Goal: Task Accomplishment & Management: Manage account settings

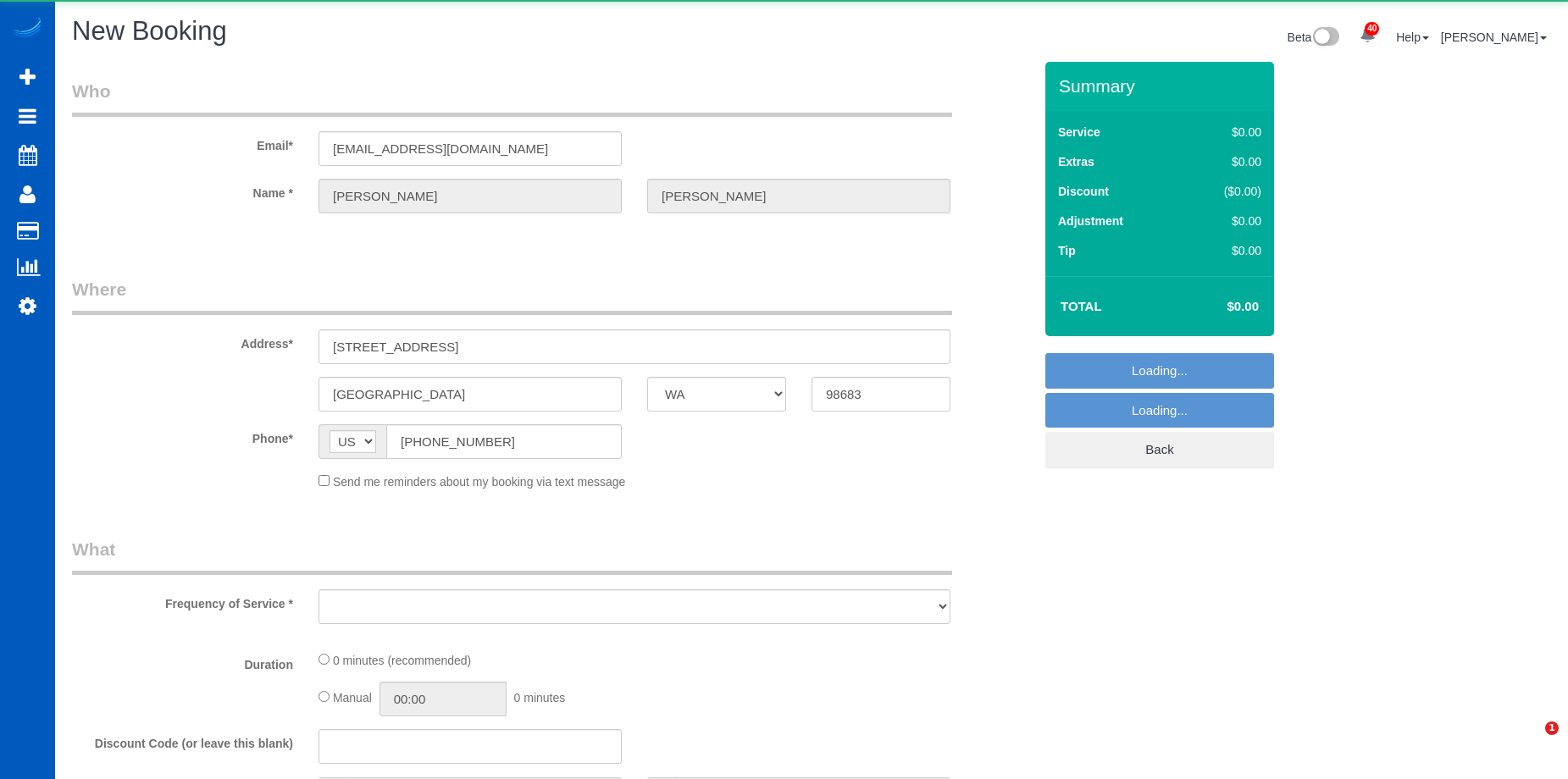
select select "WA"
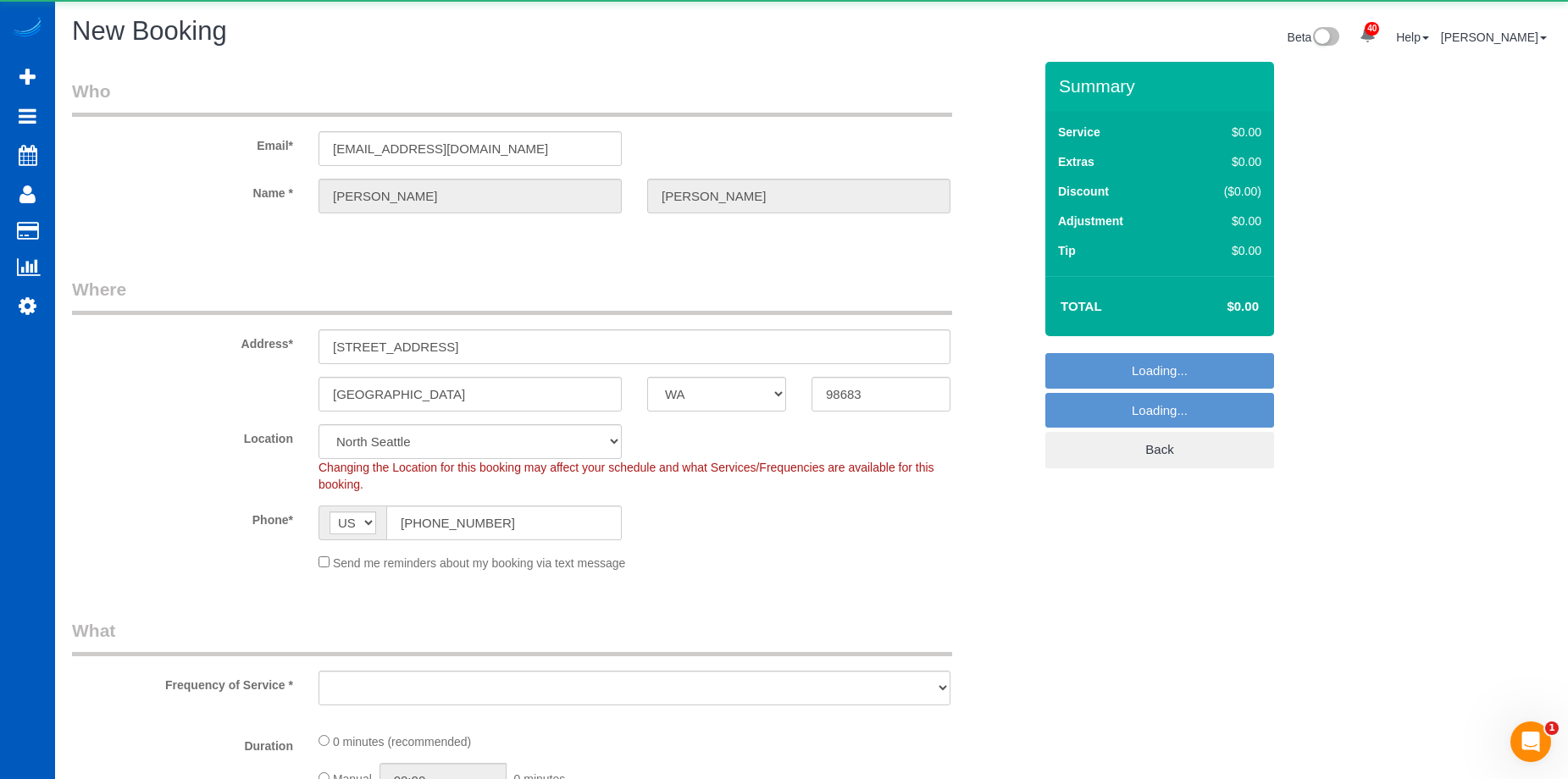
select select "object:4982"
select select "string:fspay-4055a949-b43c-4e61-8383-cdf699c0893a"
select select "199"
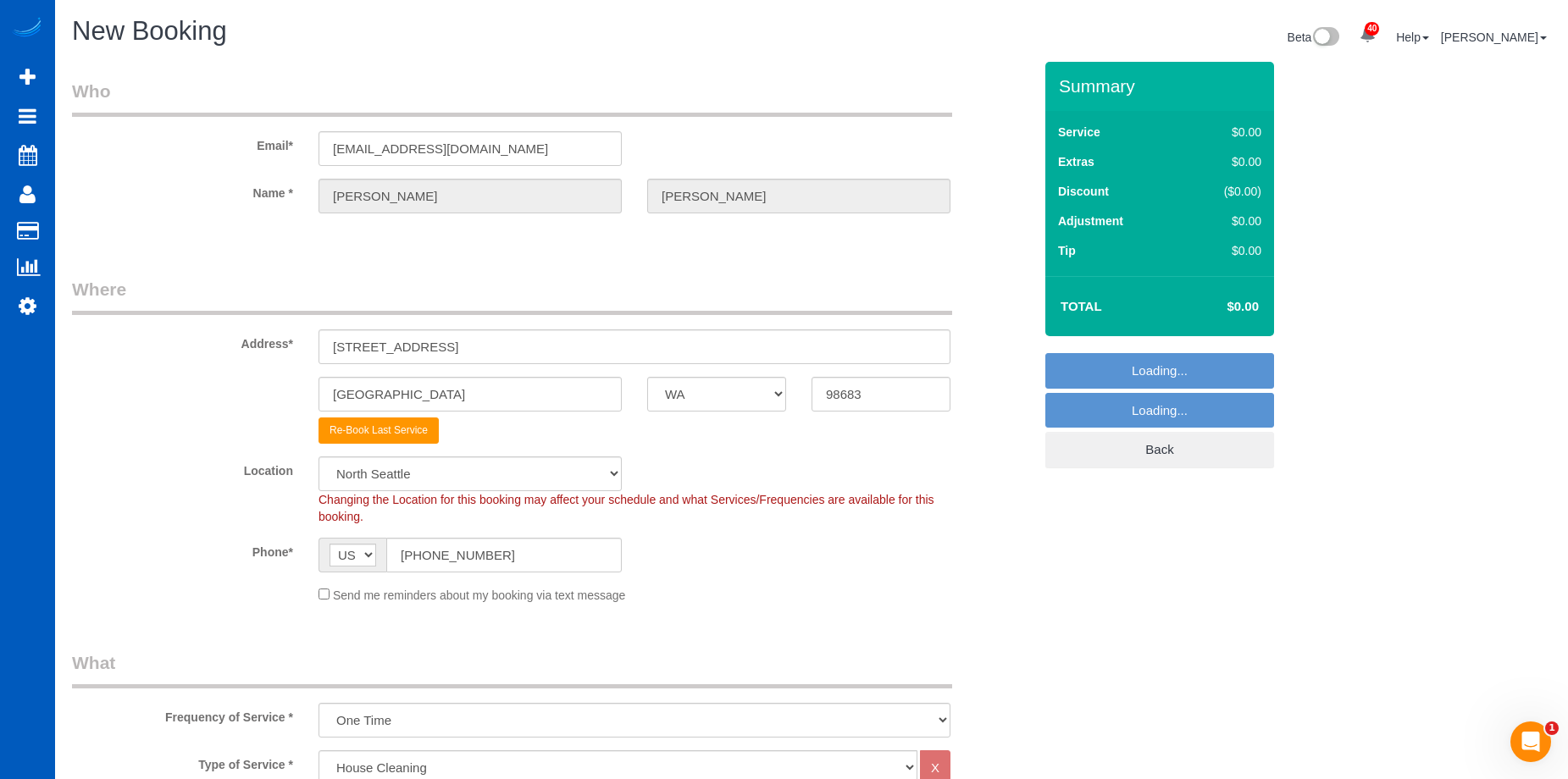
select select "object:5247"
select select "366"
select select "object:5336"
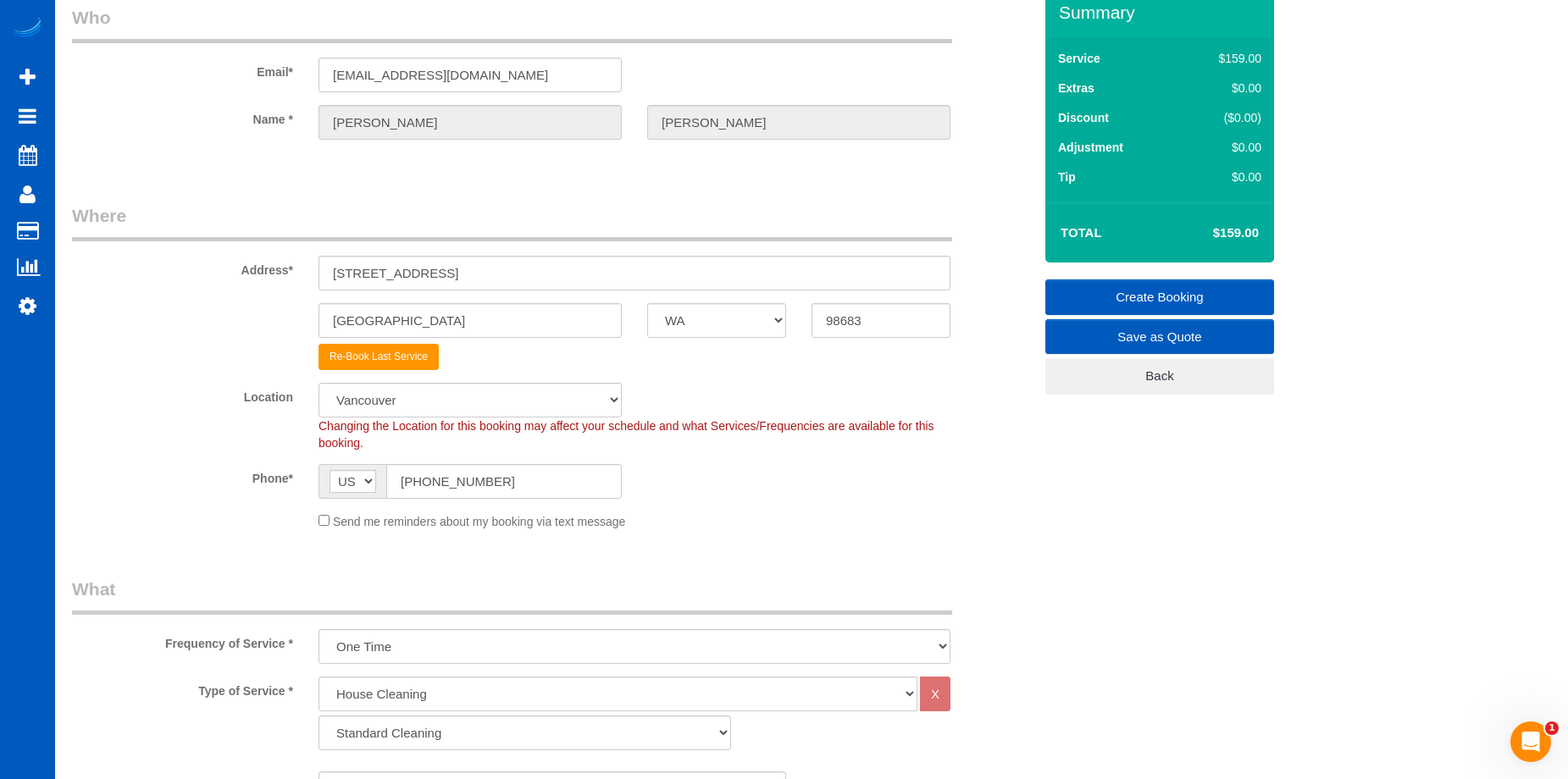
scroll to position [169, 0]
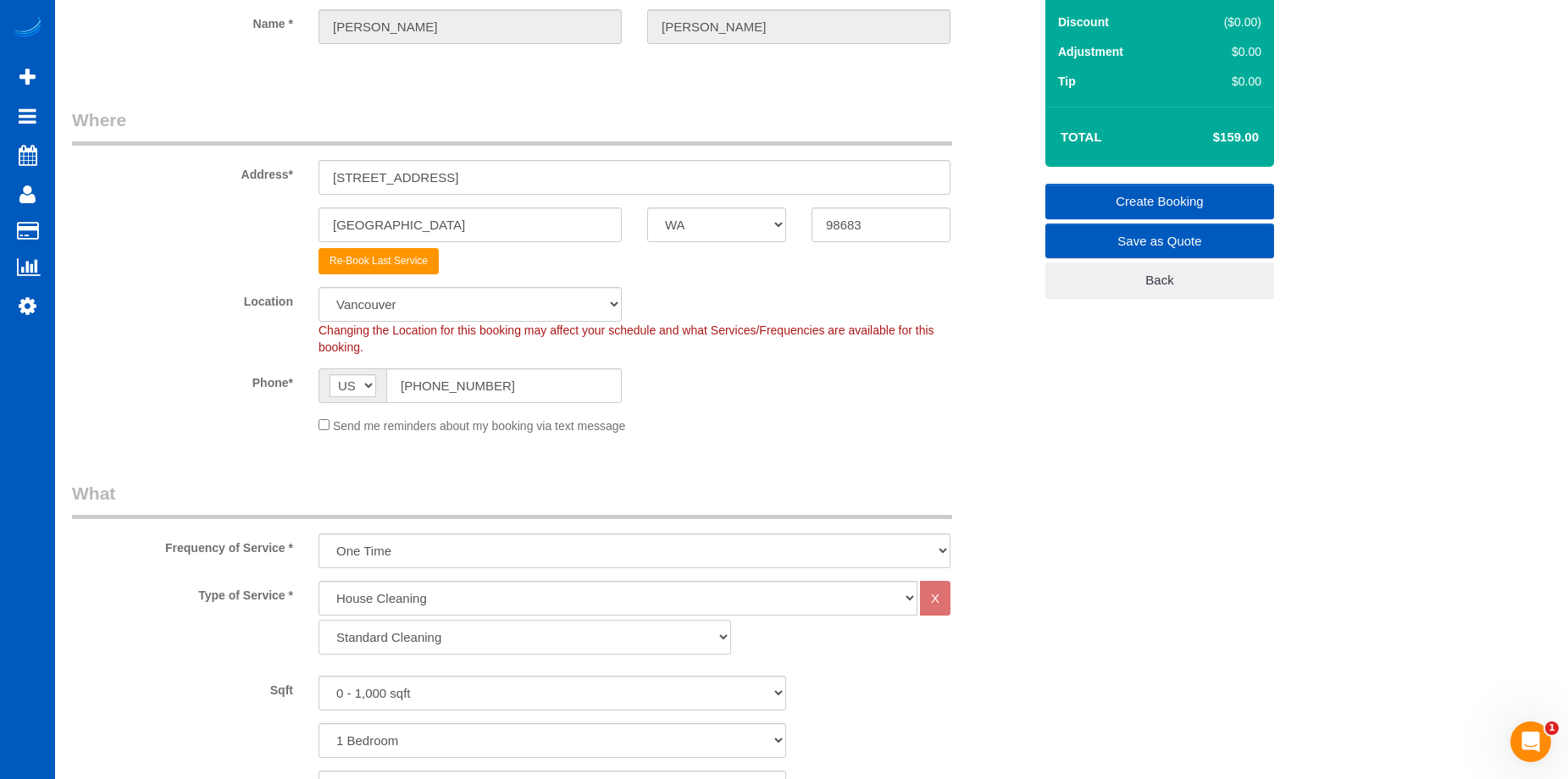
click at [508, 640] on select "Standard Cleaning Deep Cleaning Move In/ Out Cleaning" at bounding box center [525, 638] width 413 height 35
select select "367"
click at [319, 620] on select "Standard Cleaning Deep Cleaning Move In/ Out Cleaning" at bounding box center [525, 638] width 413 height 35
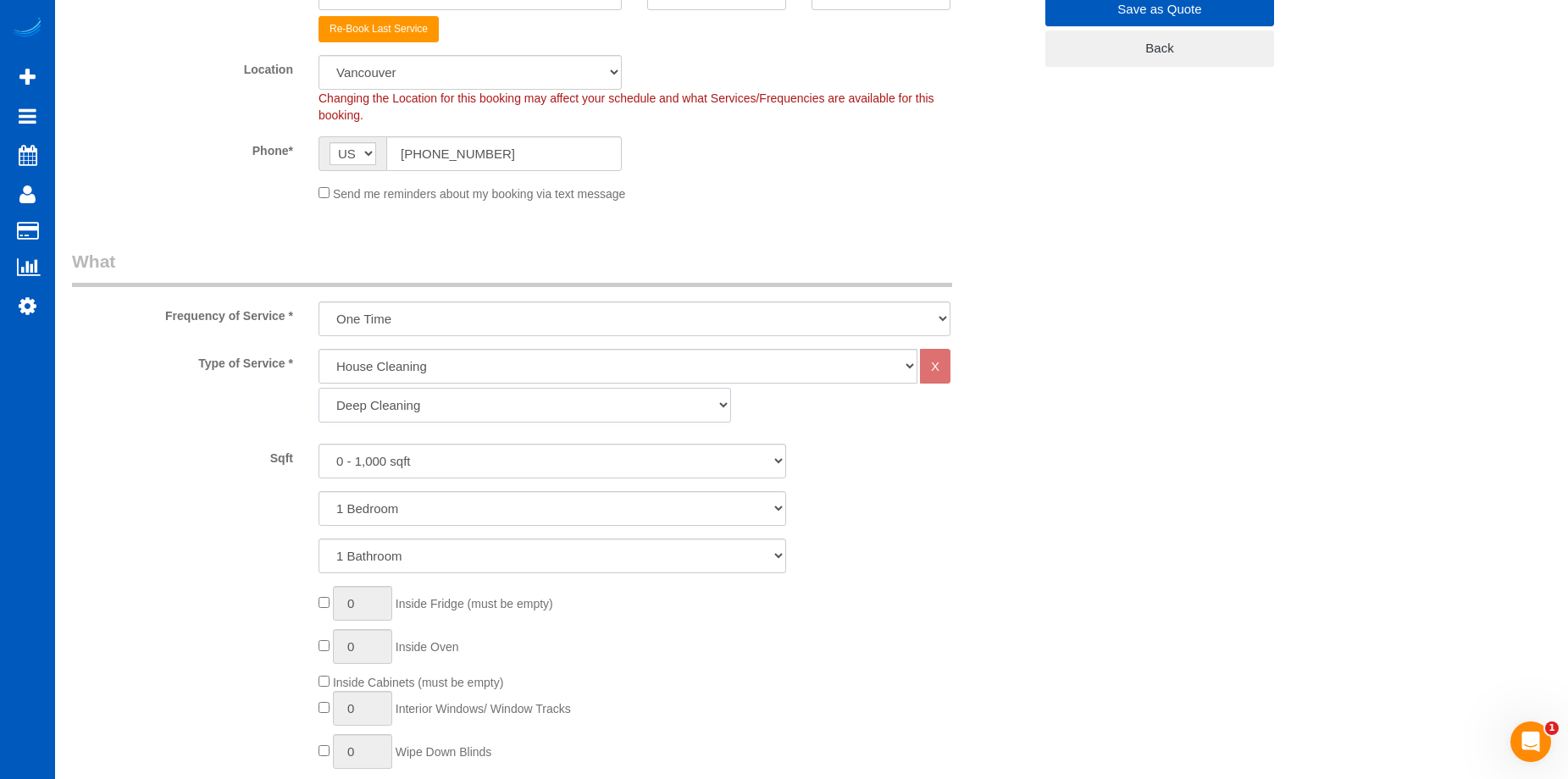
scroll to position [423, 0]
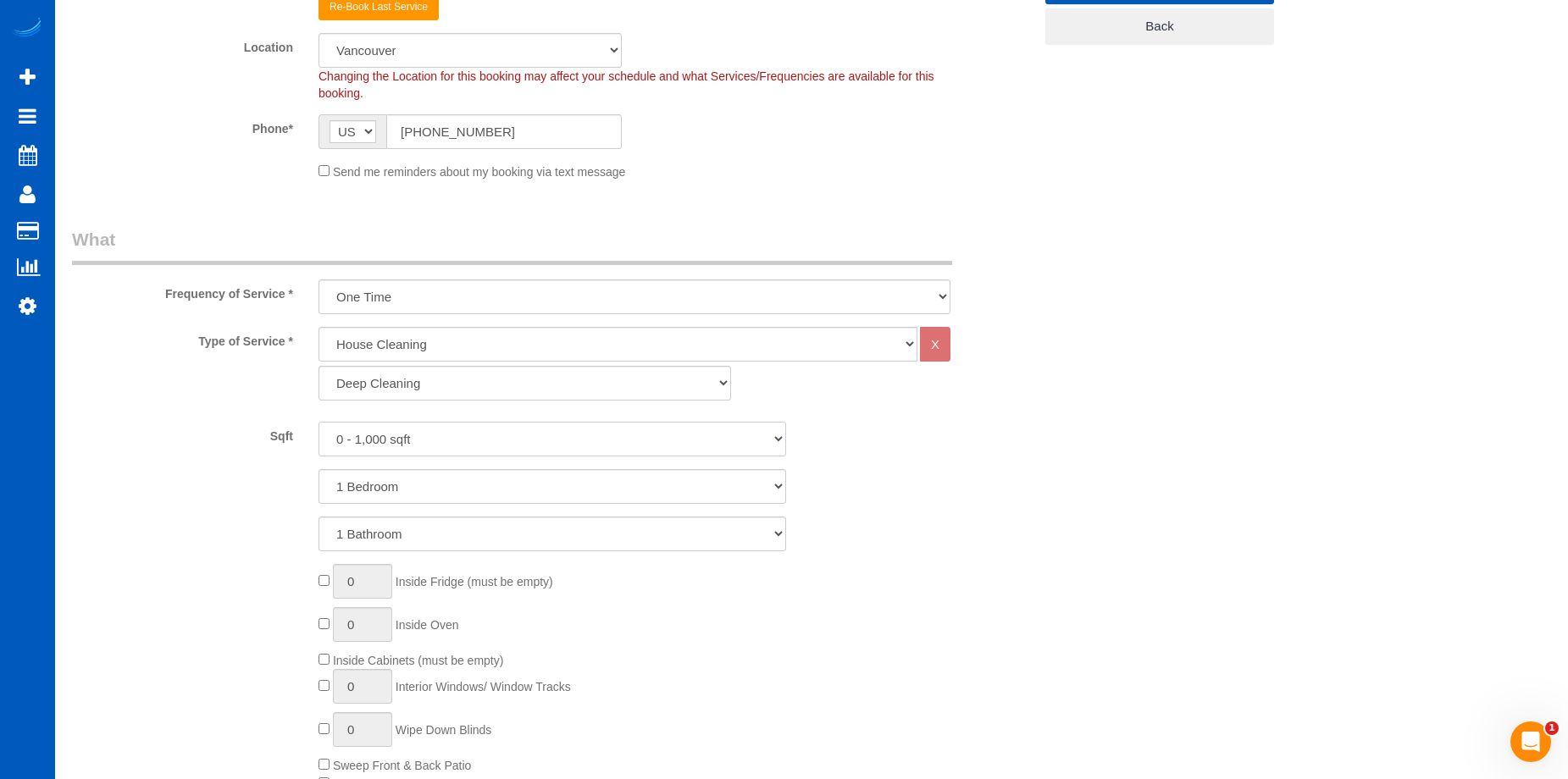
click at [540, 441] on select "0 - 1,000 sqft 1,001 - 1,500 sqft 1,501 - 2,000 sqft 2,001 - 2,500 sqft 2,501 -…" at bounding box center [553, 440] width 468 height 35
select select "2001"
click at [319, 422] on select "0 - 1,000 sqft 1,001 - 1,500 sqft 1,501 - 2,000 sqft 2,001 - 2,500 sqft 2,501 -…" at bounding box center [553, 440] width 468 height 35
drag, startPoint x: 521, startPoint y: 490, endPoint x: 518, endPoint y: 500, distance: 10.4
click at [521, 490] on select "1 Bedroom 2 Bedrooms 3 Bedrooms 4 Bedrooms 5 Bedrooms 6 Bedrooms 7 Bedrooms" at bounding box center [553, 487] width 468 height 35
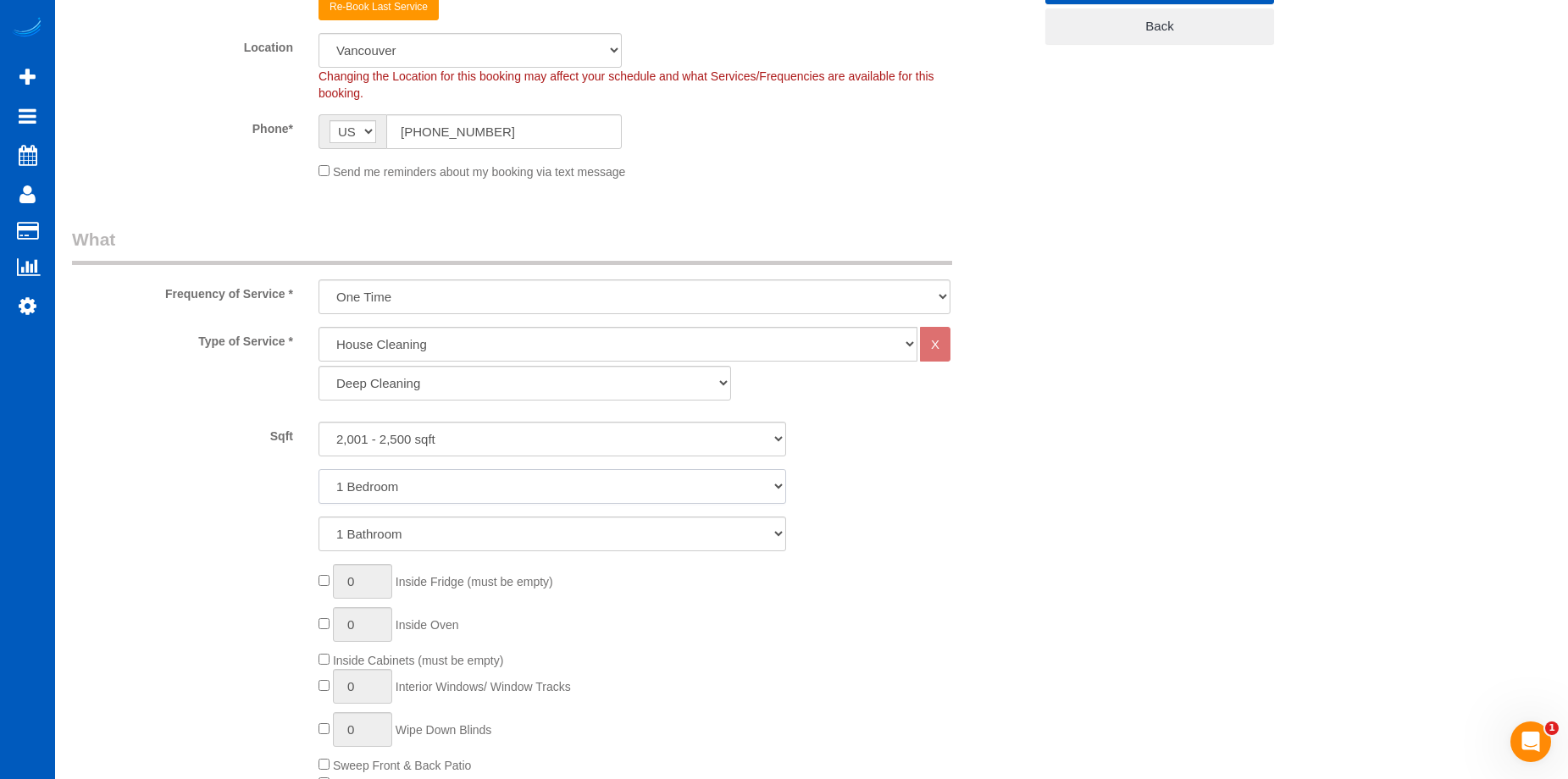
select select "4"
click at [319, 470] on select "1 Bedroom 2 Bedrooms 3 Bedrooms 4 Bedrooms 5 Bedrooms 6 Bedrooms 7 Bedrooms" at bounding box center [553, 487] width 468 height 35
click at [509, 535] on select "1 Bathroom 2 Bathrooms 3 Bathrooms 4 Bathrooms 5 Bathrooms 6 Bathrooms 7 Bathro…" at bounding box center [553, 534] width 468 height 35
select select "2"
click at [319, 517] on select "1 Bathroom 2 Bathrooms 3 Bathrooms 4 Bathrooms 5 Bathrooms 6 Bathrooms 7 Bathro…" at bounding box center [553, 534] width 468 height 35
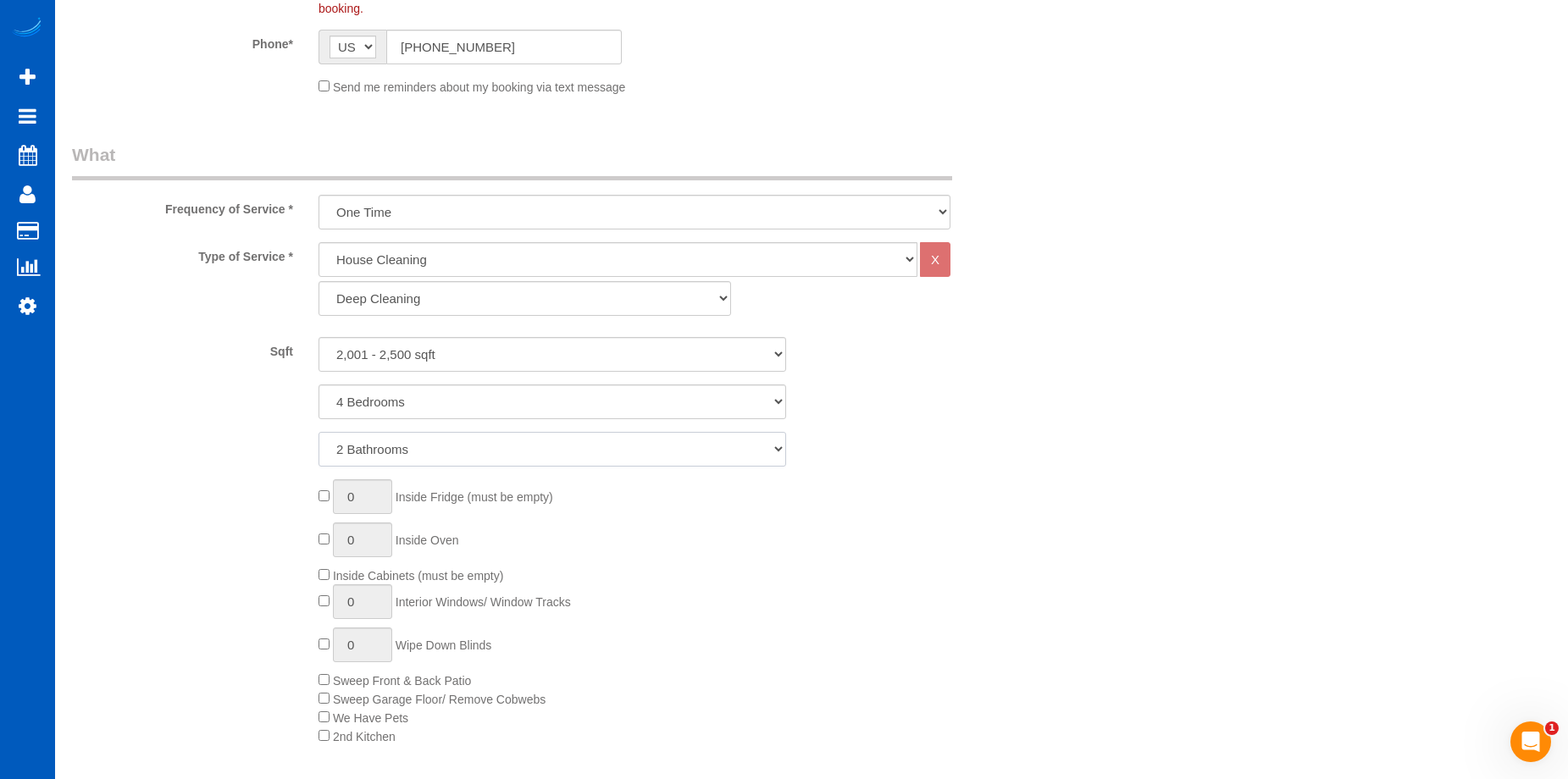
scroll to position [848, 0]
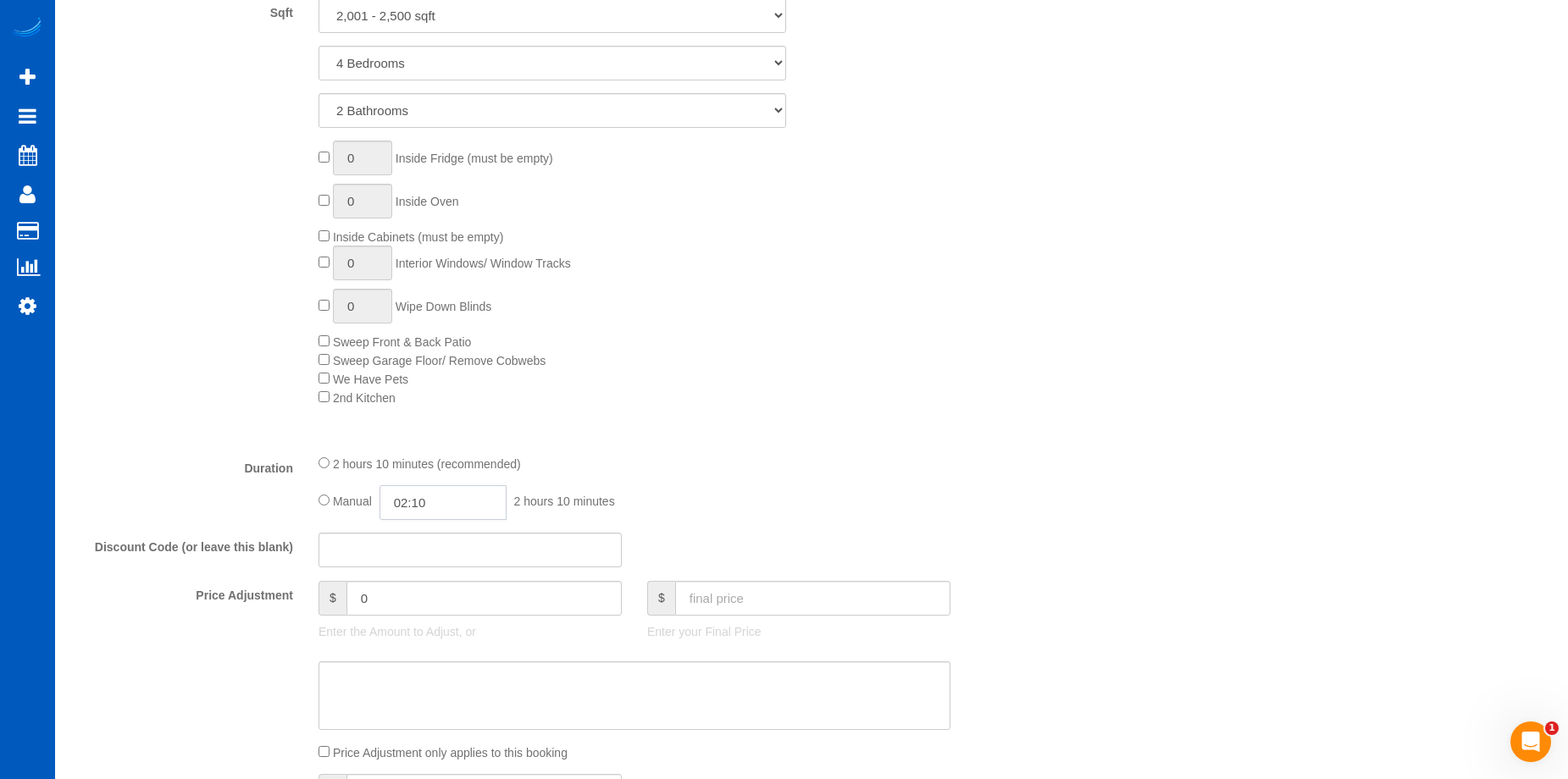
click at [433, 502] on input "02:10" at bounding box center [442, 503] width 127 height 35
type input "04:00"
click at [413, 614] on li "04:00" at bounding box center [424, 623] width 75 height 22
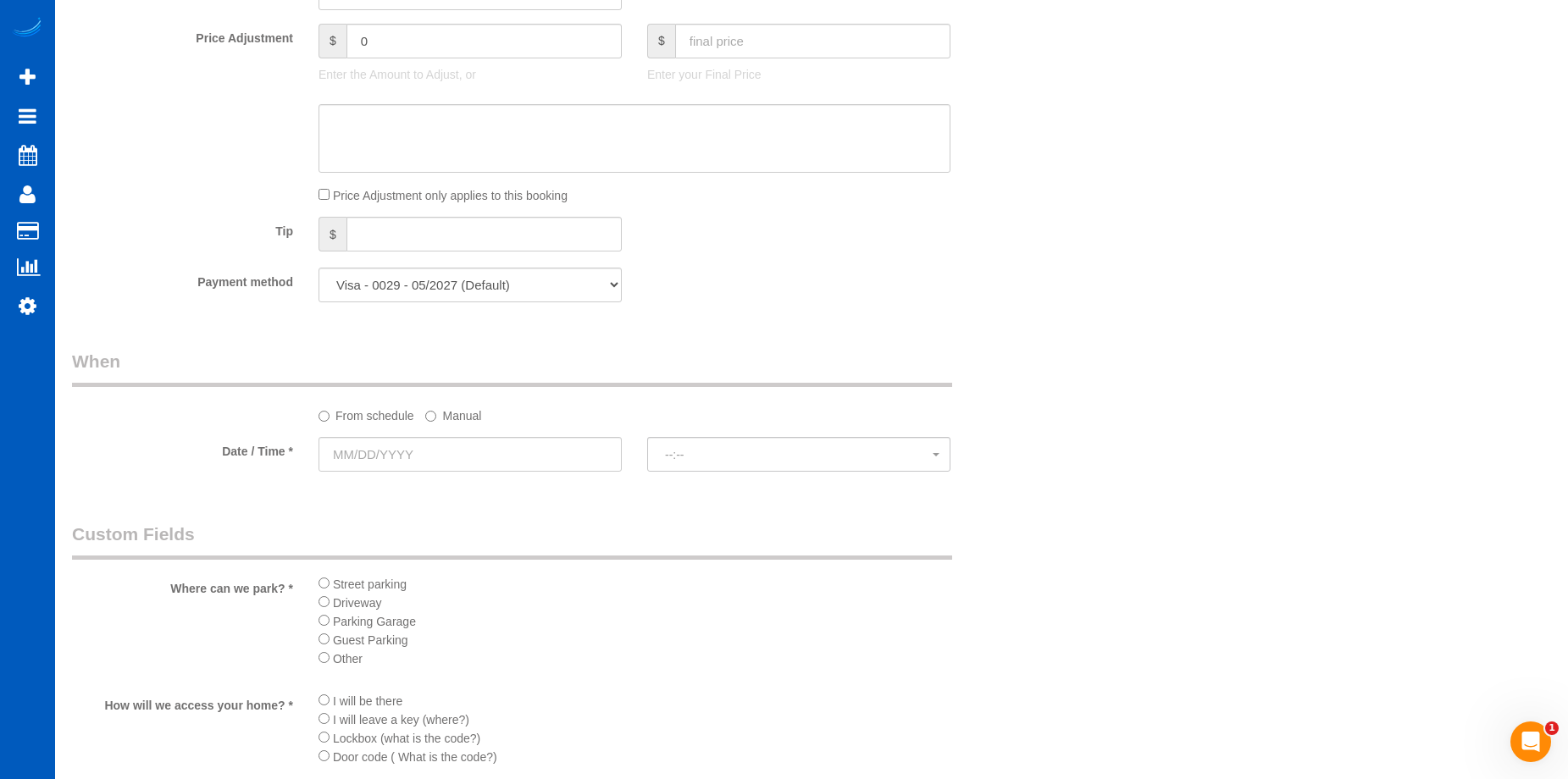
scroll to position [1525, 0]
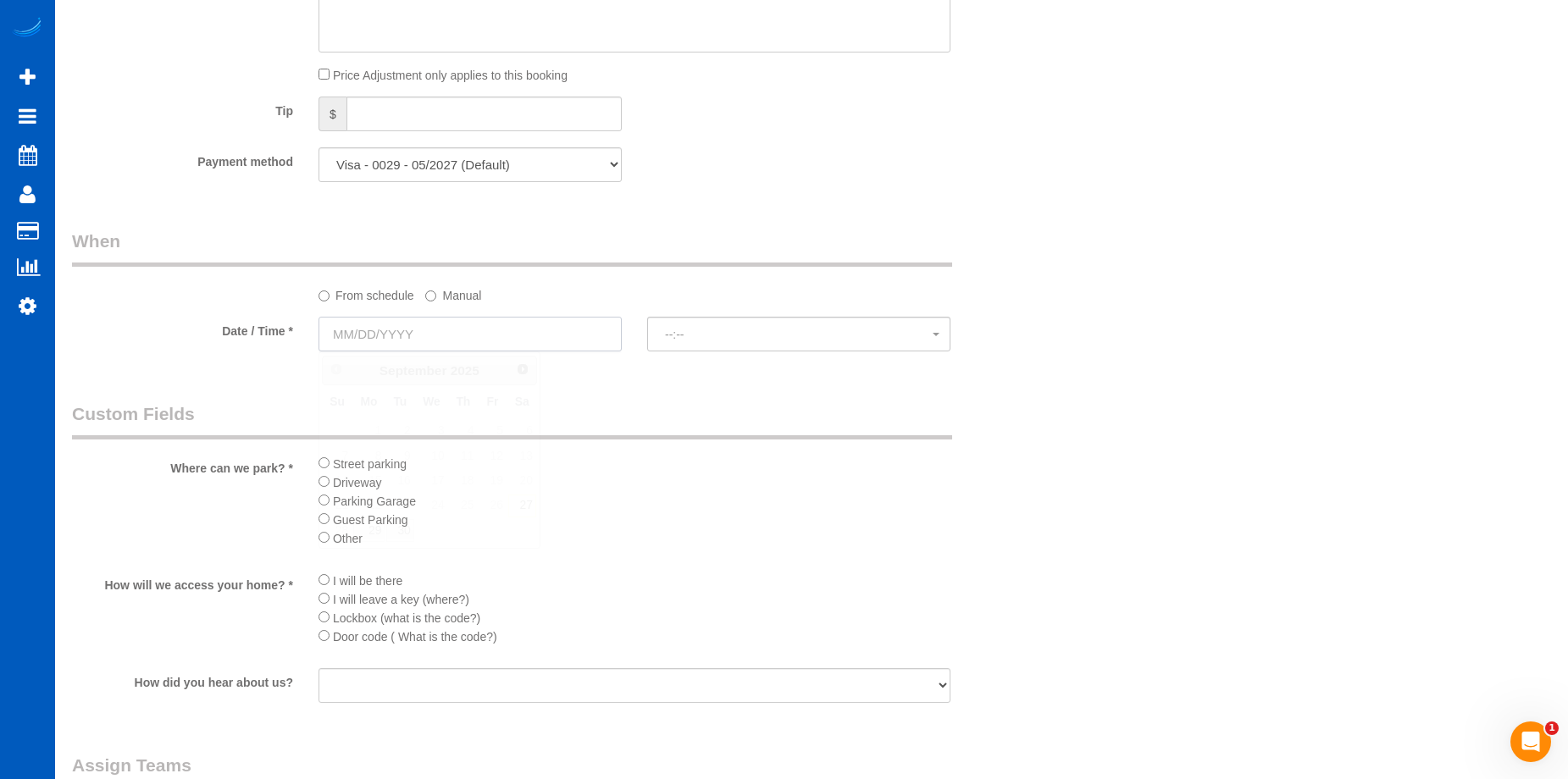
click at [561, 327] on input "text" at bounding box center [470, 334] width 303 height 35
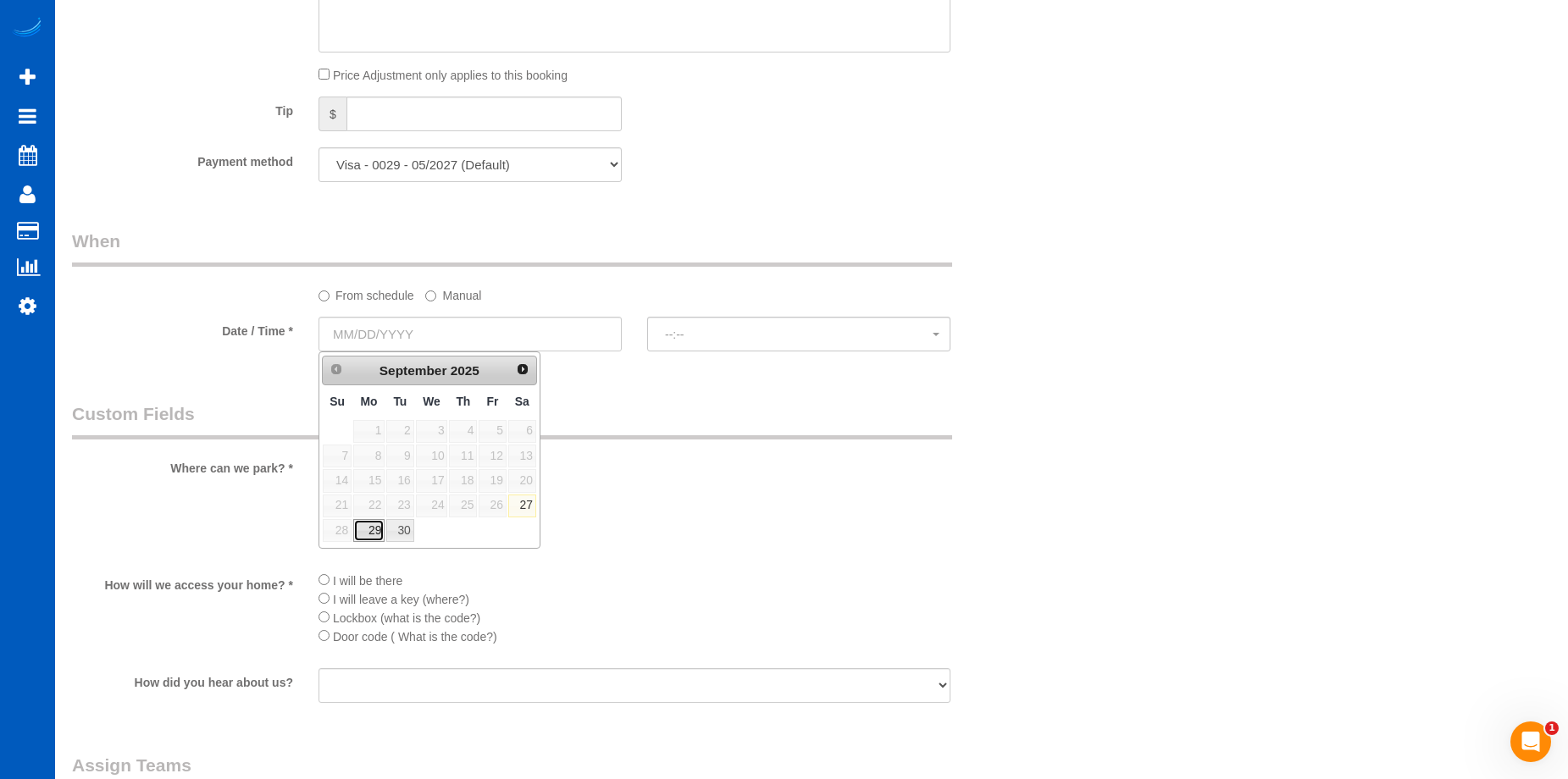
click at [373, 524] on link "29" at bounding box center [369, 531] width 31 height 23
type input "09/29/2025"
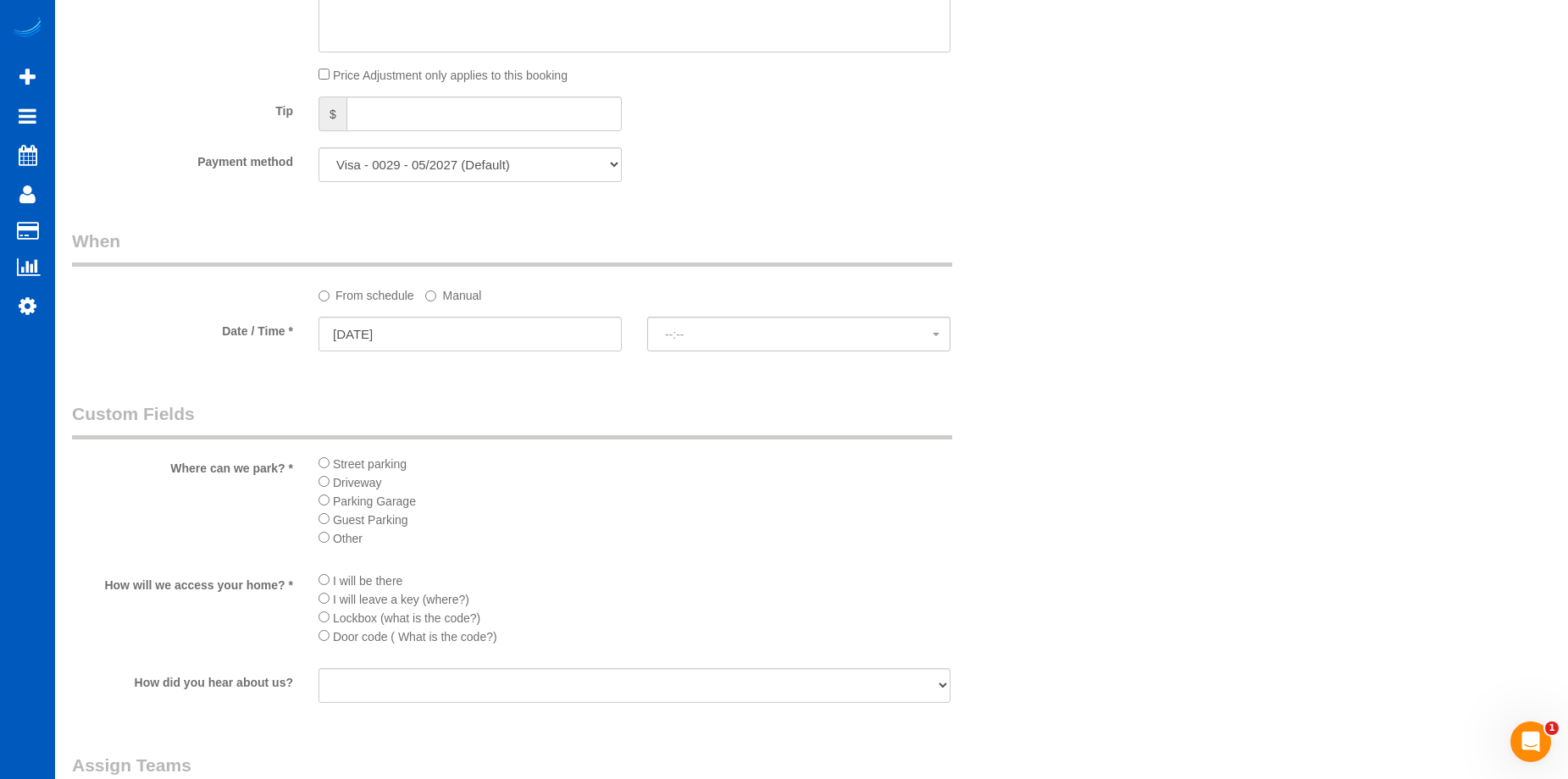
select select "spot1"
click at [724, 338] on span "8:00AM" at bounding box center [798, 334] width 268 height 14
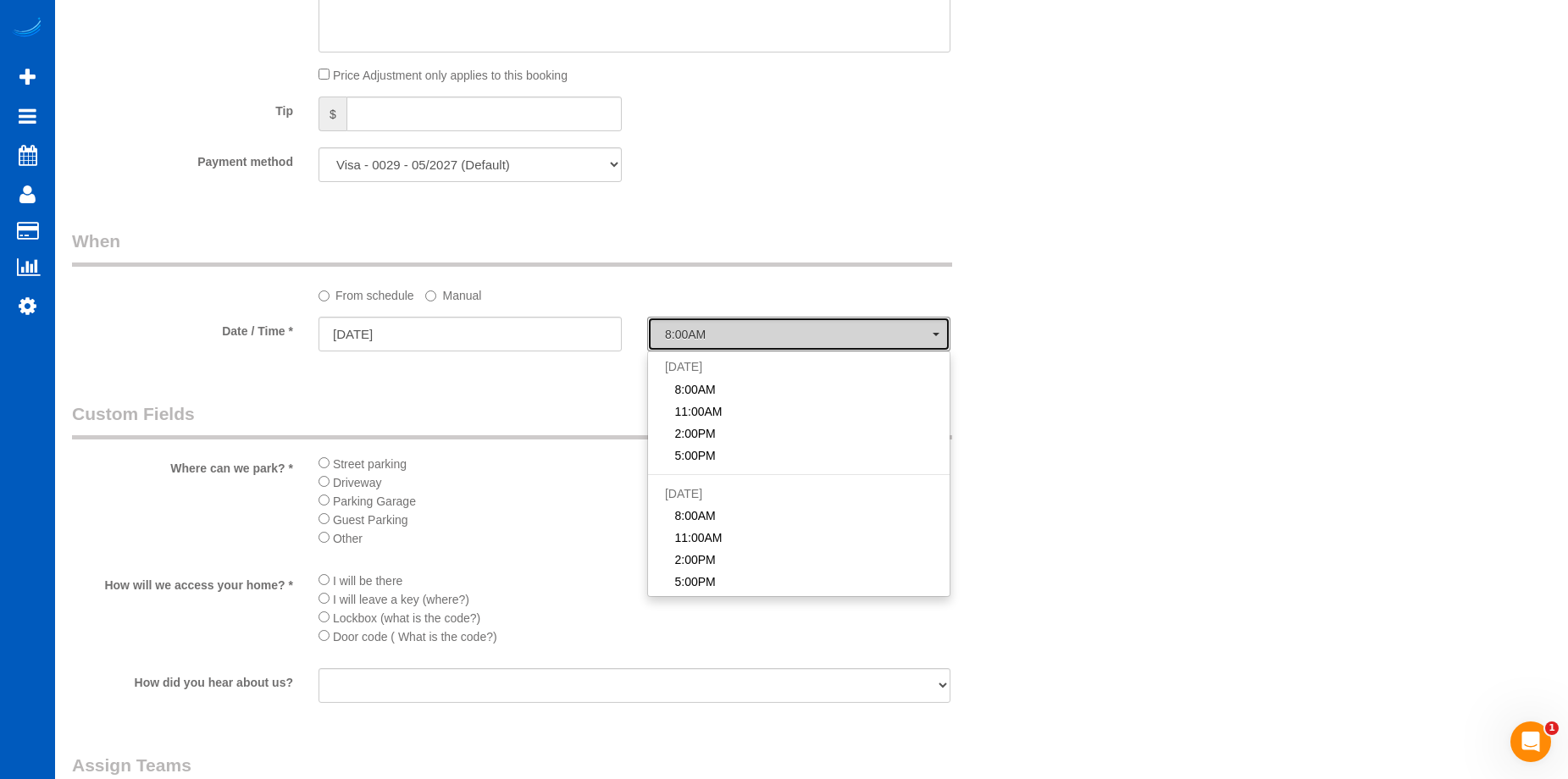
click at [724, 338] on span "8:00AM" at bounding box center [798, 334] width 268 height 14
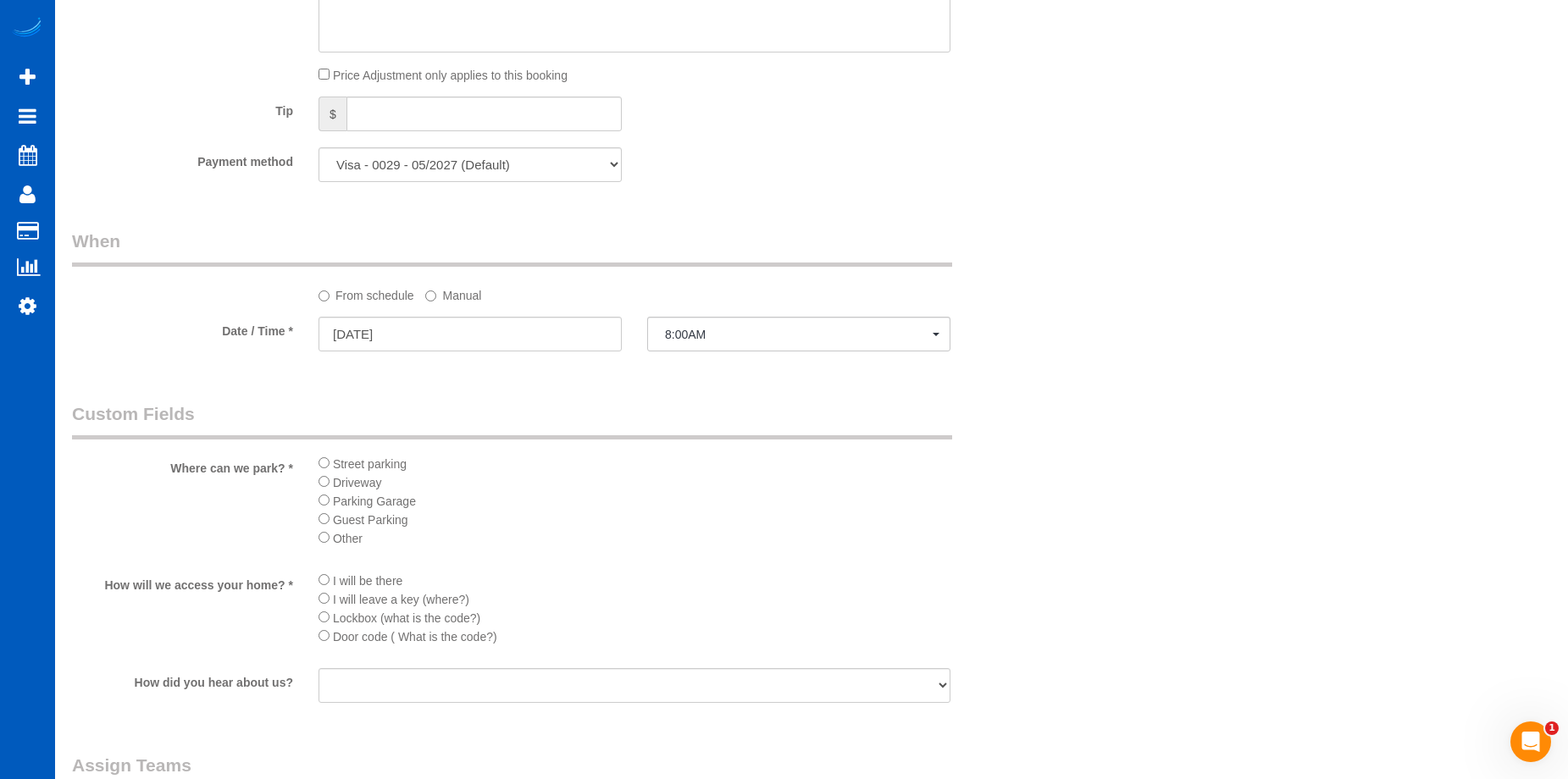
click at [445, 295] on label "Manual" at bounding box center [453, 293] width 56 height 23
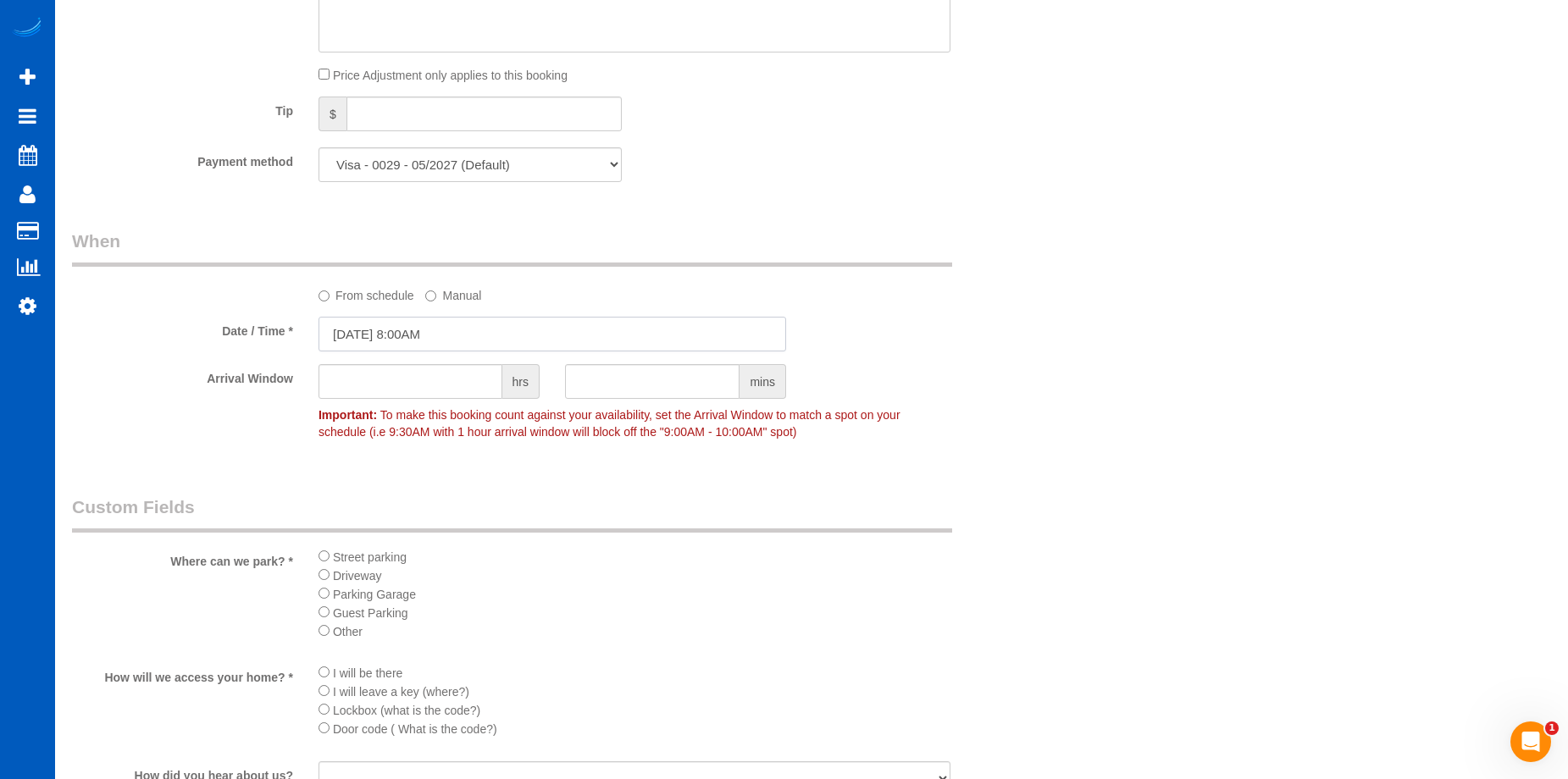
click at [455, 340] on input "09/29/2025 8:00AM" at bounding box center [553, 334] width 468 height 35
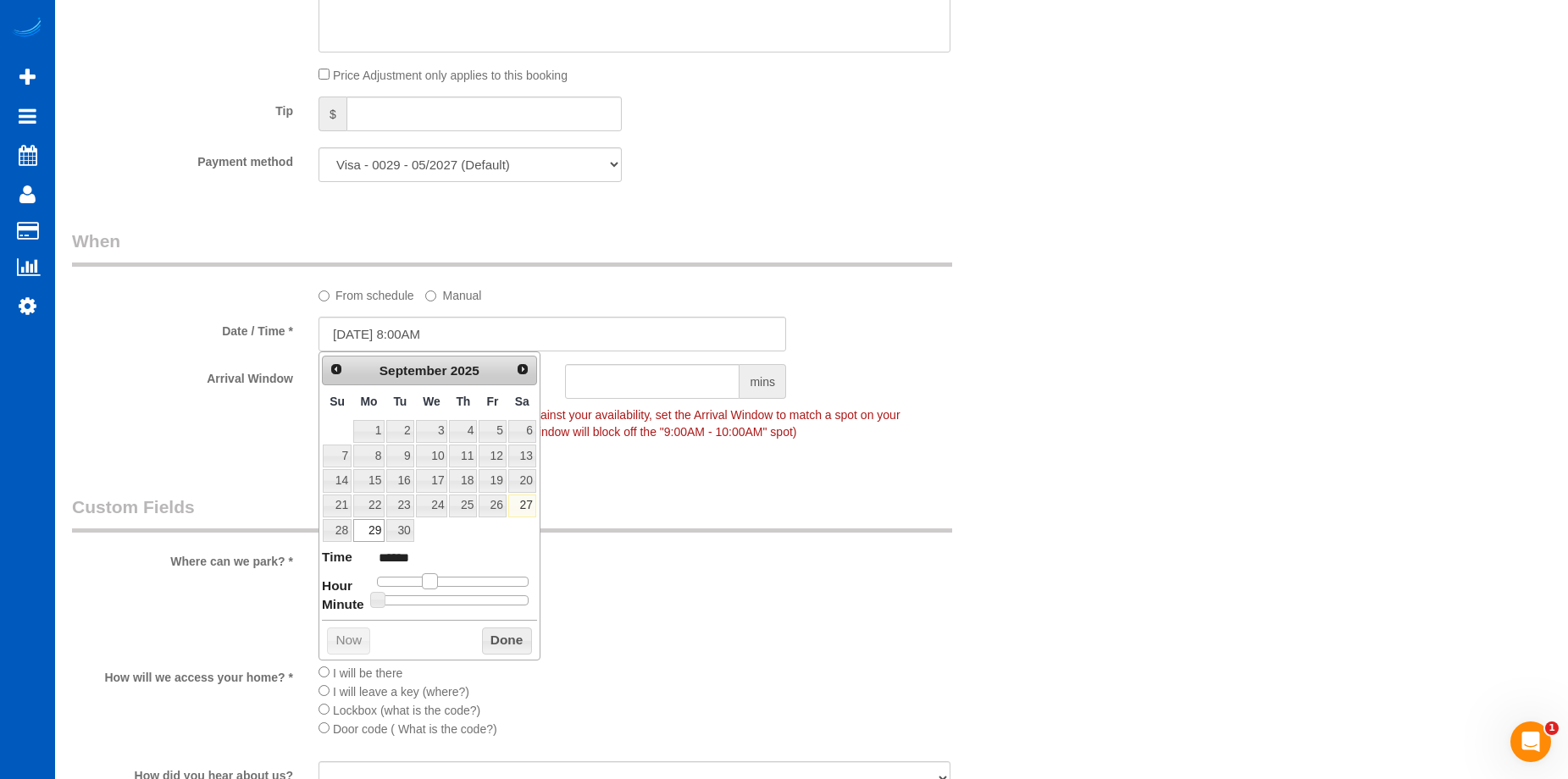
type input "09/29/2025 9:00AM"
type input "******"
type input "09/29/2025 10:00AM"
type input "*******"
drag, startPoint x: 431, startPoint y: 580, endPoint x: 442, endPoint y: 580, distance: 11.0
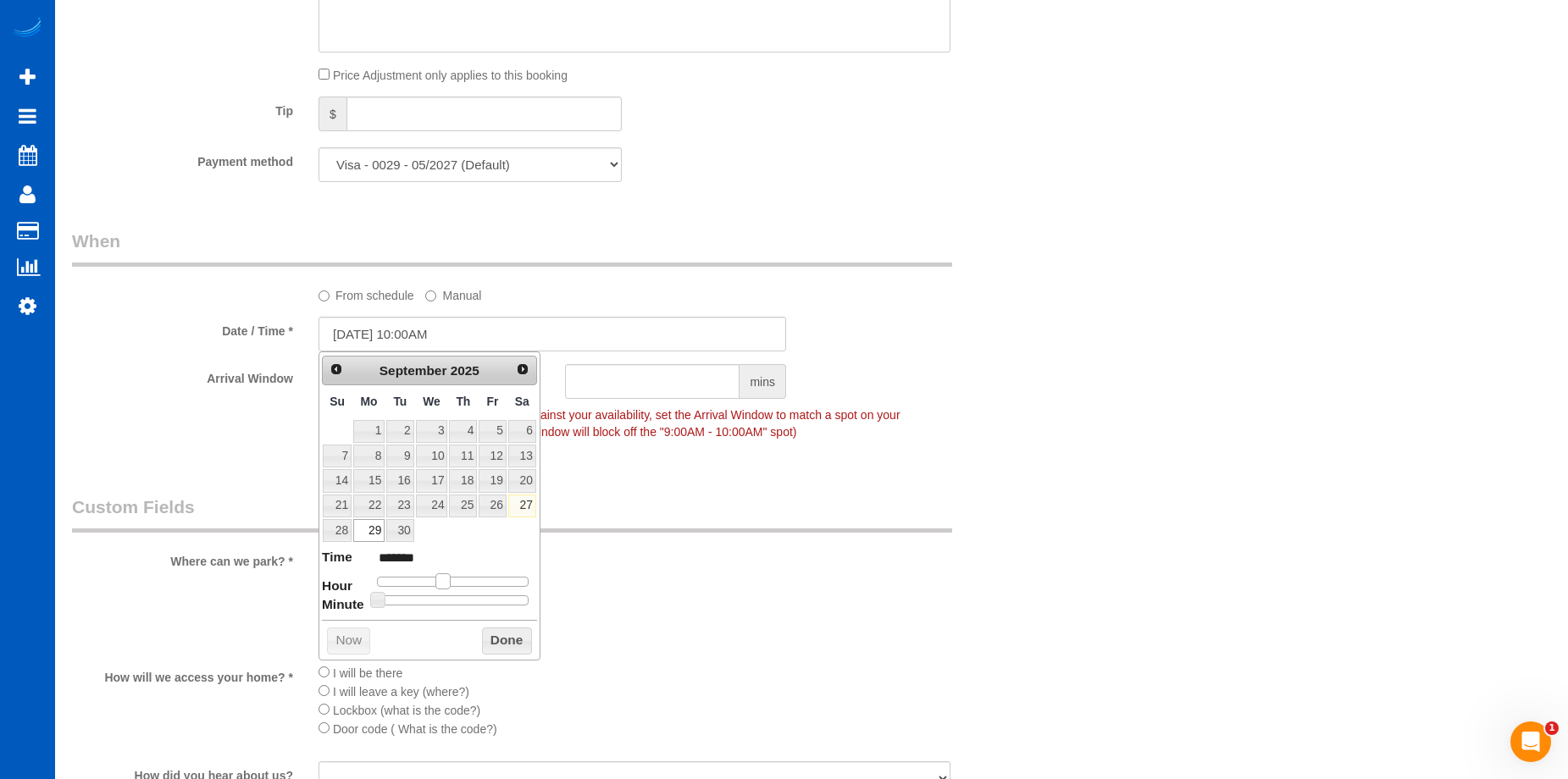
click at [442, 580] on span at bounding box center [443, 581] width 15 height 15
click at [513, 639] on button "Done" at bounding box center [507, 642] width 50 height 27
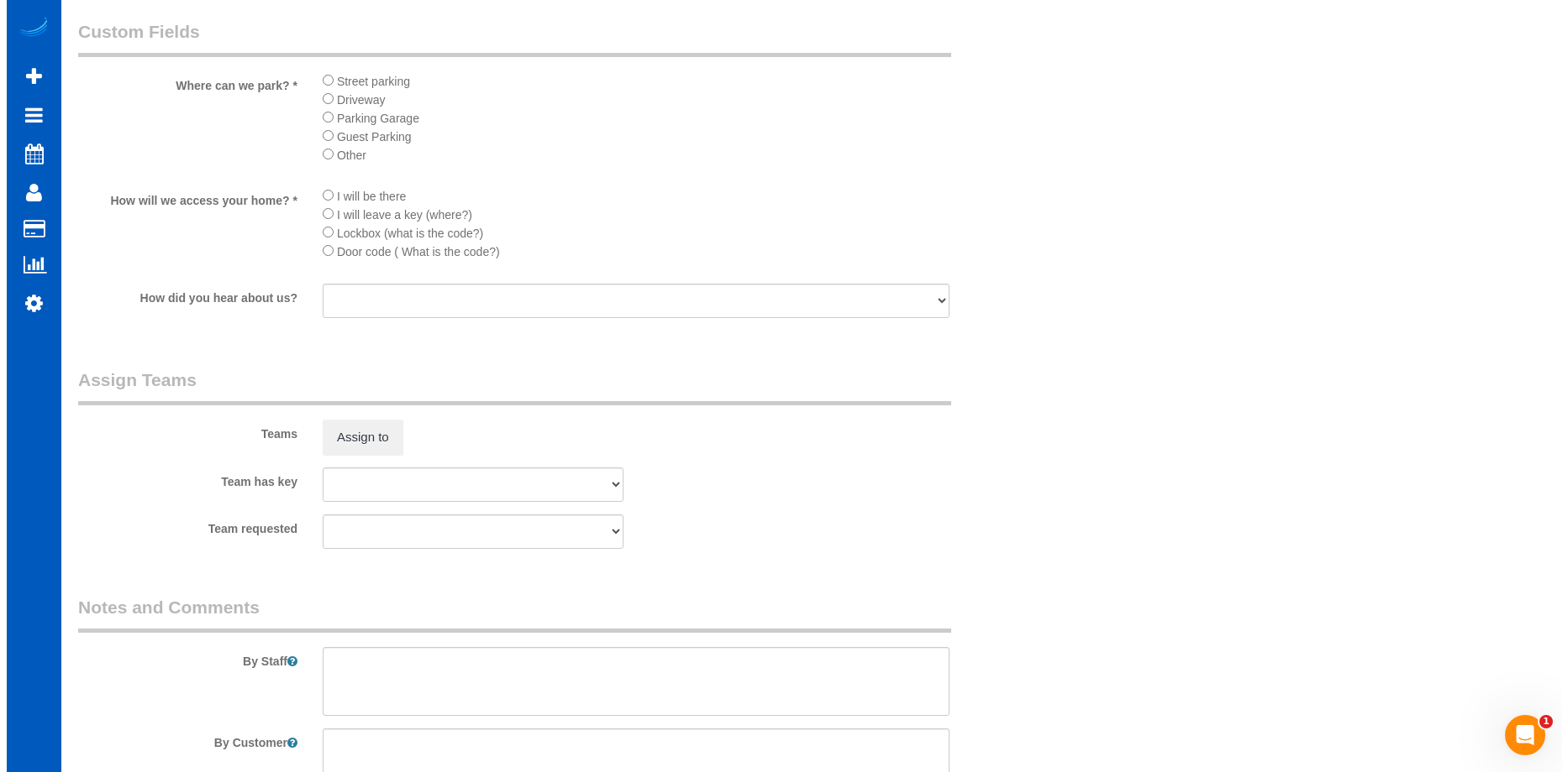
scroll to position [2148, 0]
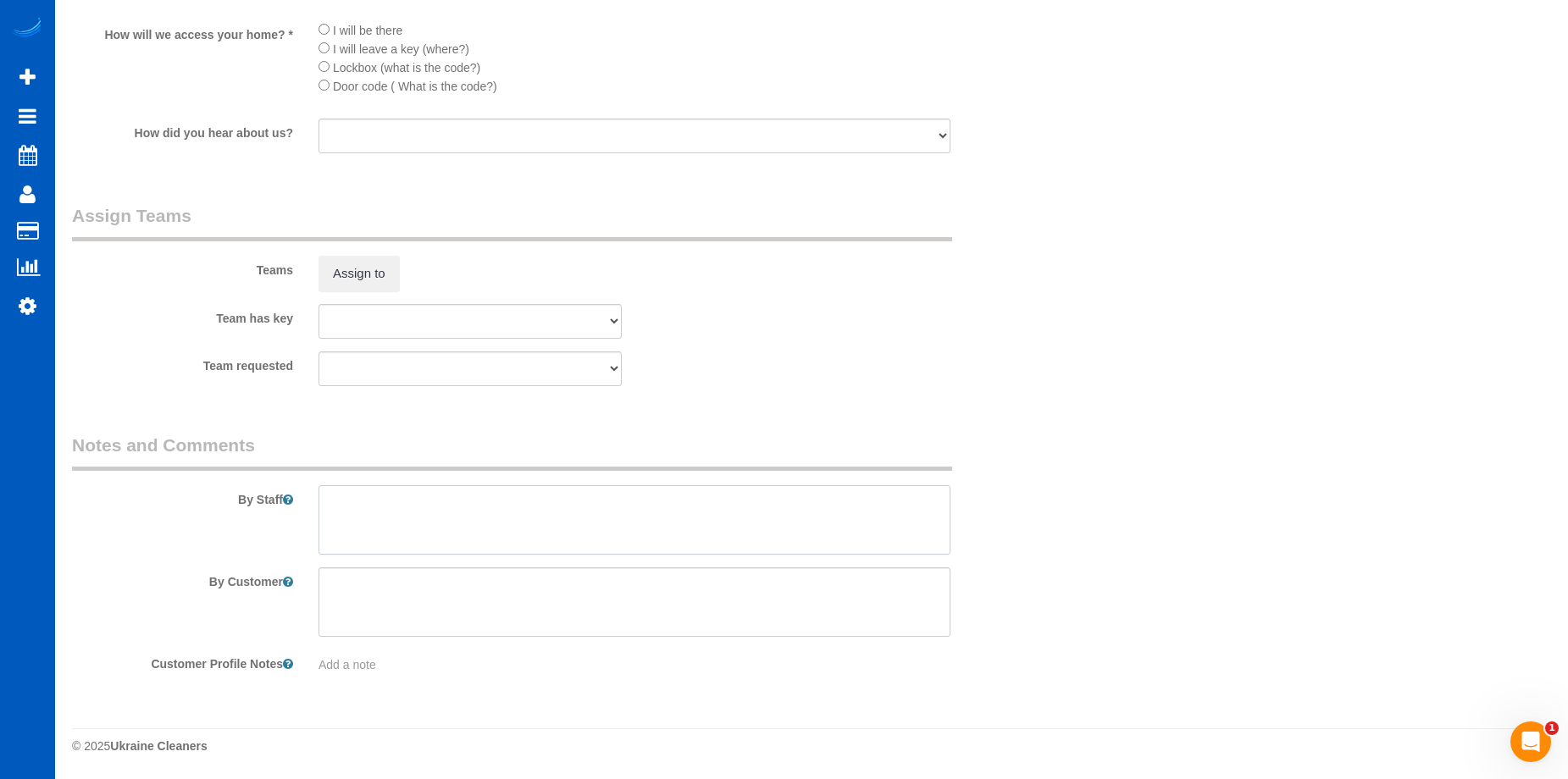
click at [500, 506] on textarea at bounding box center [635, 520] width 632 height 70
type textarea "Booked by Jade."
click at [385, 264] on button "Assign to" at bounding box center [359, 274] width 81 height 36
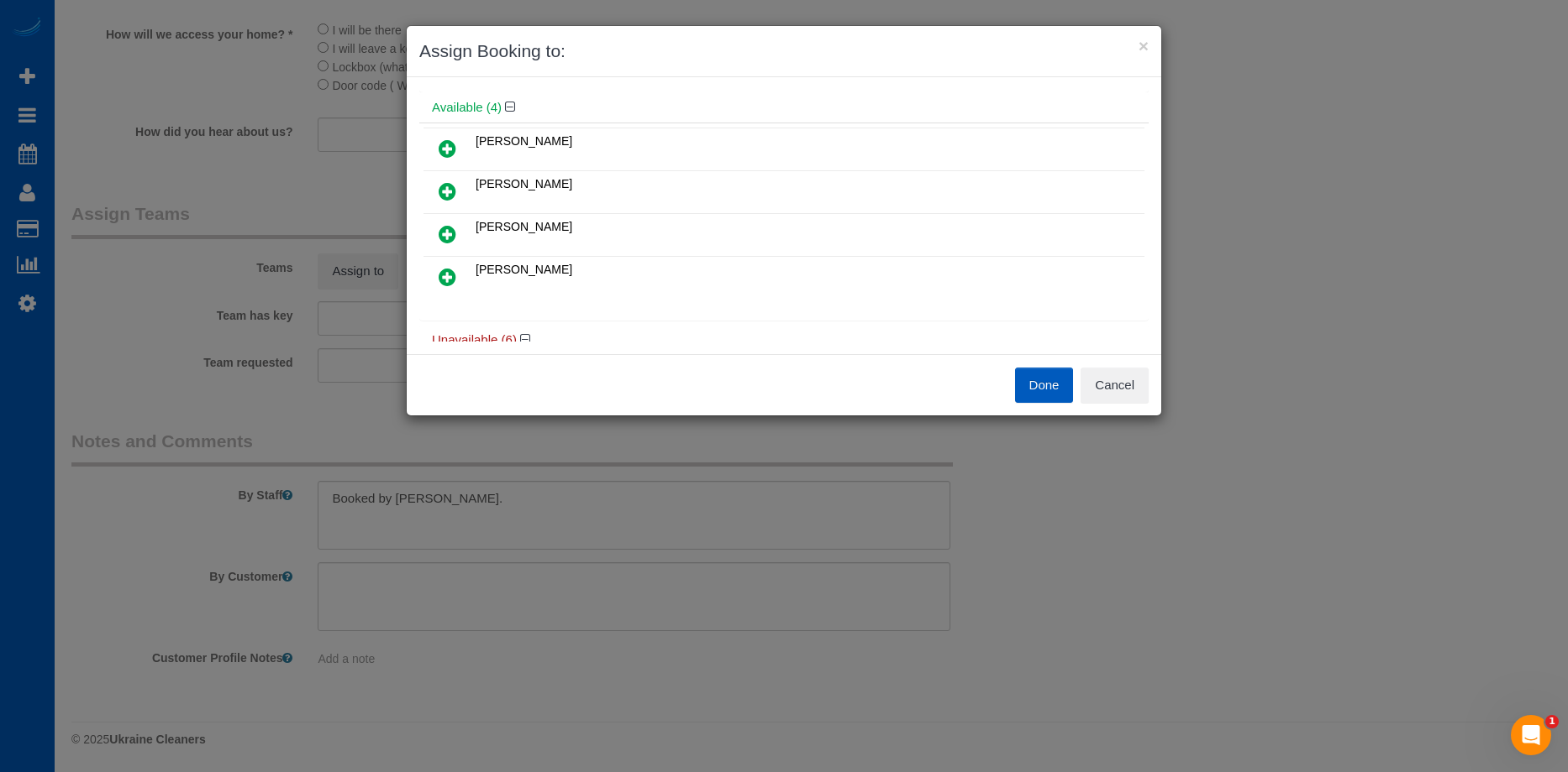
scroll to position [84, 0]
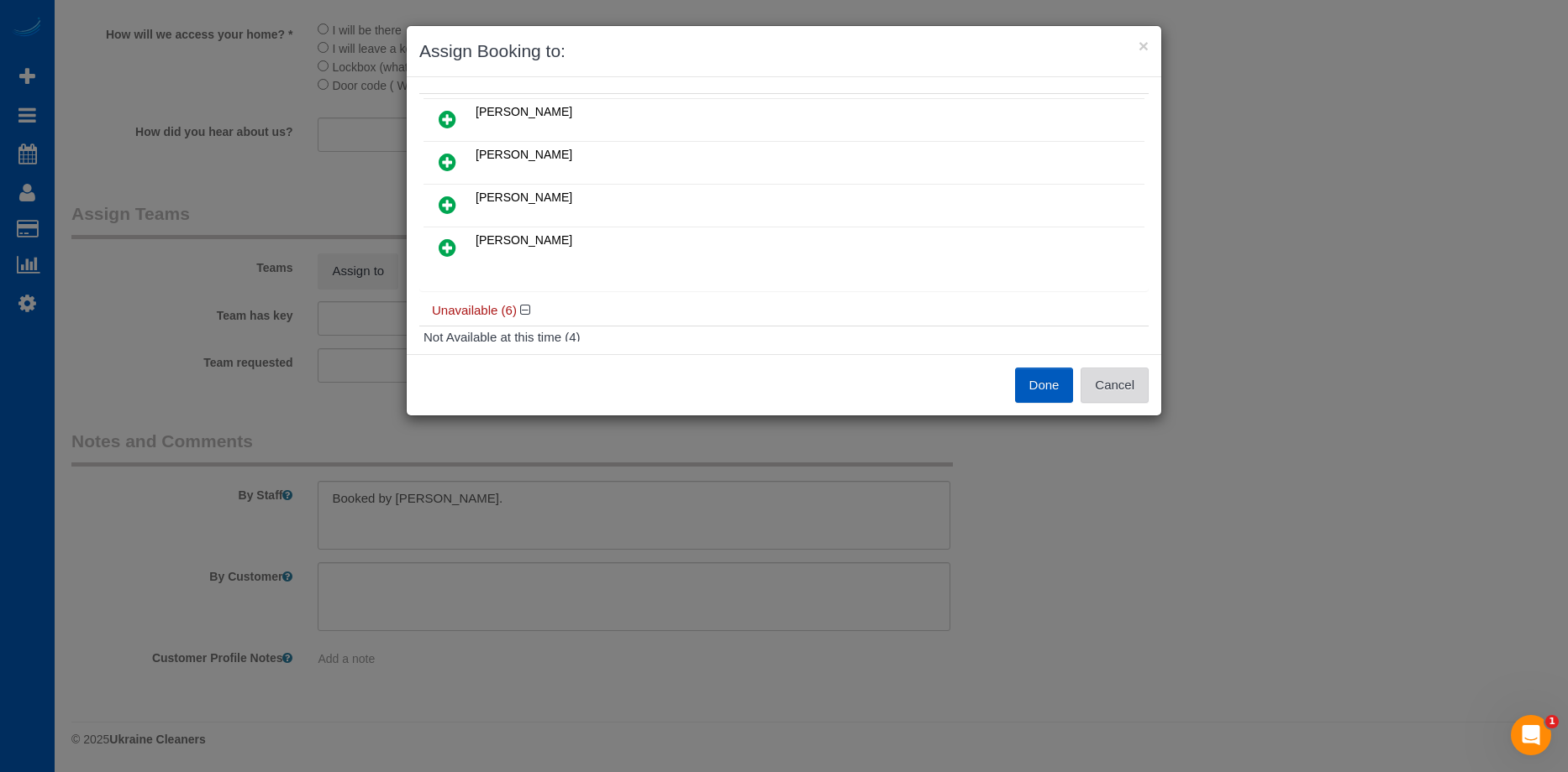
click at [1127, 381] on button "Cancel" at bounding box center [1114, 385] width 68 height 35
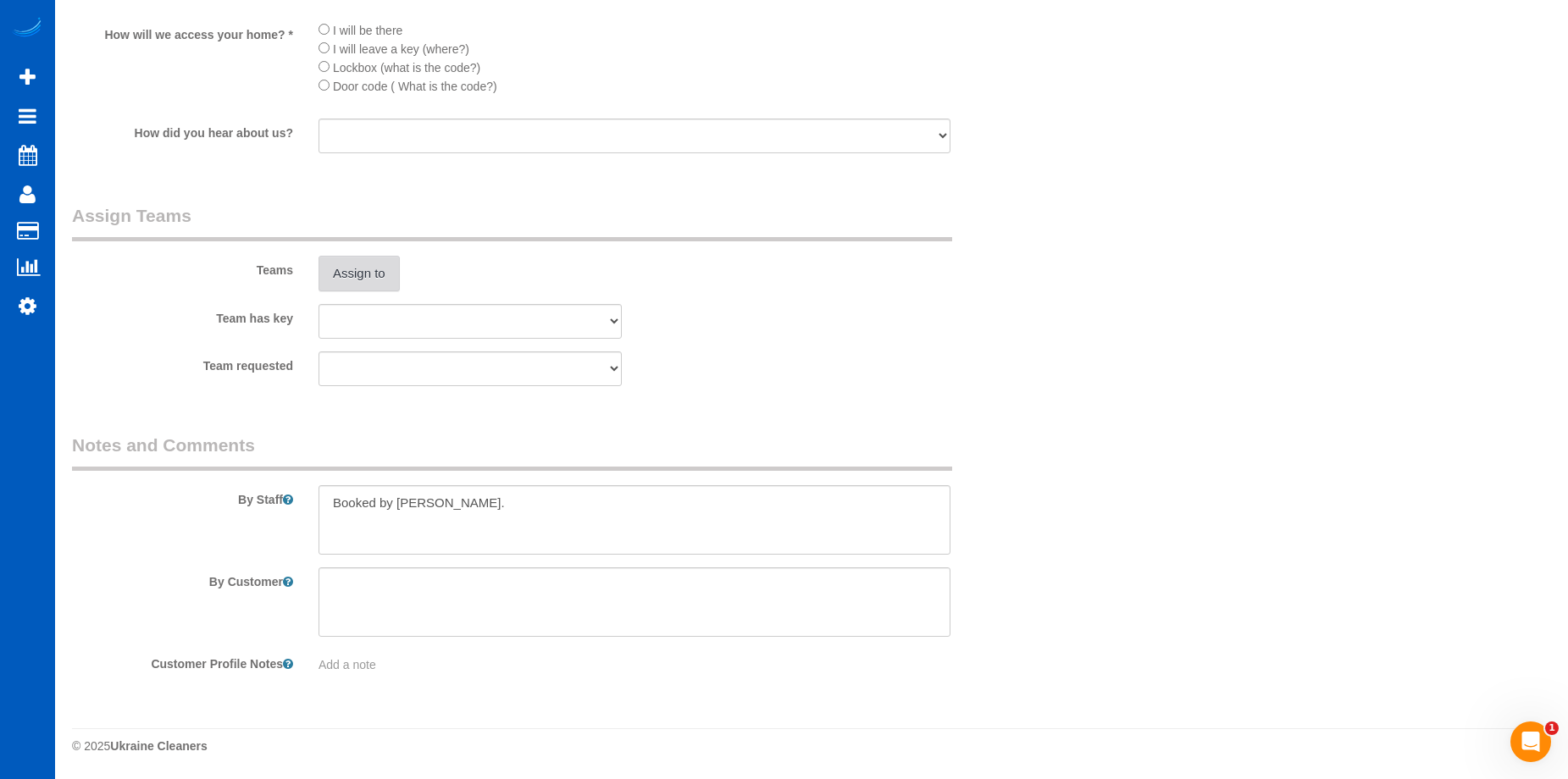
click at [352, 270] on button "Assign to" at bounding box center [359, 274] width 81 height 36
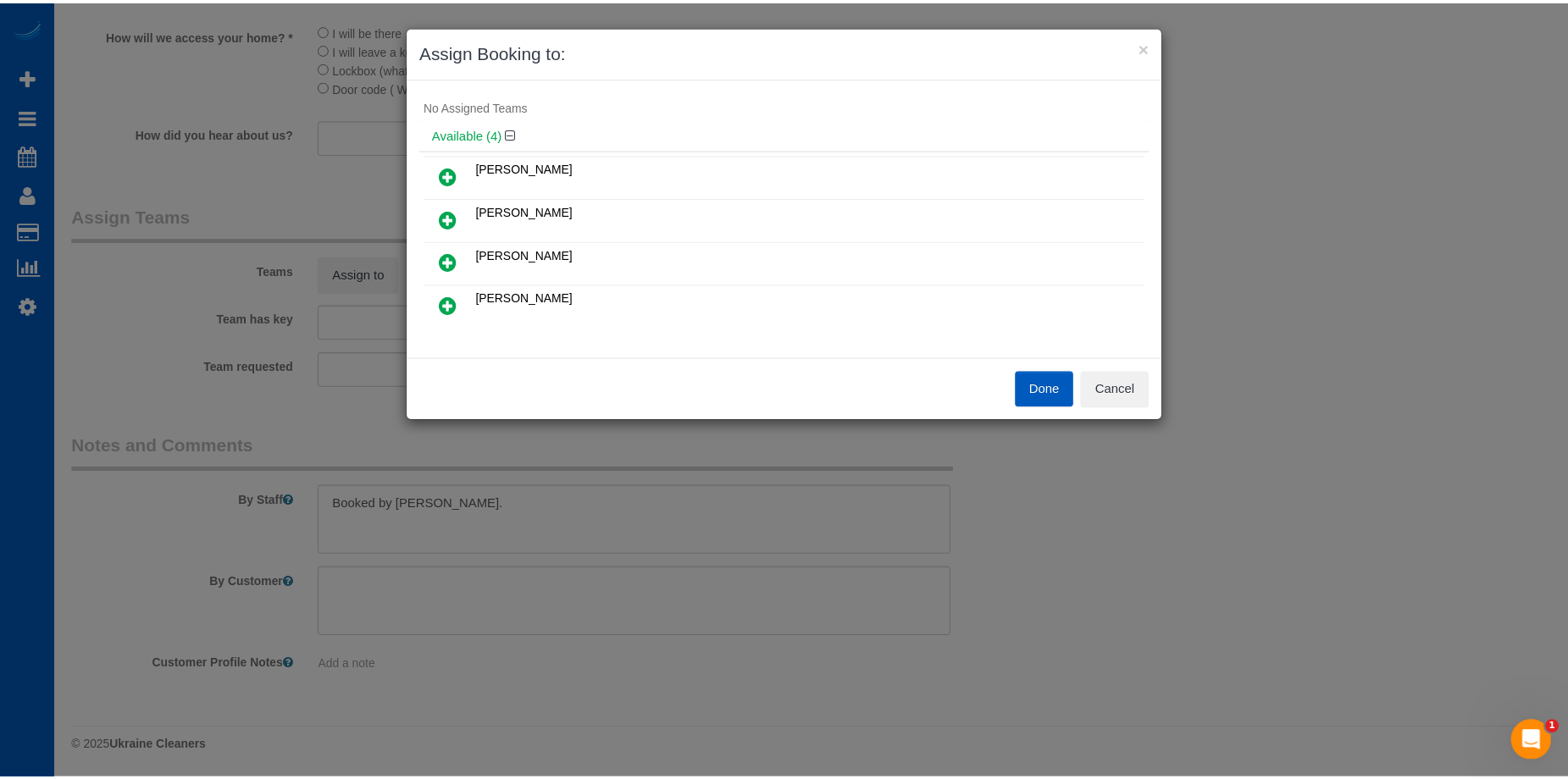
scroll to position [0, 0]
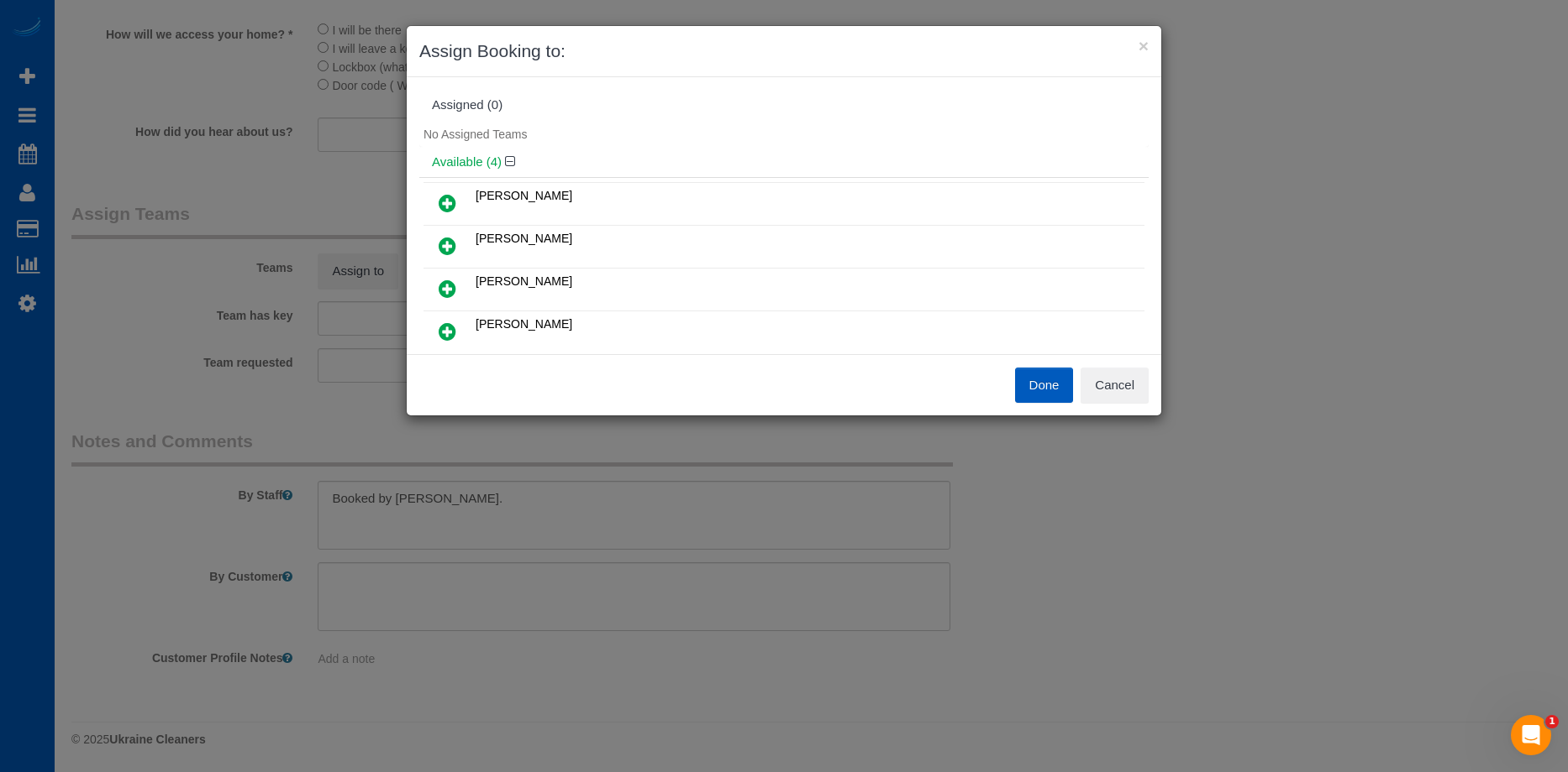
click at [449, 286] on icon at bounding box center [448, 288] width 17 height 20
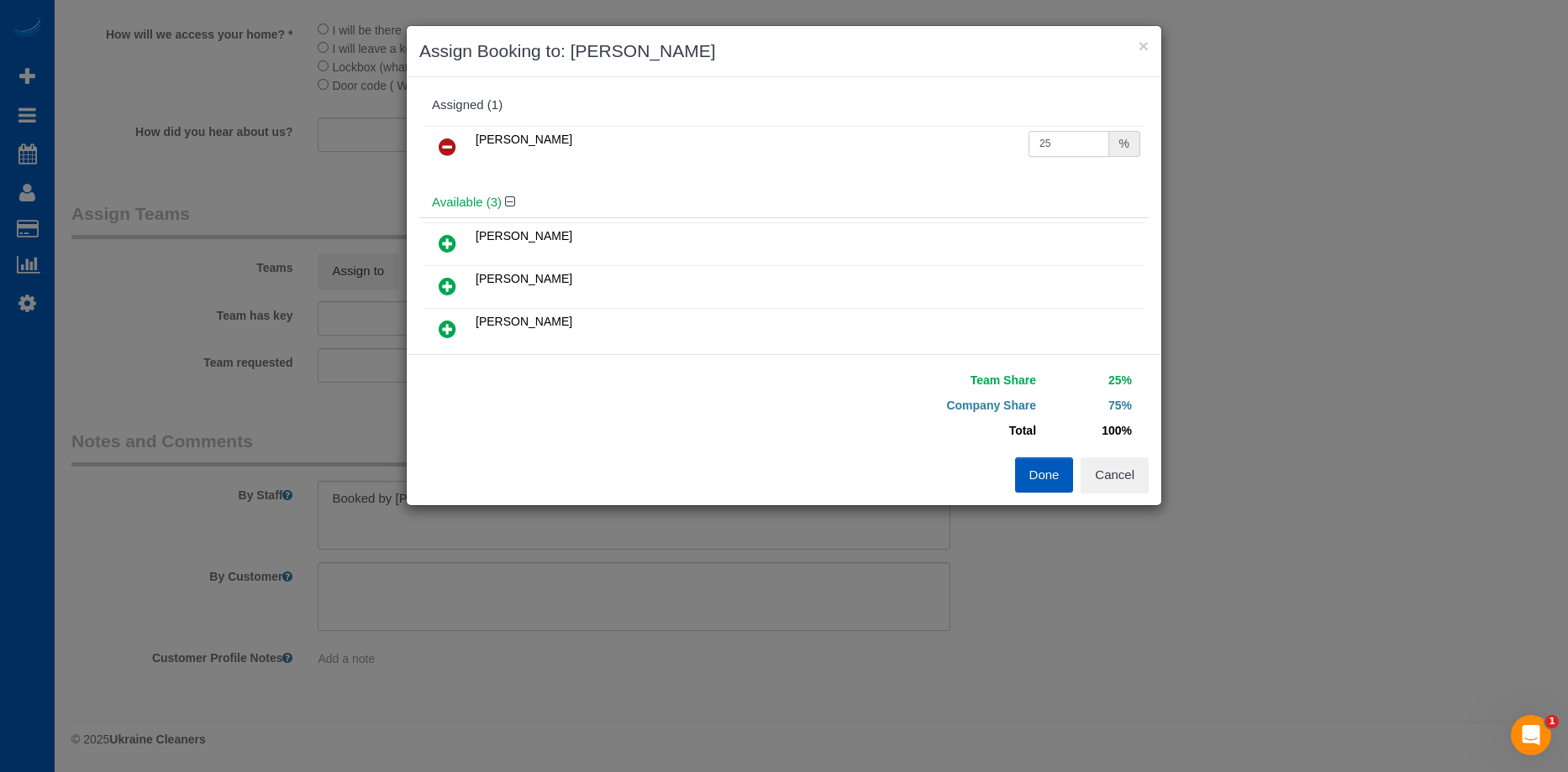
click at [1065, 133] on input "25" at bounding box center [1069, 144] width 81 height 26
drag, startPoint x: 1053, startPoint y: 140, endPoint x: 920, endPoint y: 133, distance: 133.2
click at [920, 133] on tr "Mariia Syrotiuk 25 %" at bounding box center [784, 147] width 721 height 43
type input "50"
click at [1048, 475] on button "Done" at bounding box center [1044, 475] width 58 height 35
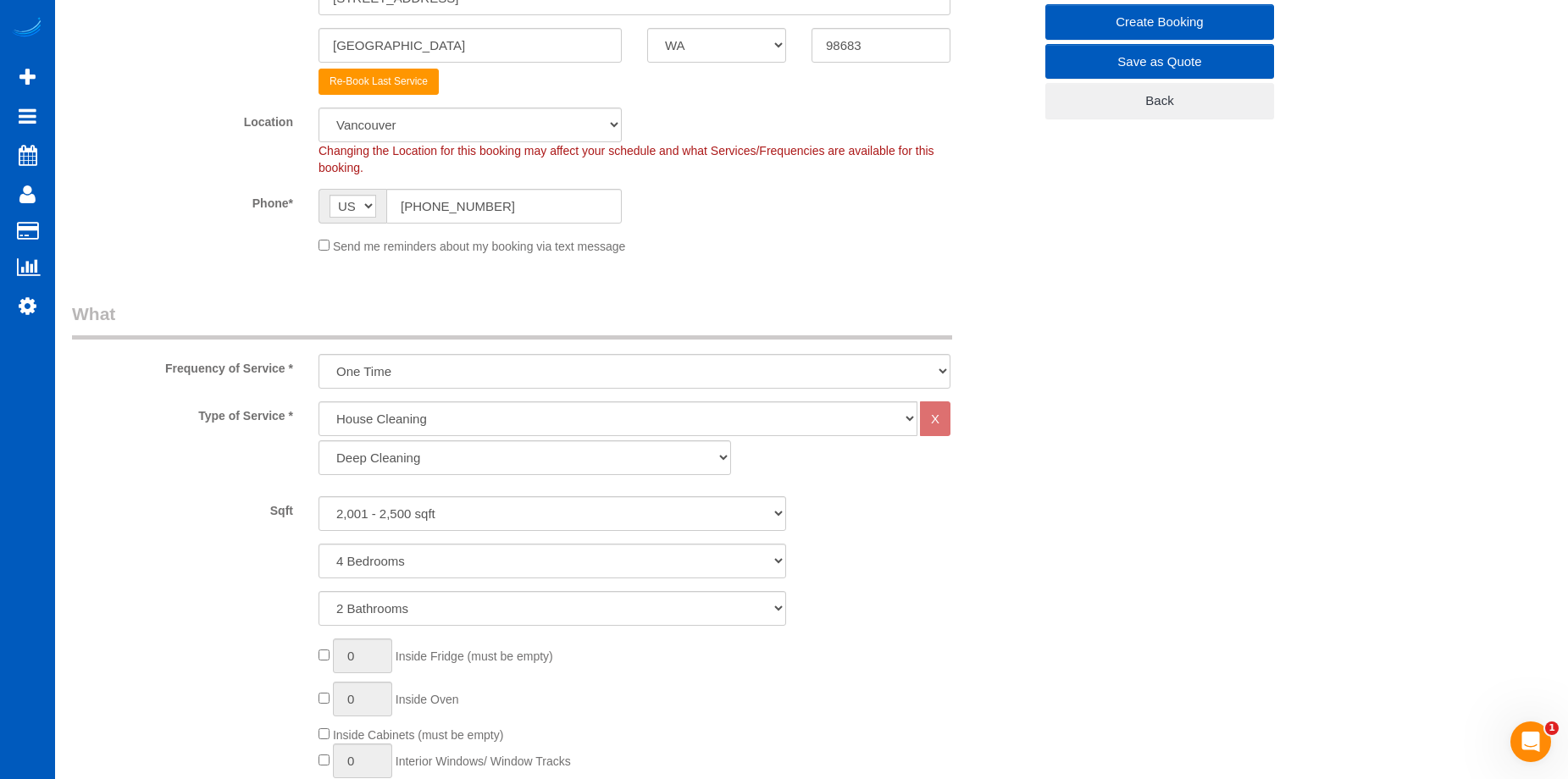
scroll to position [219, 0]
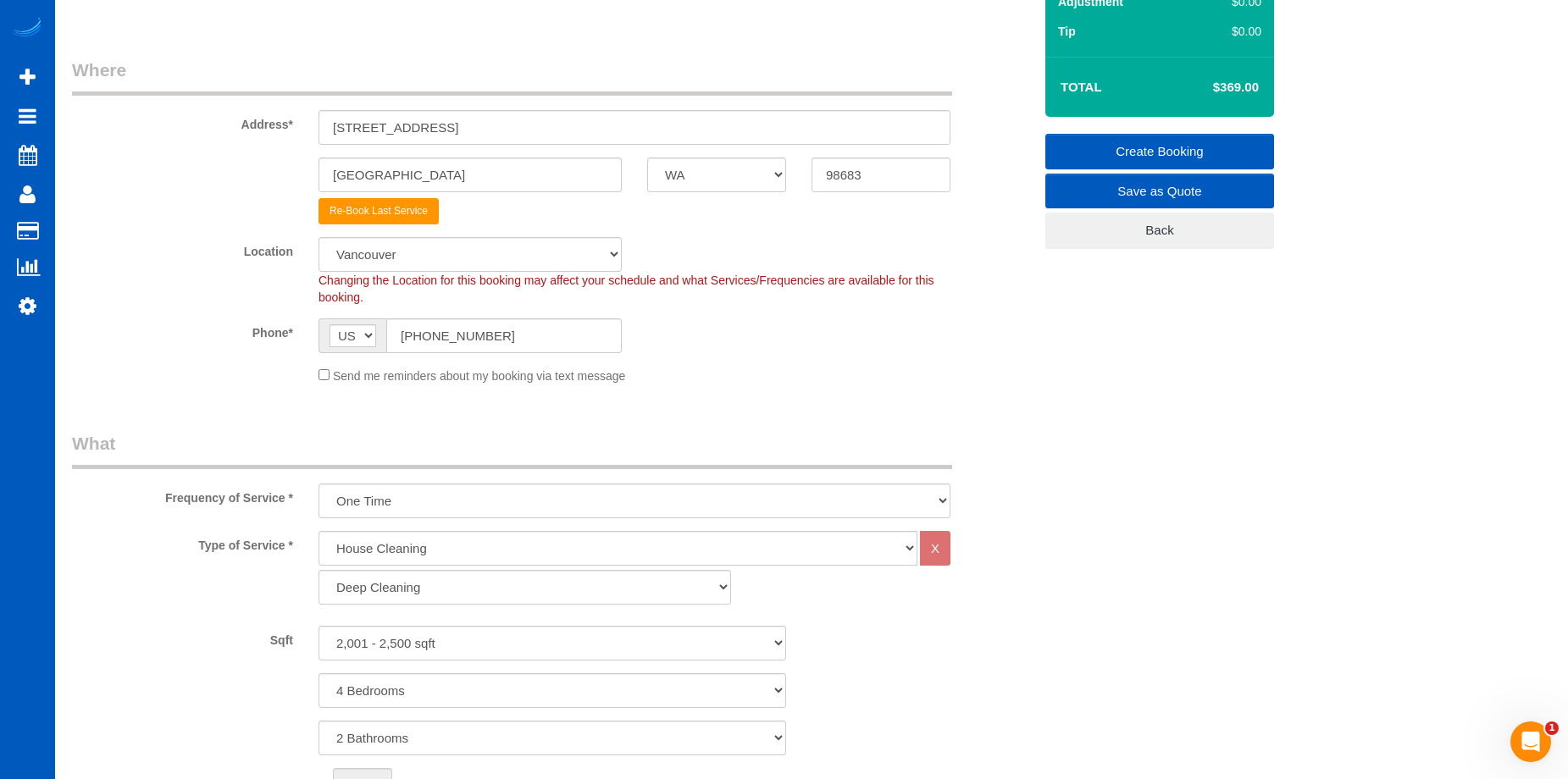
click at [1104, 143] on link "Create Booking" at bounding box center [1159, 152] width 229 height 36
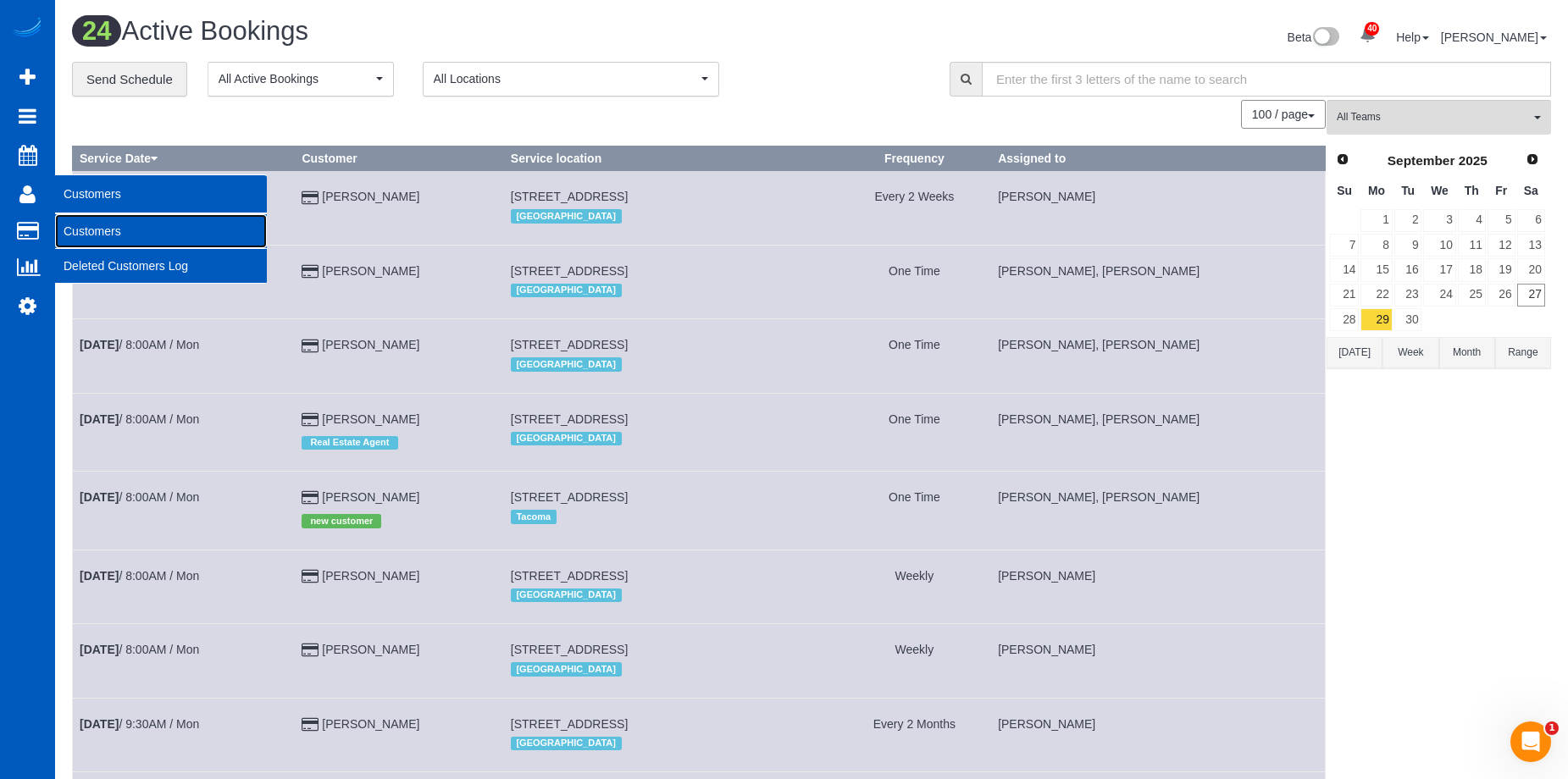
click at [86, 228] on link "Customers" at bounding box center [160, 231] width 212 height 34
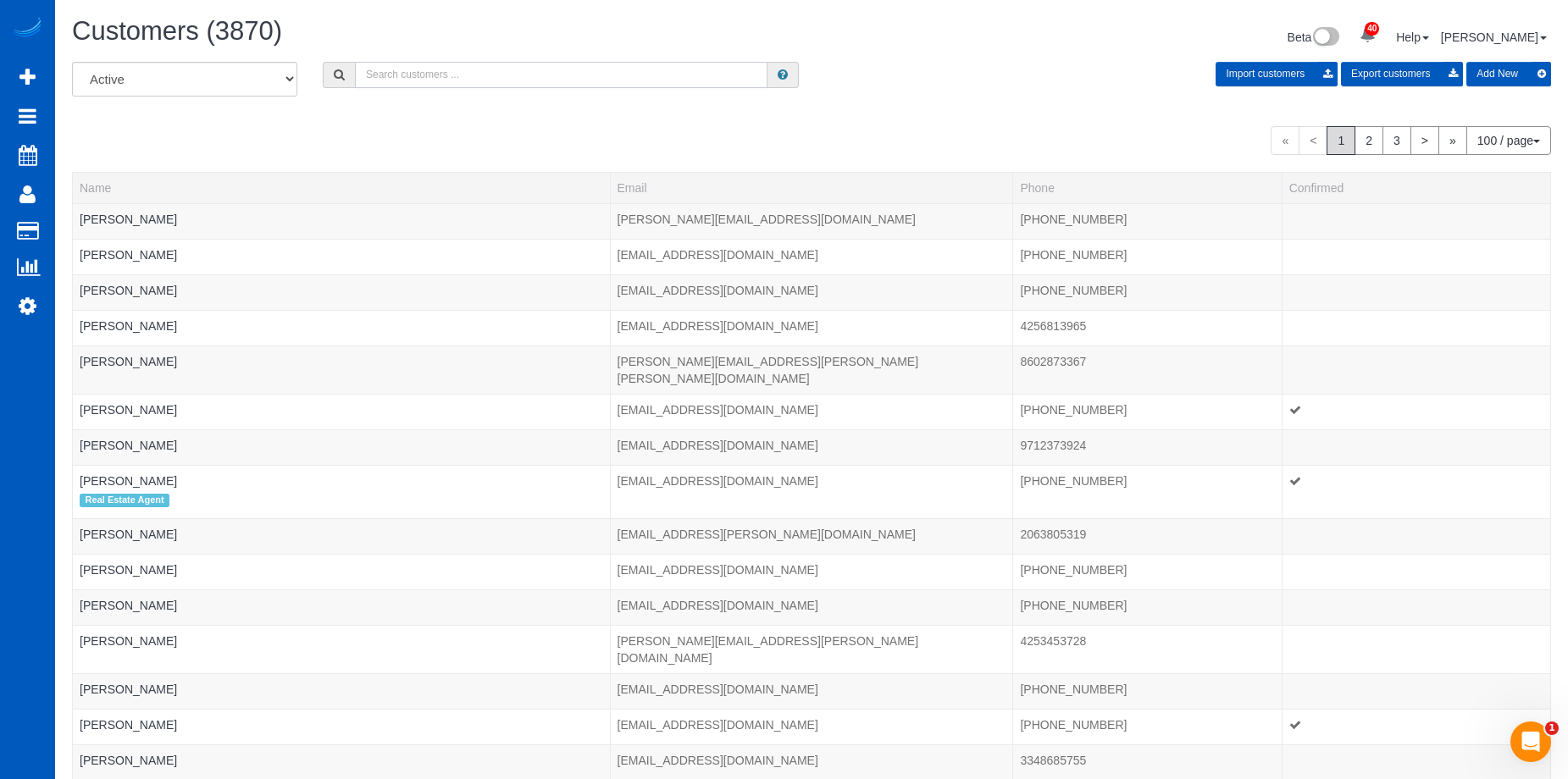
click at [480, 71] on input "text" at bounding box center [560, 74] width 413 height 26
paste input "hdflynt@gmail.com"
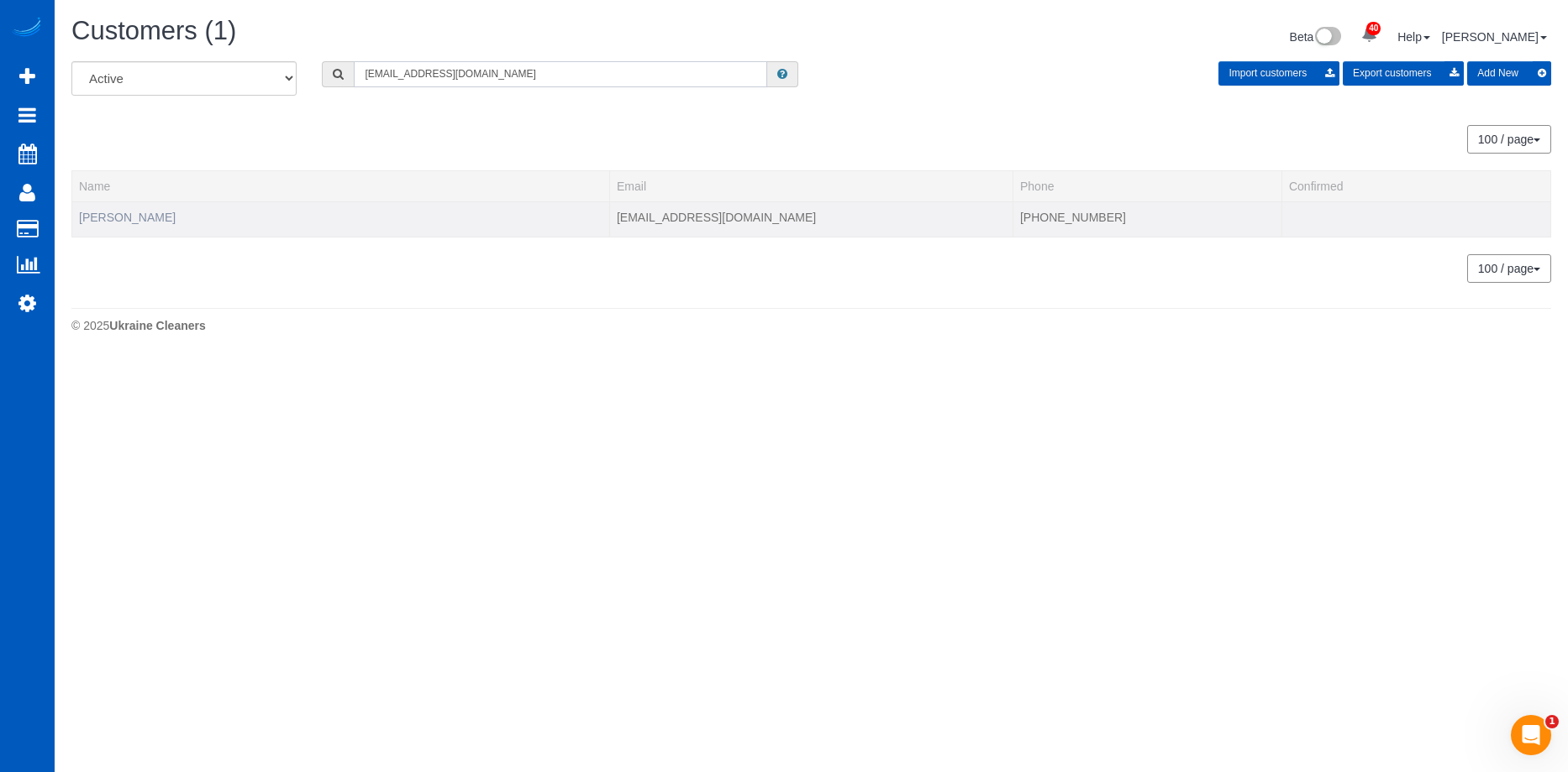
type input "hdflynt@gmail.com"
click at [141, 222] on link "Harrison Flynt" at bounding box center [127, 217] width 97 height 13
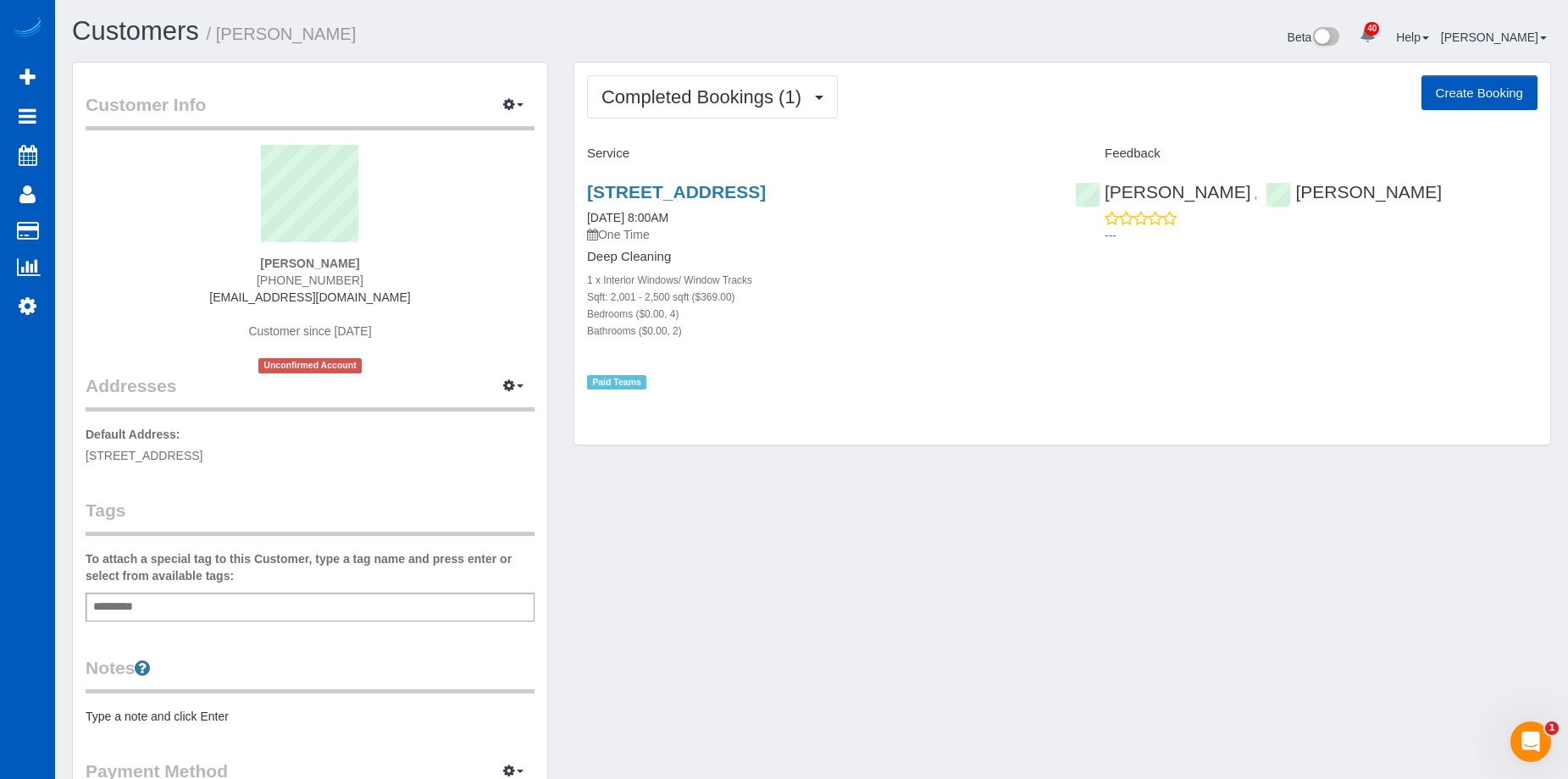
click at [1455, 83] on button "Create Booking" at bounding box center [1479, 93] width 116 height 36
select select "WA"
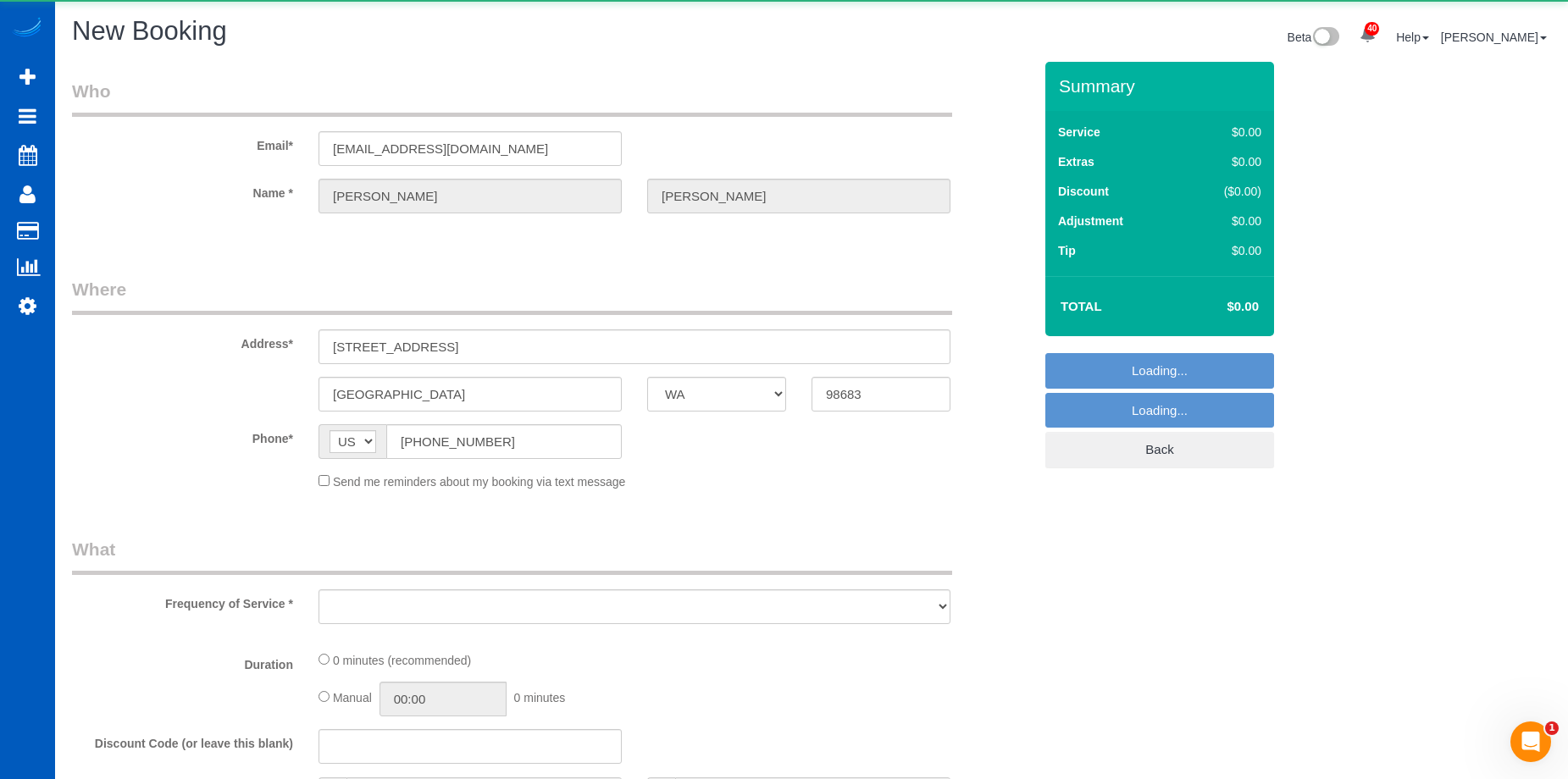
select select "object:7673"
select select "string:fspay-4055a949-b43c-4e61-8383-cdf699c0893a"
select select "199"
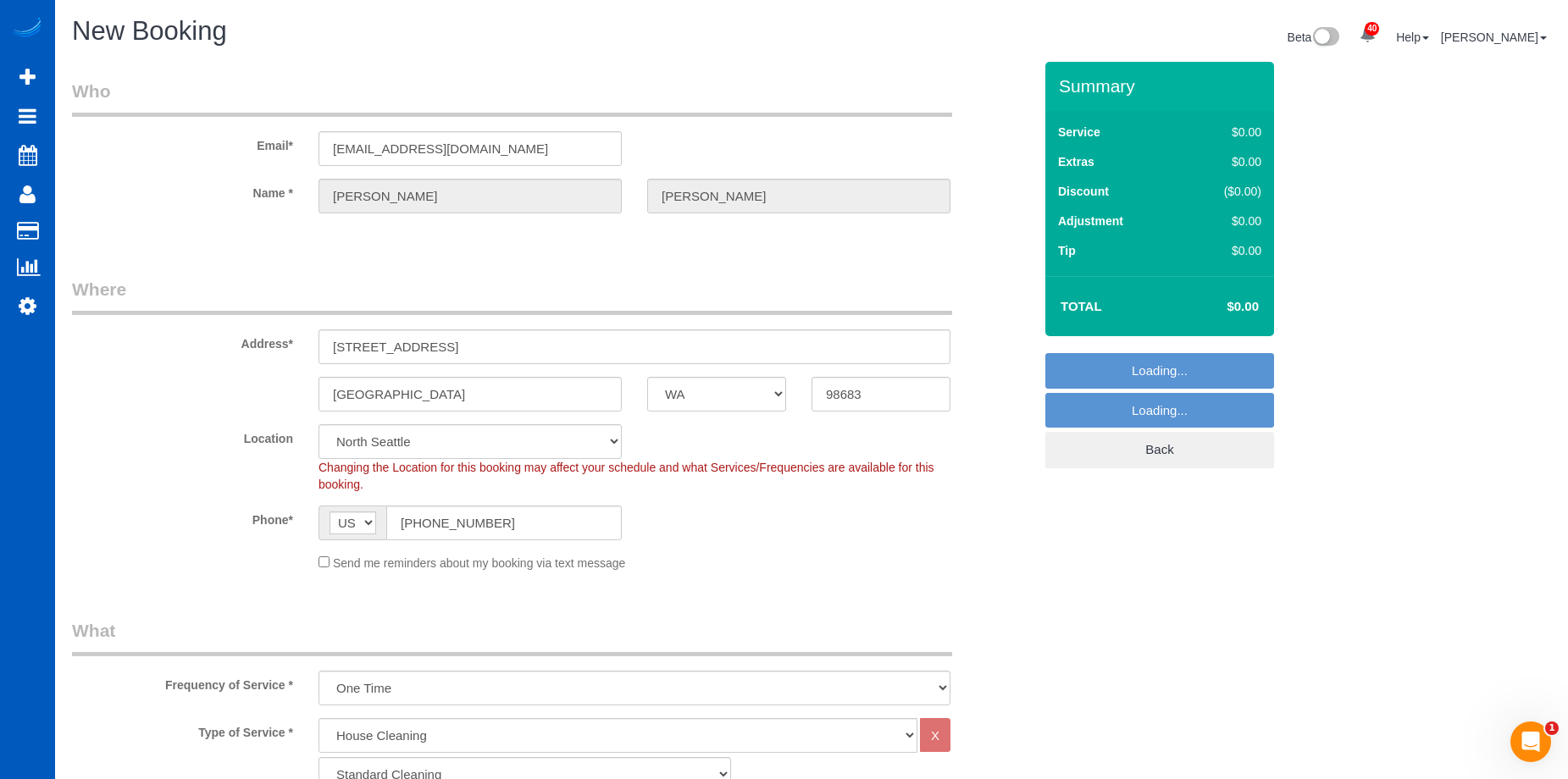
select select "object:8005"
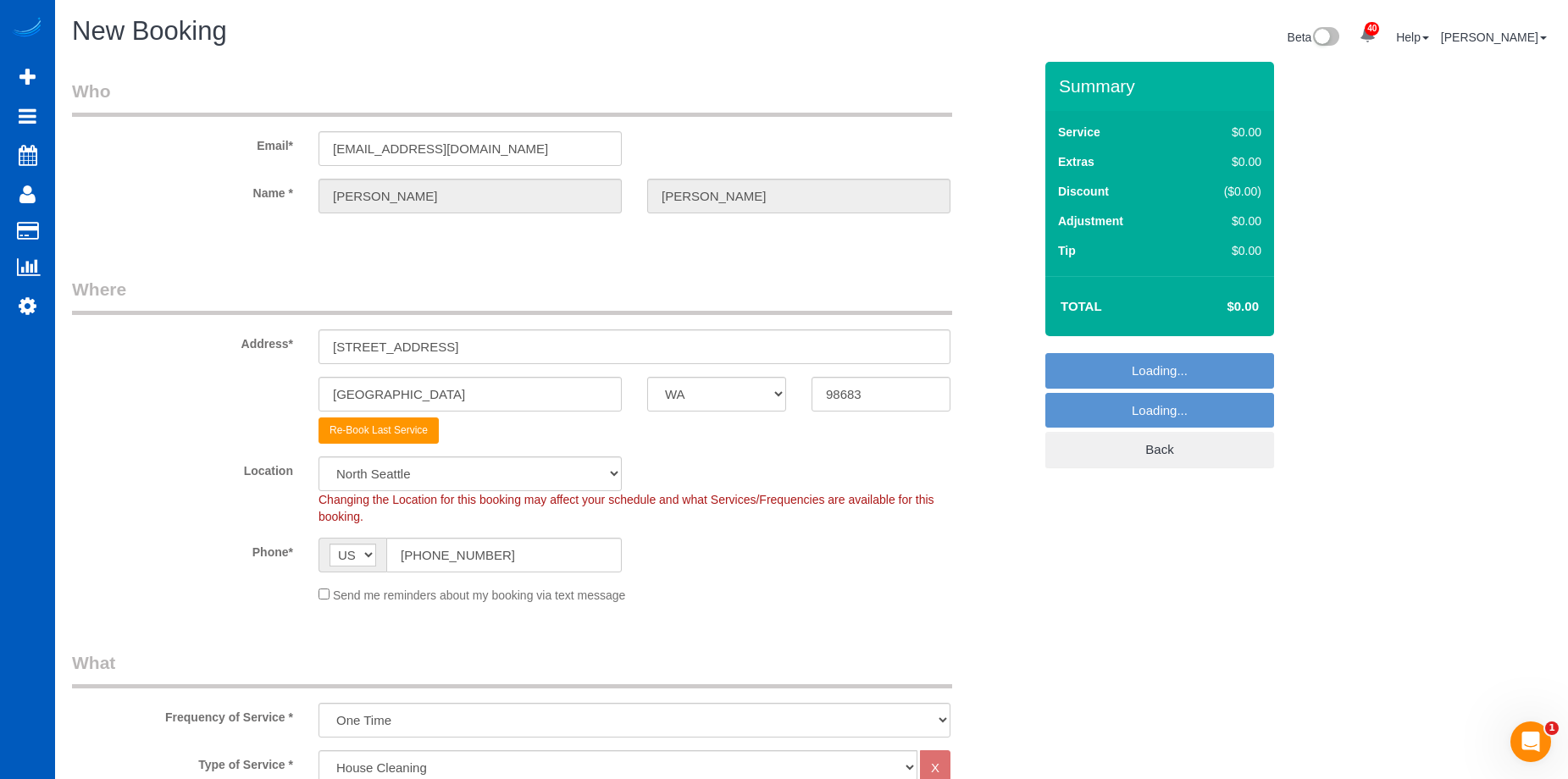
select select "366"
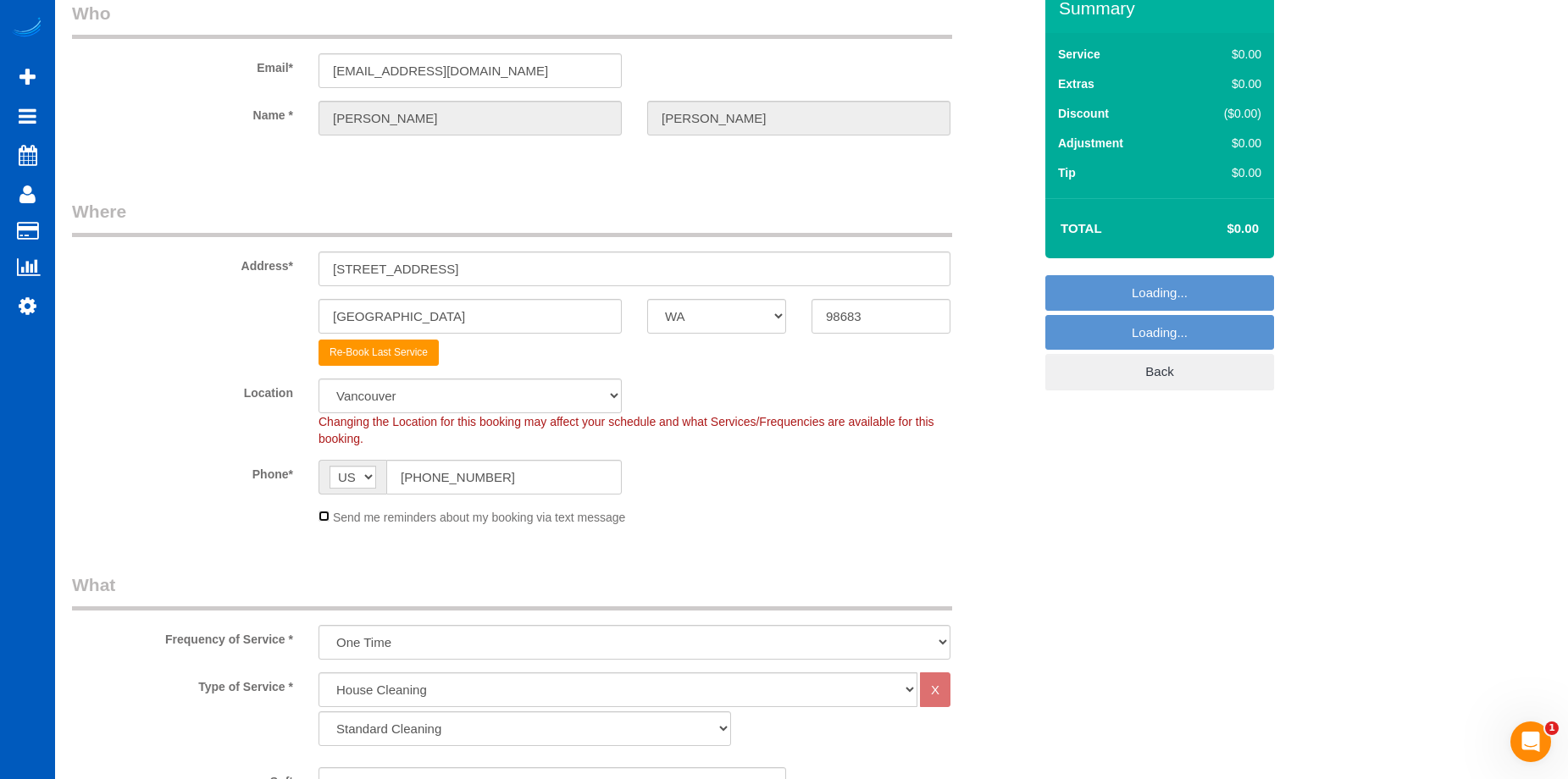
scroll to position [169, 0]
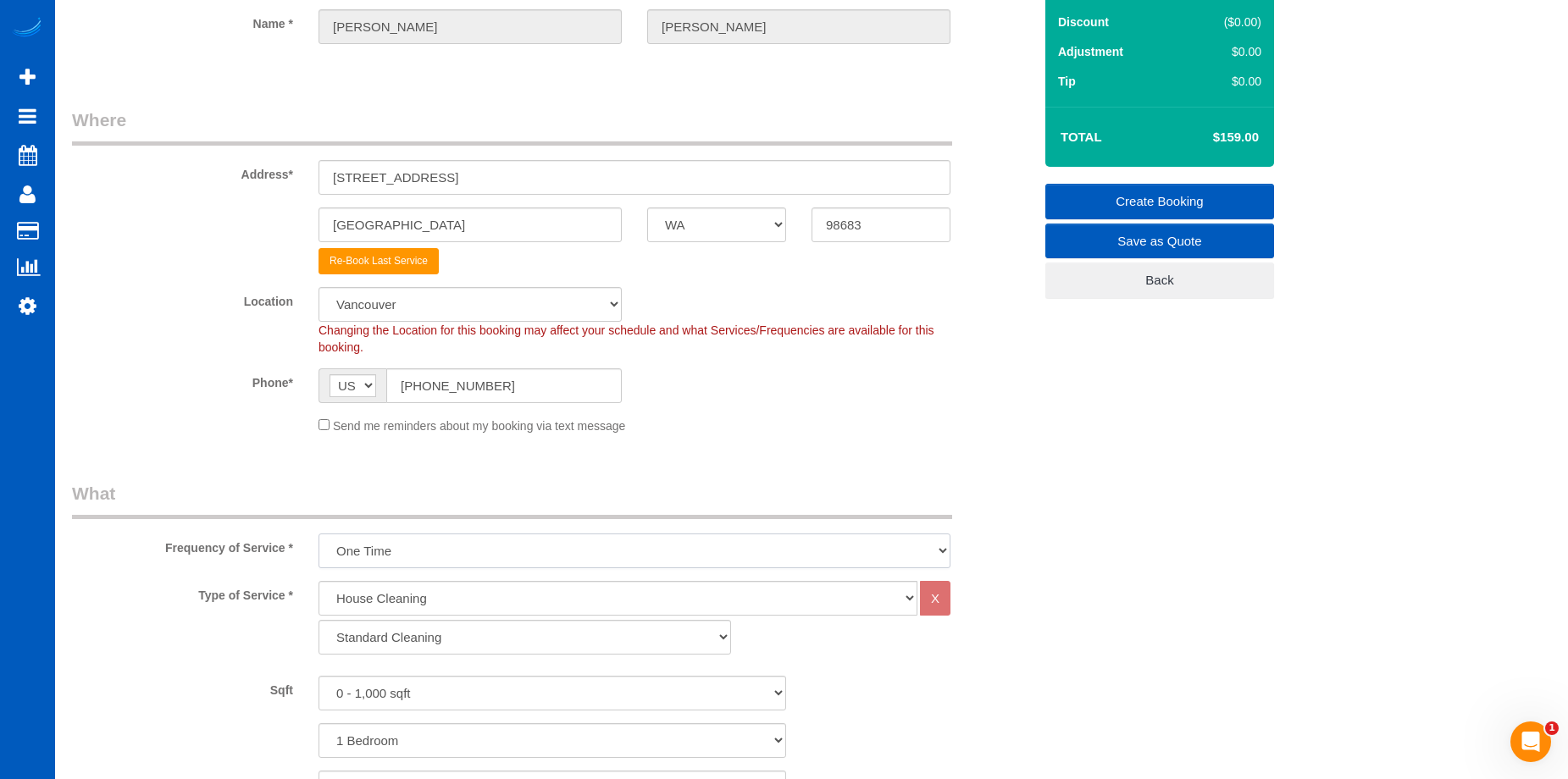
click at [440, 544] on select "One Time Weekly - 15.00% Every 2 Weeks - 10.00% Every 4 Weeks - 5.00% Every 2 M…" at bounding box center [635, 551] width 632 height 35
select select "object:8219"
click at [319, 534] on select "One Time Weekly - 15.00% Every 2 Weeks - 10.00% Every 4 Weeks - 5.00% Every 2 M…" at bounding box center [635, 551] width 632 height 35
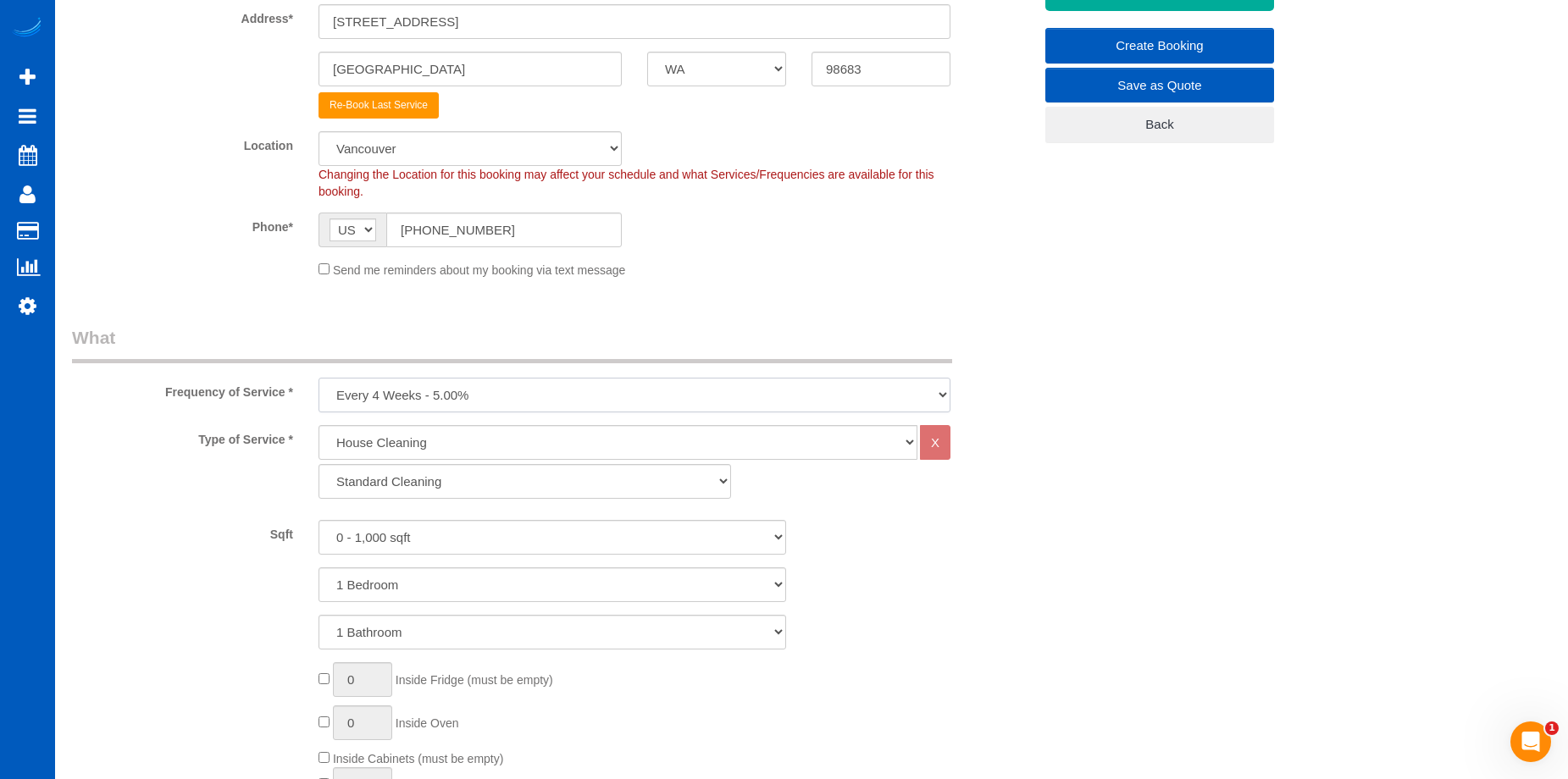
scroll to position [339, 0]
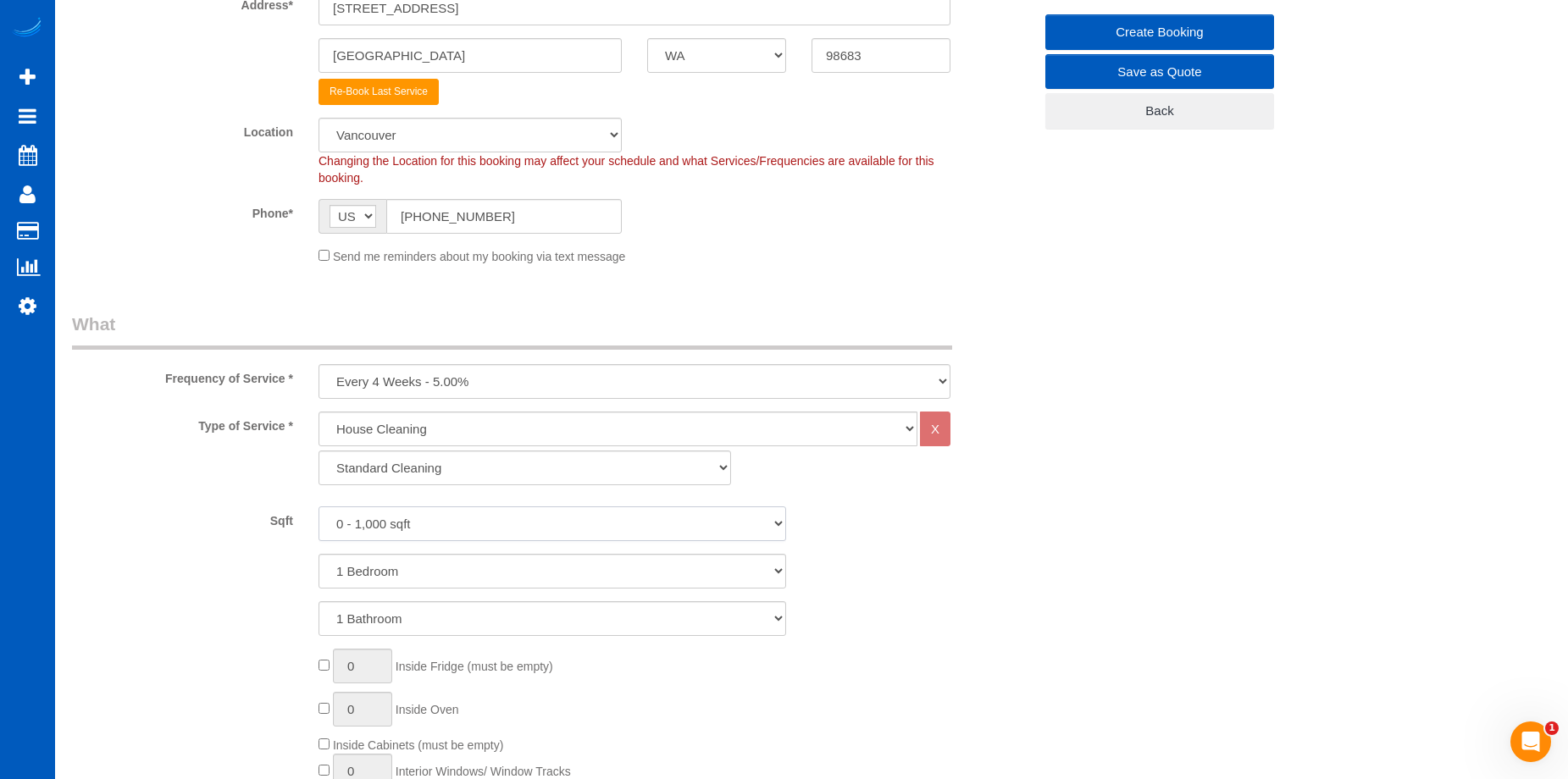
click at [509, 522] on select "0 - 1,000 sqft 1,001 - 1,500 sqft 1,501 - 2,000 sqft 2,001 - 2,500 sqft 2,501 -…" at bounding box center [553, 524] width 468 height 35
click at [510, 525] on select "0 - 1,000 sqft 1,001 - 1,500 sqft 1,501 - 2,000 sqft 2,001 - 2,500 sqft 2,501 -…" at bounding box center [553, 524] width 468 height 35
select select "2001"
click at [319, 506] on select "0 - 1,000 sqft 1,001 - 1,500 sqft 1,501 - 2,000 sqft 2,001 - 2,500 sqft 2,501 -…" at bounding box center [553, 524] width 468 height 35
click at [507, 577] on select "1 Bedroom 2 Bedrooms 3 Bedrooms 4 Bedrooms 5 Bedrooms 6 Bedrooms 7 Bedrooms" at bounding box center [553, 571] width 468 height 35
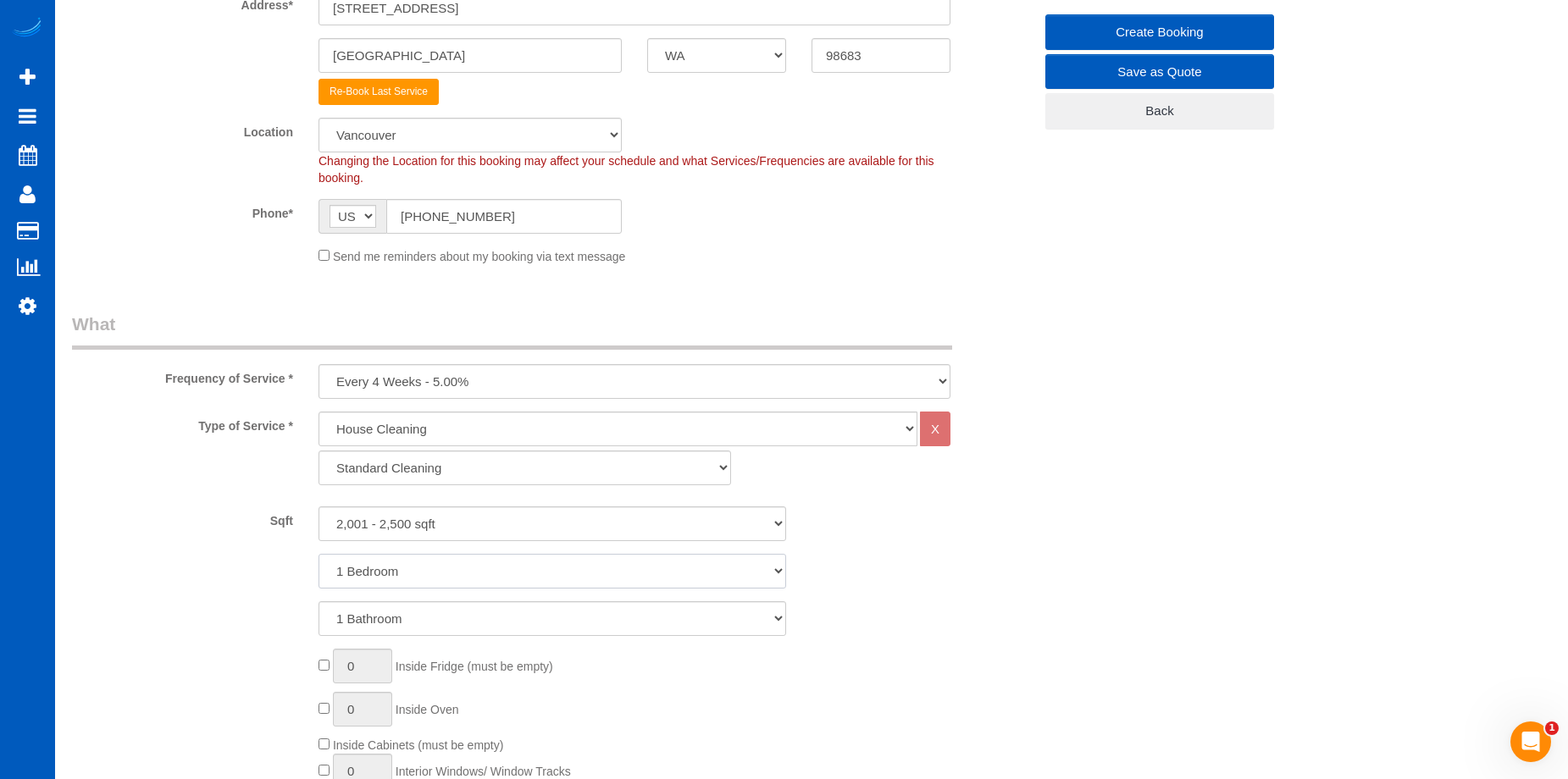
select select "4"
click at [319, 554] on select "1 Bedroom 2 Bedrooms 3 Bedrooms 4 Bedrooms 5 Bedrooms 6 Bedrooms 7 Bedrooms" at bounding box center [553, 571] width 468 height 35
click at [519, 622] on select "1 Bathroom 2 Bathrooms 3 Bathrooms 4 Bathrooms 5 Bathrooms 6 Bathrooms 7 Bathro…" at bounding box center [553, 619] width 468 height 35
select select "2"
click at [319, 601] on select "1 Bathroom 2 Bathrooms 3 Bathrooms 4 Bathrooms 5 Bathrooms 6 Bathrooms 7 Bathro…" at bounding box center [553, 619] width 468 height 35
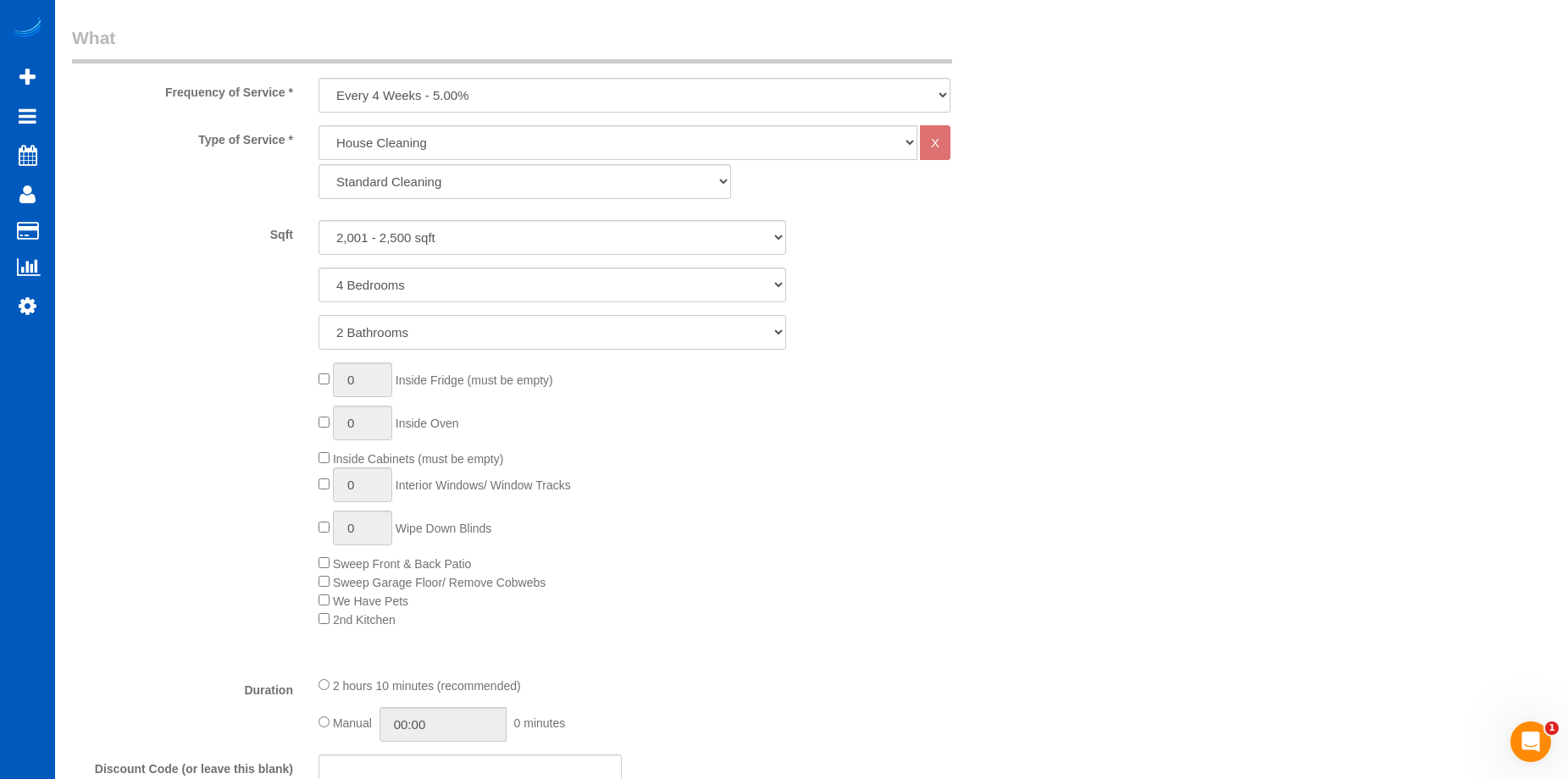
scroll to position [848, 0]
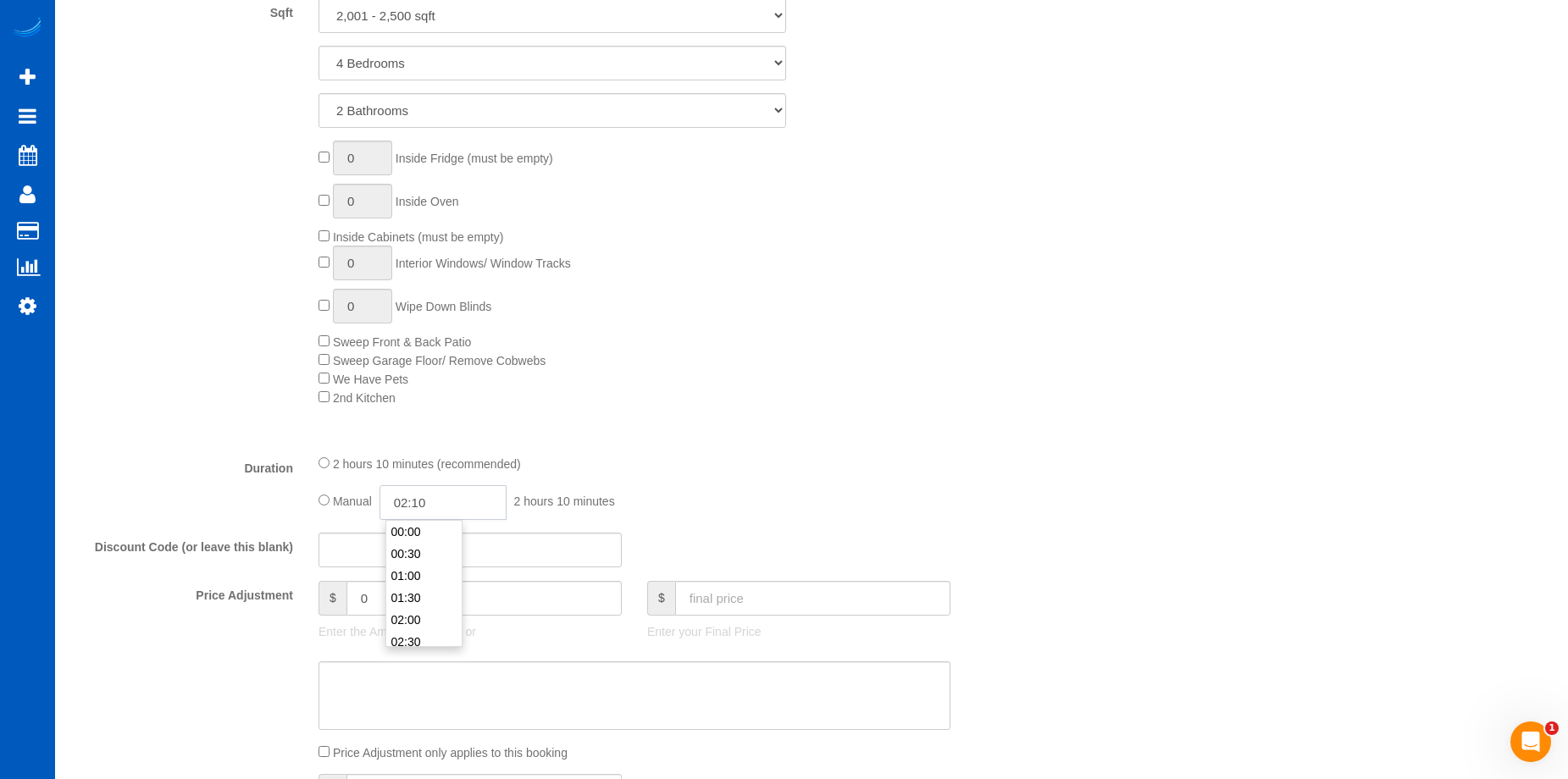
click at [450, 507] on input "02:10" at bounding box center [442, 503] width 127 height 35
type input "03:00"
click at [418, 583] on li "03:00" at bounding box center [424, 579] width 75 height 22
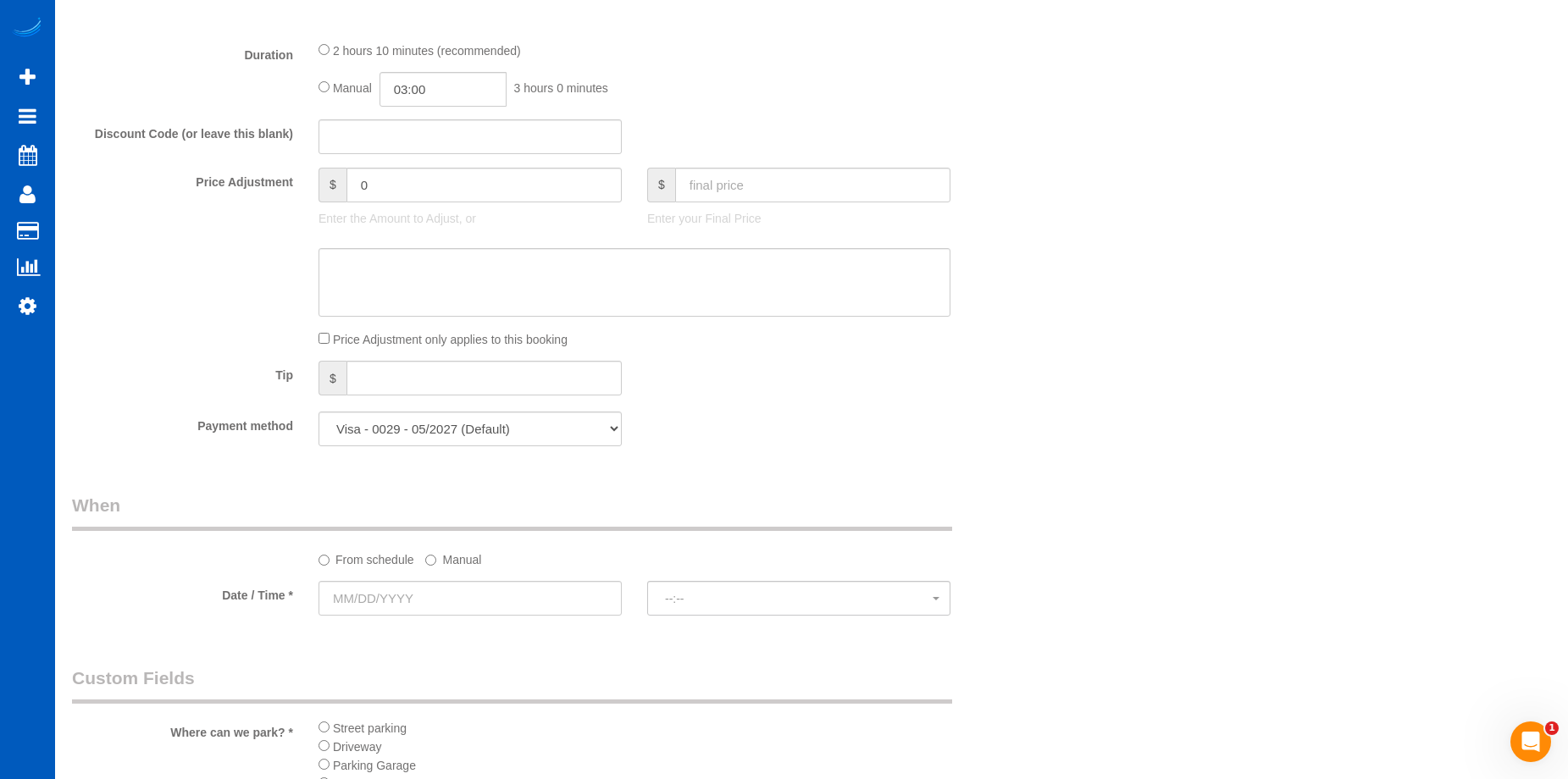
scroll to position [1356, 0]
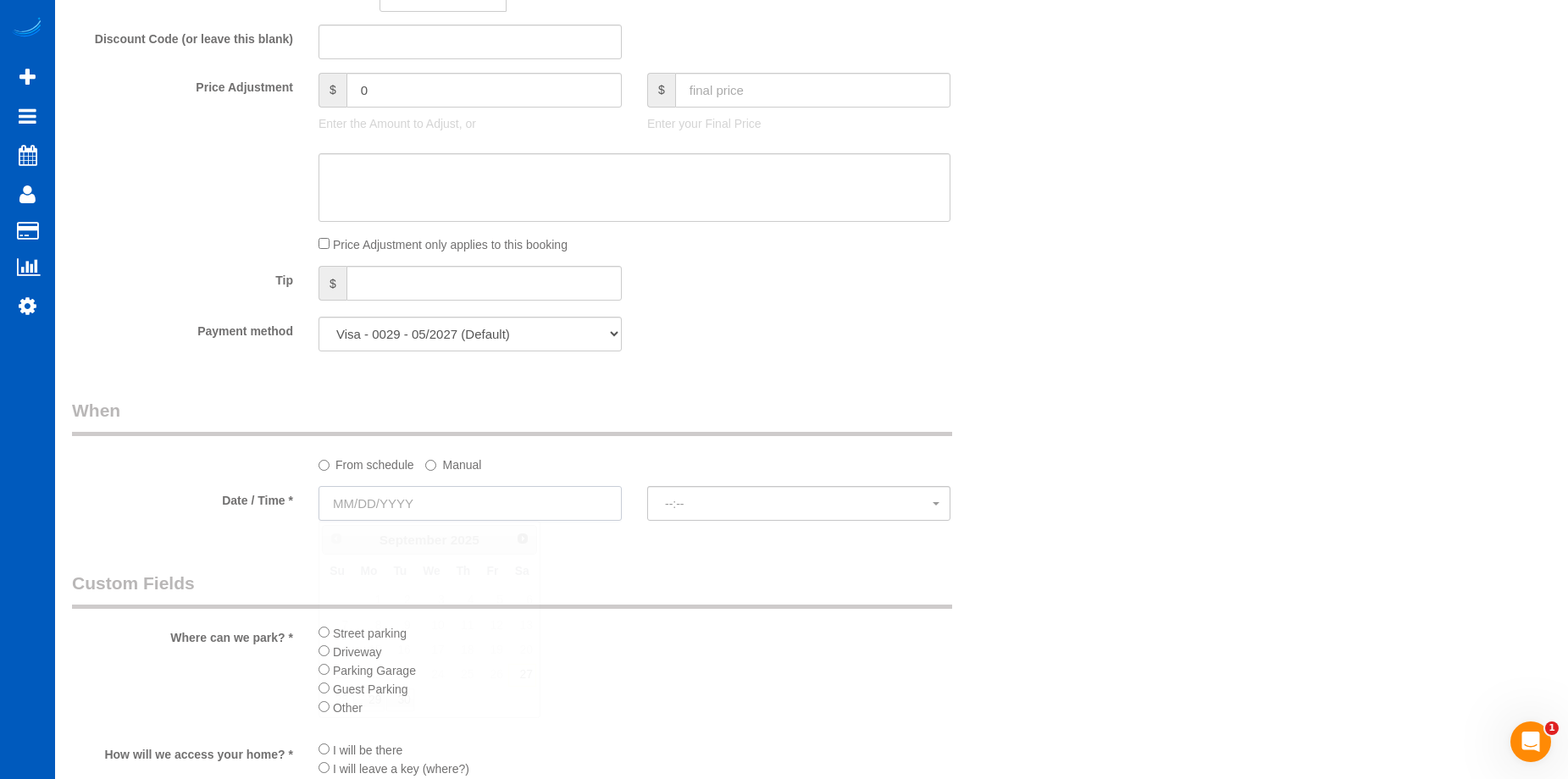
click at [491, 505] on input "text" at bounding box center [470, 504] width 303 height 35
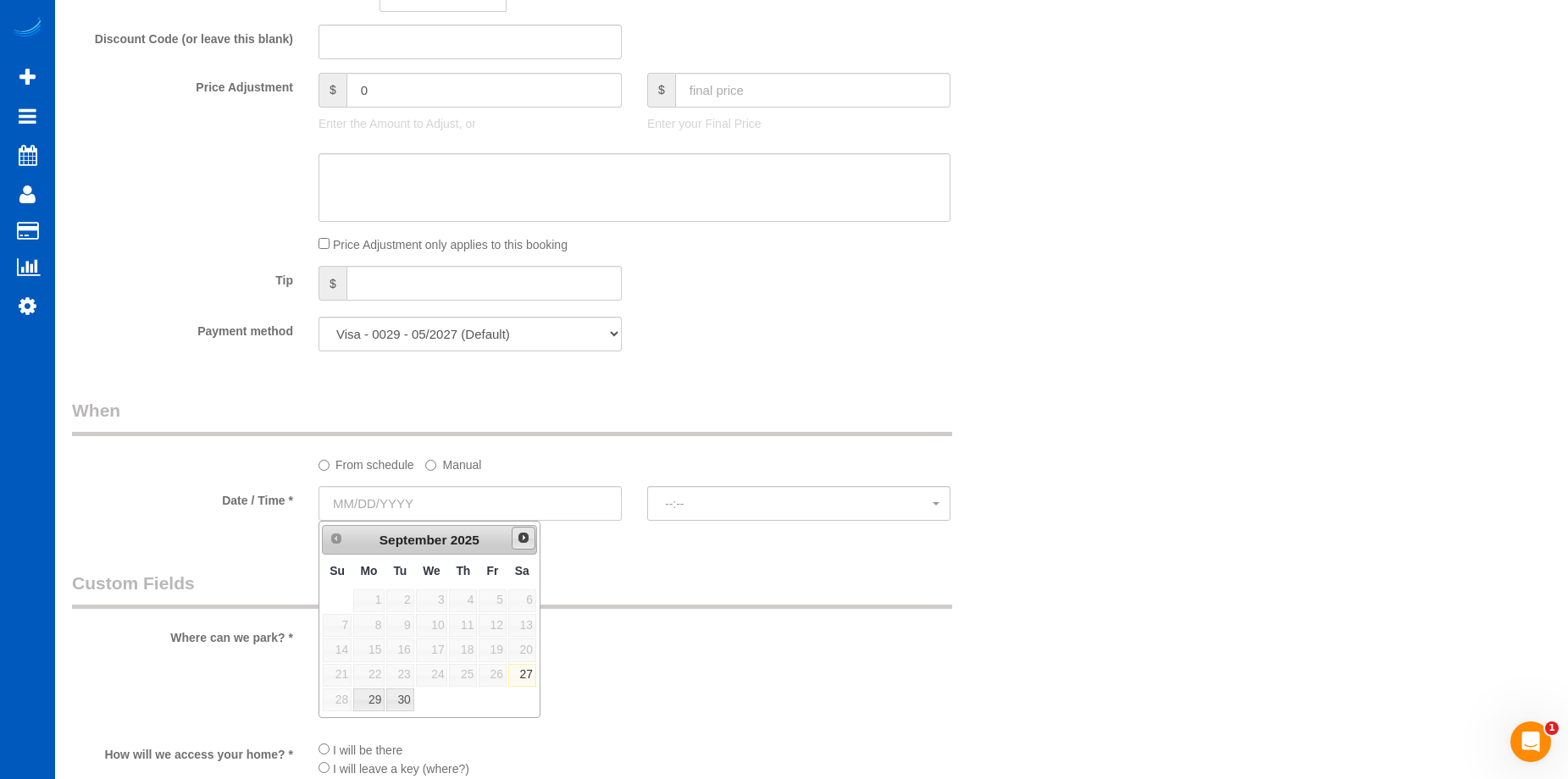
click at [525, 534] on span "Next" at bounding box center [524, 538] width 14 height 14
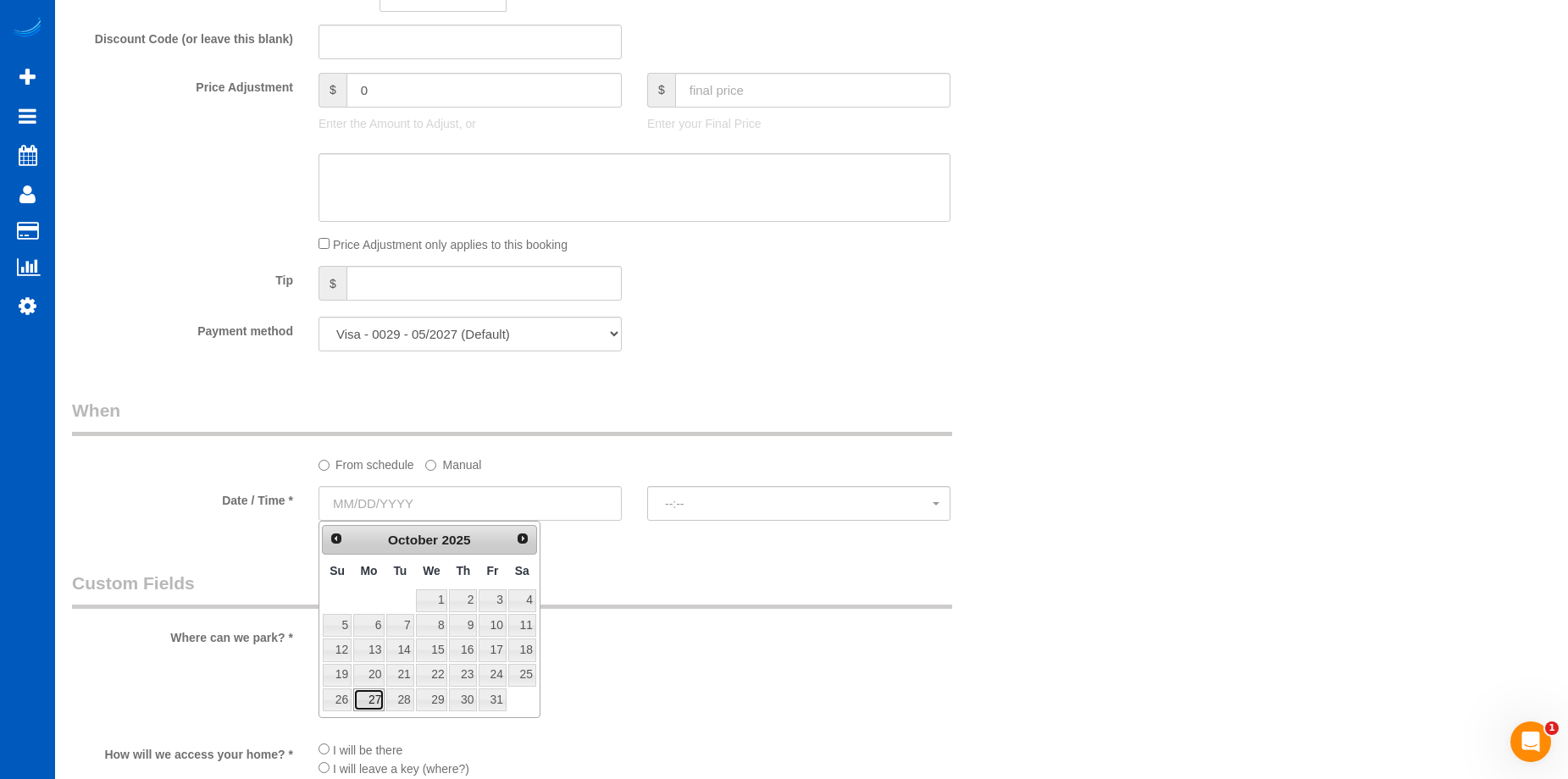
click at [371, 702] on link "27" at bounding box center [369, 701] width 31 height 23
type input "10/27/2025"
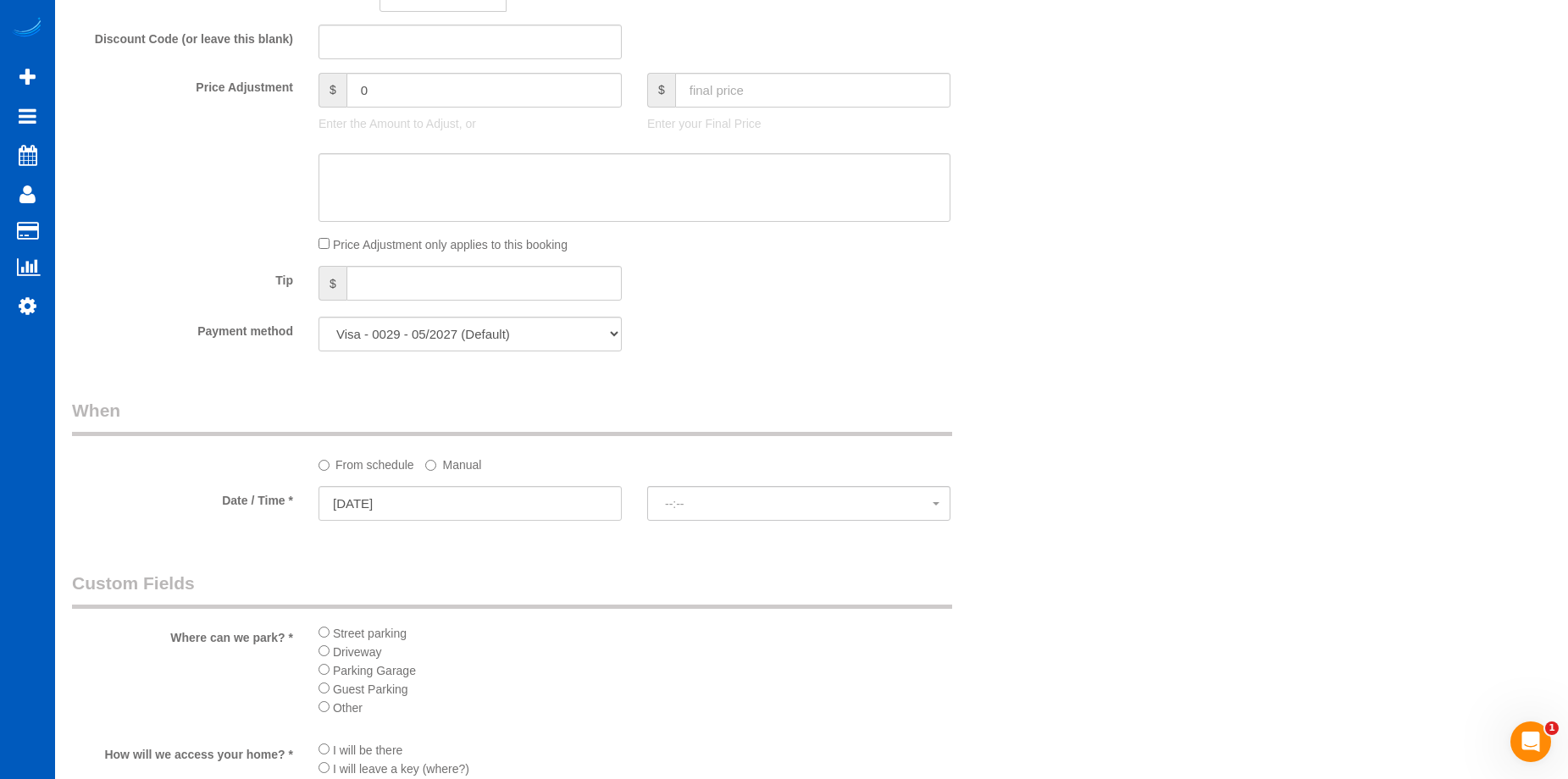
click at [470, 468] on label "Manual" at bounding box center [453, 462] width 56 height 23
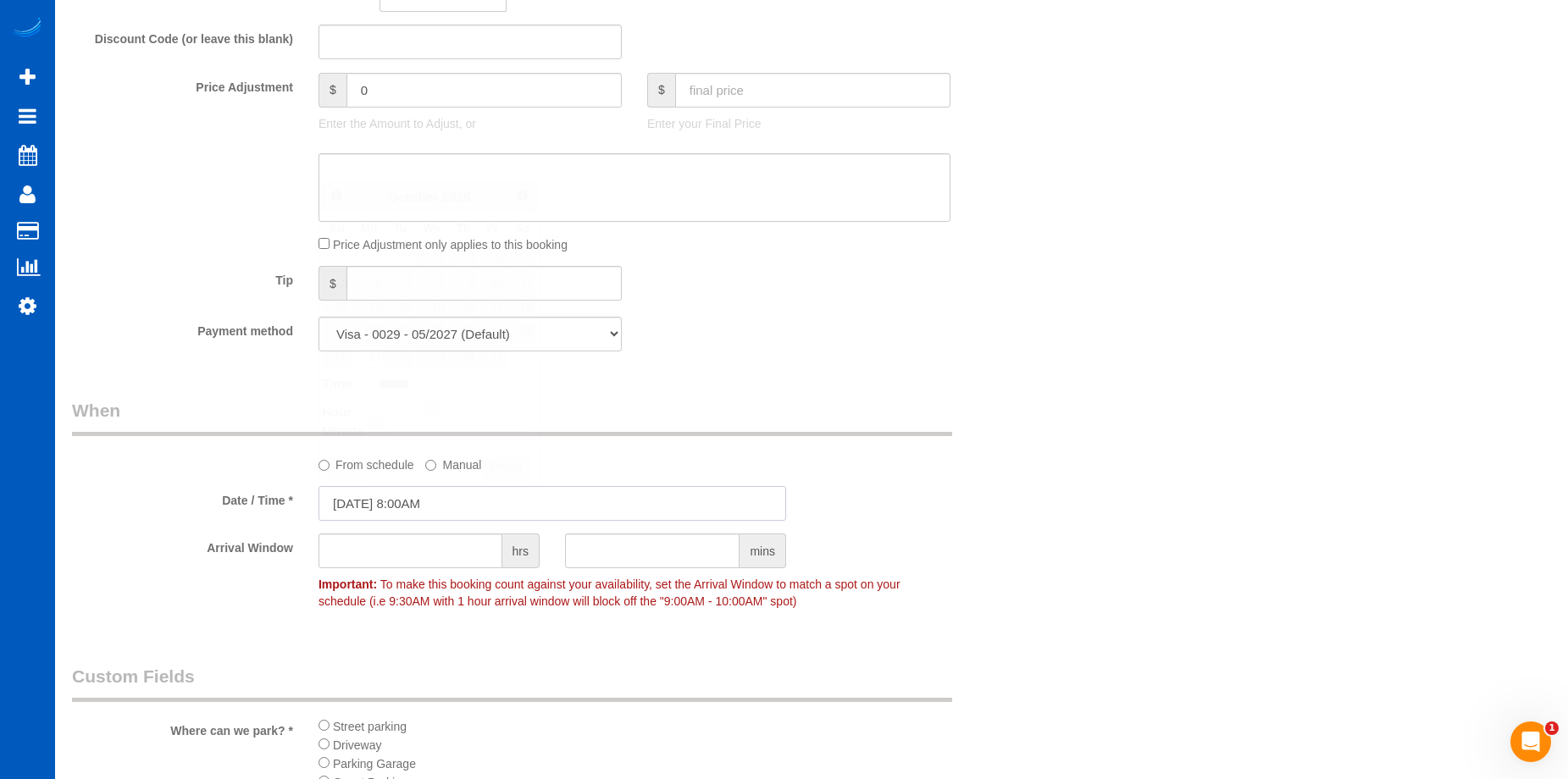
click at [481, 495] on input "10/27/2025 8:00AM" at bounding box center [553, 504] width 468 height 35
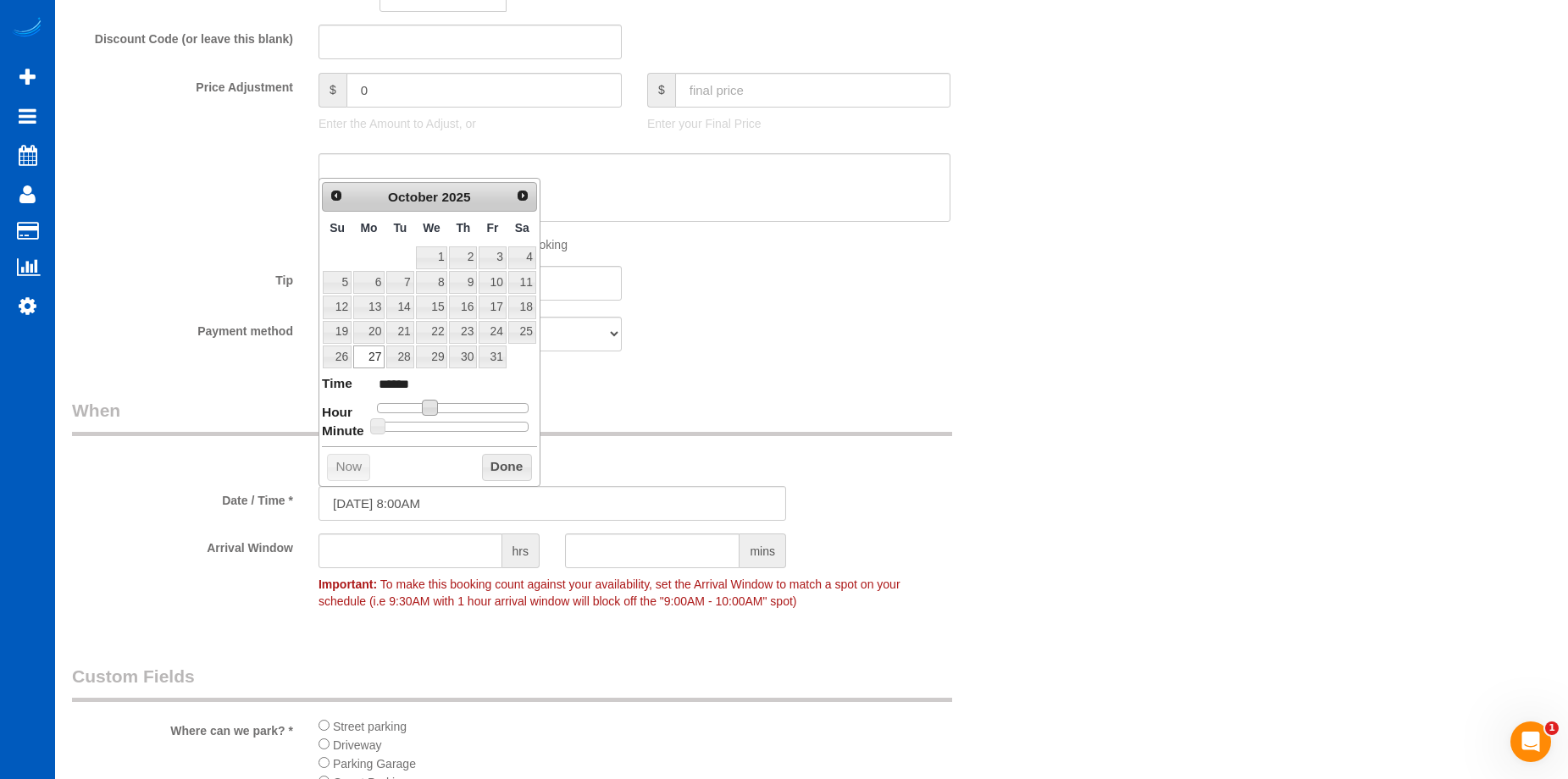
type input "10/27/2025 9:00AM"
type input "******"
type input "10/27/2025 10:00AM"
type input "*******"
drag, startPoint x: 431, startPoint y: 404, endPoint x: 443, endPoint y: 405, distance: 12.0
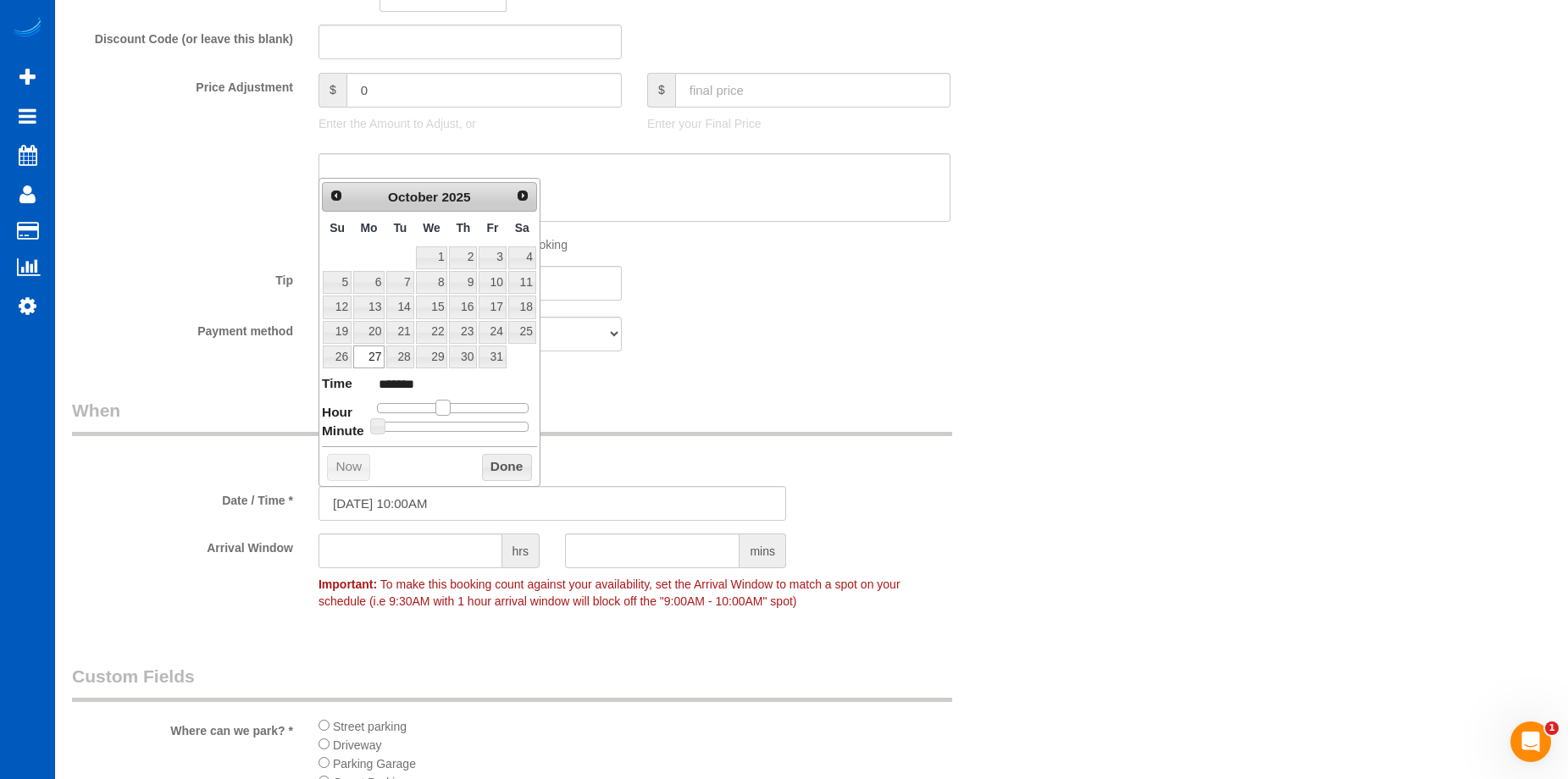
click at [443, 405] on span at bounding box center [443, 408] width 15 height 15
click at [514, 472] on button "Done" at bounding box center [507, 468] width 50 height 27
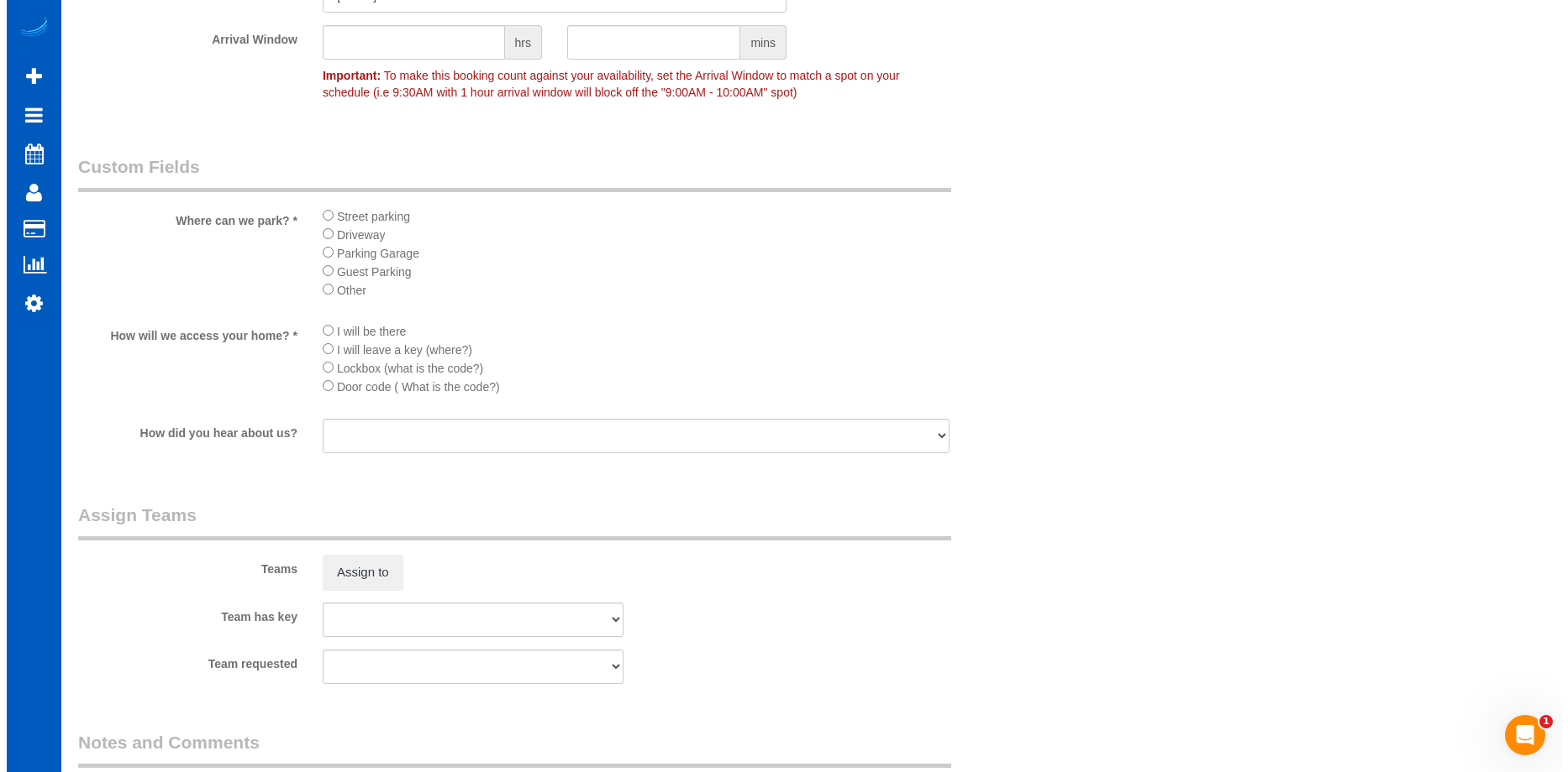
scroll to position [2148, 0]
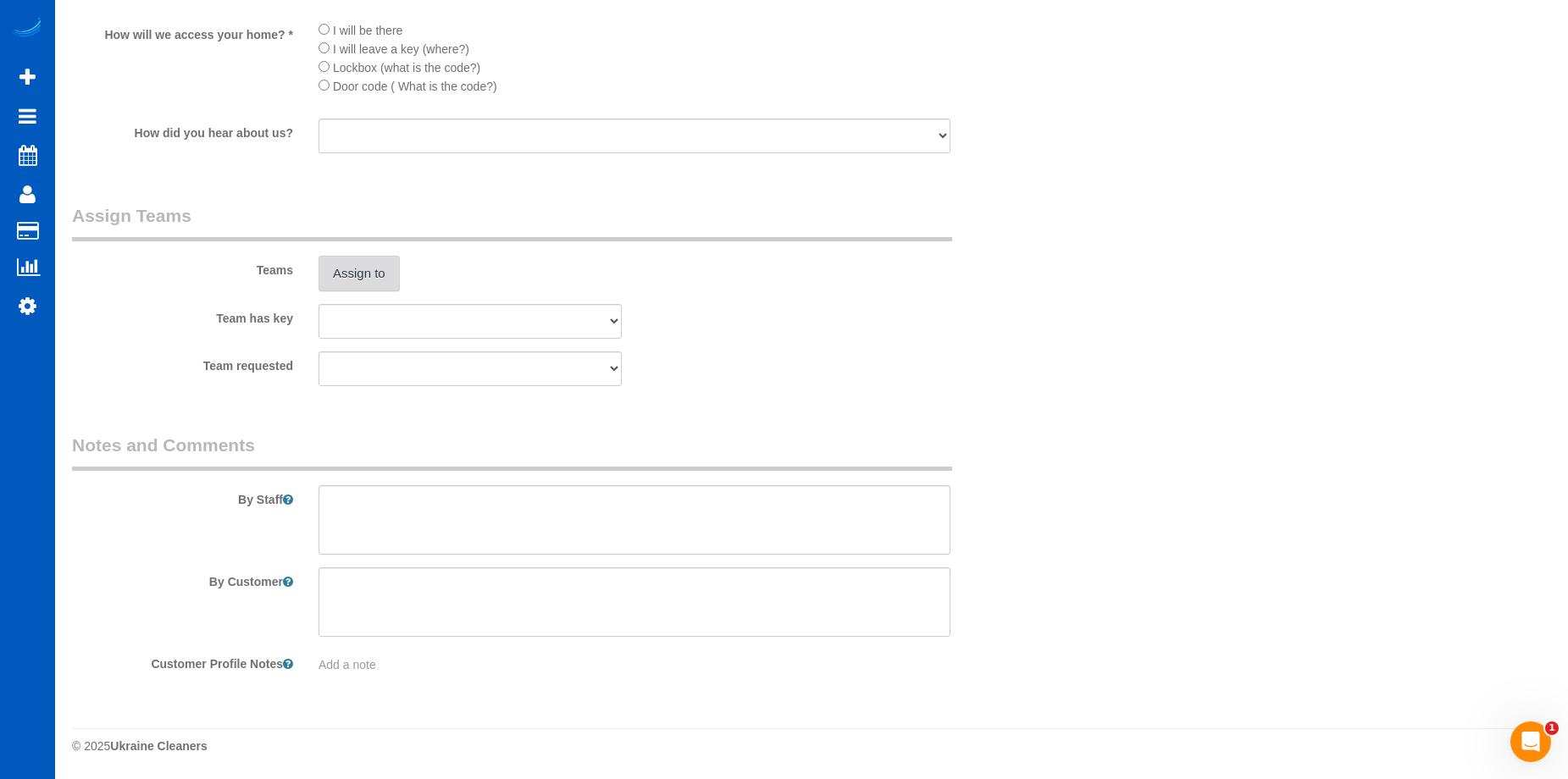
click at [319, 261] on button "Assign to" at bounding box center [359, 274] width 81 height 36
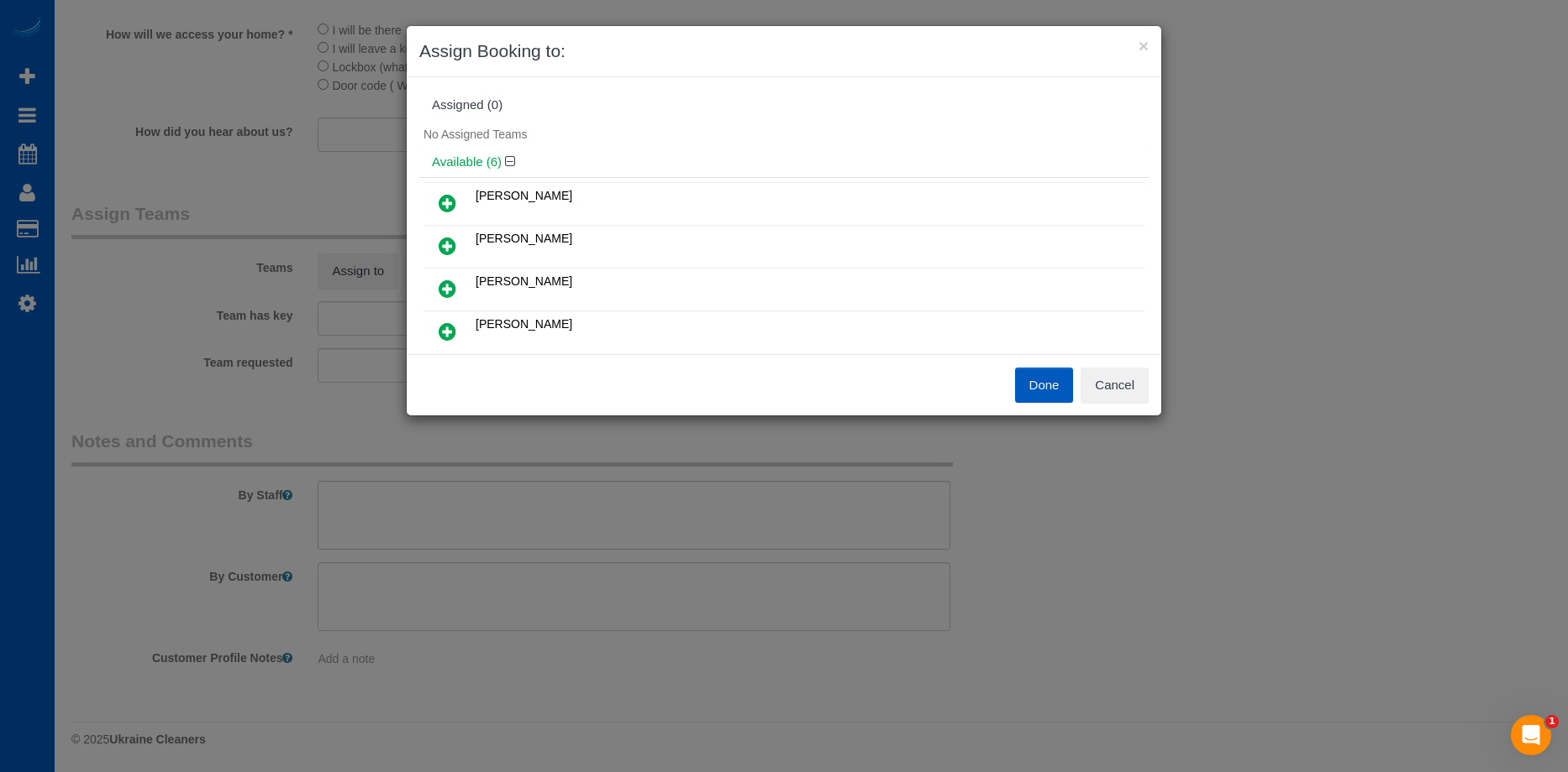
scroll to position [84, 0]
click at [455, 199] on icon at bounding box center [448, 204] width 17 height 20
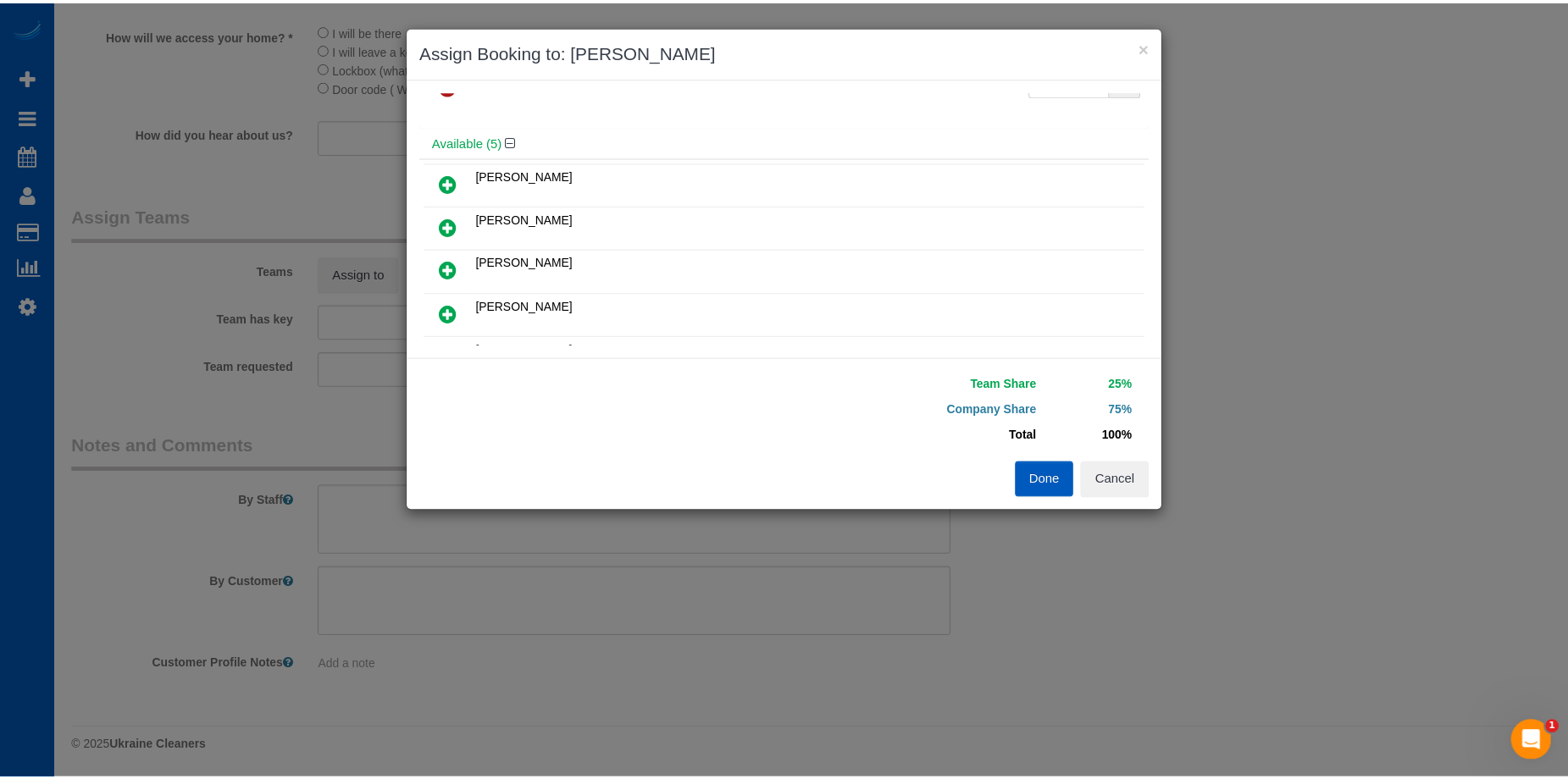
scroll to position [0, 0]
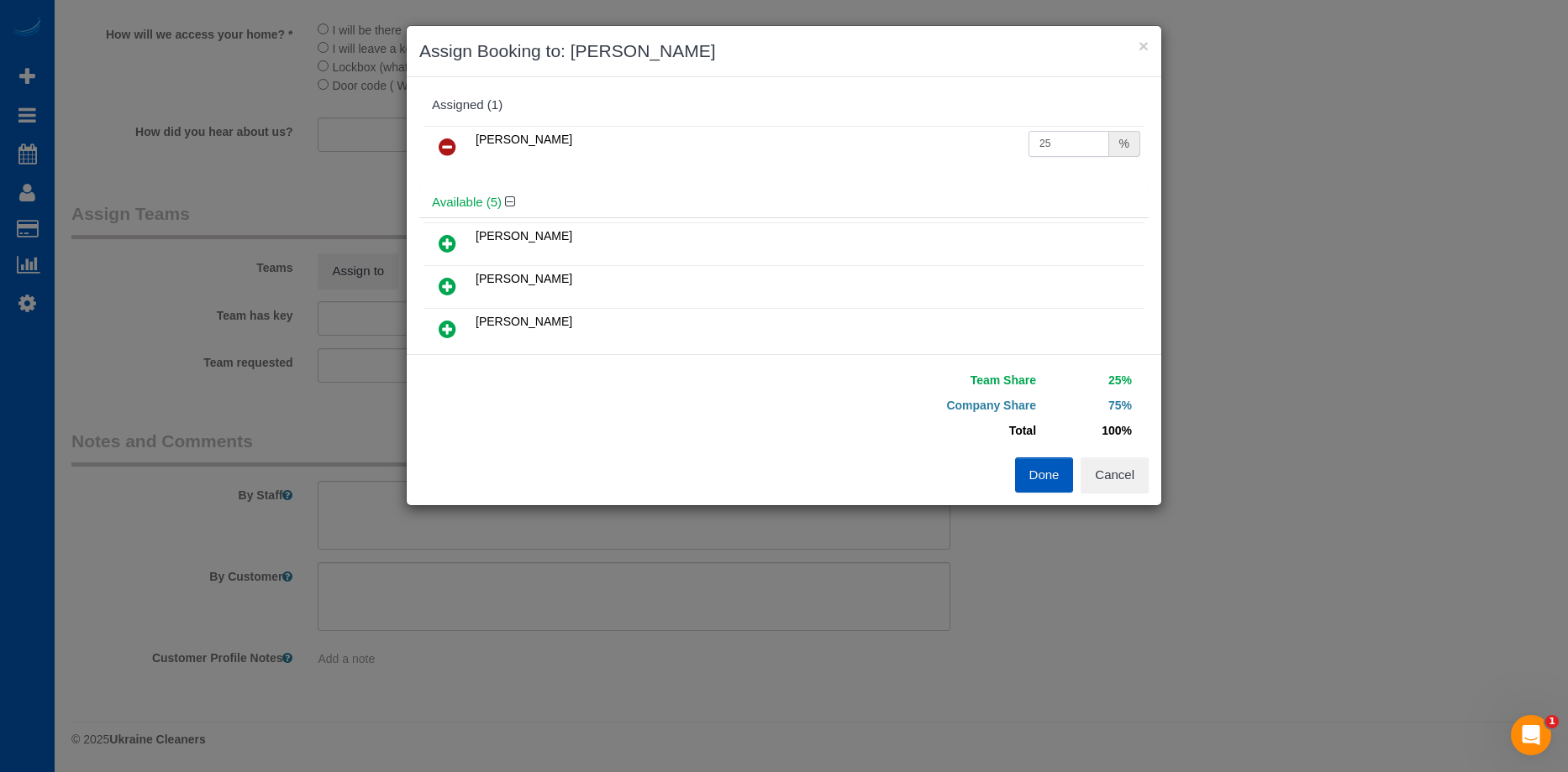
click at [1048, 150] on input "25" at bounding box center [1069, 144] width 81 height 26
drag, startPoint x: 1061, startPoint y: 141, endPoint x: 954, endPoint y: 141, distance: 107.0
click at [954, 141] on tr "Mariia Syrotiuk 25 %" at bounding box center [784, 147] width 721 height 43
type input "50"
click at [1036, 458] on button "Done" at bounding box center [1044, 475] width 58 height 35
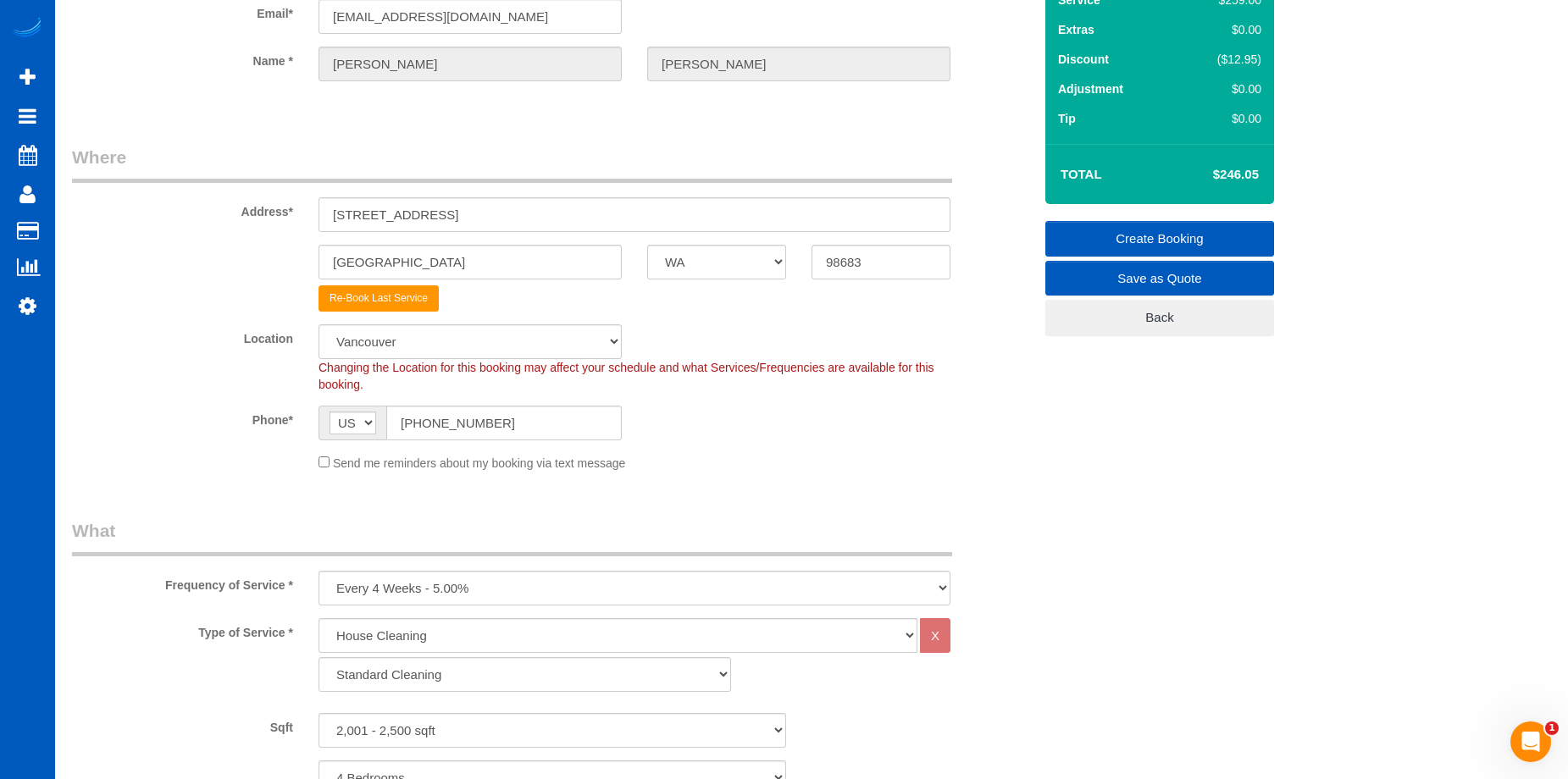
scroll to position [50, 0]
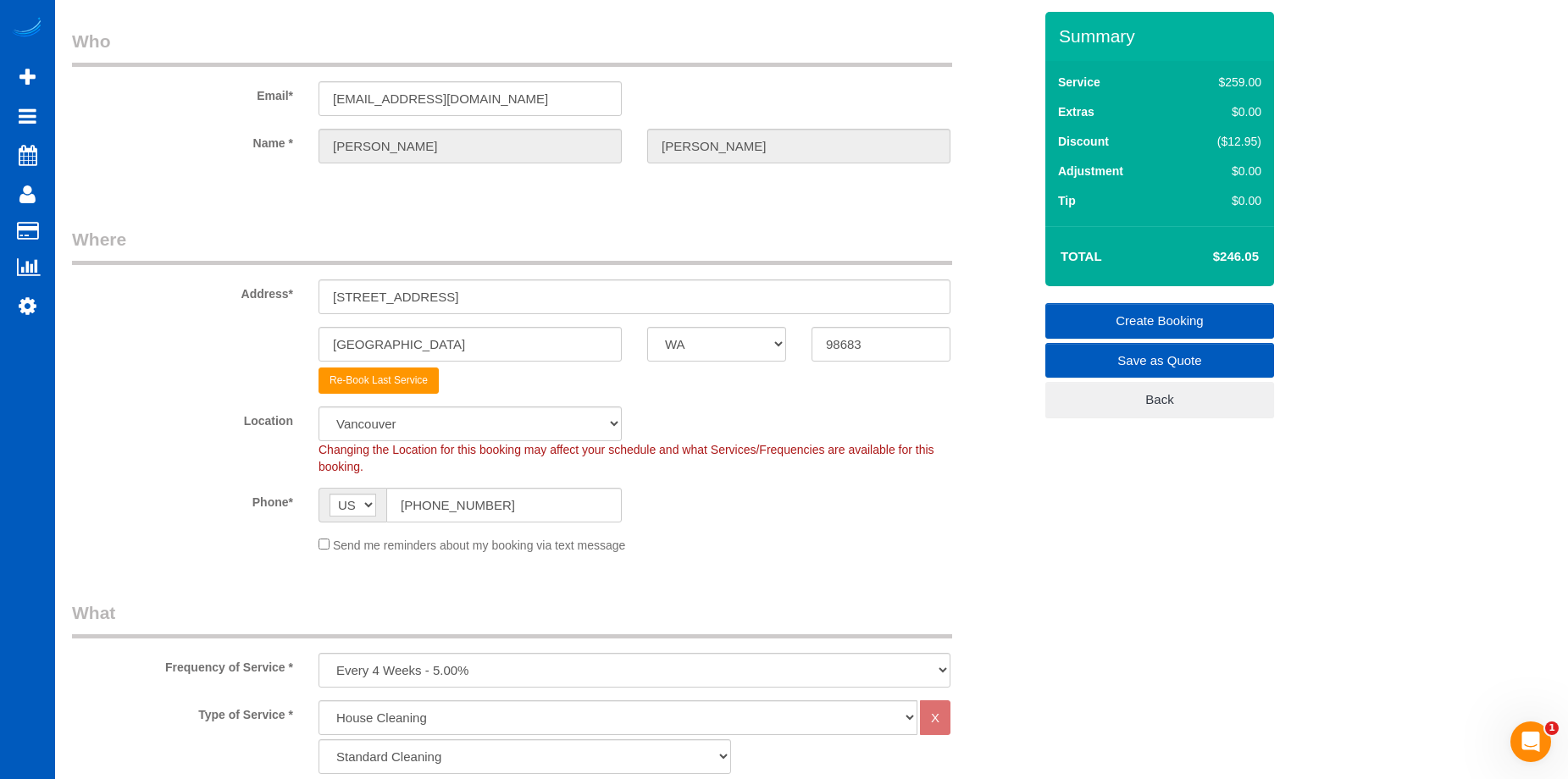
click at [1134, 316] on link "Create Booking" at bounding box center [1159, 321] width 229 height 36
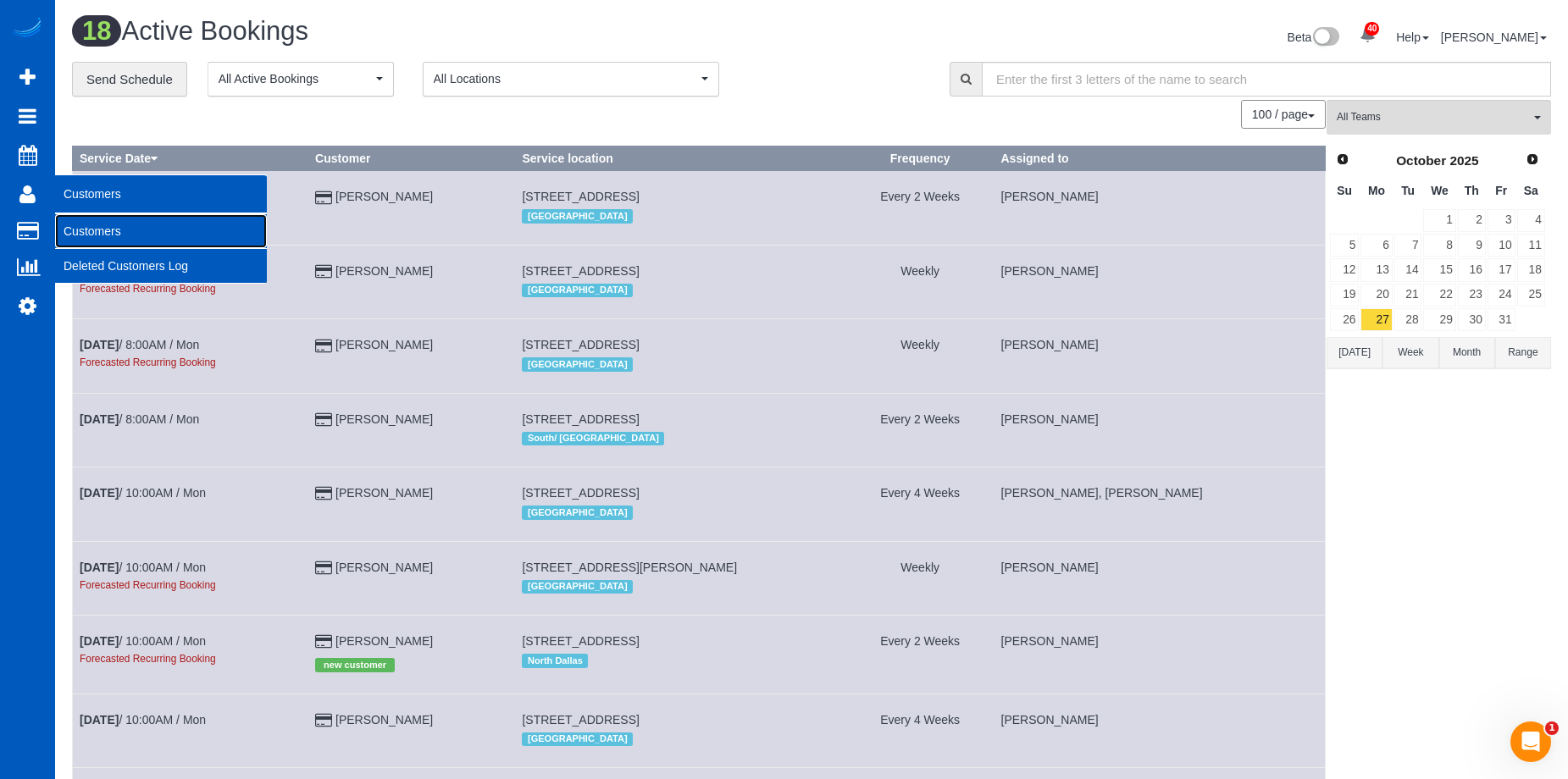
click at [121, 221] on link "Customers" at bounding box center [160, 231] width 212 height 34
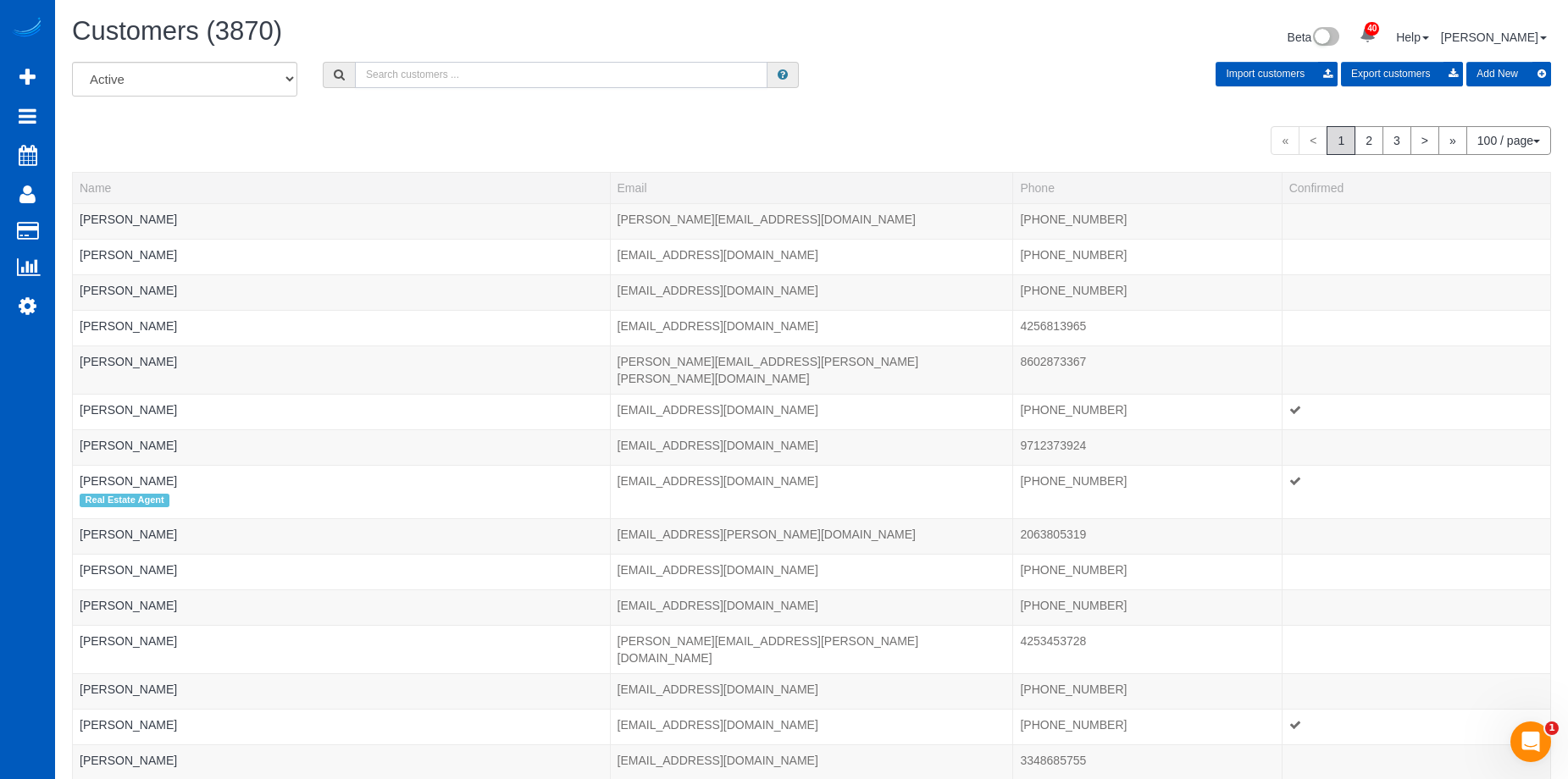
click at [459, 81] on input "text" at bounding box center [560, 74] width 413 height 26
paste input "hdflynt@gmail.com"
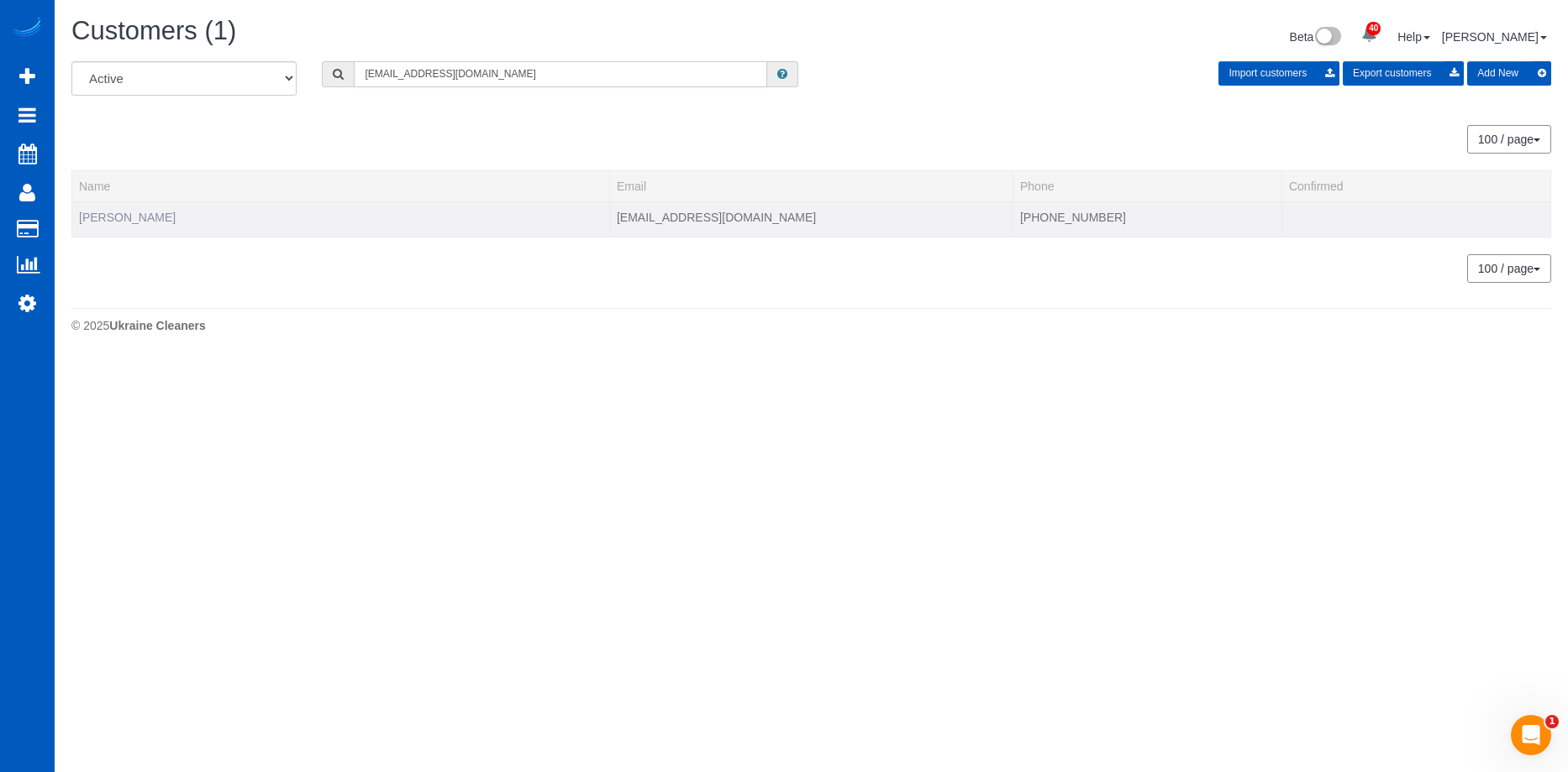
type input "hdflynt@gmail.com"
click at [126, 216] on link "Harrison Flynt" at bounding box center [127, 217] width 97 height 13
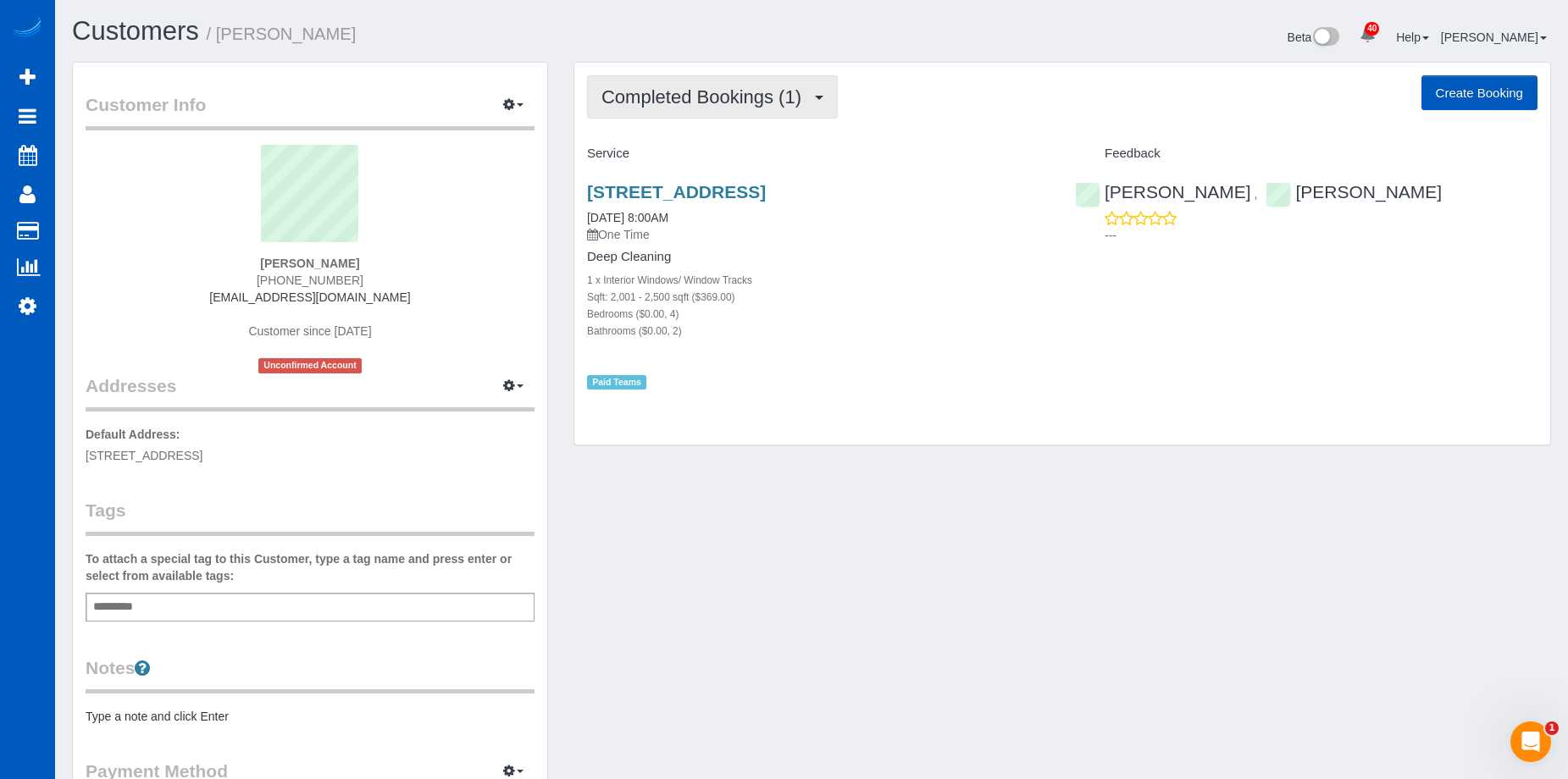
click at [787, 93] on span "Completed Bookings (1)" at bounding box center [705, 97] width 209 height 21
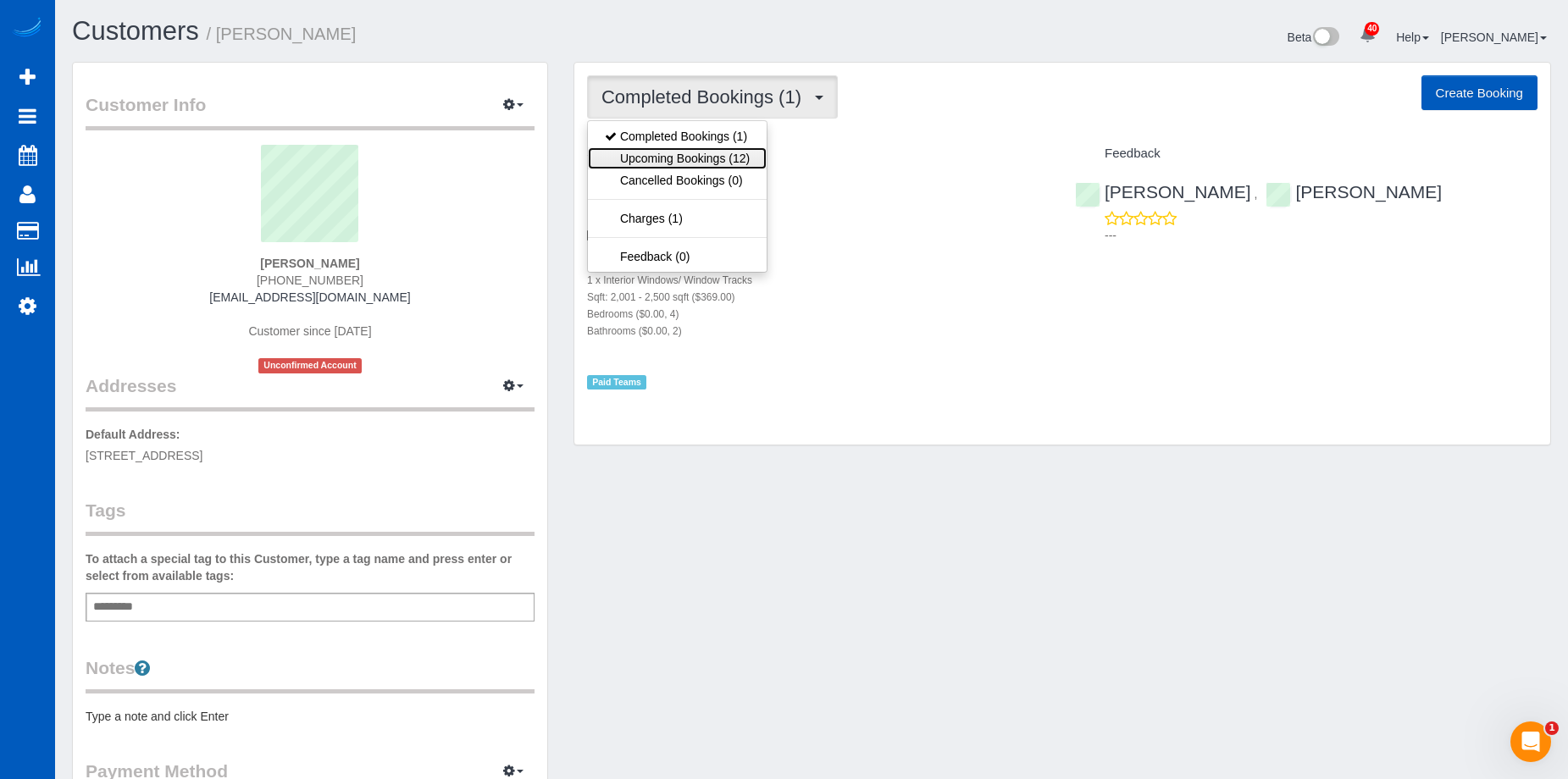
click at [739, 148] on link "Upcoming Bookings (12)" at bounding box center [676, 159] width 179 height 22
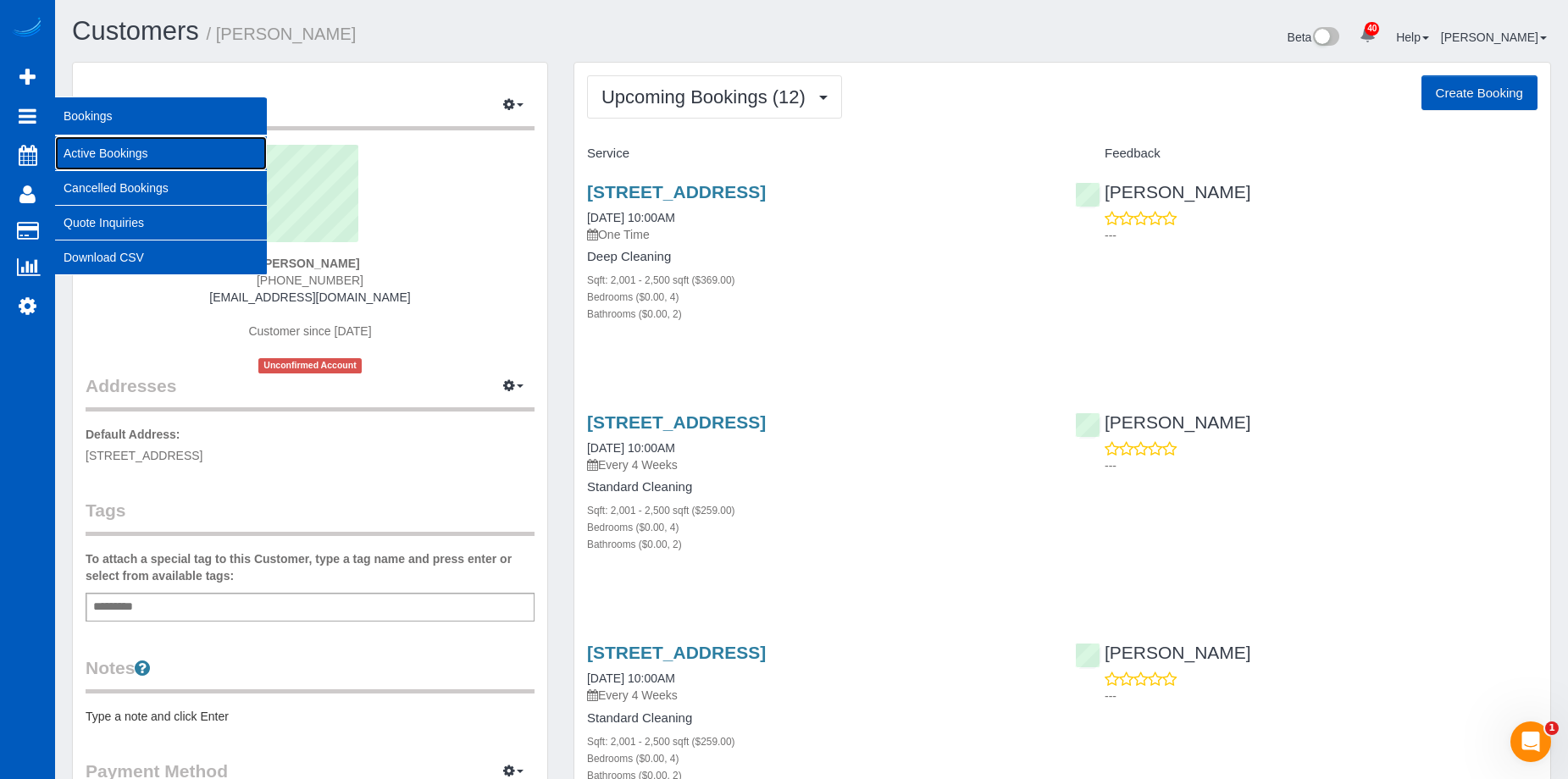
click at [128, 150] on link "Active Bookings" at bounding box center [160, 153] width 212 height 34
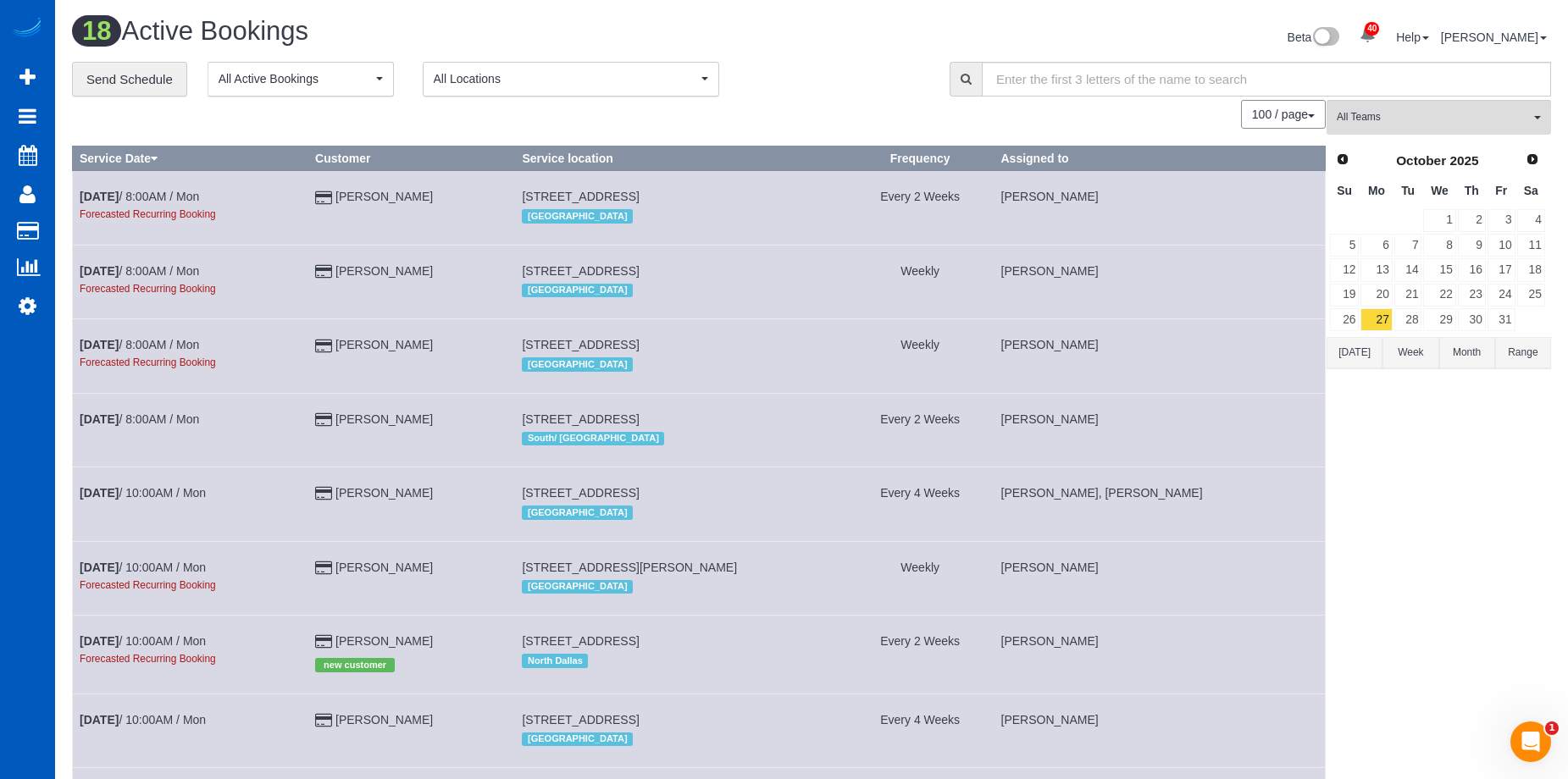
click at [861, 58] on div "Beta 40 Your Notifications You have 0 alerts × You have 4 to charge for 09/24/2…" at bounding box center [1187, 40] width 752 height 44
click at [1343, 158] on span "Prev" at bounding box center [1342, 159] width 14 height 14
click at [1354, 360] on button "[DATE]" at bounding box center [1354, 353] width 56 height 31
click at [1540, 297] on link "27" at bounding box center [1530, 296] width 28 height 23
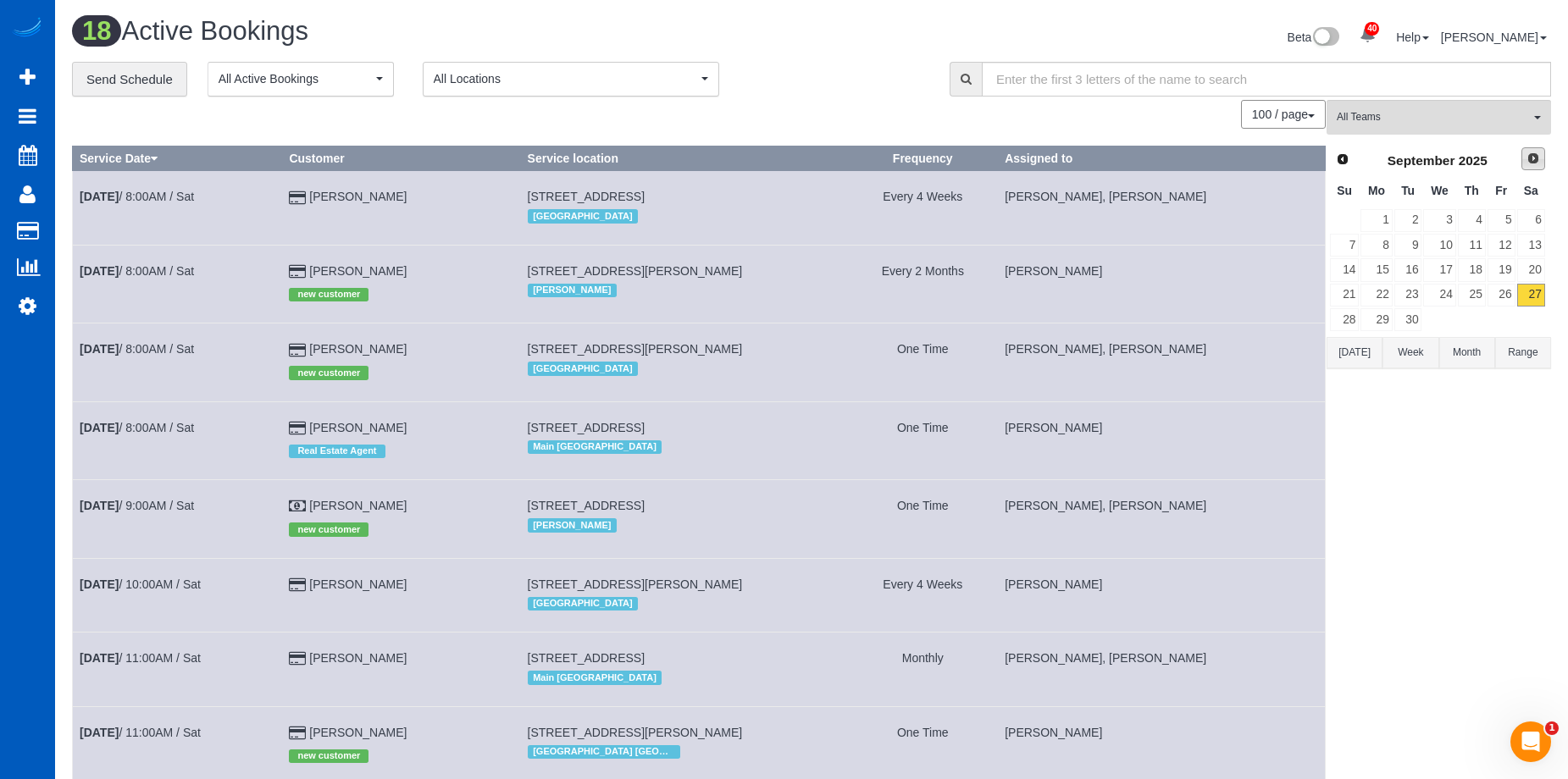
click at [1533, 151] on link "Next" at bounding box center [1532, 159] width 24 height 24
click at [1502, 218] on link "3" at bounding box center [1500, 221] width 28 height 23
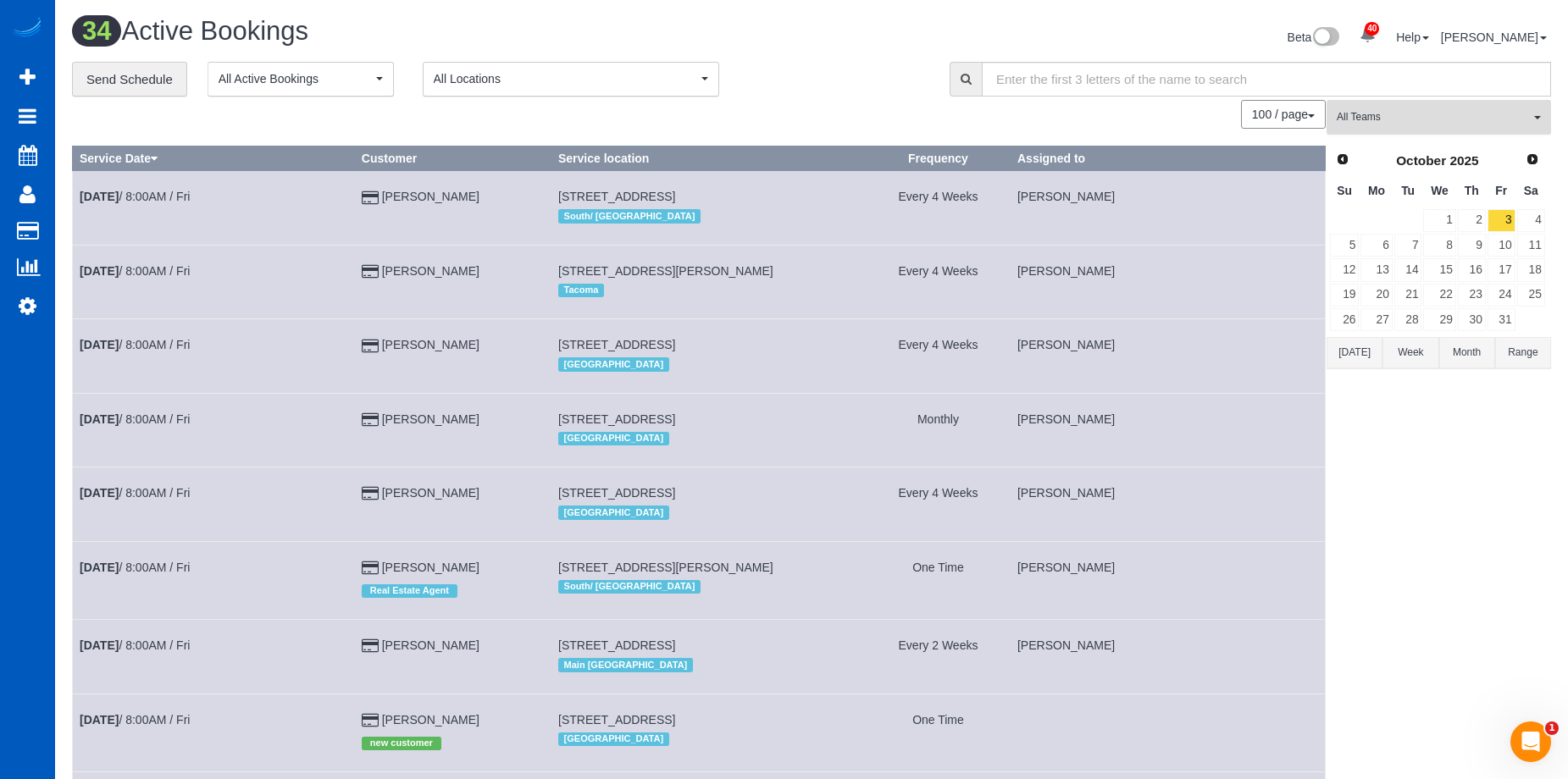
click at [1494, 108] on button "All Teams" at bounding box center [1439, 117] width 224 height 35
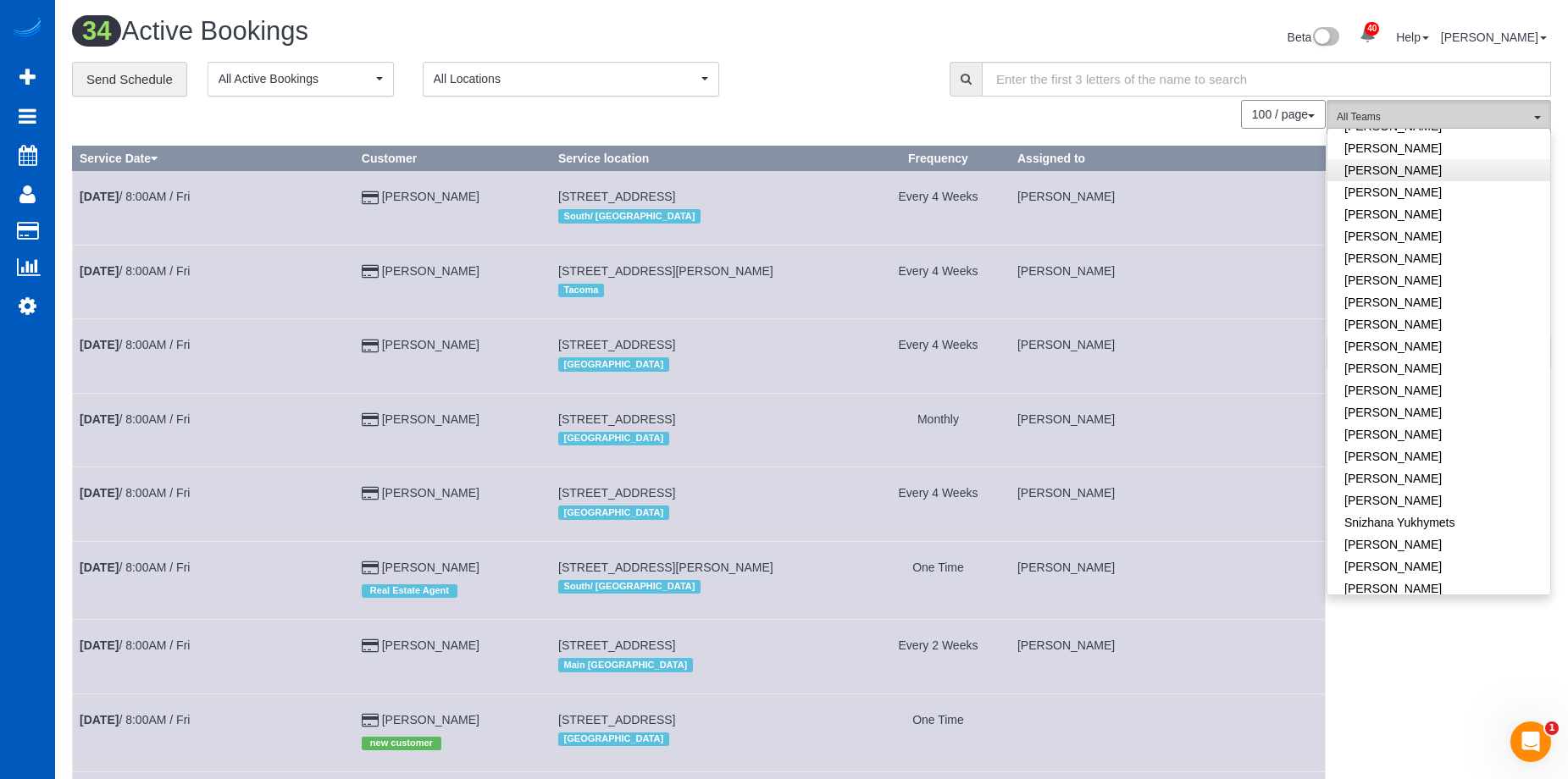
scroll to position [1017, 0]
click at [1459, 361] on link "[PERSON_NAME]" at bounding box center [1439, 371] width 223 height 22
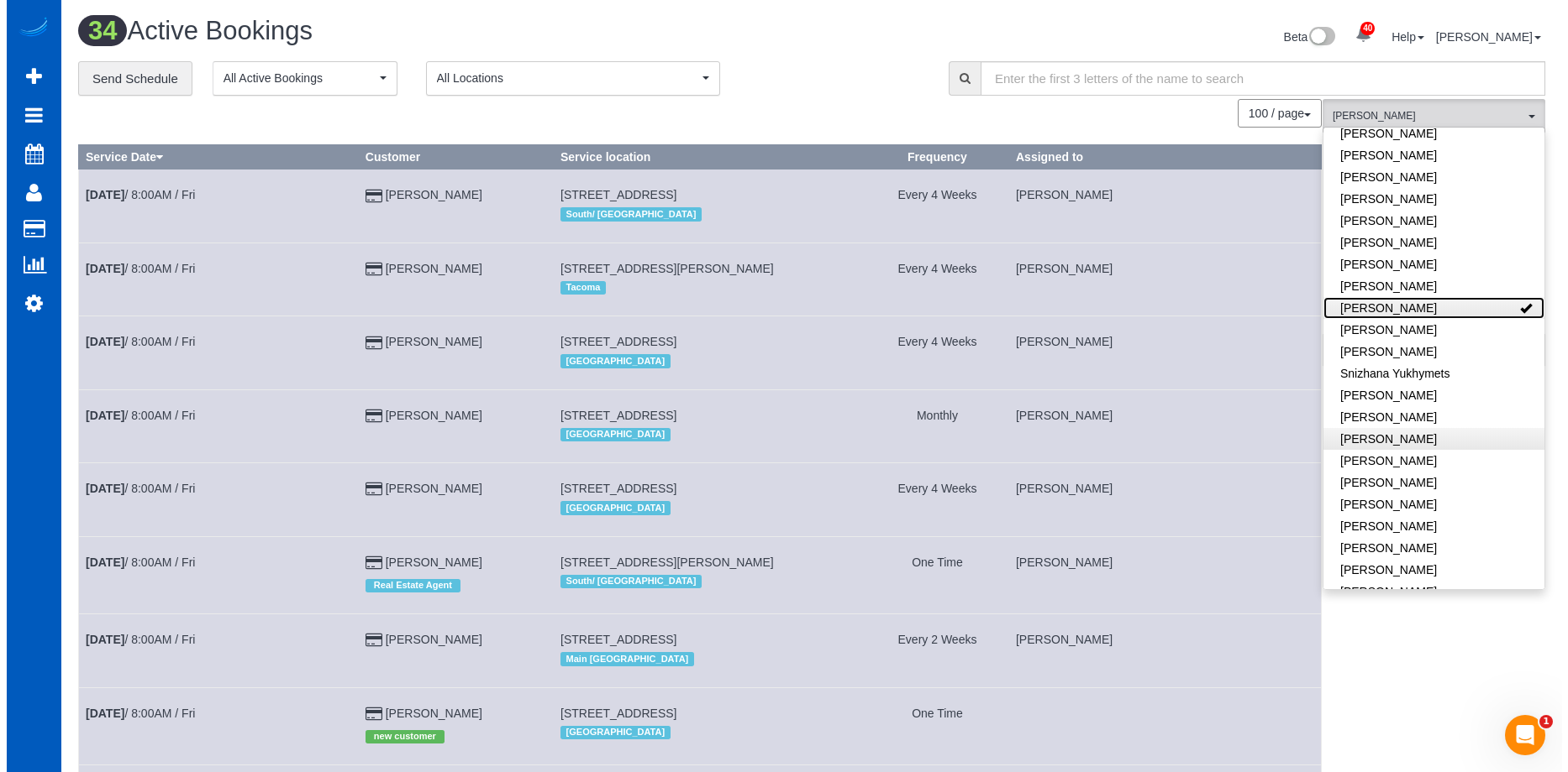
scroll to position [1069, 0]
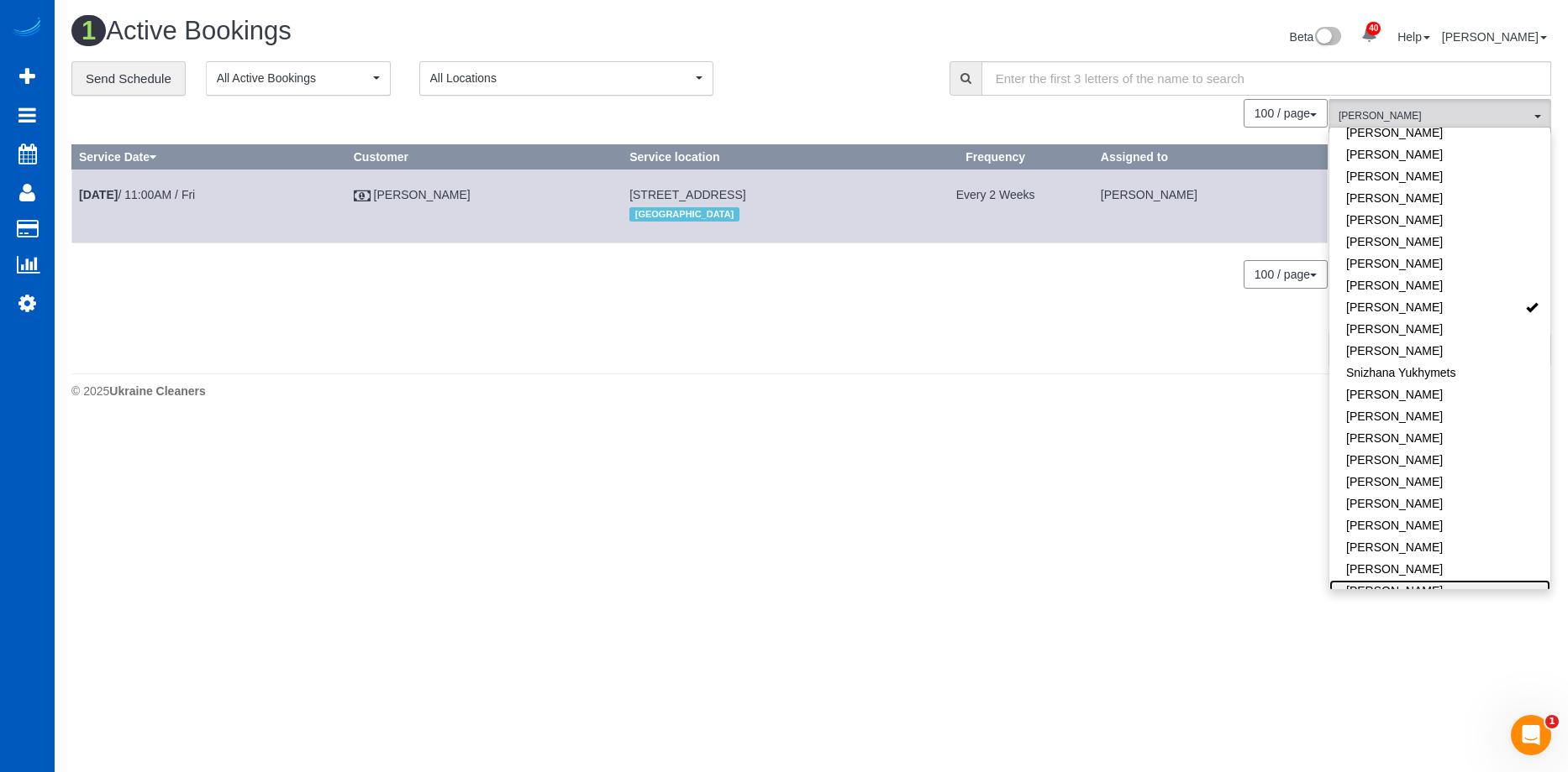
click at [1426, 580] on link "Yekaterina Klochan" at bounding box center [1440, 591] width 221 height 22
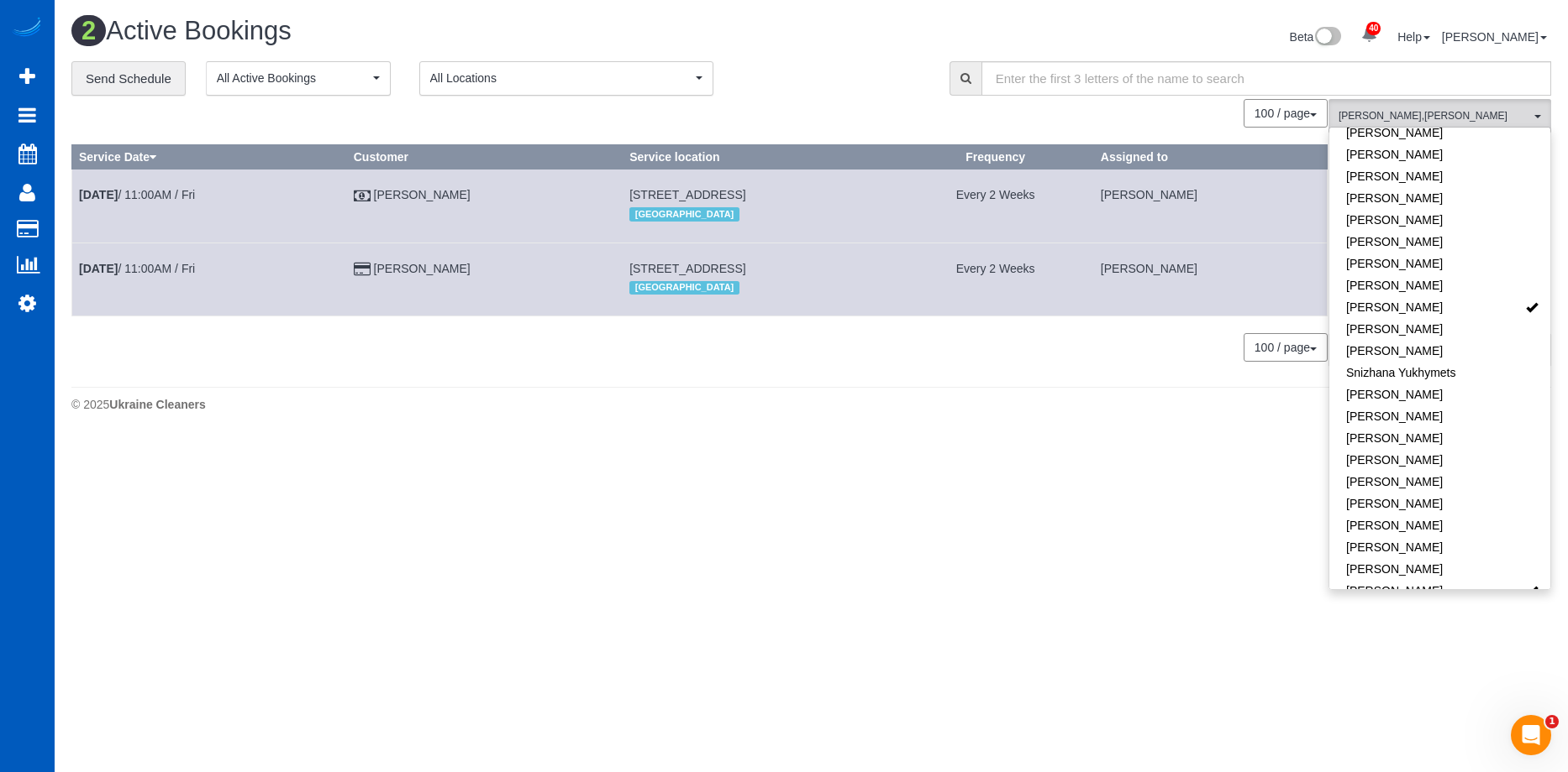
click at [939, 337] on div "100 / page 10 / page 20 / page 30 / page 40 / page 50 / page 100 / page" at bounding box center [700, 348] width 1257 height 29
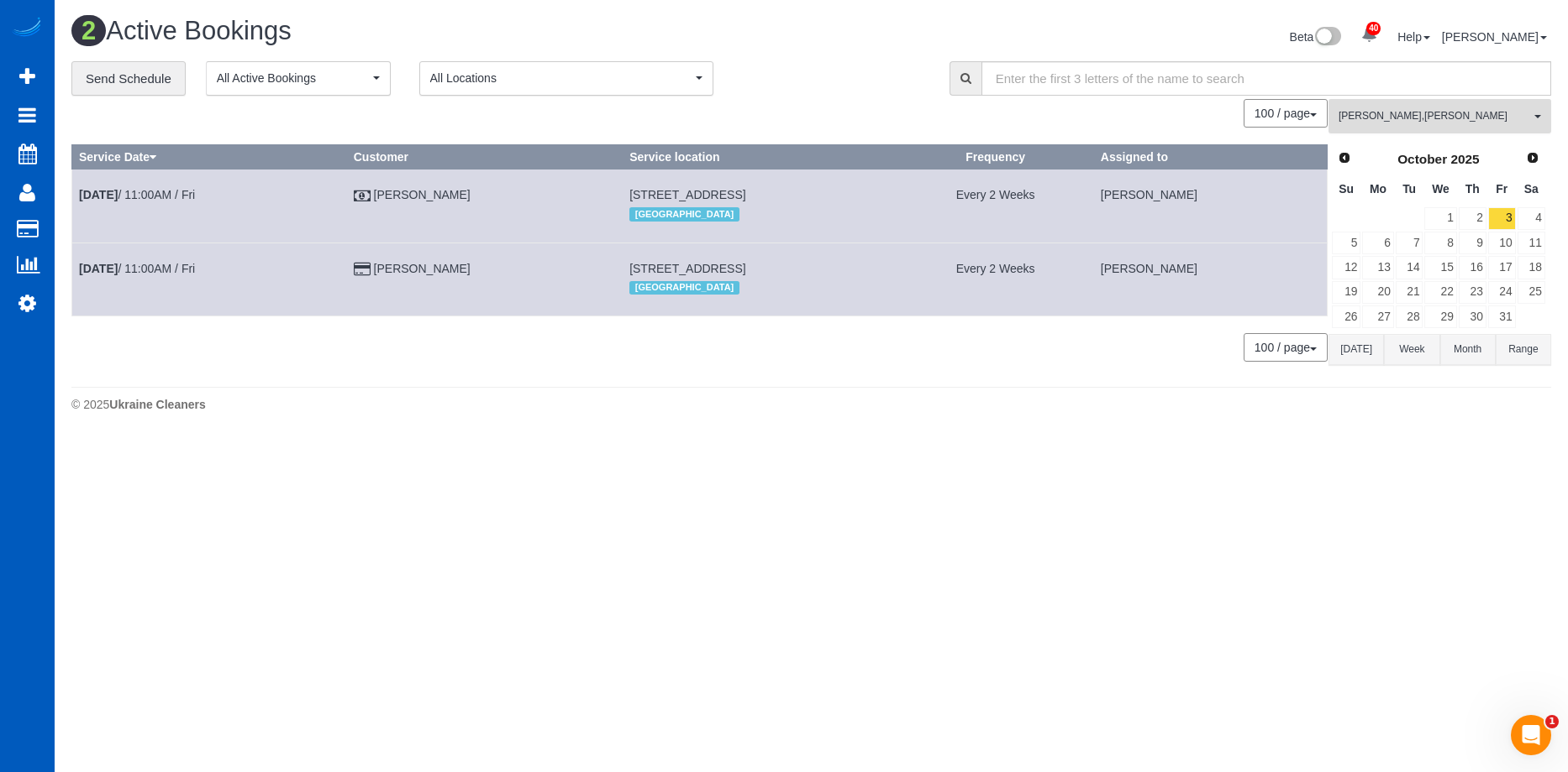
click at [1400, 118] on span "Raissa Radionova , Yekaterina Klochan" at bounding box center [1434, 116] width 192 height 14
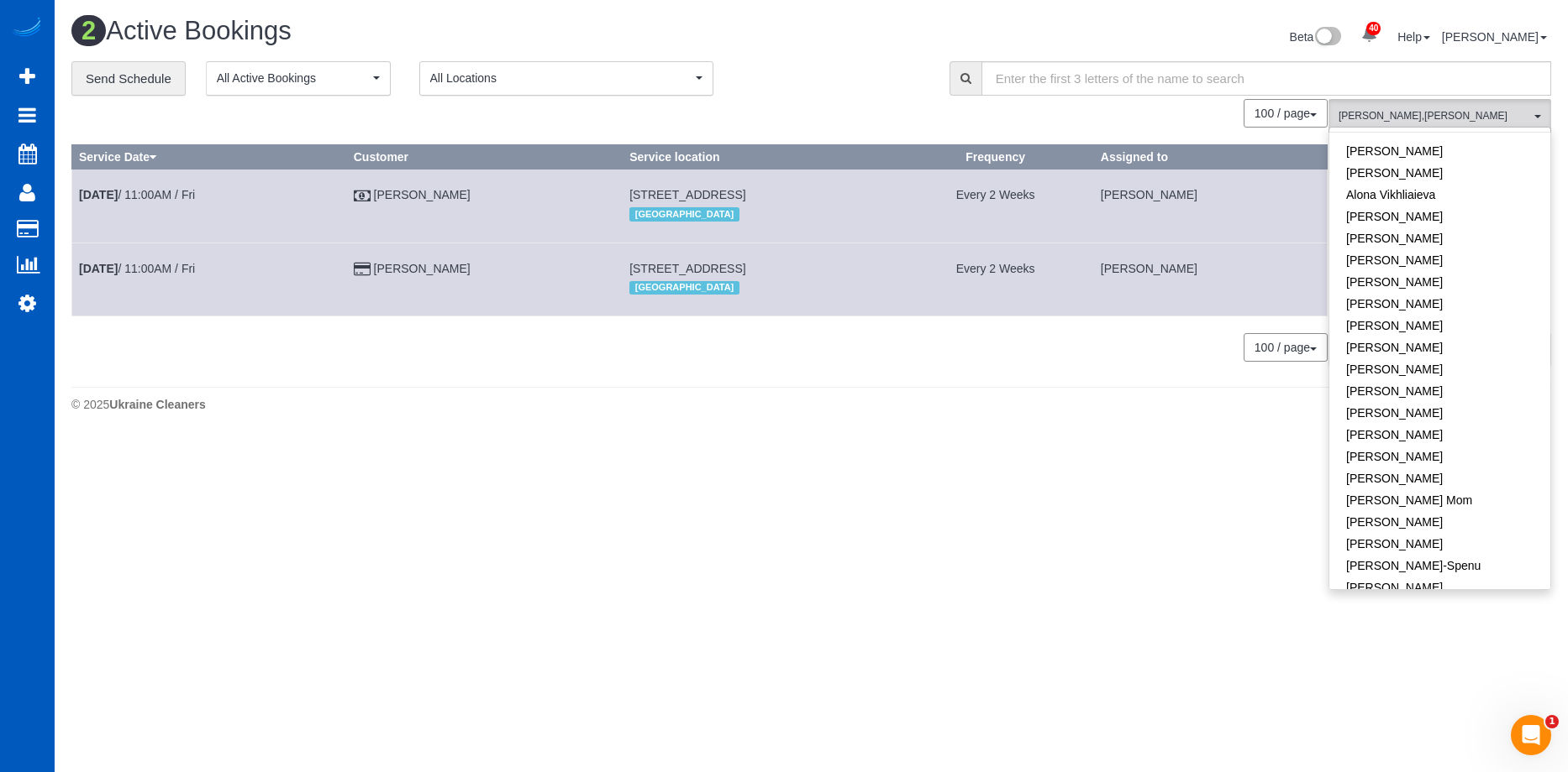
scroll to position [0, 0]
click at [1447, 136] on link "Remove Team Filters" at bounding box center [1440, 143] width 221 height 22
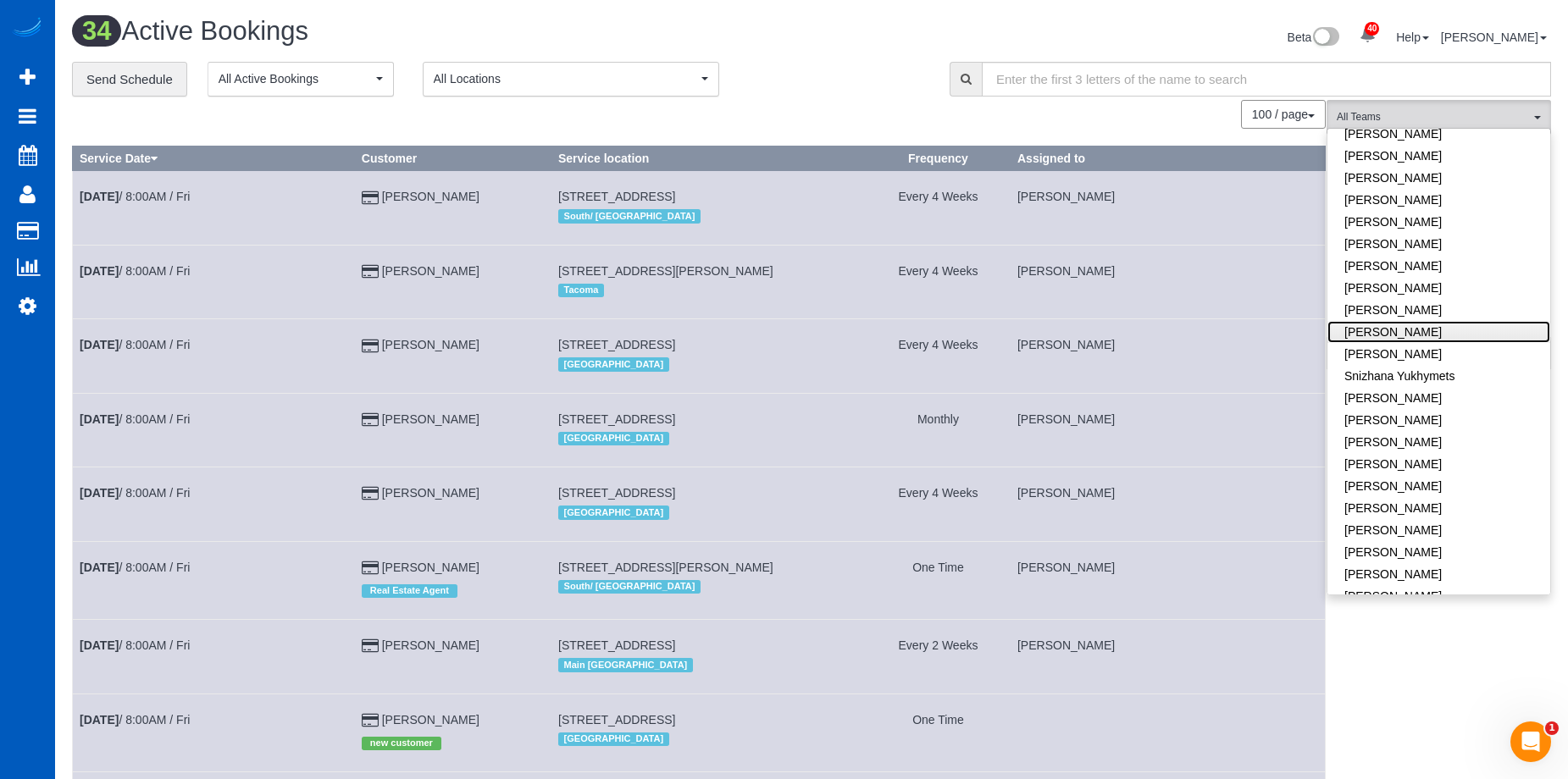
click at [1480, 323] on link "Rymma Volkova" at bounding box center [1439, 332] width 223 height 22
click at [857, 71] on div "**********" at bounding box center [499, 79] width 852 height 36
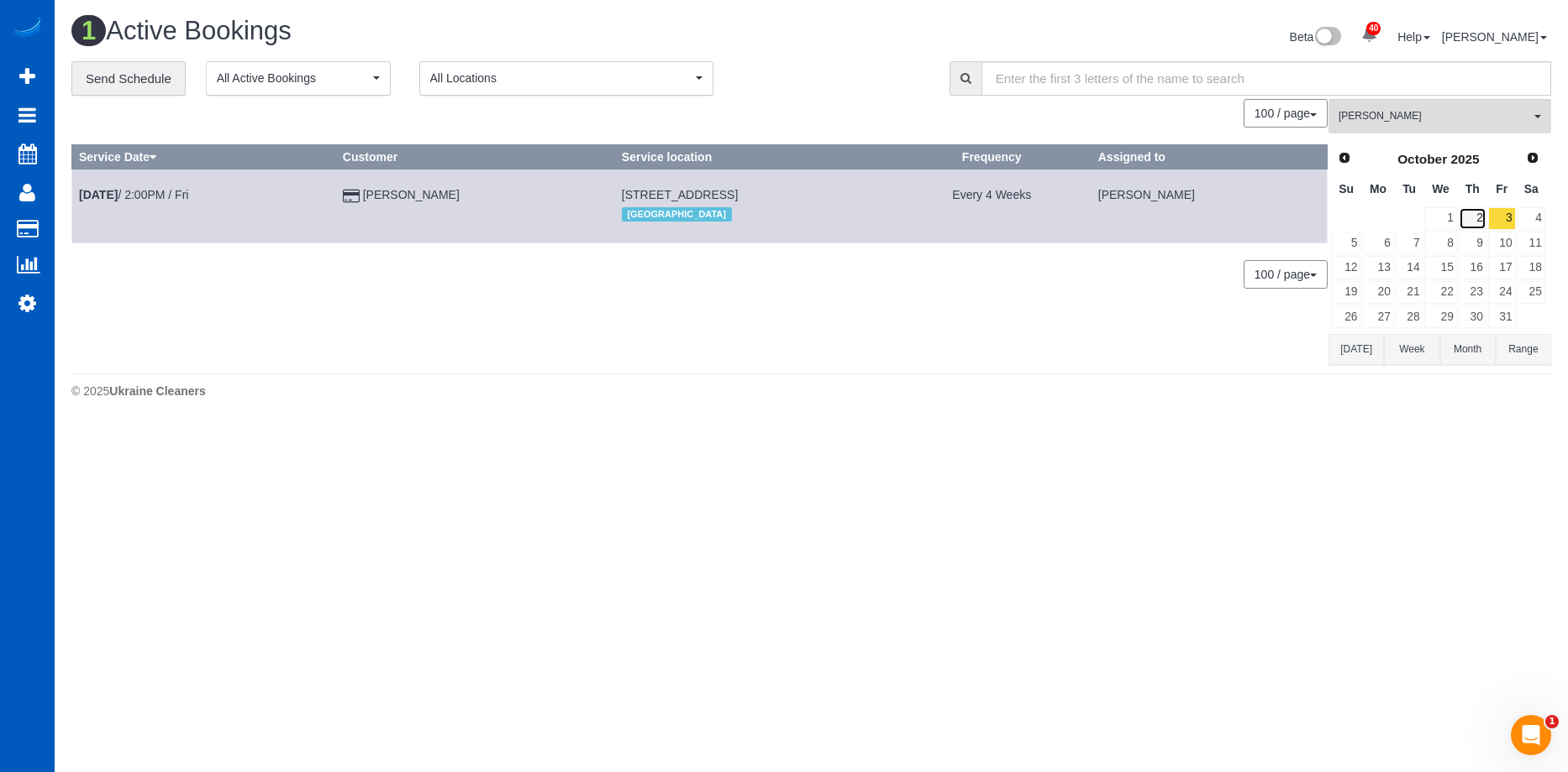
click at [1479, 218] on link "2" at bounding box center [1472, 219] width 28 height 23
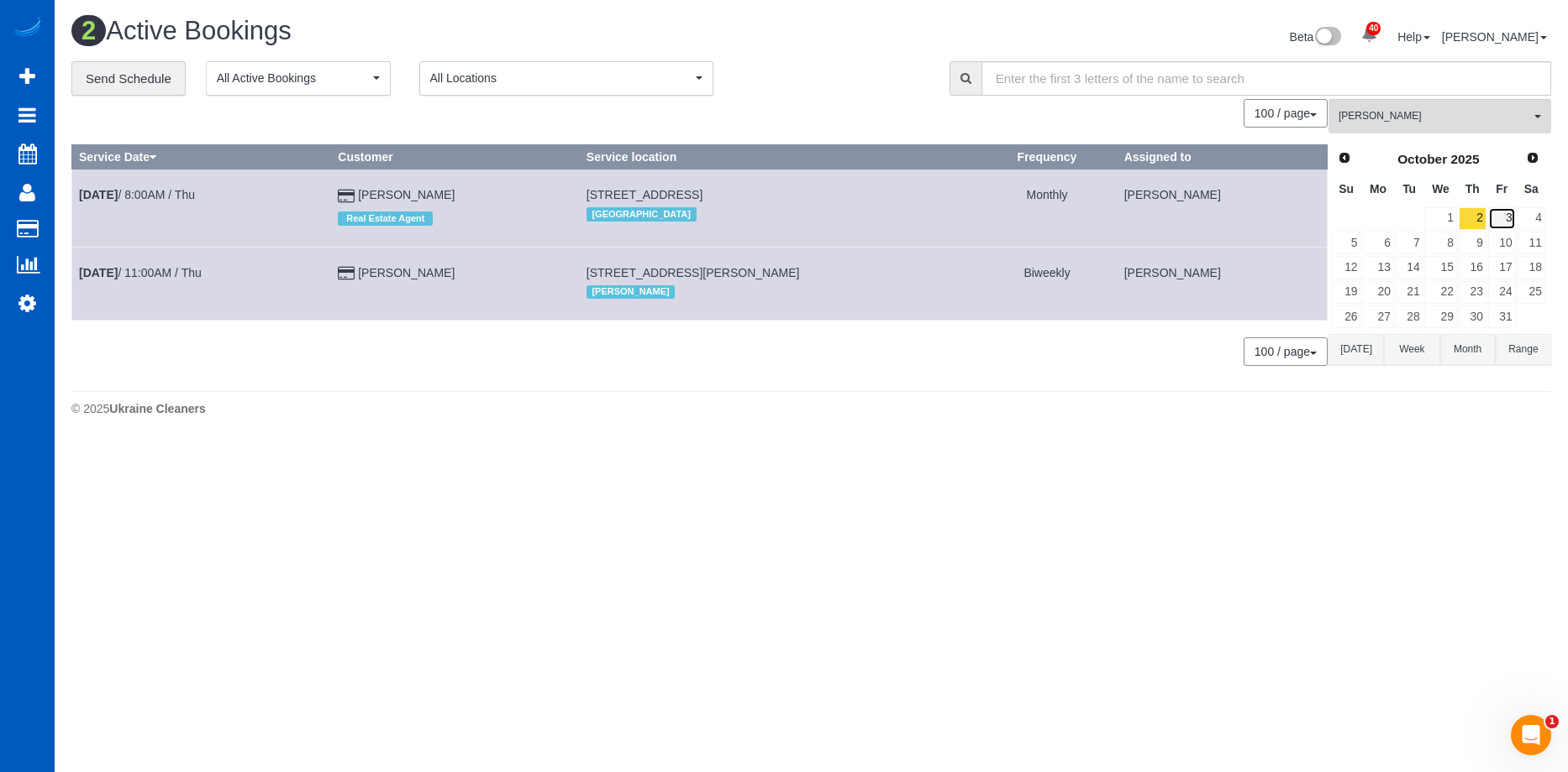
click at [1502, 218] on link "3" at bounding box center [1501, 219] width 28 height 23
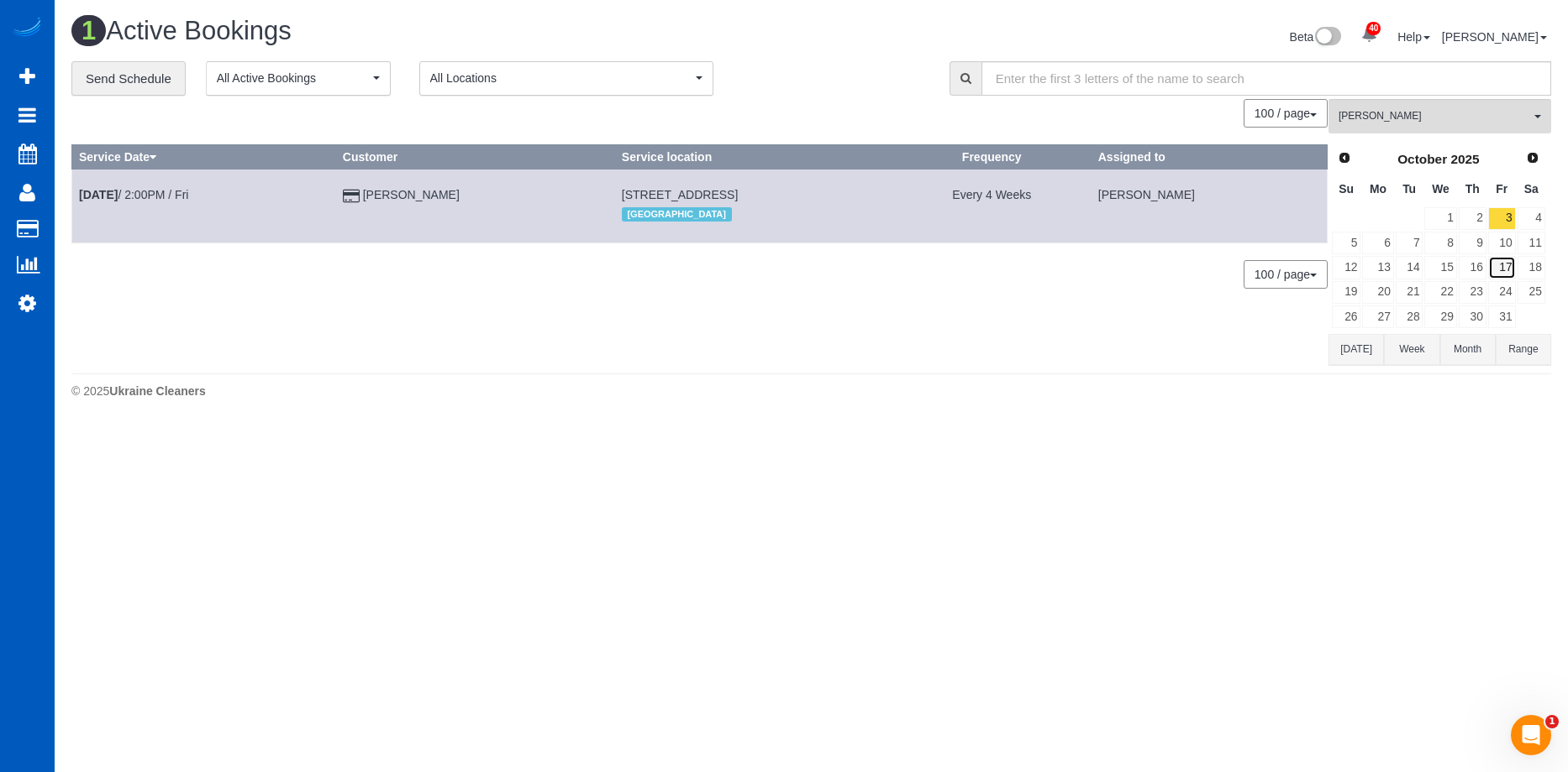
click at [1502, 260] on link "17" at bounding box center [1501, 267] width 28 height 23
click at [1499, 216] on link "3" at bounding box center [1501, 219] width 28 height 23
click at [1509, 262] on link "17" at bounding box center [1501, 267] width 28 height 23
click at [1507, 221] on link "3" at bounding box center [1501, 219] width 28 height 23
click at [1450, 216] on link "1" at bounding box center [1440, 219] width 32 height 23
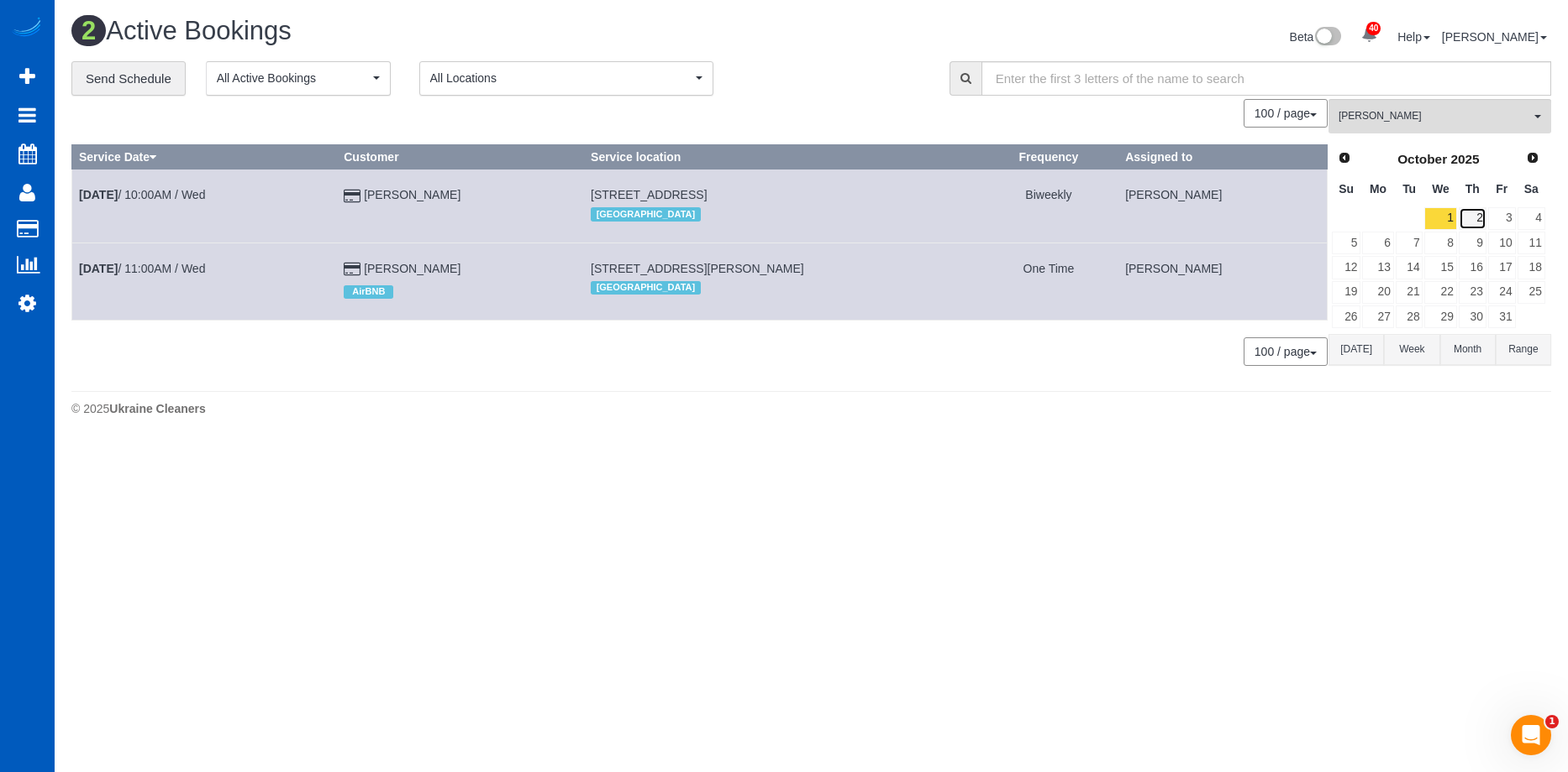
click at [1479, 217] on link "2" at bounding box center [1472, 219] width 28 height 23
click at [1509, 215] on link "3" at bounding box center [1501, 219] width 28 height 23
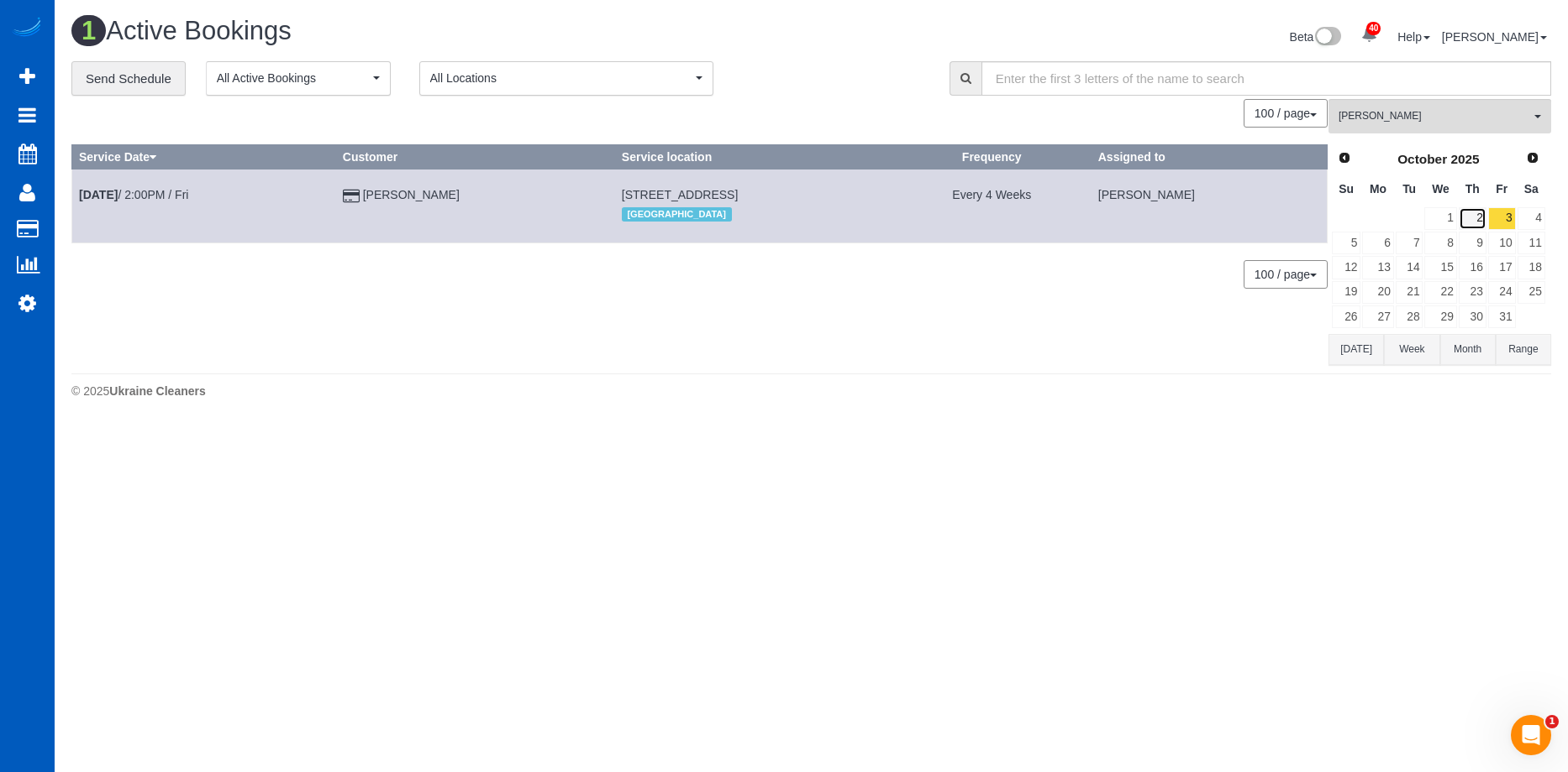
click at [1474, 215] on link "2" at bounding box center [1472, 219] width 28 height 23
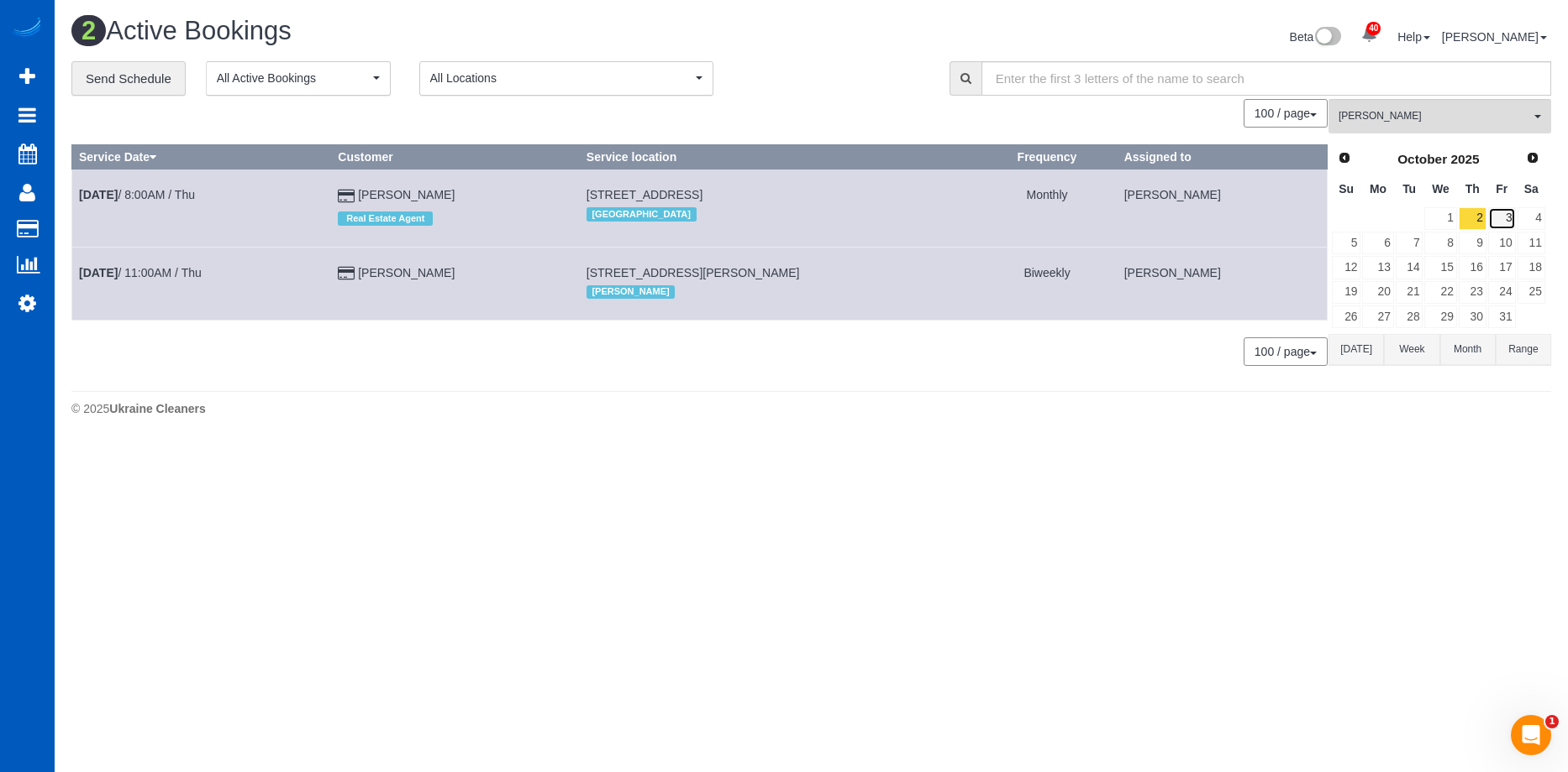
click at [1507, 216] on link "3" at bounding box center [1501, 219] width 28 height 23
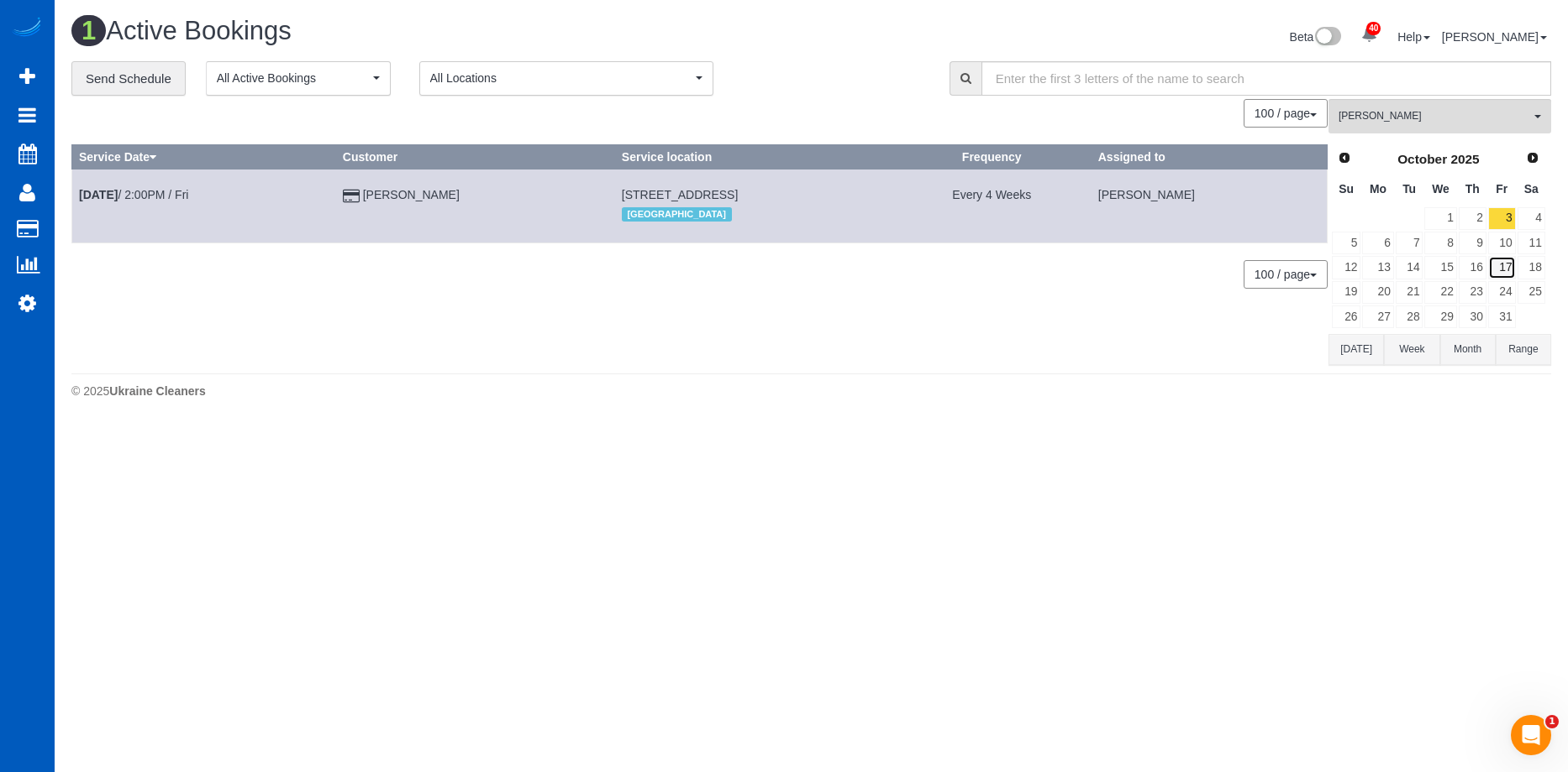
click at [1506, 265] on link "17" at bounding box center [1501, 267] width 28 height 23
click at [1506, 312] on link "31" at bounding box center [1501, 317] width 28 height 23
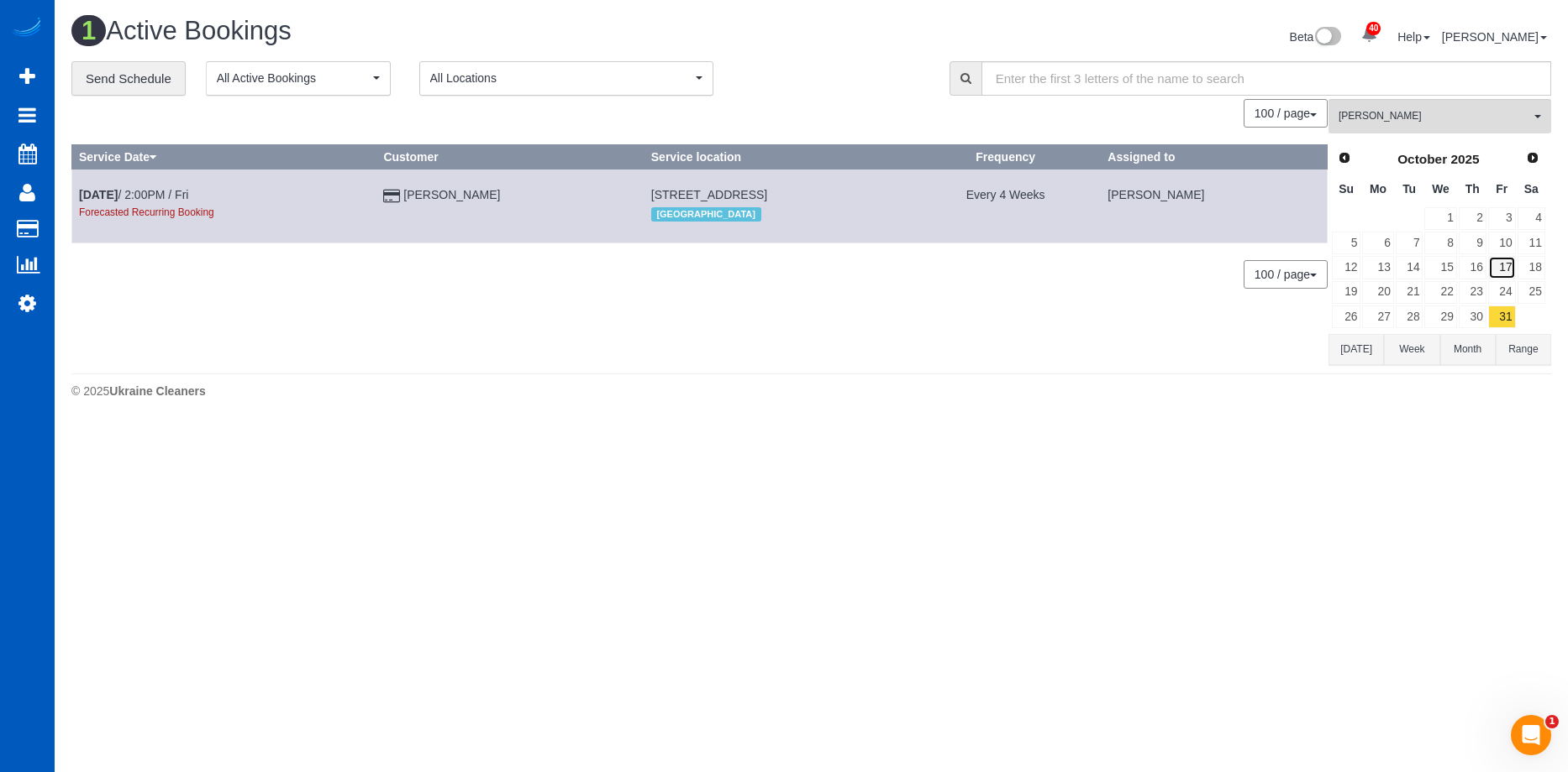
click at [1507, 267] on link "17" at bounding box center [1501, 267] width 28 height 23
click at [1505, 220] on link "3" at bounding box center [1501, 219] width 28 height 23
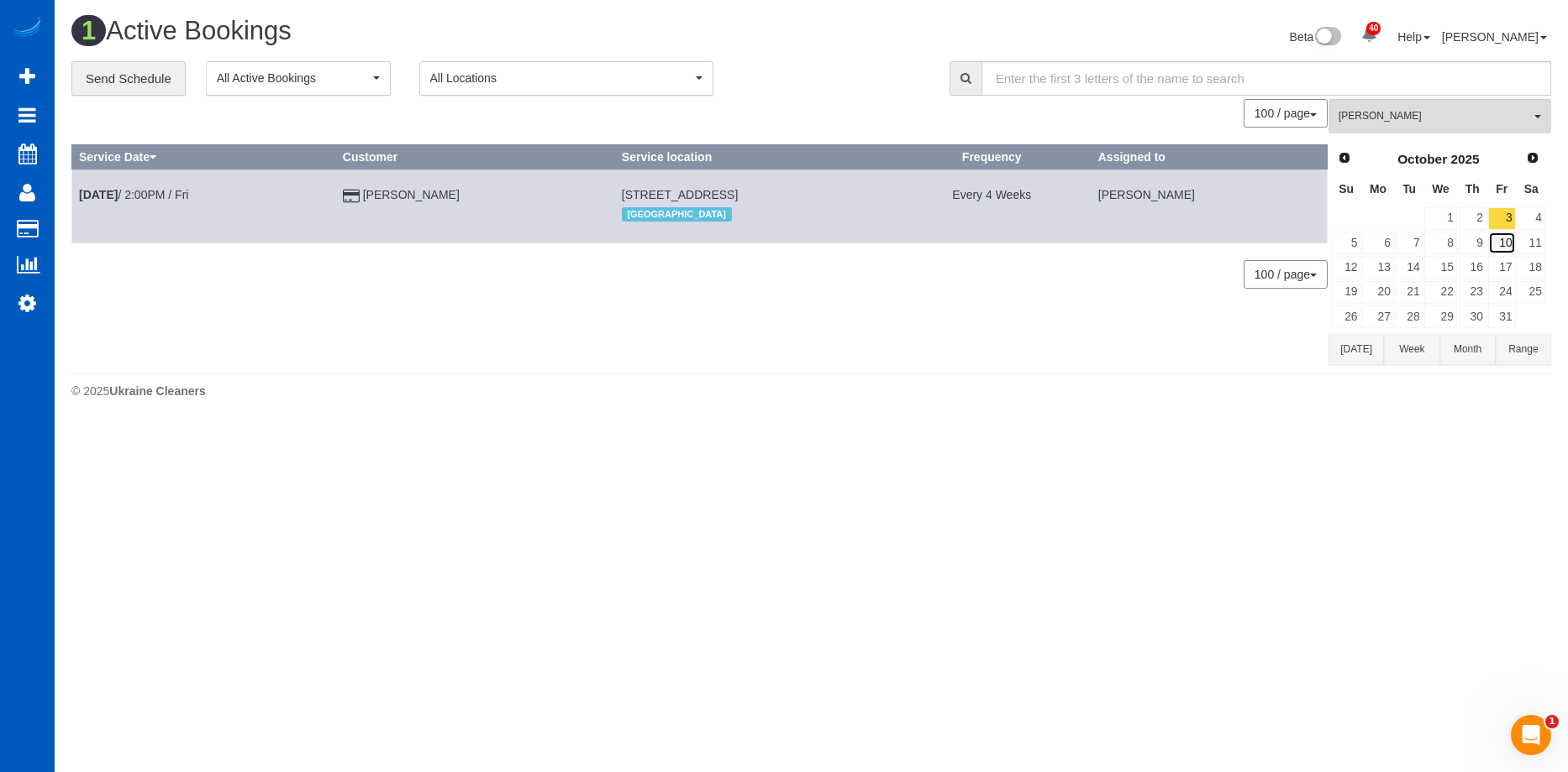
click at [1497, 241] on link "10" at bounding box center [1501, 243] width 28 height 23
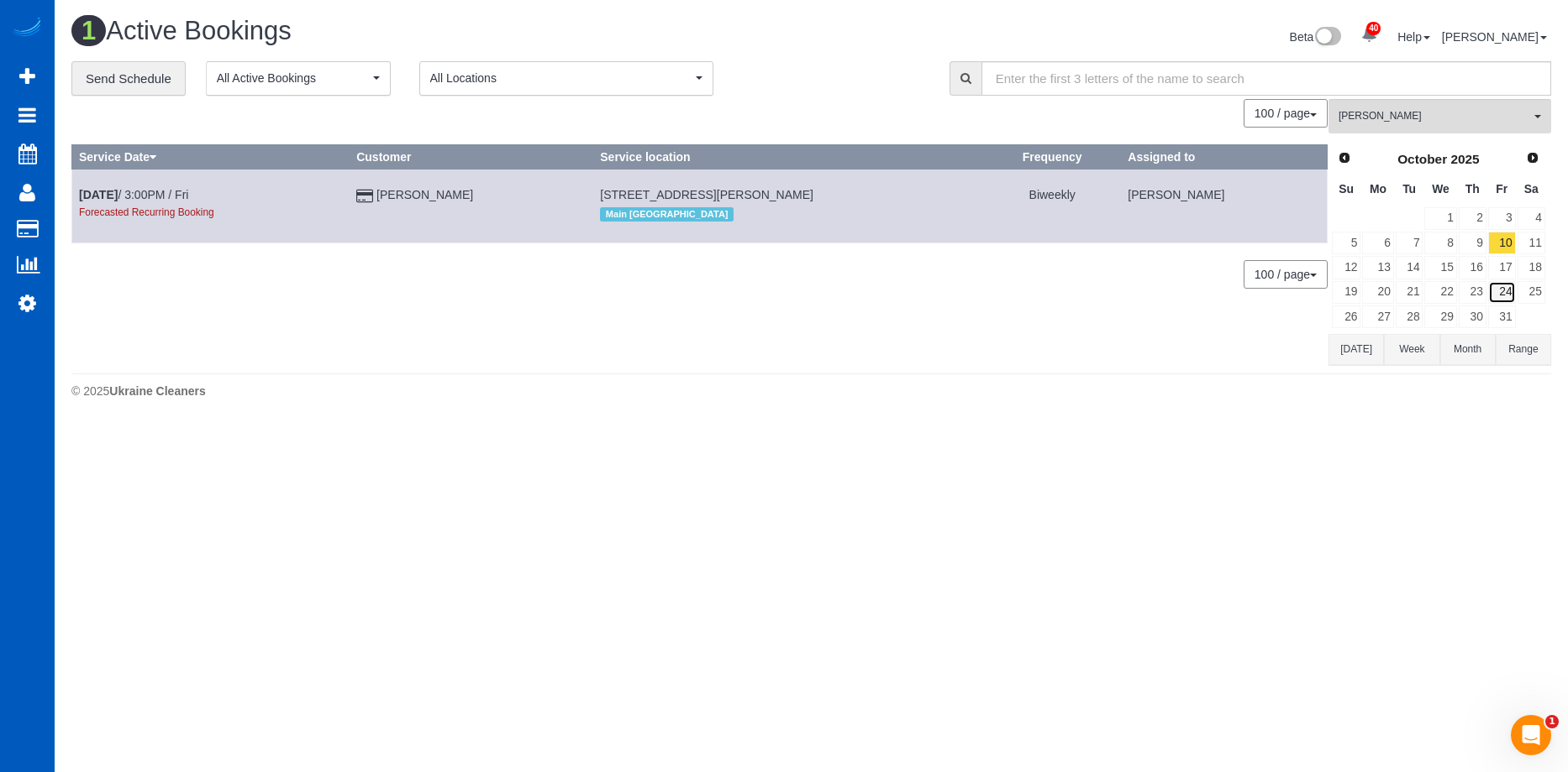
click at [1505, 290] on link "24" at bounding box center [1501, 293] width 28 height 23
click at [1503, 239] on link "10" at bounding box center [1501, 243] width 28 height 23
click at [1502, 222] on link "3" at bounding box center [1501, 219] width 28 height 23
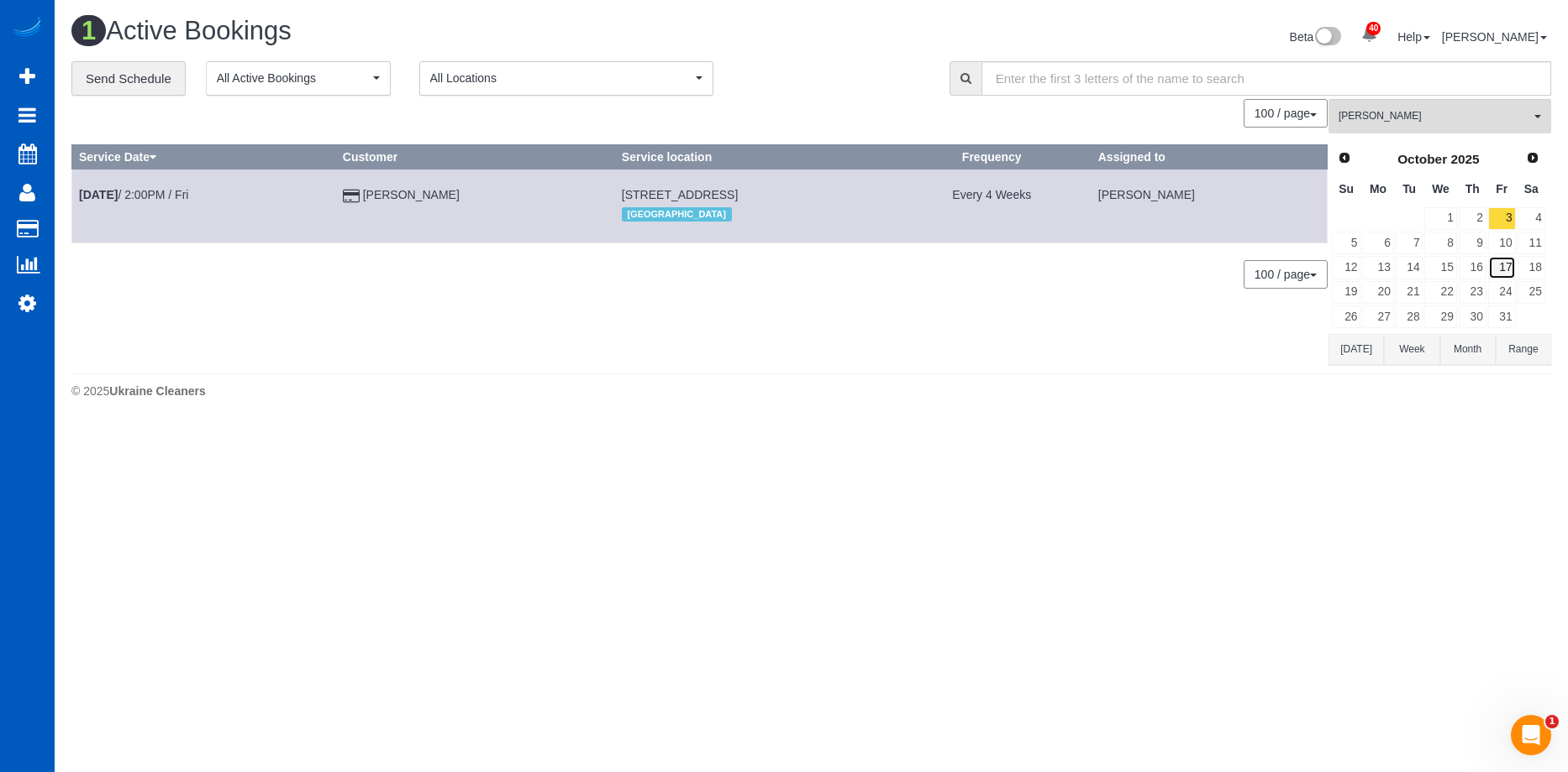
click at [1512, 266] on link "17" at bounding box center [1501, 267] width 28 height 23
click at [1499, 215] on link "3" at bounding box center [1501, 219] width 28 height 23
click at [1450, 262] on link "15" at bounding box center [1440, 267] width 32 height 23
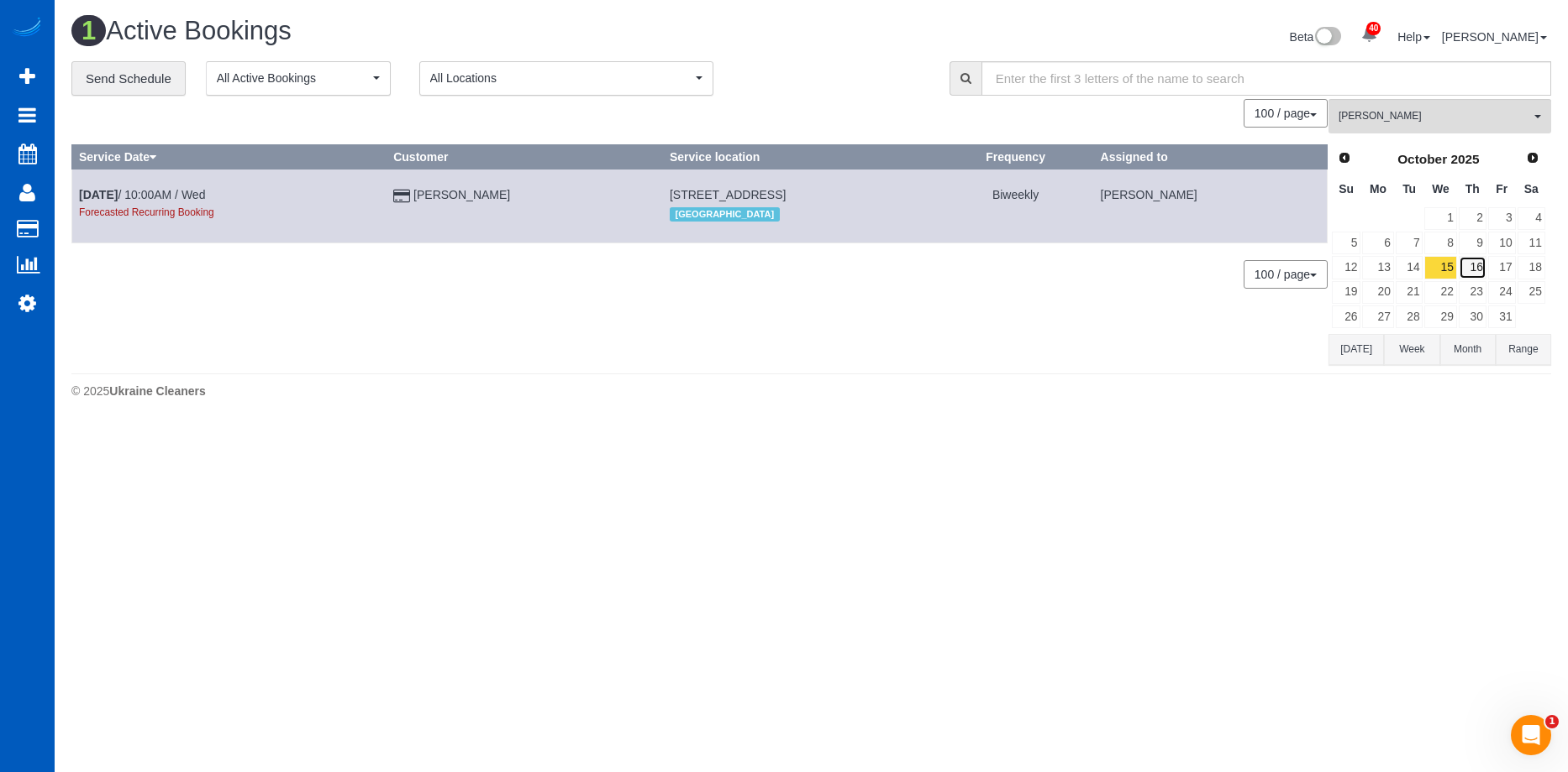
click at [1483, 268] on link "16" at bounding box center [1472, 267] width 28 height 23
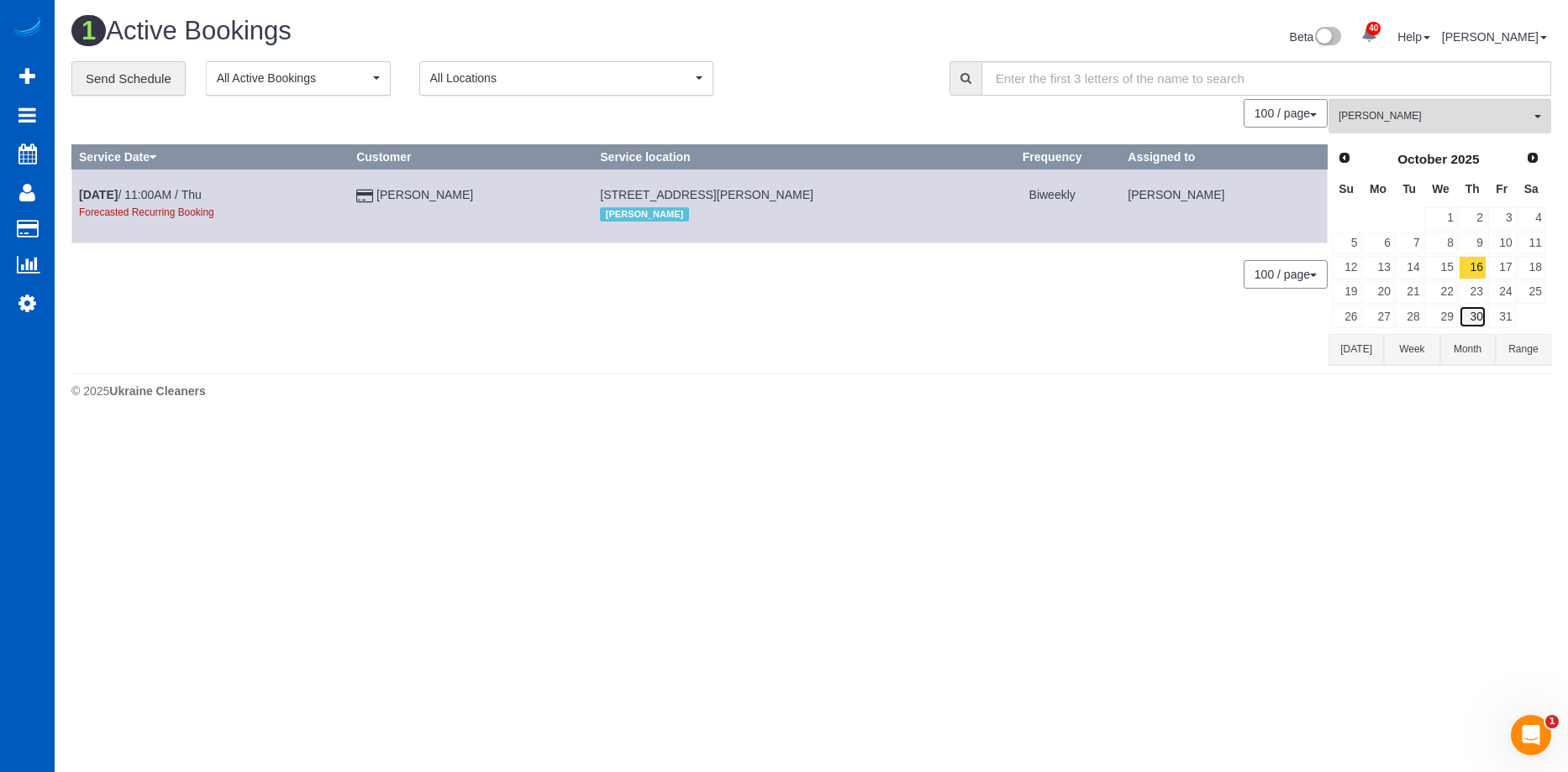
click at [1477, 322] on link "30" at bounding box center [1472, 317] width 28 height 23
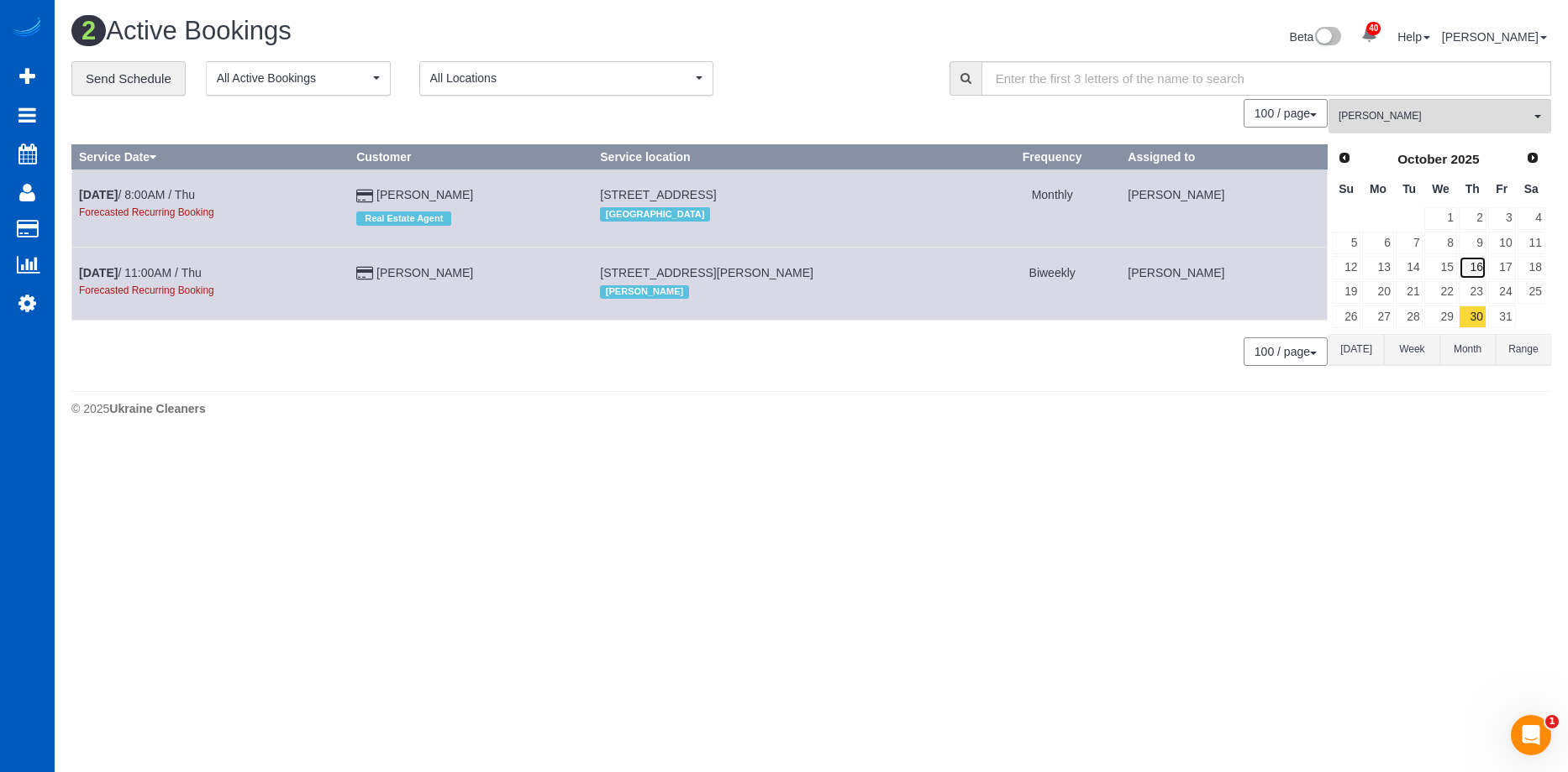
click at [1471, 264] on link "16" at bounding box center [1472, 267] width 28 height 23
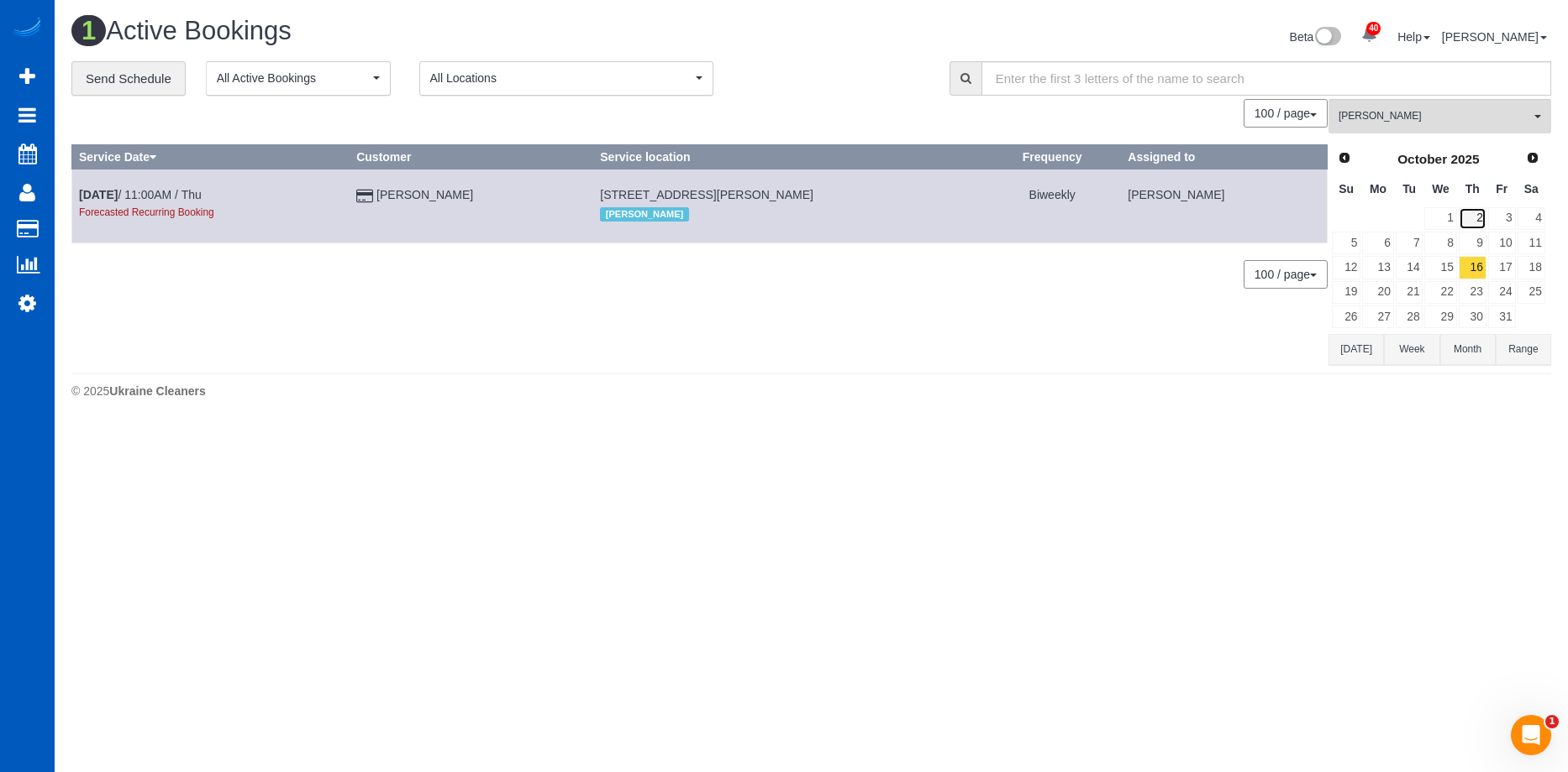
click at [1474, 219] on link "2" at bounding box center [1472, 219] width 28 height 23
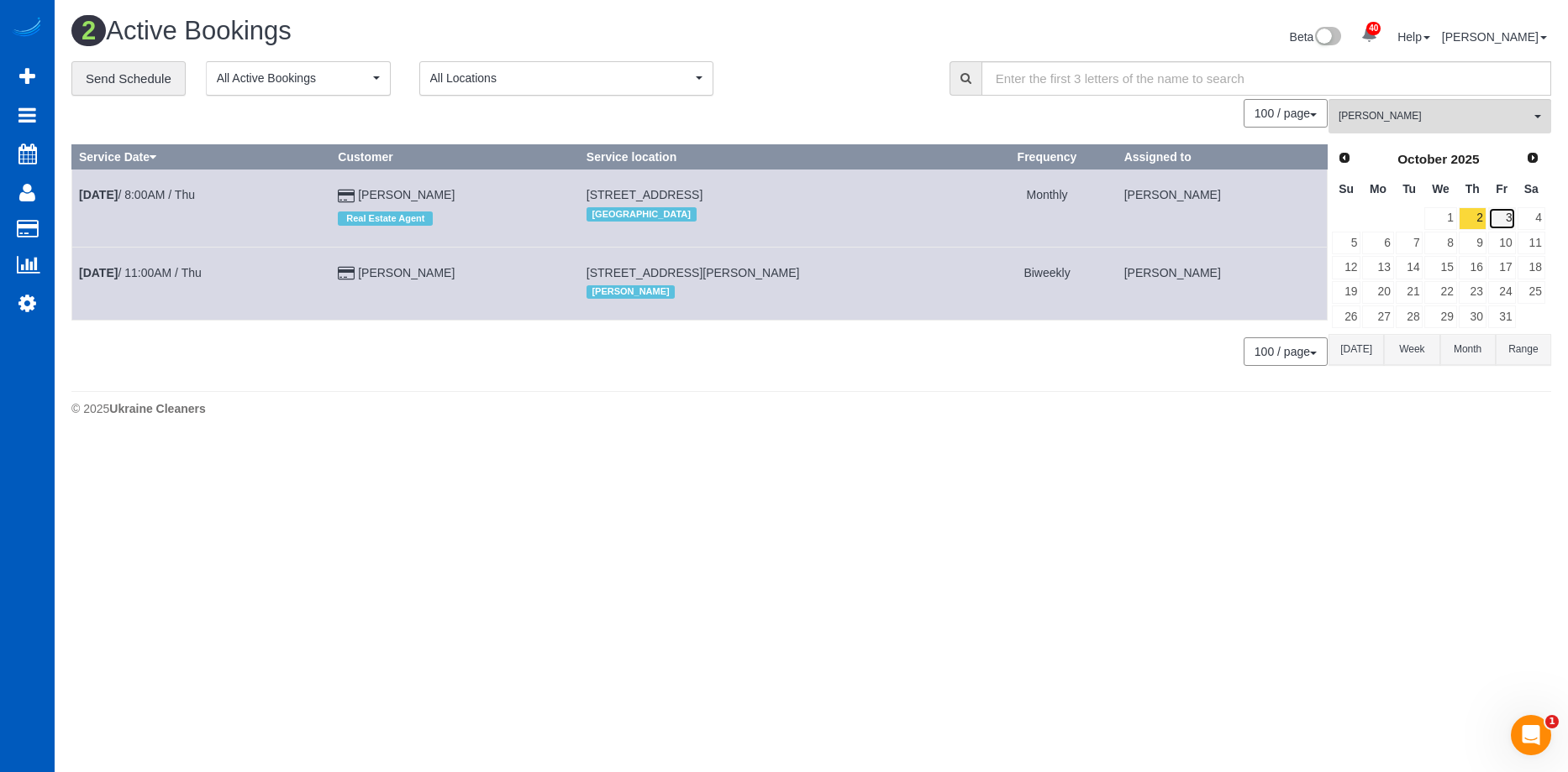
click at [1495, 215] on link "3" at bounding box center [1501, 219] width 28 height 23
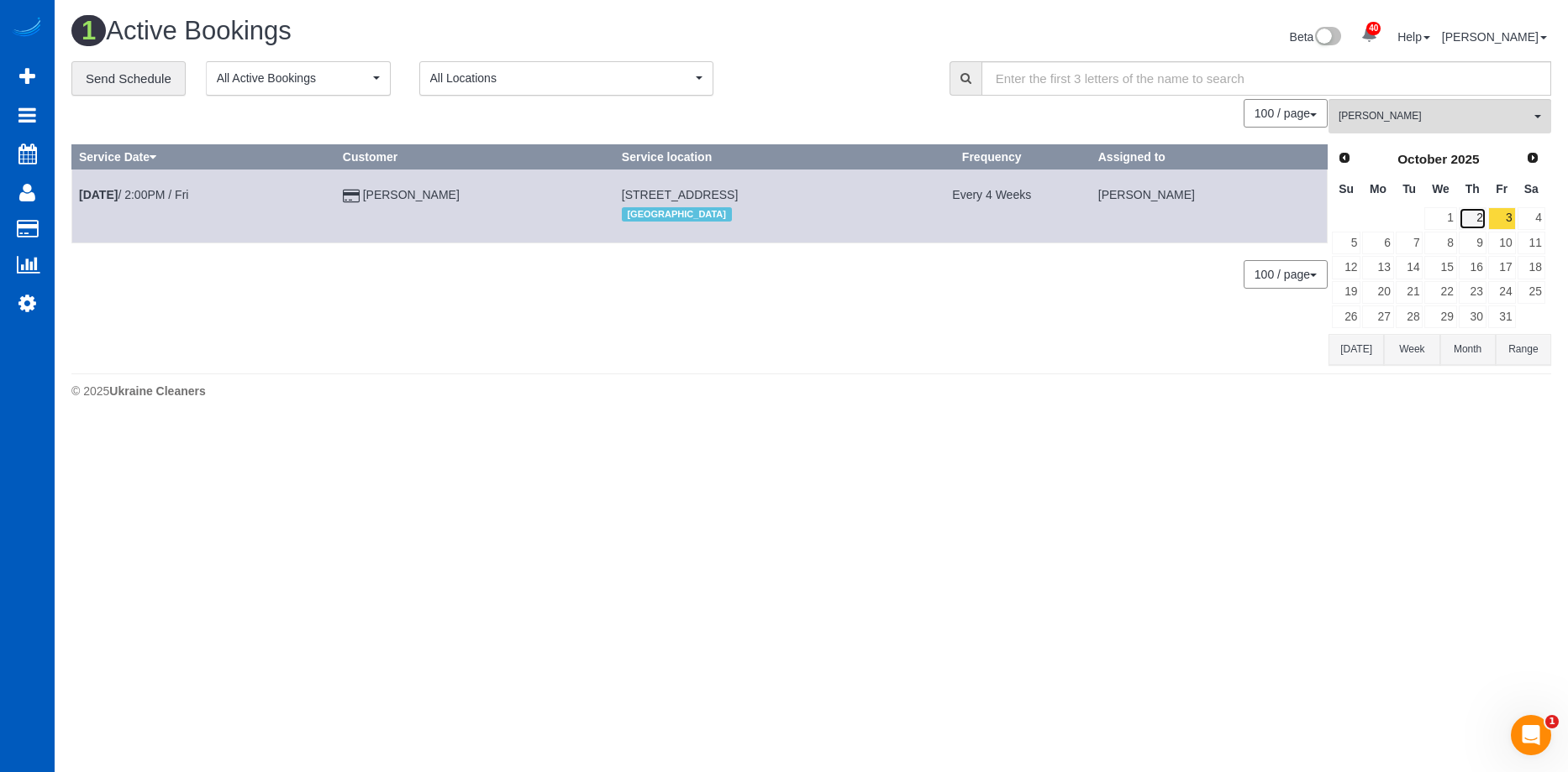
click at [1473, 221] on link "2" at bounding box center [1472, 219] width 28 height 23
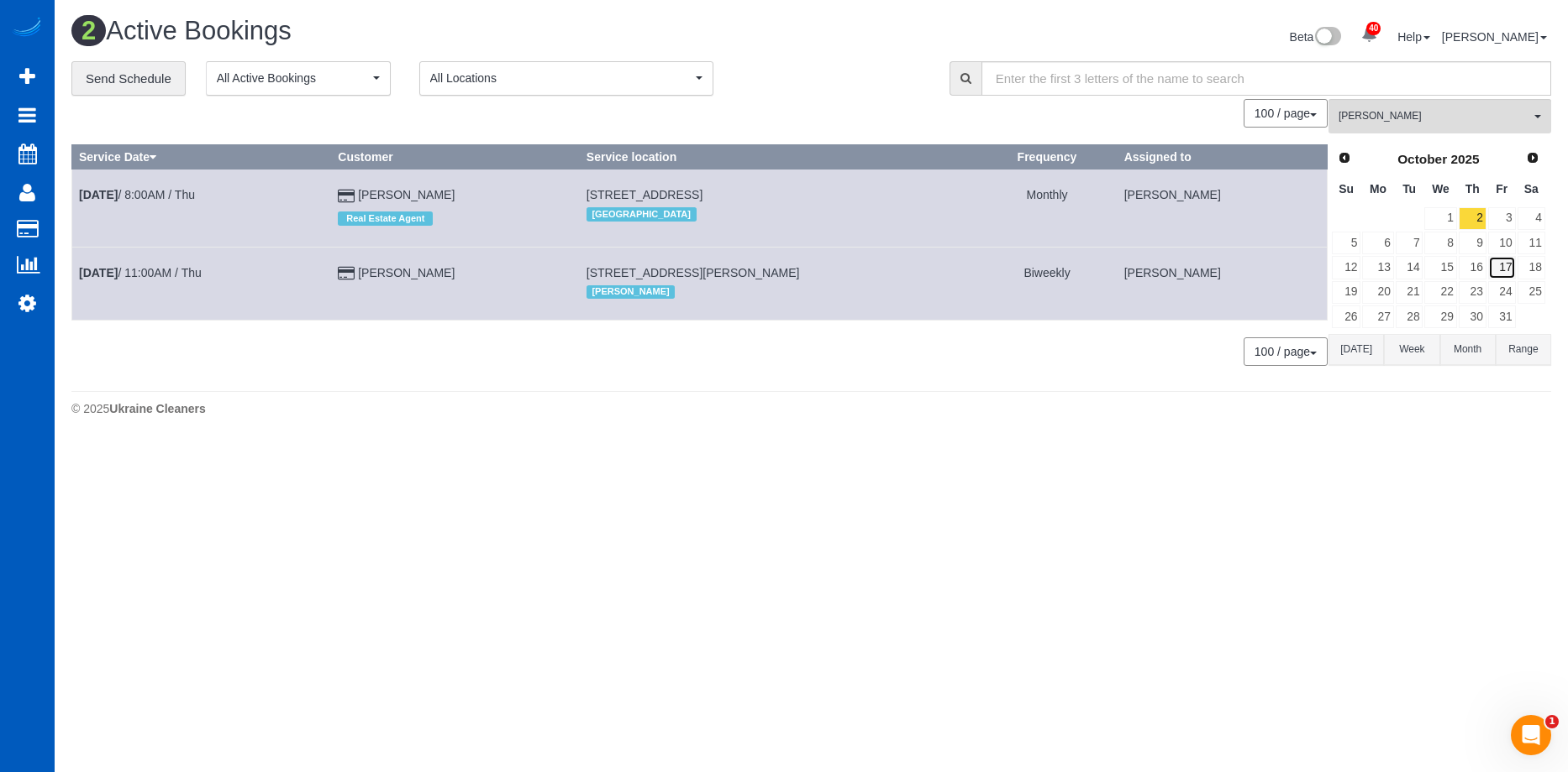
click at [1502, 269] on link "17" at bounding box center [1501, 267] width 28 height 23
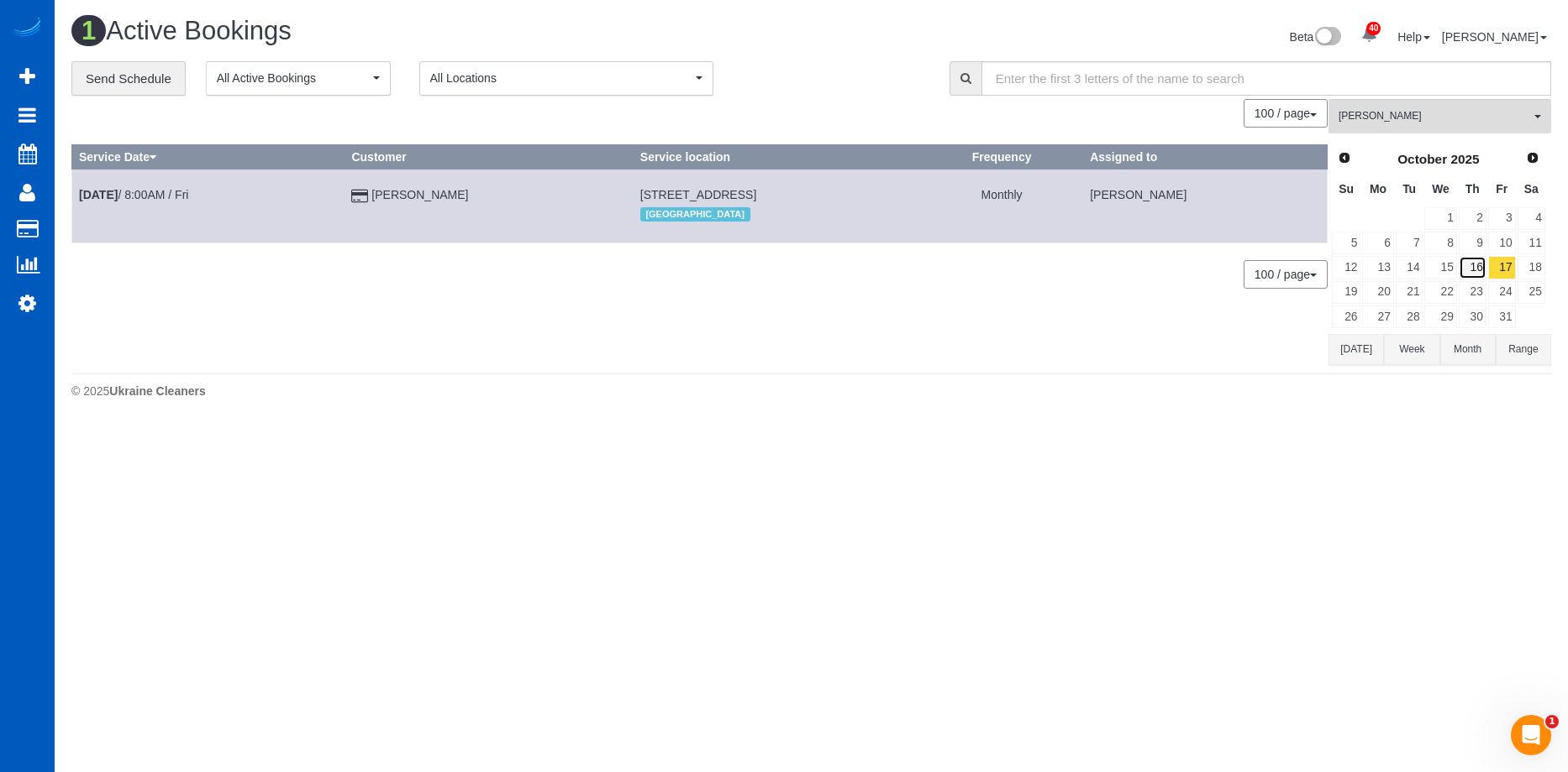
click at [1465, 269] on link "16" at bounding box center [1472, 267] width 28 height 23
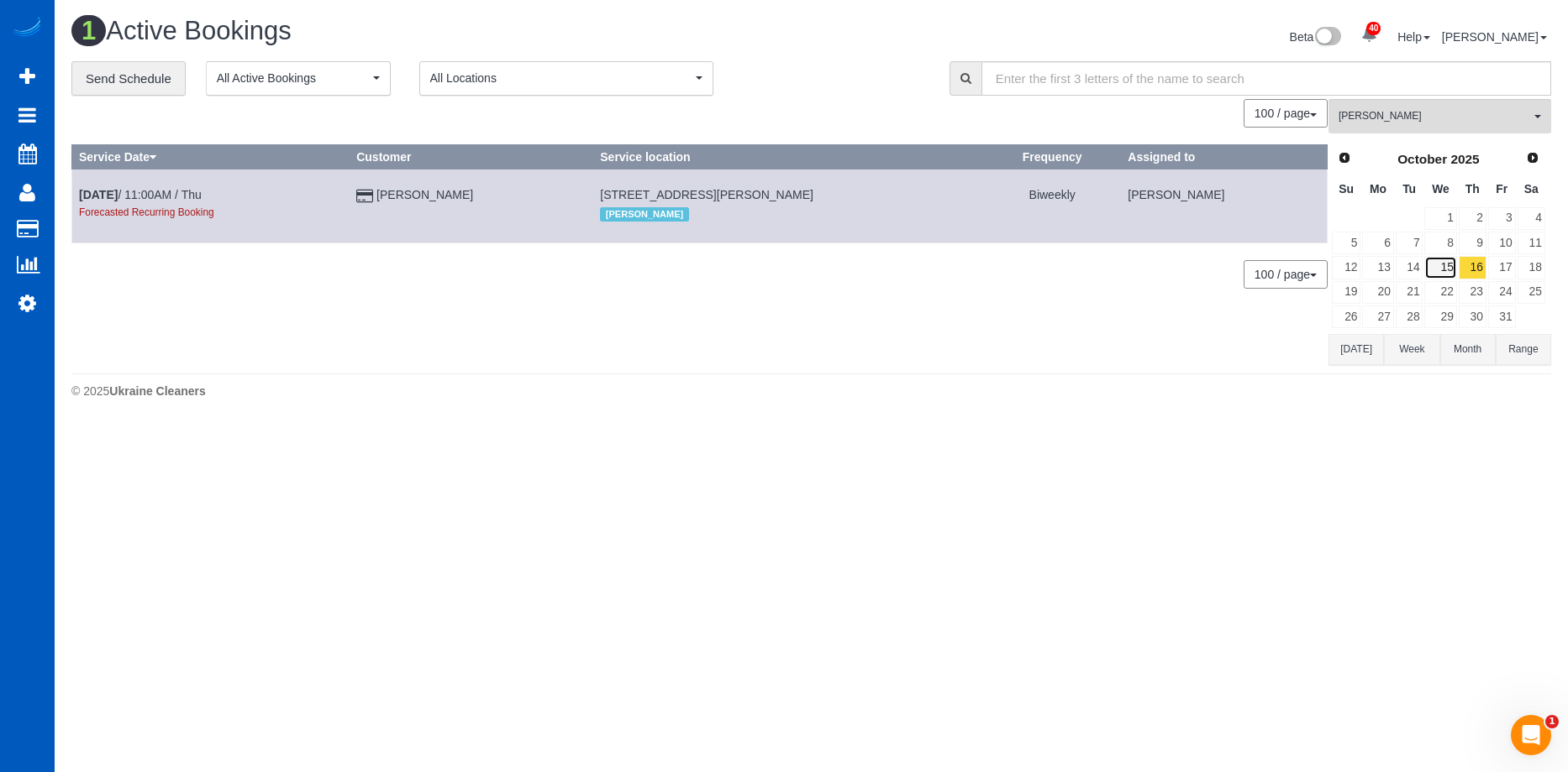
click at [1452, 262] on link "15" at bounding box center [1440, 267] width 32 height 23
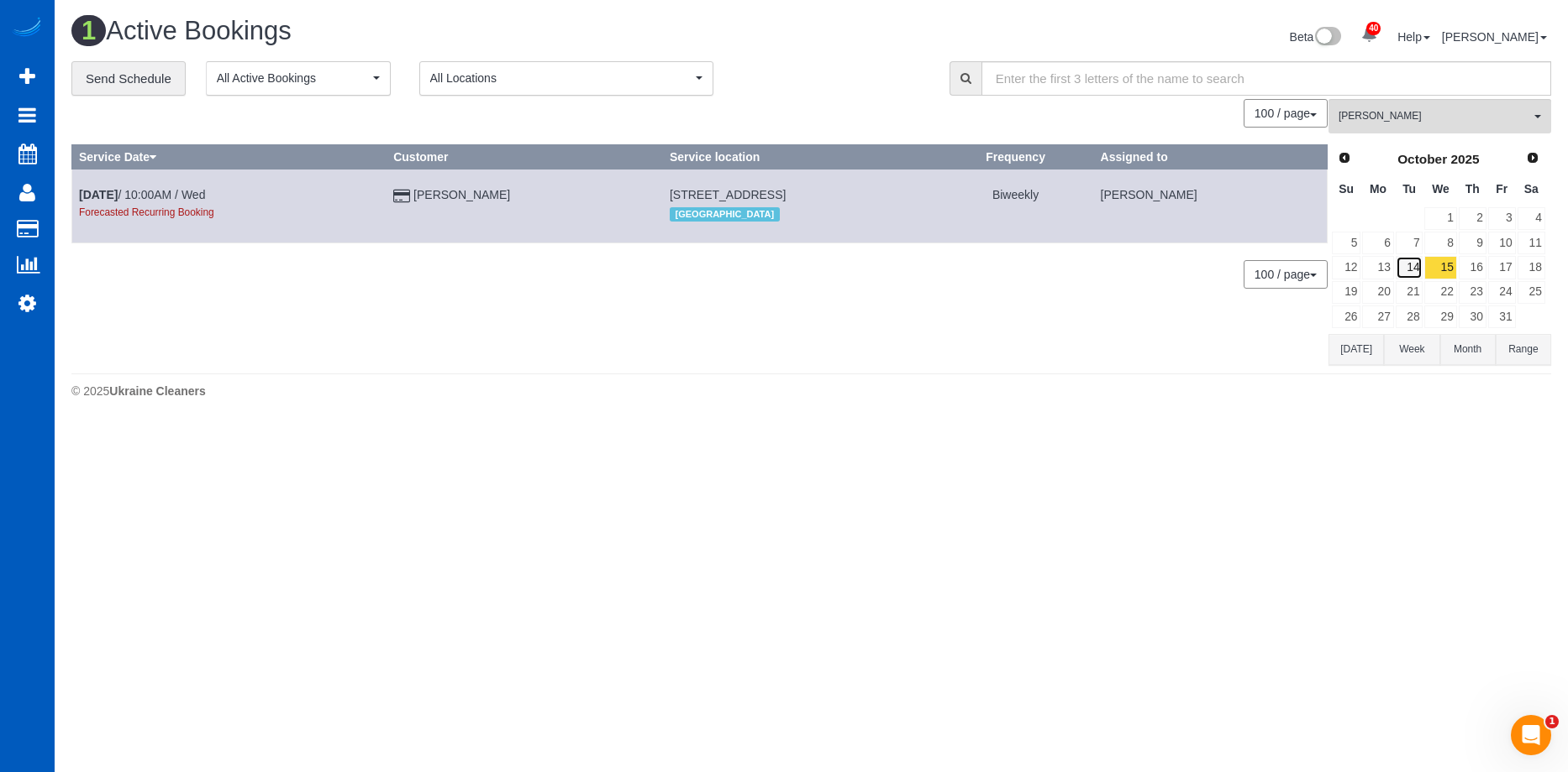
click at [1406, 261] on link "14" at bounding box center [1409, 267] width 28 height 23
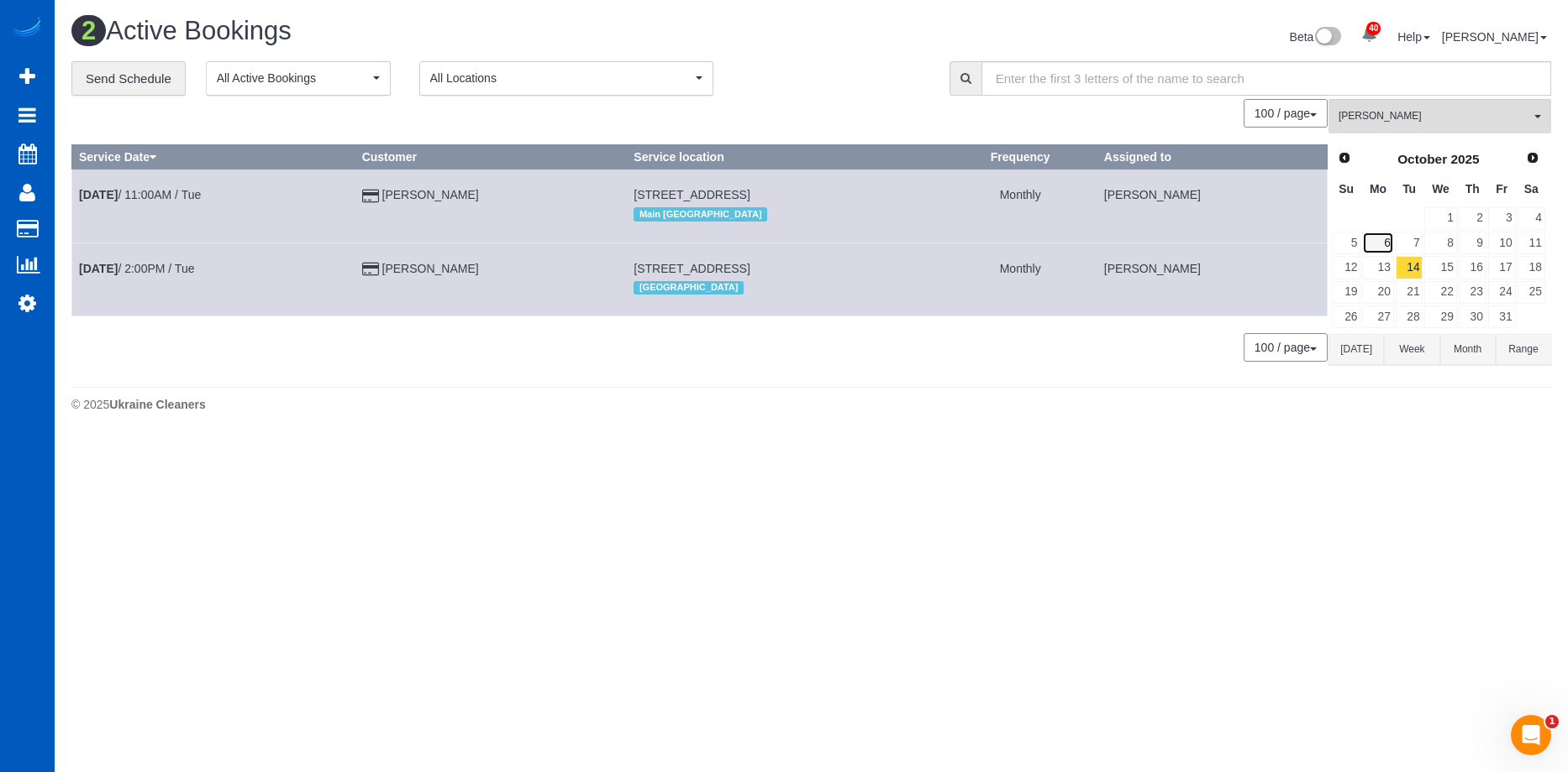
click at [1379, 247] on link "6" at bounding box center [1377, 243] width 31 height 23
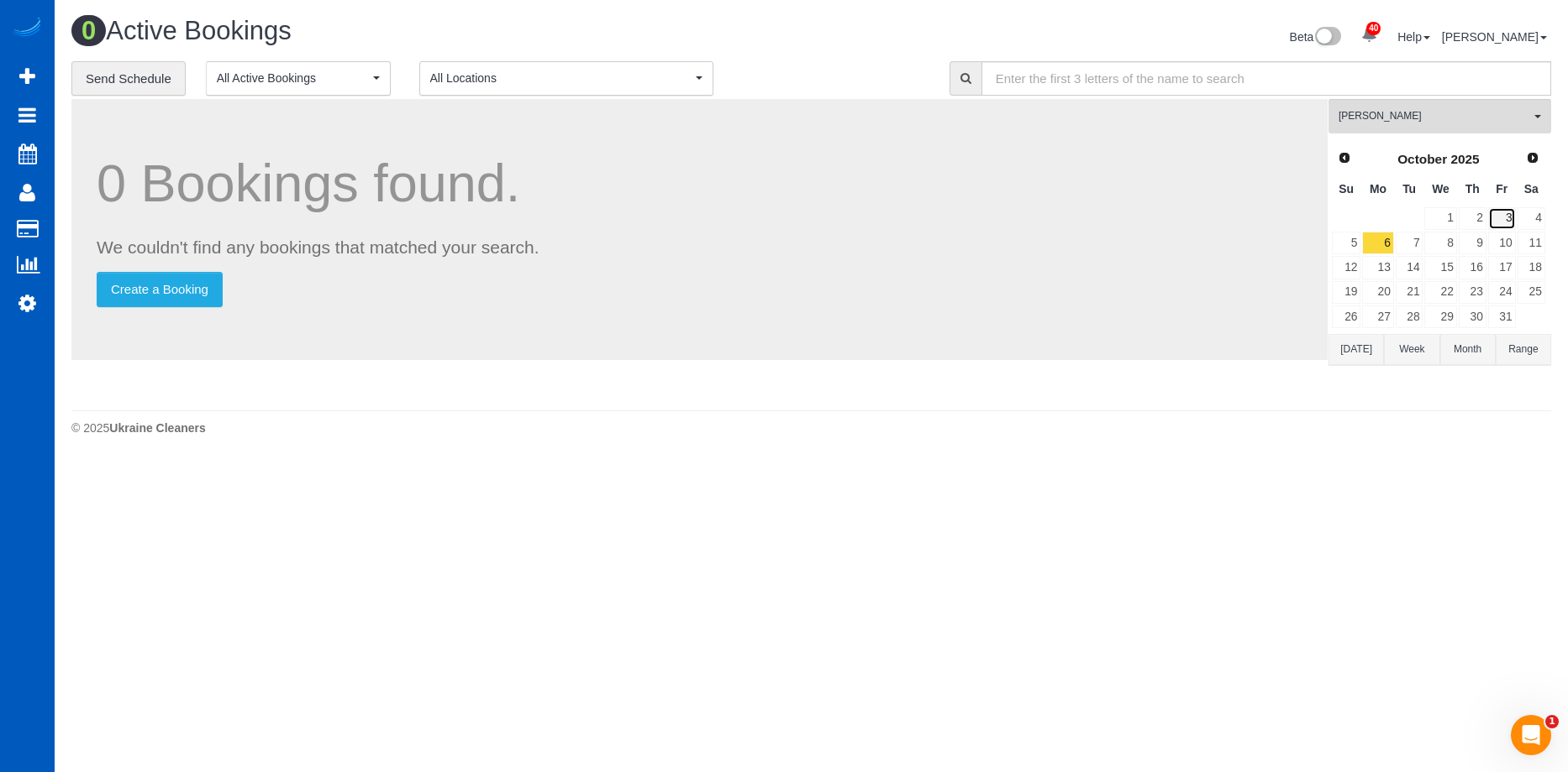
click at [1495, 213] on link "3" at bounding box center [1501, 219] width 28 height 23
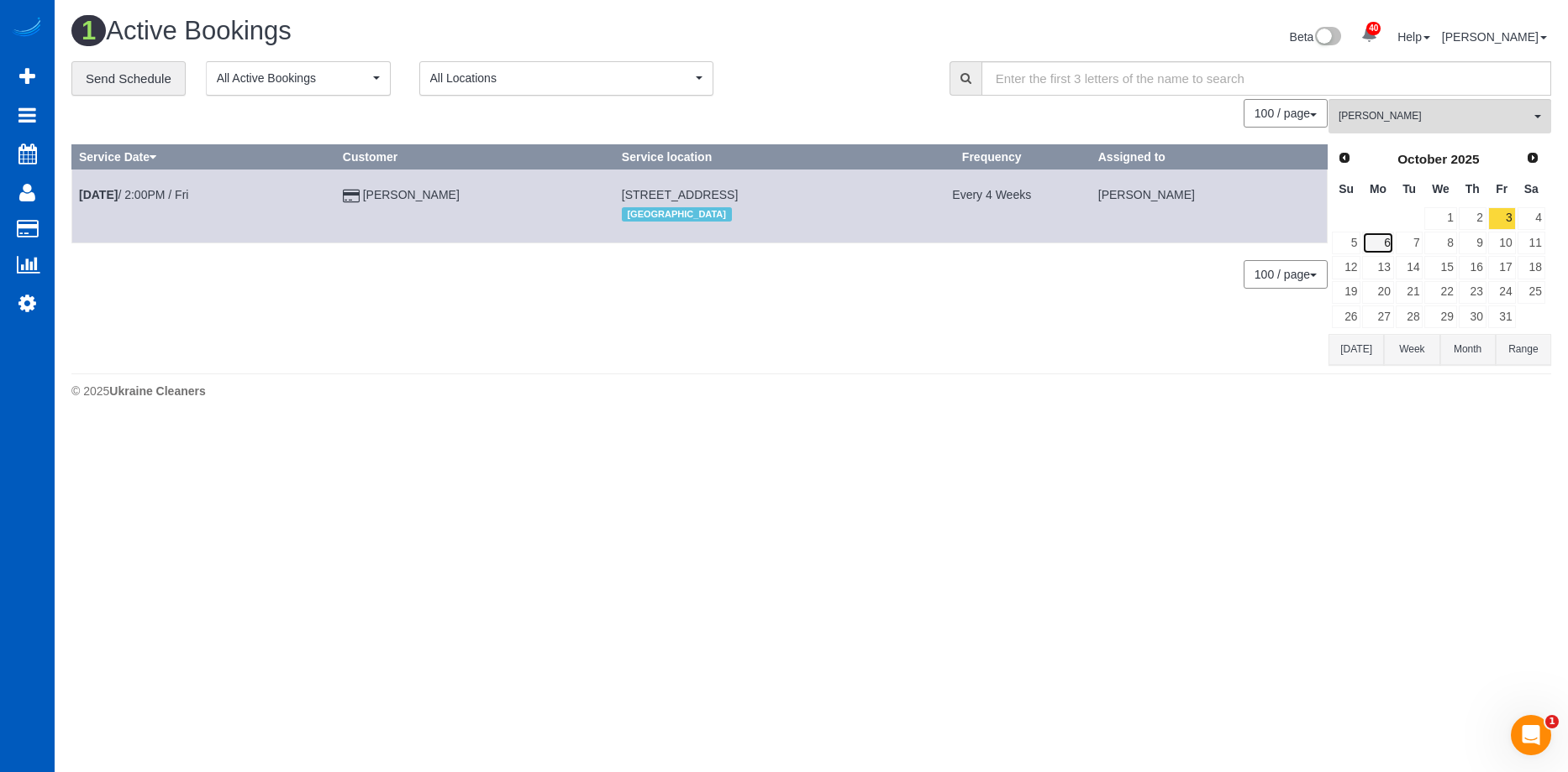
click at [1384, 248] on link "6" at bounding box center [1377, 243] width 31 height 23
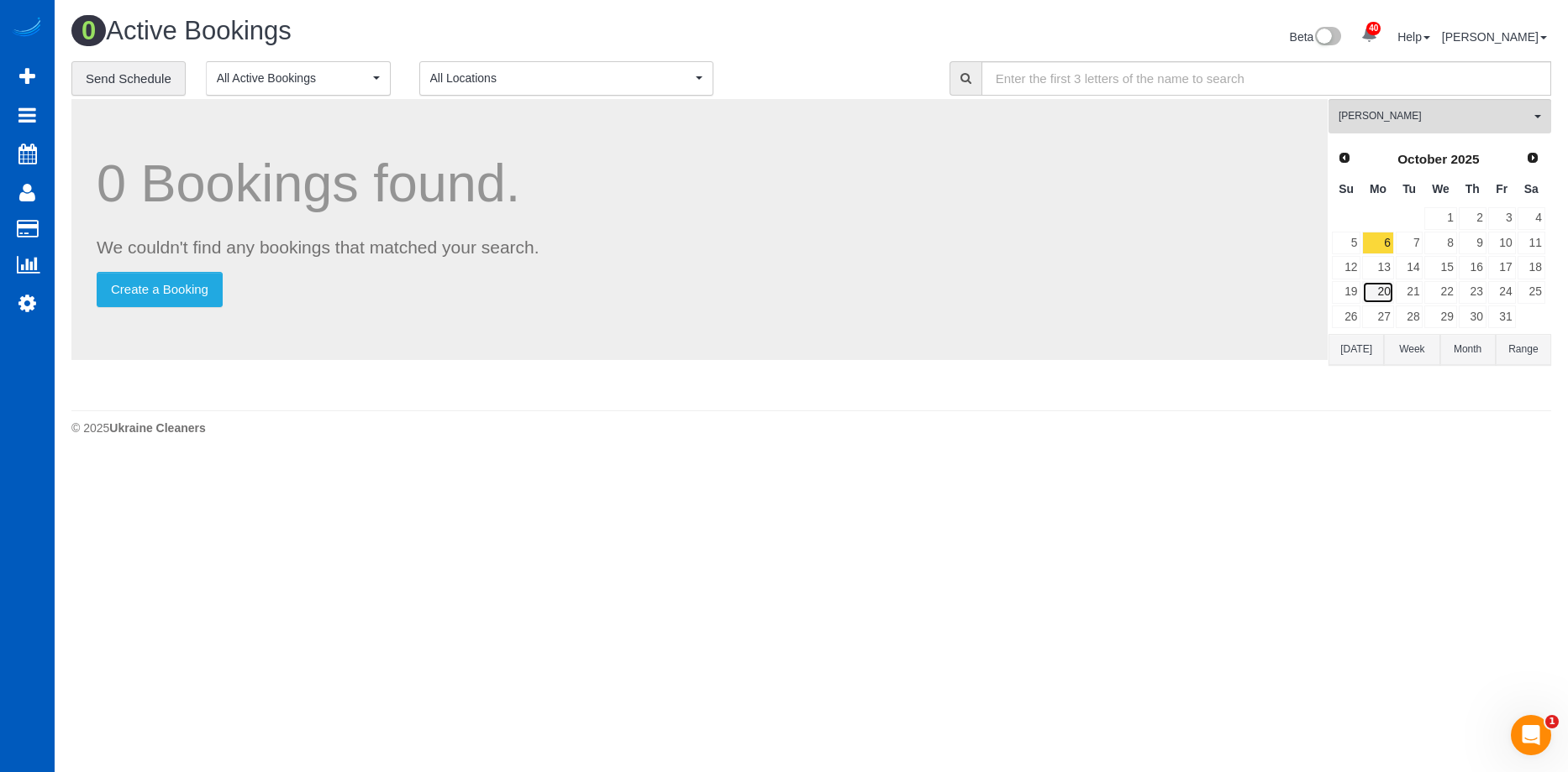
click at [1379, 289] on link "20" at bounding box center [1377, 293] width 31 height 23
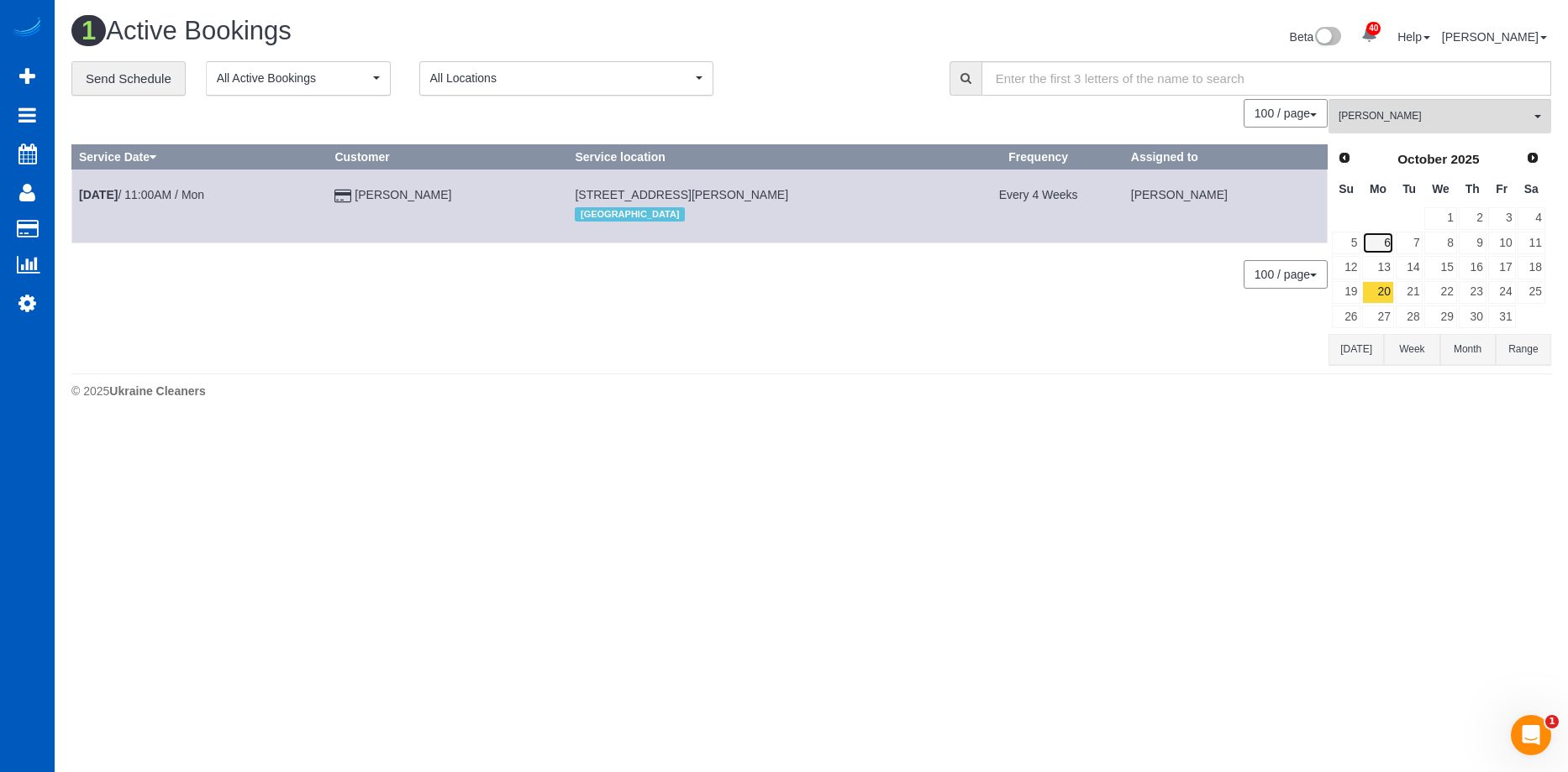
click at [1382, 243] on link "6" at bounding box center [1377, 243] width 31 height 23
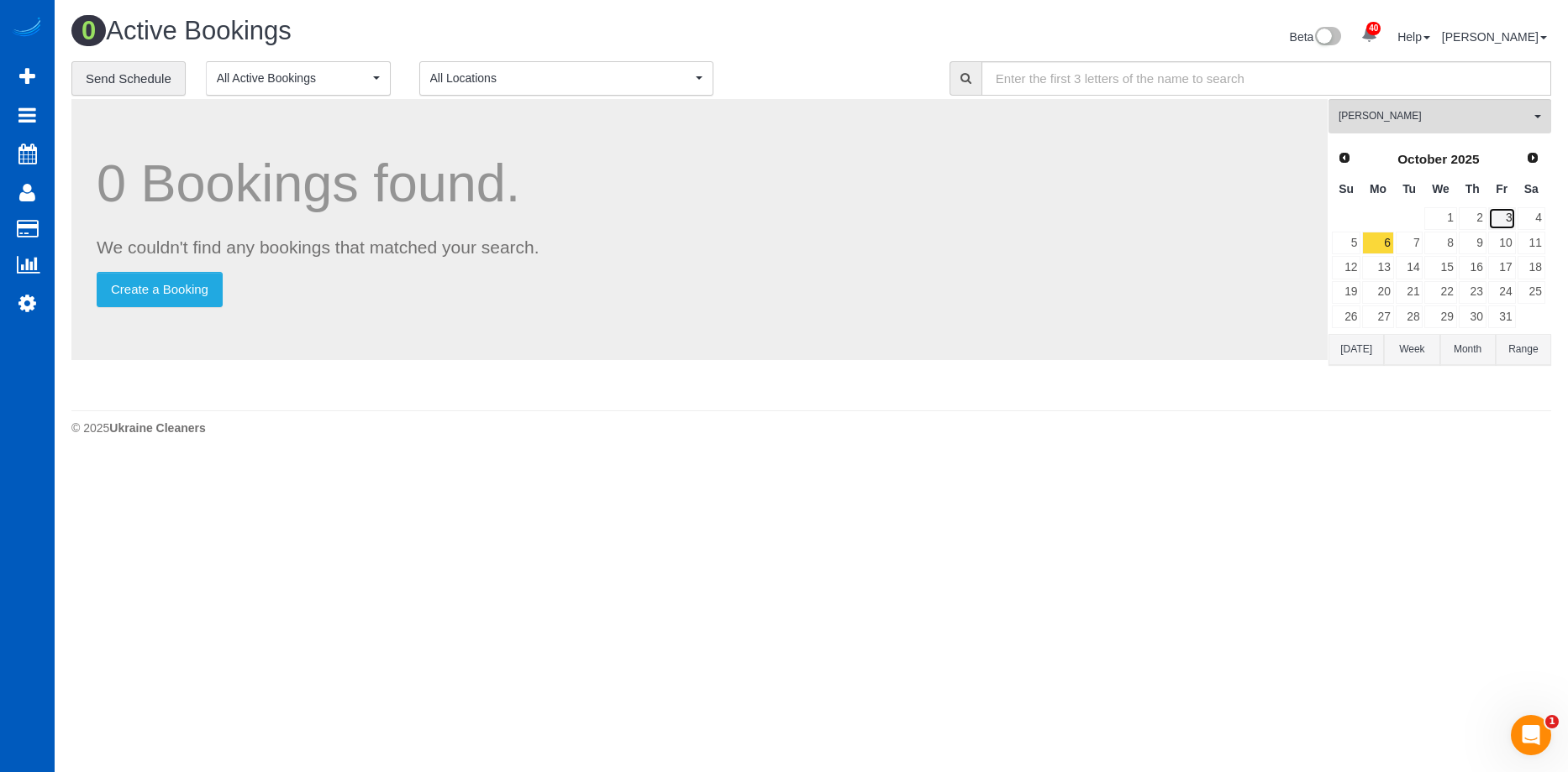
click at [1504, 216] on link "3" at bounding box center [1501, 219] width 28 height 23
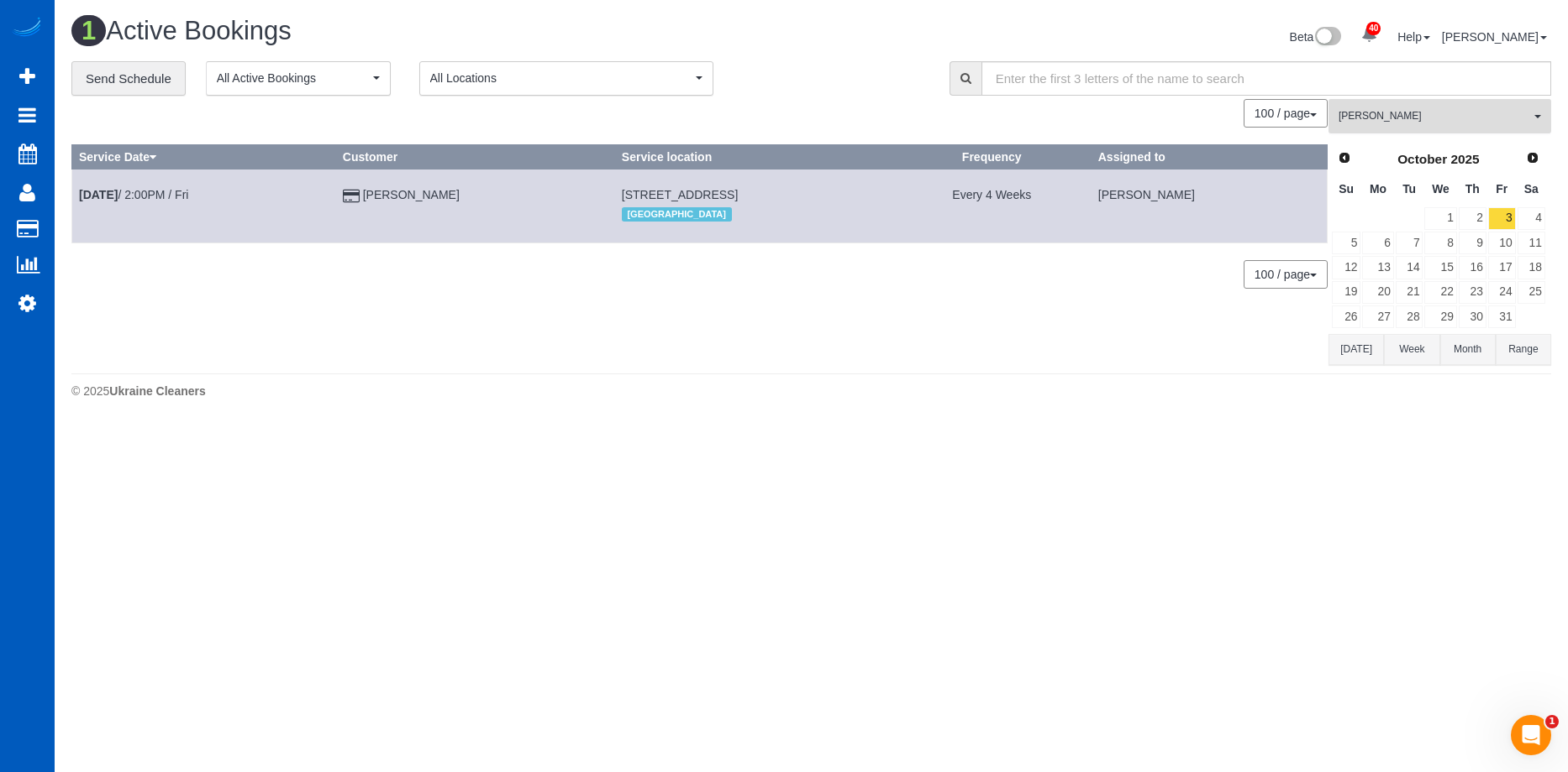
click at [1460, 112] on span "Rymma Volkova" at bounding box center [1434, 116] width 192 height 14
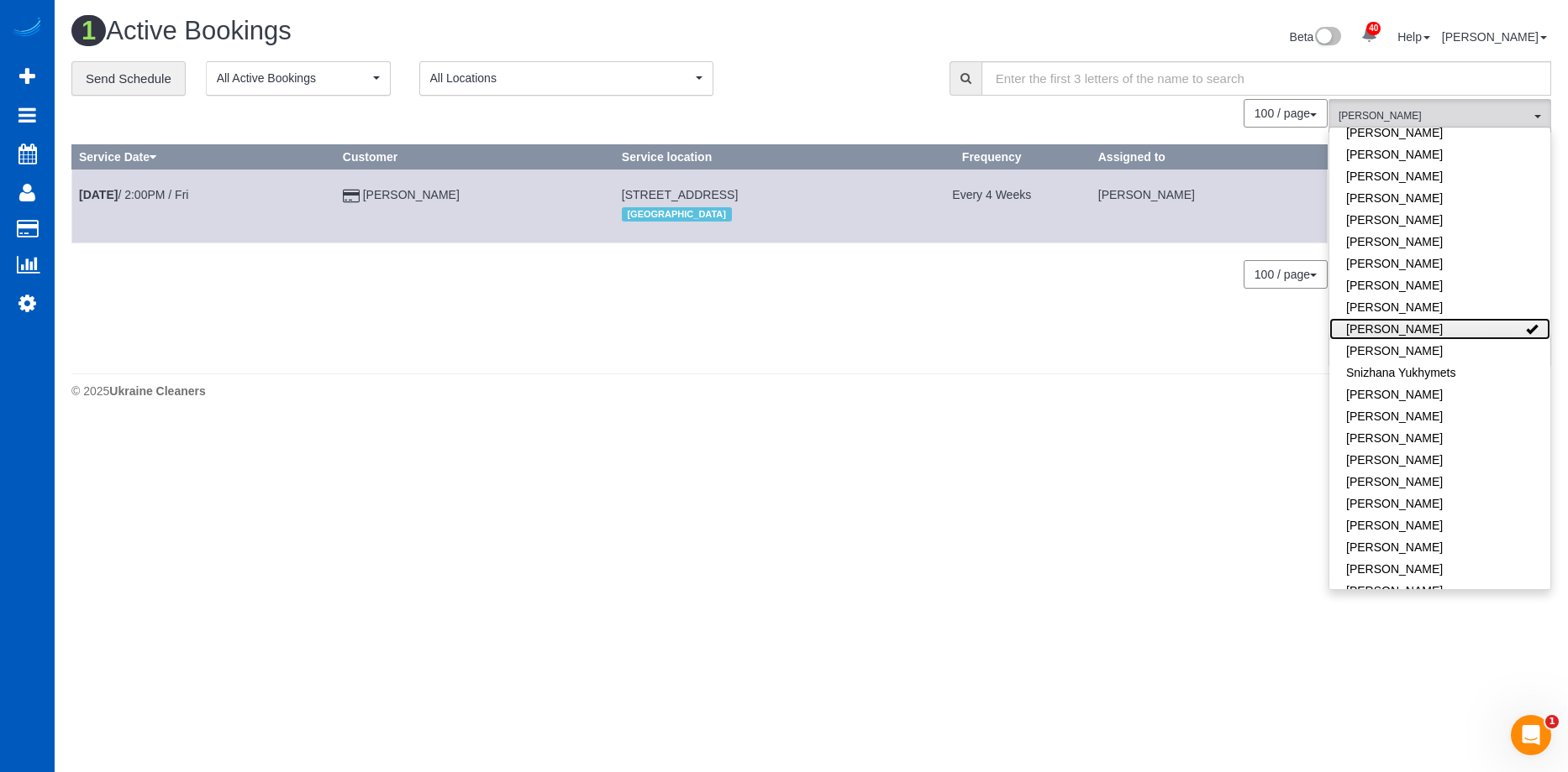
click at [1419, 318] on link "Rymma Volkova" at bounding box center [1440, 329] width 221 height 22
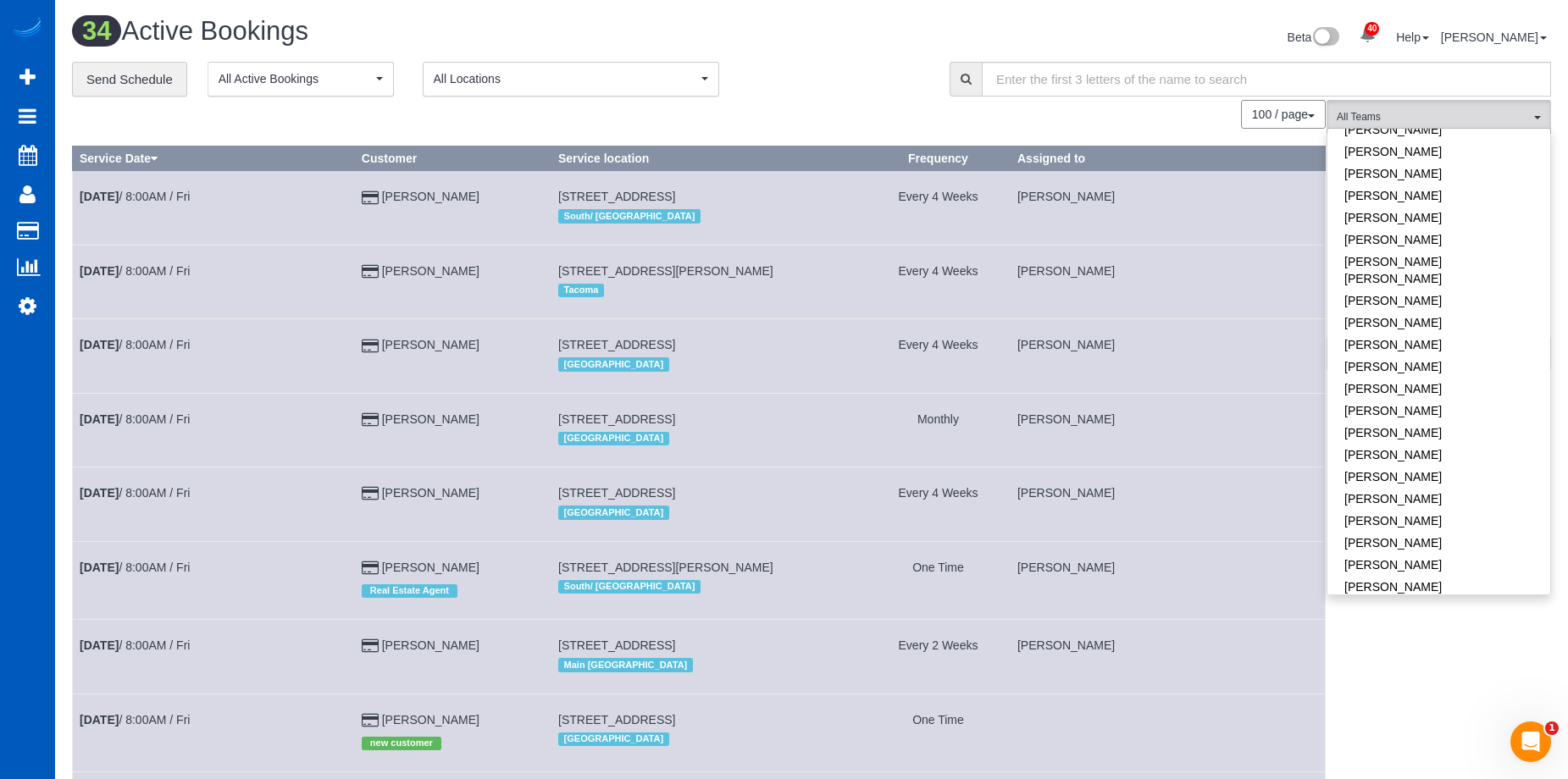
scroll to position [612, 0]
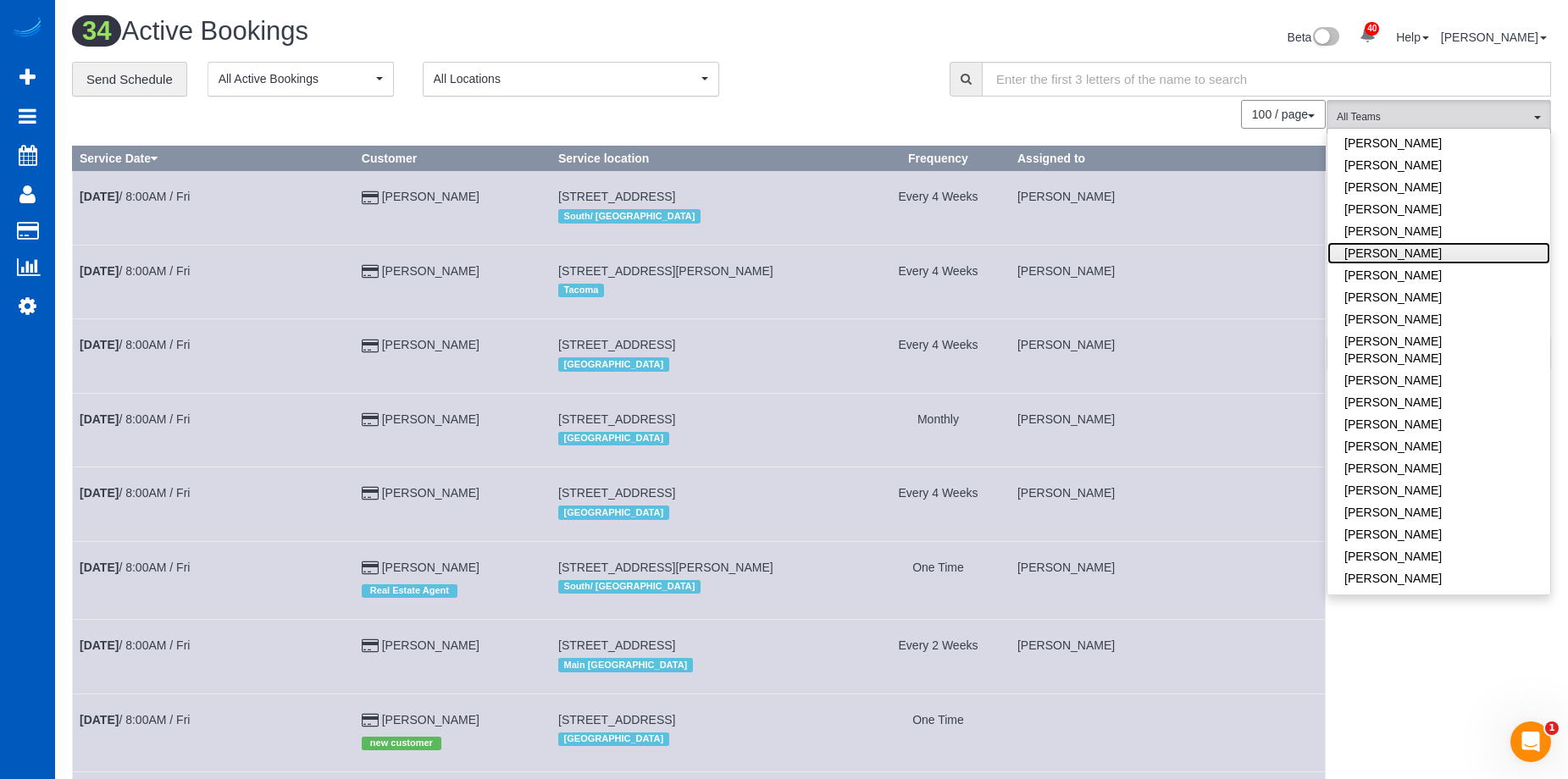
click at [1440, 260] on link "Mariia Syrotiuk" at bounding box center [1439, 253] width 223 height 22
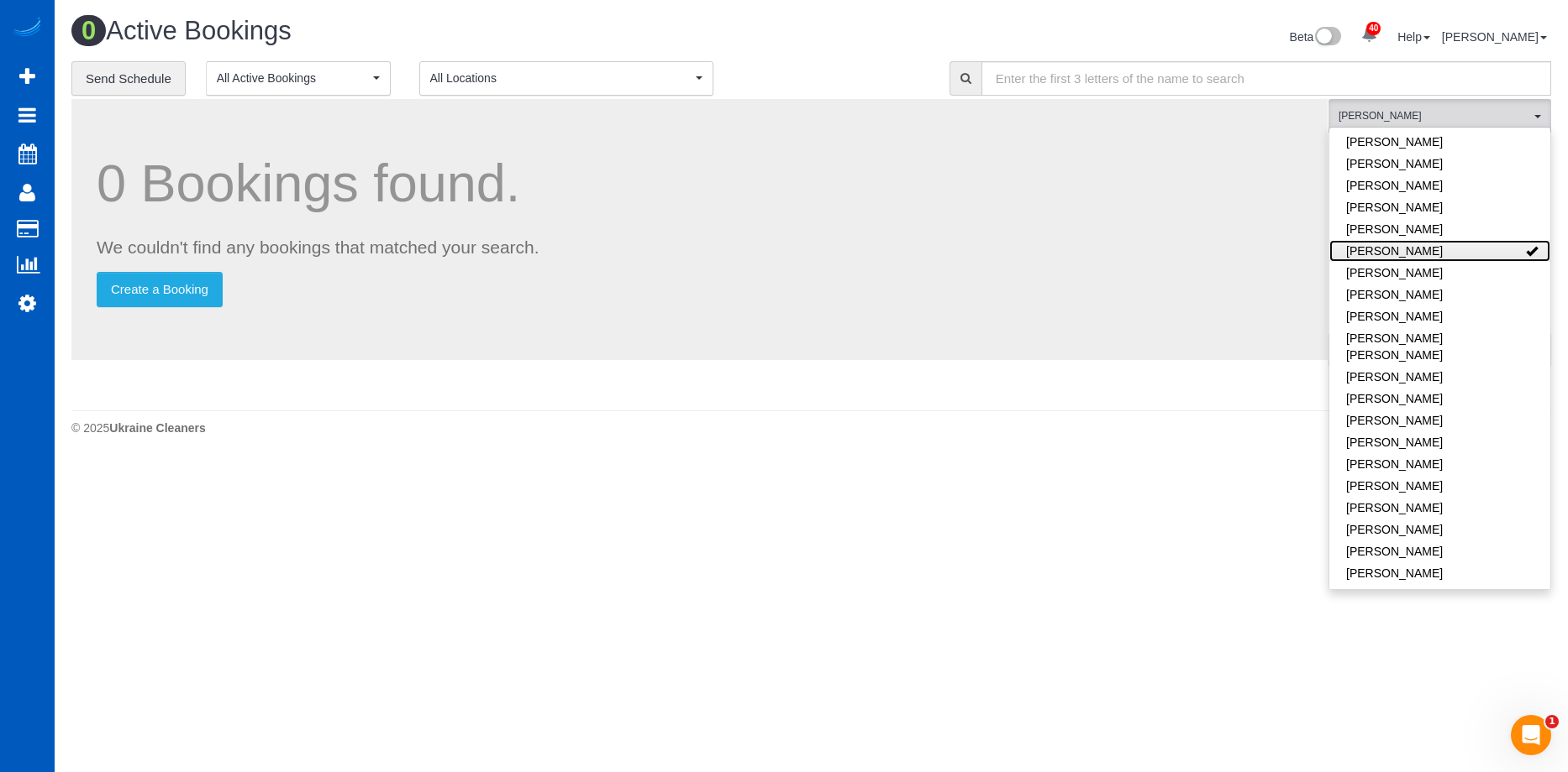
click at [1429, 258] on link "Mariia Syrotiuk" at bounding box center [1440, 251] width 221 height 22
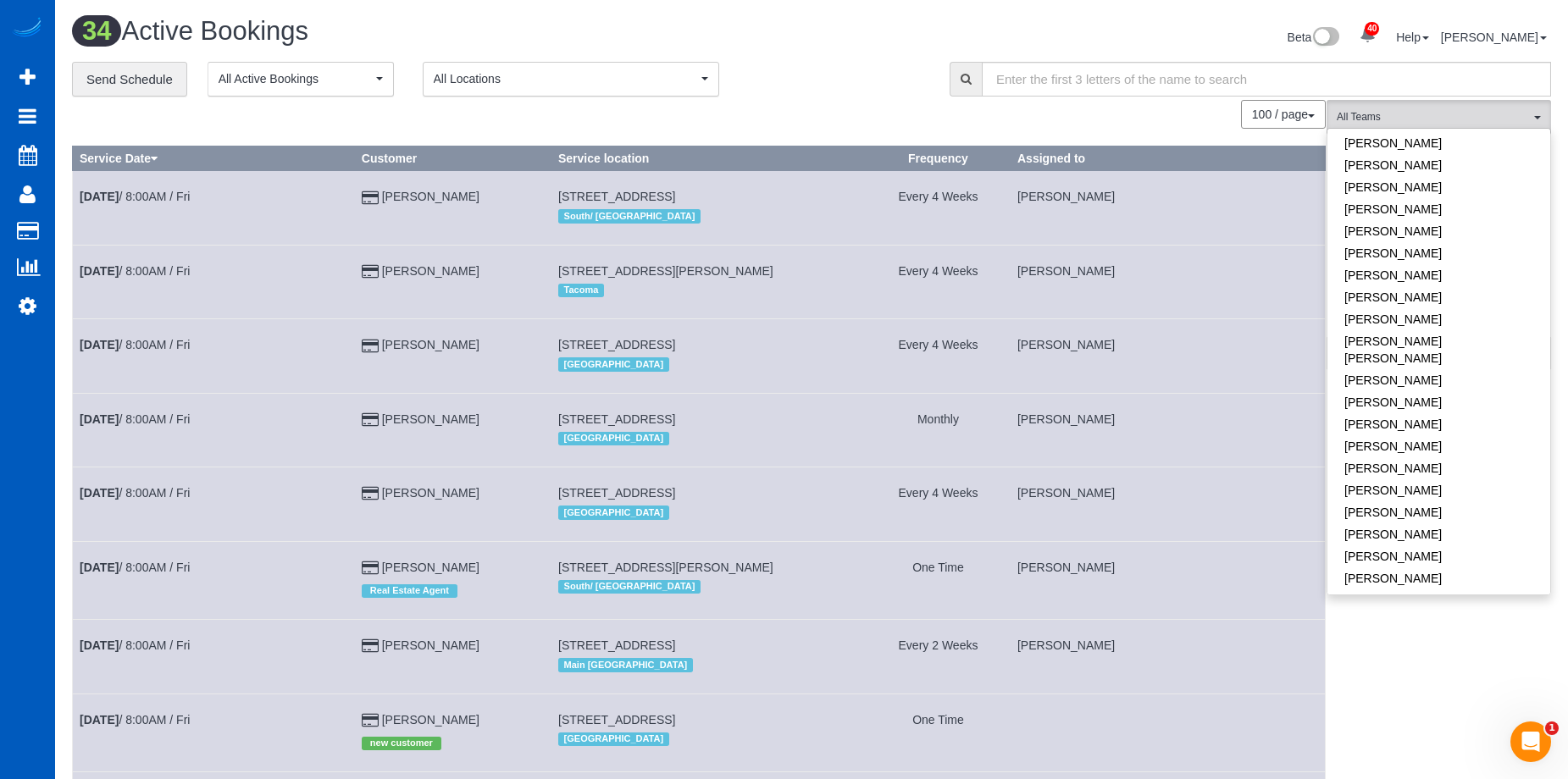
click at [912, 37] on div "Beta 40 Your Notifications You have 0 alerts × You have 4 to charge for 09/24/2…" at bounding box center [1187, 40] width 752 height 44
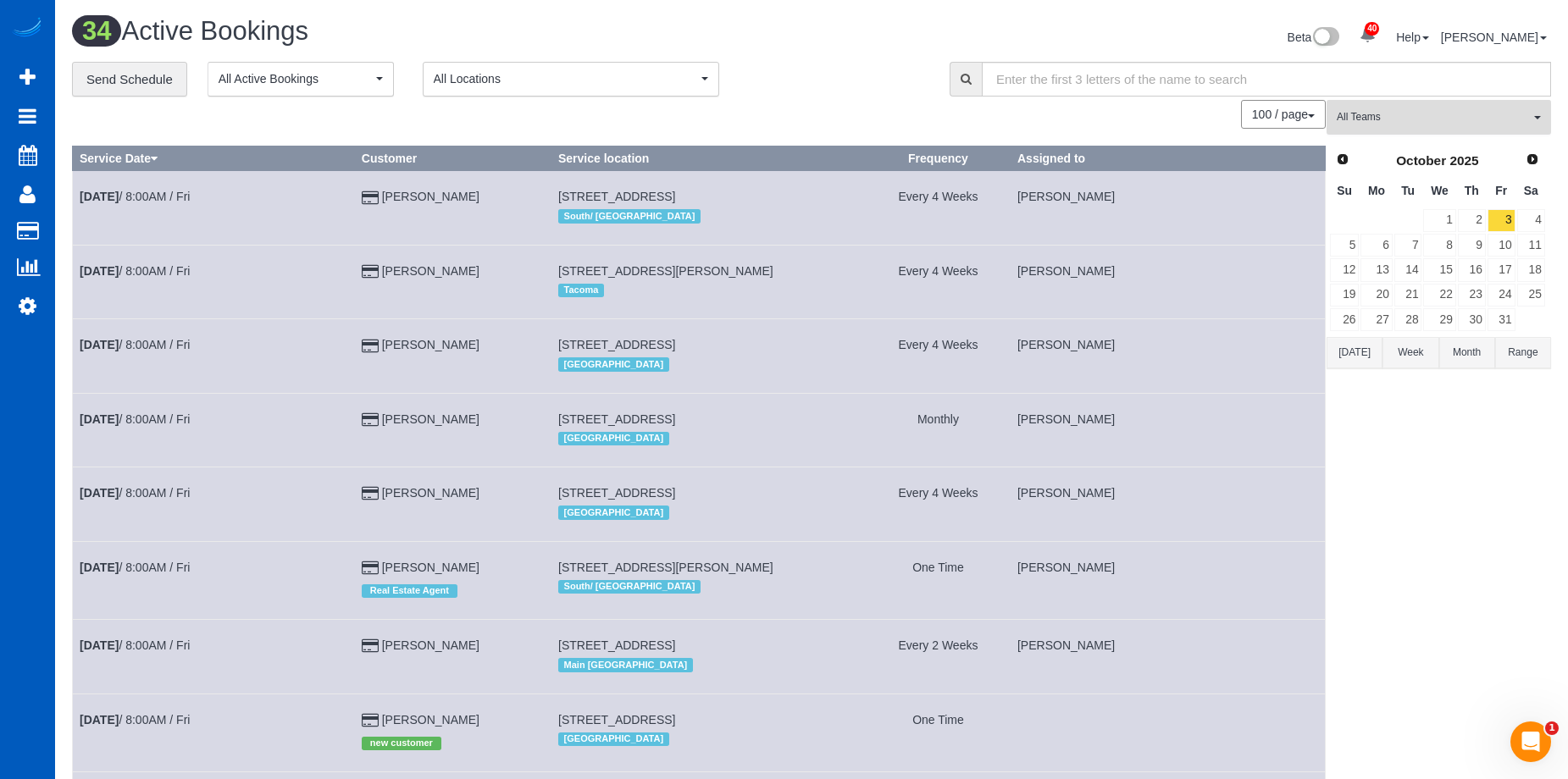
click at [1390, 122] on span "All Teams" at bounding box center [1433, 117] width 193 height 14
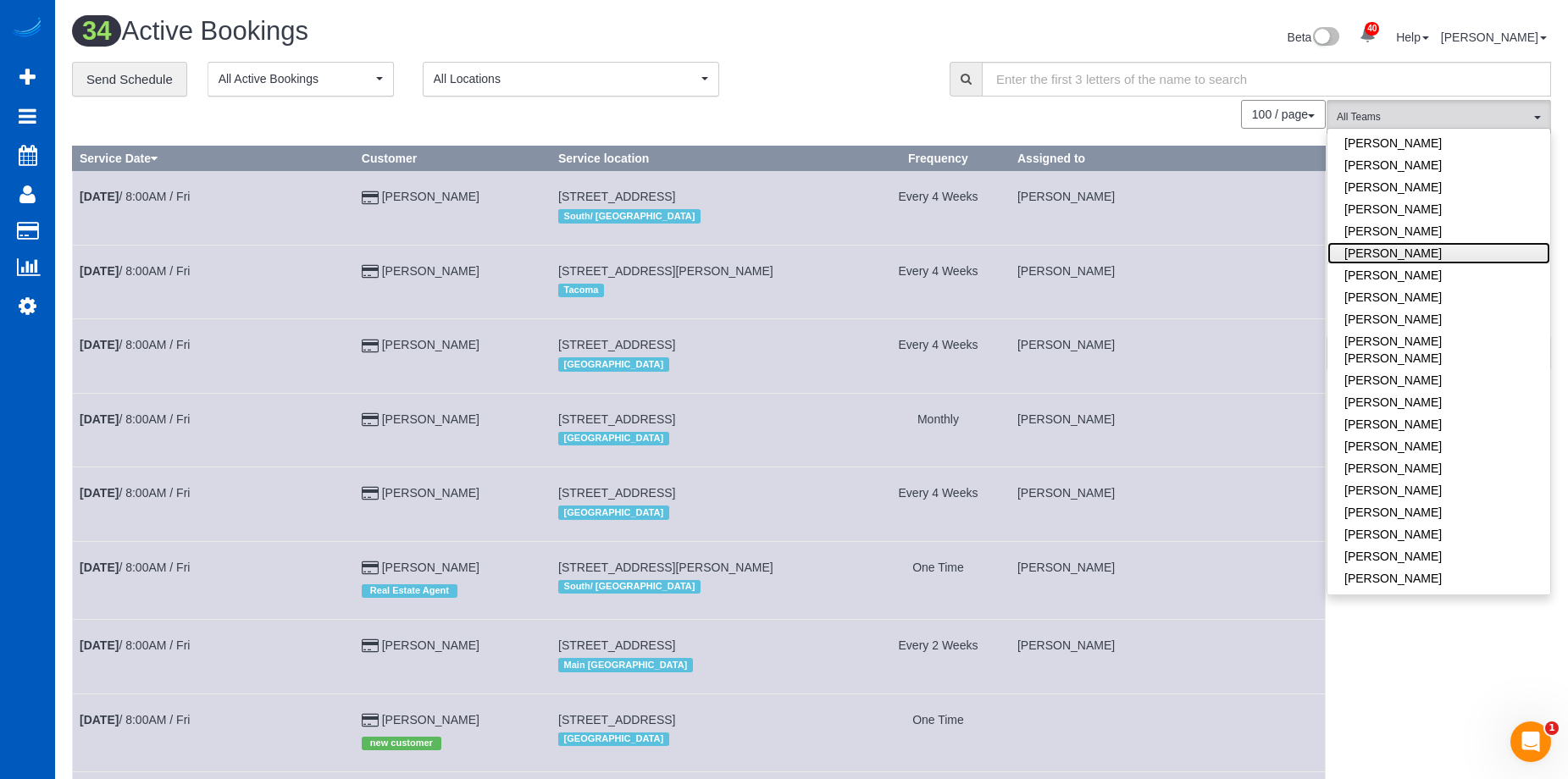
click at [1429, 250] on link "Mariia Syrotiuk" at bounding box center [1439, 253] width 223 height 22
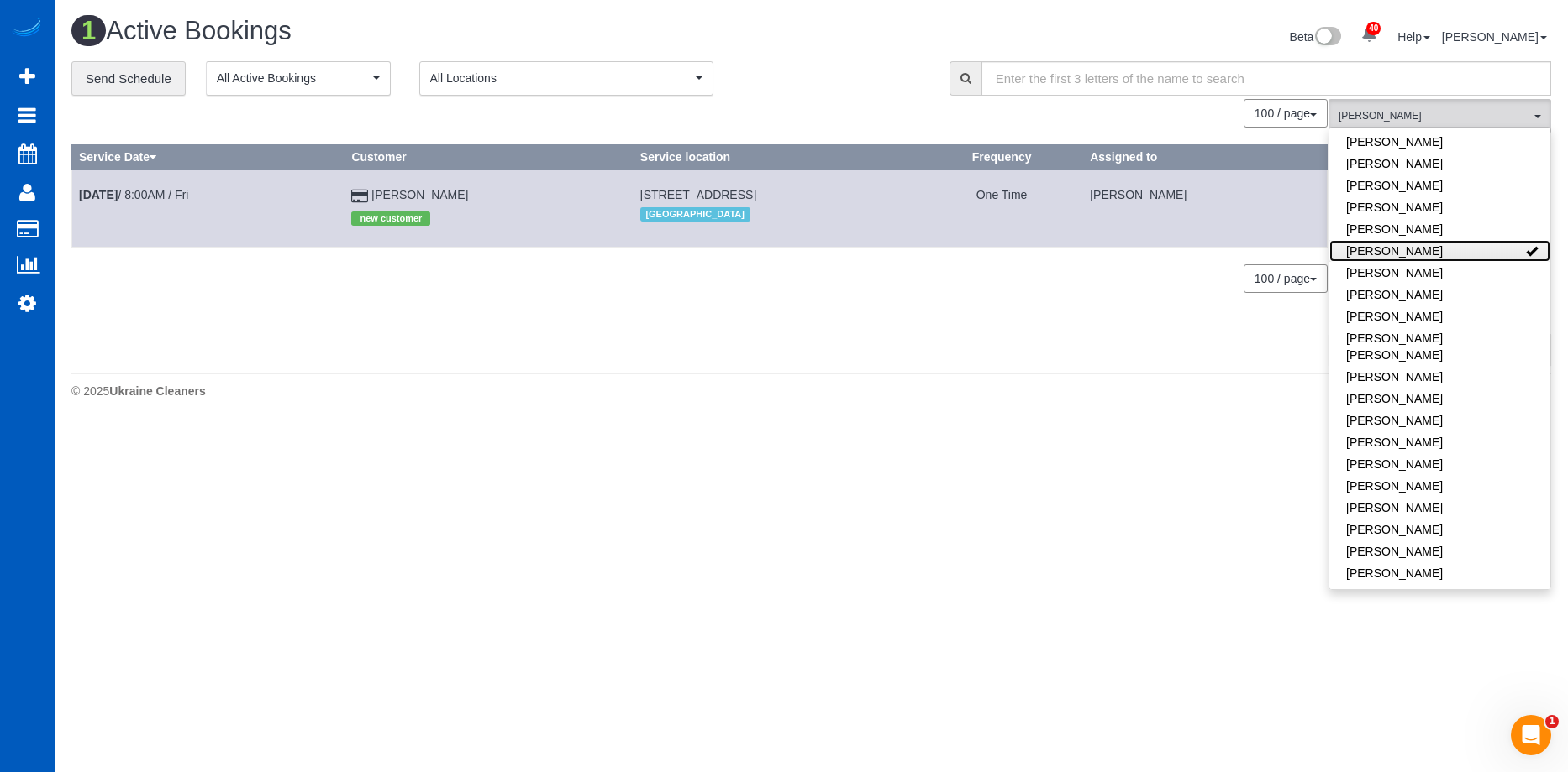
click at [1418, 248] on link "Mariia Syrotiuk" at bounding box center [1440, 251] width 221 height 22
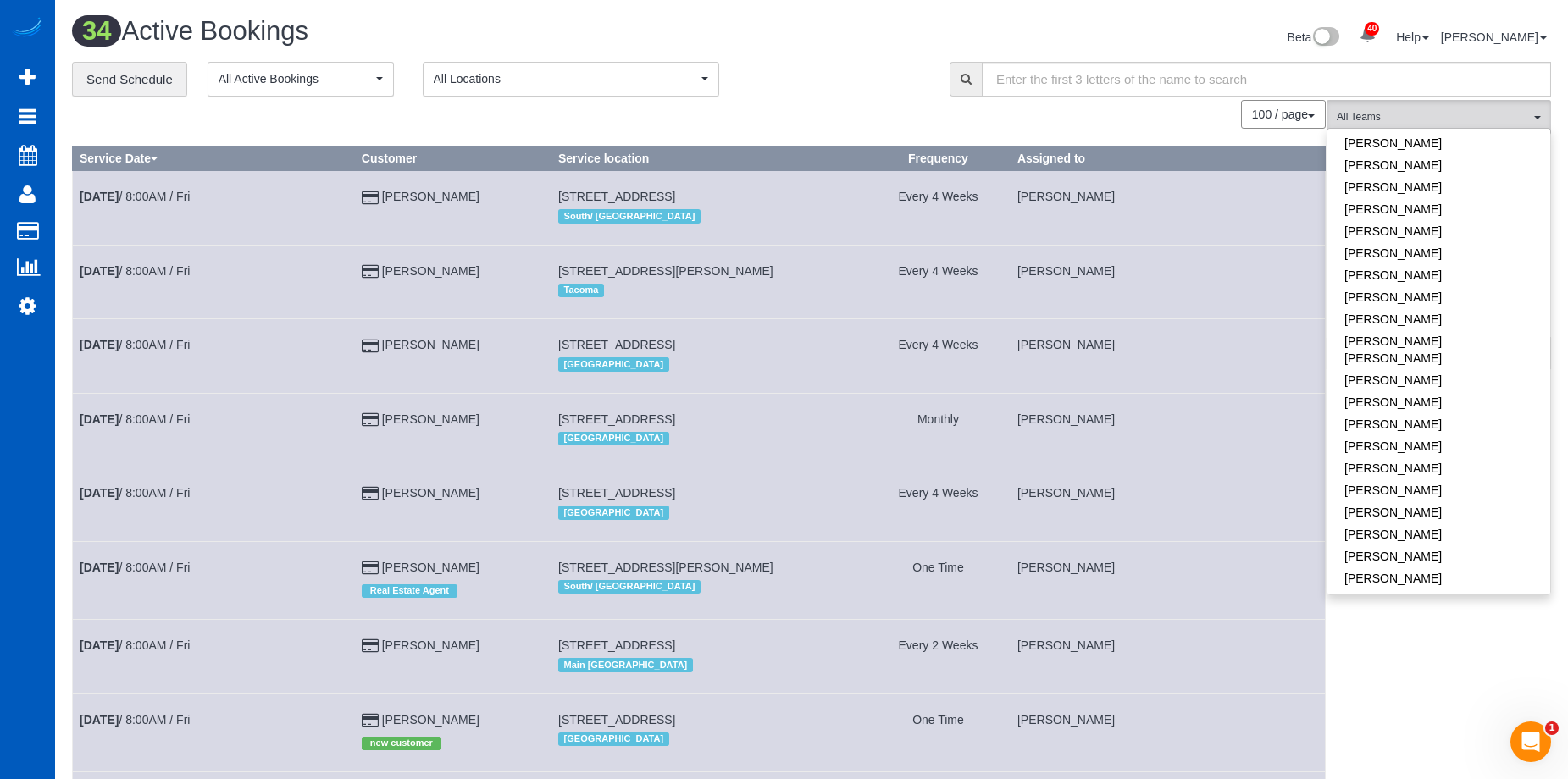
click at [813, 33] on div "Beta 40 Your Notifications You have 0 alerts × You have 4 to charge for 09/24/2…" at bounding box center [1187, 40] width 752 height 44
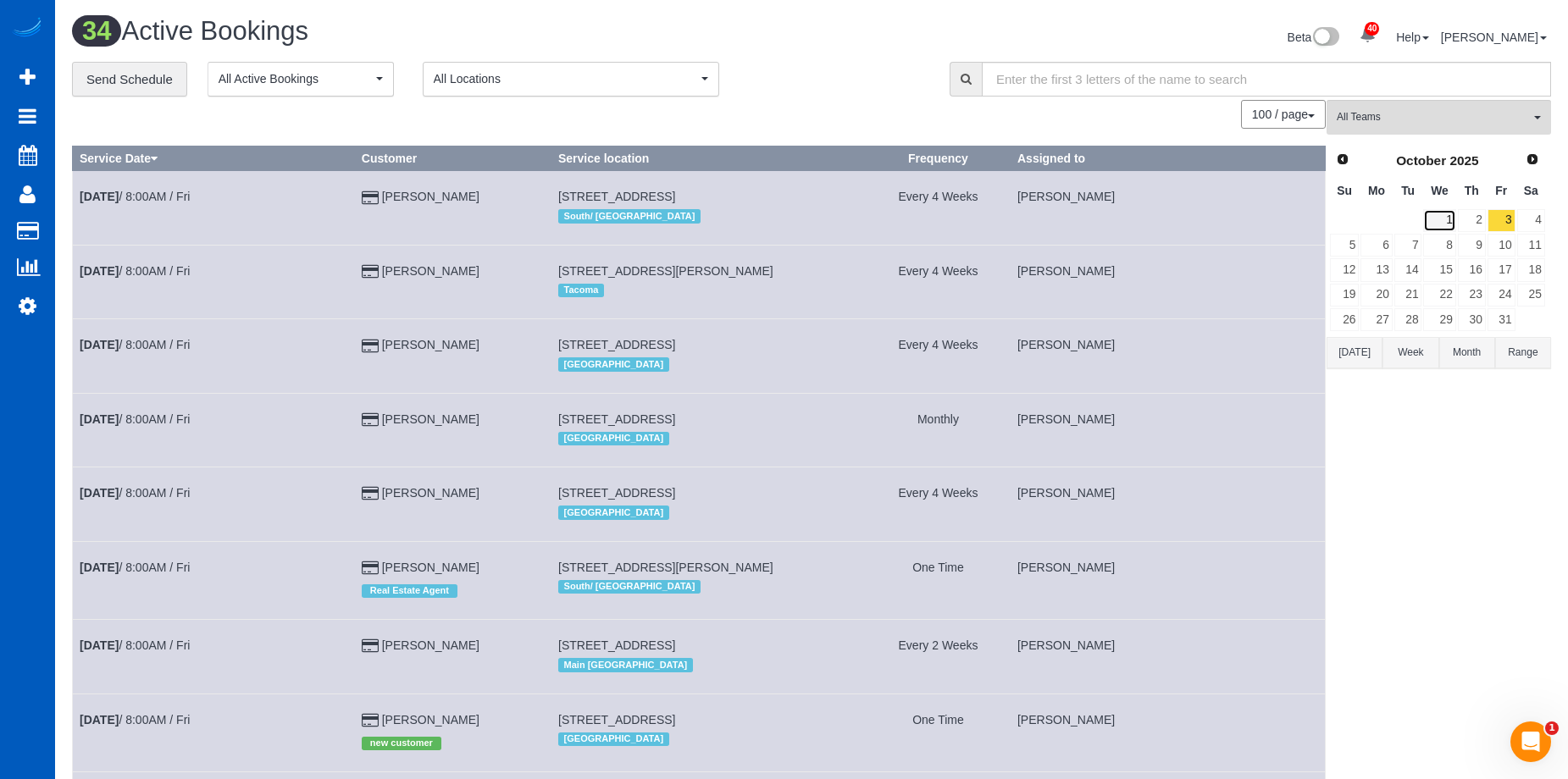
click at [1442, 222] on link "1" at bounding box center [1439, 221] width 32 height 23
click at [1469, 121] on span "All Teams" at bounding box center [1433, 117] width 193 height 14
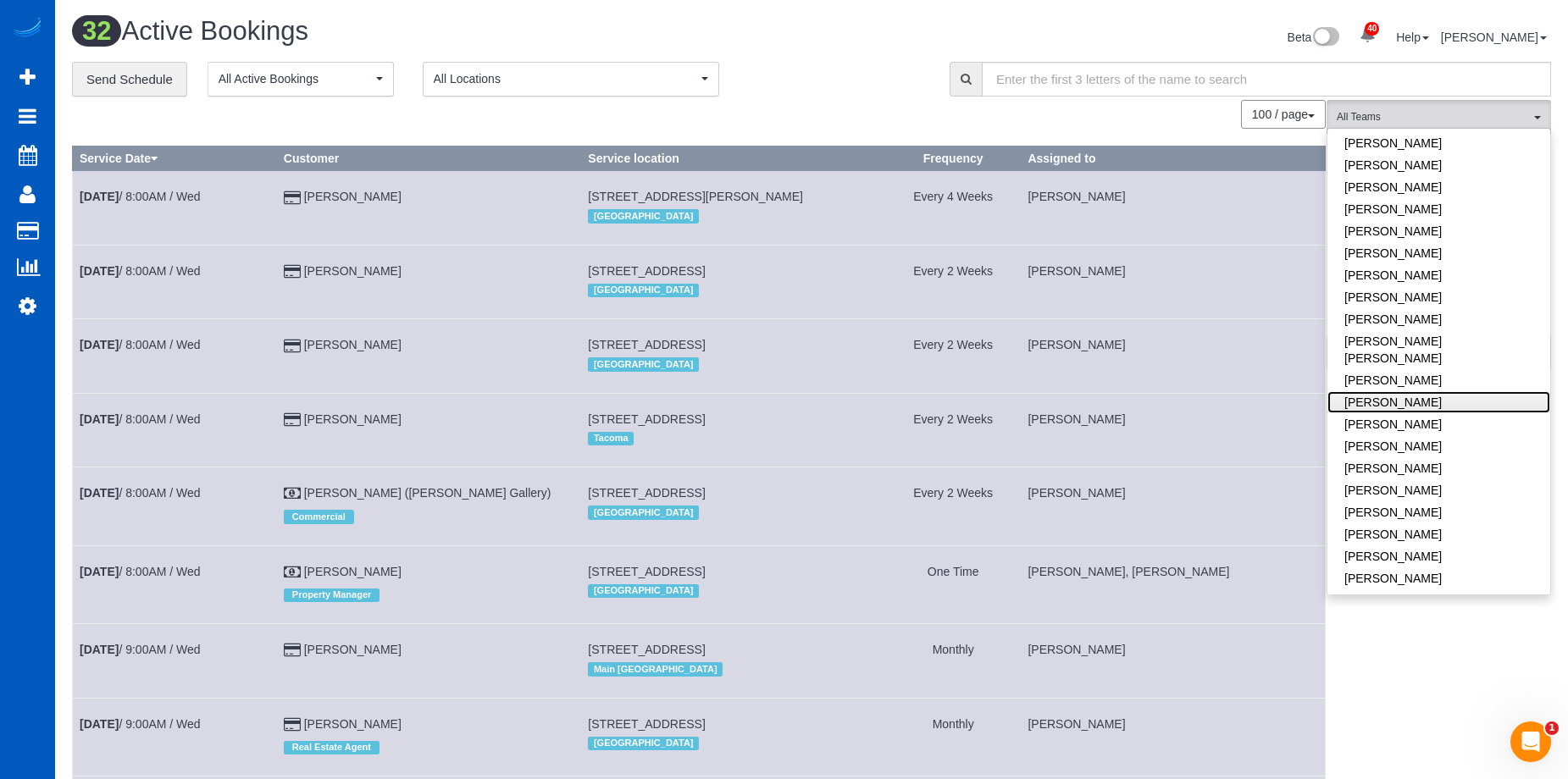
click at [1470, 391] on link "Nataliia Dmytruk" at bounding box center [1439, 402] width 223 height 22
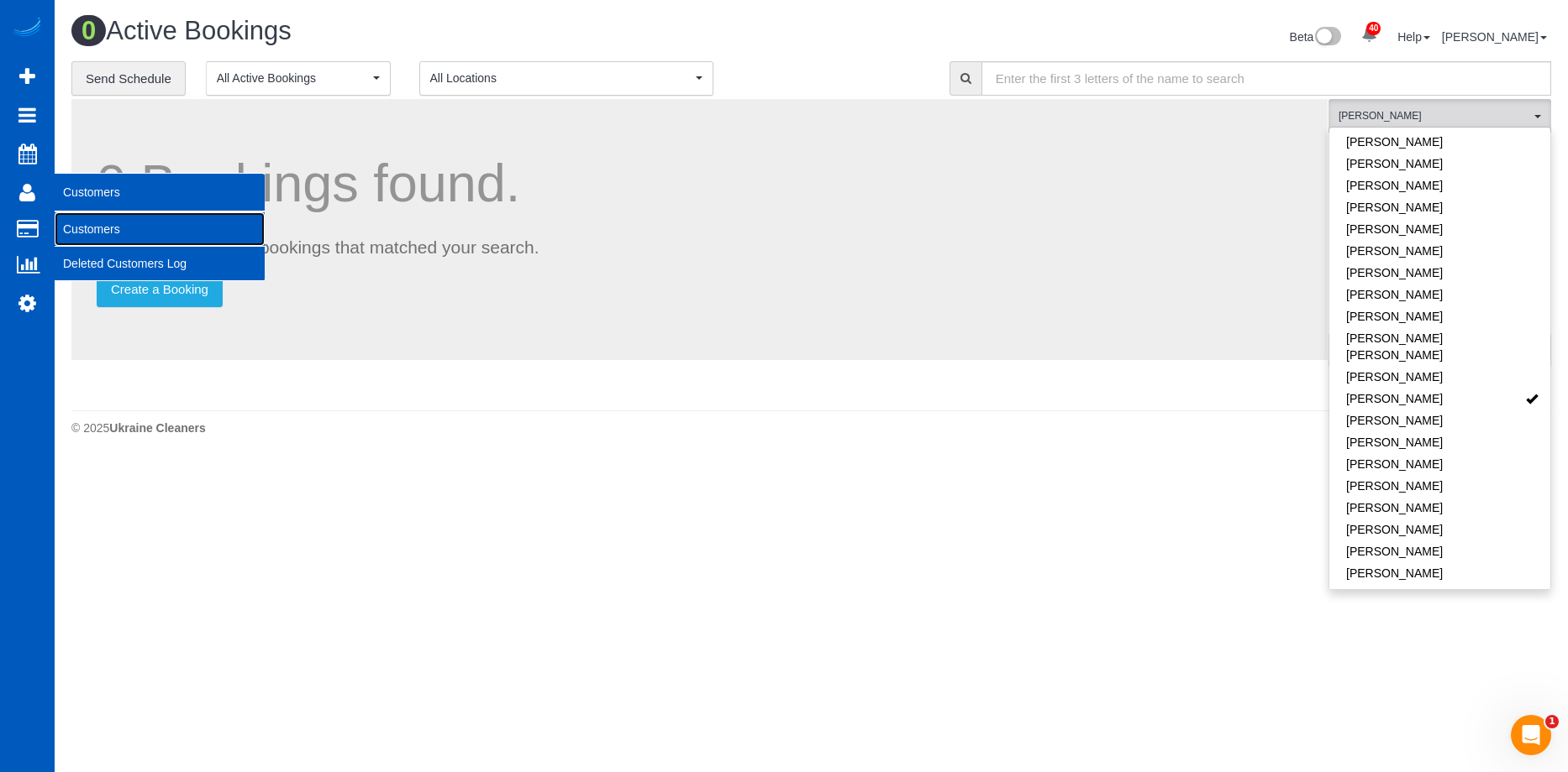
click at [76, 221] on link "Customers" at bounding box center [159, 229] width 210 height 34
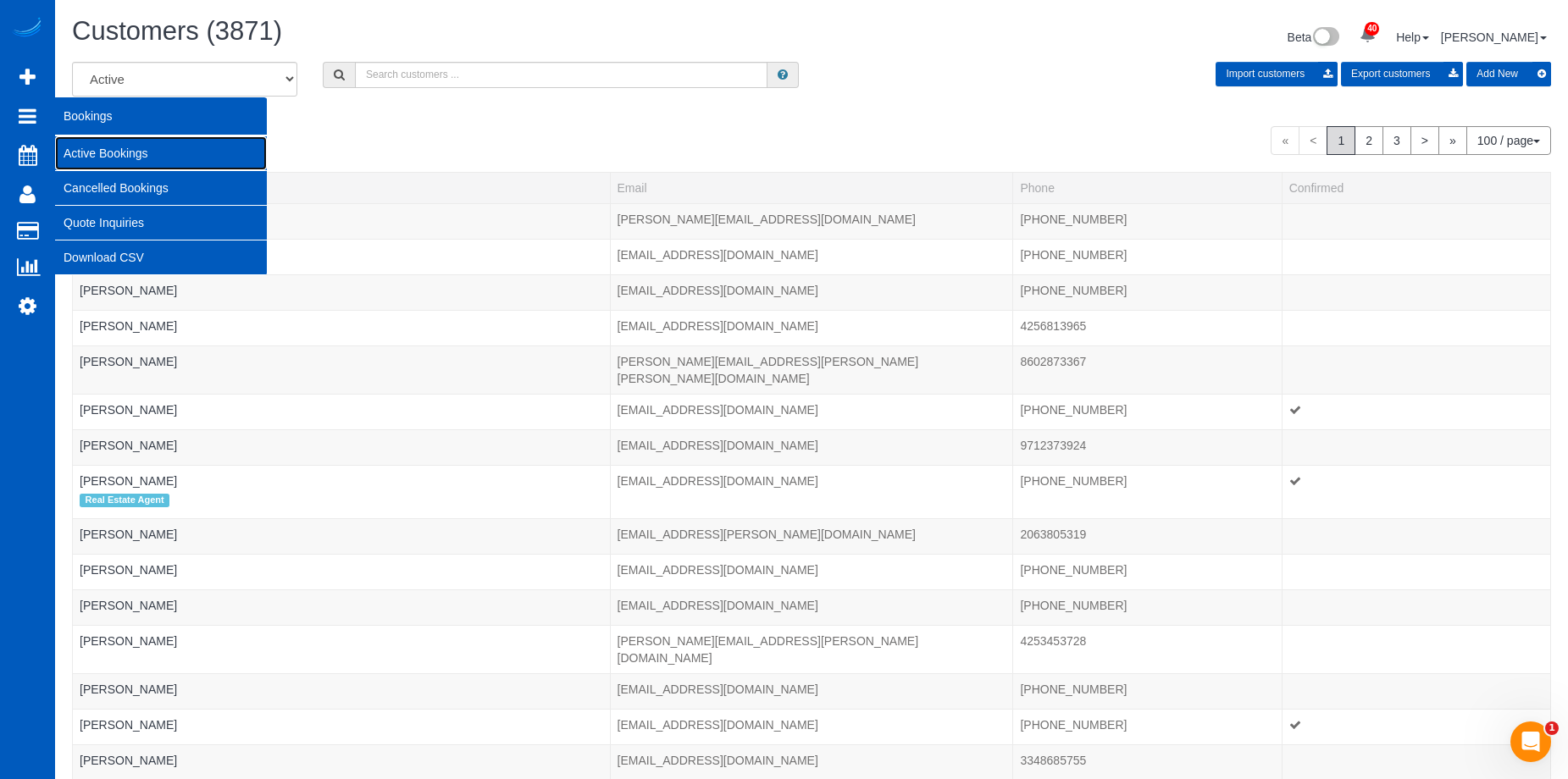
click at [82, 152] on link "Active Bookings" at bounding box center [160, 153] width 212 height 34
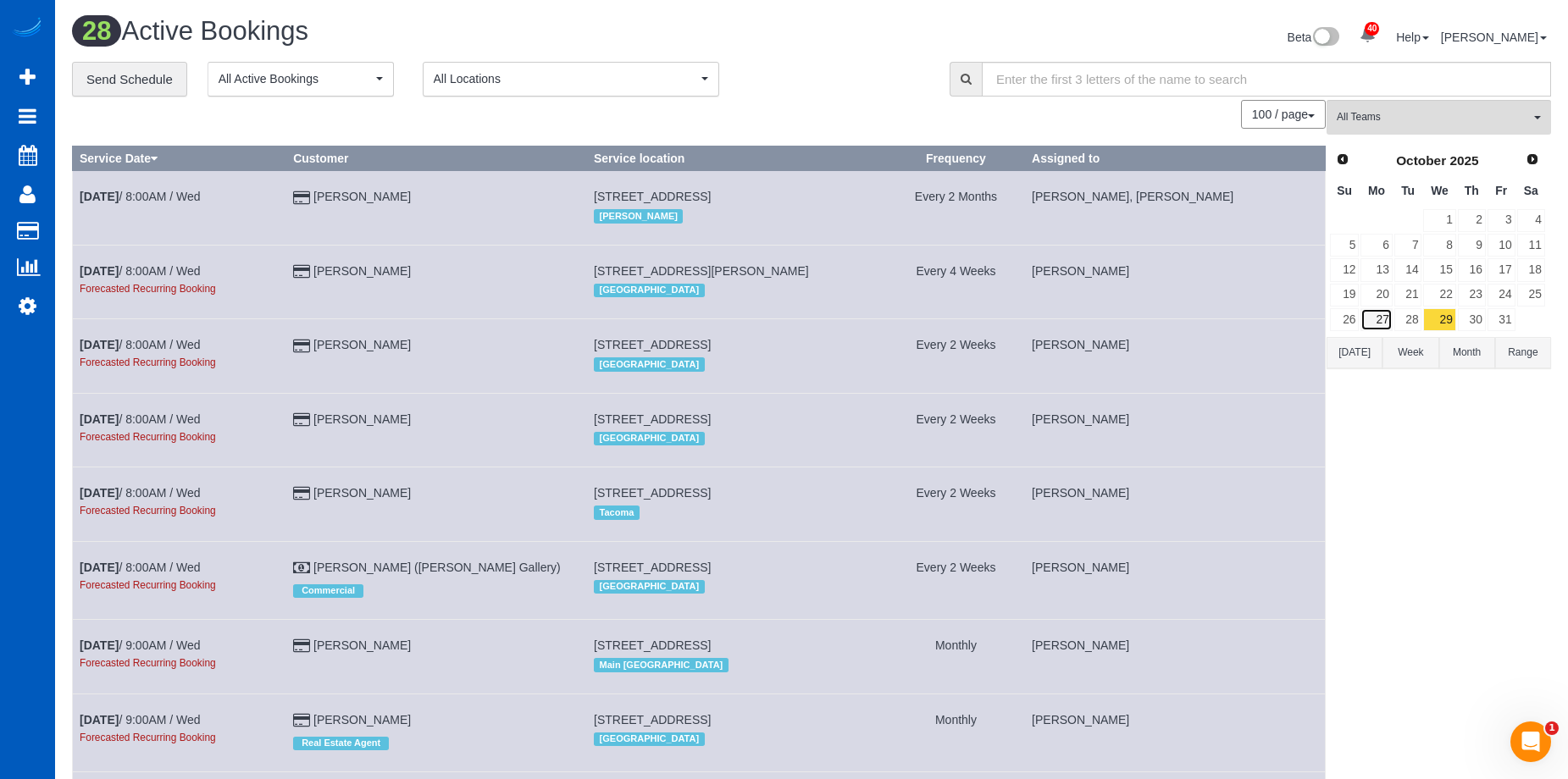
click at [1388, 310] on link "27" at bounding box center [1376, 320] width 31 height 23
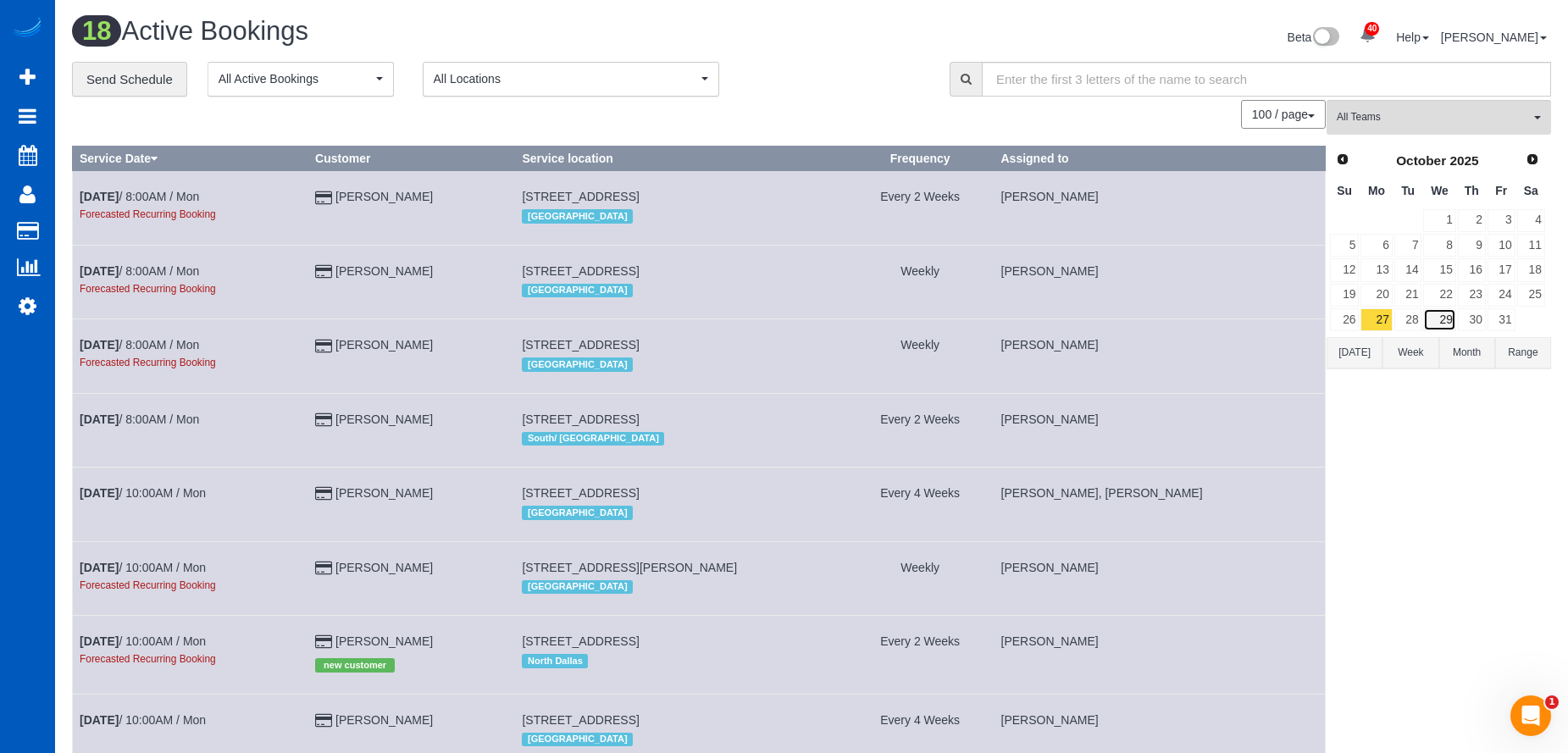
click at [1446, 325] on link "29" at bounding box center [1439, 320] width 32 height 23
click at [1444, 101] on button "All Teams" at bounding box center [1439, 117] width 224 height 35
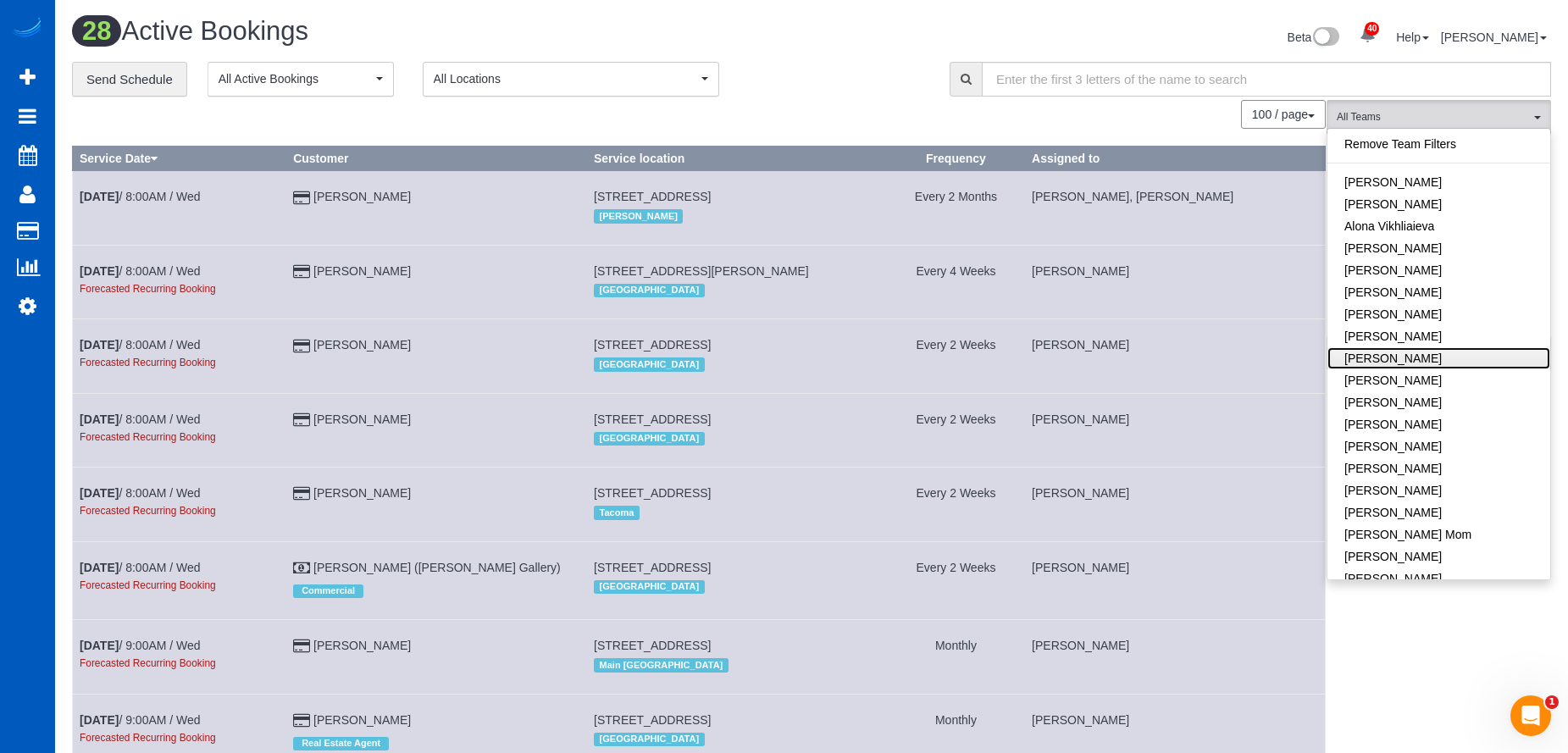
click at [1452, 352] on link "[PERSON_NAME]" at bounding box center [1439, 358] width 223 height 22
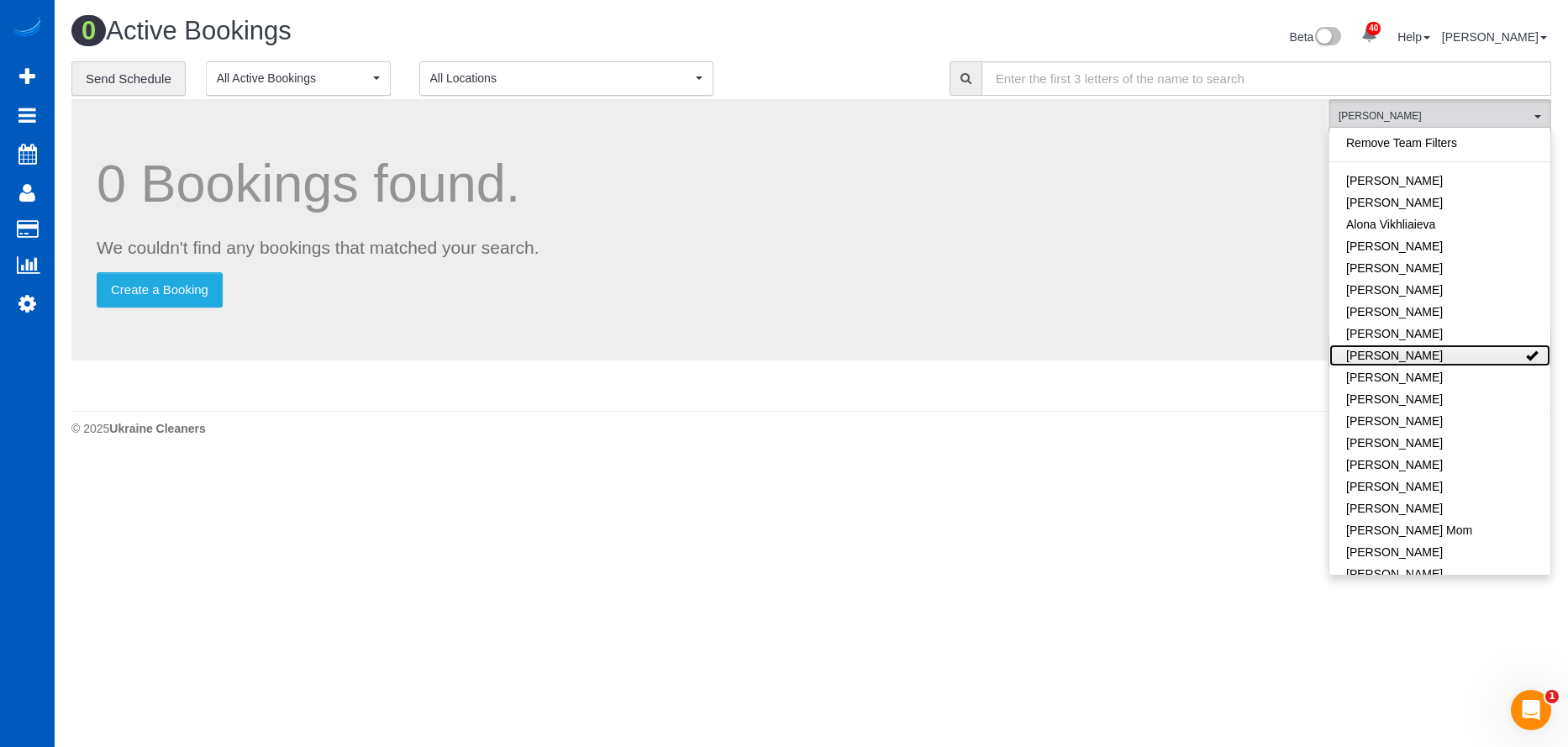
click at [1479, 351] on link "[PERSON_NAME]" at bounding box center [1440, 355] width 221 height 22
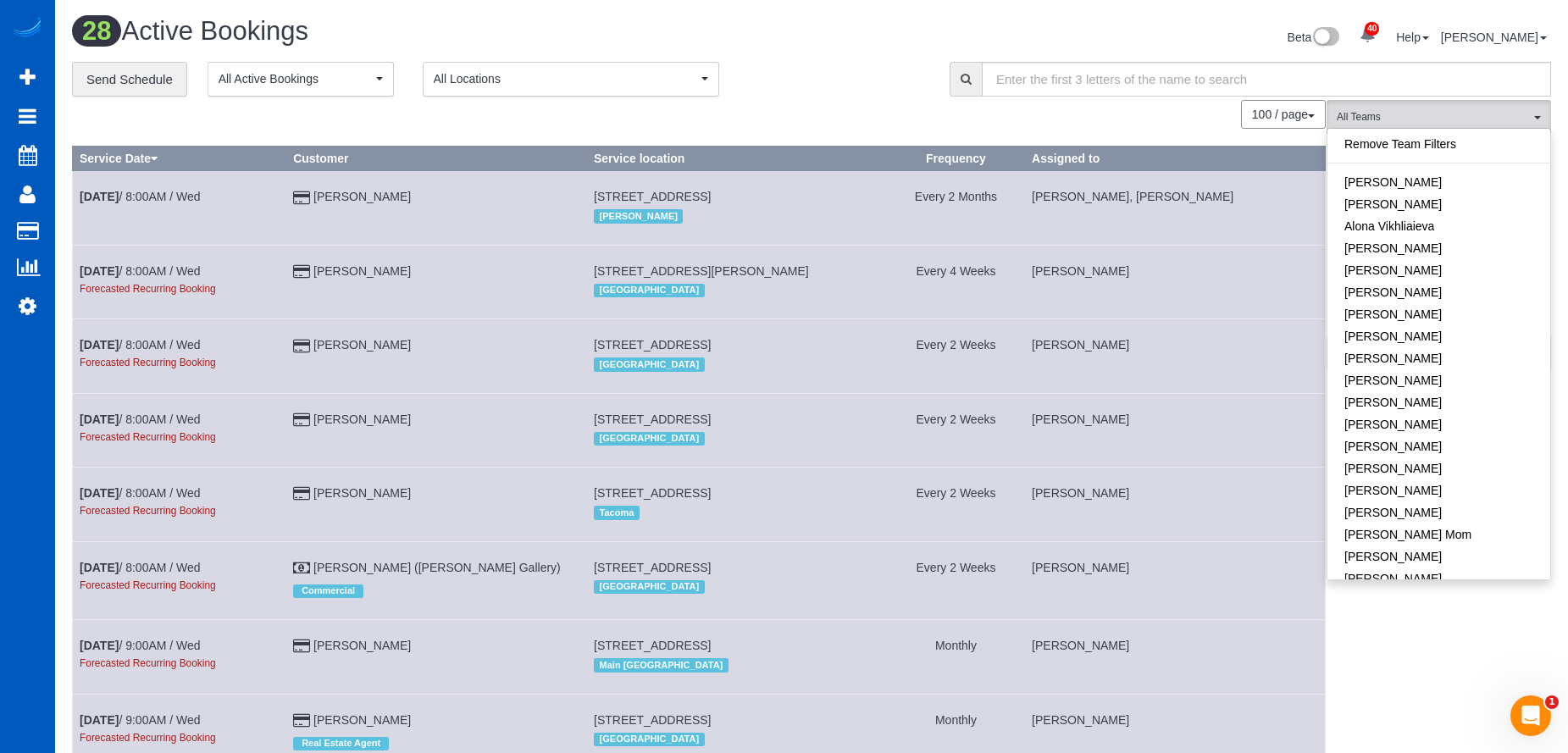
click at [1083, 37] on div "Beta 40 Your Notifications You have 0 alerts × You have 4 to charge for 09/24/2…" at bounding box center [1187, 40] width 752 height 44
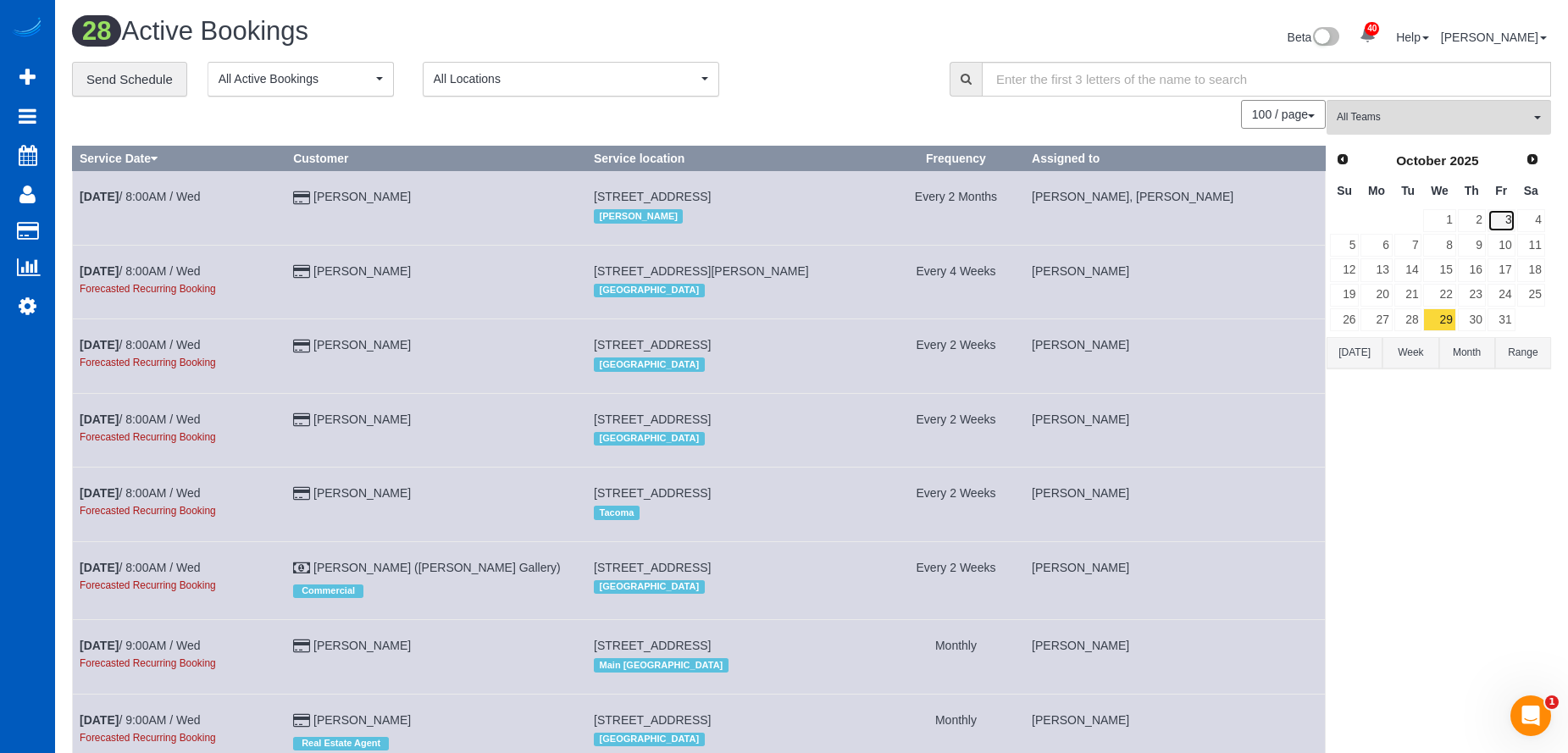
click at [1503, 216] on link "3" at bounding box center [1500, 221] width 28 height 23
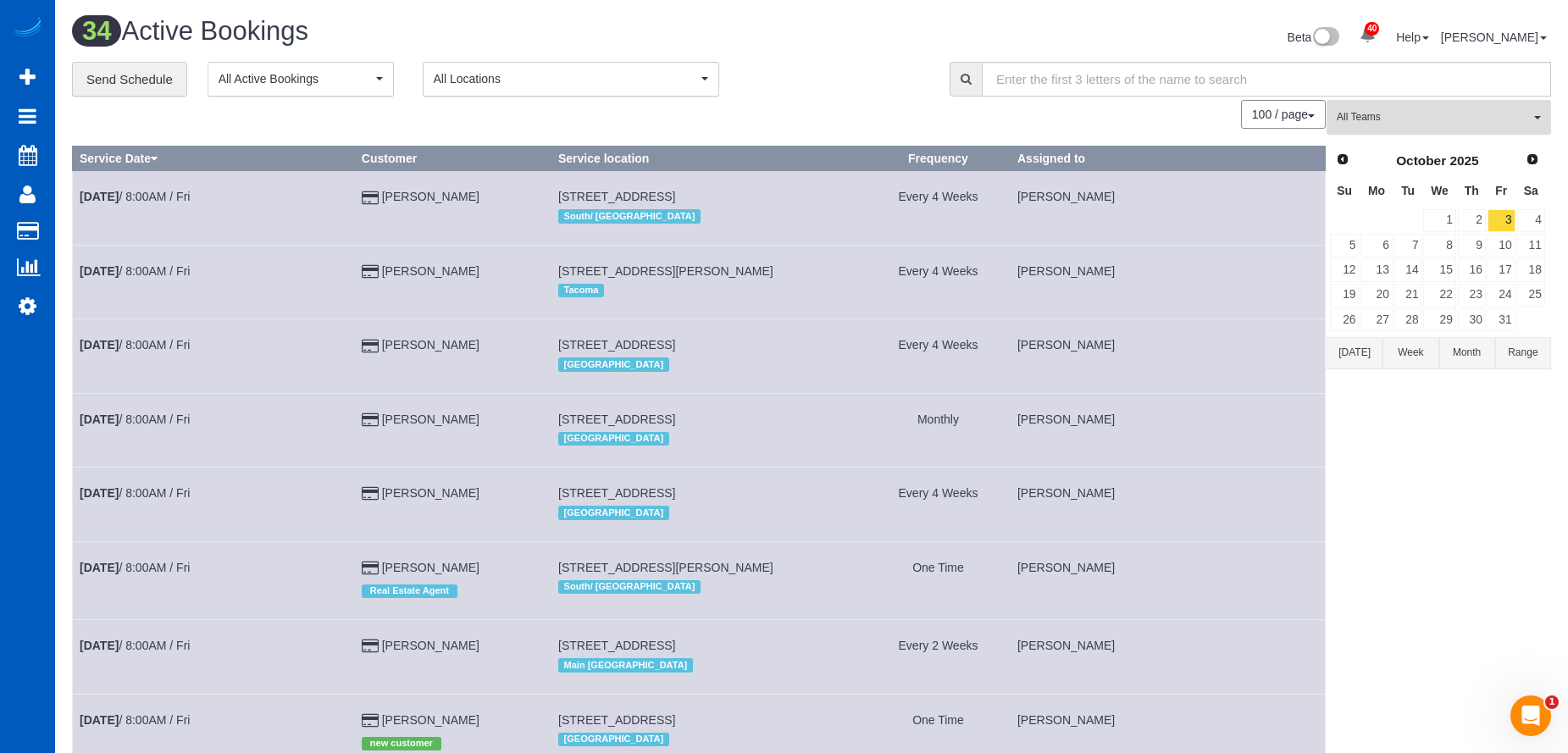
click at [1498, 105] on button "All Teams" at bounding box center [1439, 117] width 224 height 35
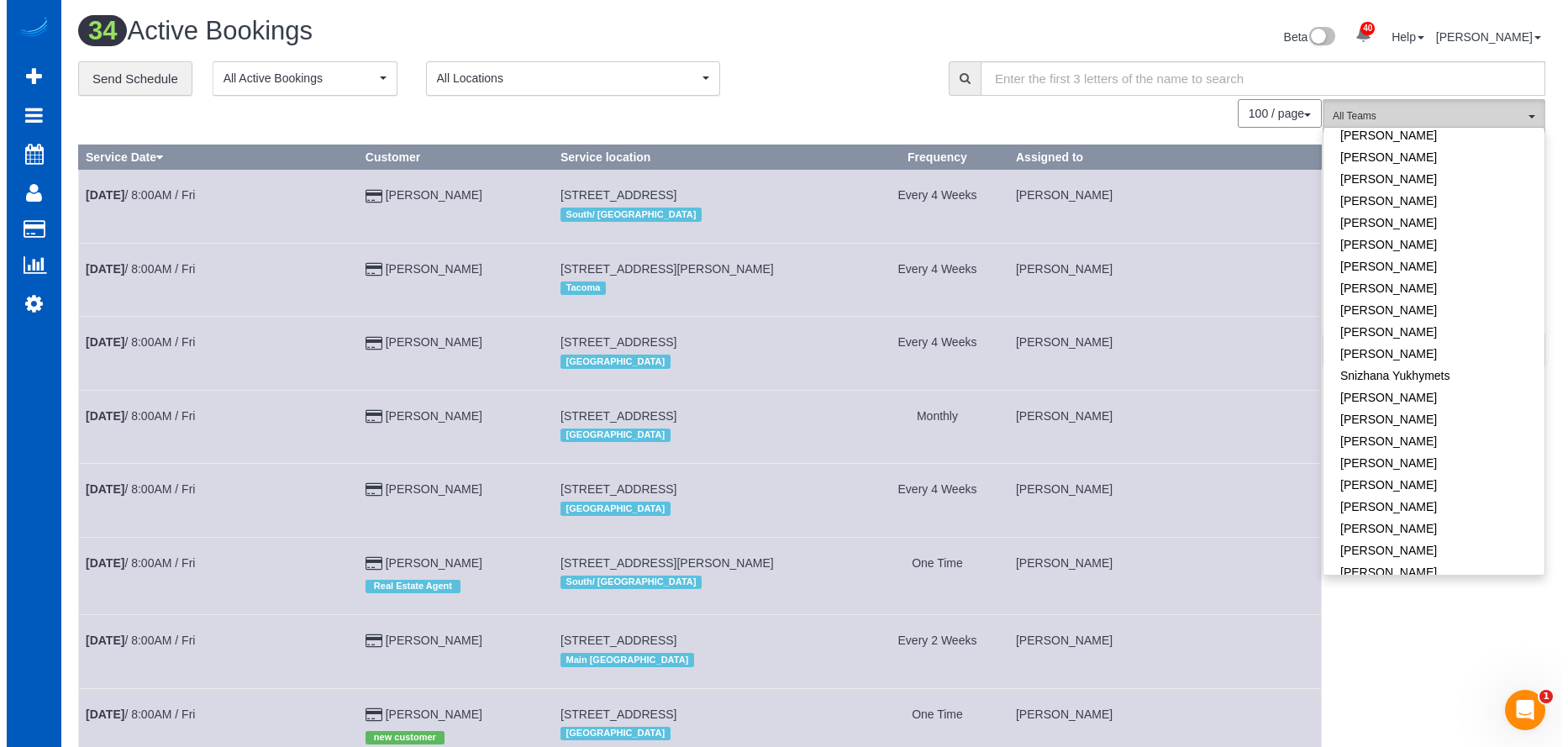
scroll to position [1085, 0]
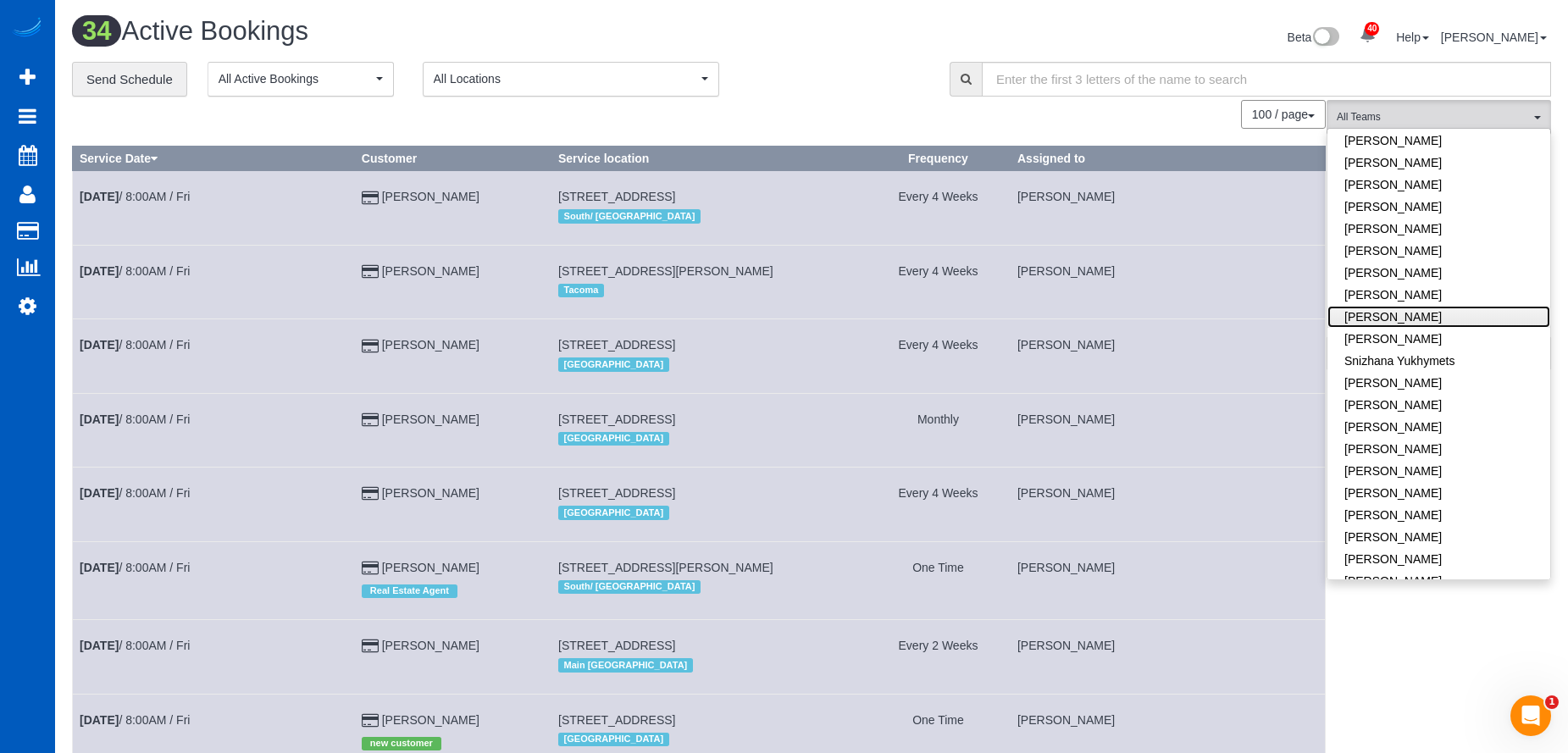
click at [1462, 305] on link "Rymma Volkova" at bounding box center [1439, 316] width 223 height 22
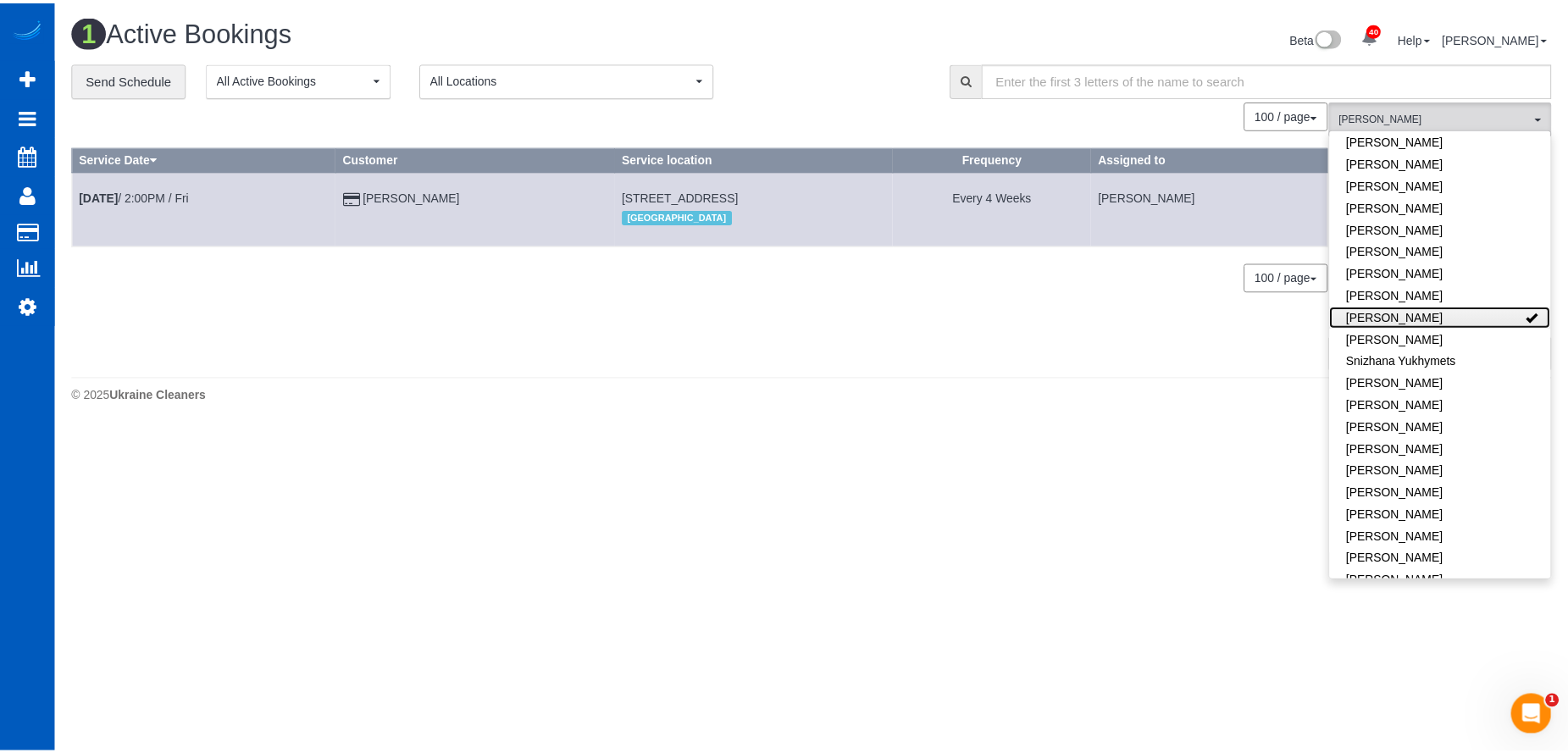
scroll to position [1079, 0]
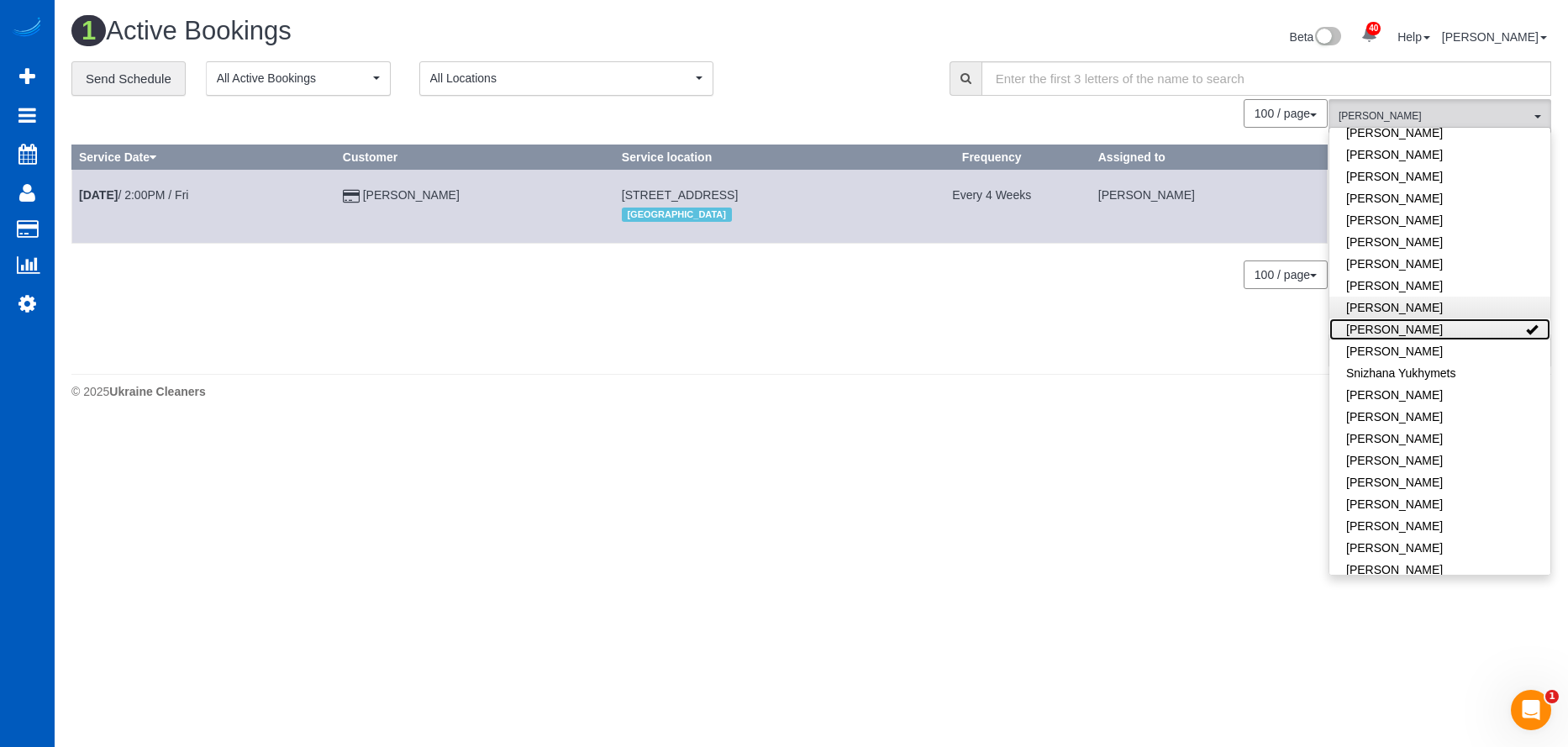
drag, startPoint x: 1505, startPoint y: 313, endPoint x: 1414, endPoint y: 286, distance: 94.9
click at [1505, 318] on link "Rymma Volkova" at bounding box center [1440, 329] width 221 height 22
click at [1034, 11] on div "1 Active Bookings Beta 40 Your Notifications You have 0 alerts × You have 4 to …" at bounding box center [811, 212] width 1513 height 425
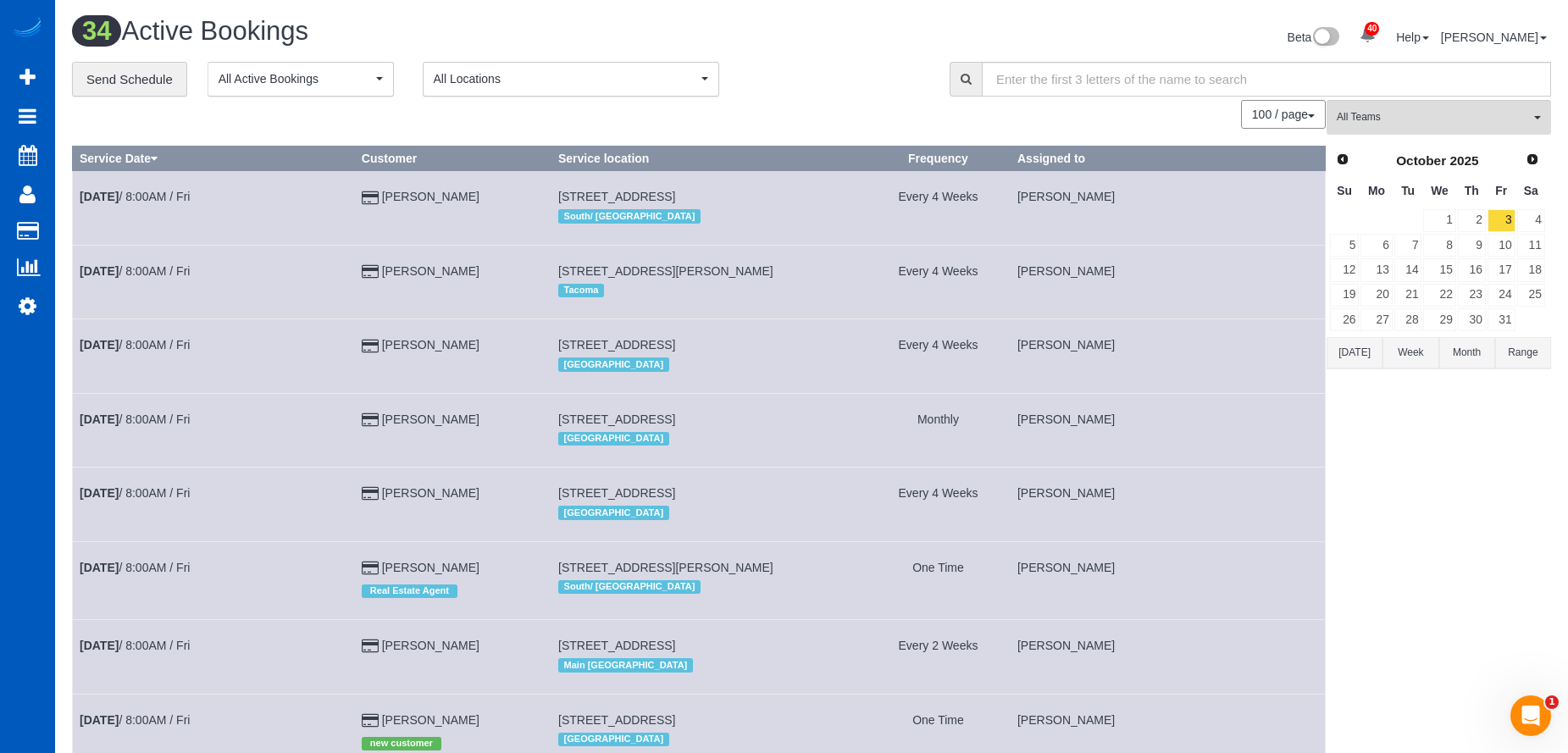
click at [1367, 359] on button "Today" at bounding box center [1354, 353] width 56 height 31
click at [1481, 122] on span "All Teams" at bounding box center [1433, 117] width 193 height 14
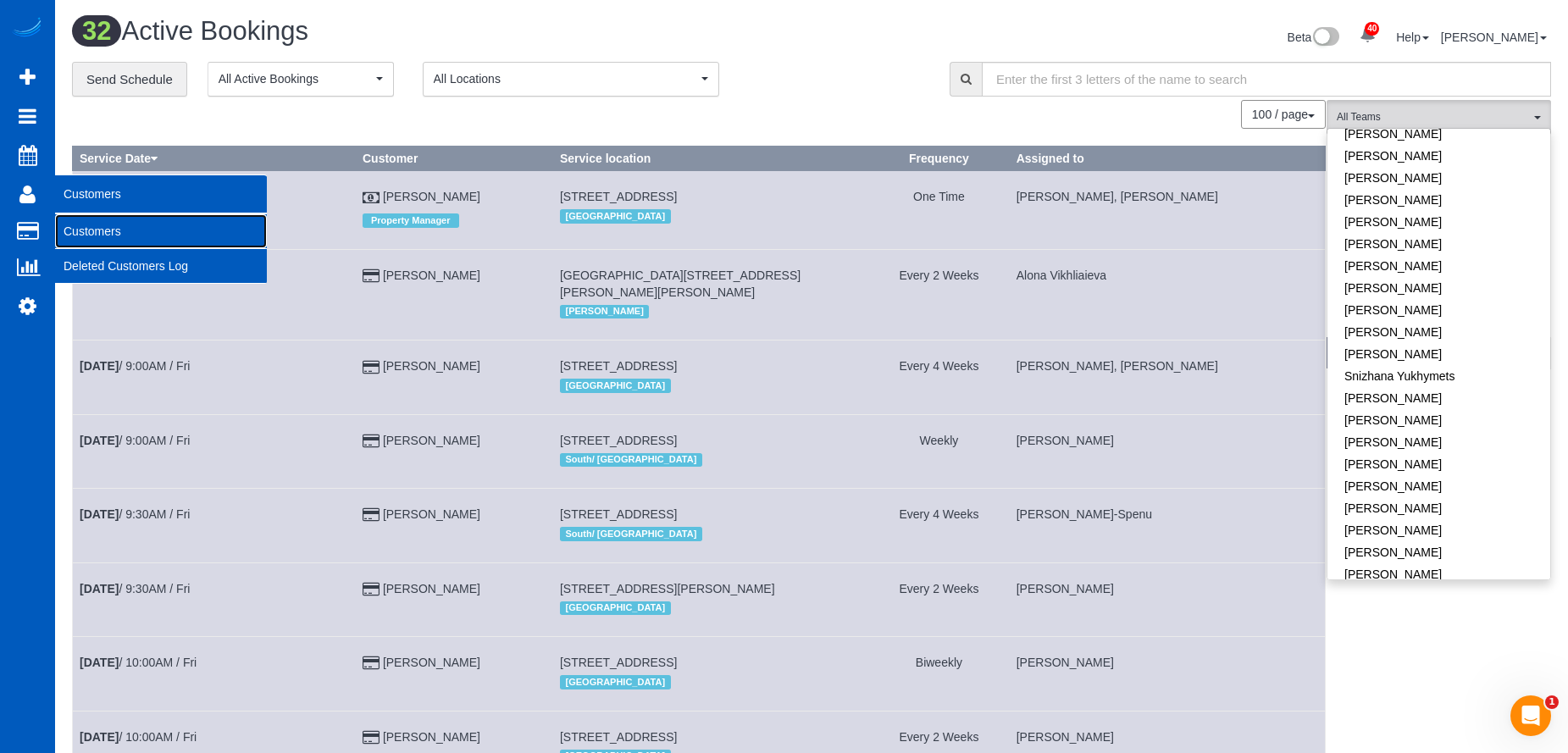
click at [86, 225] on link "Customers" at bounding box center [160, 231] width 212 height 34
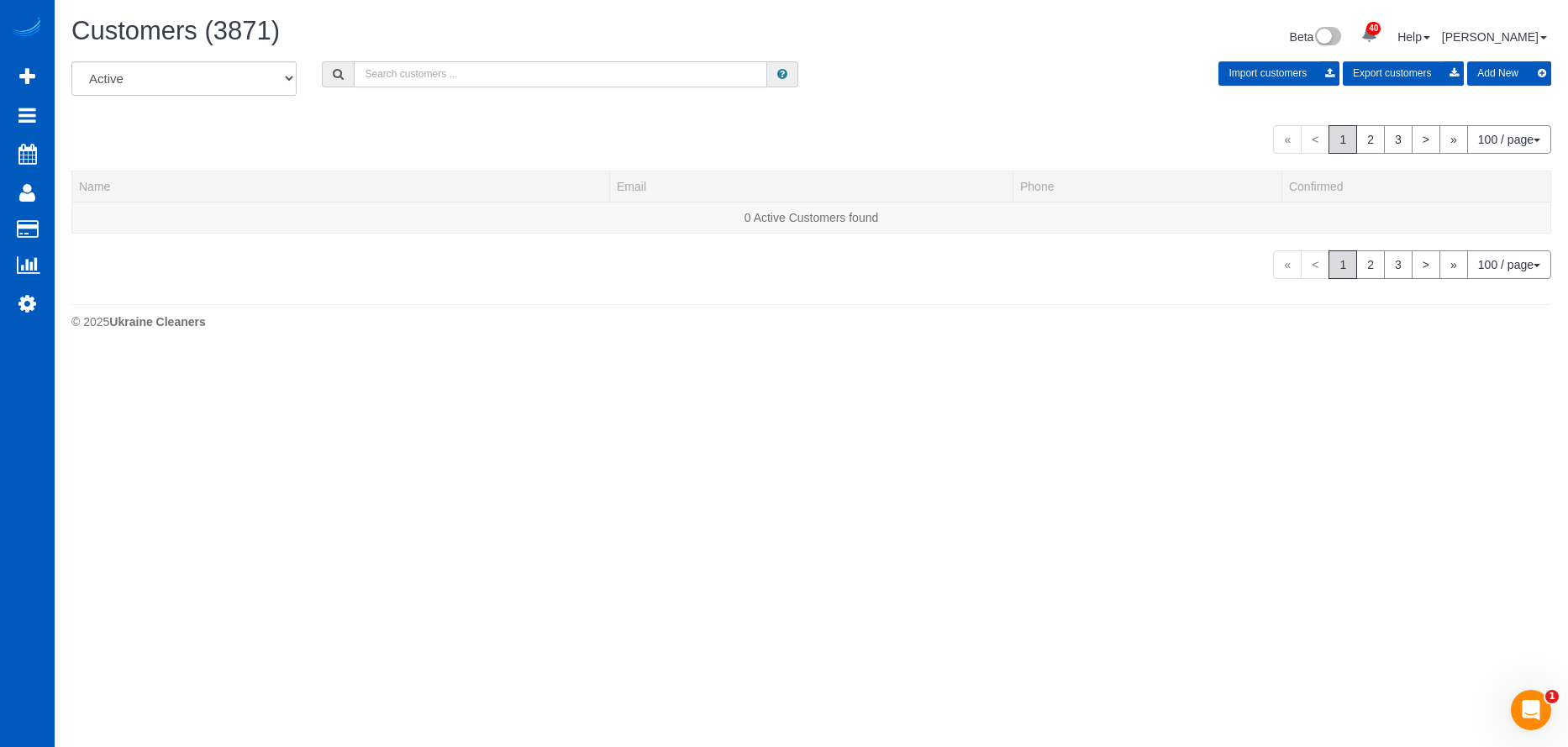
click at [426, 64] on input "text" at bounding box center [560, 74] width 413 height 26
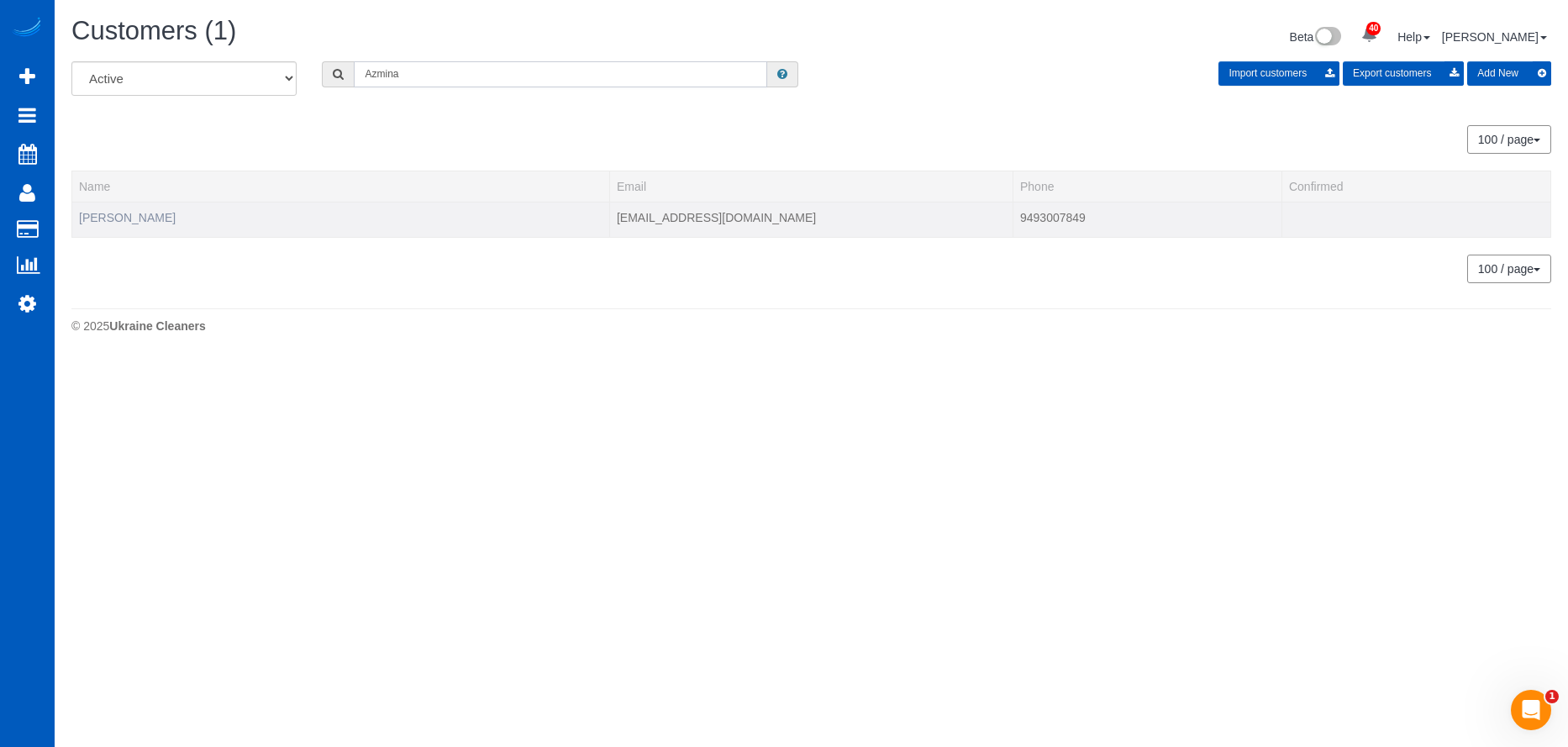
type input "Azmina"
click at [119, 212] on link "azmina zieman" at bounding box center [127, 218] width 97 height 13
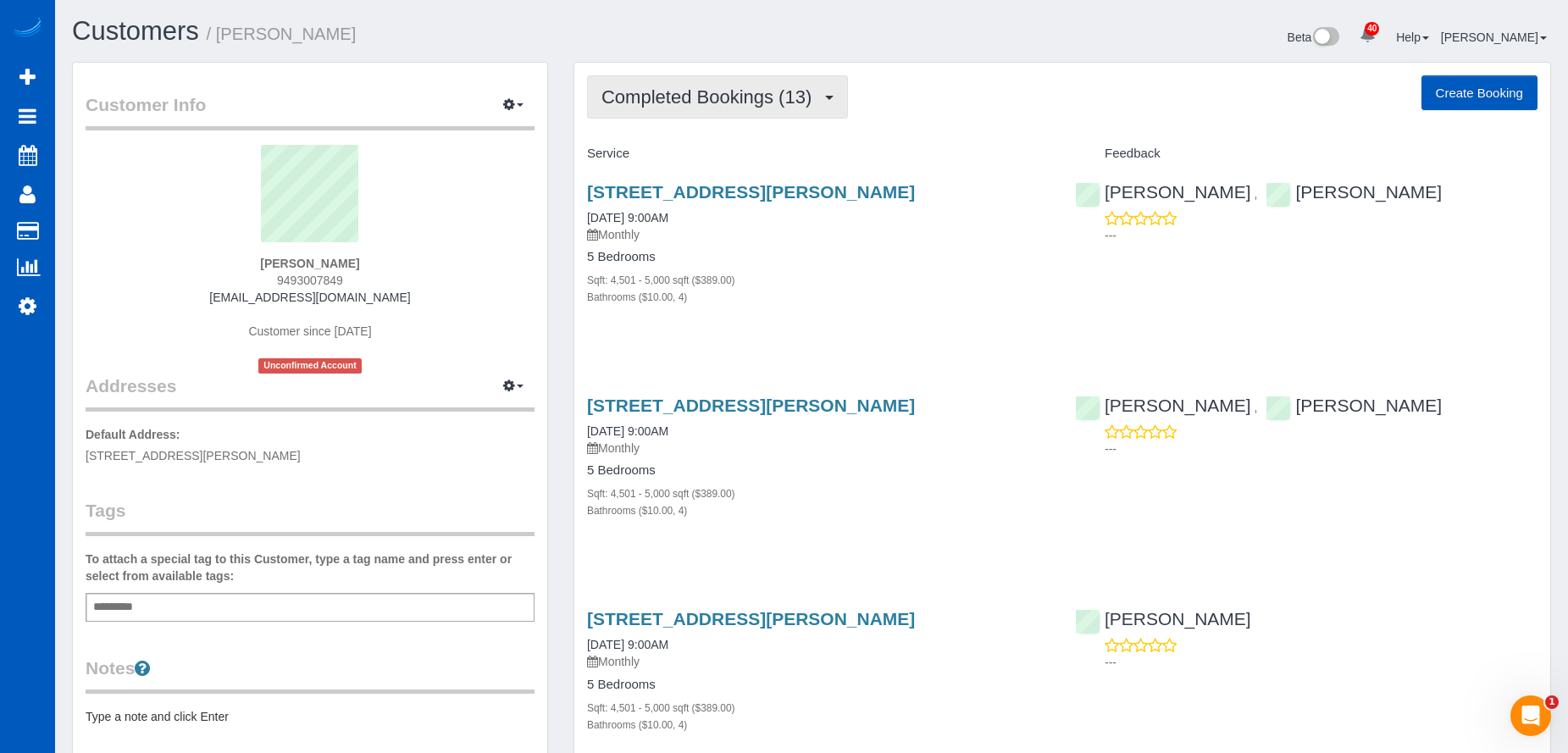
click at [783, 96] on span "Completed Bookings (13)" at bounding box center [710, 97] width 218 height 21
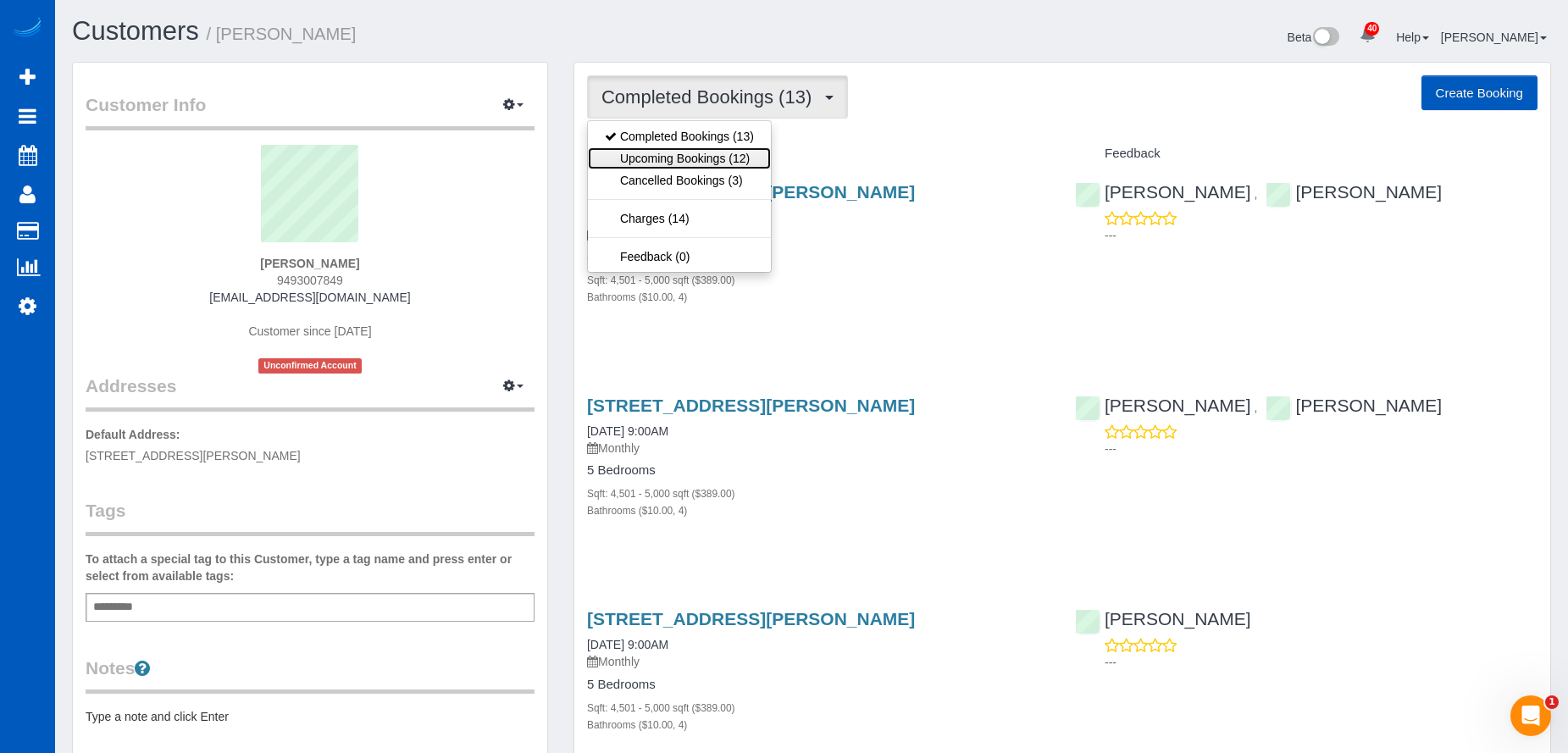
click at [719, 159] on link "Upcoming Bookings (12)" at bounding box center [678, 159] width 183 height 22
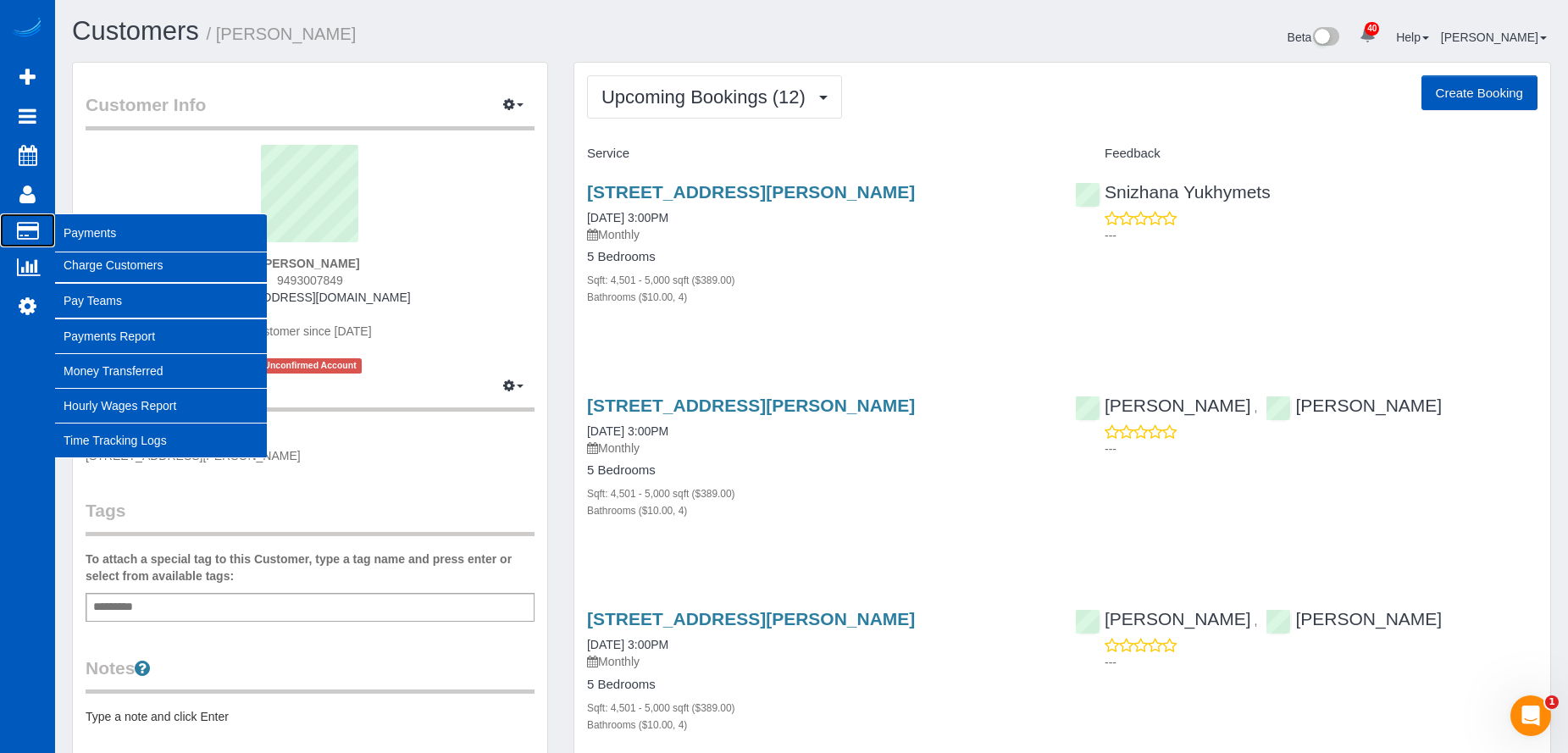
click at [65, 232] on span "Payments" at bounding box center [160, 233] width 212 height 39
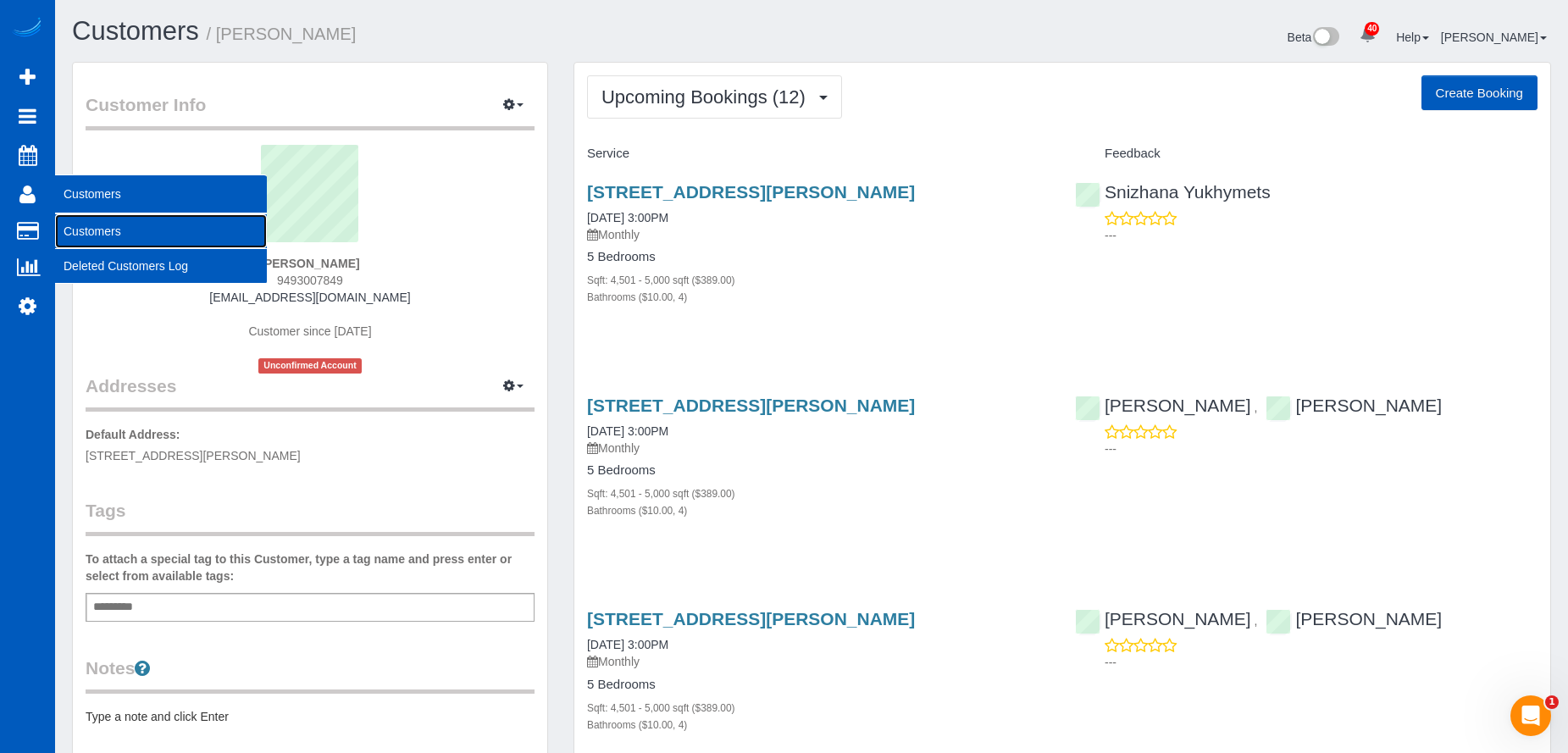
click at [83, 228] on link "Customers" at bounding box center [160, 231] width 212 height 34
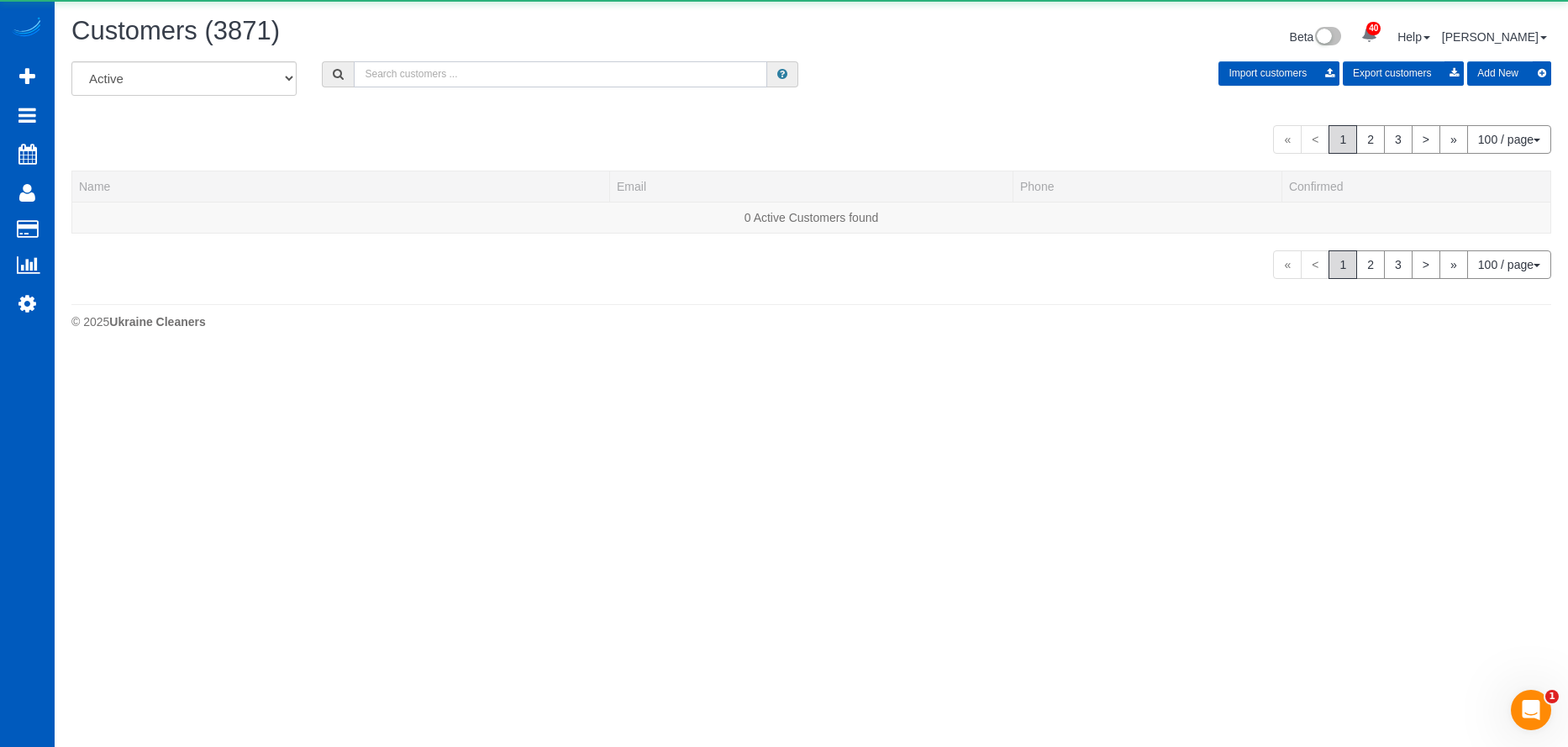
click at [479, 66] on input "text" at bounding box center [560, 74] width 413 height 26
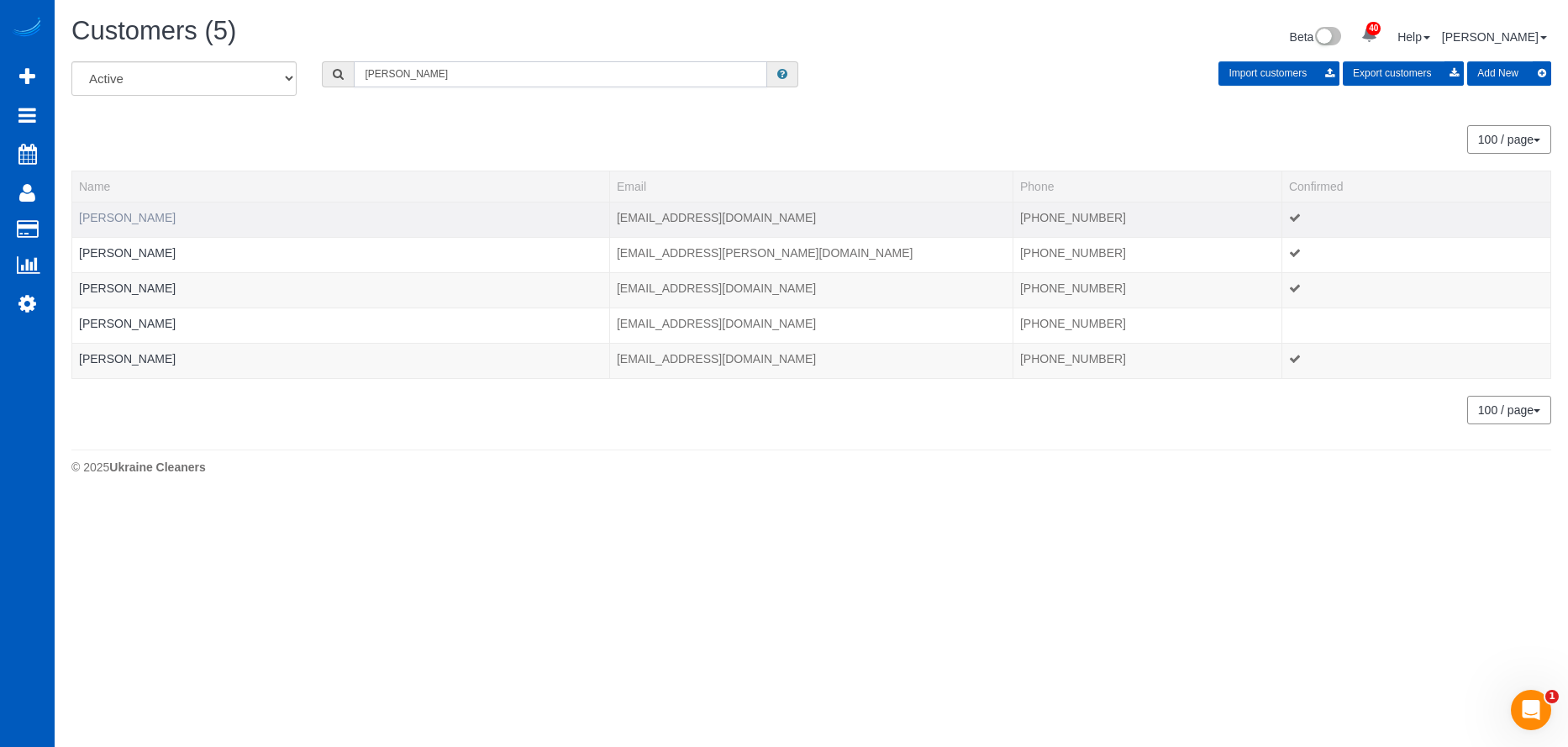
type input "[PERSON_NAME]"
click at [127, 215] on link "JoAnn Peach" at bounding box center [127, 218] width 97 height 13
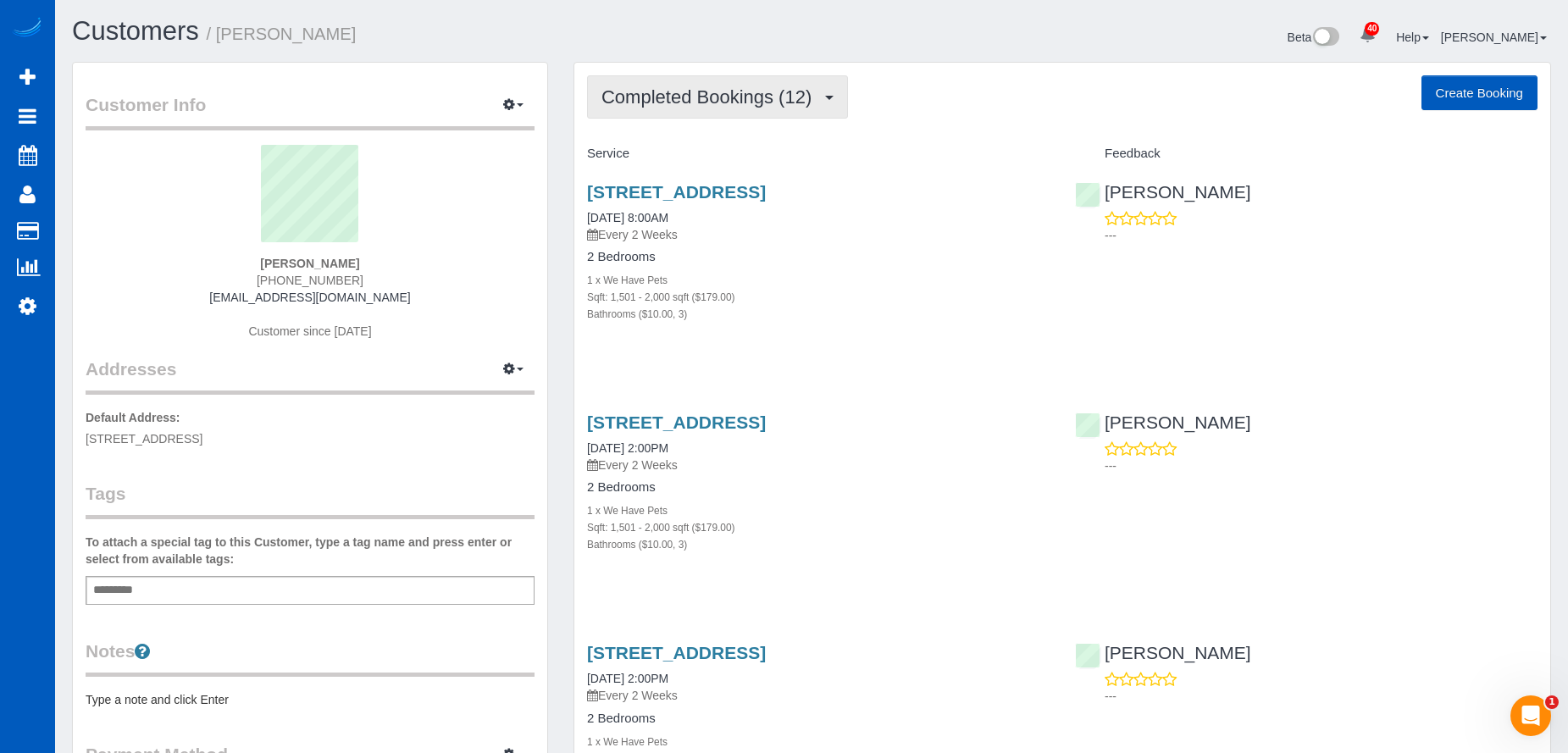
click at [776, 91] on span "Completed Bookings (12)" at bounding box center [710, 97] width 218 height 21
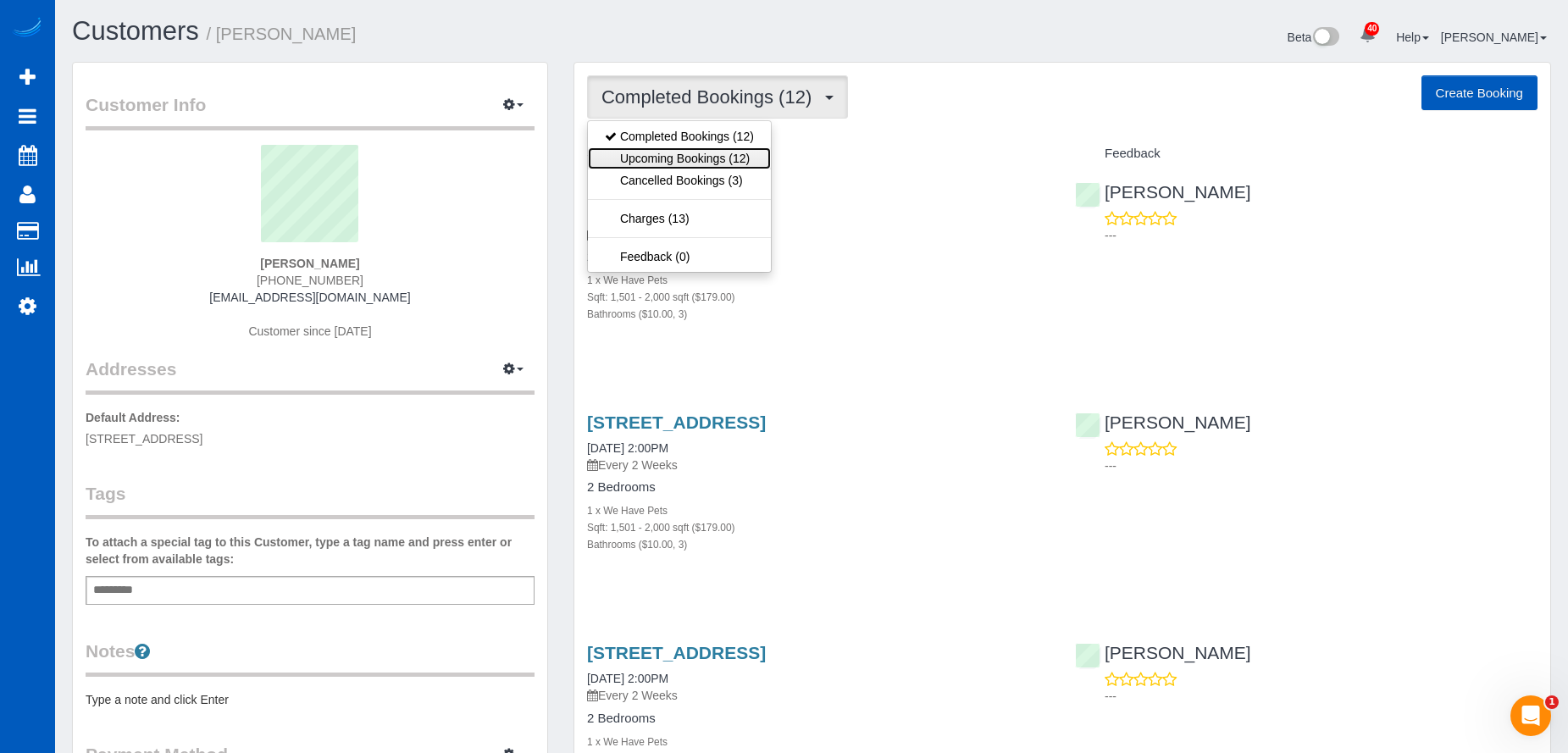
click at [742, 158] on link "Upcoming Bookings (12)" at bounding box center [678, 159] width 183 height 22
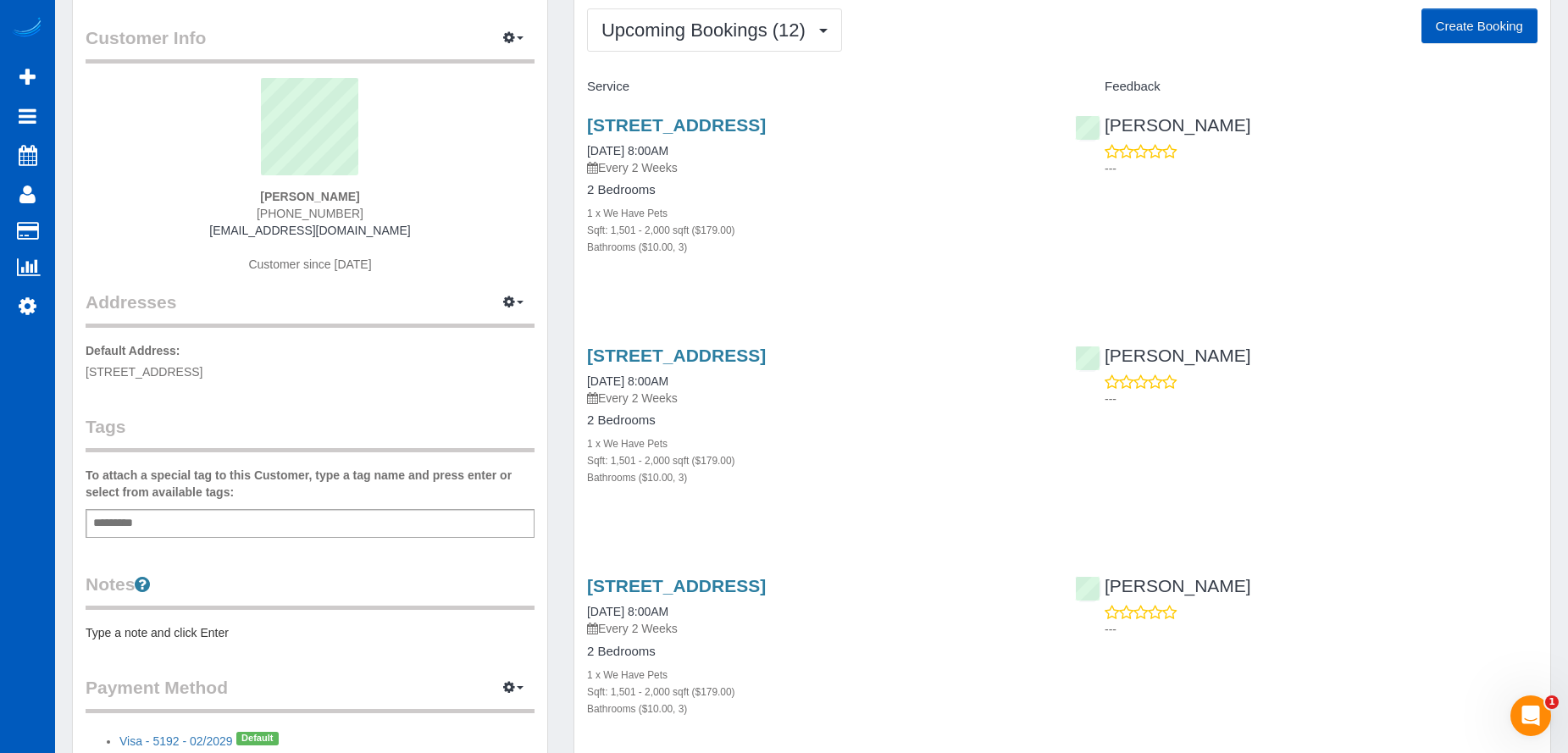
scroll to position [169, 0]
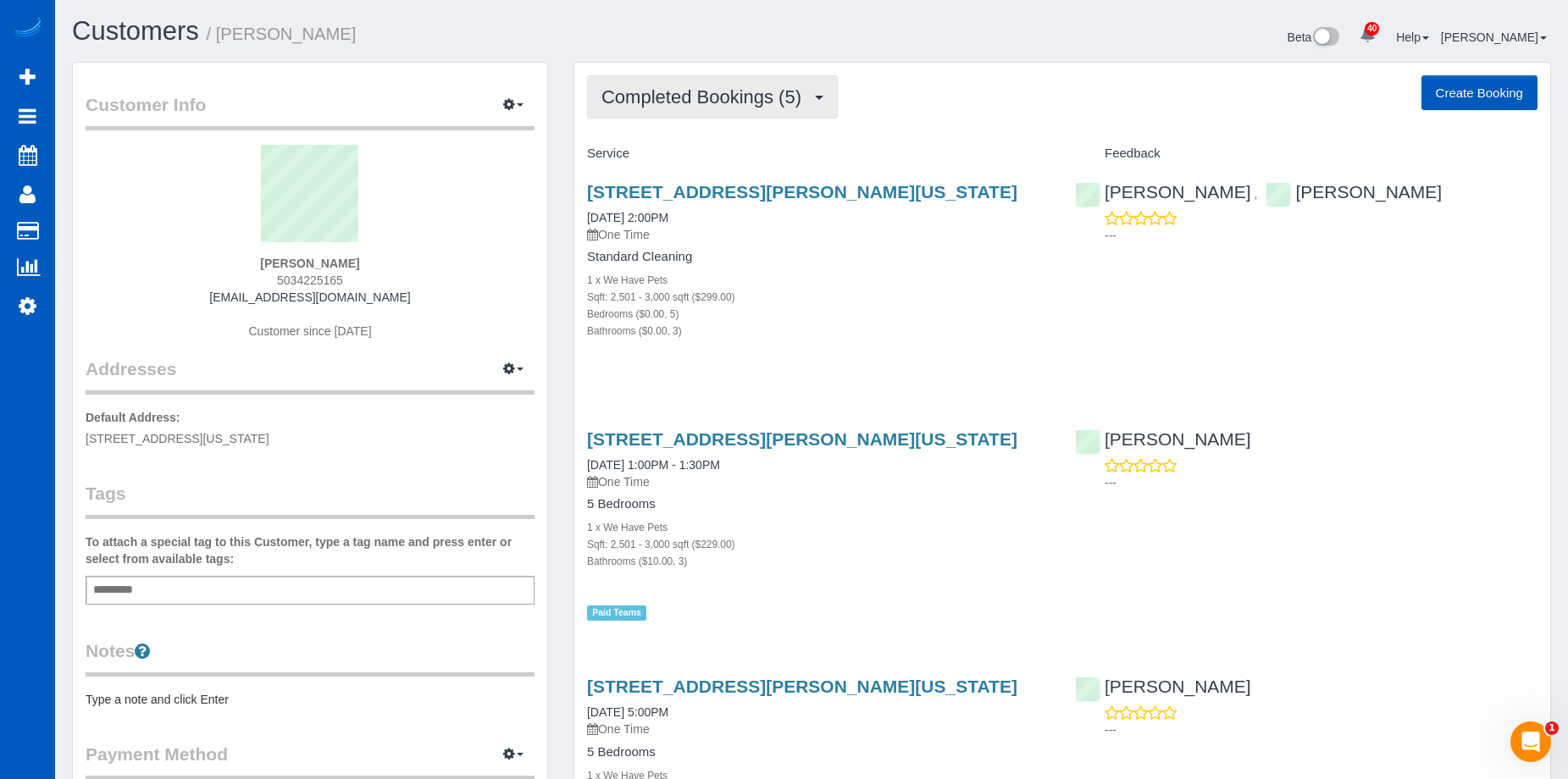
click at [803, 92] on span "Completed Bookings (5)" at bounding box center [705, 97] width 209 height 21
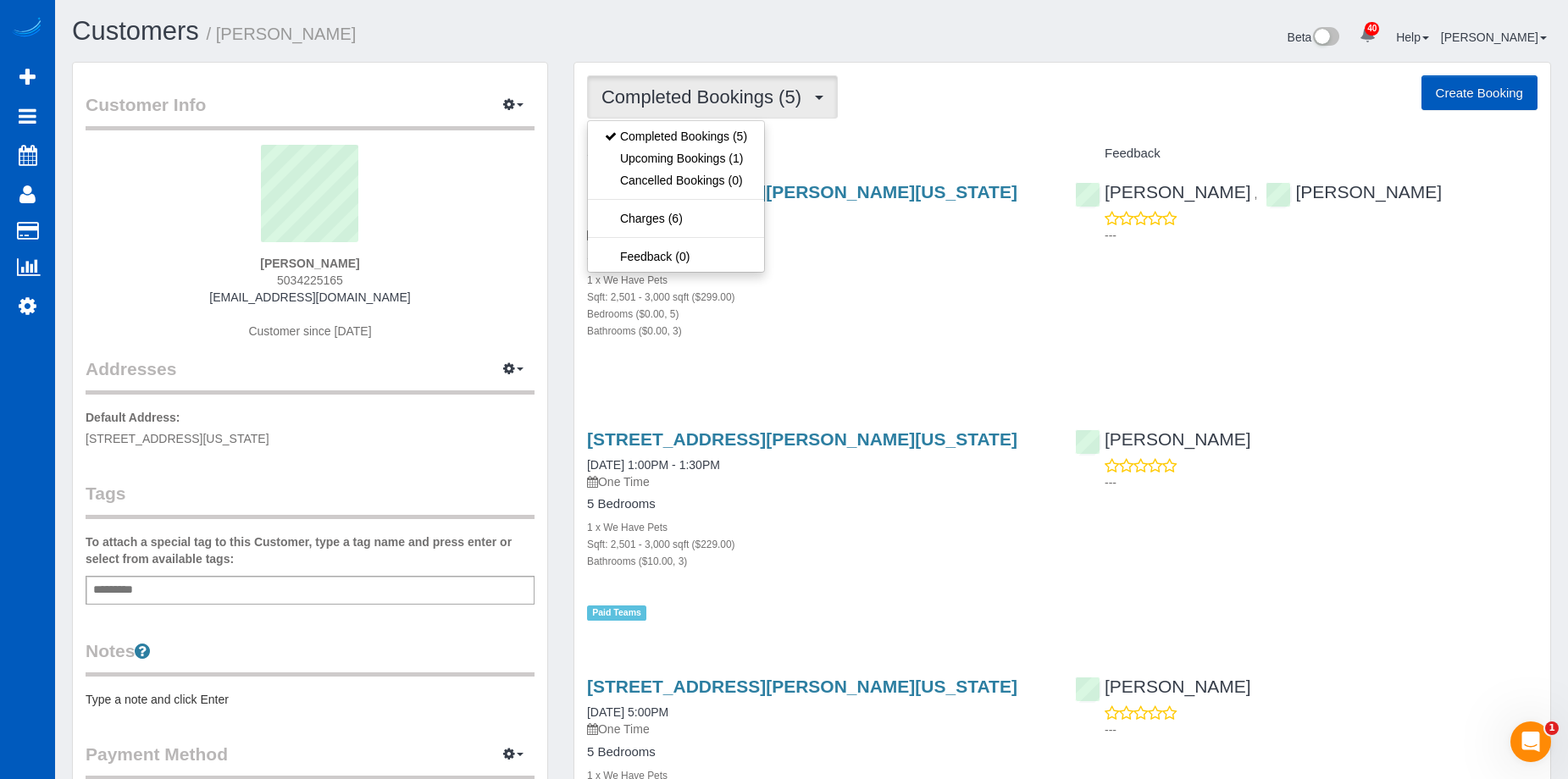
click at [803, 92] on span "Completed Bookings (5)" at bounding box center [705, 97] width 209 height 21
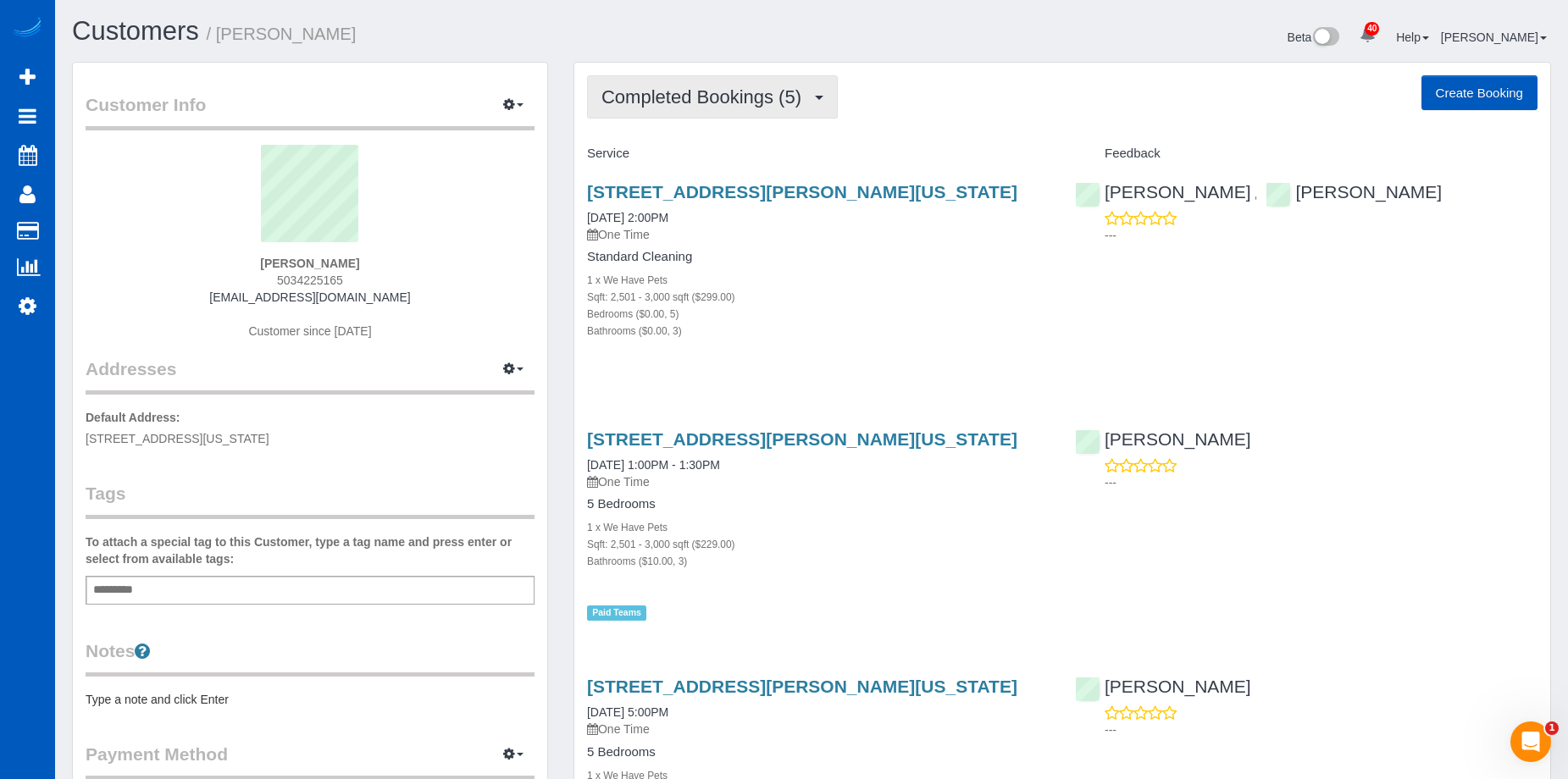
click at [803, 92] on span "Completed Bookings (5)" at bounding box center [705, 97] width 209 height 21
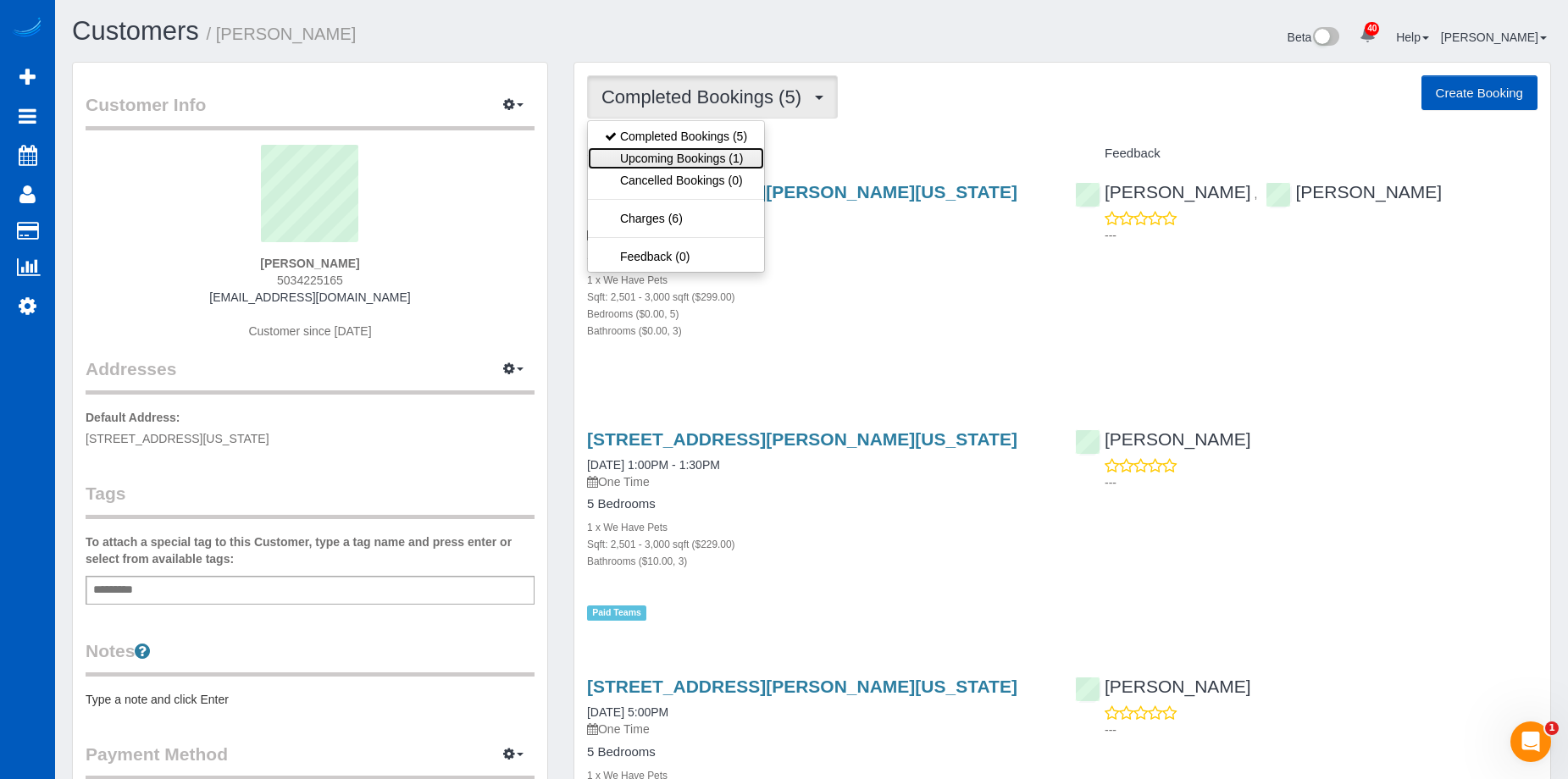
click at [724, 156] on link "Upcoming Bookings (1)" at bounding box center [675, 159] width 176 height 22
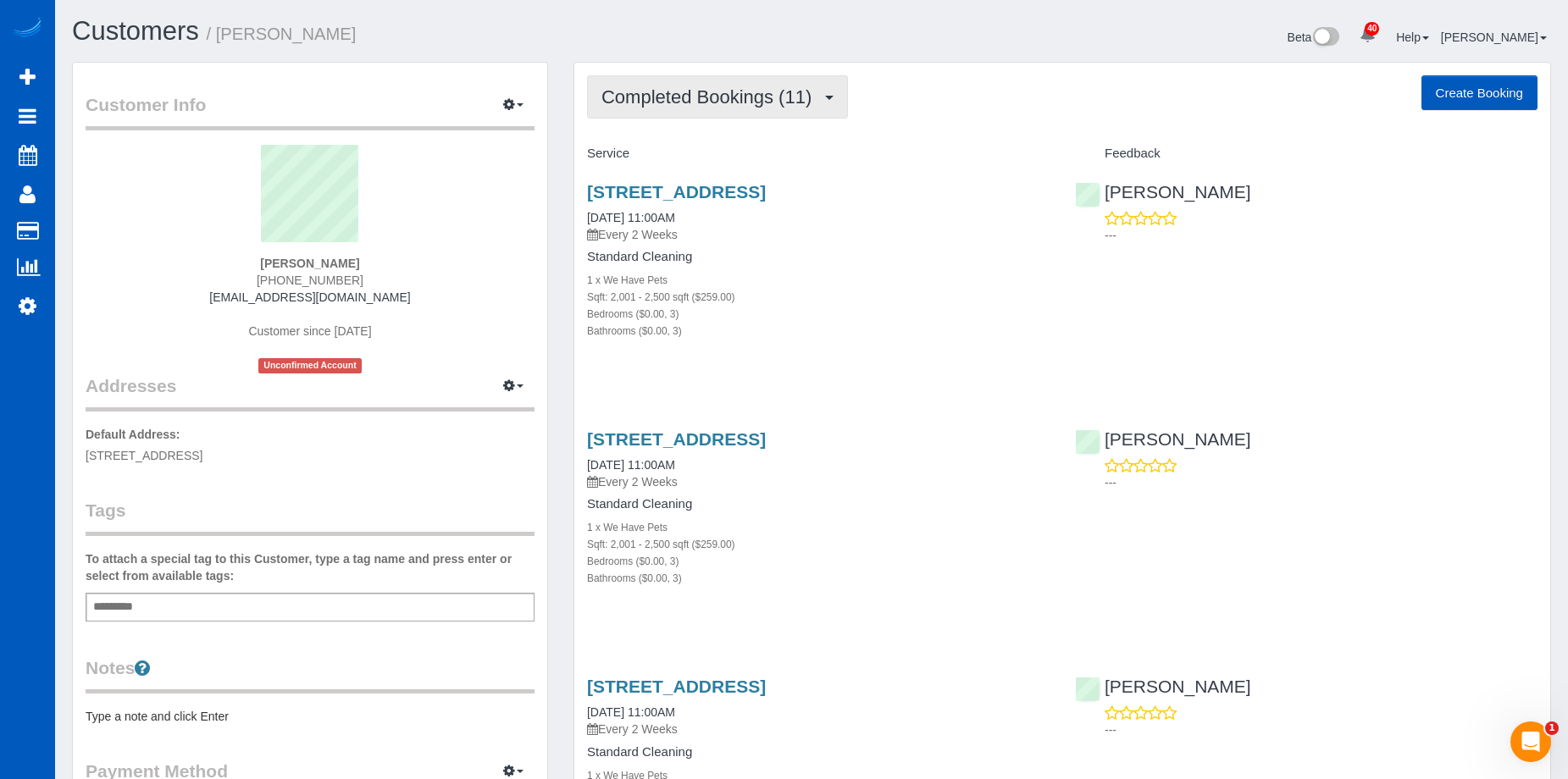
click at [731, 93] on span "Completed Bookings (11)" at bounding box center [710, 97] width 218 height 21
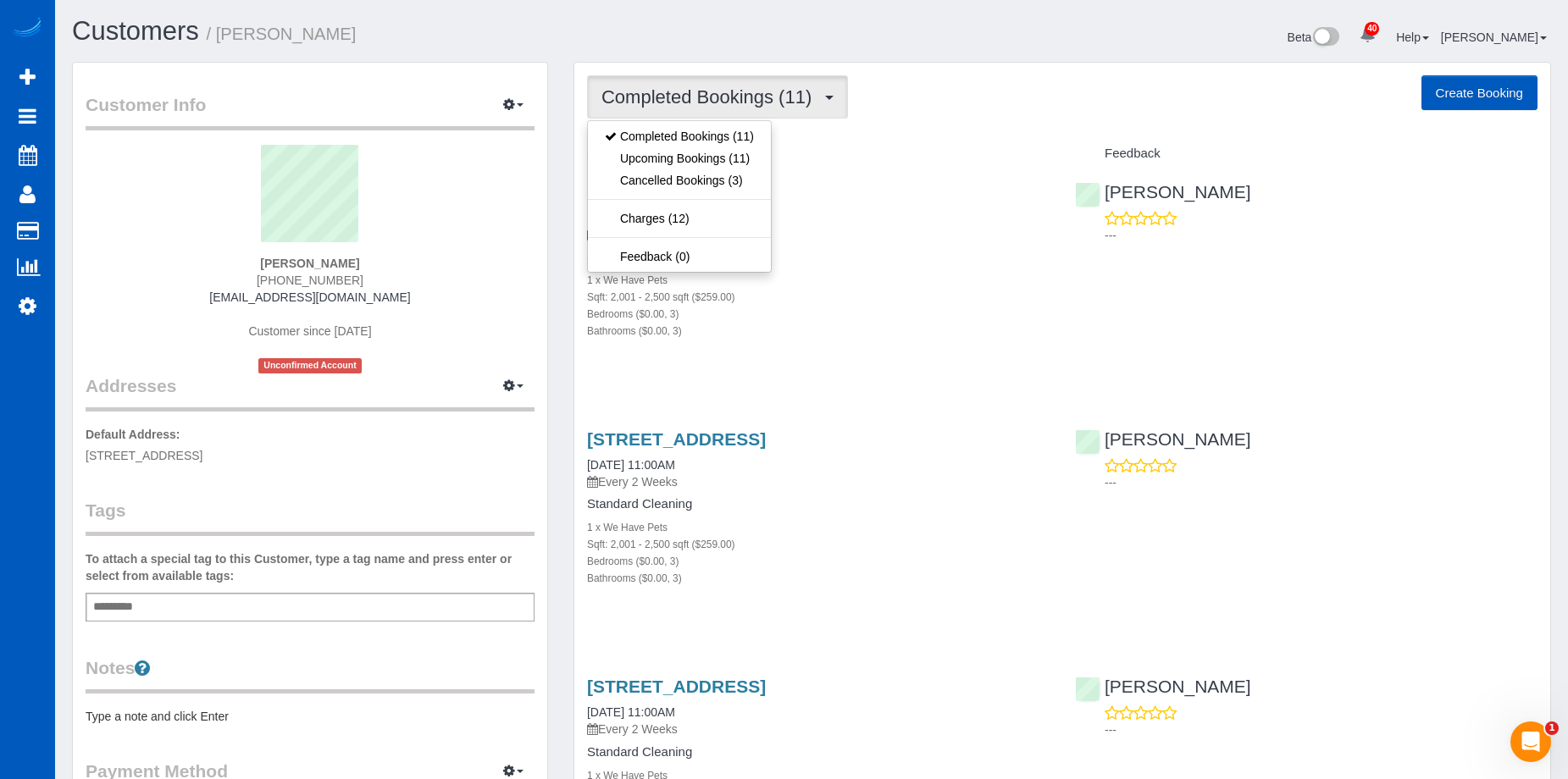
click at [731, 93] on span "Completed Bookings (11)" at bounding box center [710, 97] width 218 height 21
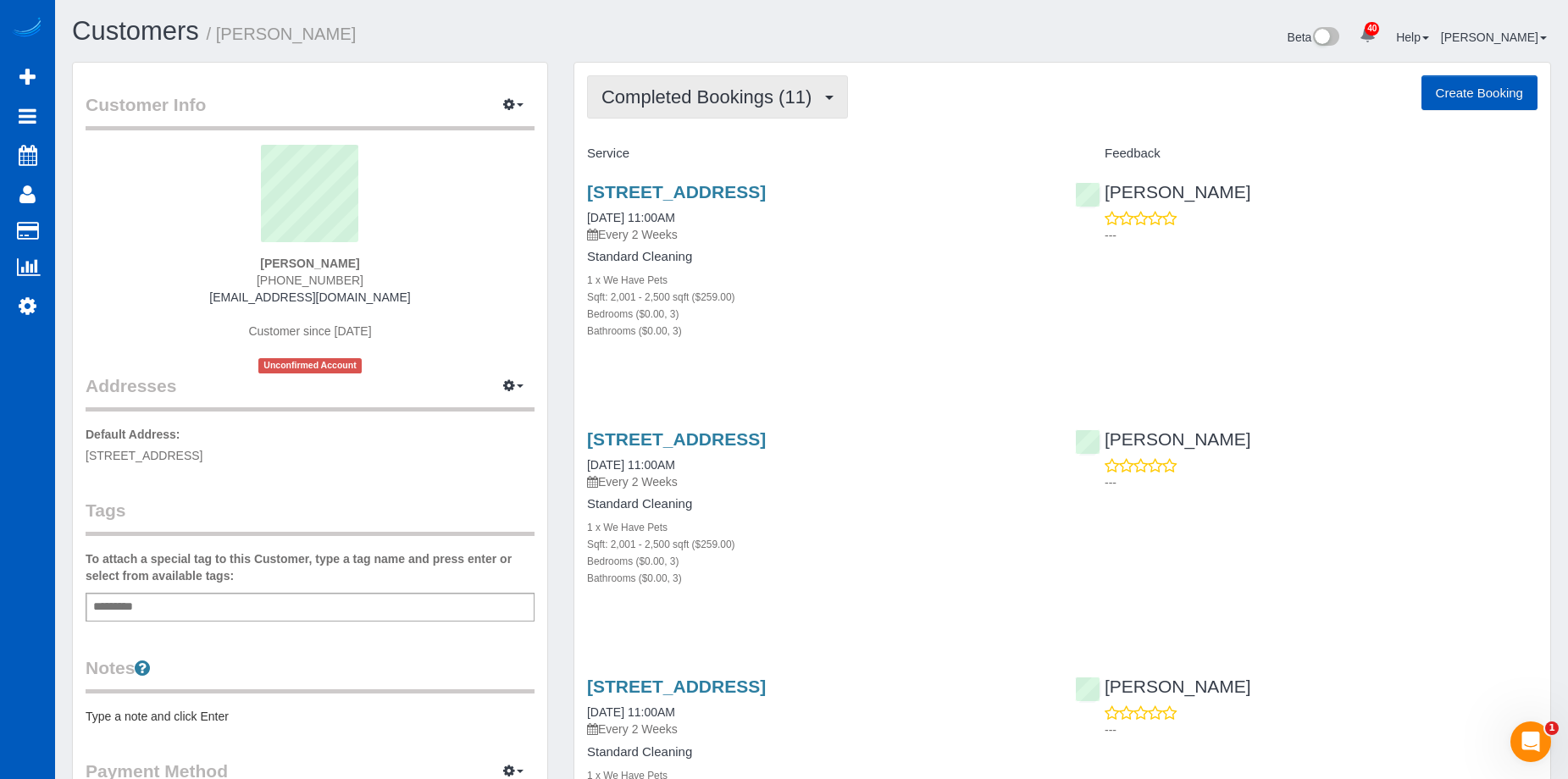
click at [736, 92] on span "Completed Bookings (11)" at bounding box center [710, 97] width 218 height 21
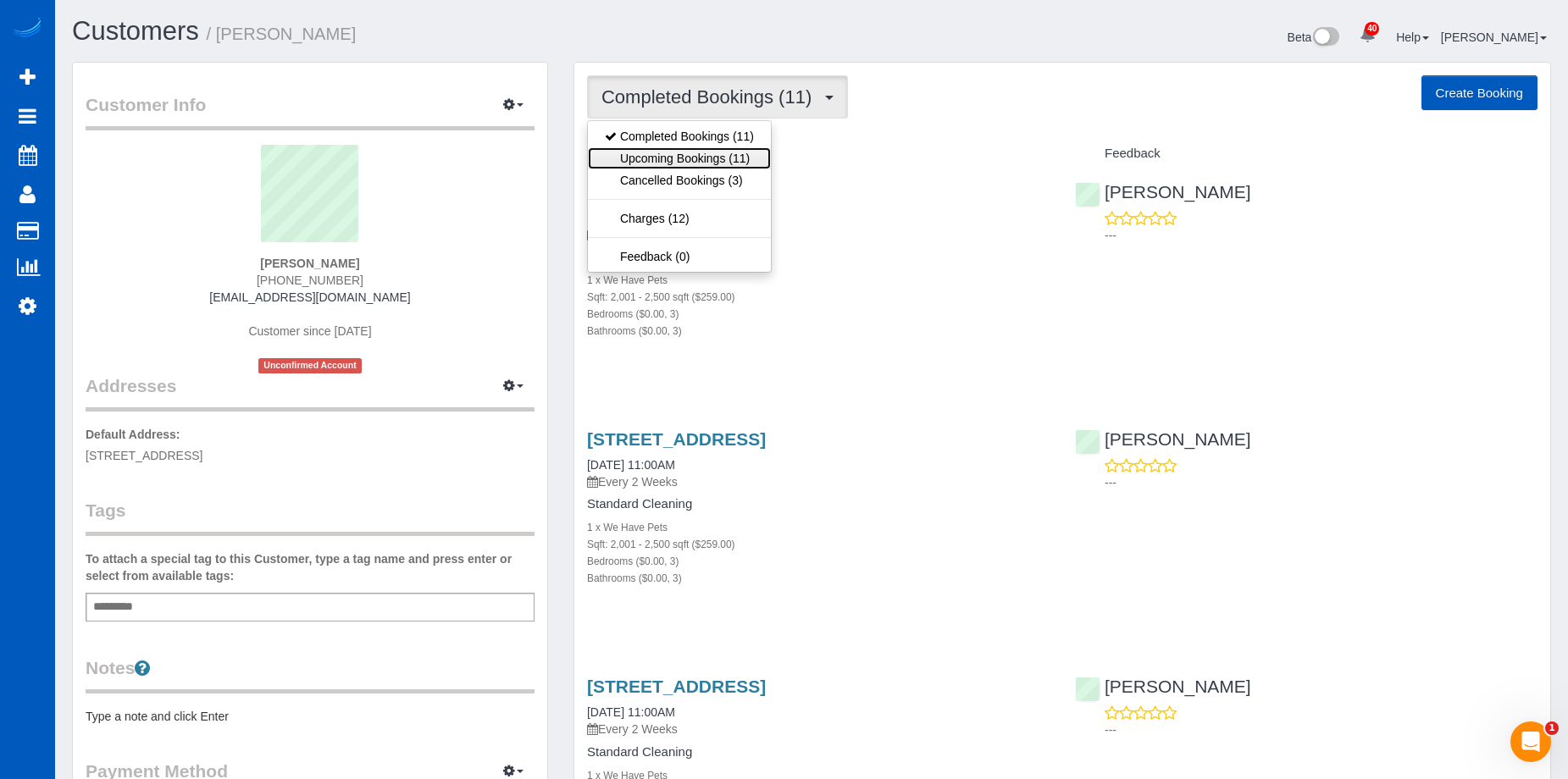
click at [701, 159] on link "Upcoming Bookings (11)" at bounding box center [678, 159] width 183 height 22
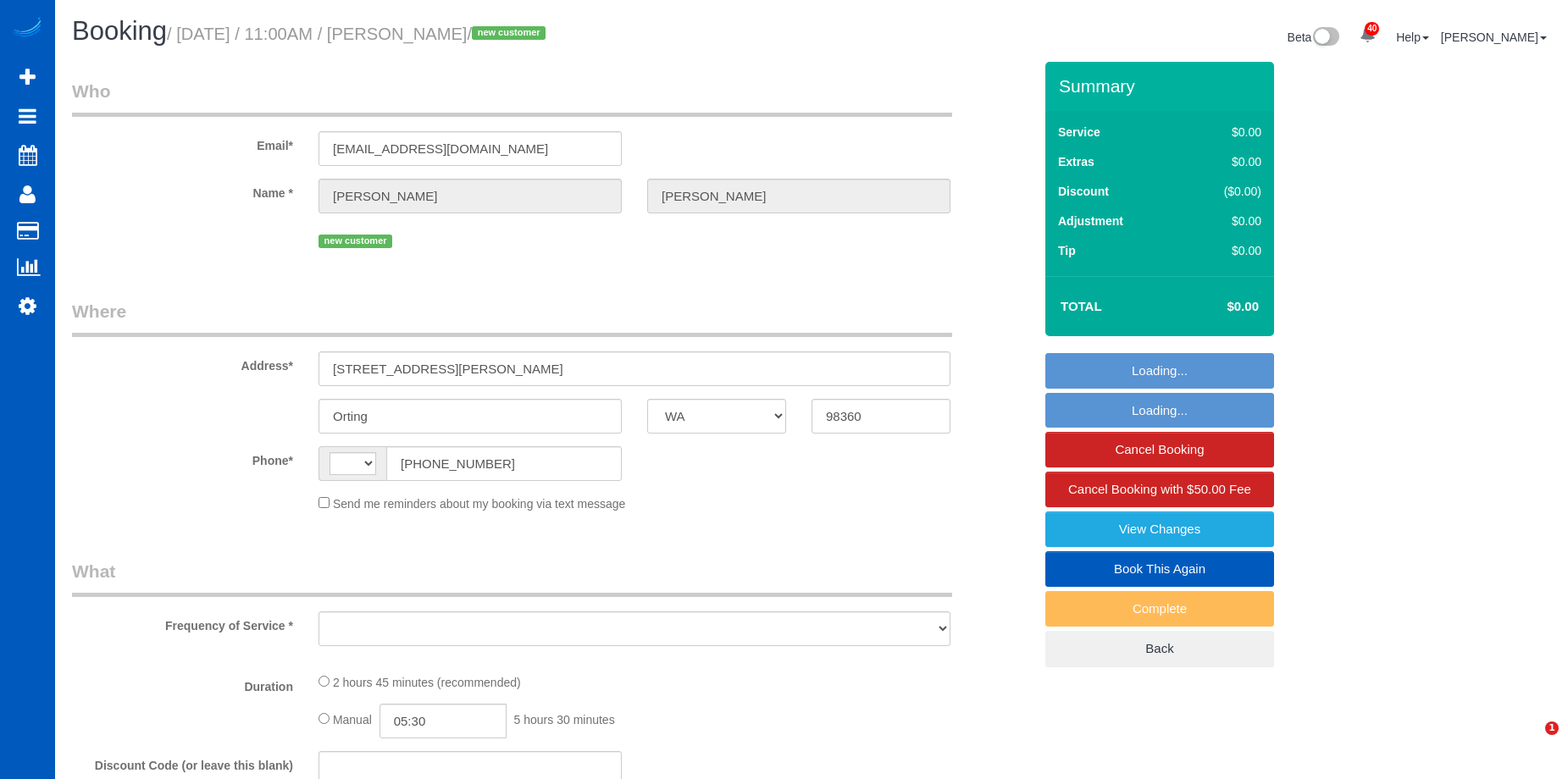
select select "WA"
select select "string:fspay-a2f98a69-a50c-49cd-9fcb-db82c11747c7"
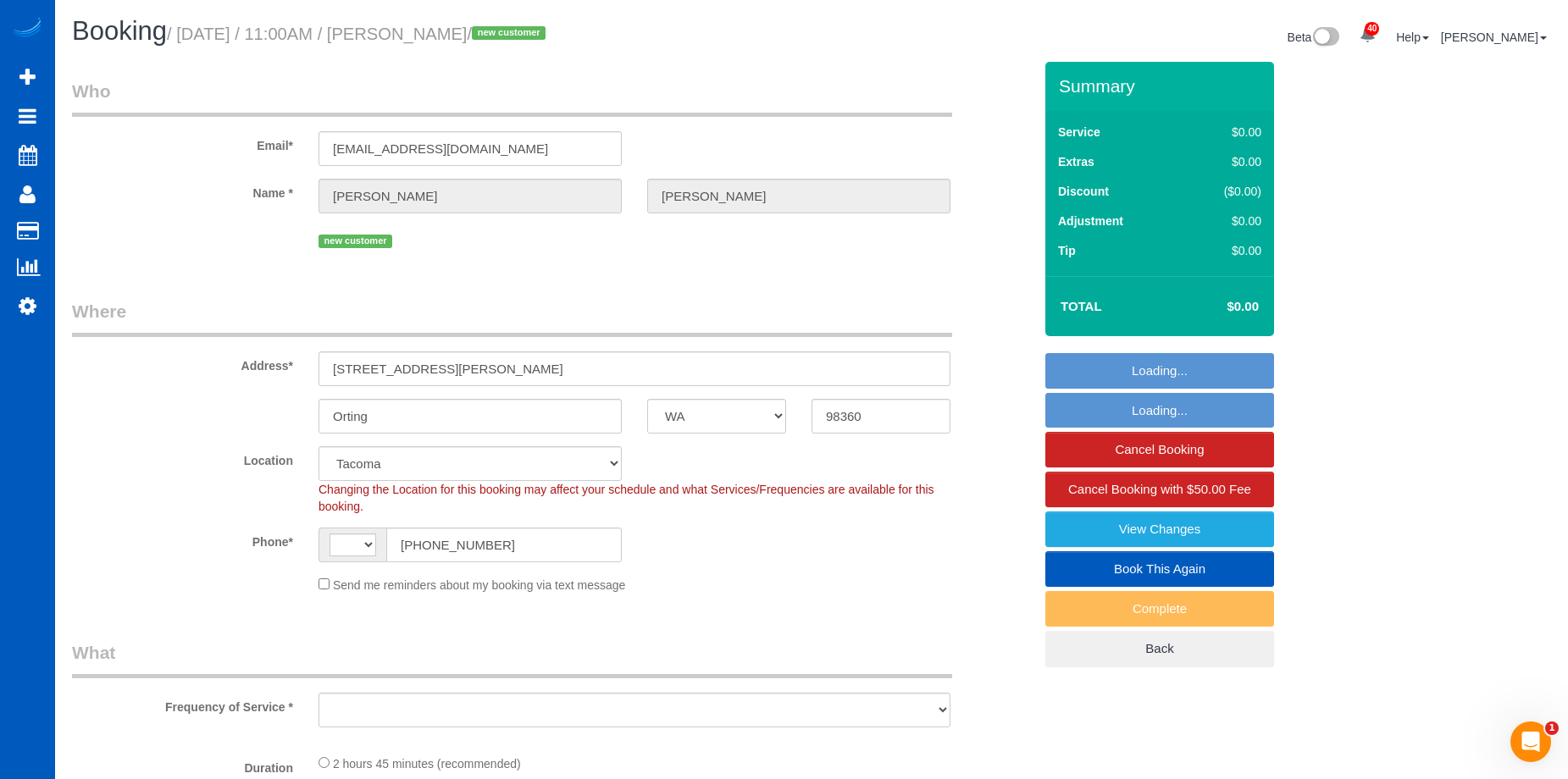
select select "string:US"
select select "object:675"
select select "spot1"
select select "object:988"
select select "199"
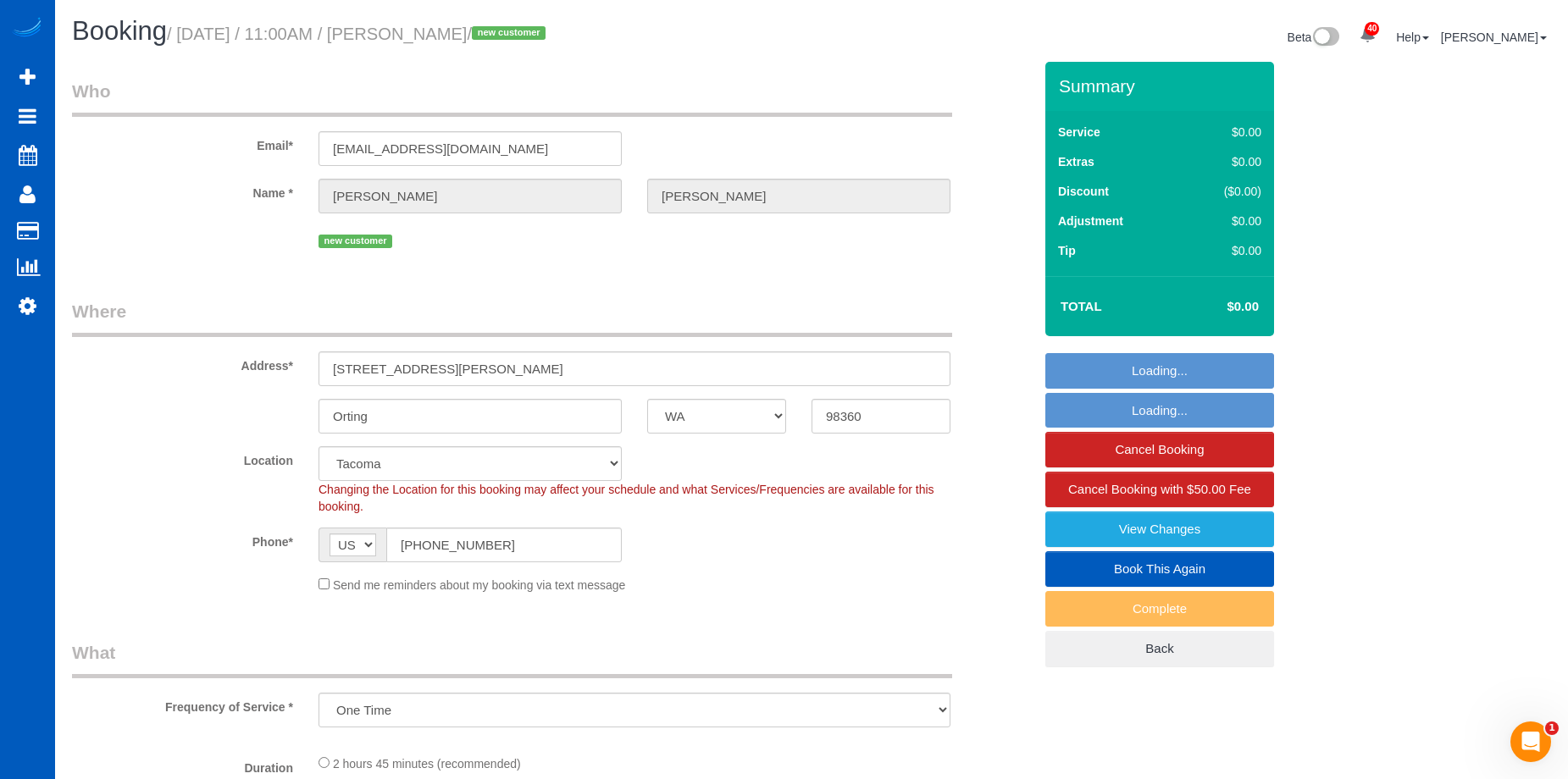
select select "2001"
select select "3"
select select "2001"
select select "3"
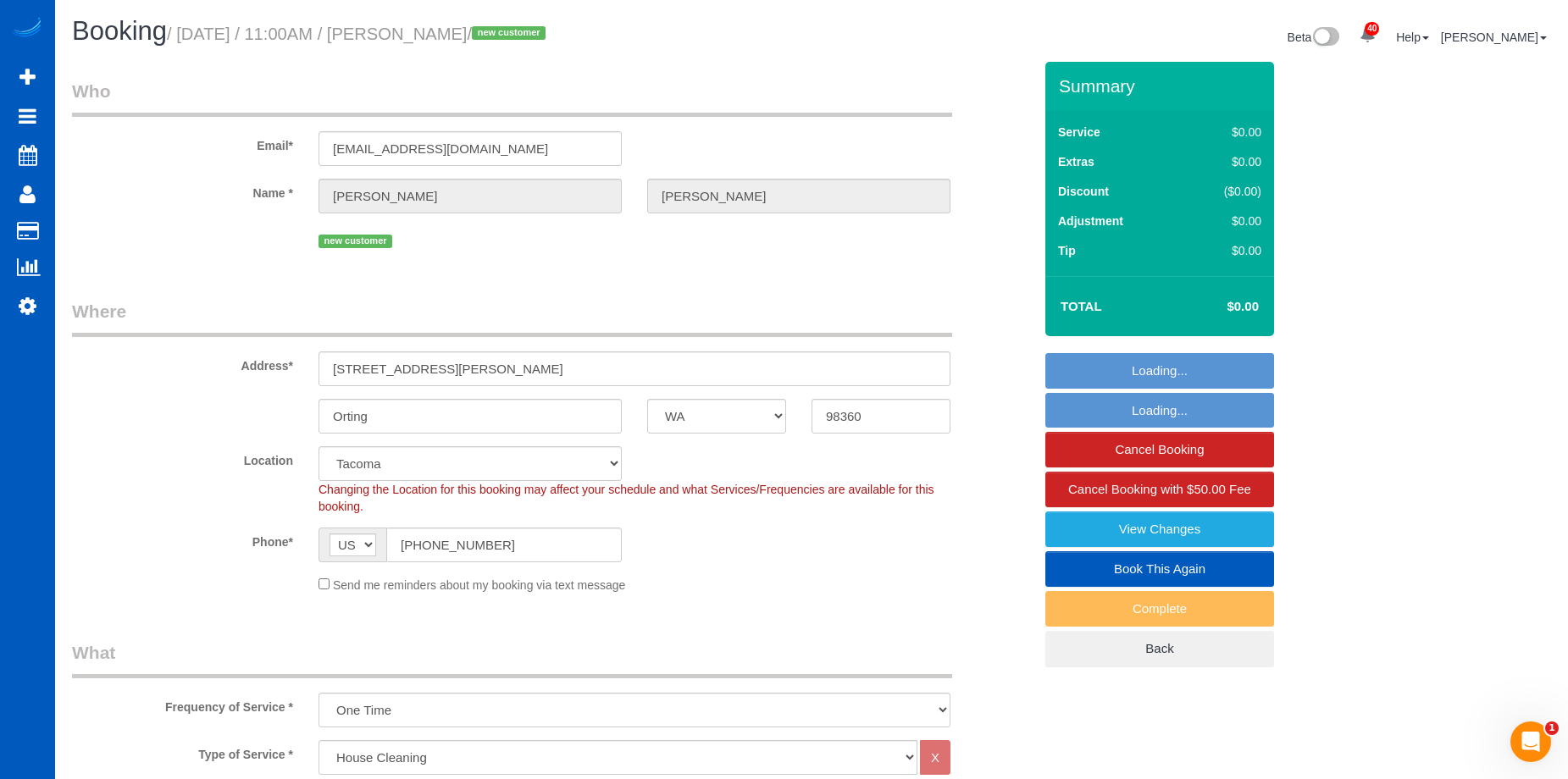
select select "3"
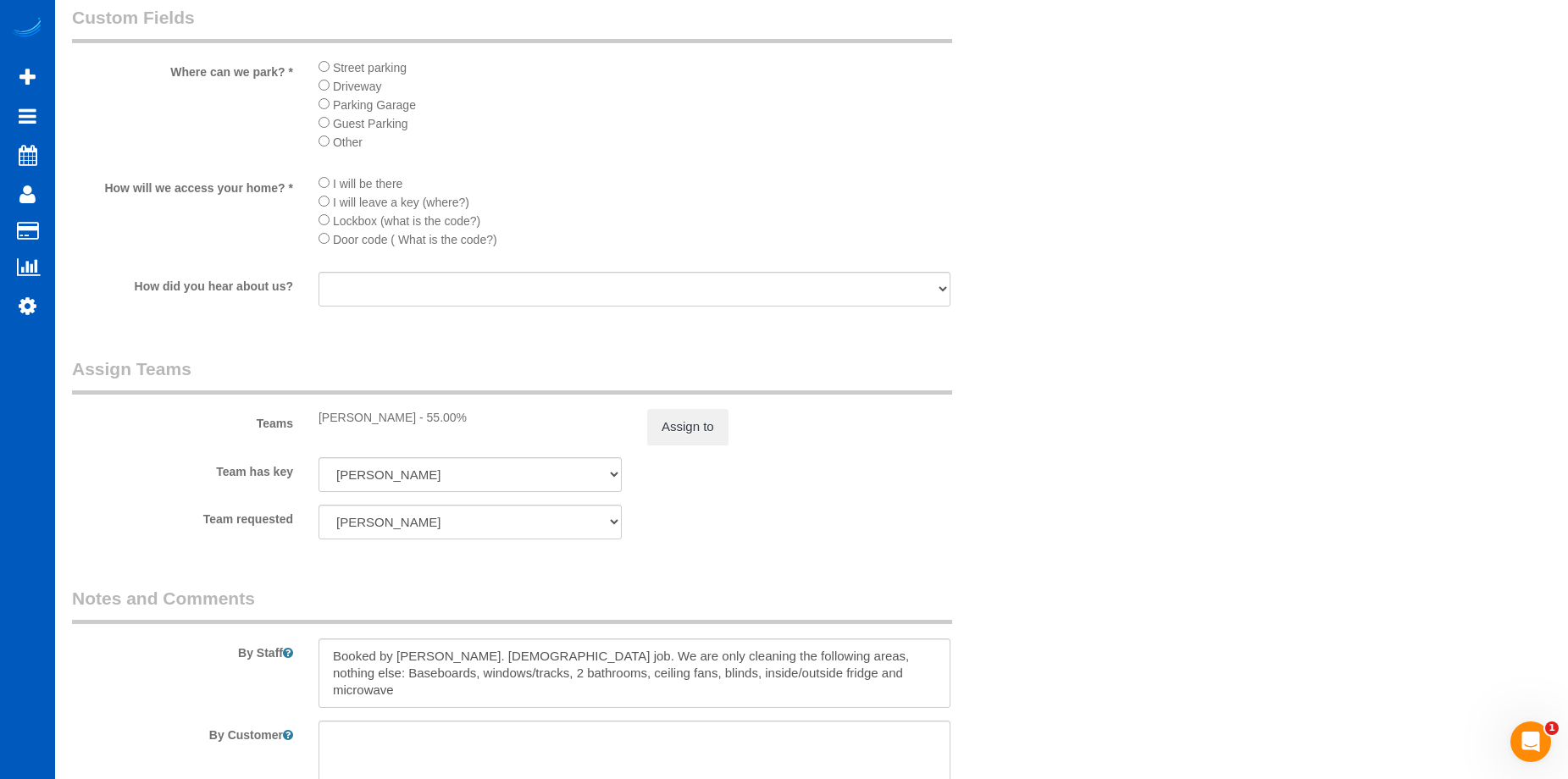
scroll to position [1864, 0]
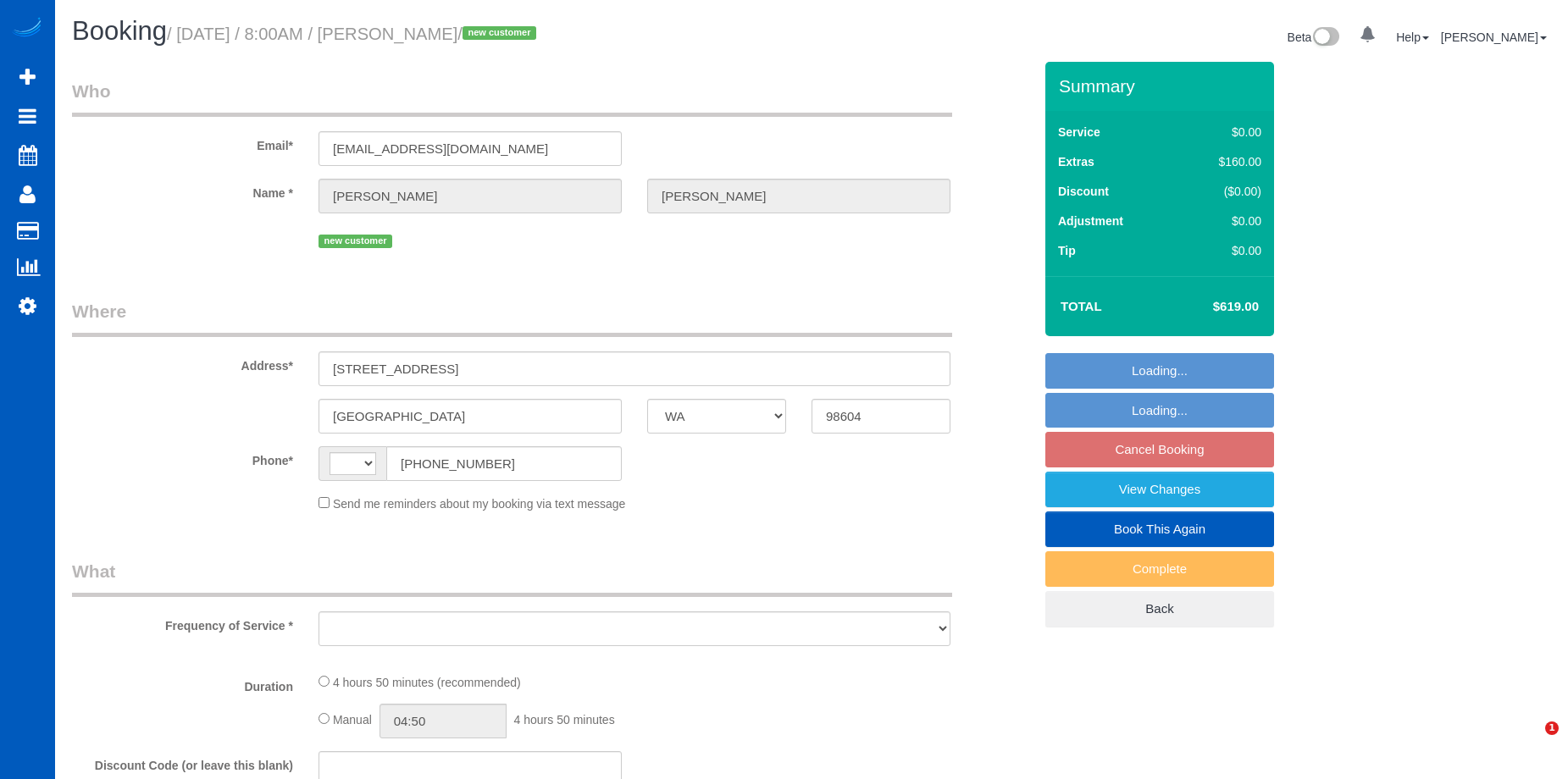
select select "WA"
select select "object:561"
select select "string:US"
select select "string:fspay-0588876b-dba6-40e5-b35a-f6af57f11ae3"
select select "number:8"
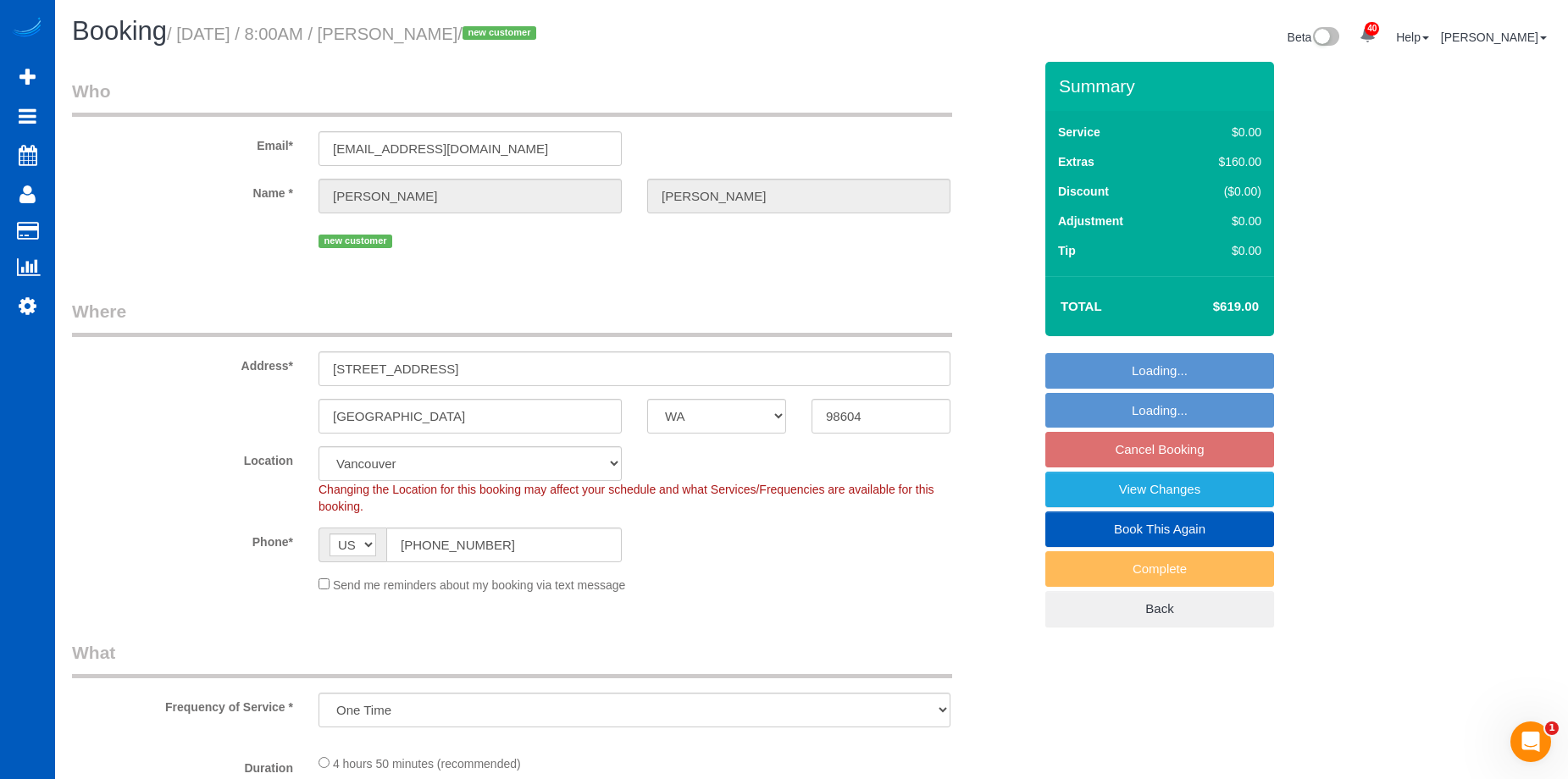
select select "object:978"
select select "spot1"
select select "199"
select select "3001"
select select "4"
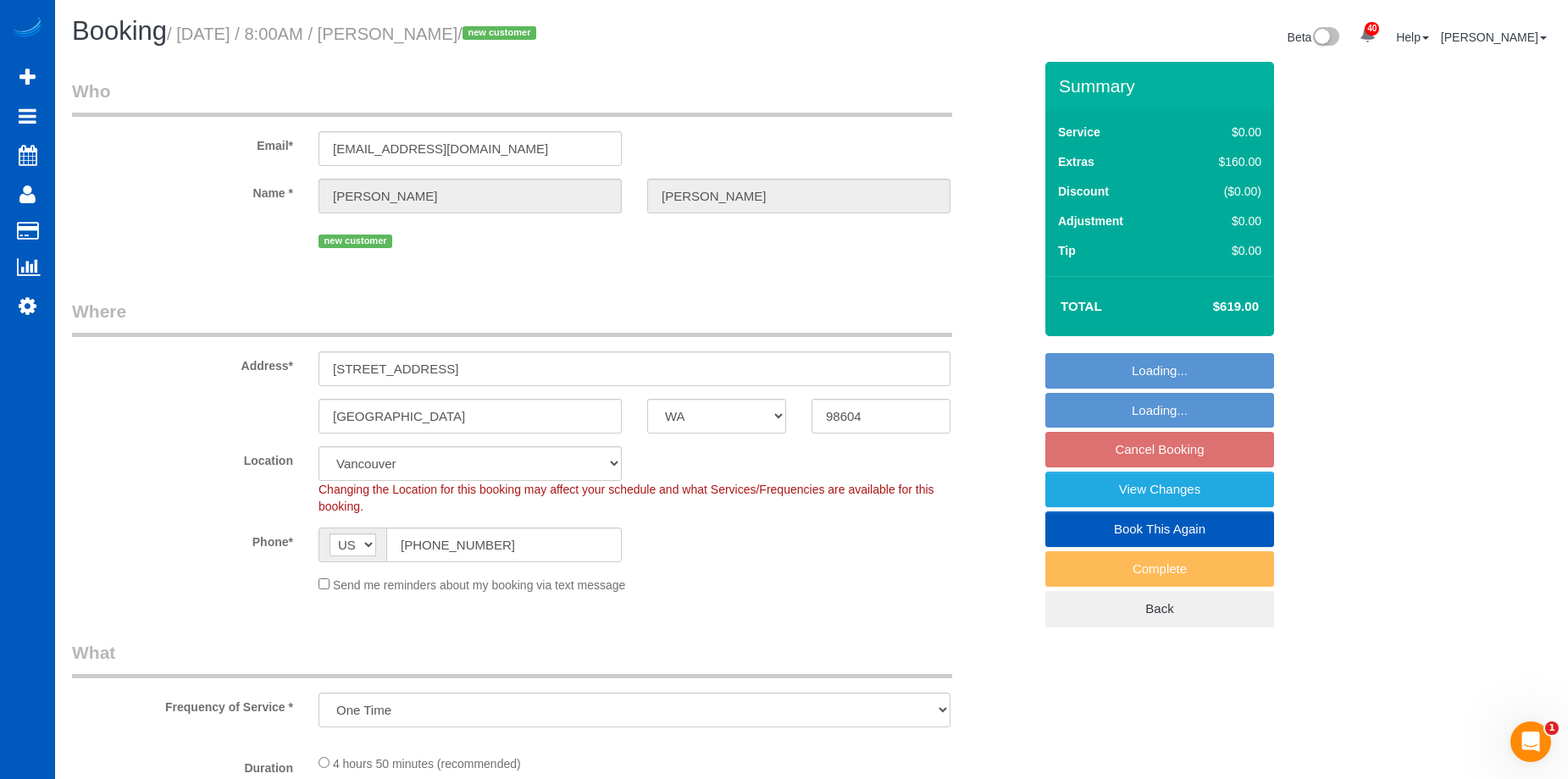
select select "2"
select select "3001"
select select "4"
select select "2"
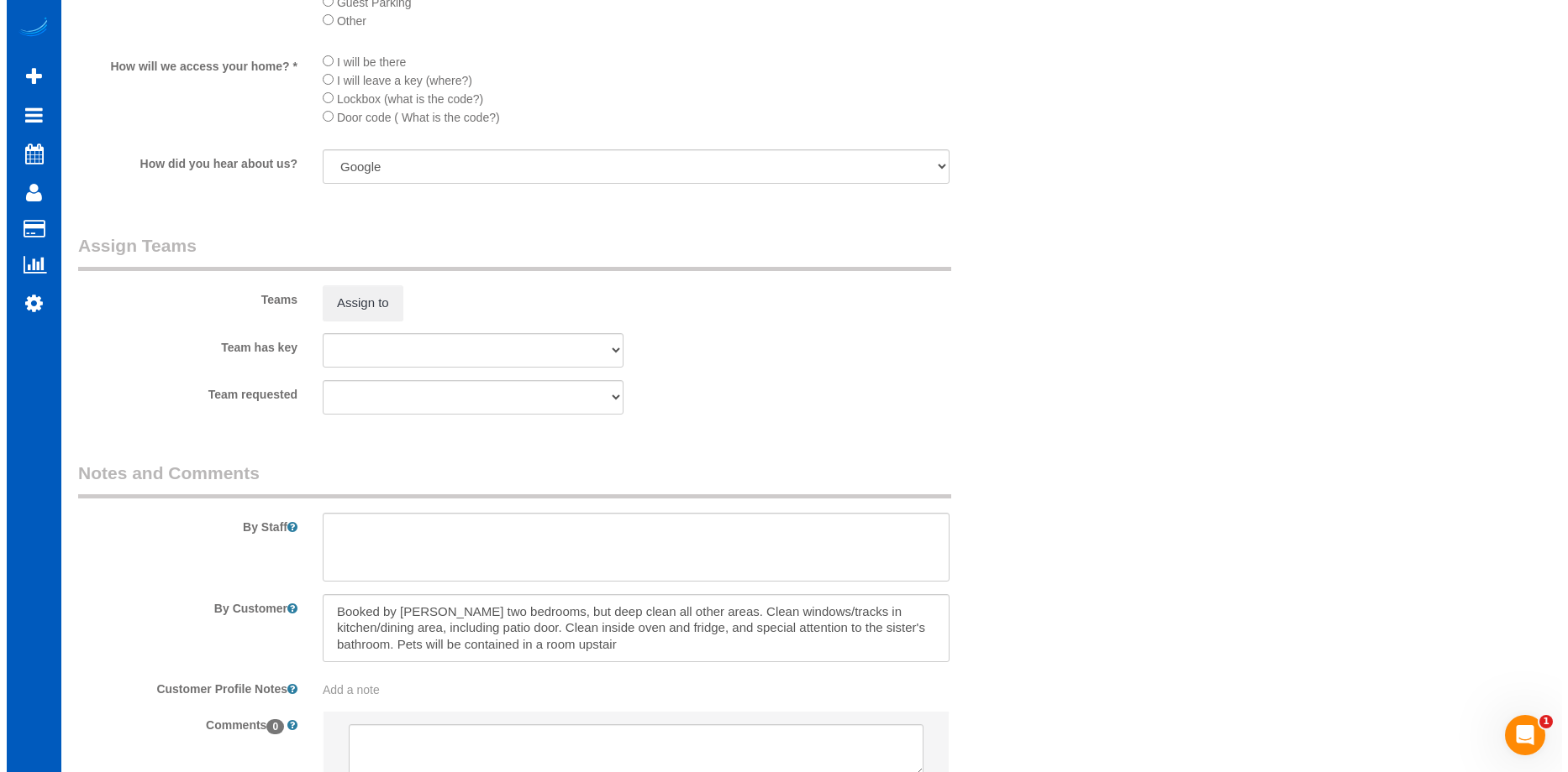
scroll to position [17, 0]
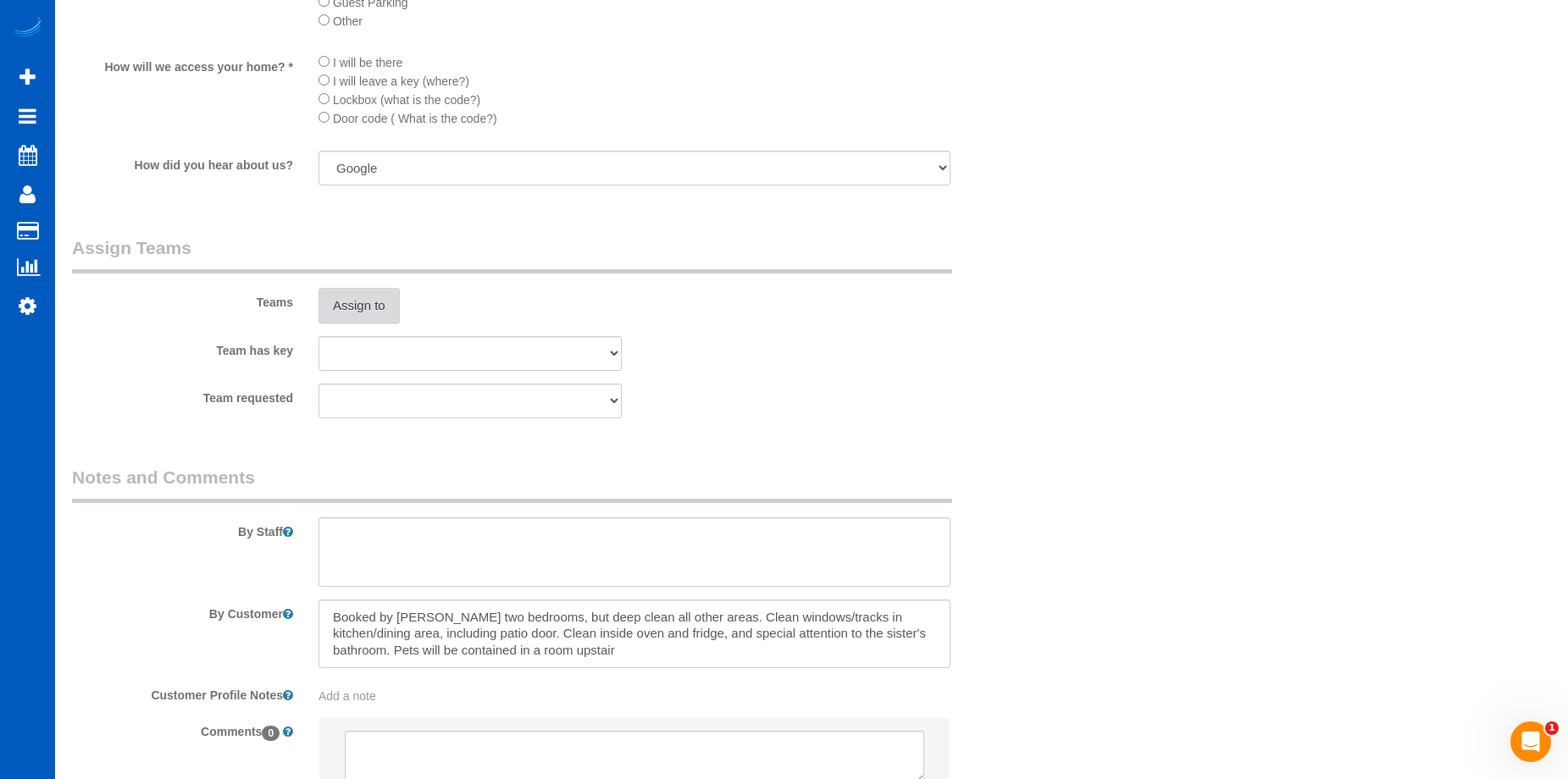
click at [368, 311] on button "Assign to" at bounding box center [359, 305] width 81 height 36
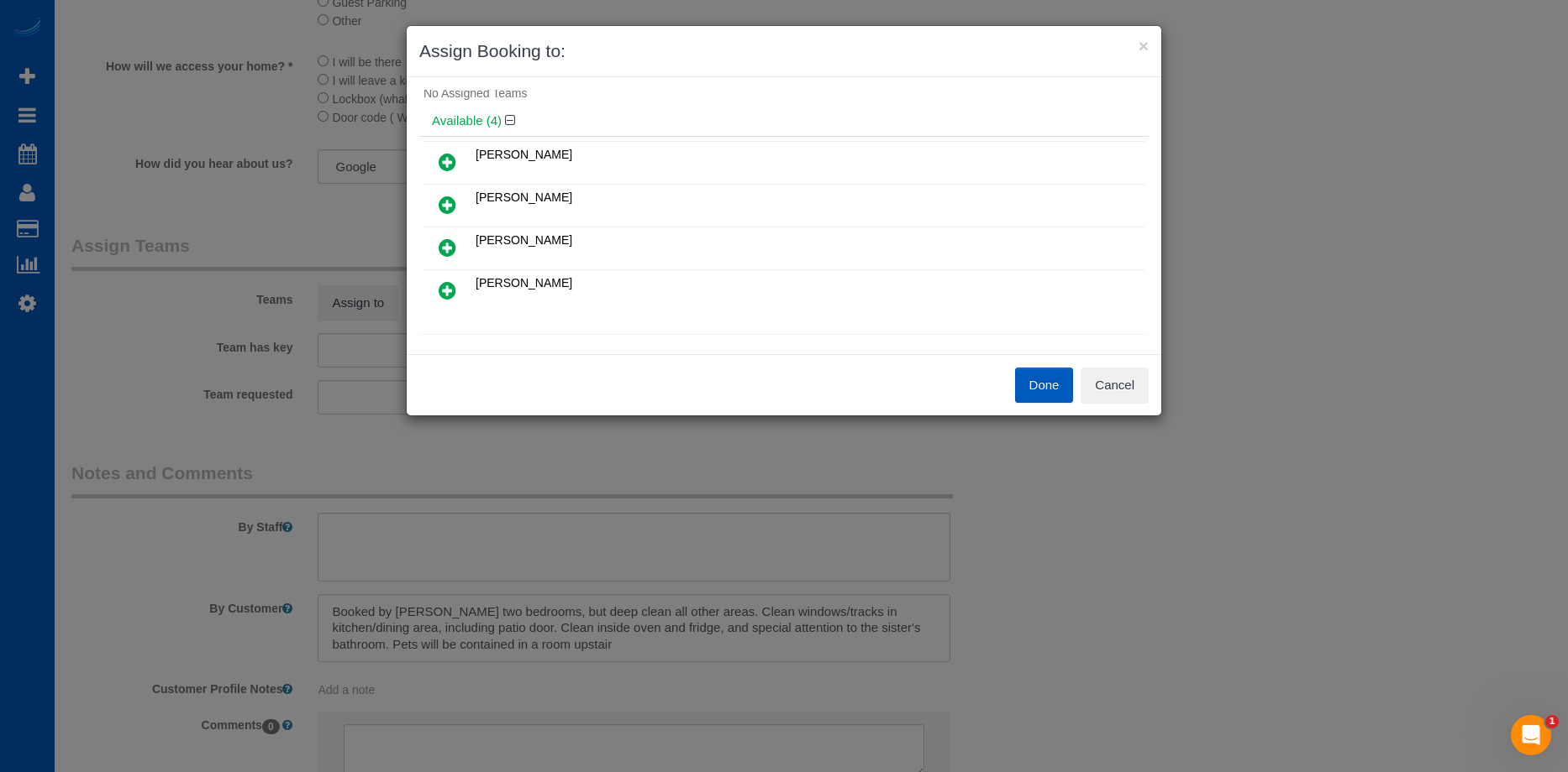
scroll to position [0, 0]
click at [1150, 393] on div "Done Cancel" at bounding box center [973, 385] width 378 height 35
click at [1141, 394] on button "Cancel" at bounding box center [1114, 385] width 68 height 35
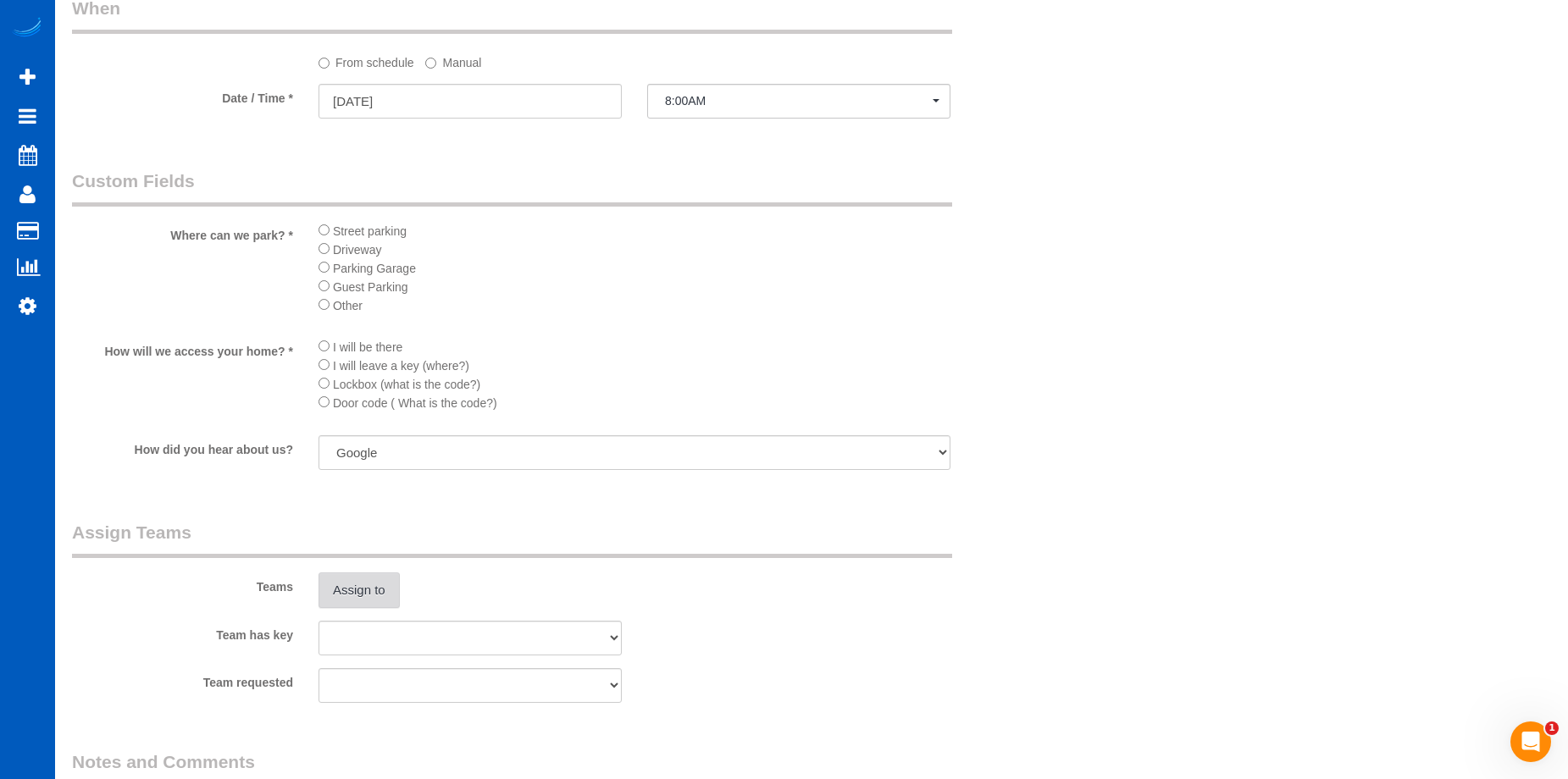
scroll to position [1779, 0]
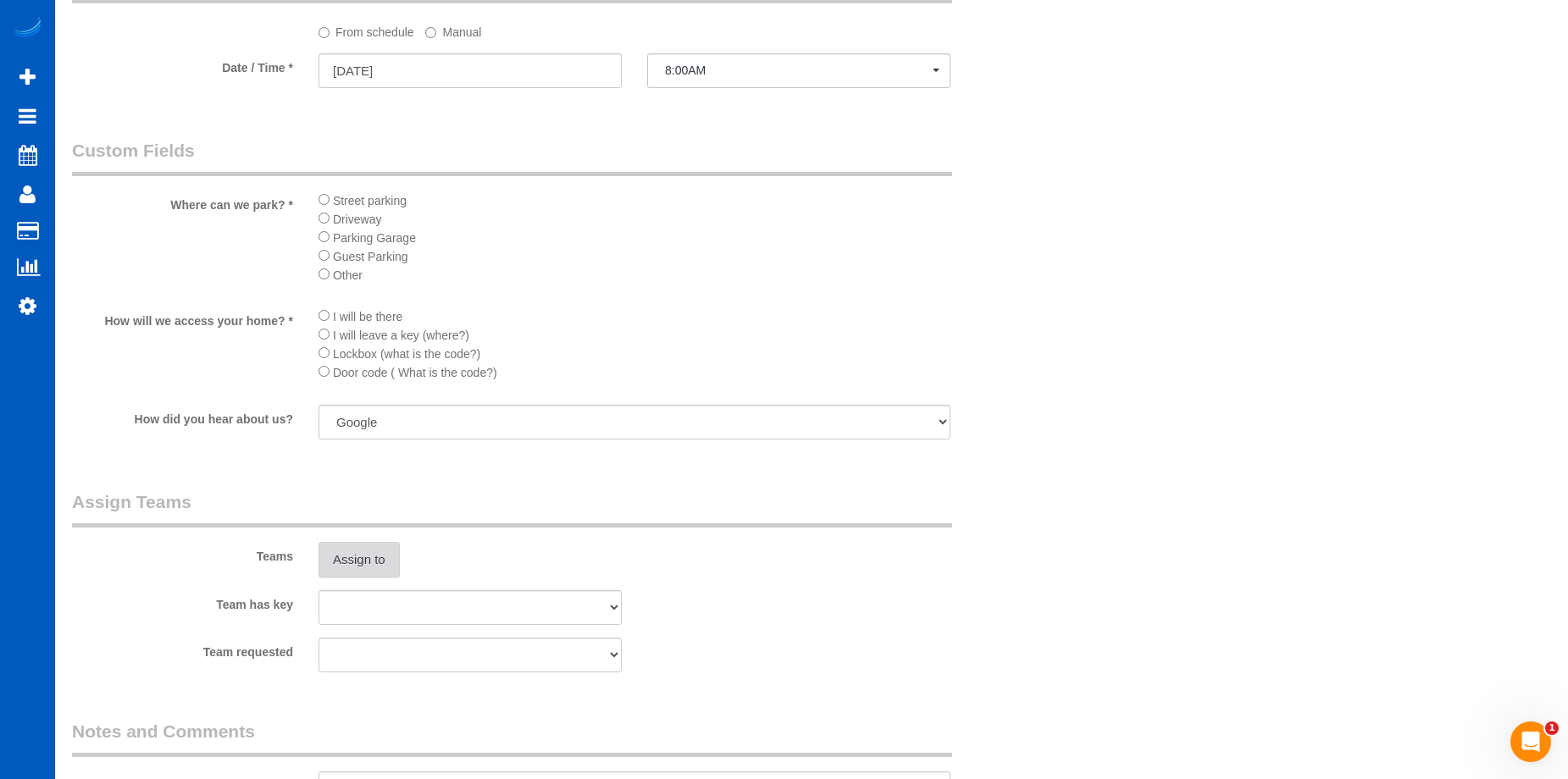
click at [371, 564] on button "Assign to" at bounding box center [359, 560] width 81 height 36
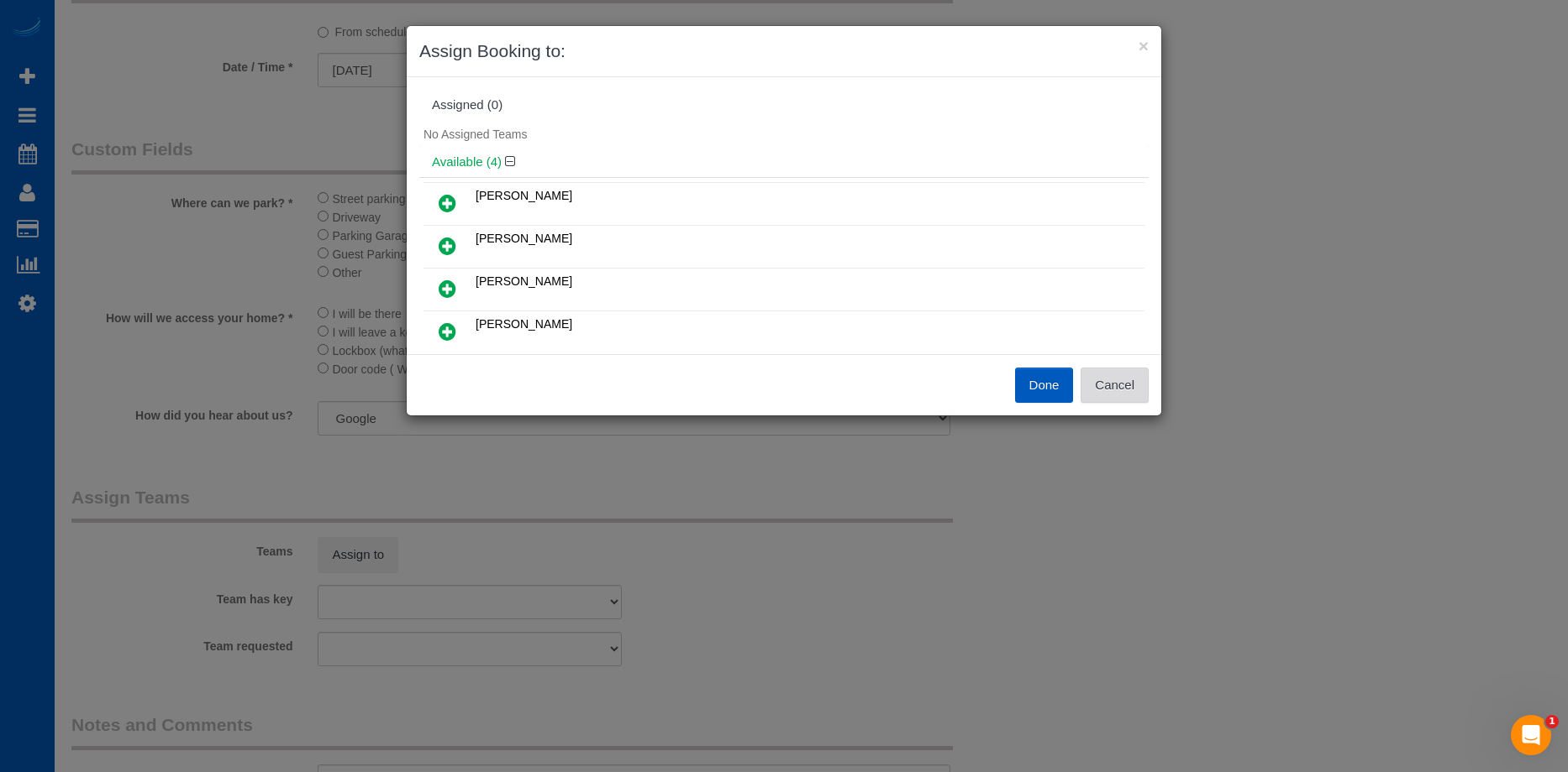
click at [1134, 389] on button "Cancel" at bounding box center [1114, 385] width 68 height 35
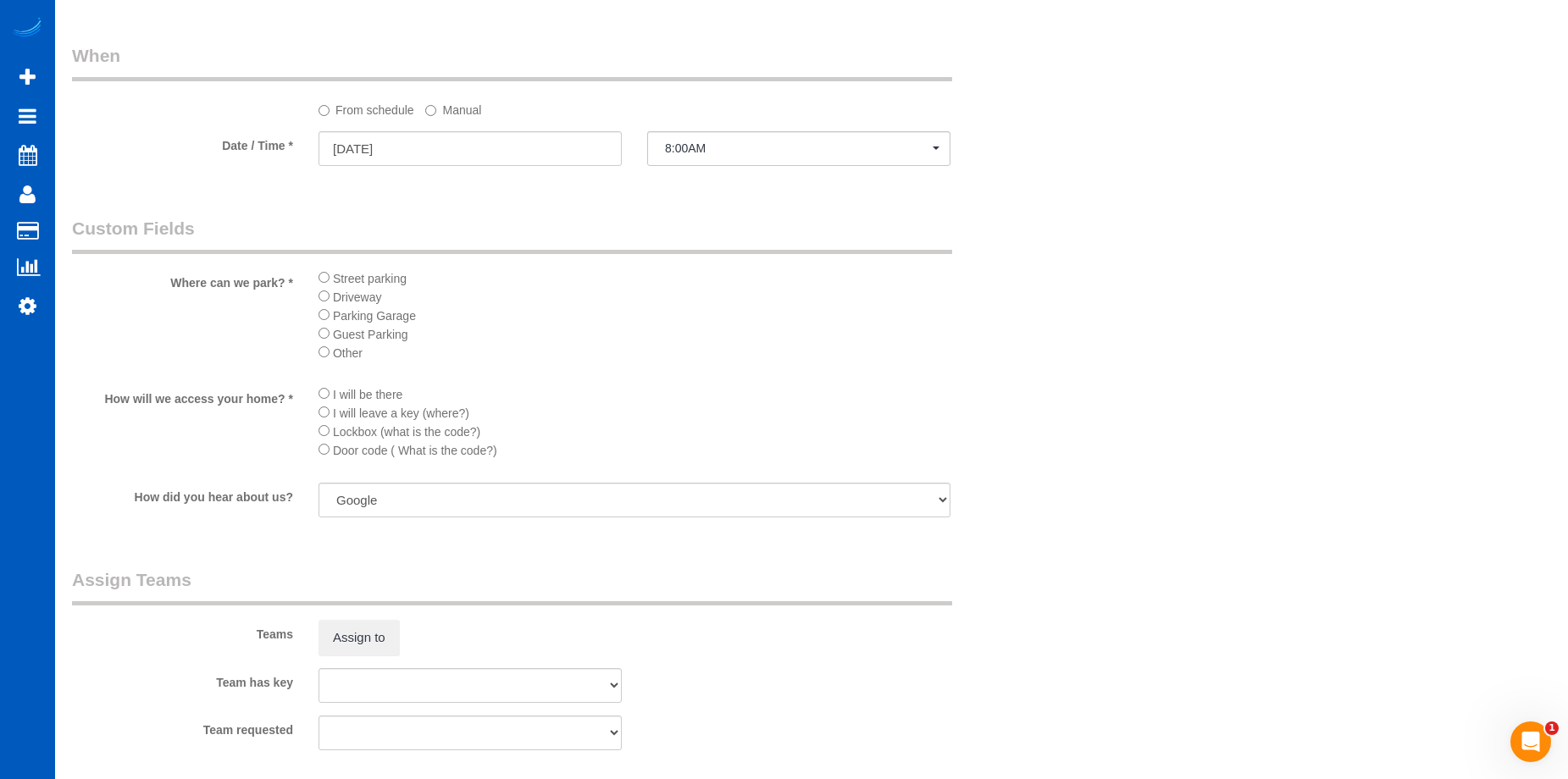
scroll to position [1610, 0]
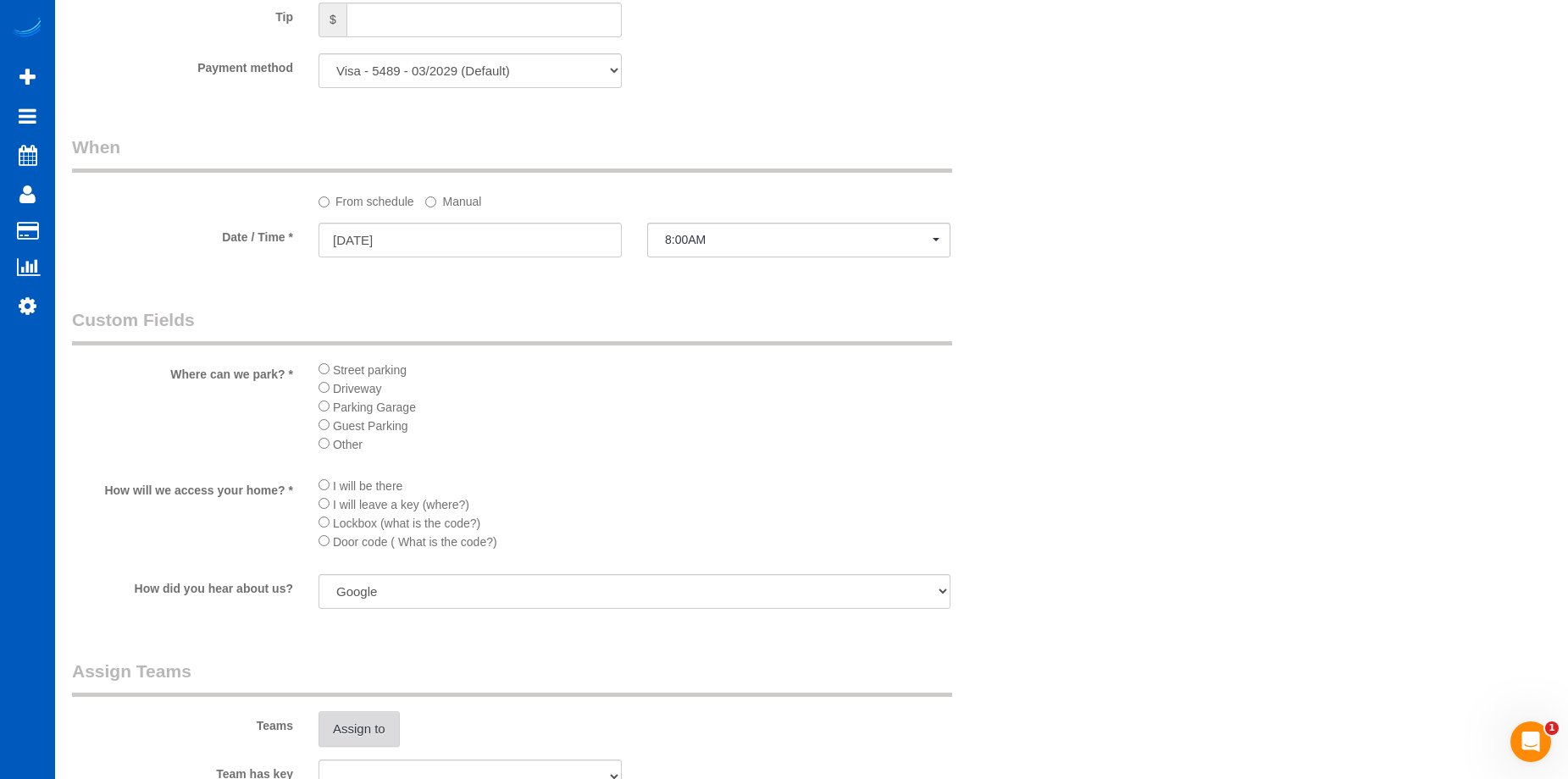
click at [359, 726] on button "Assign to" at bounding box center [359, 729] width 81 height 36
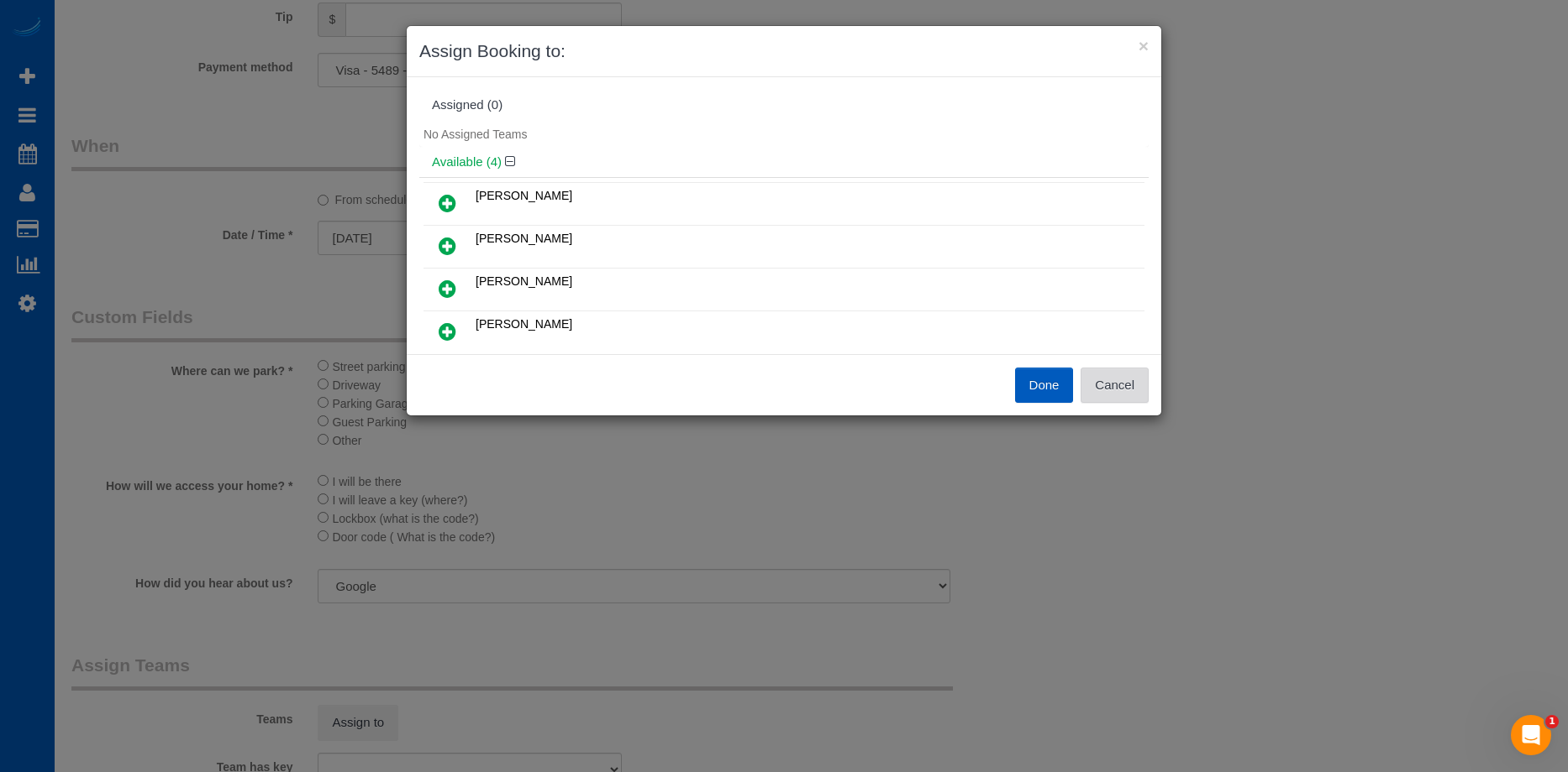
click at [1115, 377] on button "Cancel" at bounding box center [1114, 385] width 68 height 35
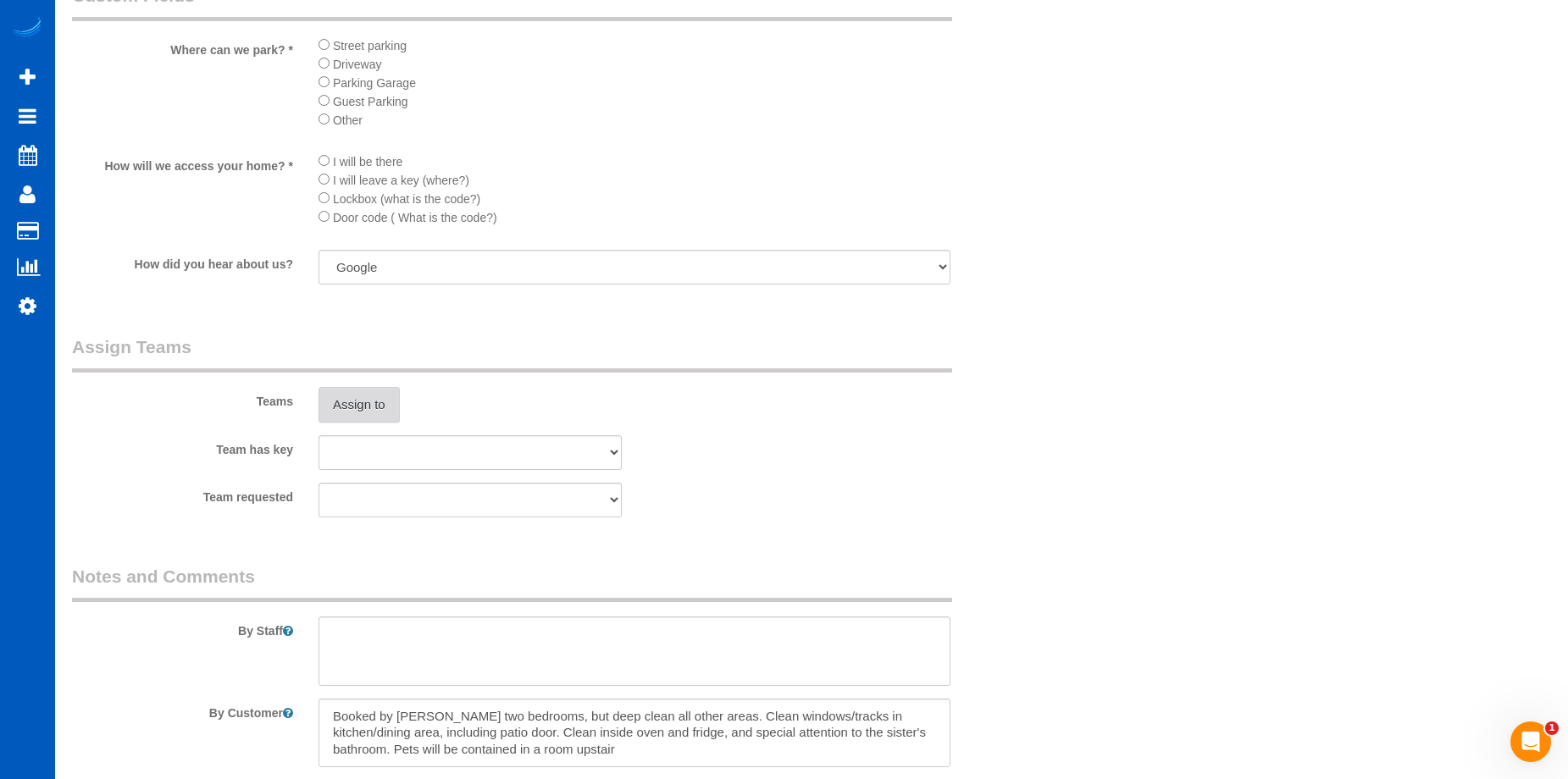
scroll to position [1947, 0]
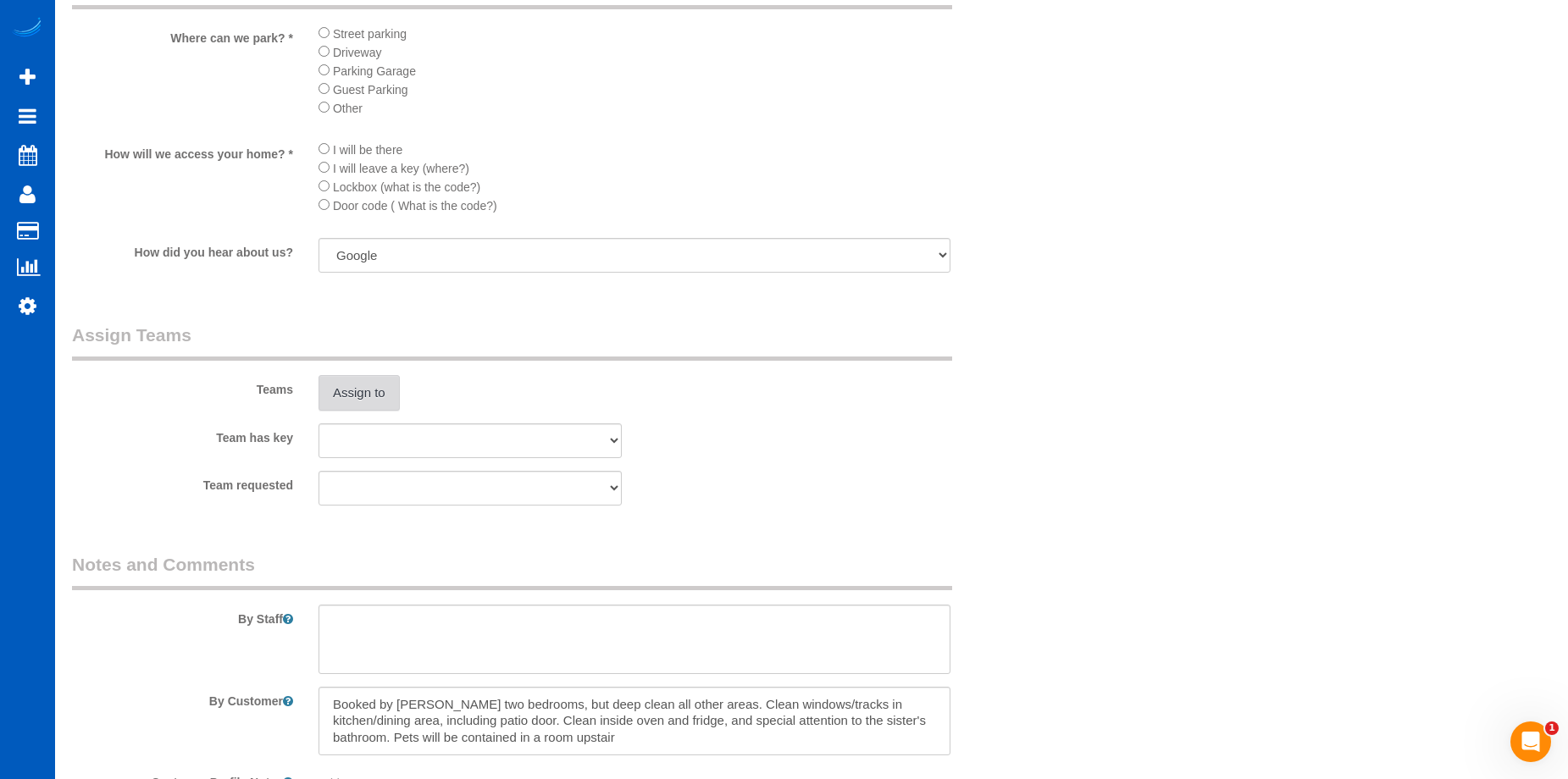
click at [374, 396] on button "Assign to" at bounding box center [359, 392] width 81 height 36
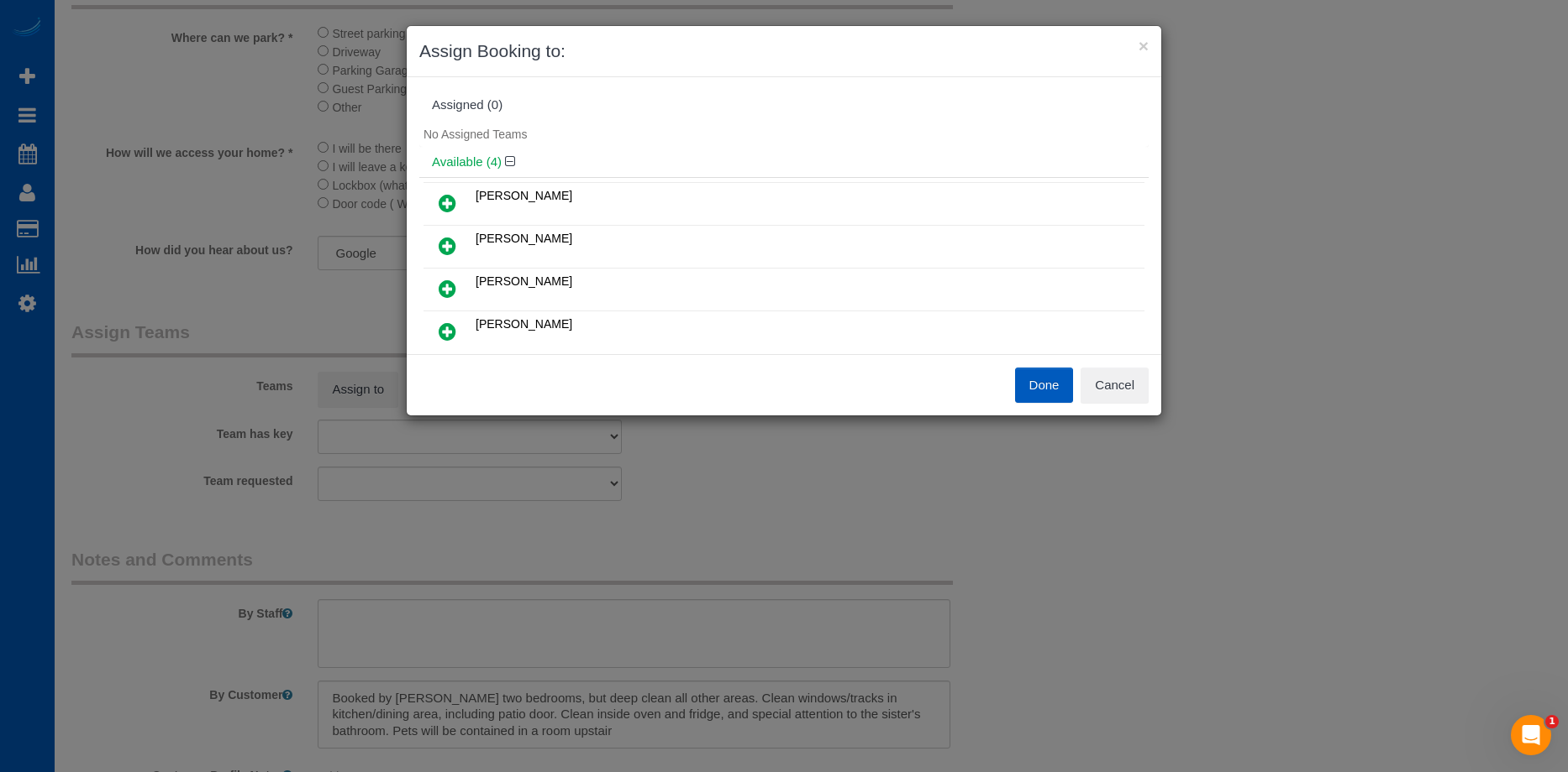
click at [453, 240] on icon at bounding box center [448, 245] width 17 height 20
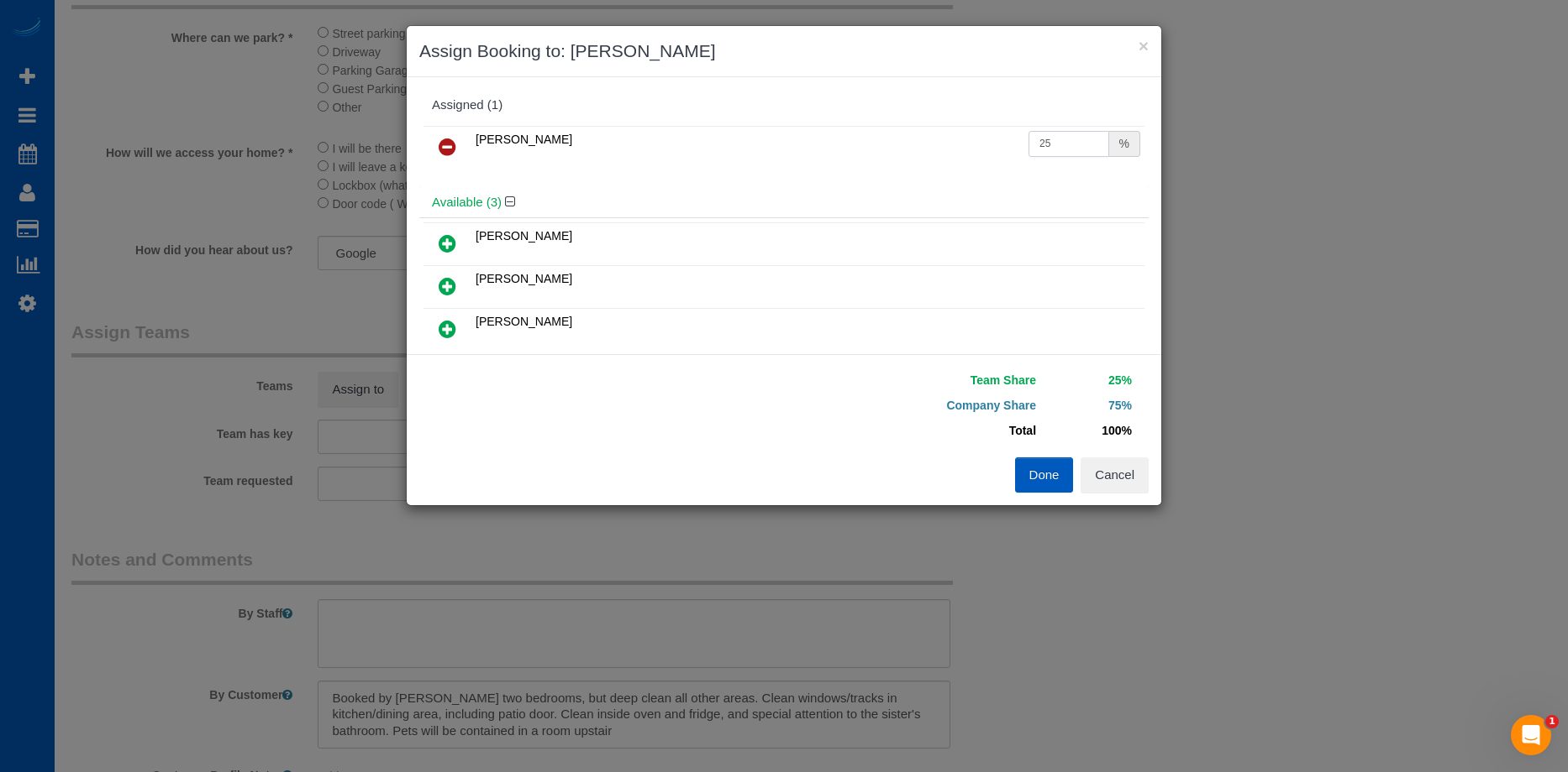
click at [1038, 142] on input "25" at bounding box center [1069, 144] width 81 height 26
type input "2"
type input "50"
click at [1039, 473] on button "Done" at bounding box center [1044, 475] width 58 height 35
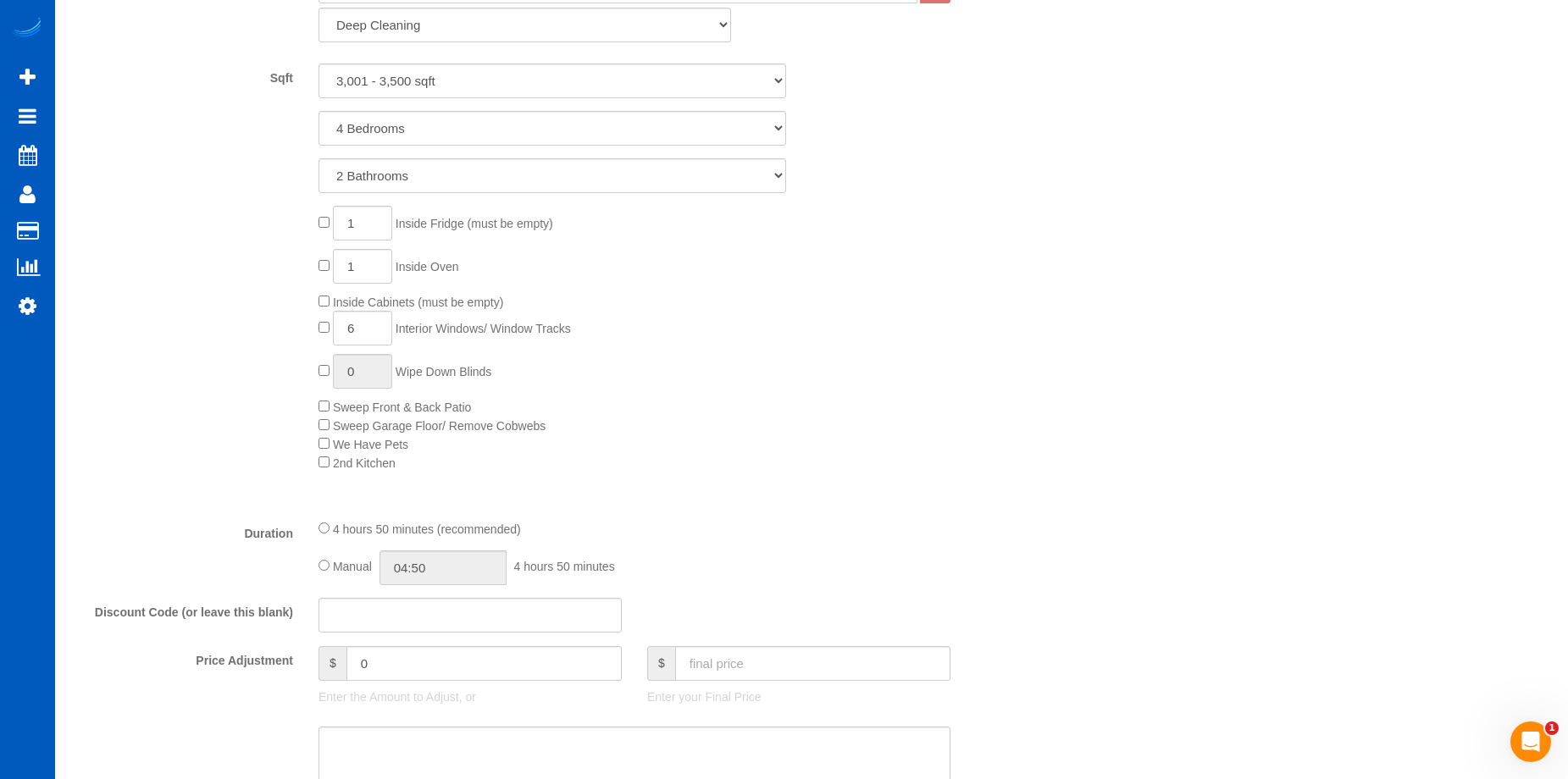
scroll to position [786, 0]
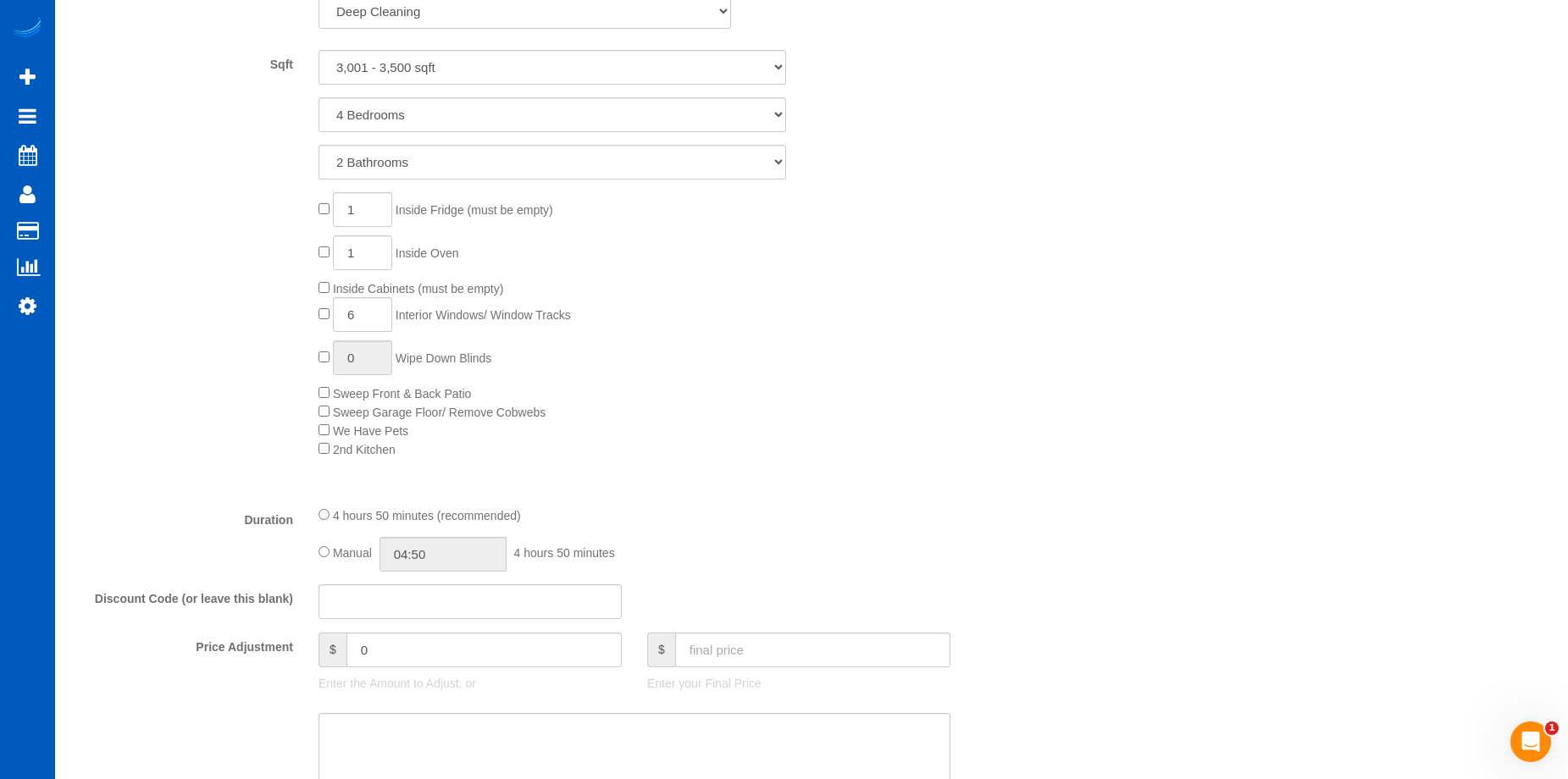
click at [329, 551] on div "Manual 04:50 4 hours 50 minutes" at bounding box center [635, 555] width 632 height 35
click at [441, 554] on input "04:50" at bounding box center [442, 555] width 127 height 35
type input "07:00"
click at [422, 667] on li "07:00" at bounding box center [424, 678] width 75 height 22
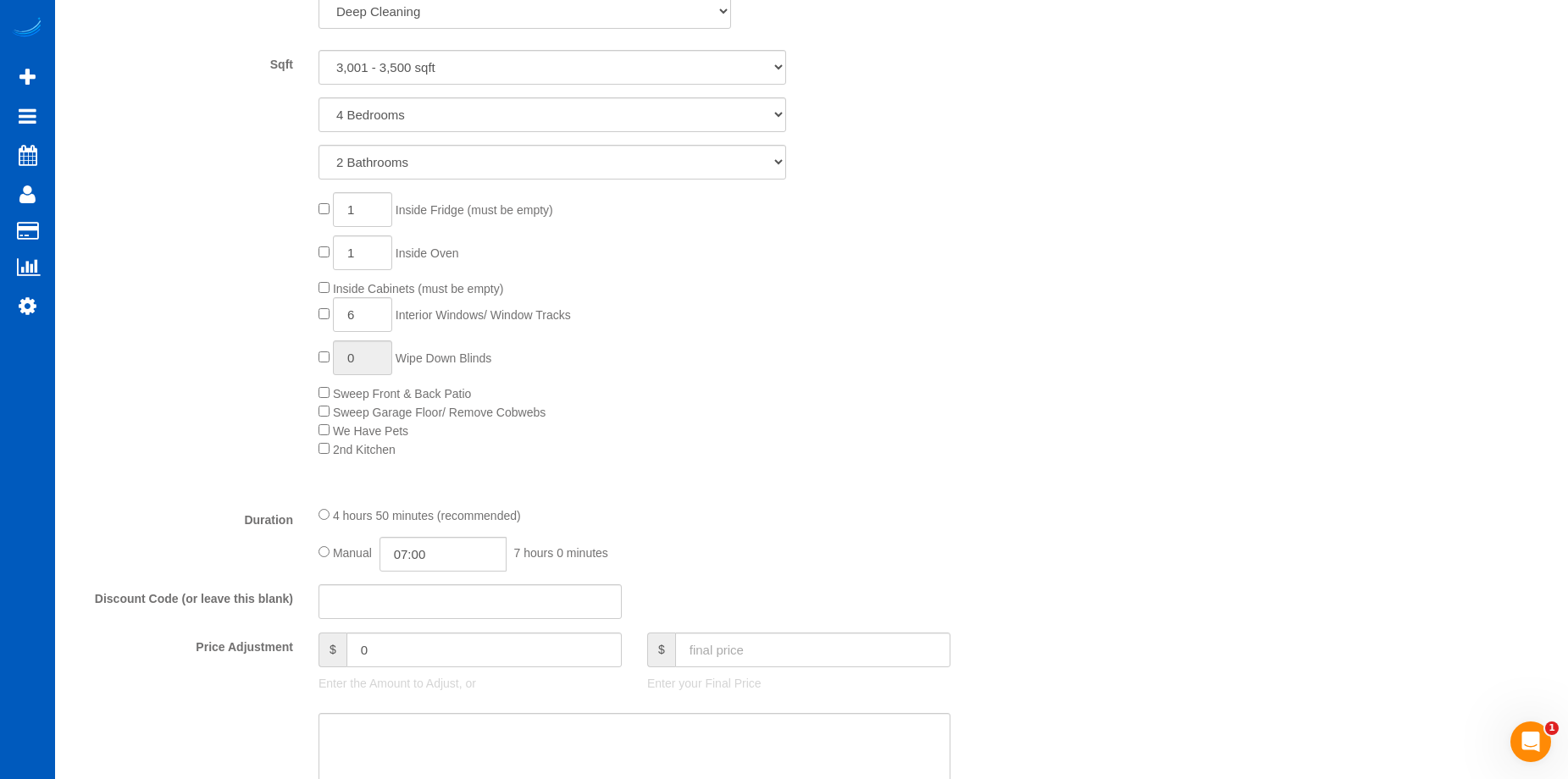
select select "spot18"
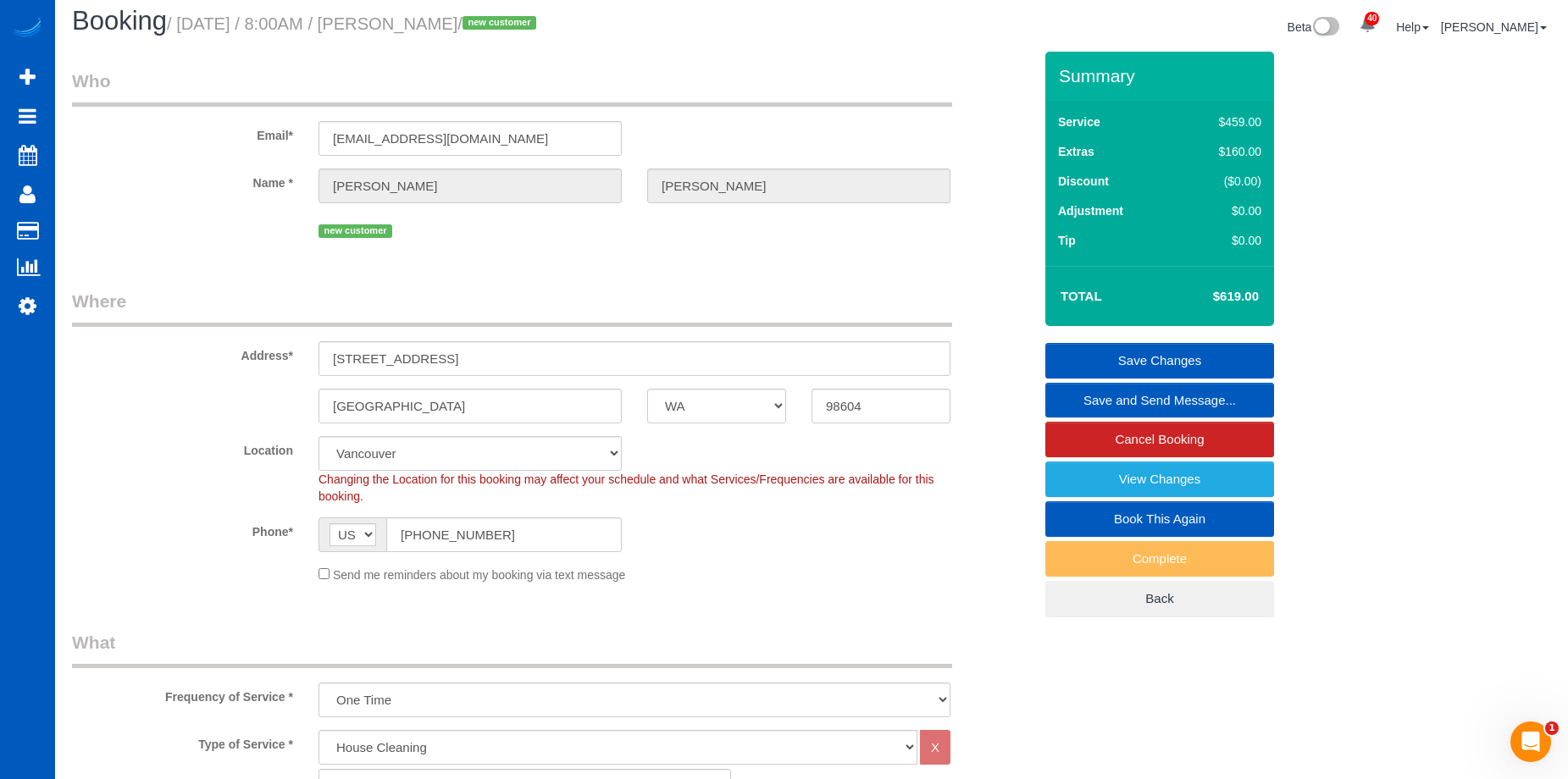
scroll to position [11, 0]
click at [1069, 349] on link "Save Changes" at bounding box center [1159, 360] width 229 height 36
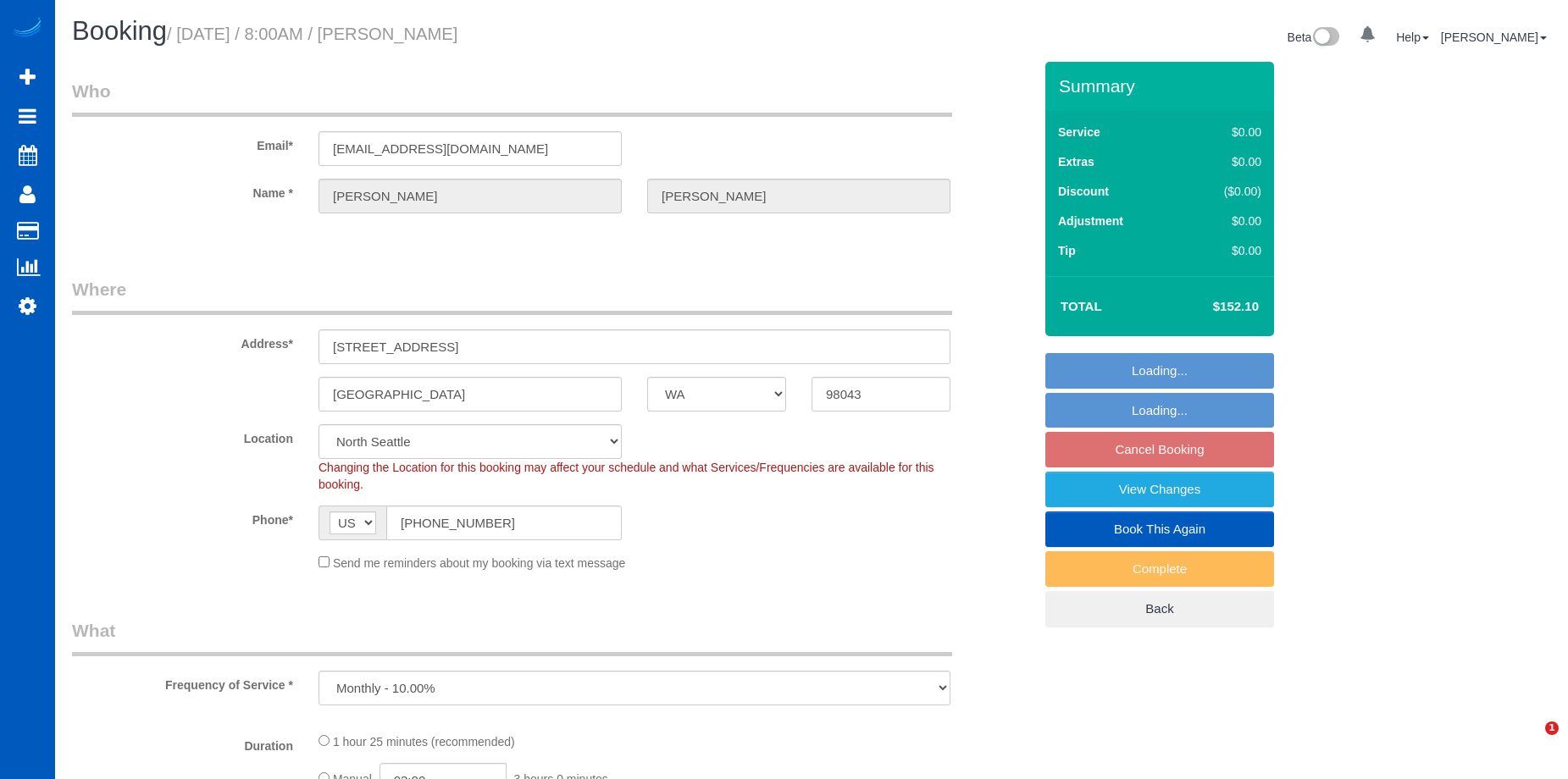
select select "WA"
select select "object:813"
select select "string:fspay-0a2c1f80-8fe7-4c4b-8f8a-1acf20683383"
select select "spot1"
select select "199"
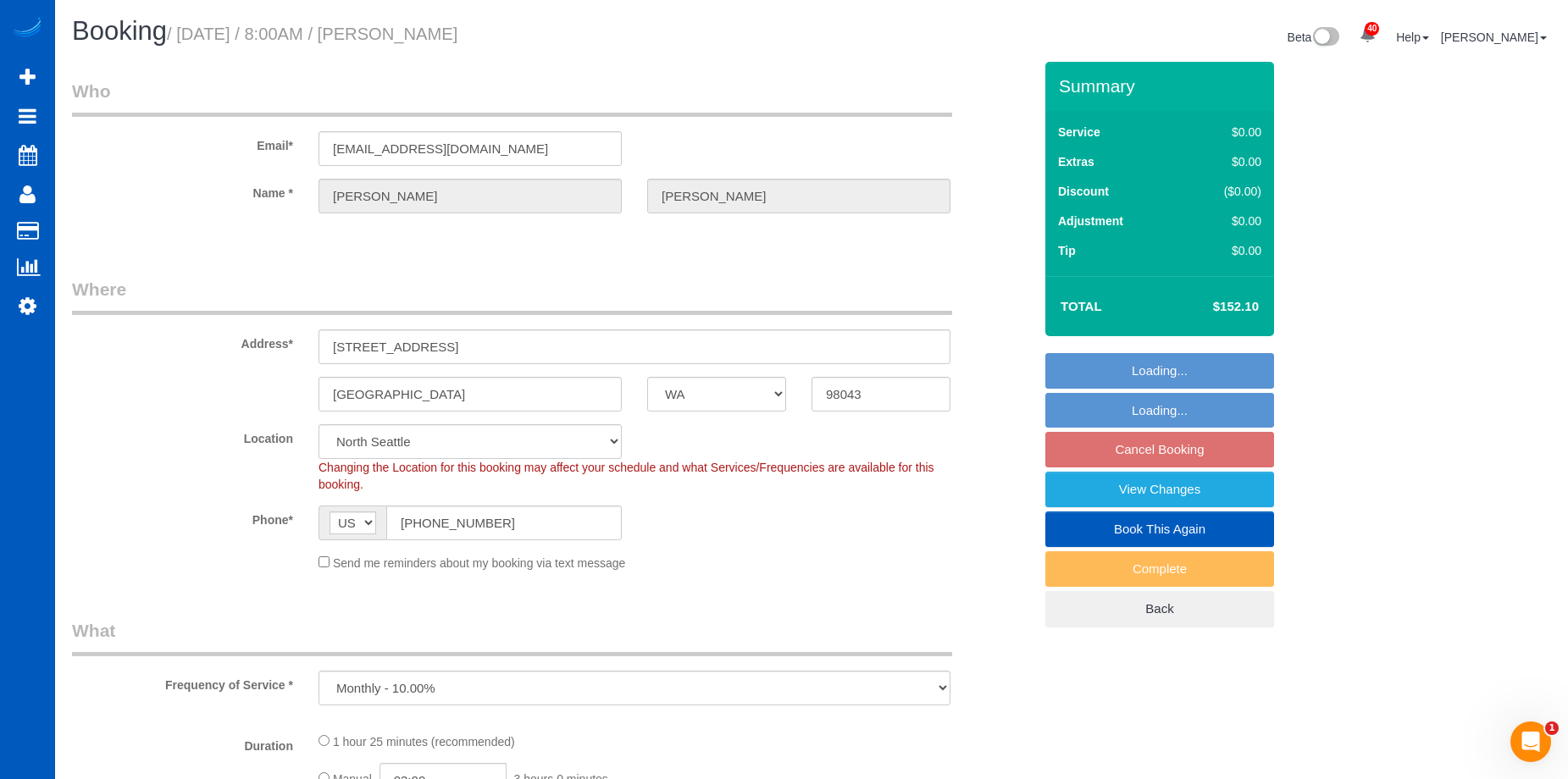
select select "1001"
select select "3"
select select "1001"
select select "3"
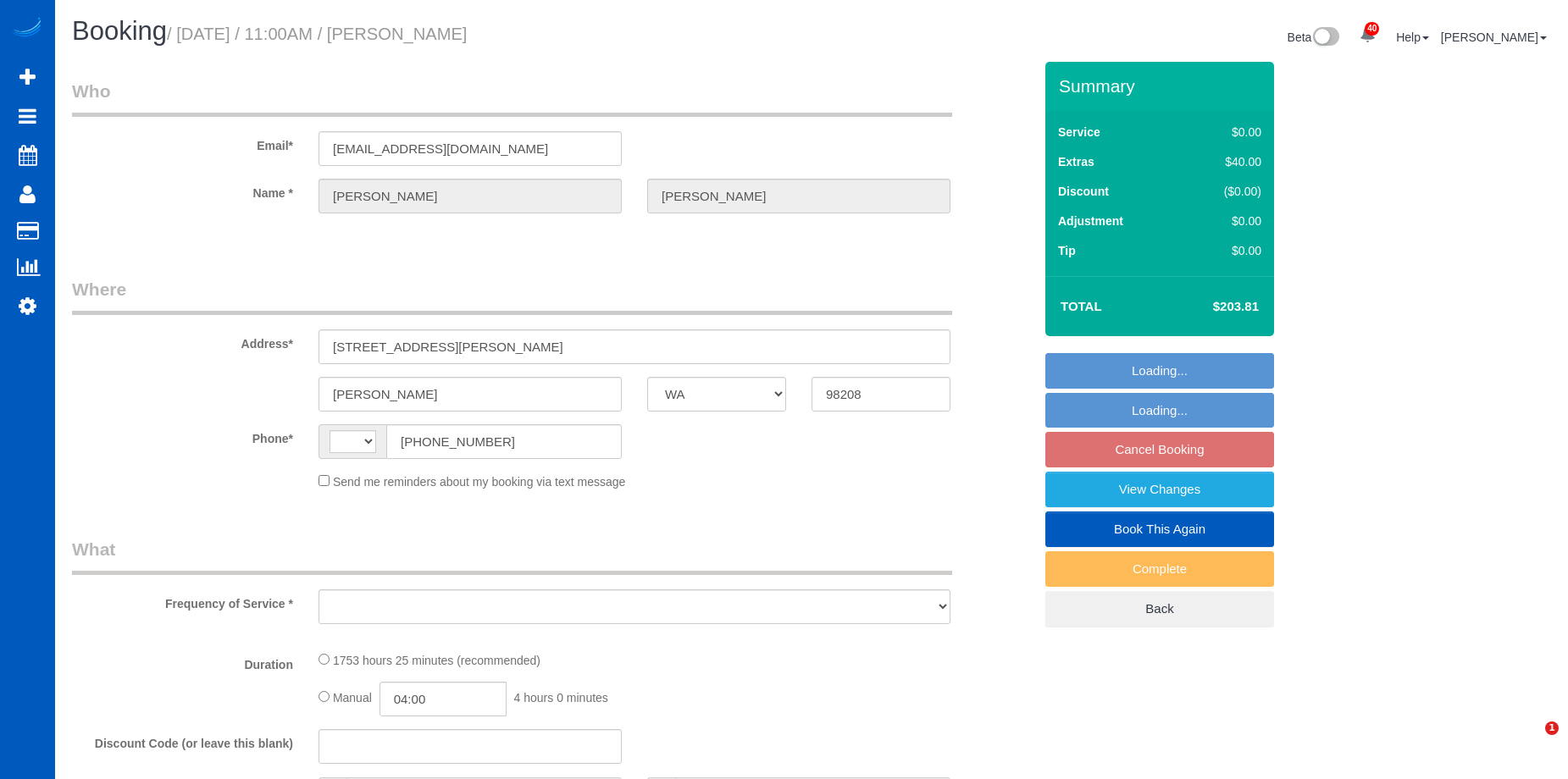
select select "WA"
select select "string:[GEOGRAPHIC_DATA]"
select select "string:fspay-ee5919fe-66f1-4365-929e-073ccac8585c"
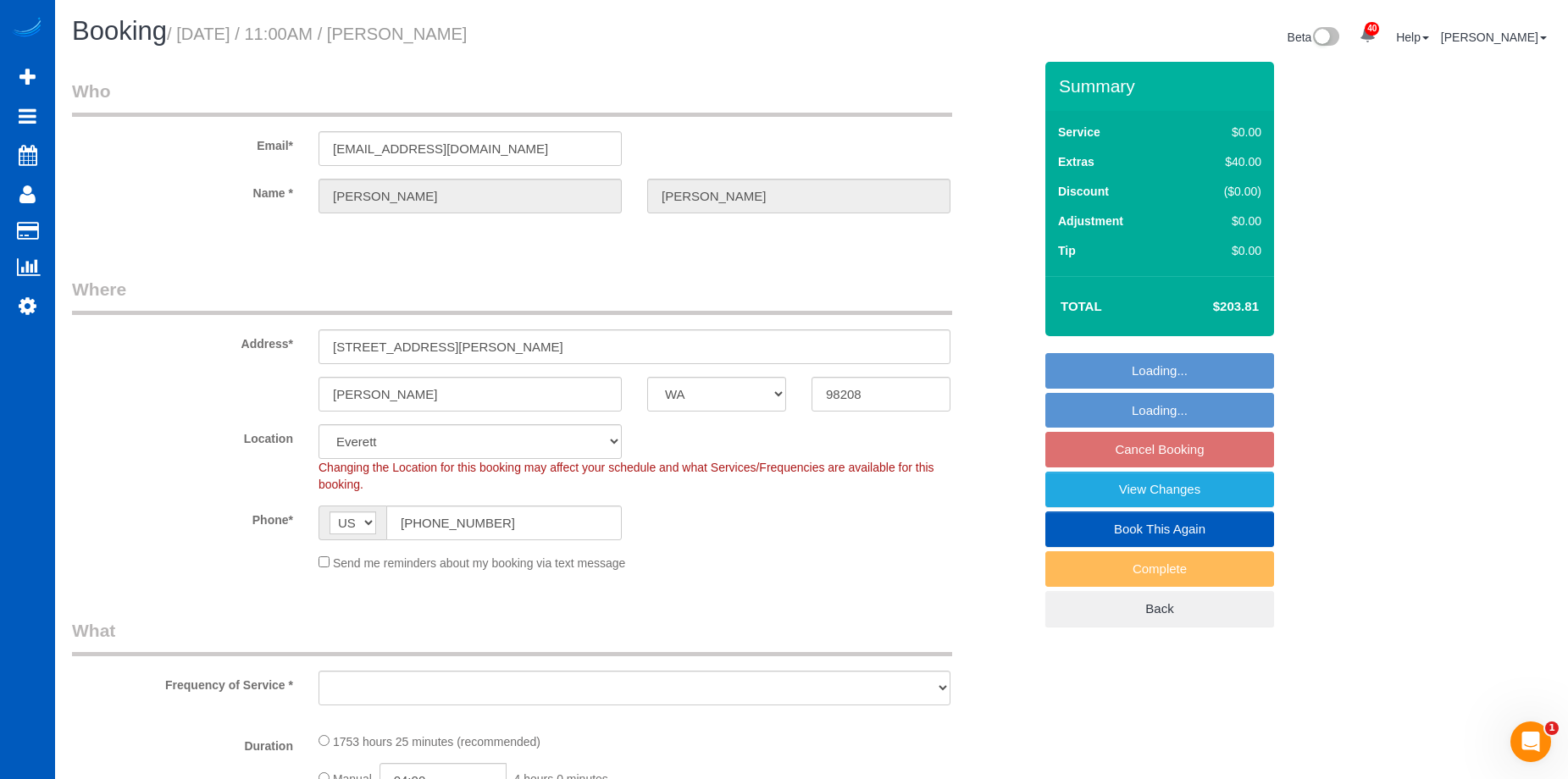
select select "object:807"
select select "number:8"
select select "object:1026"
select select "spot2"
select select "1001"
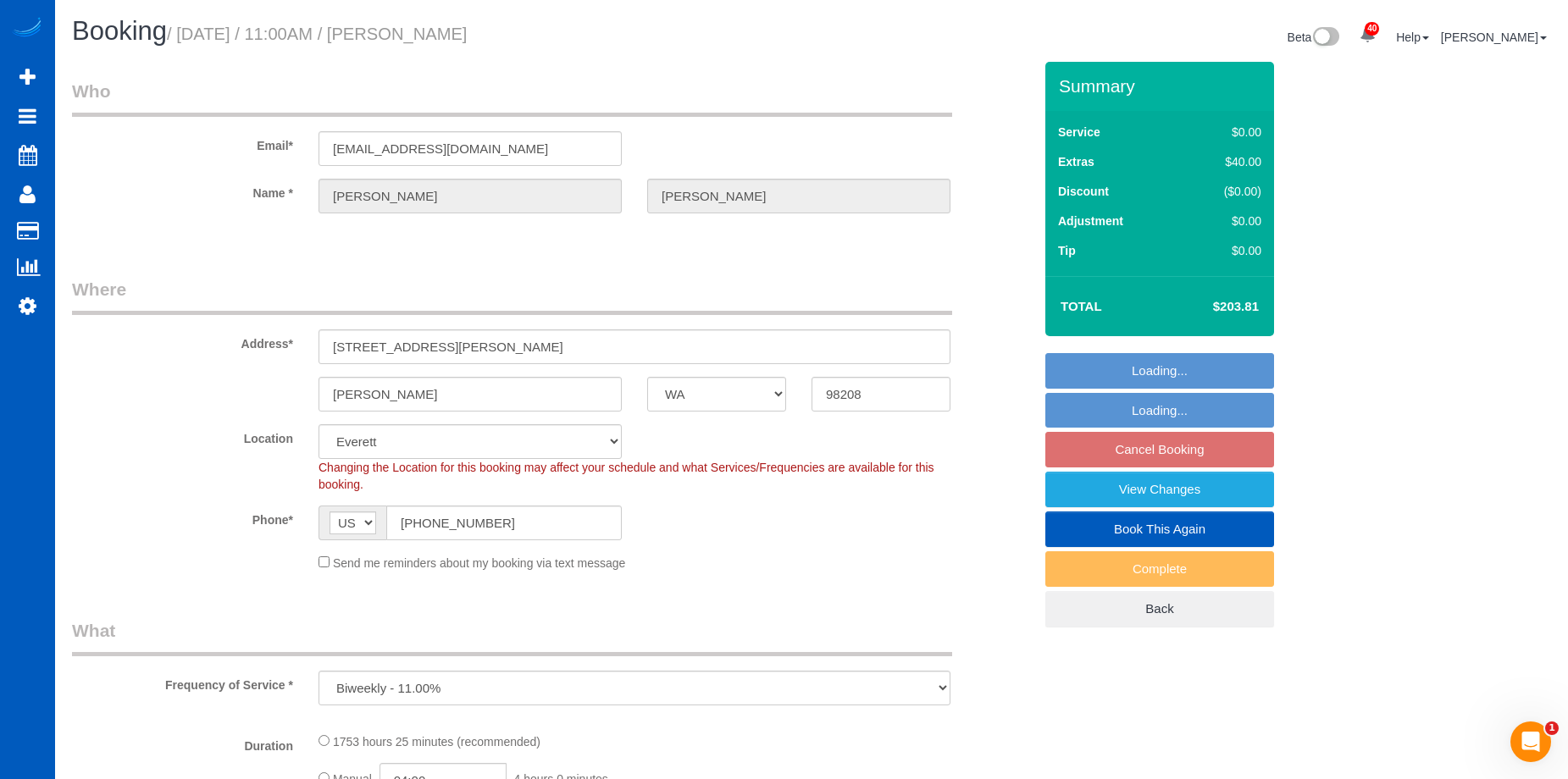
select select "3"
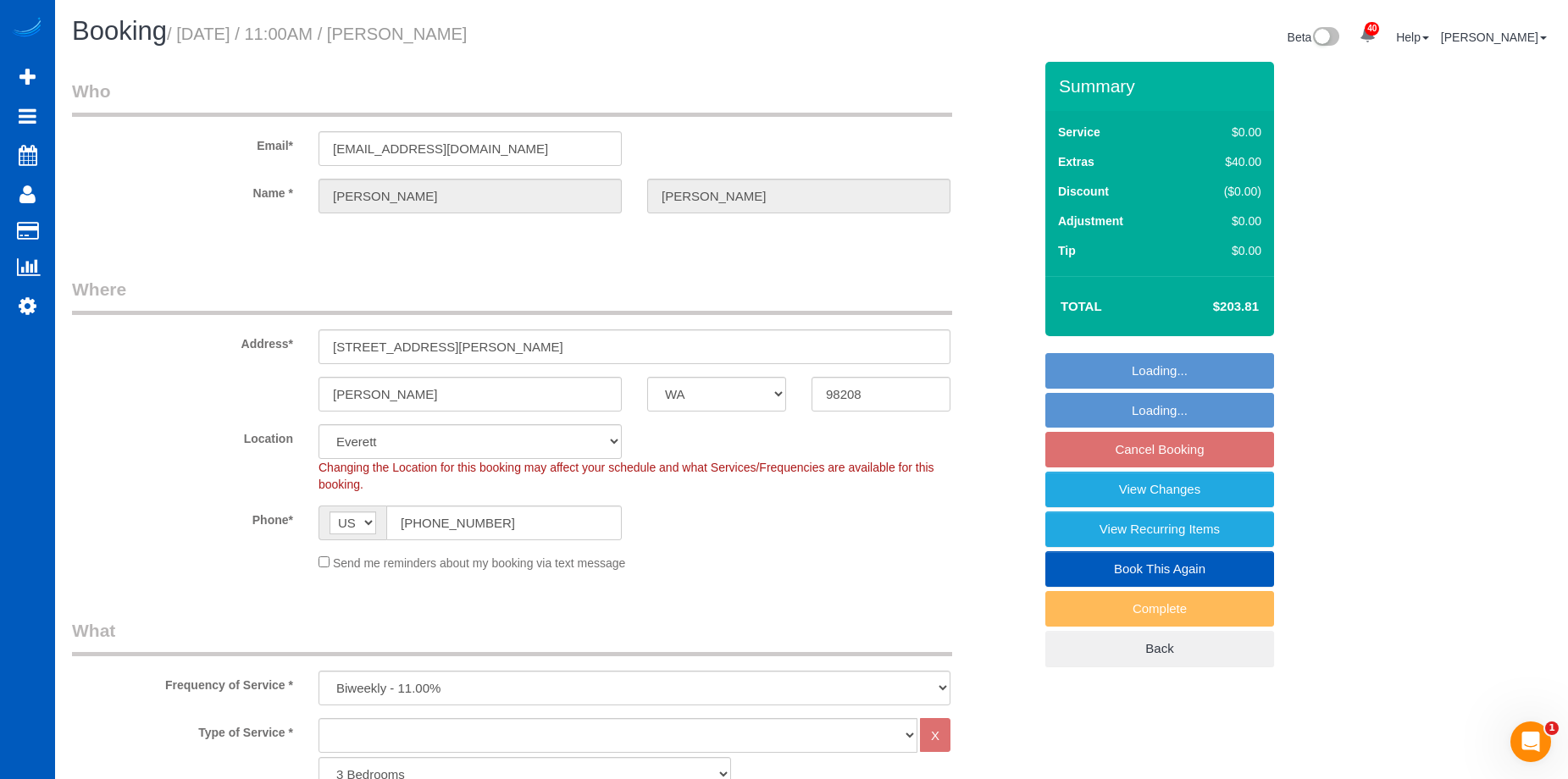
select select "1001"
select select "3"
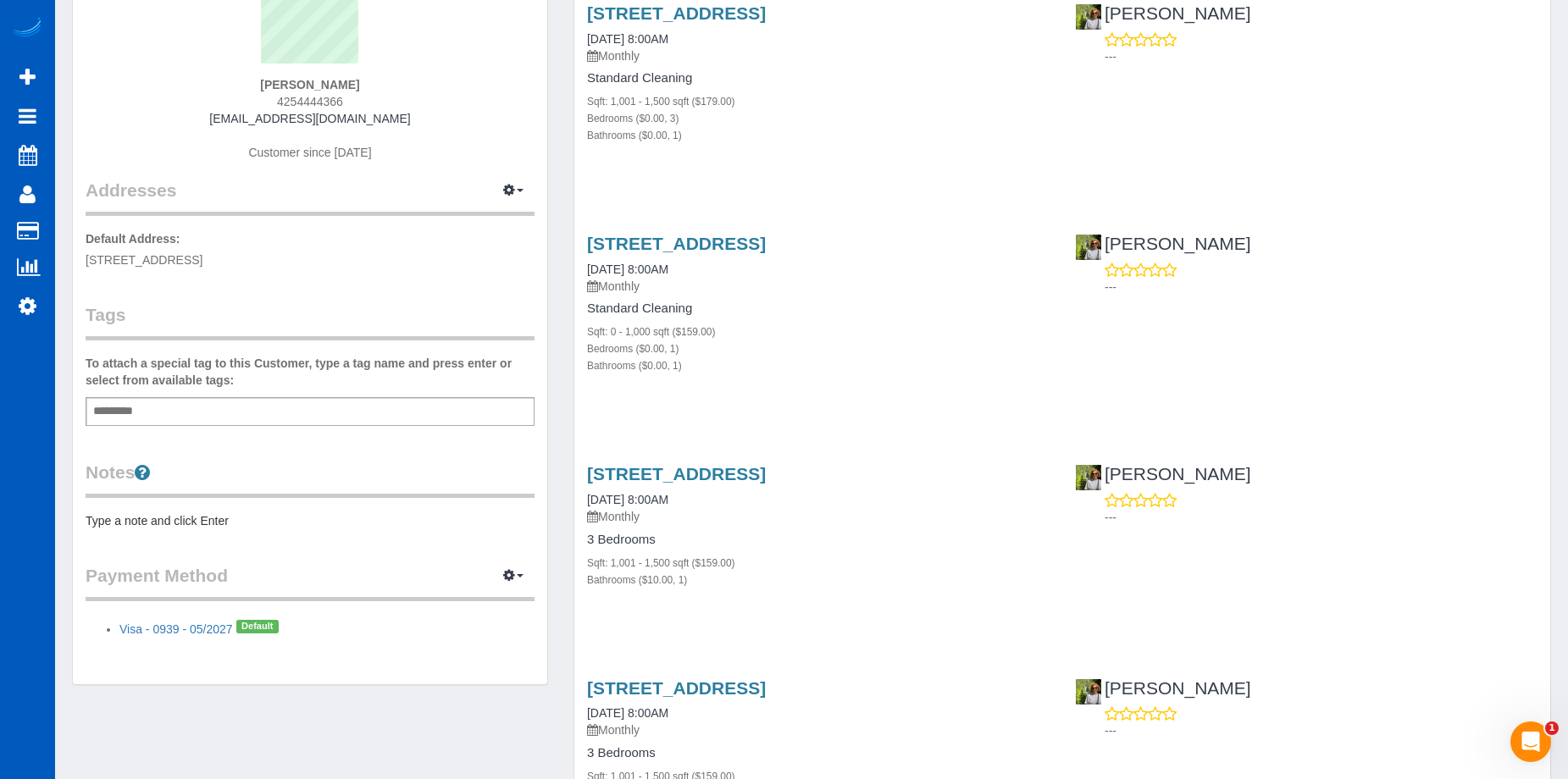
scroll to position [169, 0]
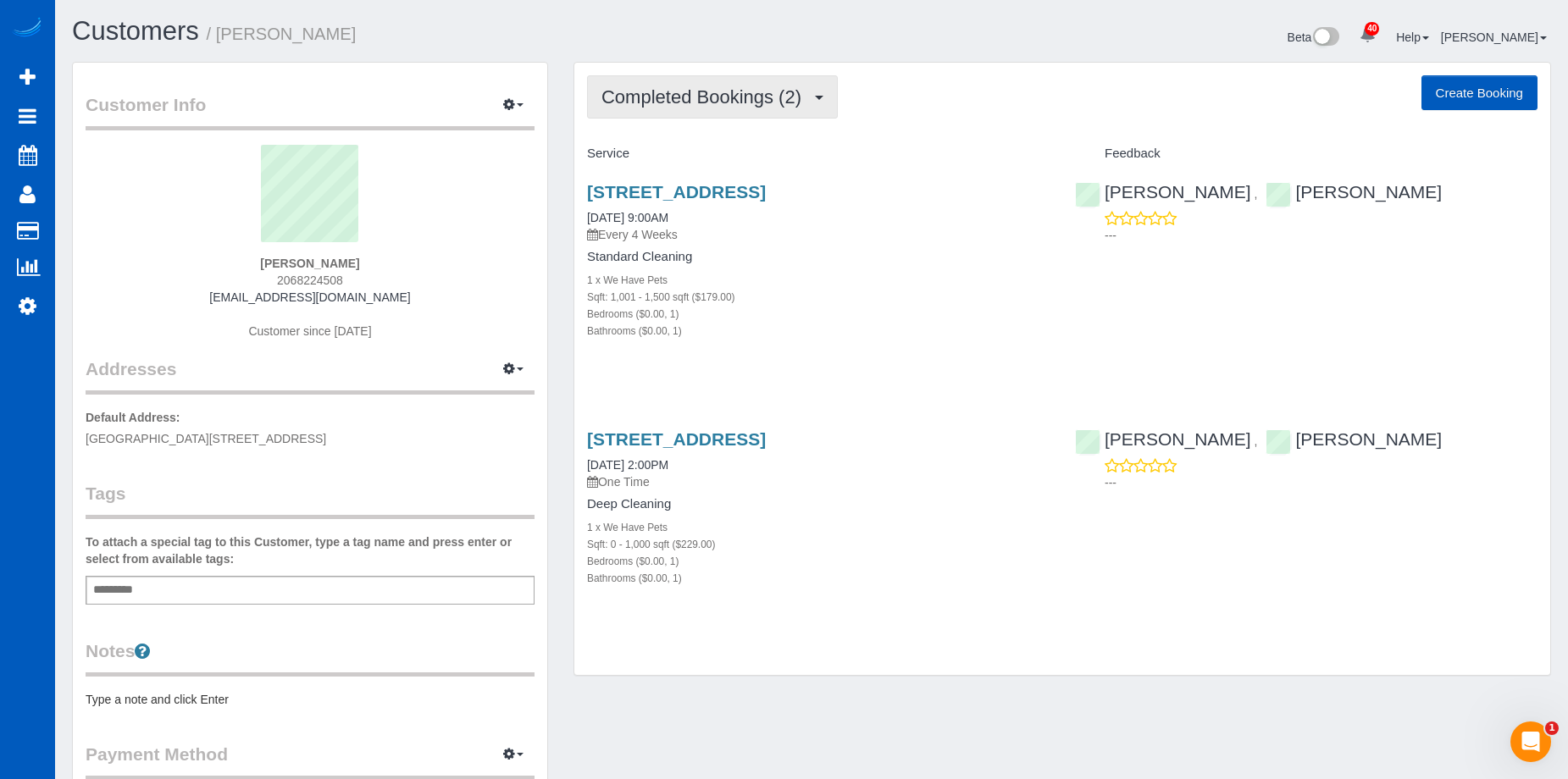
click at [800, 100] on span "Completed Bookings (2)" at bounding box center [705, 97] width 209 height 21
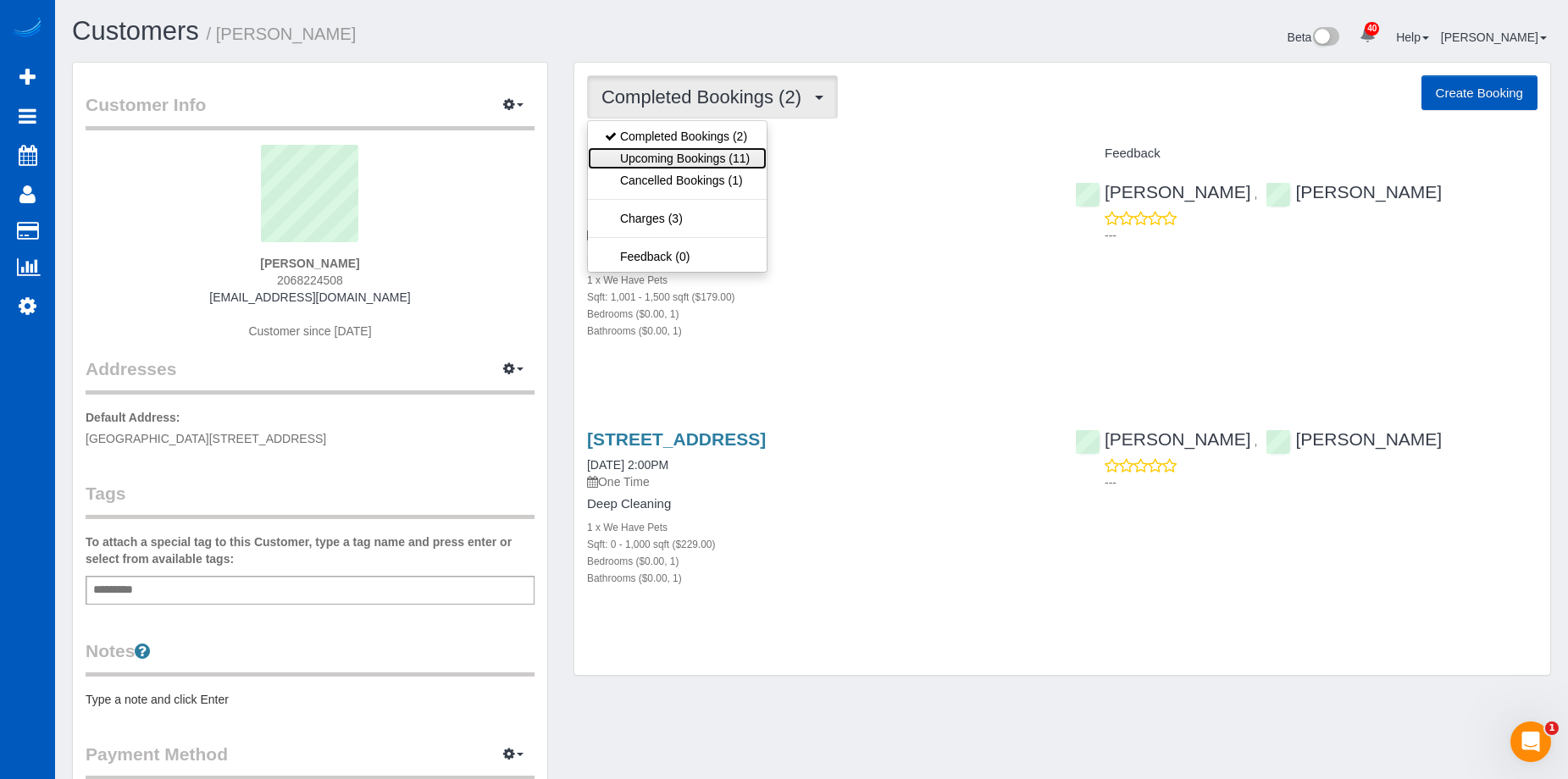
click at [744, 158] on link "Upcoming Bookings (11)" at bounding box center [676, 159] width 179 height 22
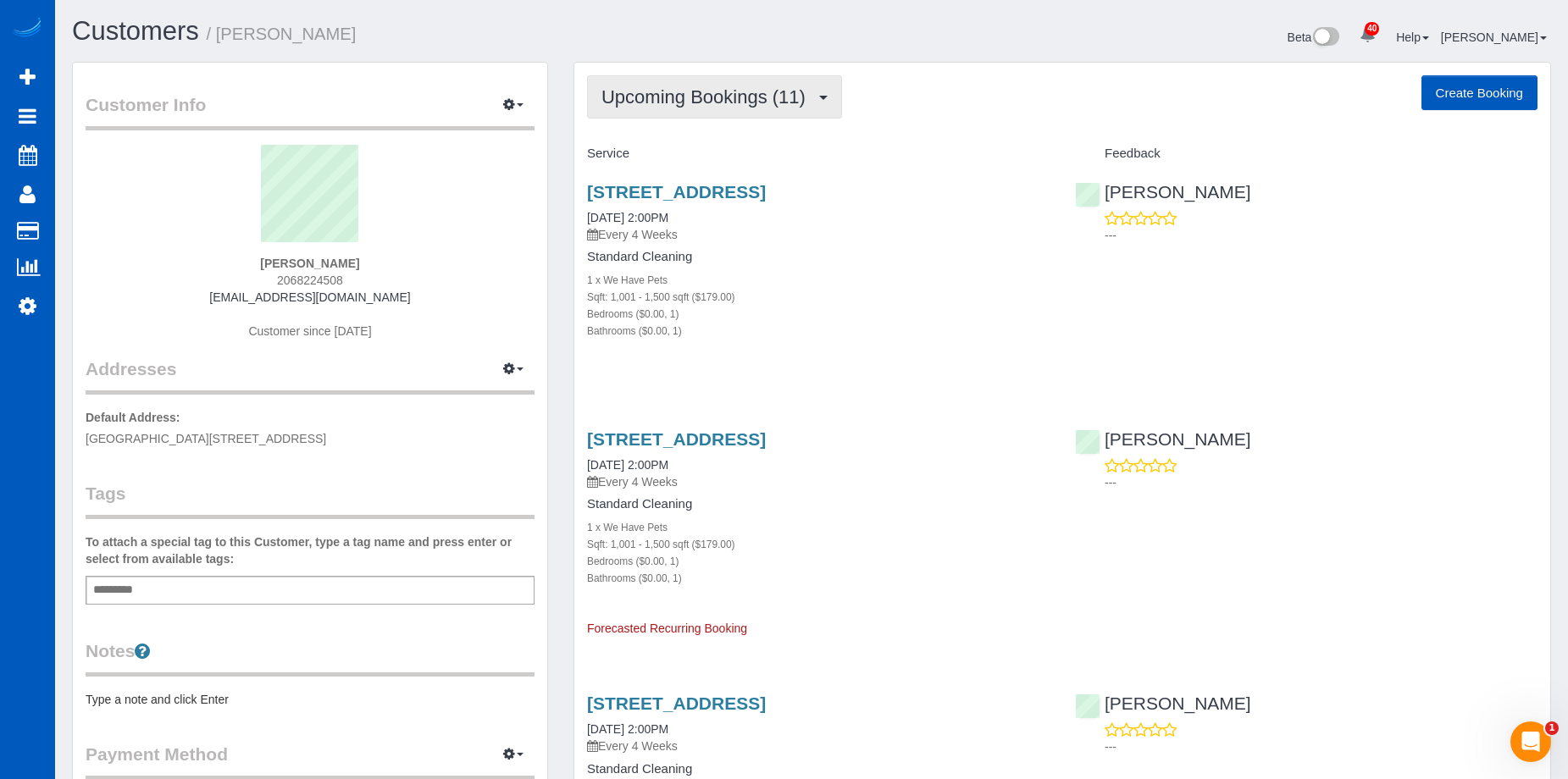
click at [804, 97] on span "Upcoming Bookings (11)" at bounding box center [707, 97] width 213 height 21
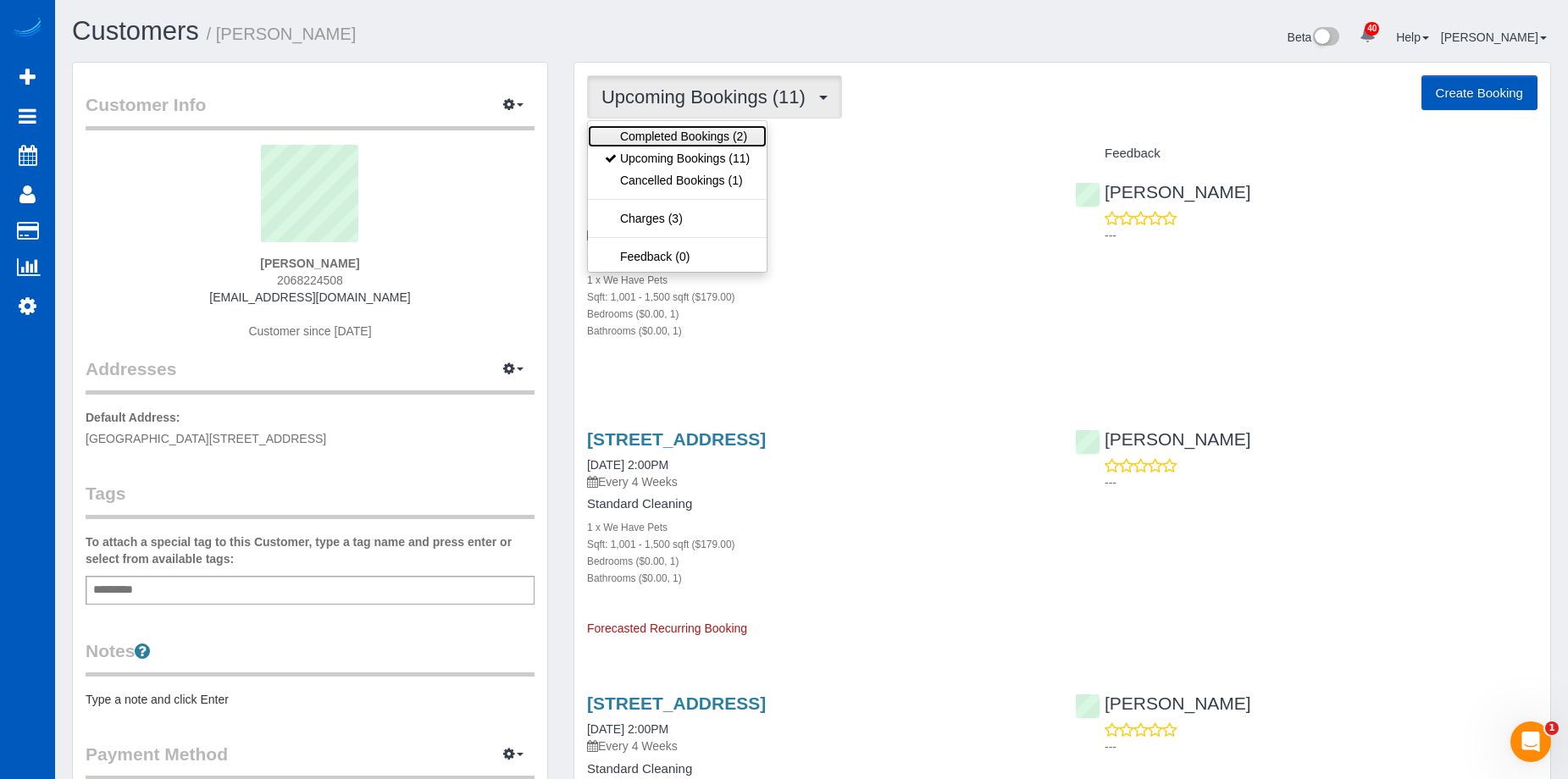
click at [745, 130] on link "Completed Bookings (2)" at bounding box center [676, 136] width 179 height 22
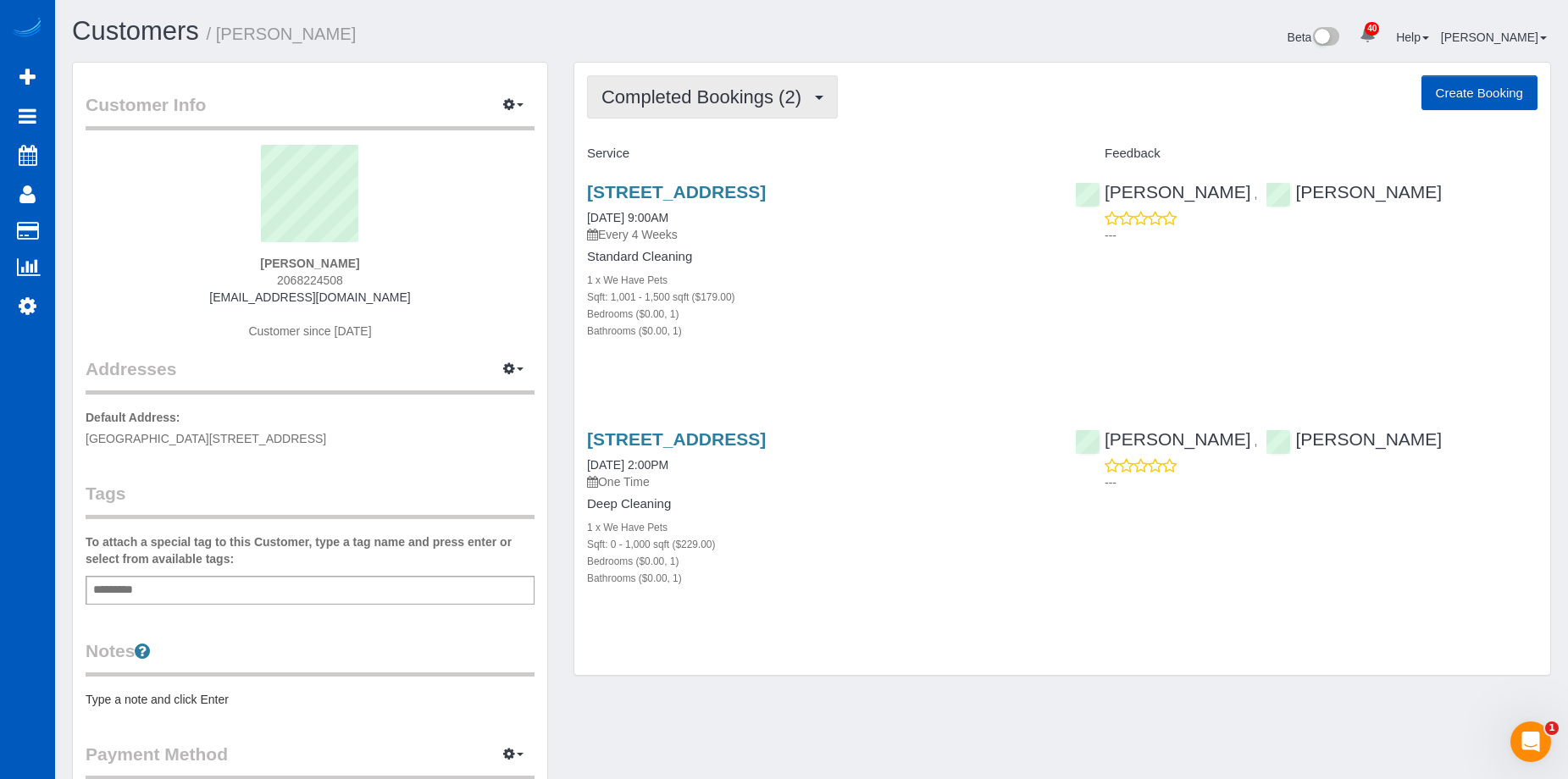
click at [784, 99] on span "Completed Bookings (2)" at bounding box center [705, 97] width 209 height 21
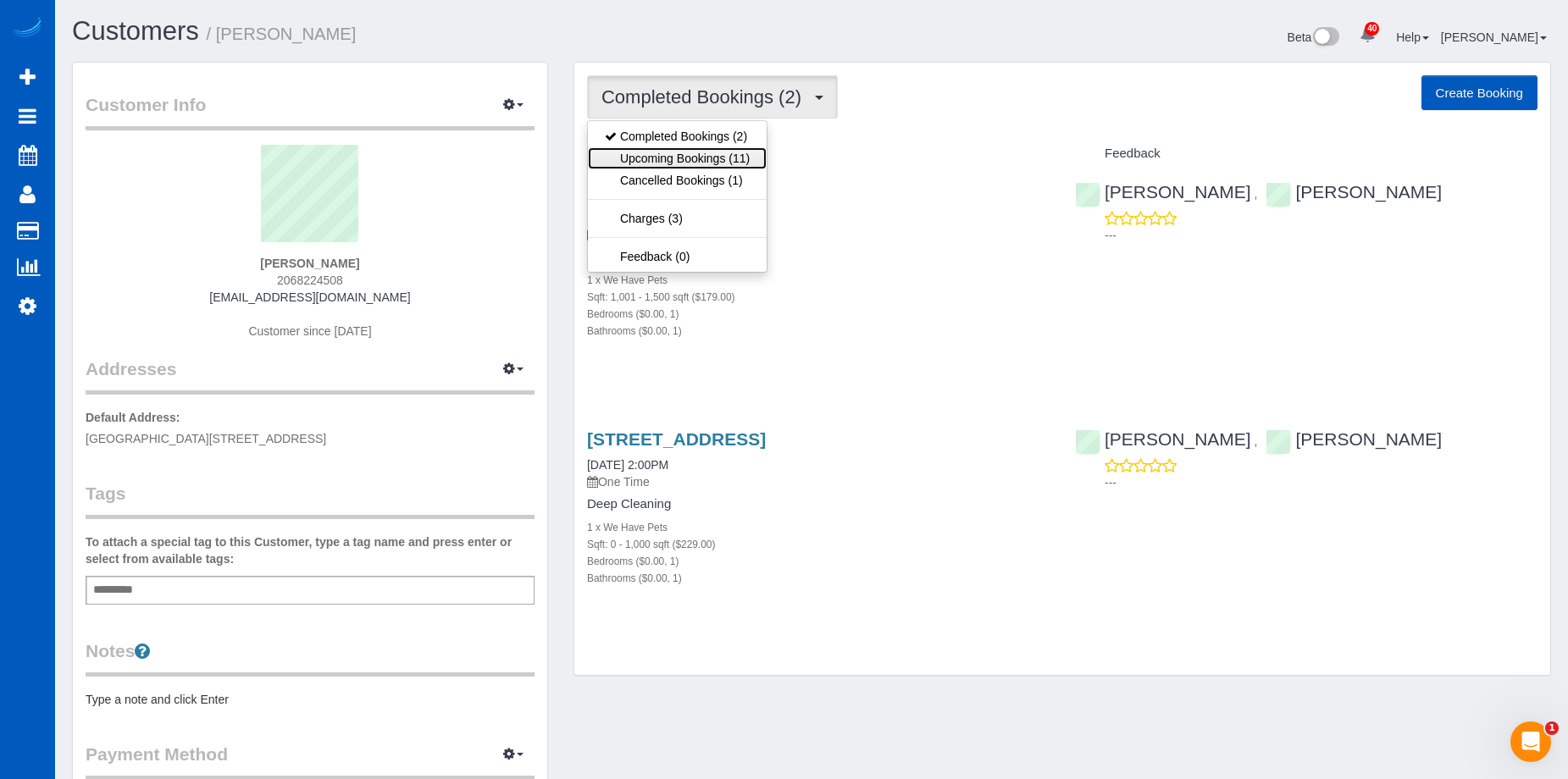
click at [729, 158] on link "Upcoming Bookings (11)" at bounding box center [676, 159] width 179 height 22
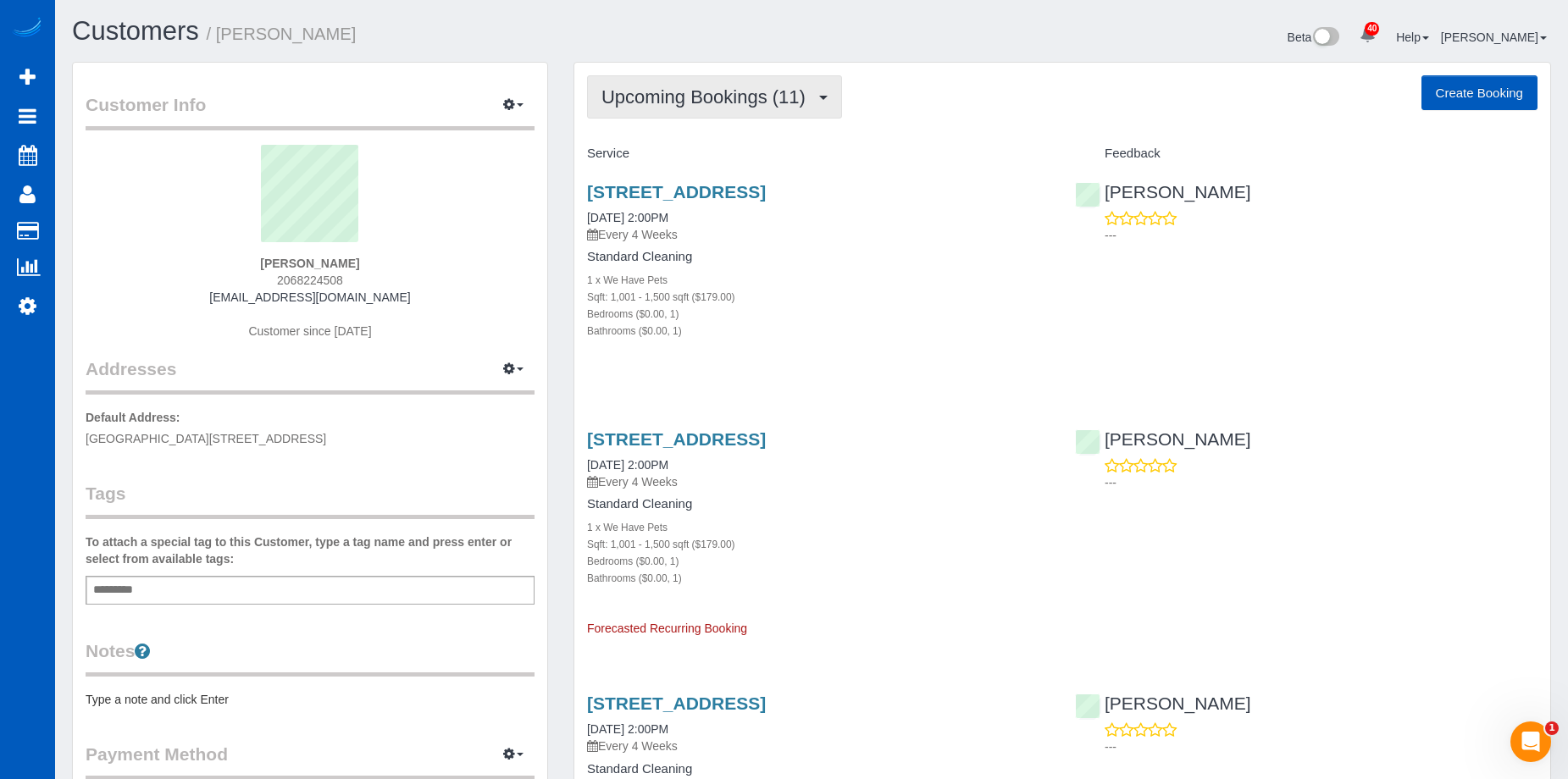
click at [786, 103] on span "Upcoming Bookings (11)" at bounding box center [707, 97] width 213 height 21
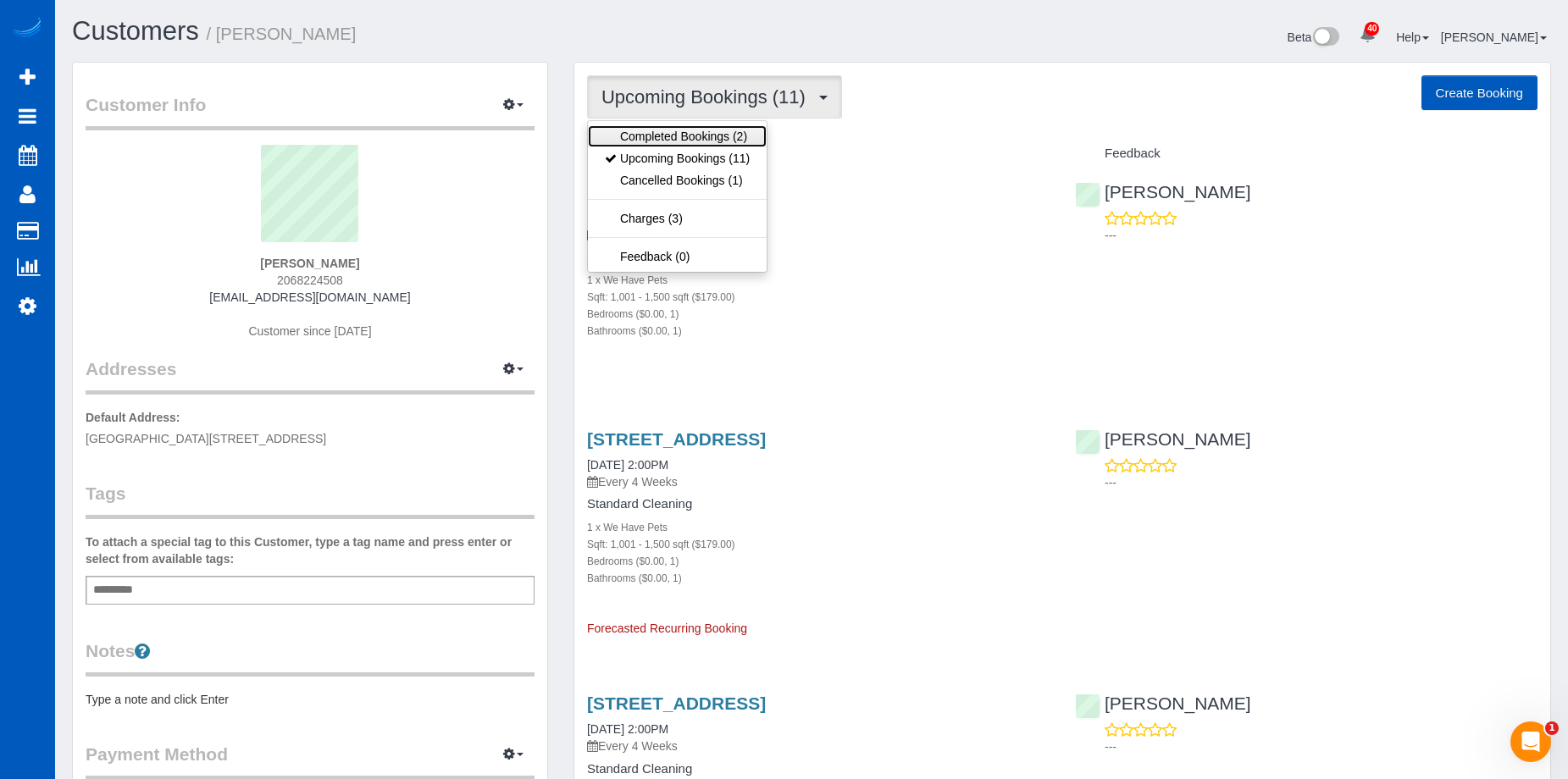
click at [717, 132] on link "Completed Bookings (2)" at bounding box center [676, 136] width 179 height 22
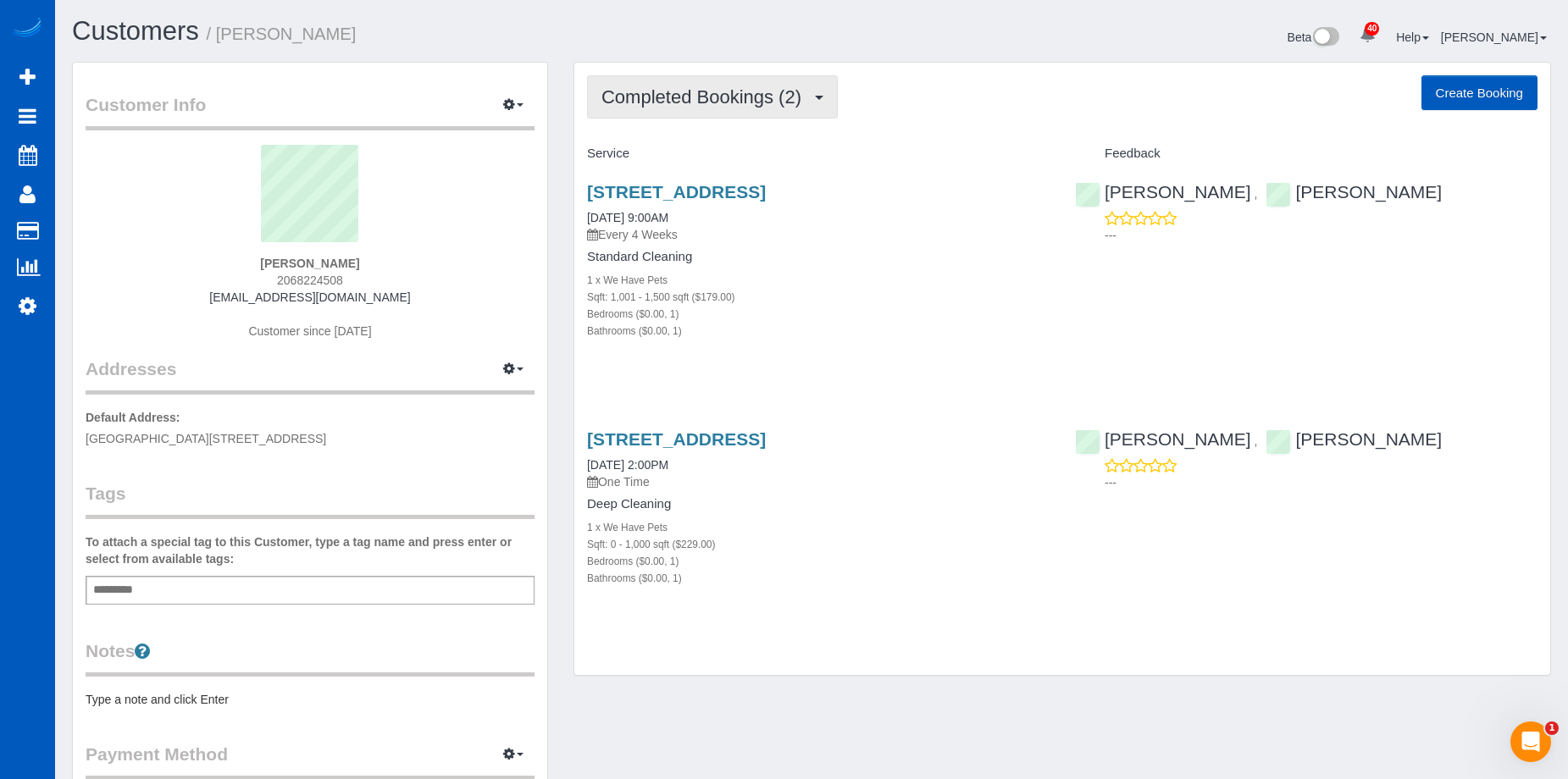
click at [758, 93] on span "Completed Bookings (2)" at bounding box center [705, 97] width 209 height 21
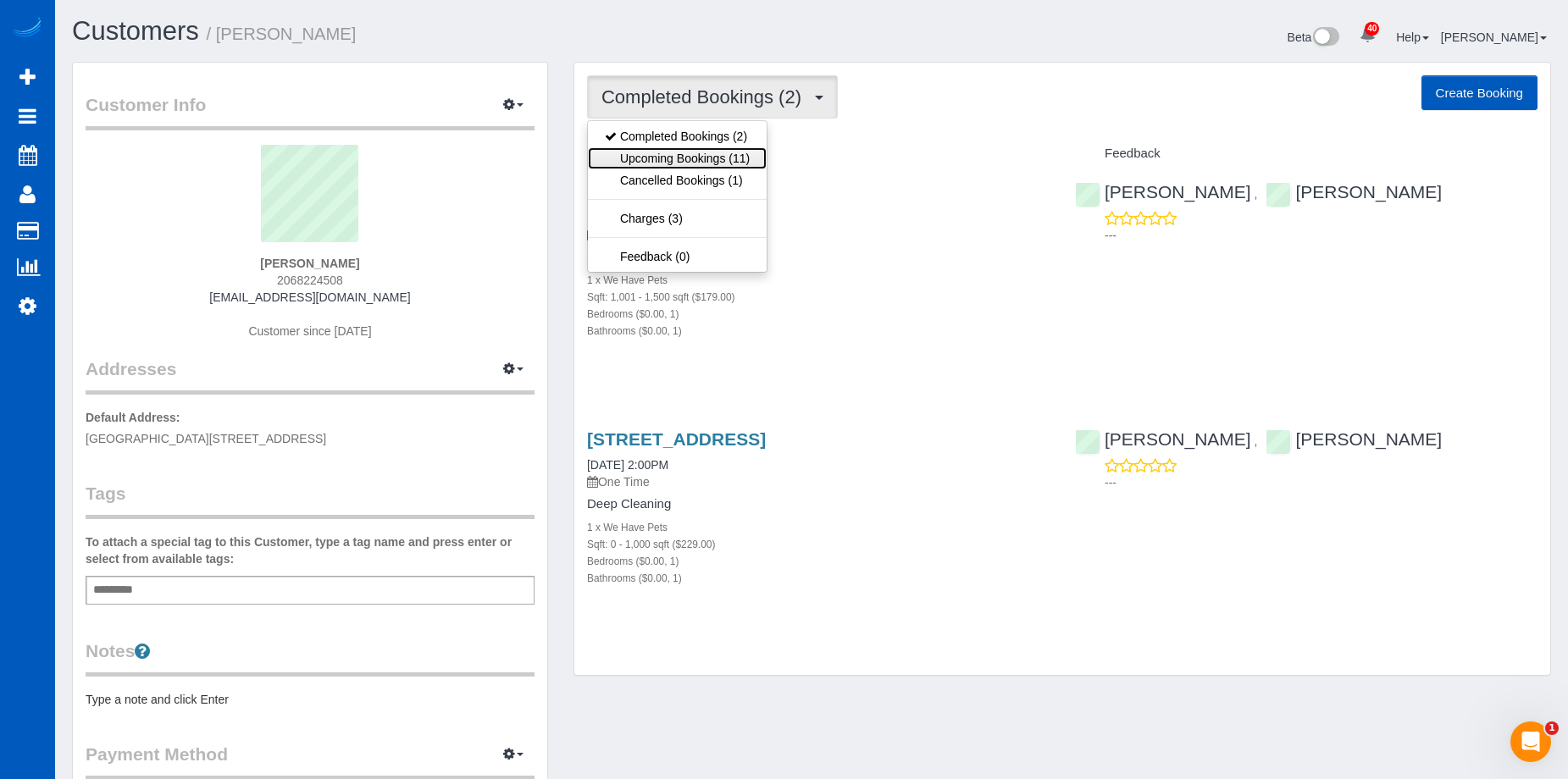
click at [696, 150] on link "Upcoming Bookings (11)" at bounding box center [676, 159] width 179 height 22
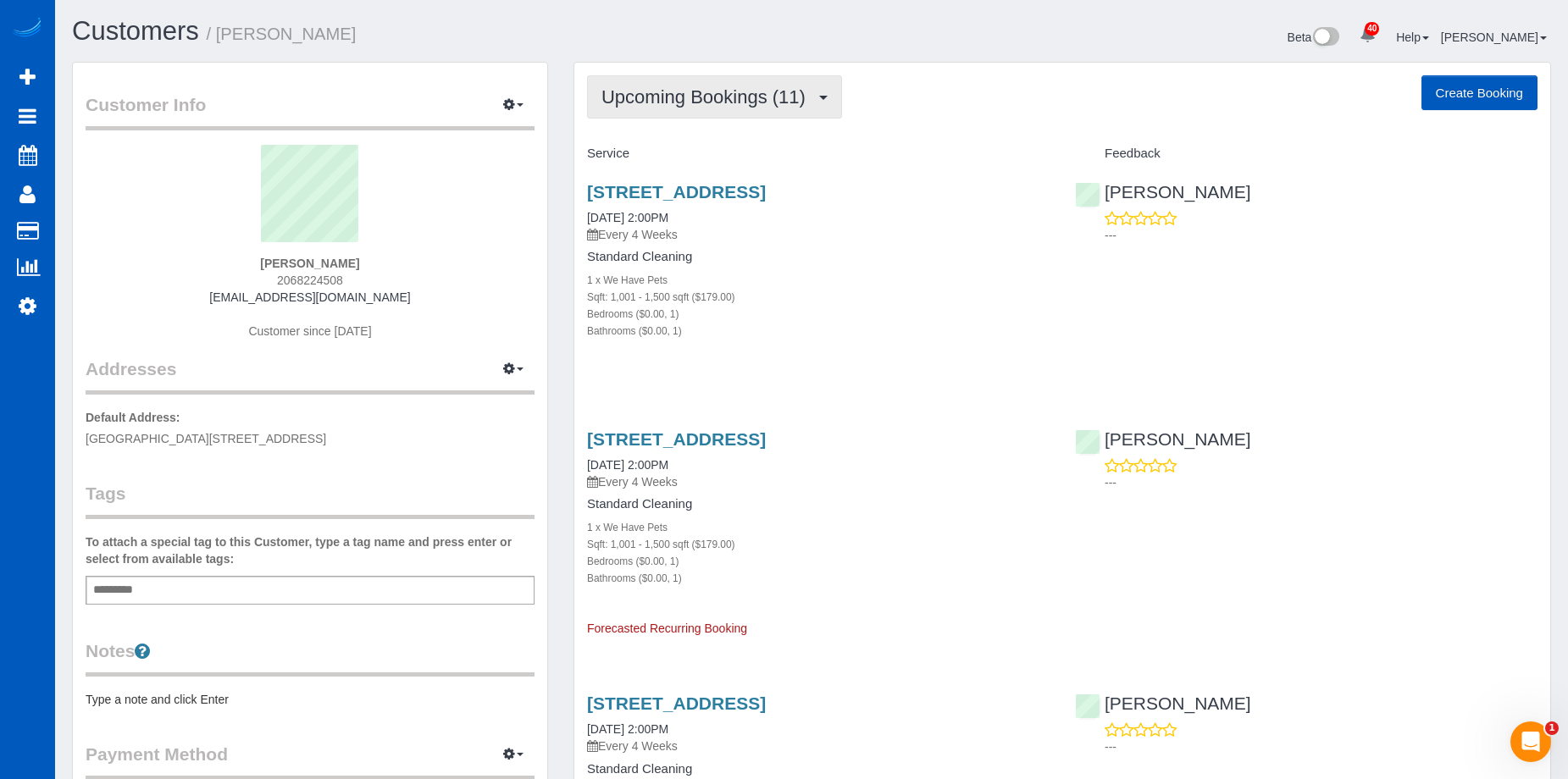
click at [681, 102] on span "Upcoming Bookings (11)" at bounding box center [707, 97] width 213 height 21
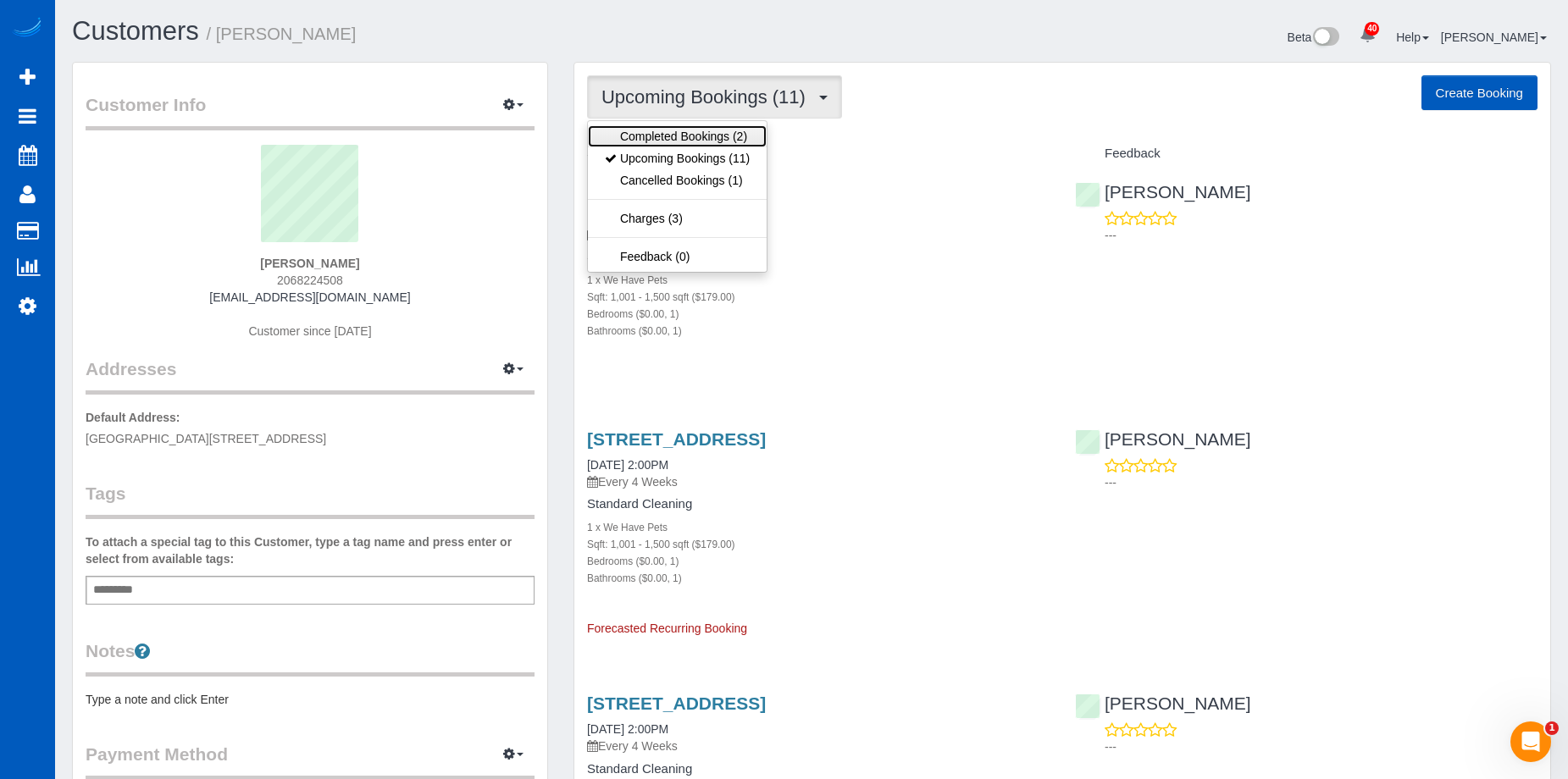
click at [686, 126] on link "Completed Bookings (2)" at bounding box center [676, 136] width 179 height 22
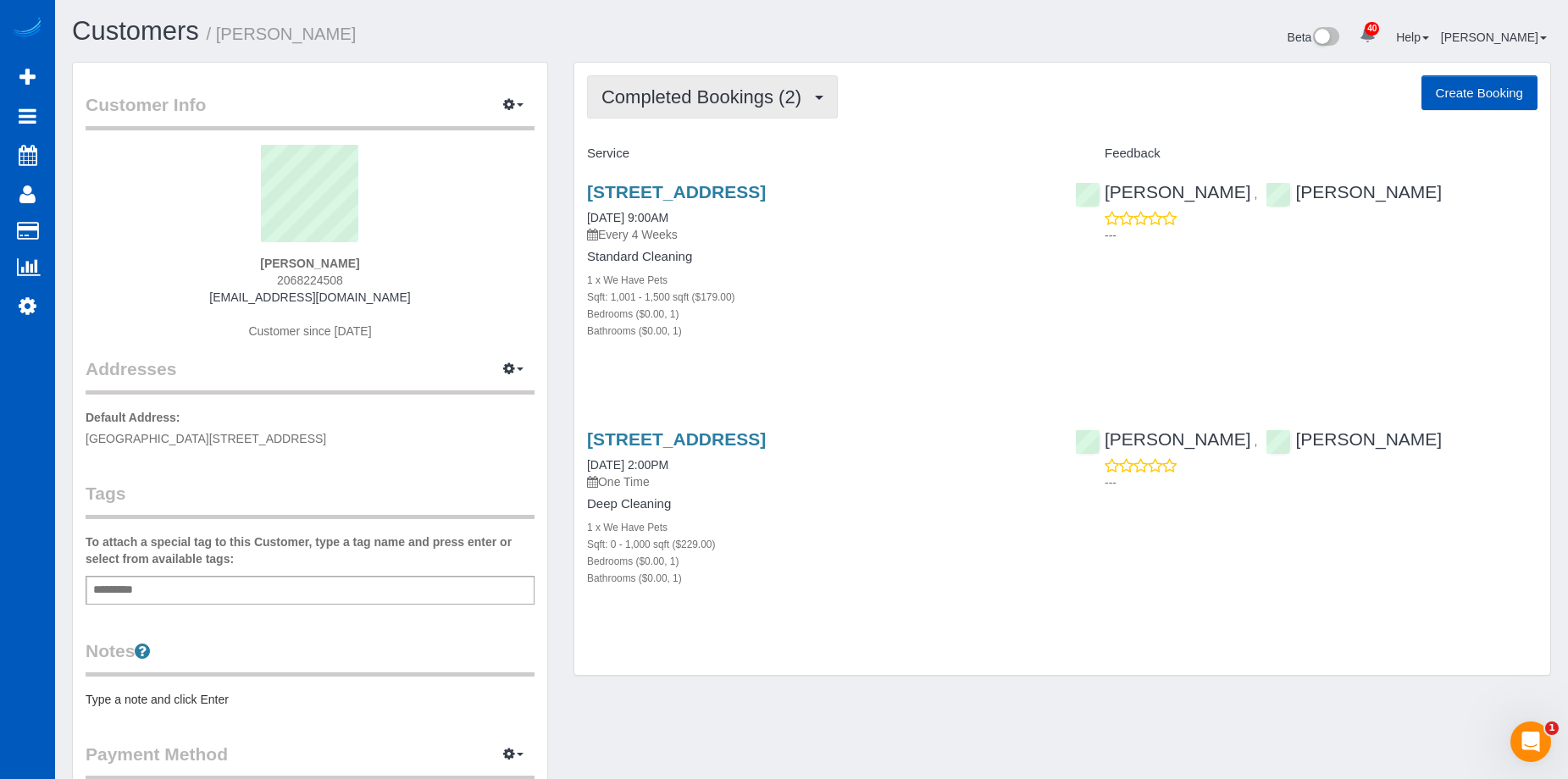
click at [714, 98] on span "Completed Bookings (2)" at bounding box center [705, 97] width 209 height 21
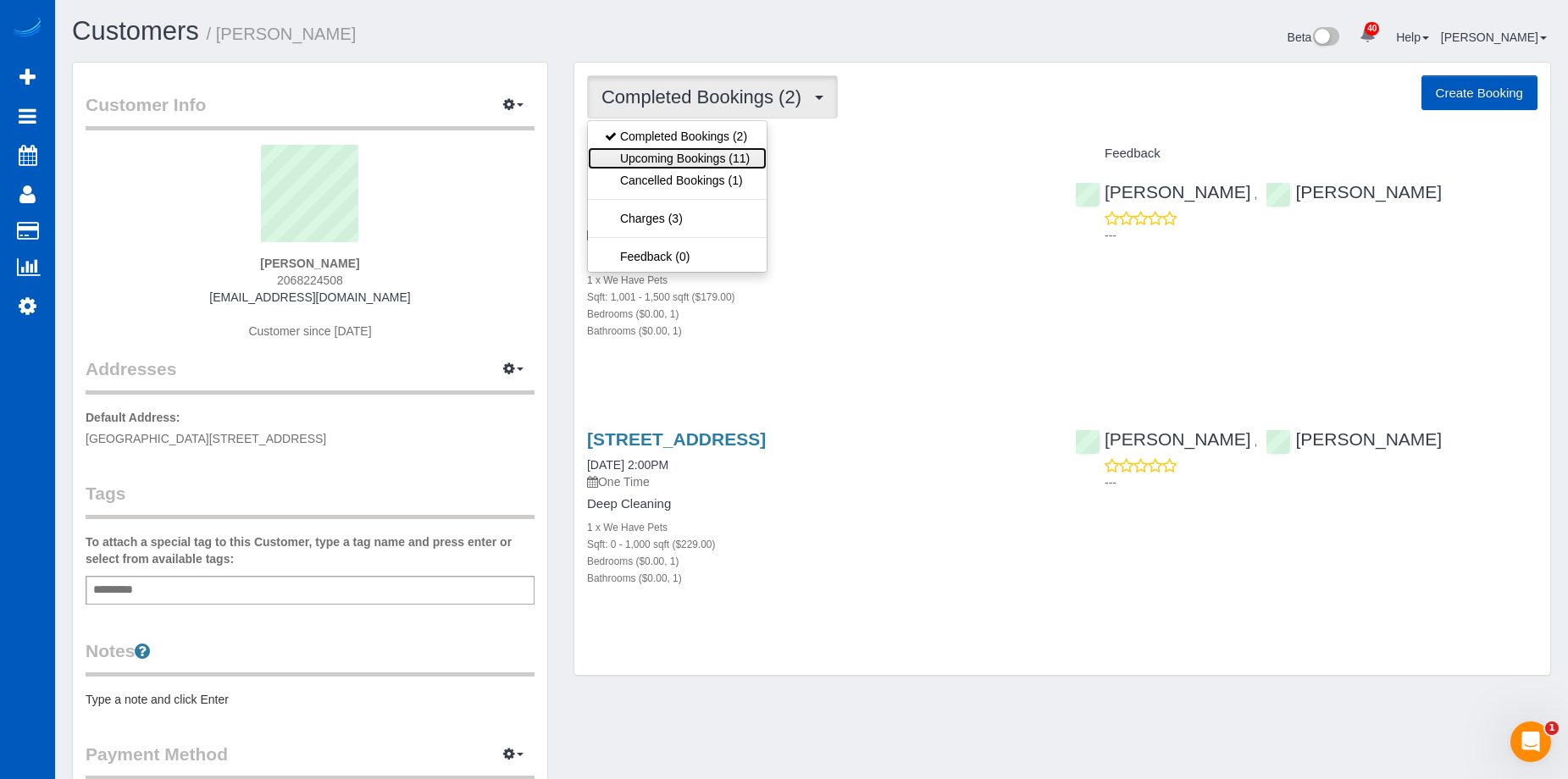
click at [697, 158] on link "Upcoming Bookings (11)" at bounding box center [676, 159] width 179 height 22
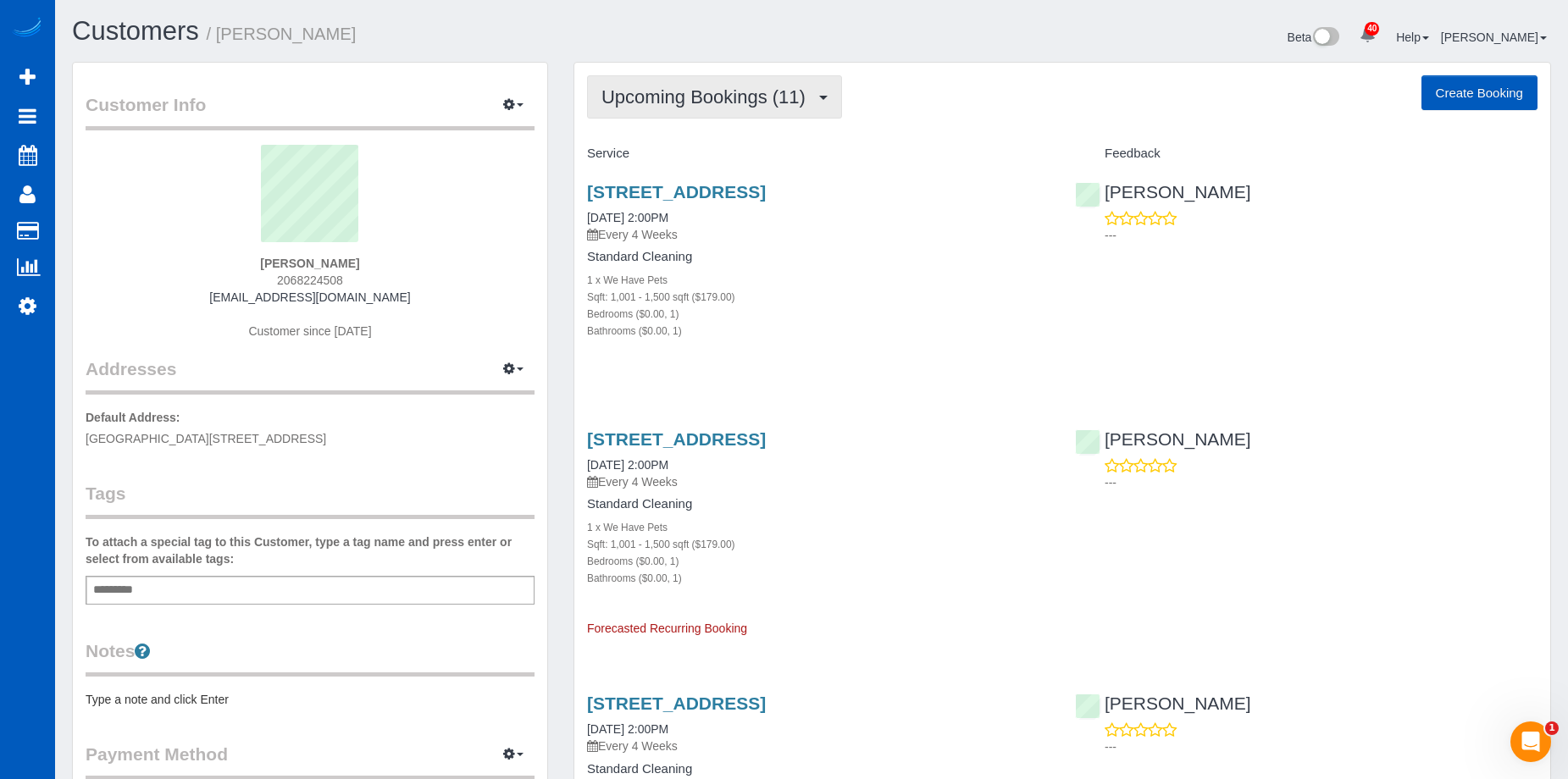
drag, startPoint x: 825, startPoint y: 108, endPoint x: 813, endPoint y: 113, distance: 13.0
click at [825, 109] on button "Upcoming Bookings (11)" at bounding box center [714, 97] width 255 height 43
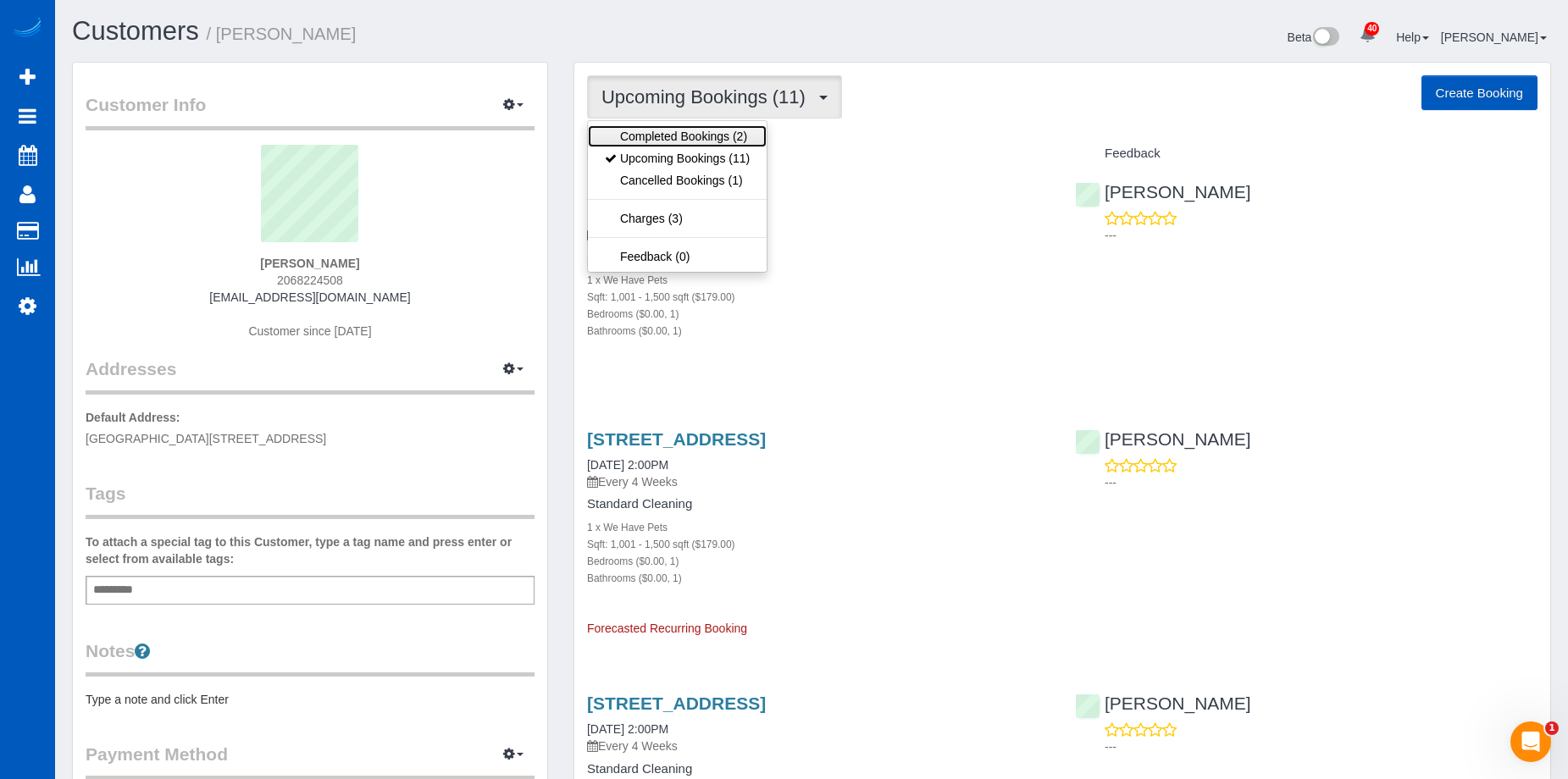
click at [718, 145] on link "Completed Bookings (2)" at bounding box center [676, 136] width 179 height 22
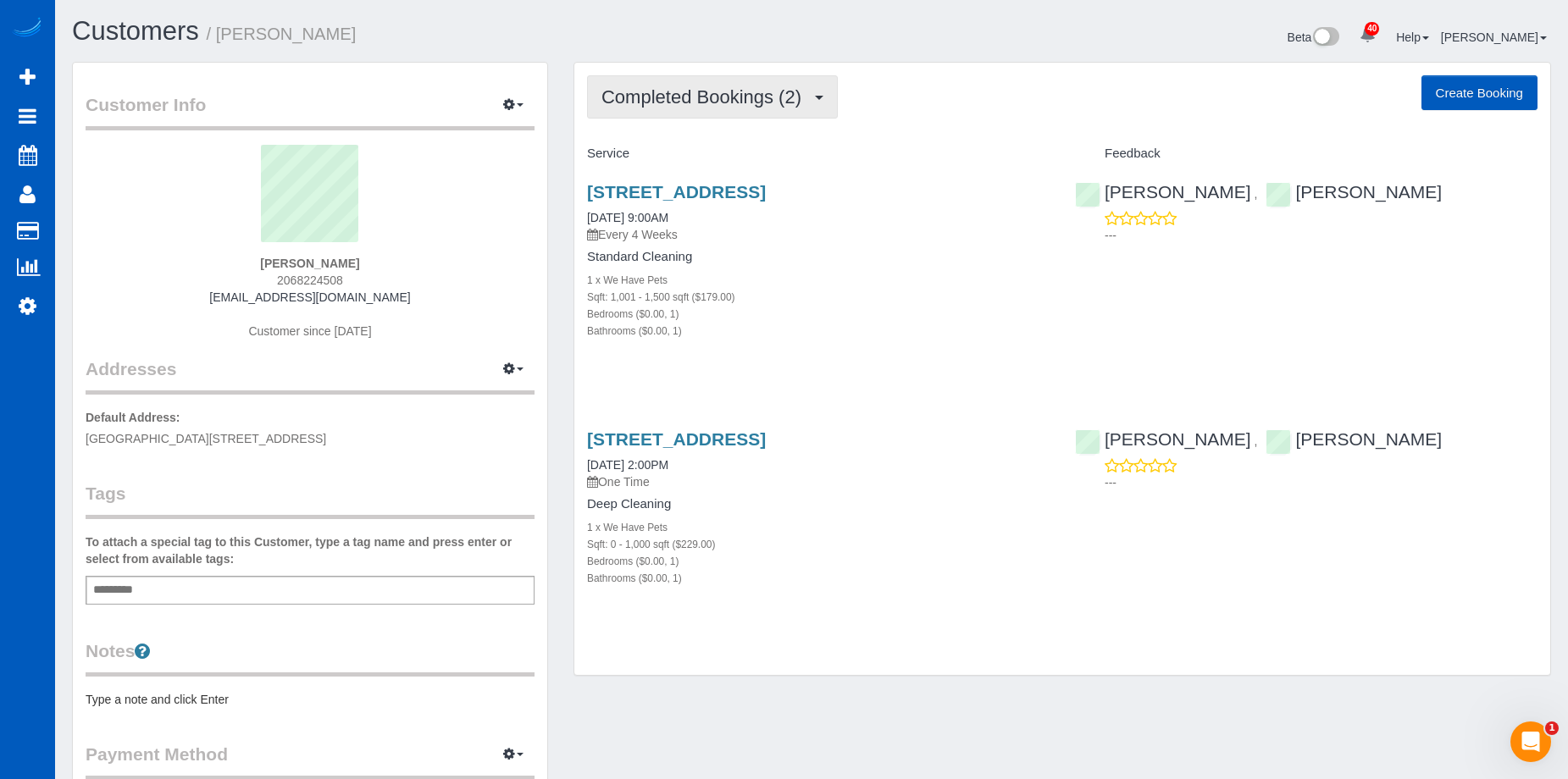
click at [803, 99] on span "Completed Bookings (2)" at bounding box center [705, 97] width 209 height 21
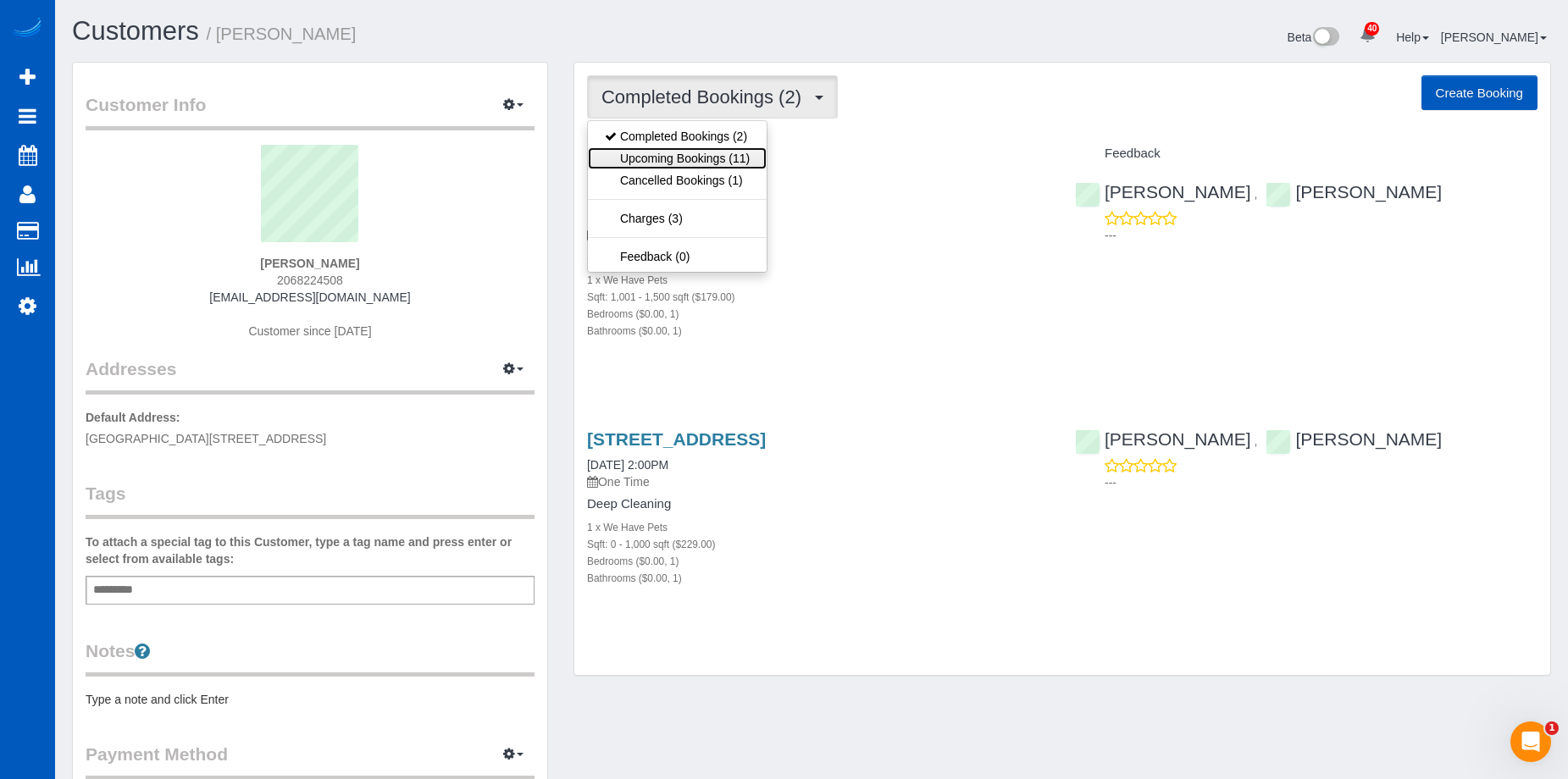
click at [736, 150] on link "Upcoming Bookings (11)" at bounding box center [676, 159] width 179 height 22
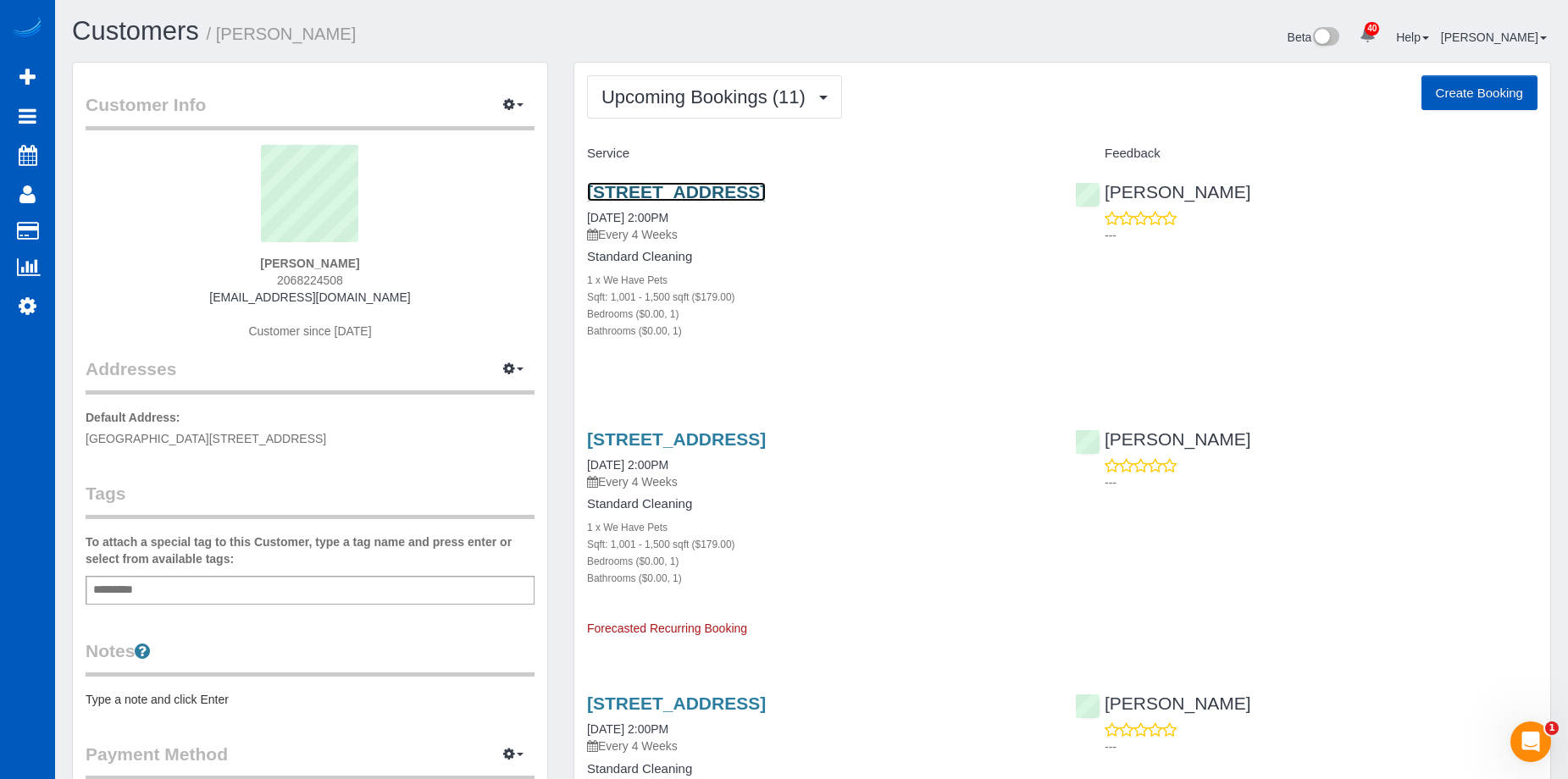
click at [702, 189] on link "[STREET_ADDRESS]" at bounding box center [675, 191] width 179 height 19
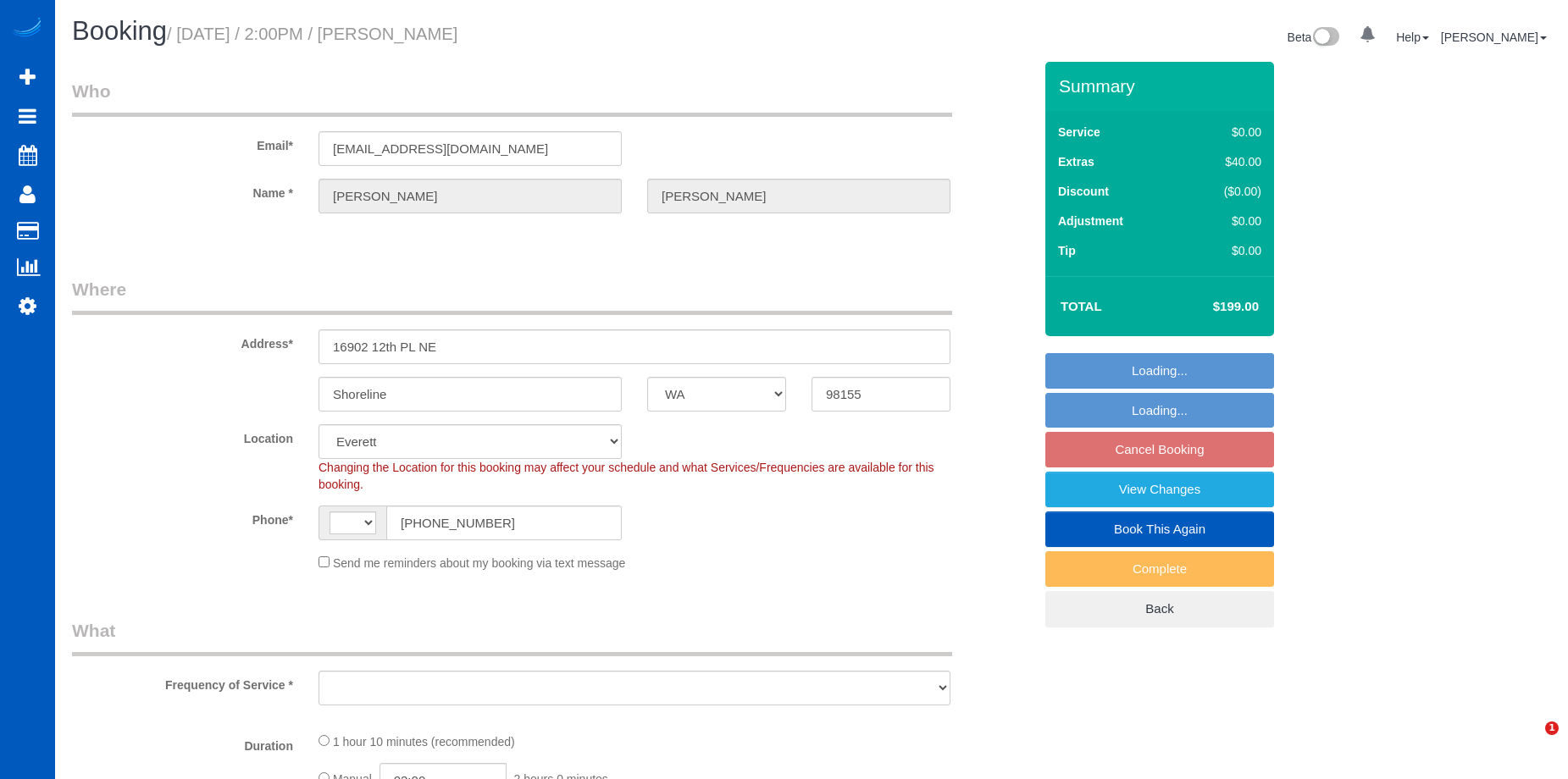
select select "WA"
select select "string:fspay-a357df5f-ee3c-4db3-b8bd-ac8a374918c0"
select select "string:[GEOGRAPHIC_DATA]"
select select "object:662"
select select "199"
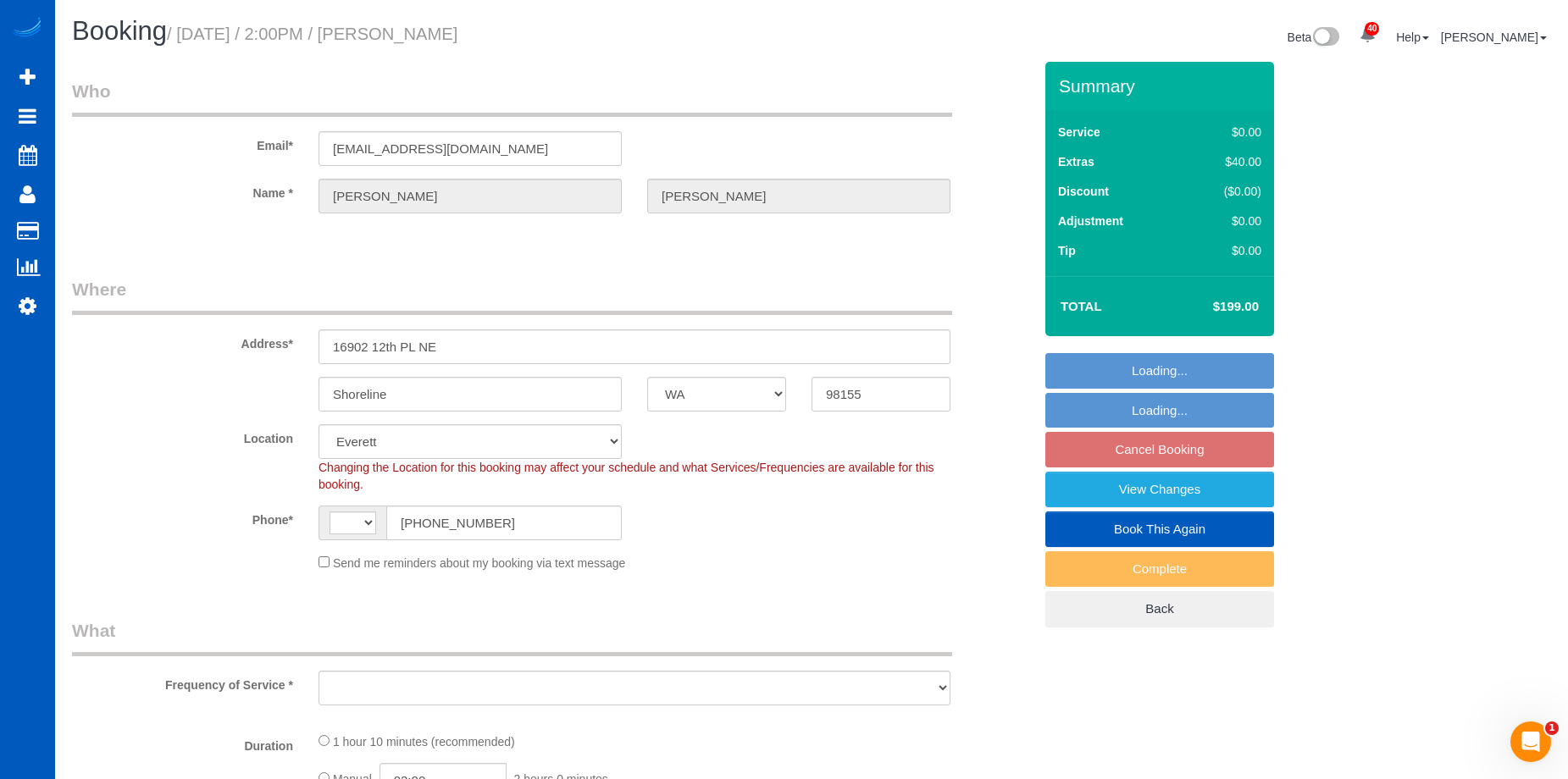
select select "1001"
select select "spot3"
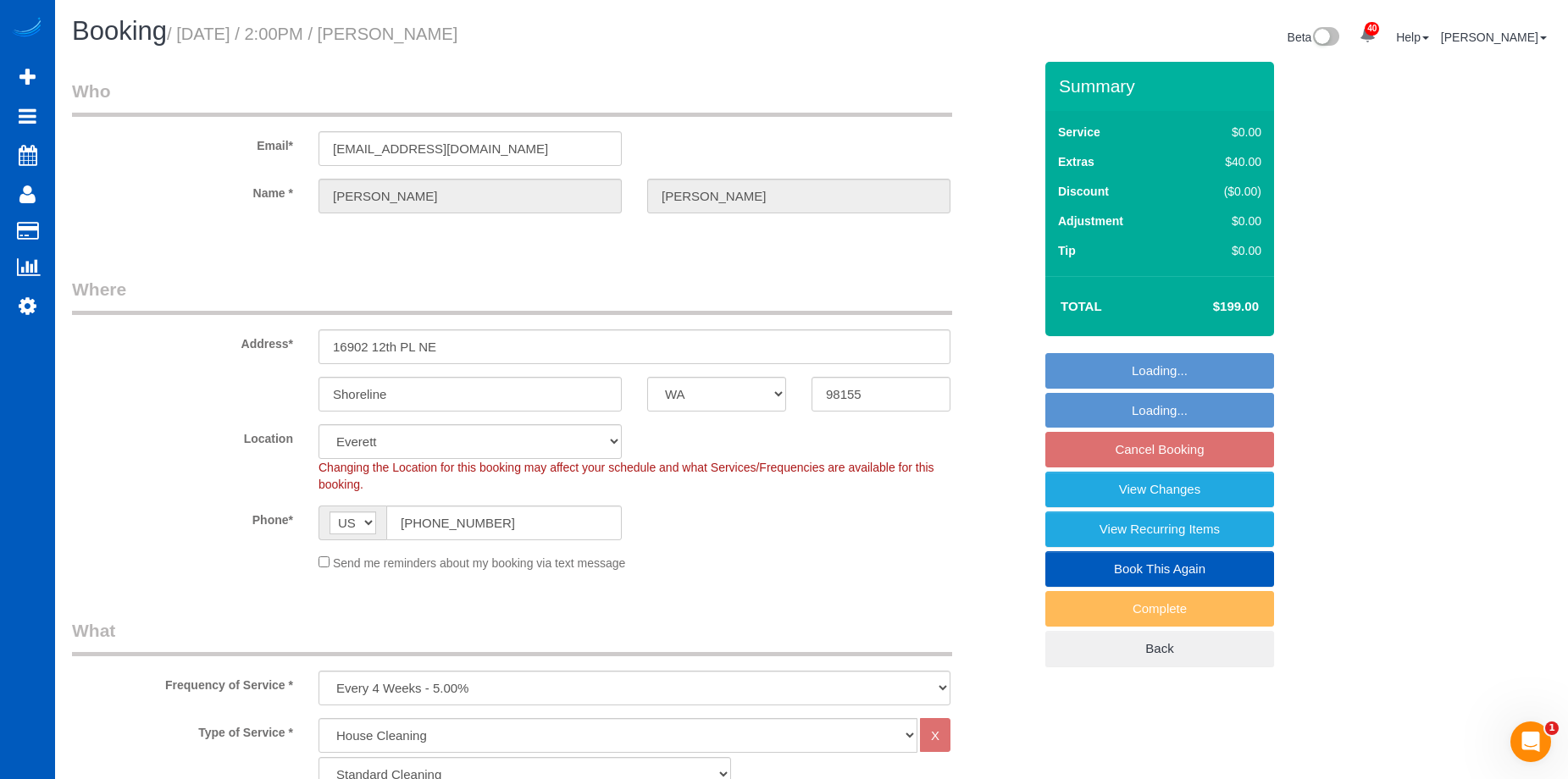
select select "1001"
select select "object:1250"
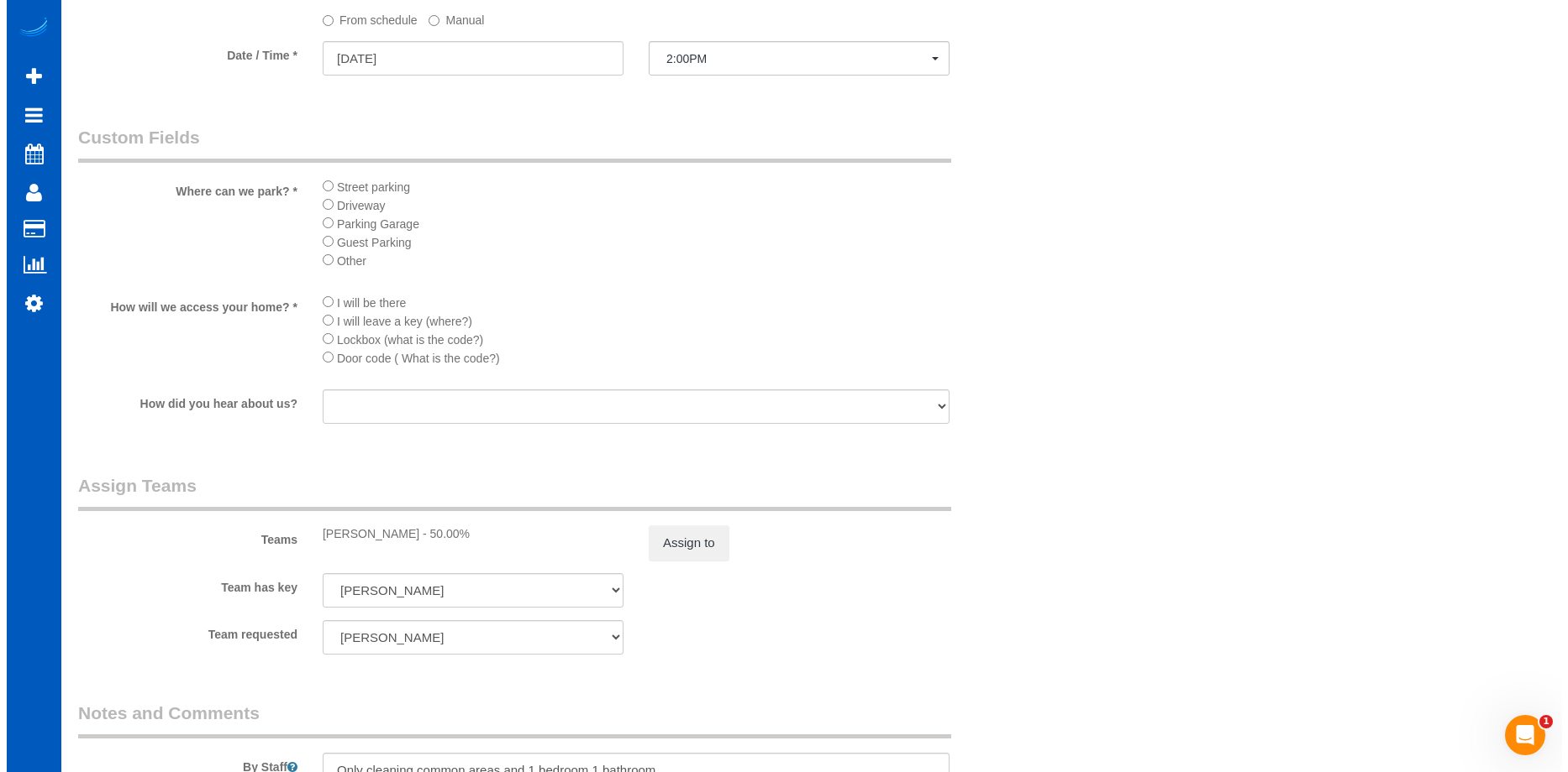
scroll to position [1931, 0]
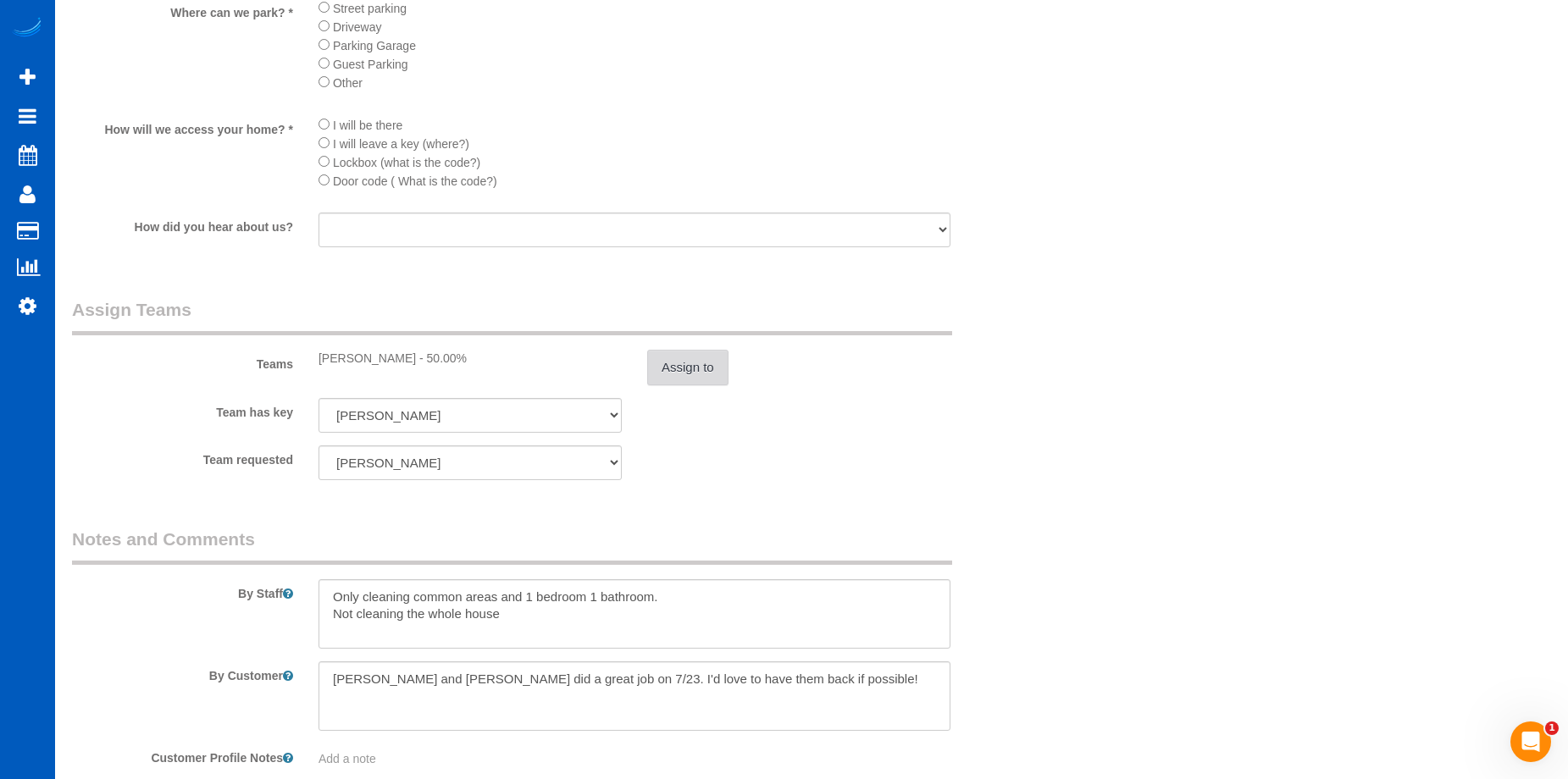
click at [724, 379] on button "Assign to" at bounding box center [688, 367] width 81 height 36
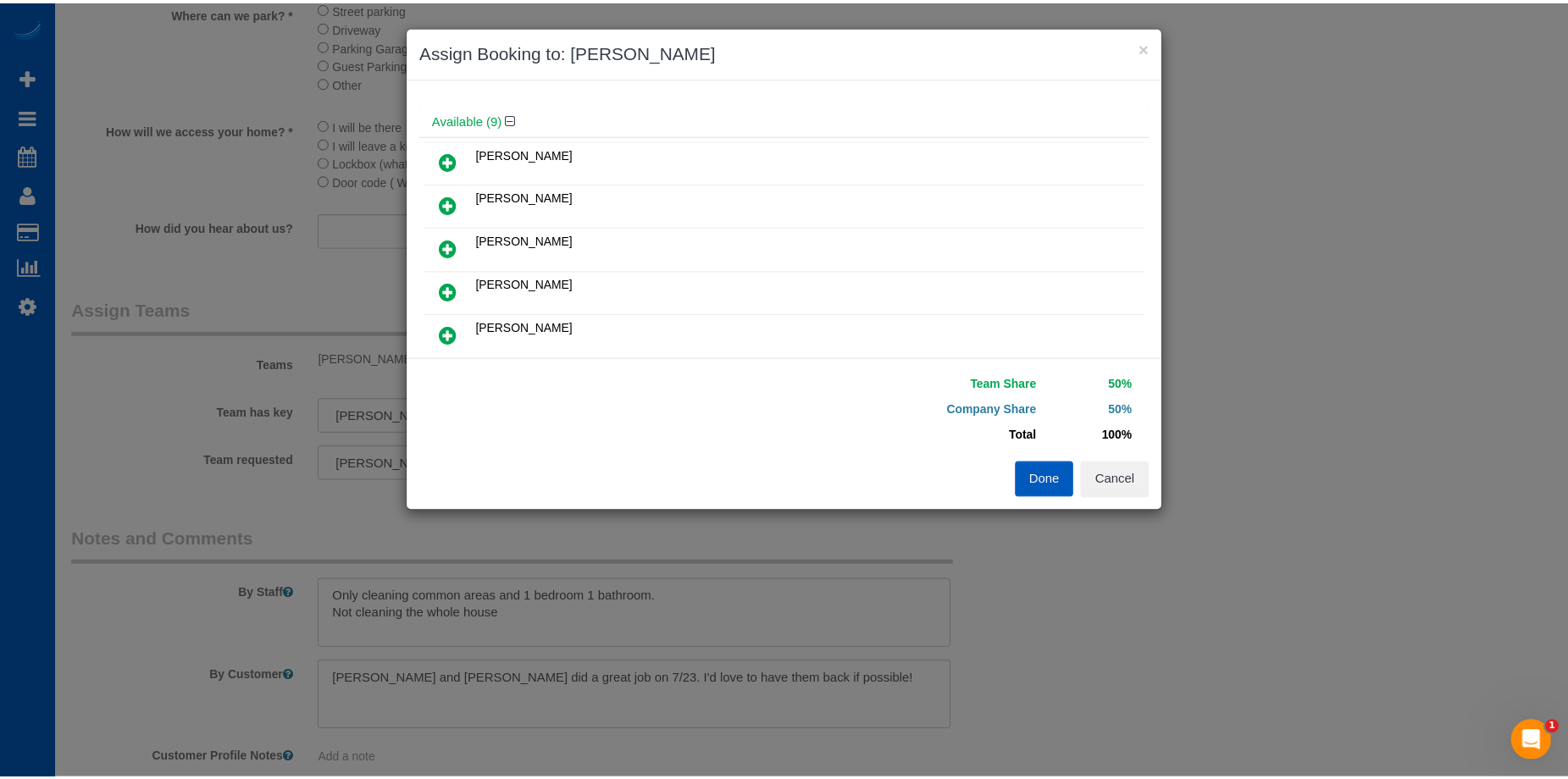
scroll to position [169, 0]
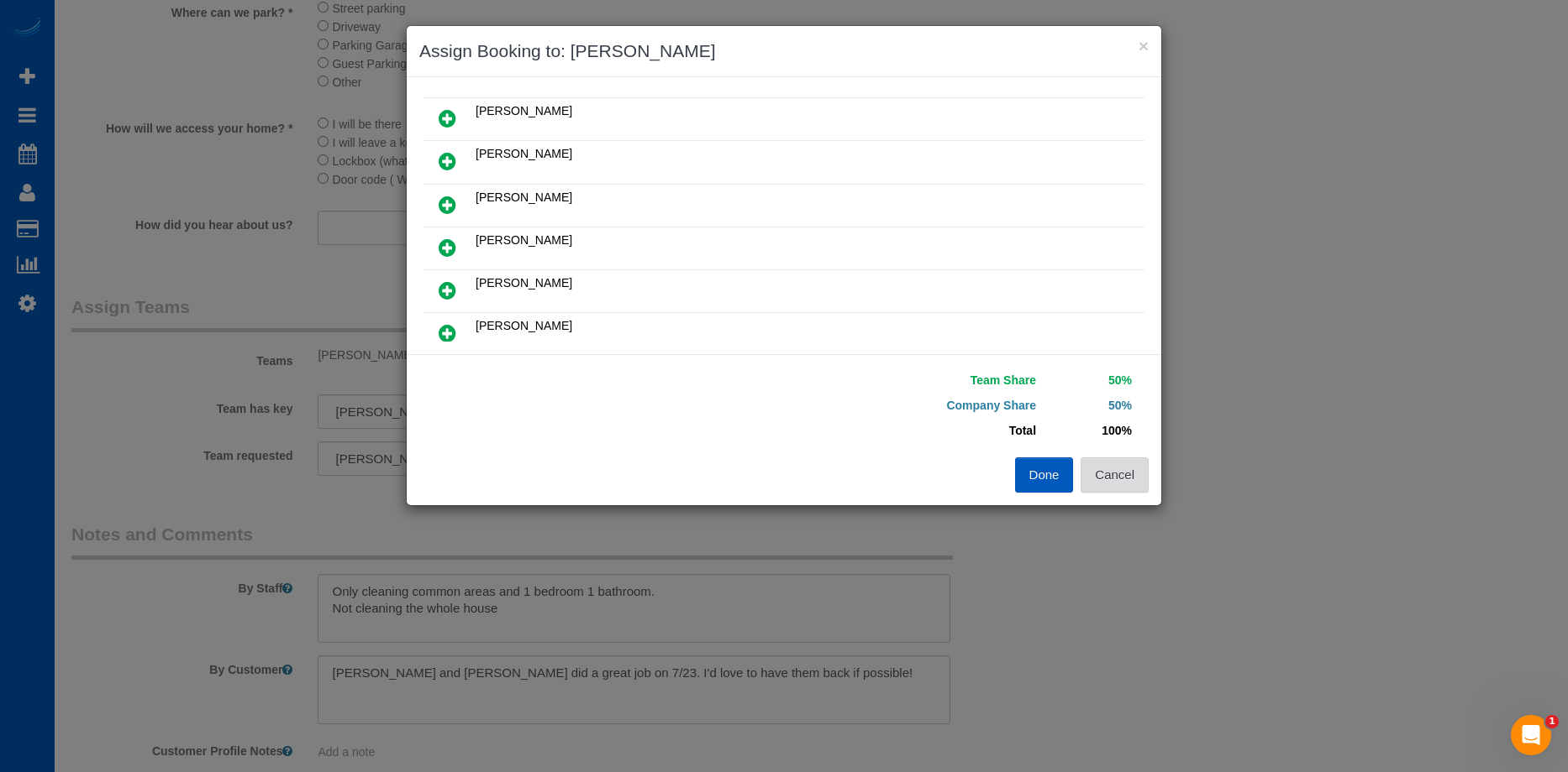
click at [1119, 469] on button "Cancel" at bounding box center [1114, 475] width 68 height 35
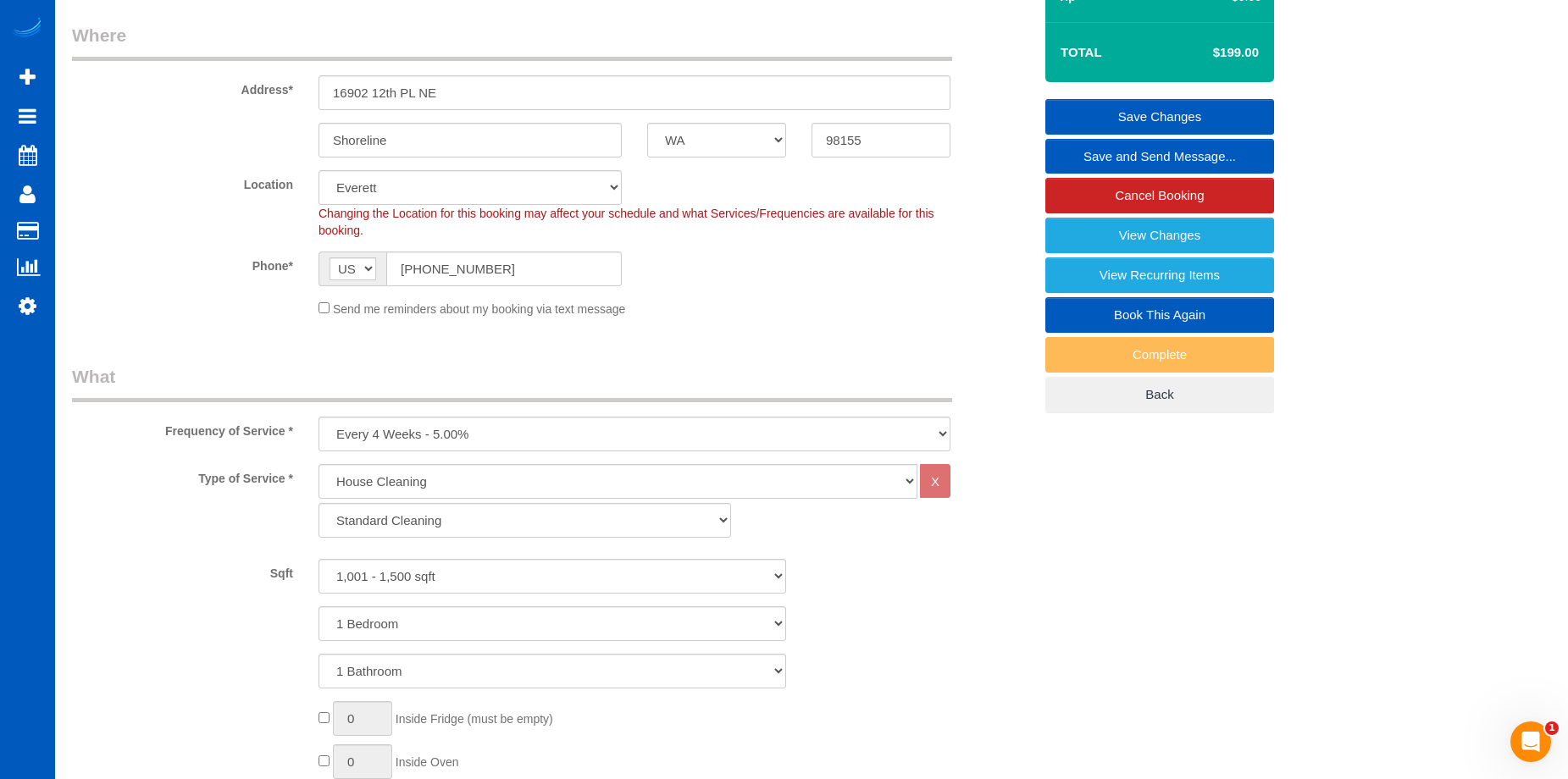
scroll to position [0, 0]
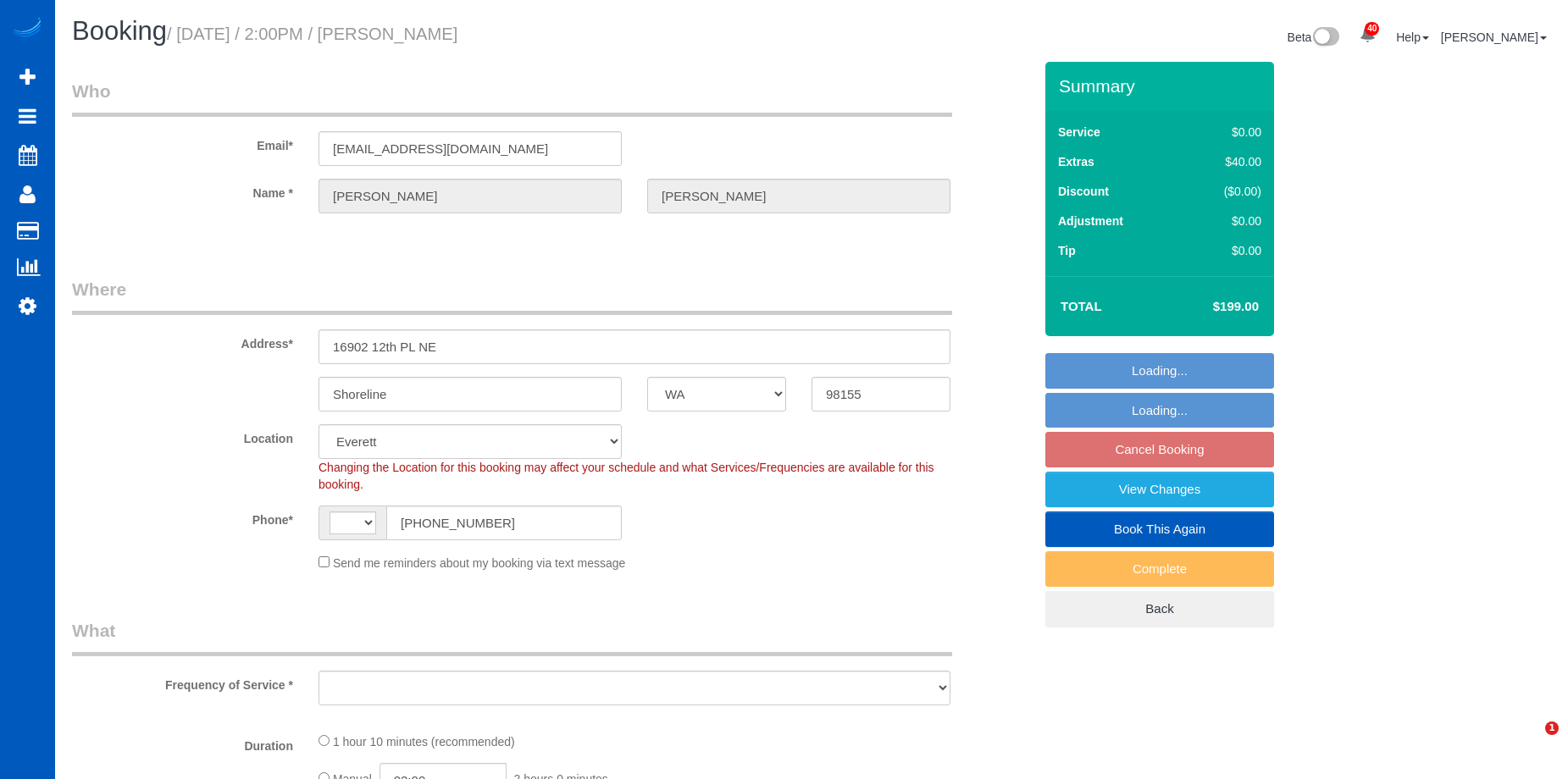
select select "WA"
select select "string:fspay-a357df5f-ee3c-4db3-b8bd-ac8a374918c0"
select select "string:[GEOGRAPHIC_DATA]"
select select "199"
select select "1001"
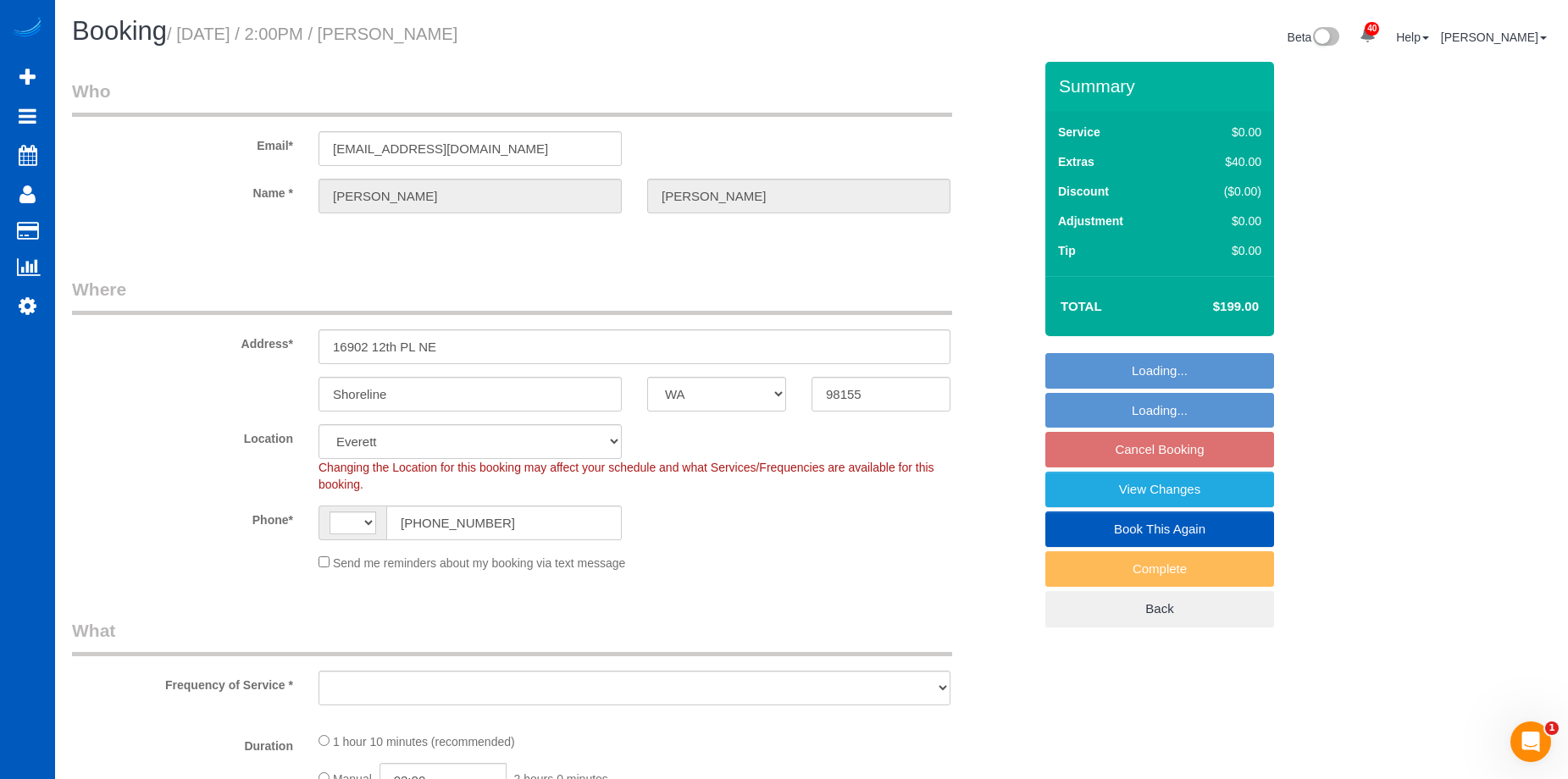
select select "spot3"
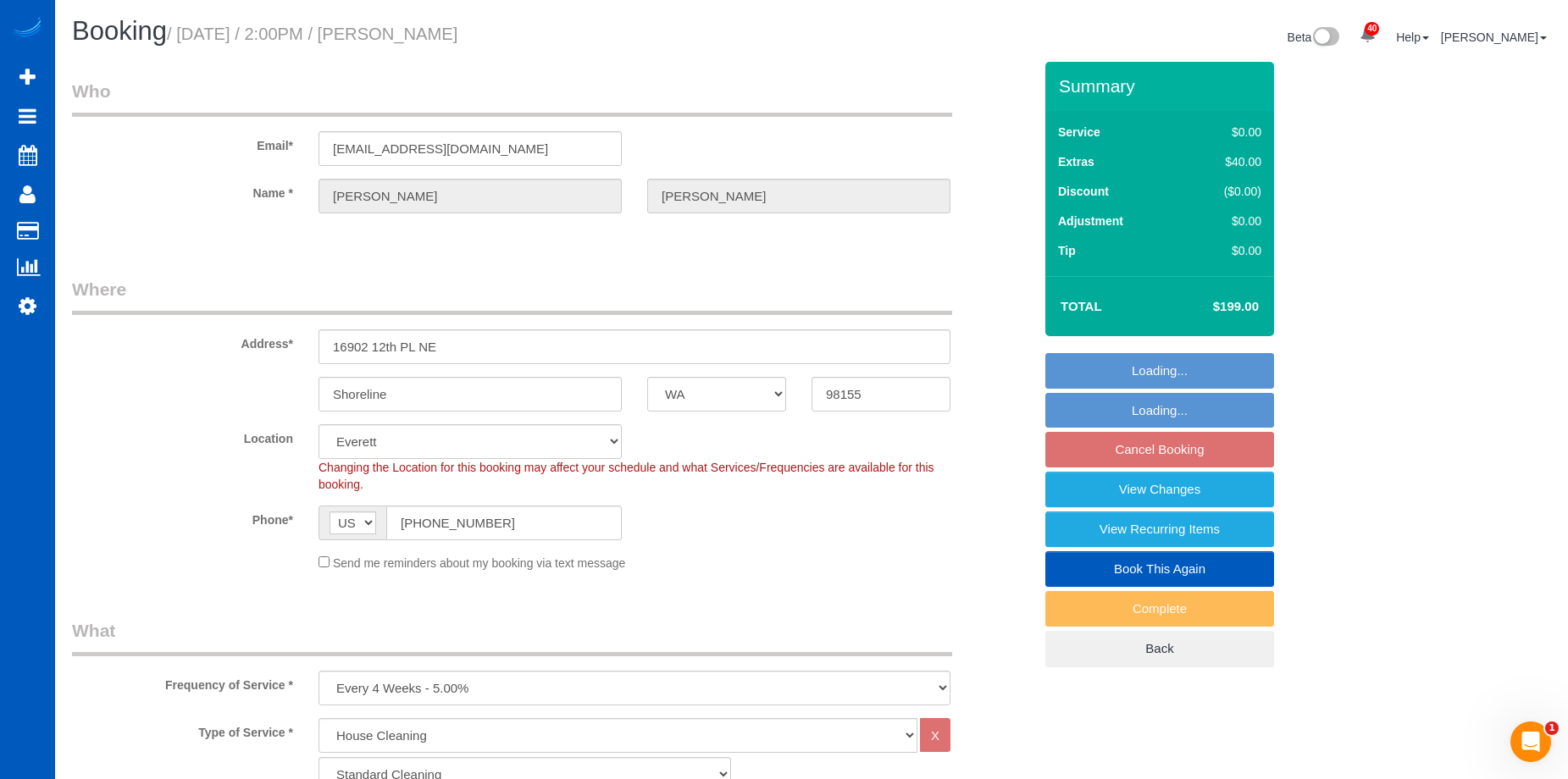
select select "object:1250"
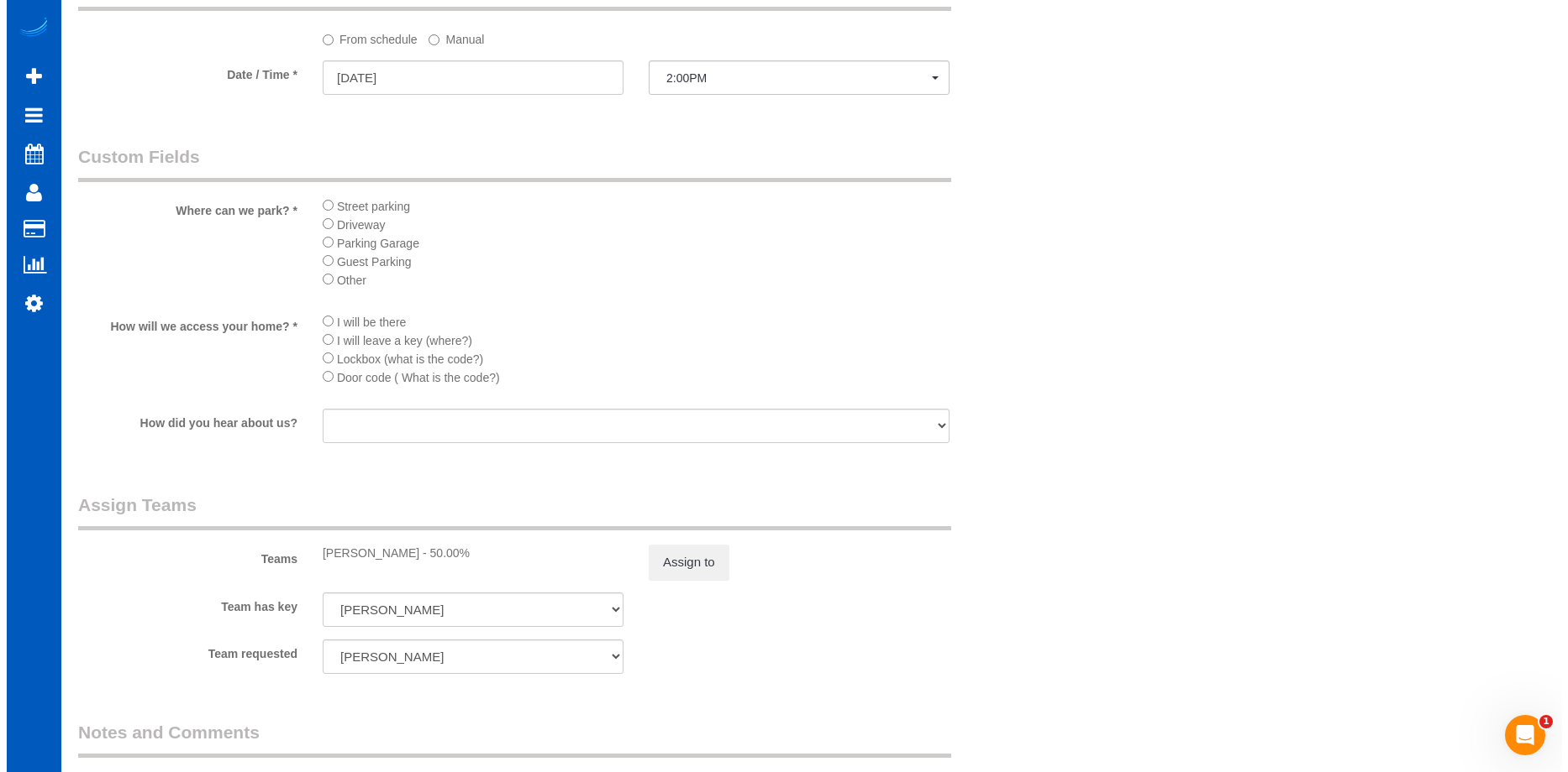
scroll to position [1763, 0]
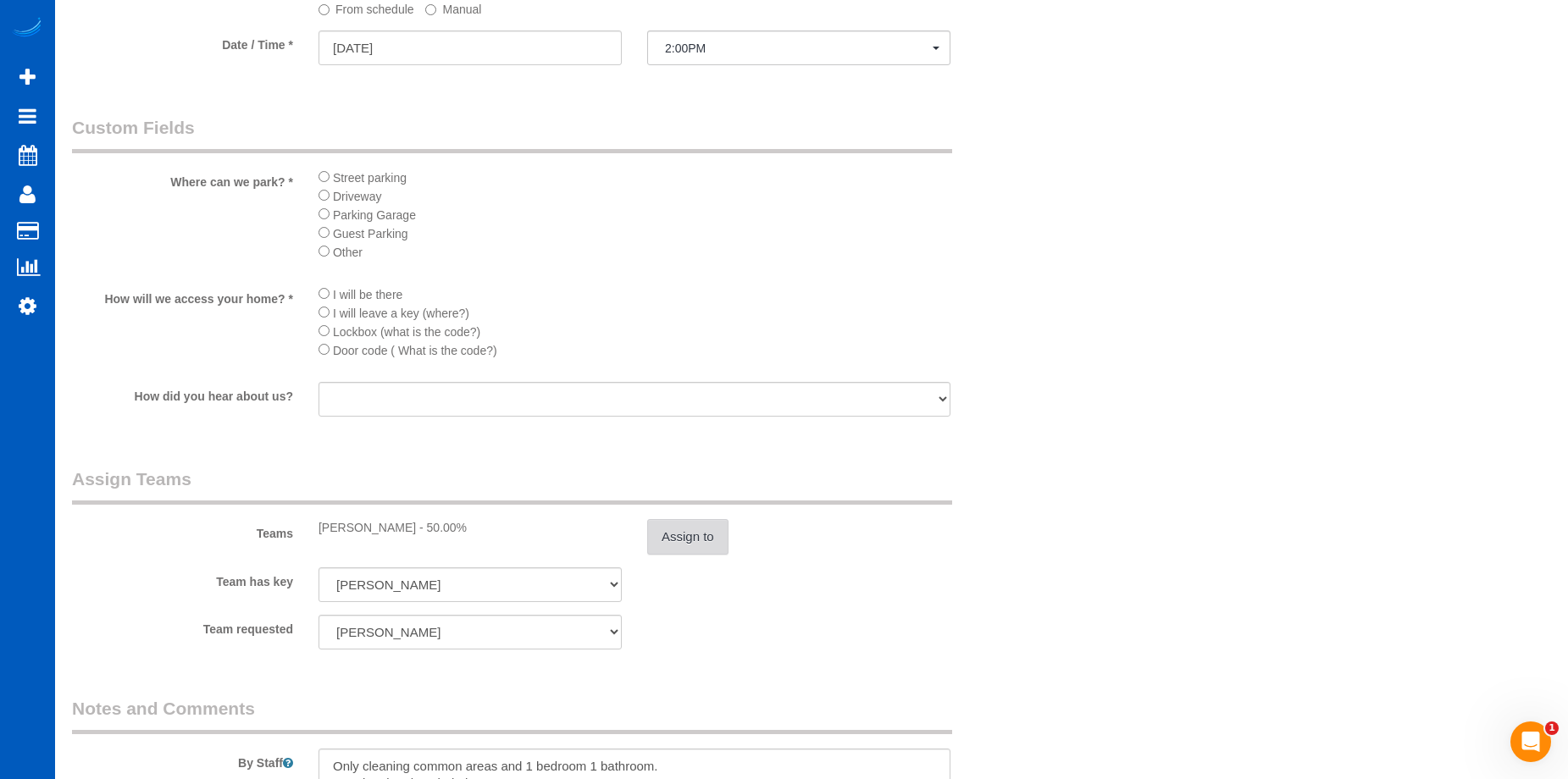
click at [726, 527] on button "Assign to" at bounding box center [688, 536] width 81 height 36
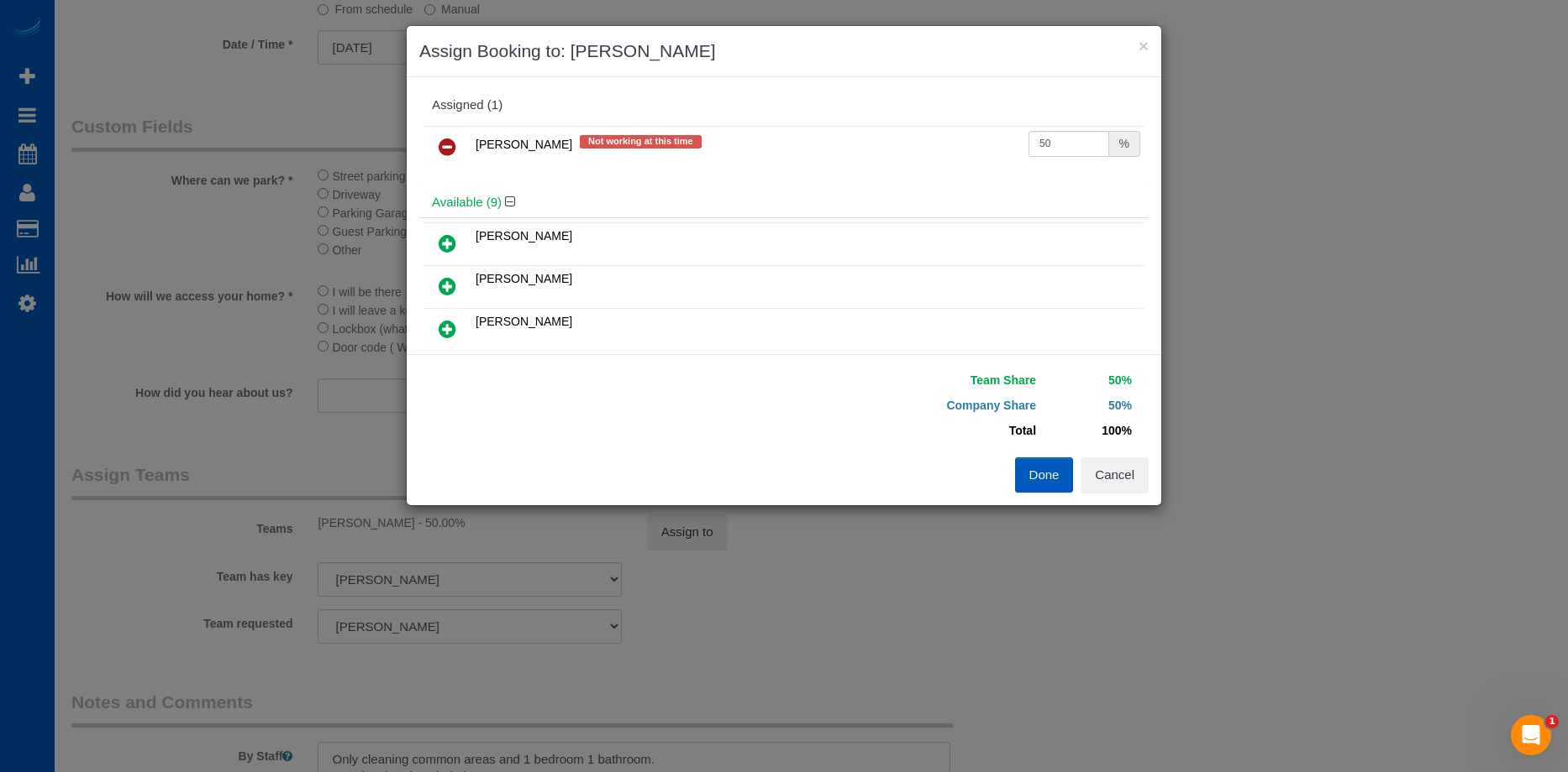
click at [452, 142] on icon at bounding box center [448, 147] width 17 height 20
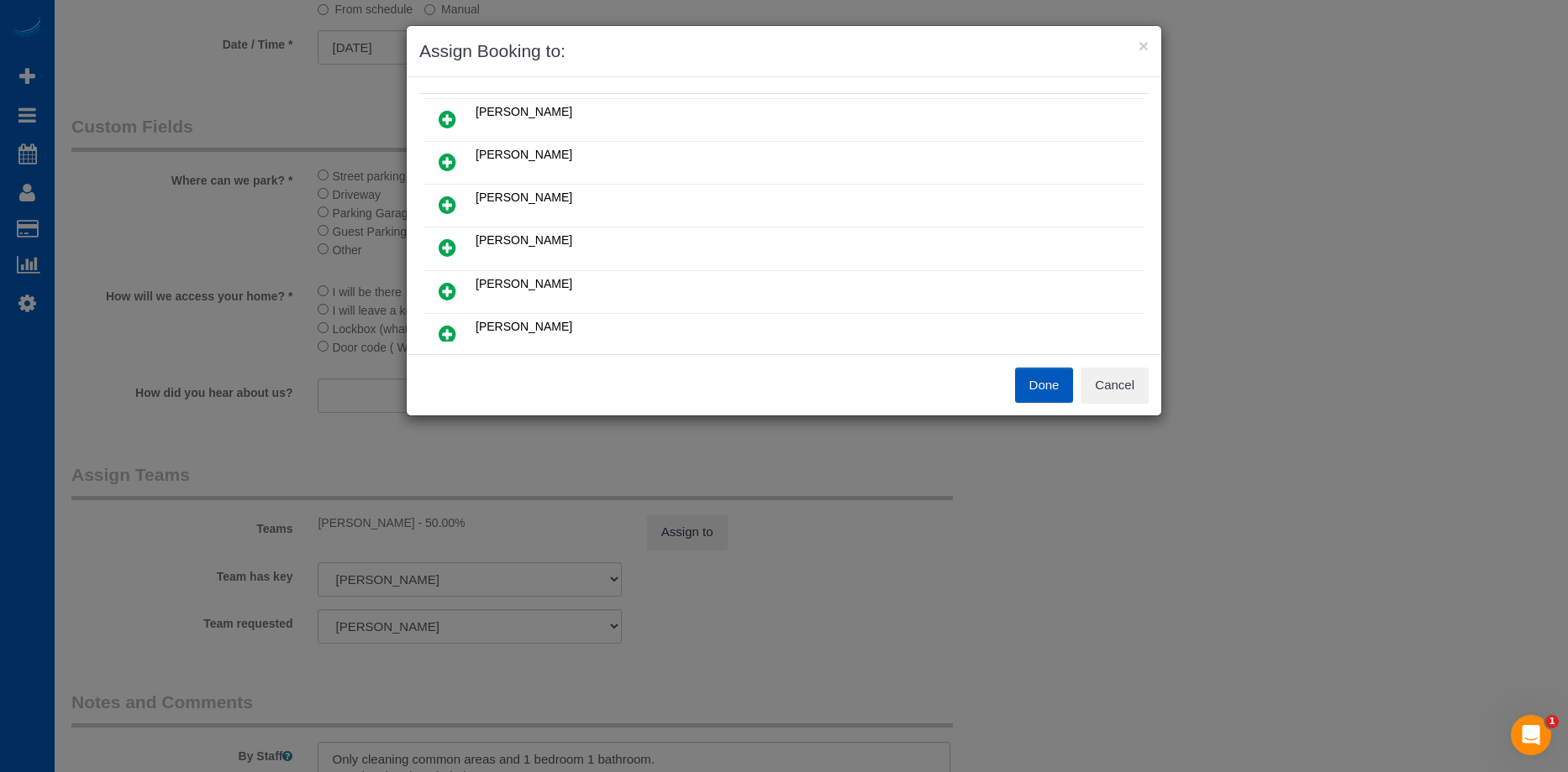
click at [452, 241] on icon at bounding box center [448, 247] width 17 height 20
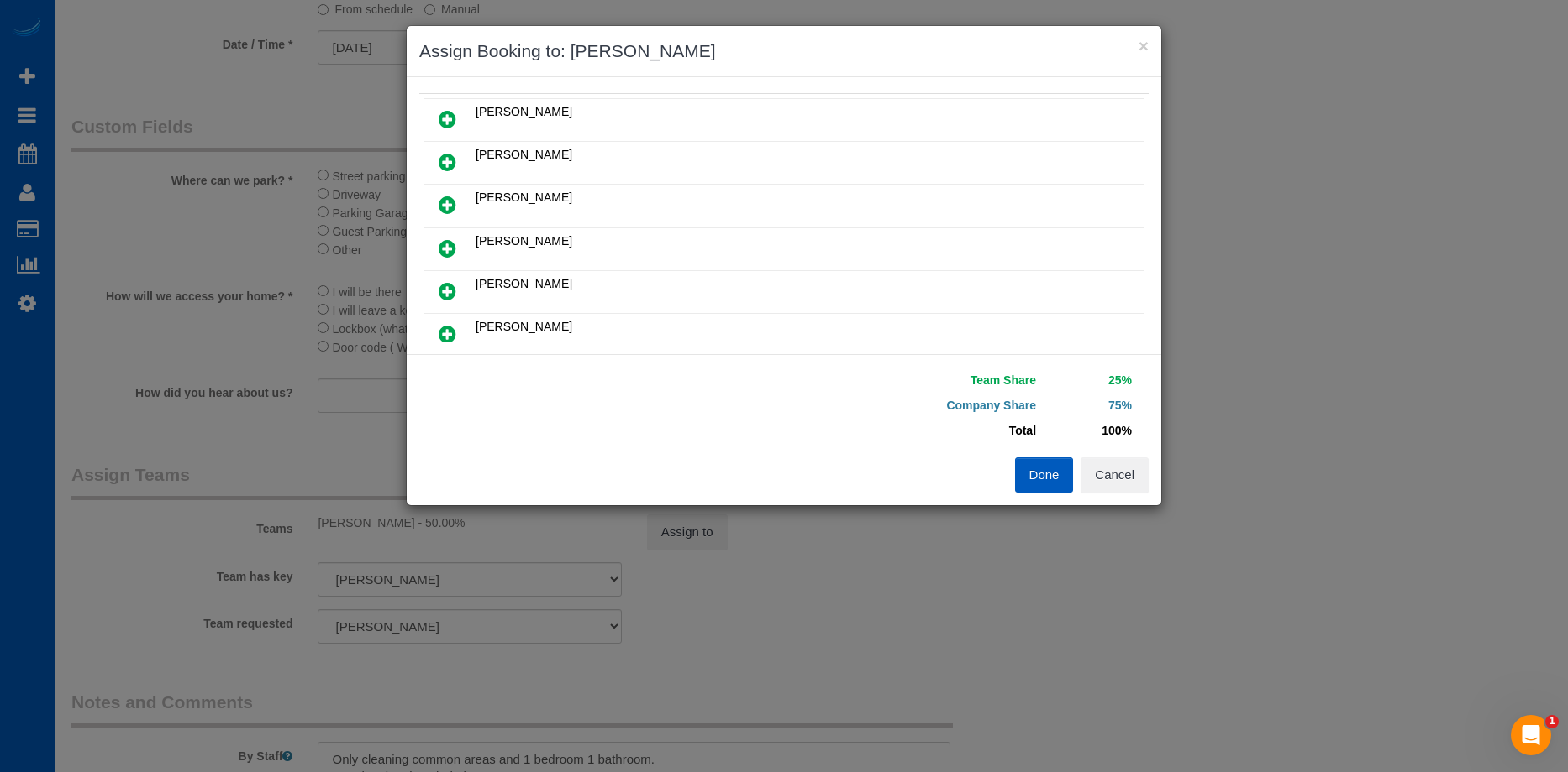
click at [979, 140] on td "[PERSON_NAME]" at bounding box center [808, 120] width 673 height 43
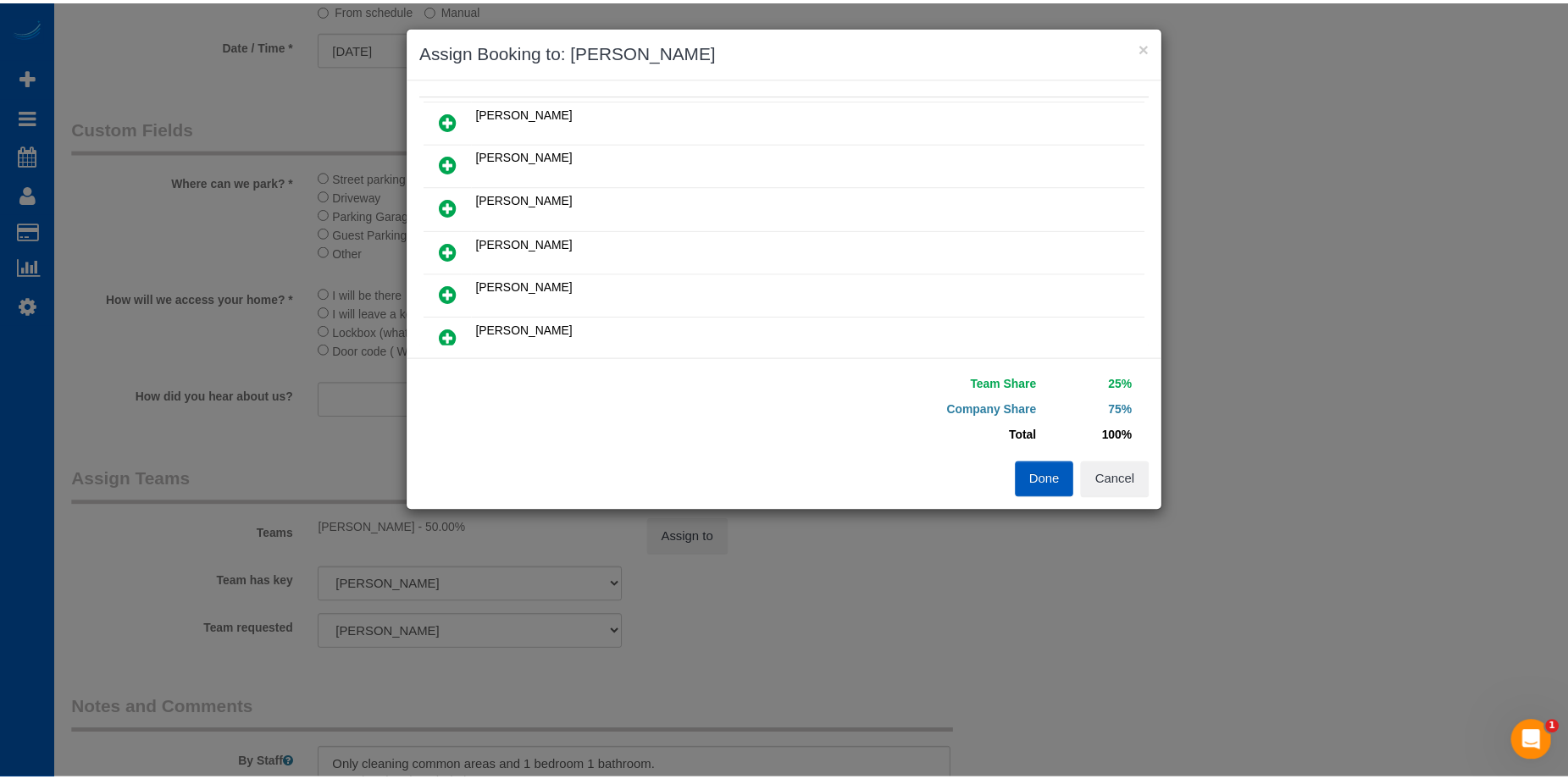
scroll to position [0, 0]
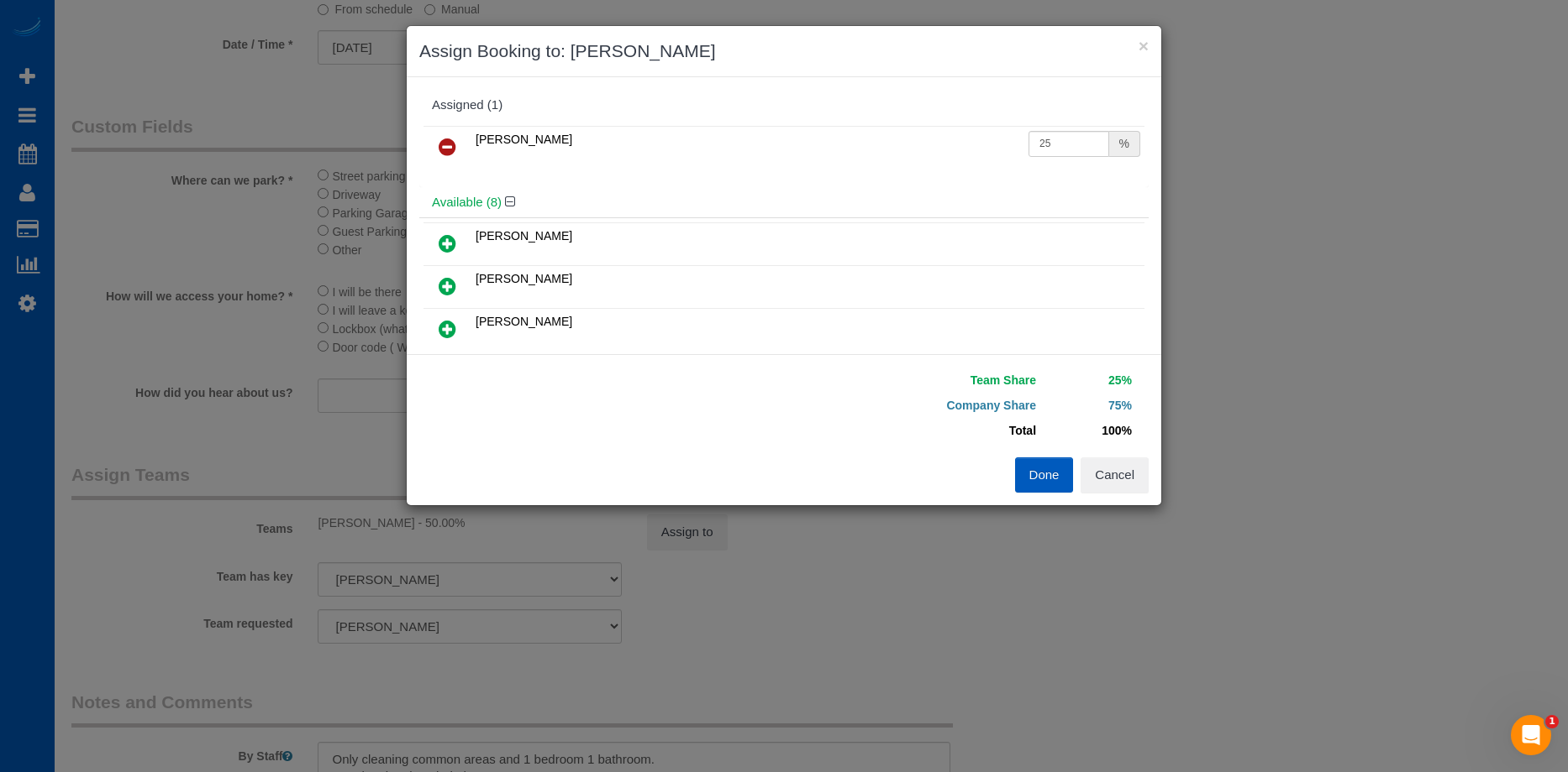
click at [1055, 131] on td "25 %" at bounding box center [1084, 147] width 120 height 43
click at [1063, 135] on input "25" at bounding box center [1069, 144] width 81 height 26
drag, startPoint x: 1052, startPoint y: 140, endPoint x: 948, endPoint y: 137, distance: 104.0
click at [946, 137] on tr "[PERSON_NAME] 25 %" at bounding box center [784, 147] width 721 height 43
type input "50"
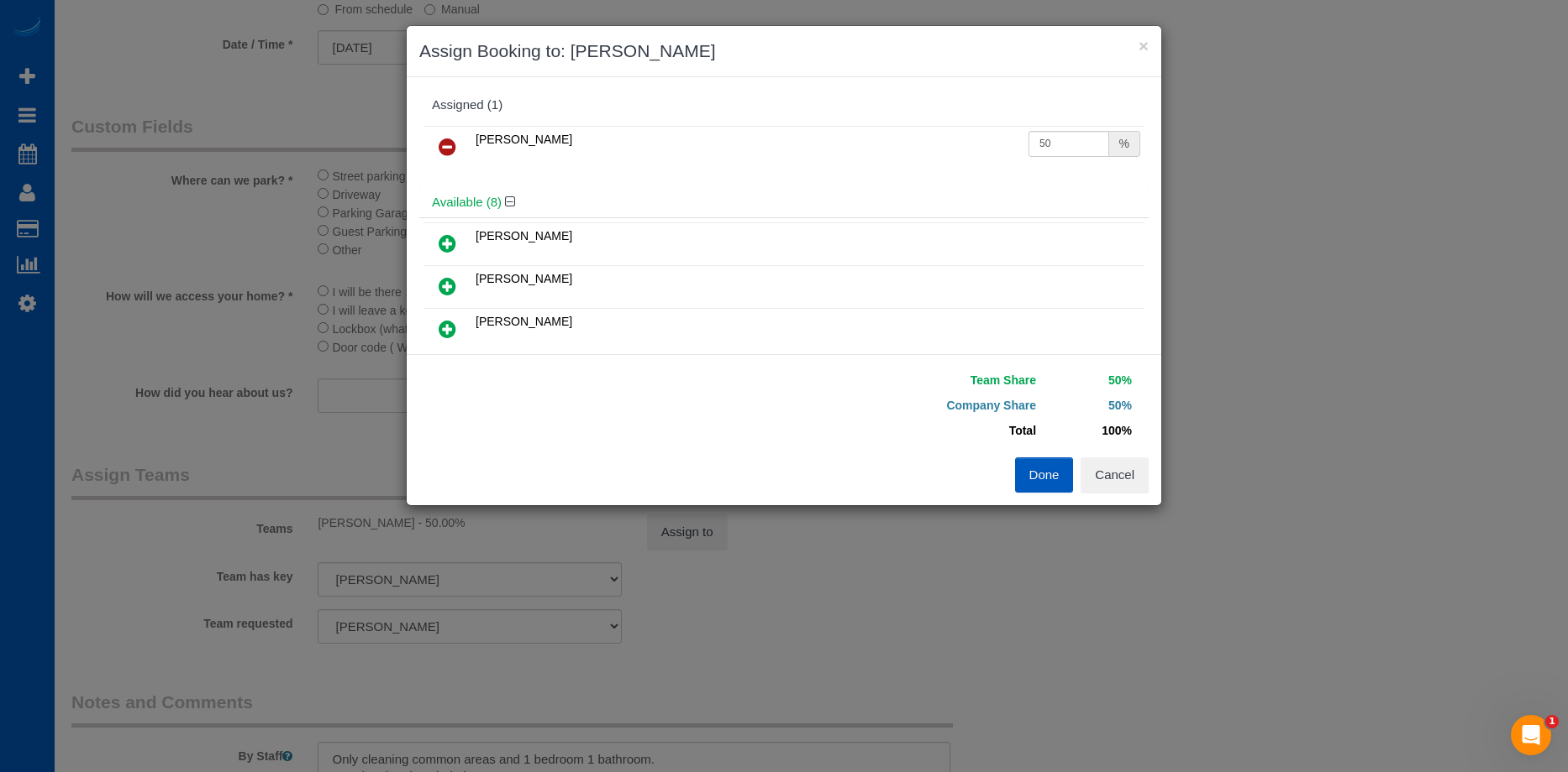
click at [1031, 465] on button "Done" at bounding box center [1044, 475] width 58 height 35
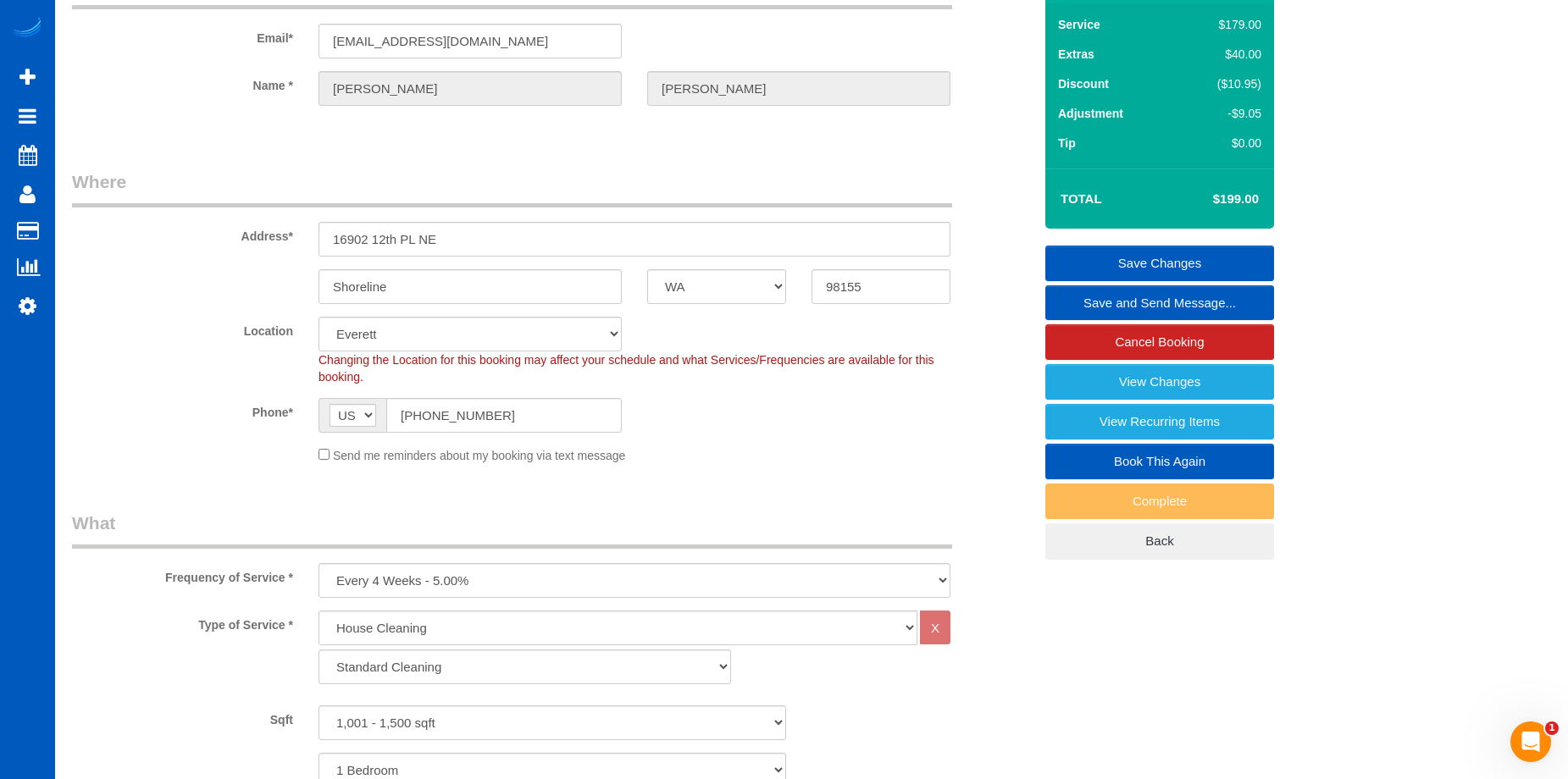
scroll to position [85, 0]
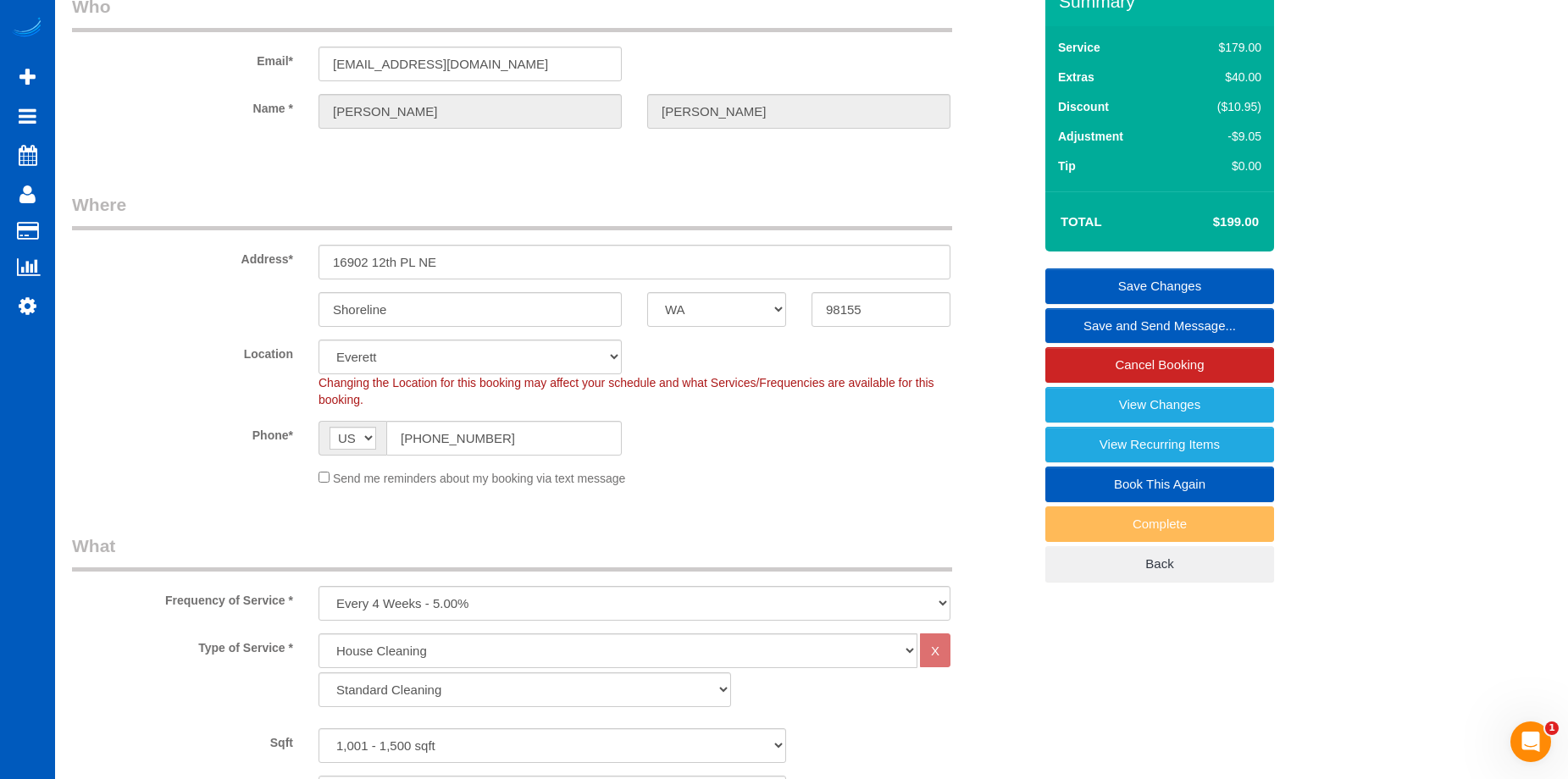
click at [1090, 278] on link "Save Changes" at bounding box center [1159, 286] width 229 height 36
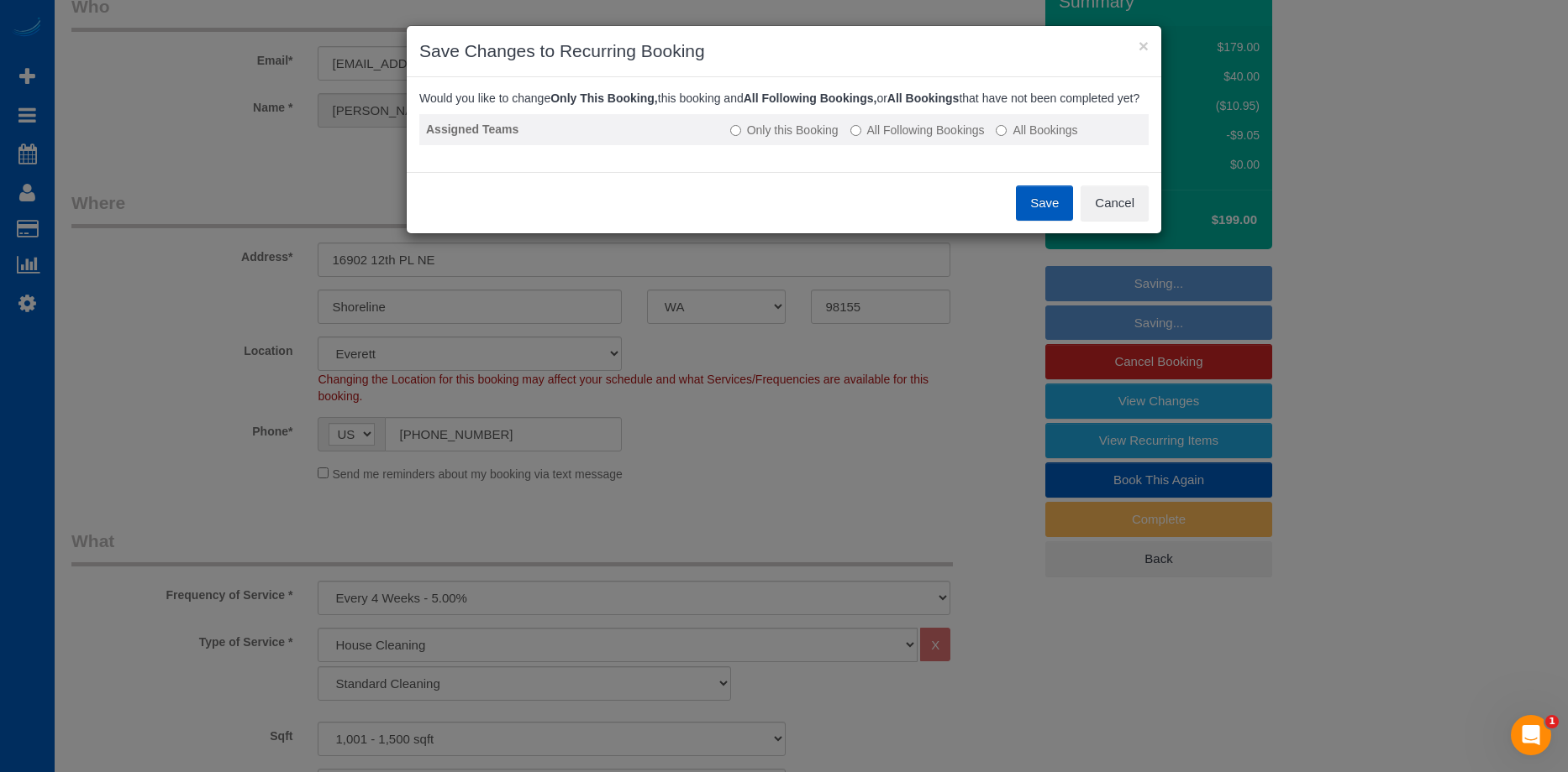
click at [944, 146] on td "Only this Booking All Following Bookings All Bookings" at bounding box center [936, 129] width 426 height 31
click at [881, 139] on label "All Following Bookings" at bounding box center [917, 130] width 134 height 17
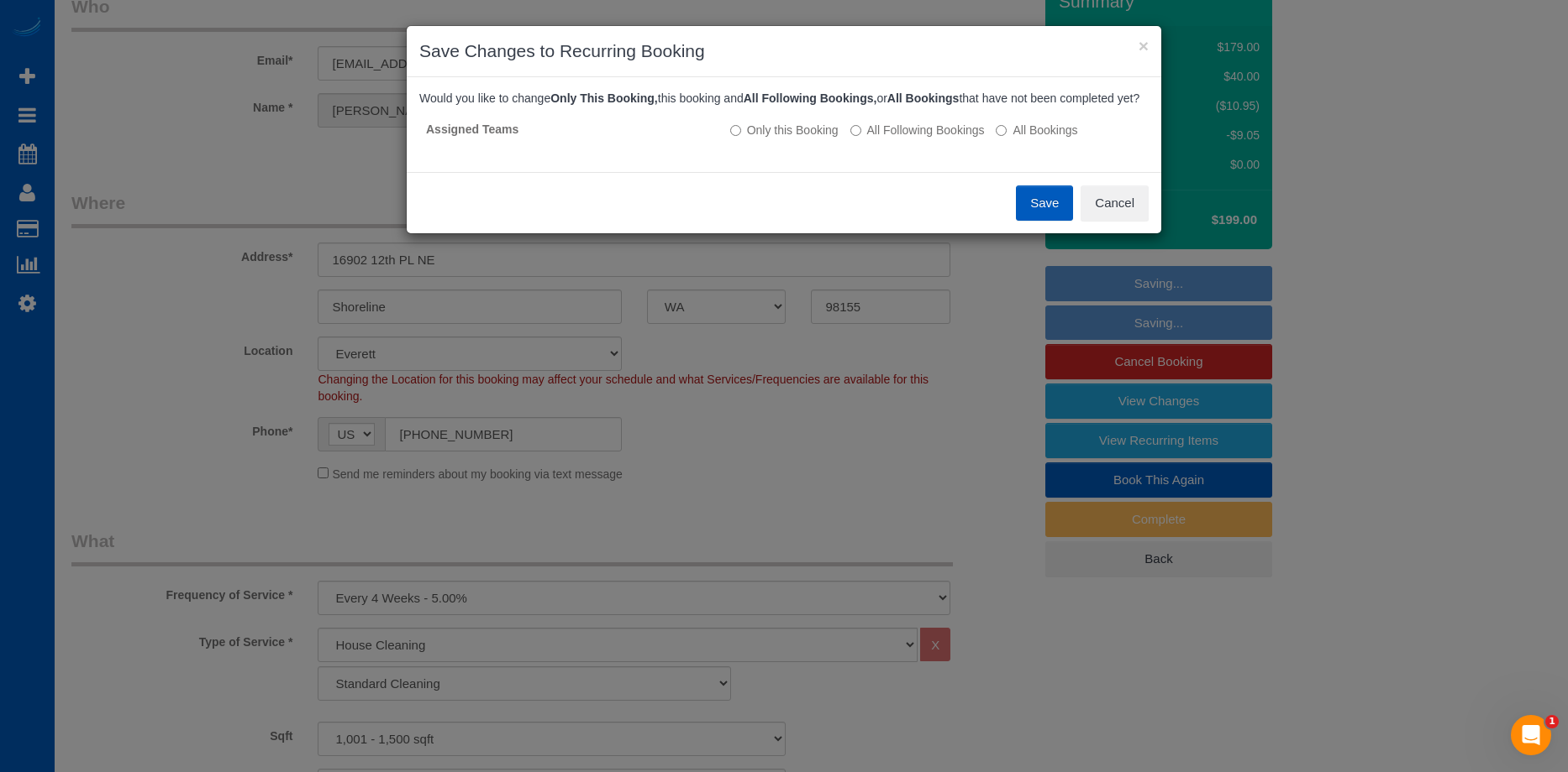
click at [1048, 221] on button "Save" at bounding box center [1045, 203] width 58 height 35
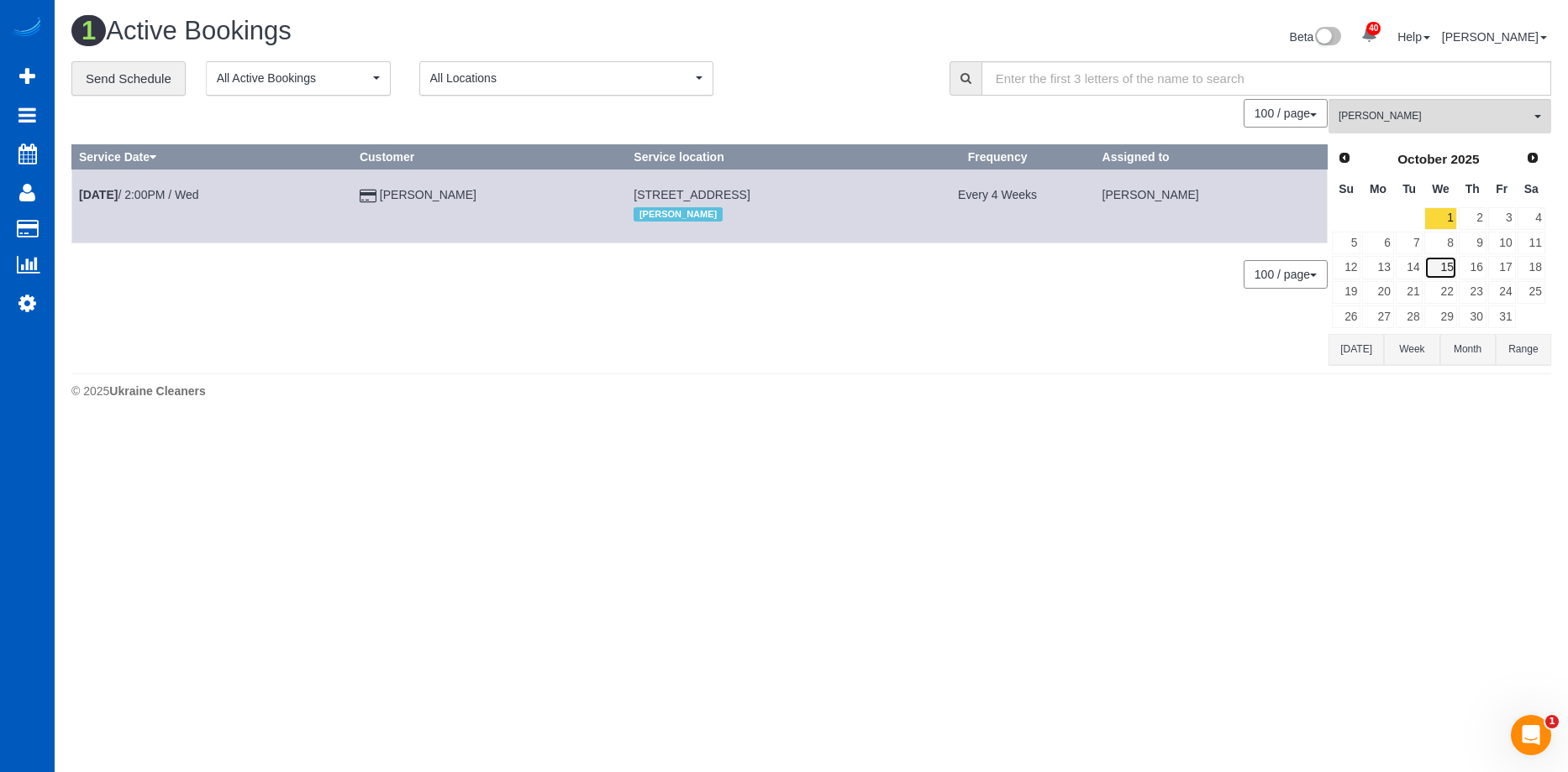
click at [1454, 265] on link "15" at bounding box center [1440, 267] width 32 height 23
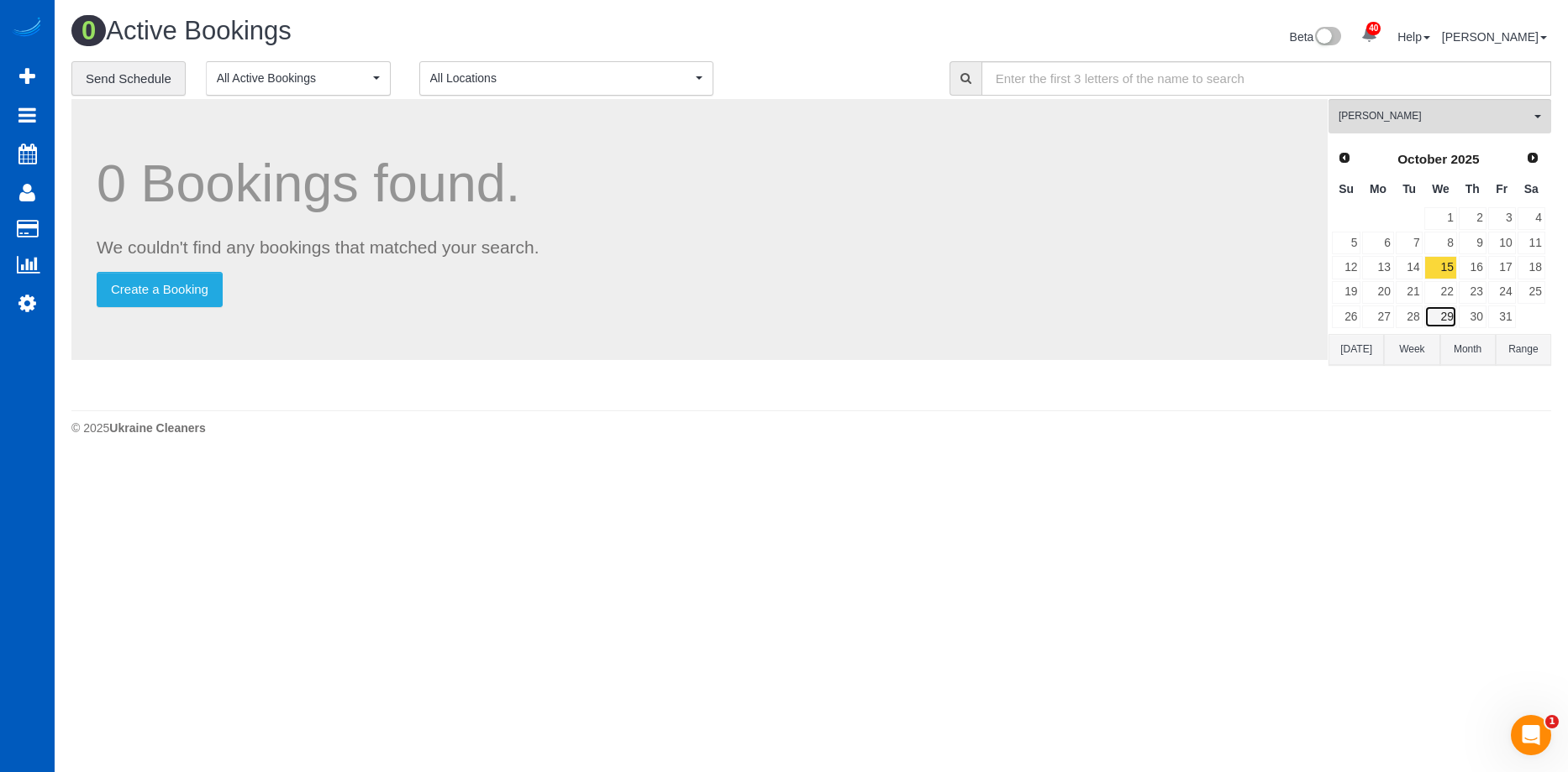
click at [1447, 313] on link "29" at bounding box center [1440, 317] width 32 height 23
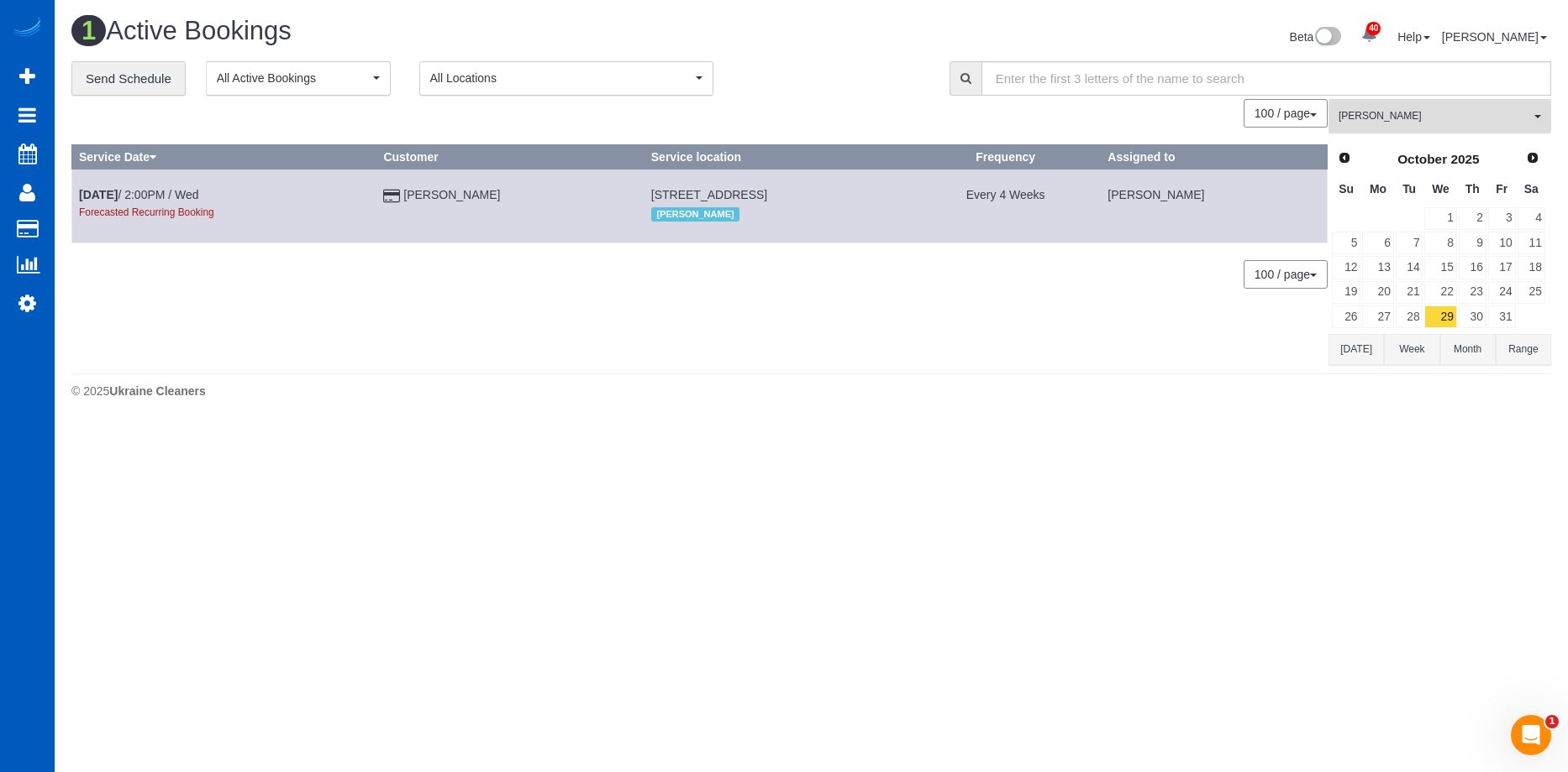
click at [1423, 112] on span "Nataliia Dmytruk" at bounding box center [1434, 116] width 192 height 14
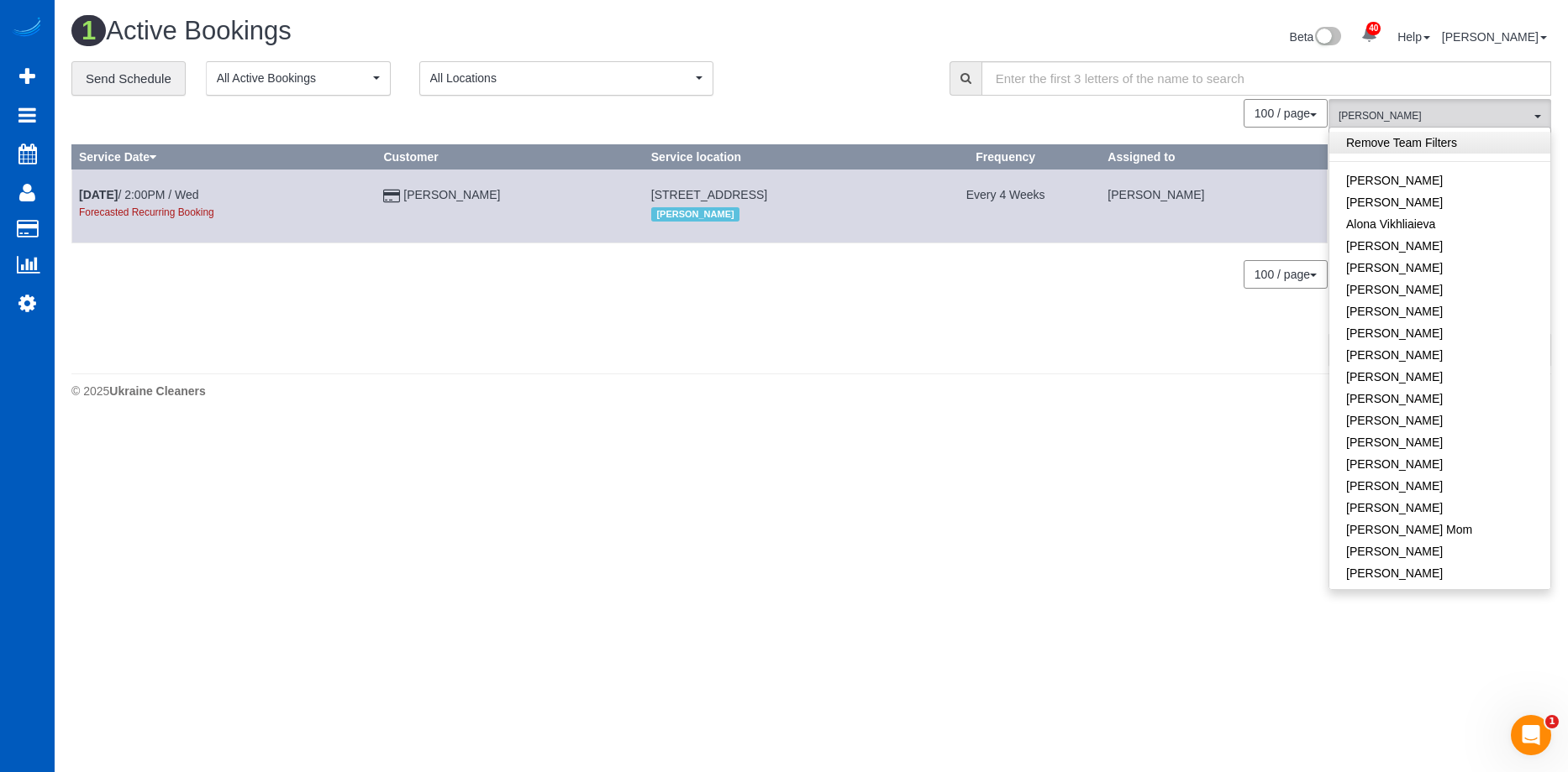
click at [1479, 151] on link "Remove Team Filters" at bounding box center [1440, 143] width 221 height 22
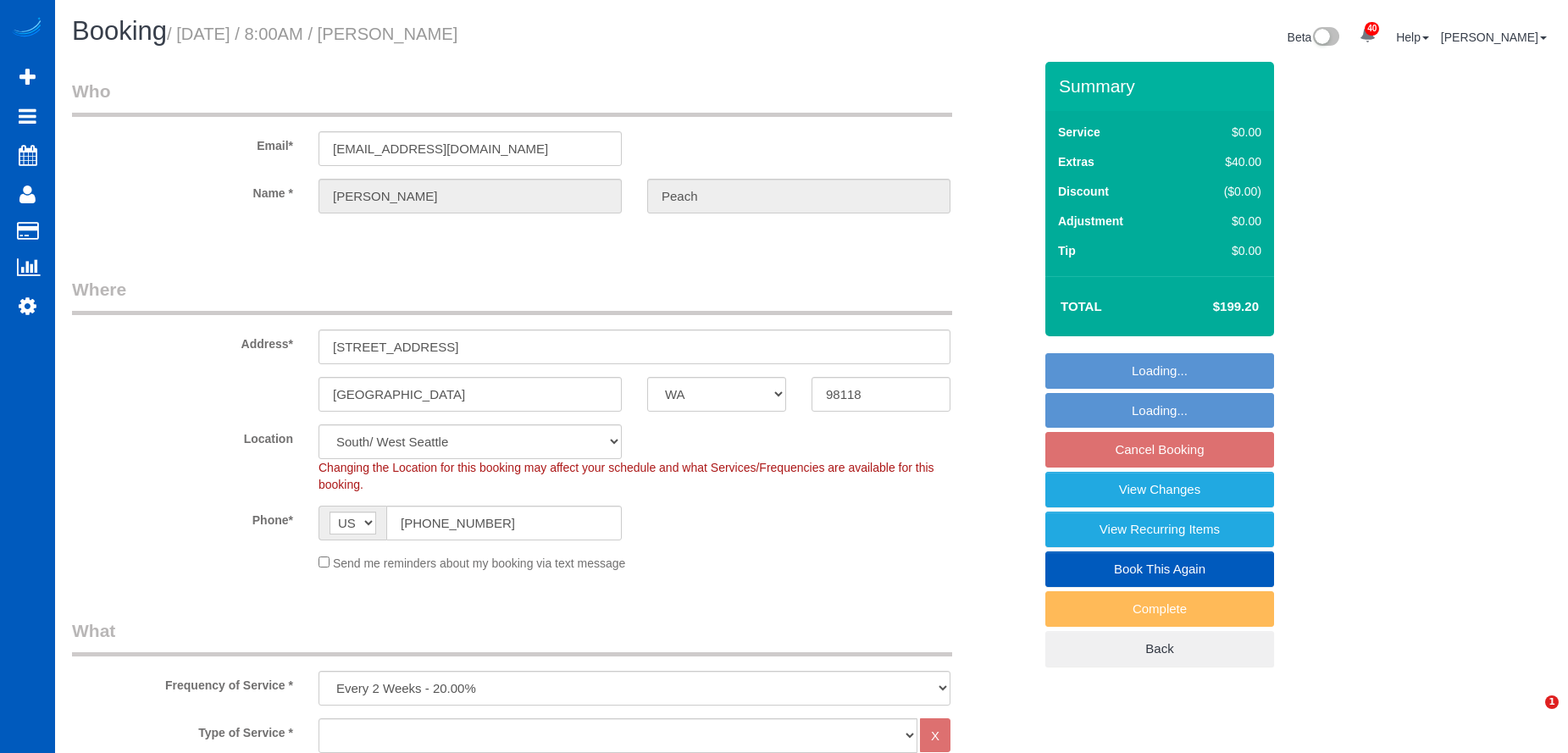
select select "WA"
select select "1501"
select select "3"
select select "spot1"
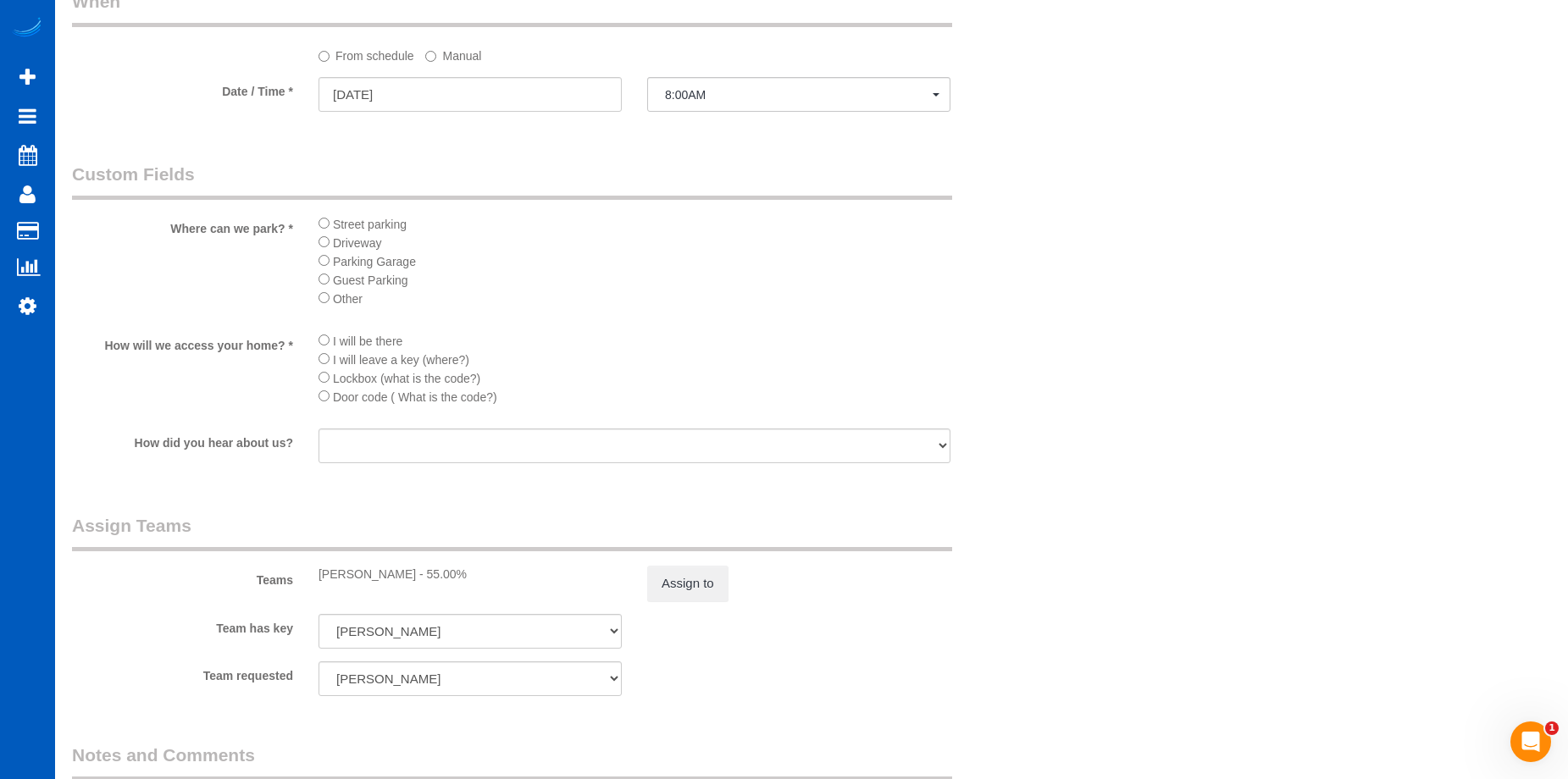
scroll to position [1440, 0]
click at [533, 94] on input "[DATE]" at bounding box center [470, 92] width 303 height 35
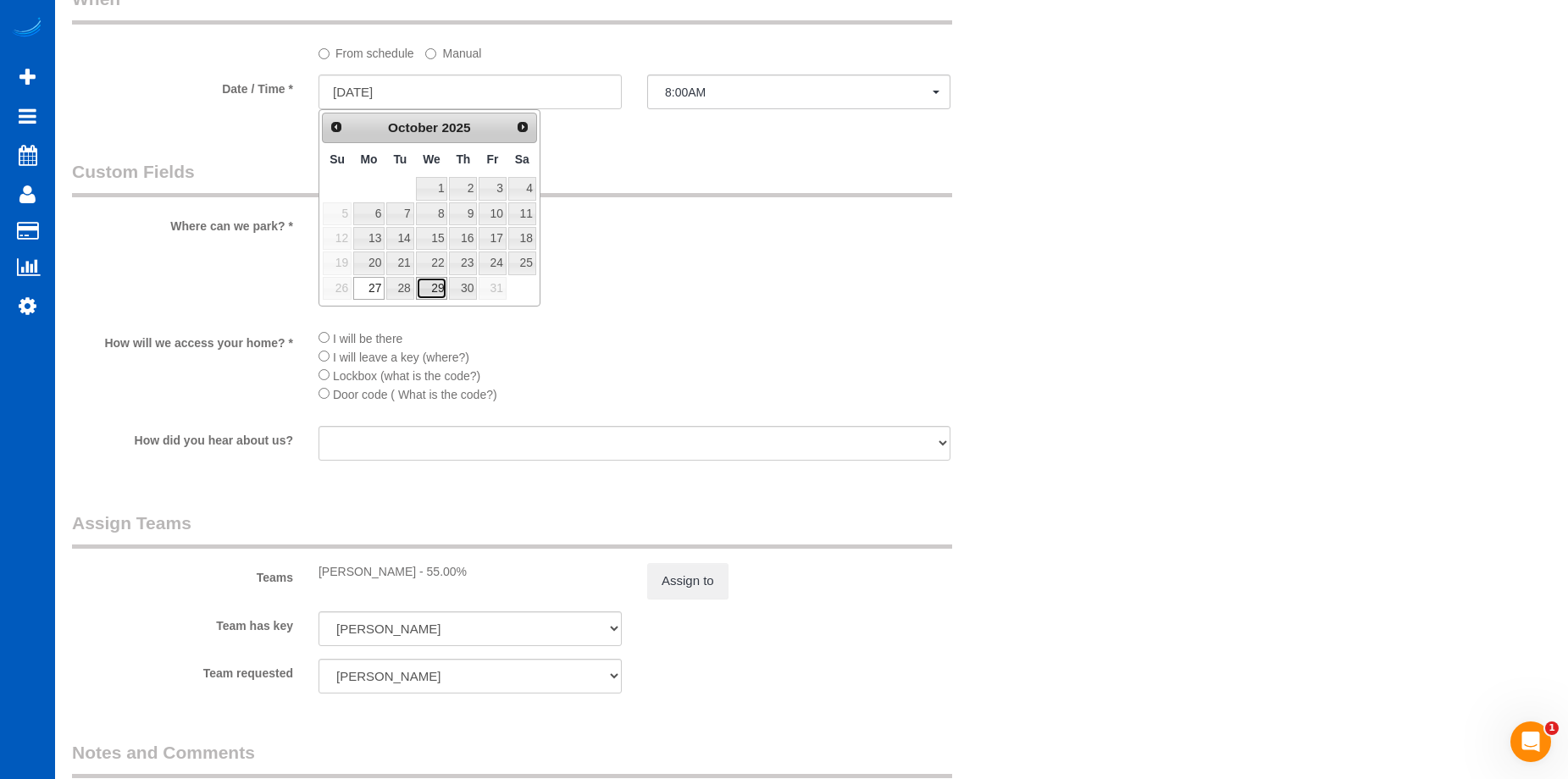
click at [429, 283] on link "29" at bounding box center [431, 289] width 32 height 23
type input "[DATE]"
select select "spot9"
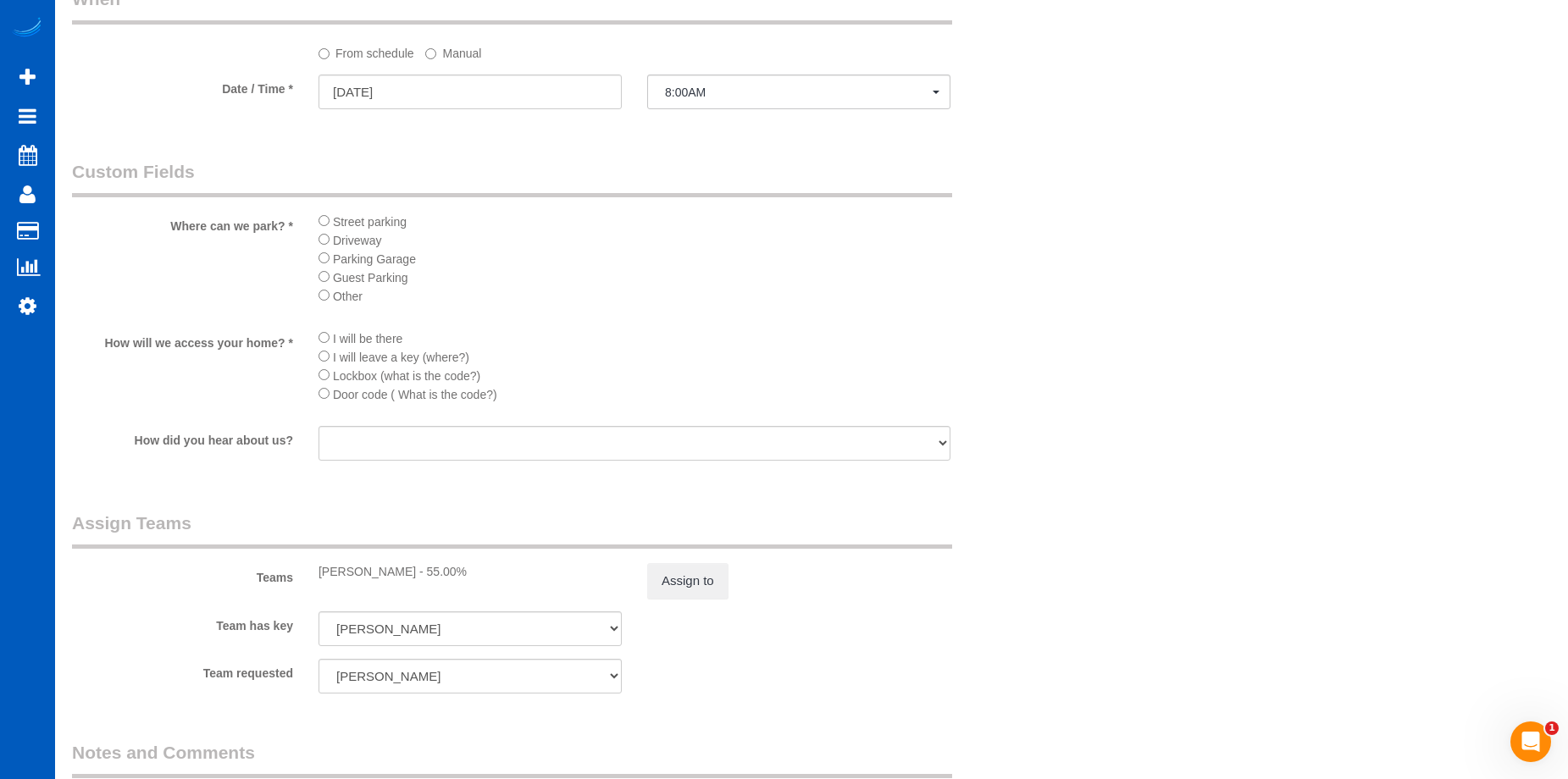
click at [754, 354] on li "I will leave a key (where?)" at bounding box center [635, 356] width 632 height 18
click at [705, 584] on button "Assign to" at bounding box center [688, 581] width 81 height 36
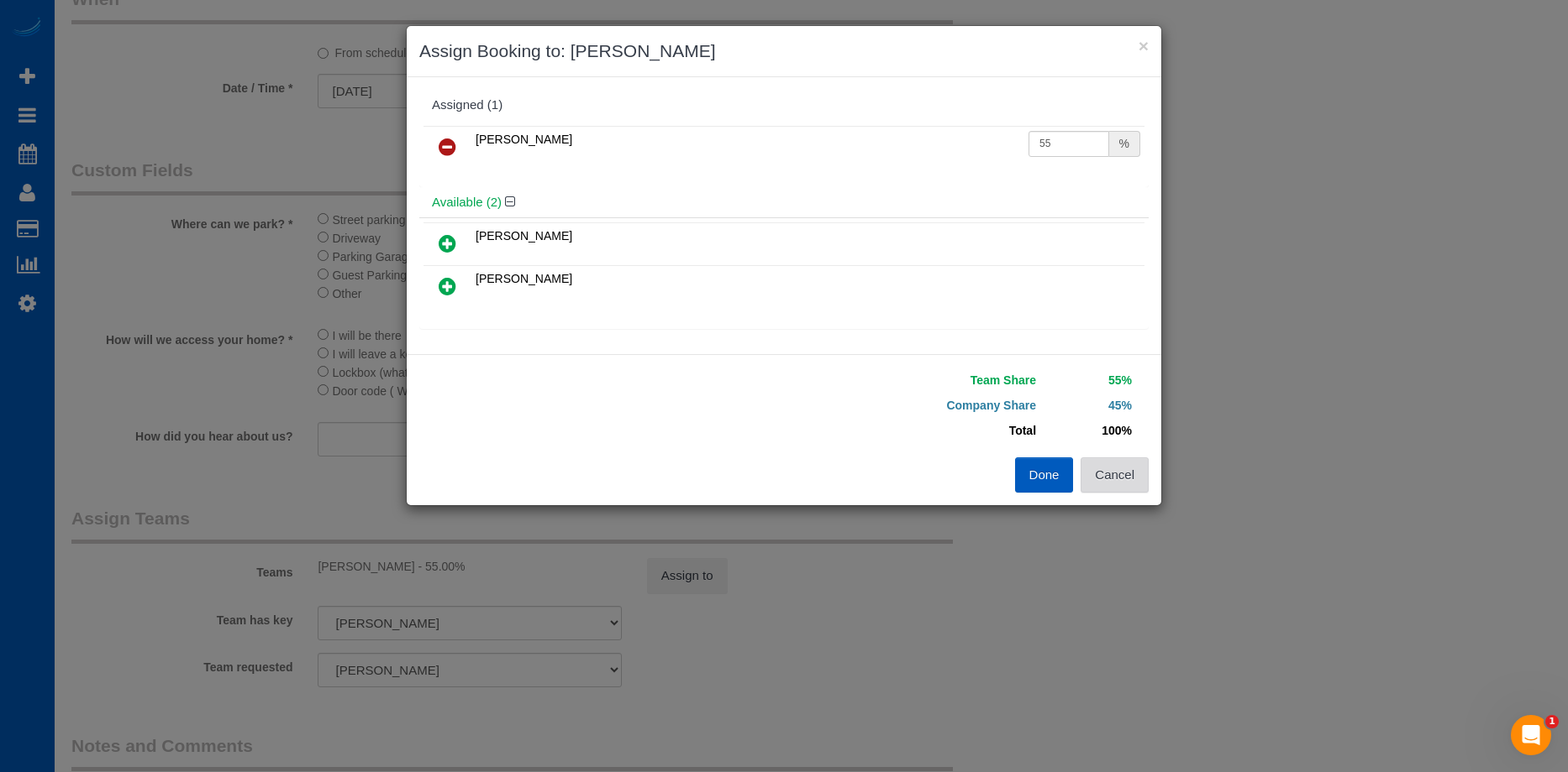
click at [1137, 476] on button "Cancel" at bounding box center [1114, 475] width 68 height 35
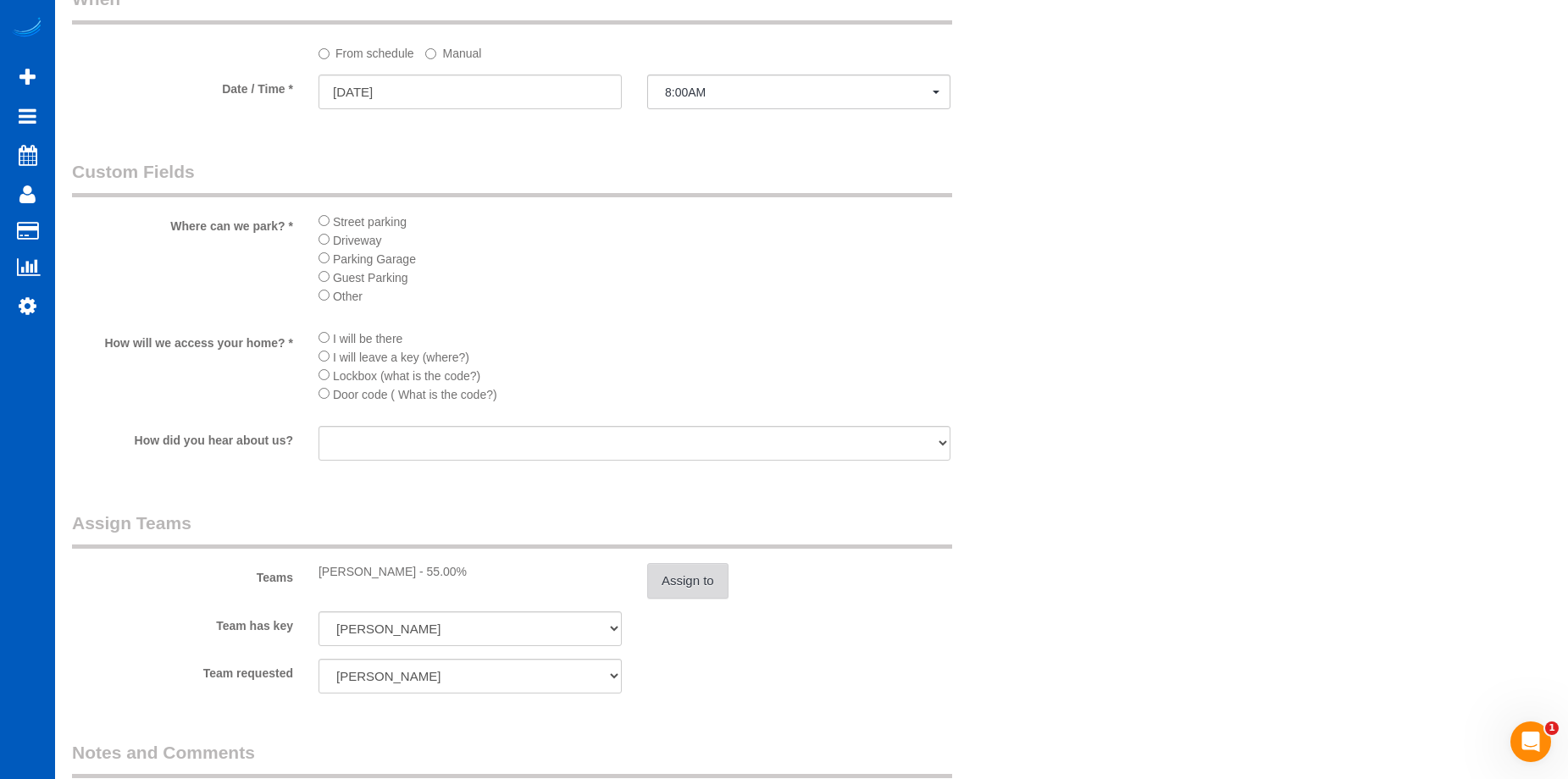
click at [707, 569] on button "Assign to" at bounding box center [688, 581] width 81 height 36
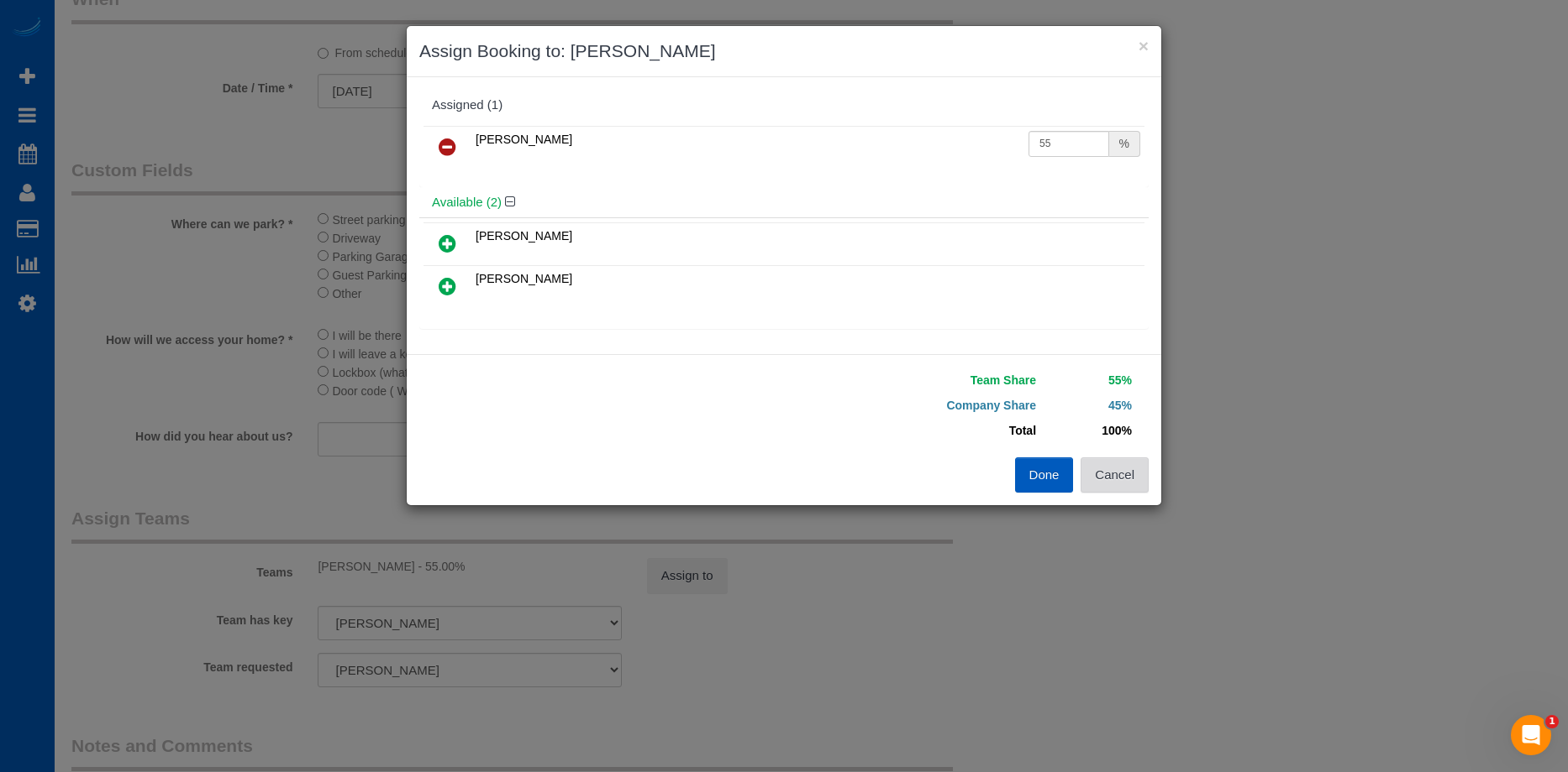
click at [1114, 480] on button "Cancel" at bounding box center [1114, 475] width 68 height 35
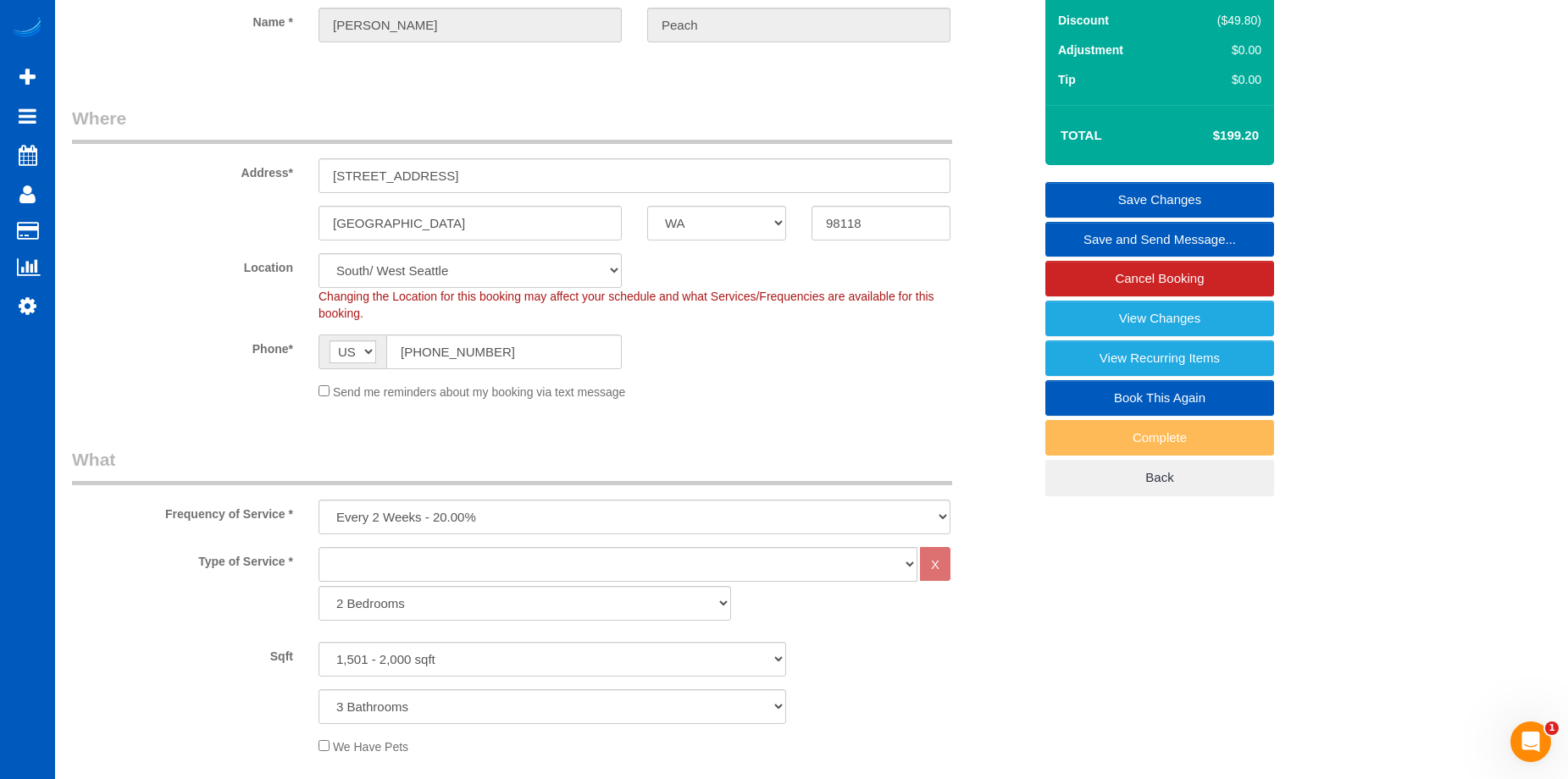
scroll to position [169, 0]
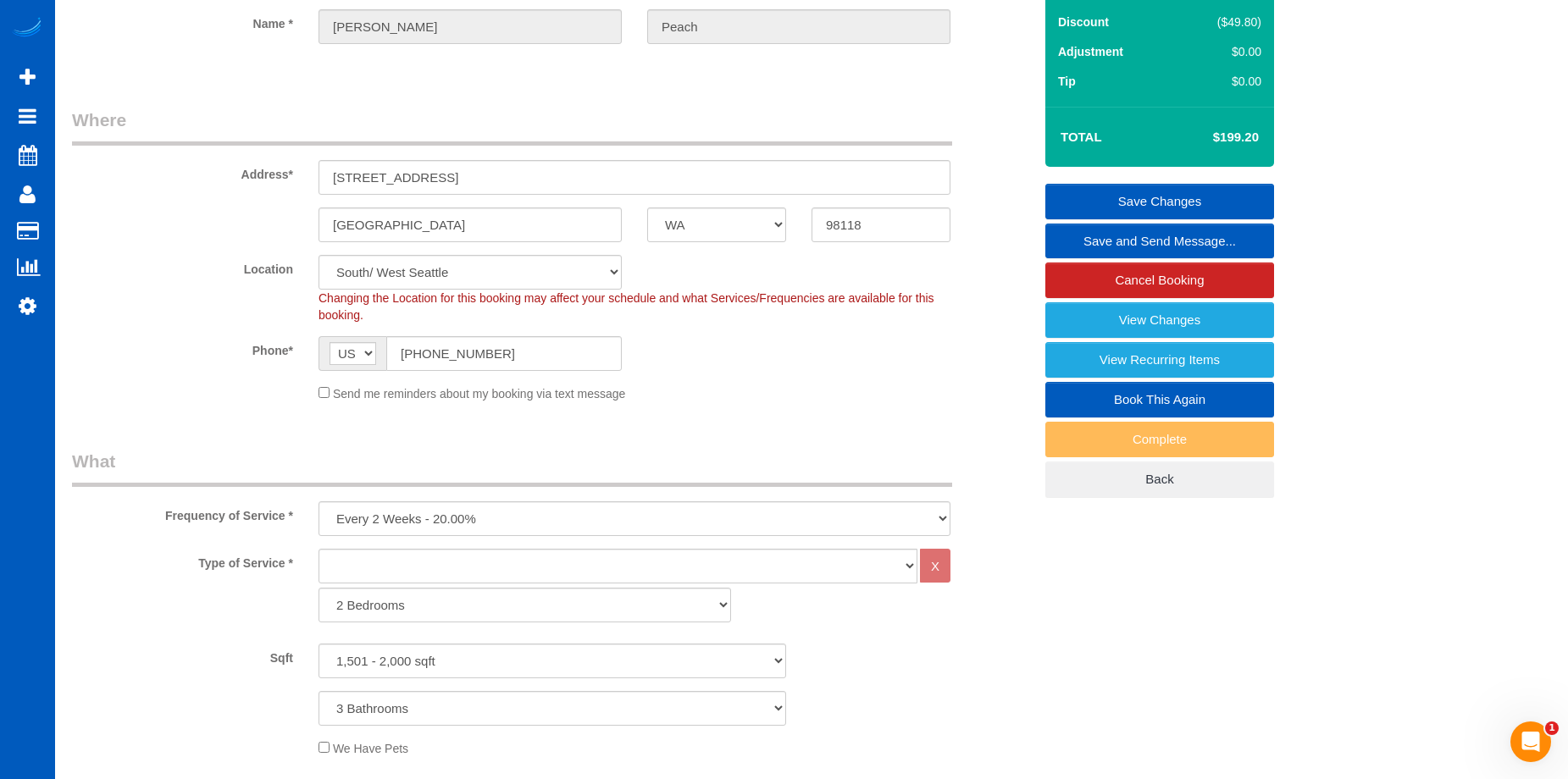
click at [1092, 195] on link "Save Changes" at bounding box center [1159, 201] width 229 height 36
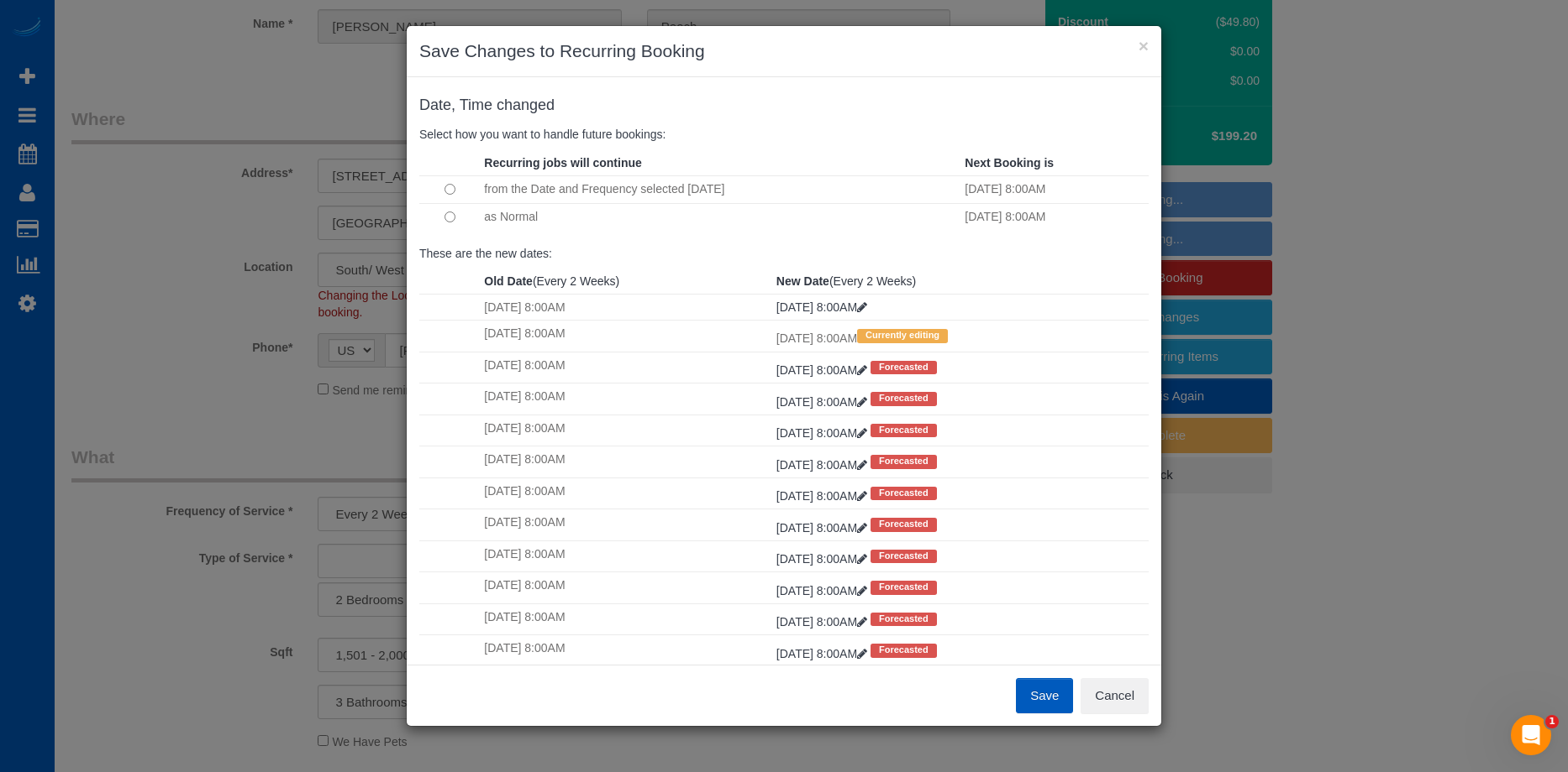
click at [1043, 700] on button "Save" at bounding box center [1045, 695] width 58 height 35
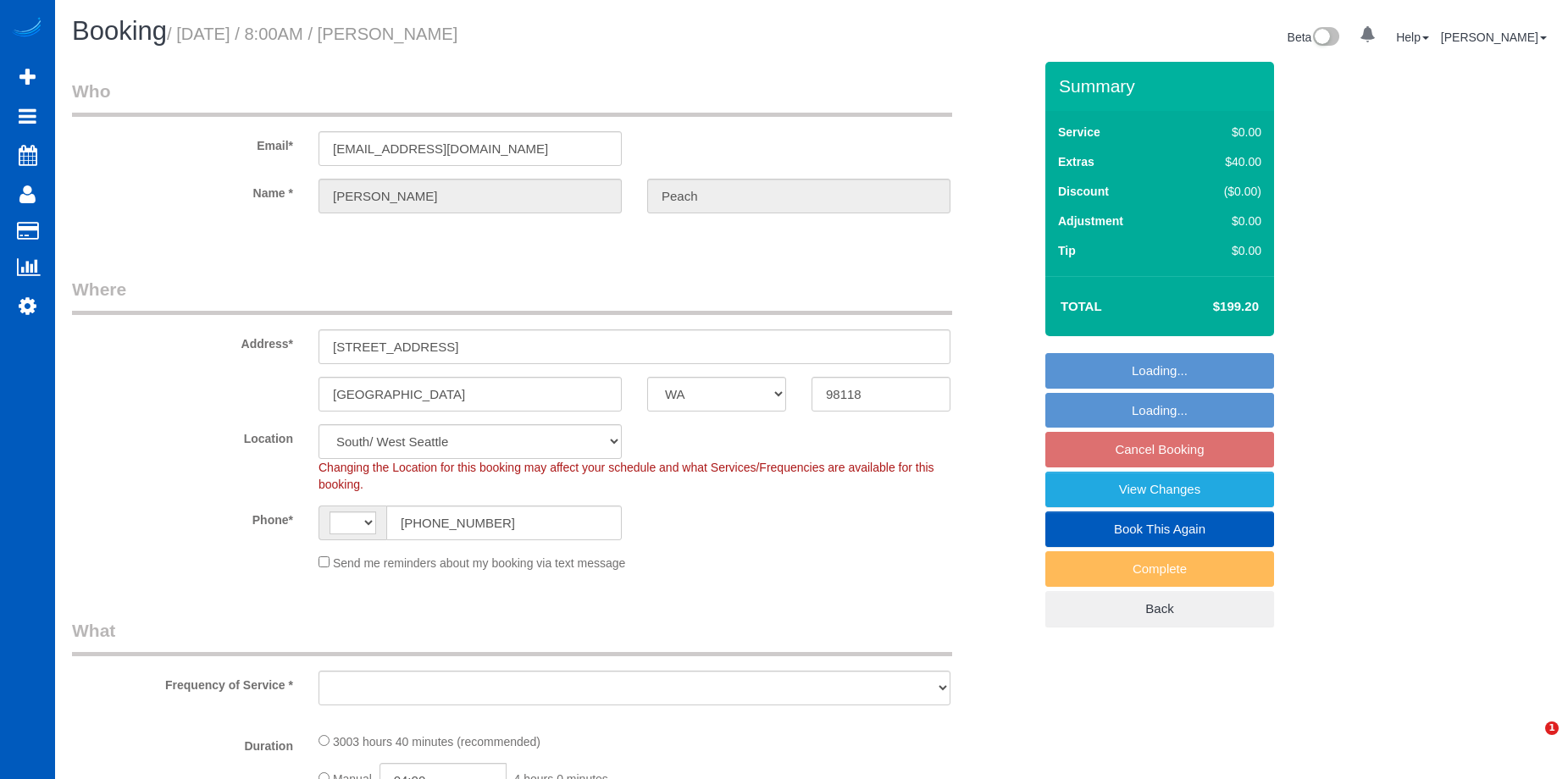
select select "WA"
select select "string:fspay-caa4f9e7-3c5c-4ebb-ade3-b39ae859e4f5"
select select "1501"
select select "3"
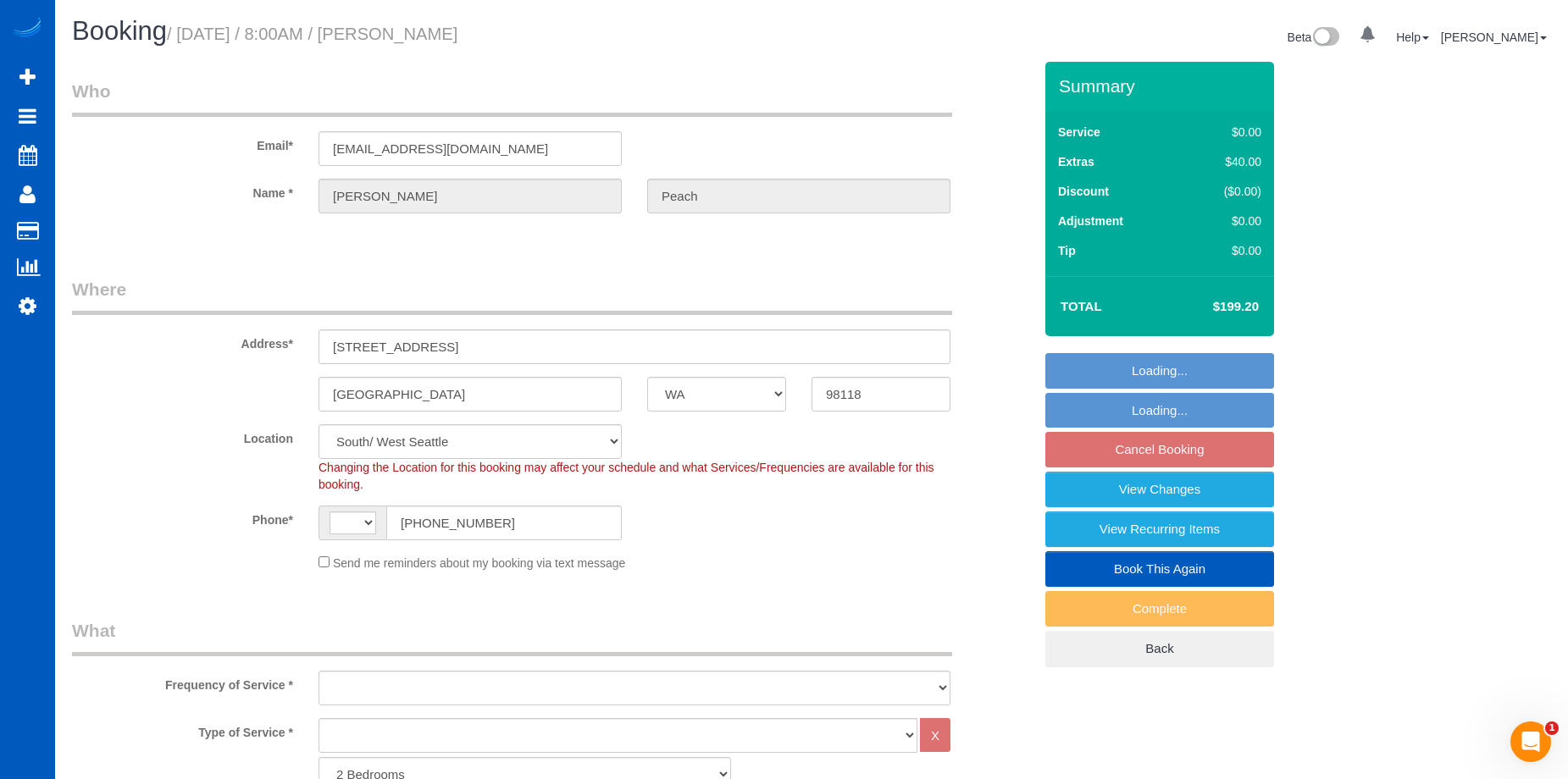
select select "object:705"
select select "1501"
select select "3"
select select "string:[GEOGRAPHIC_DATA]"
select select "spot1"
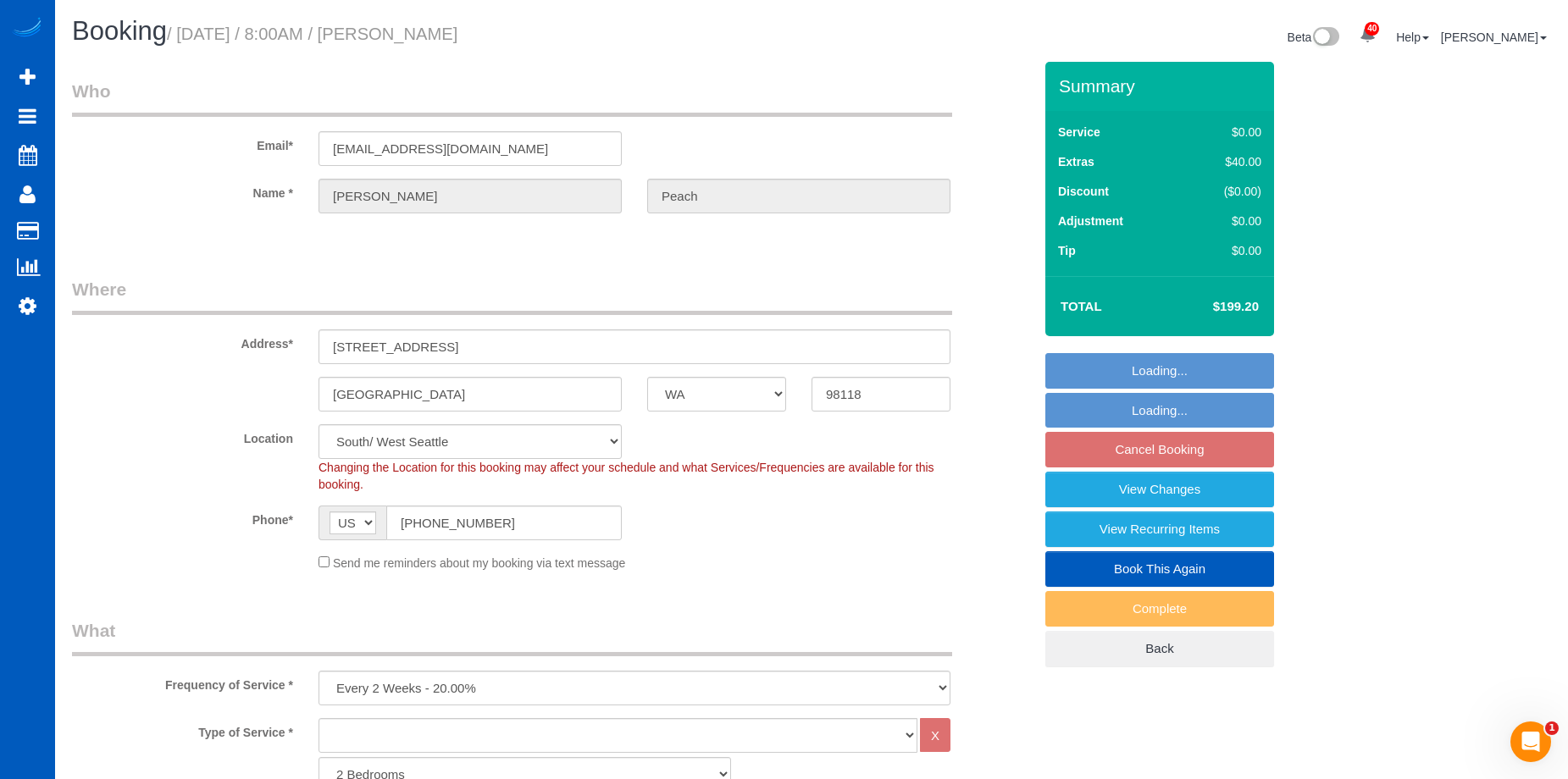
select select "object:1119"
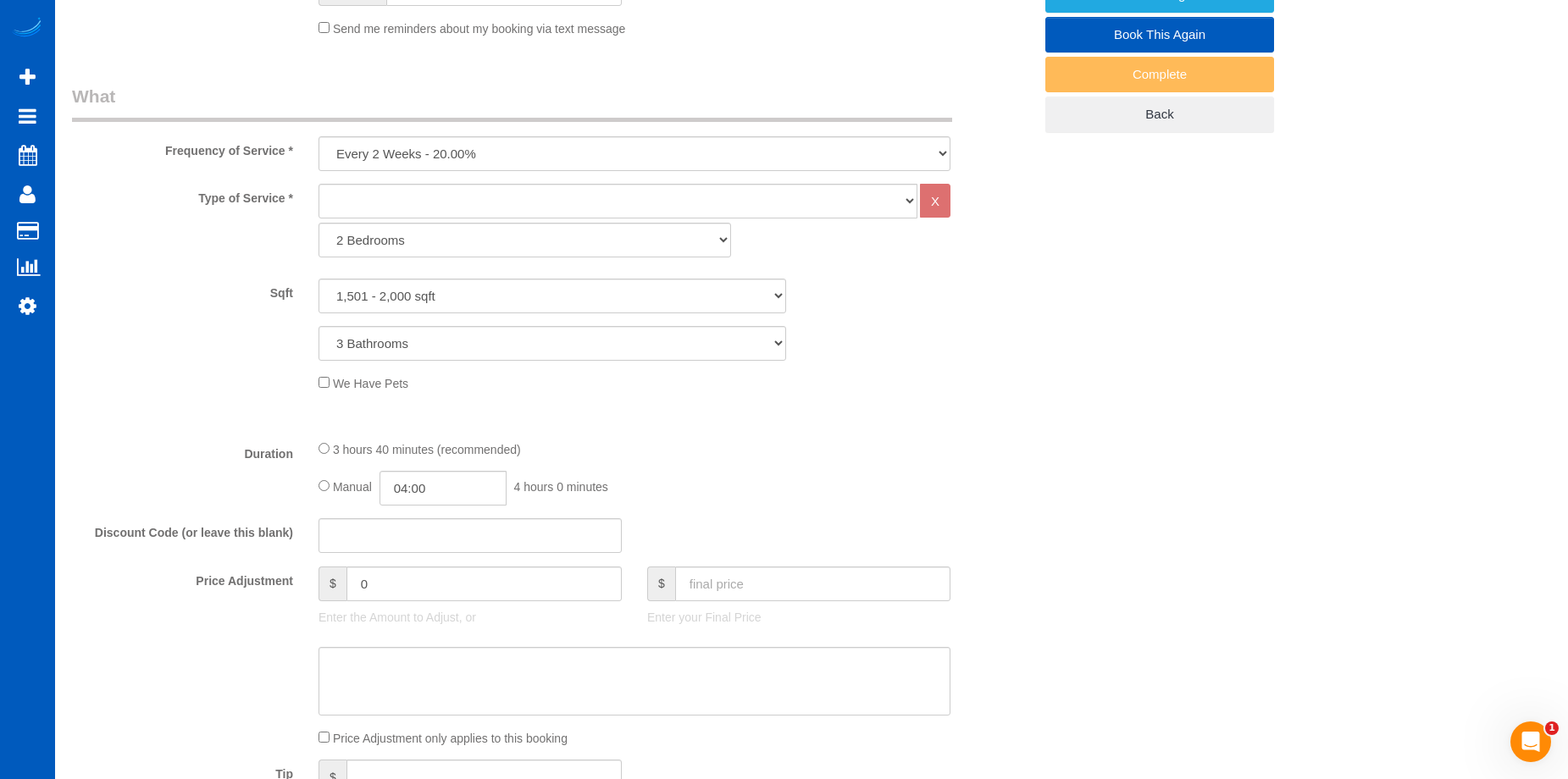
scroll to position [678, 0]
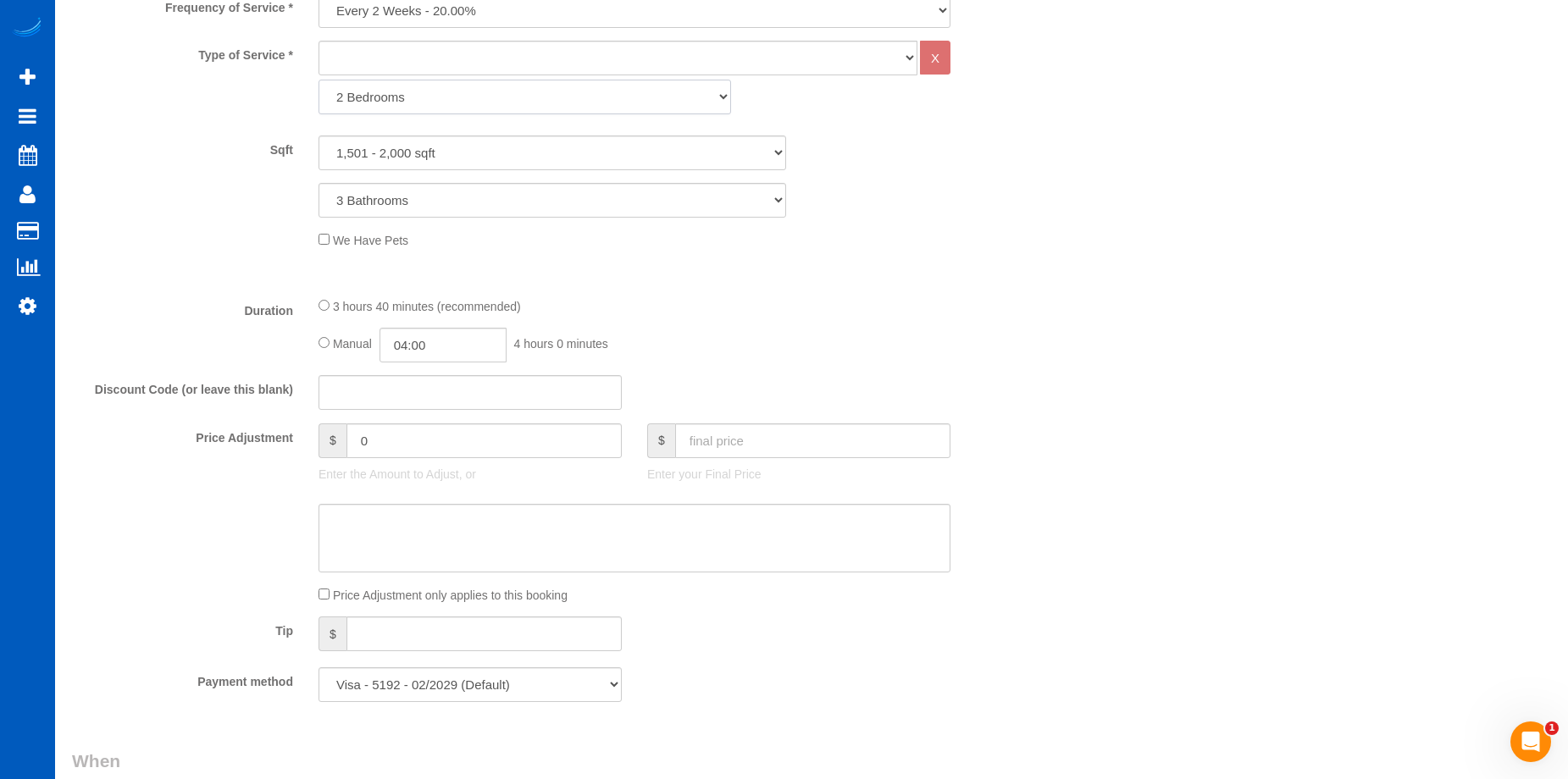
click at [666, 100] on select "2 Bedrooms Gallery Cleaning Office Cleaning Standard Cleaning Deep Cleaning Mov…" at bounding box center [525, 97] width 413 height 35
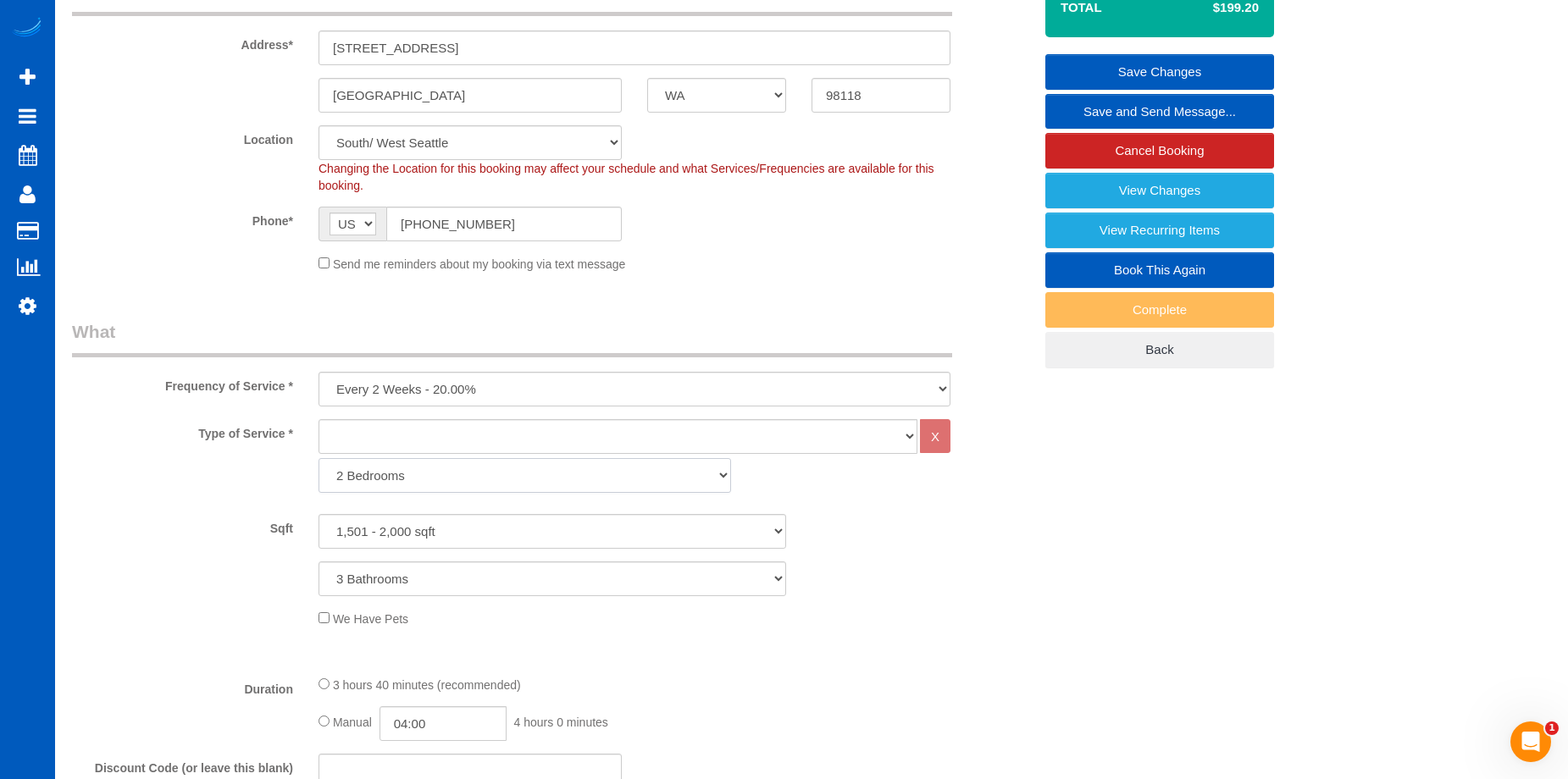
scroll to position [85, 0]
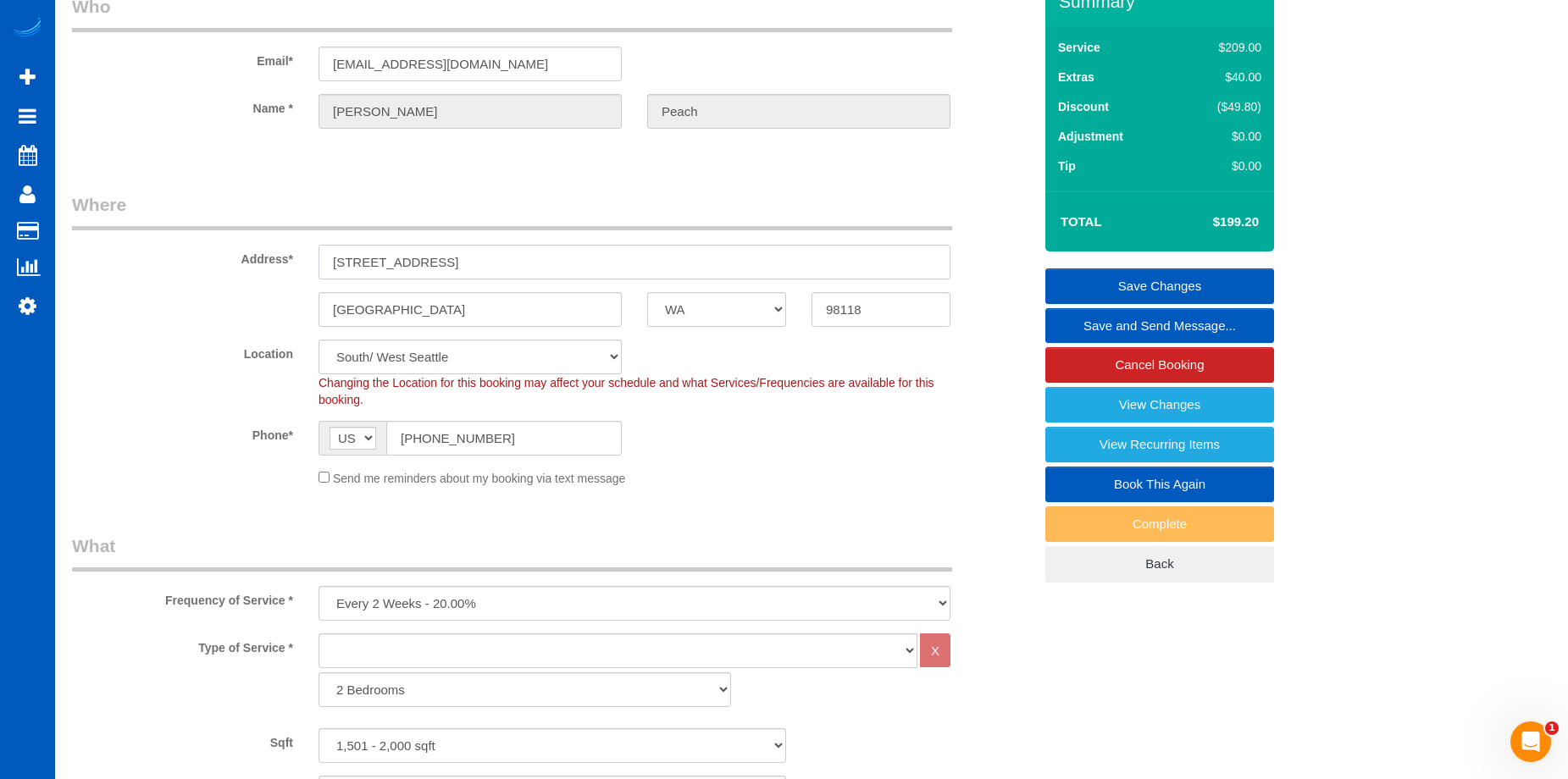
drag, startPoint x: 491, startPoint y: 261, endPoint x: 230, endPoint y: 255, distance: 261.1
click at [230, 255] on div "Address* [STREET_ADDRESS]" at bounding box center [552, 236] width 985 height 87
